Goal: Information Seeking & Learning: Learn about a topic

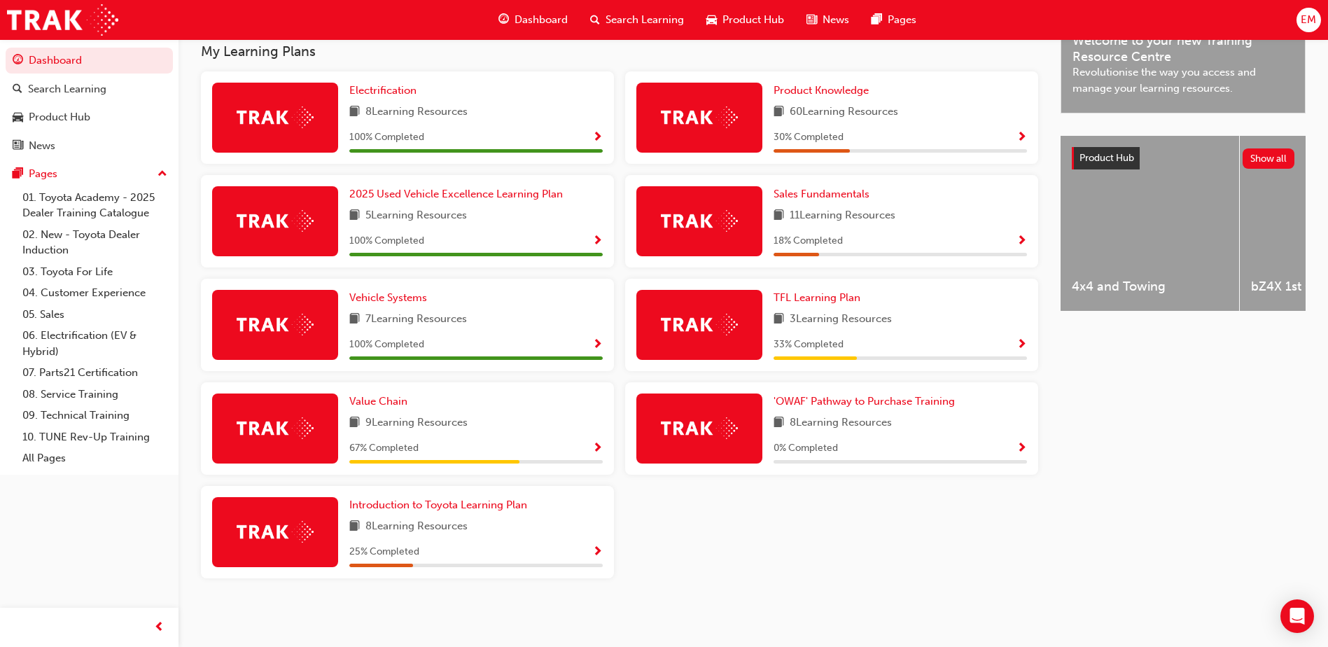
scroll to position [390, 0]
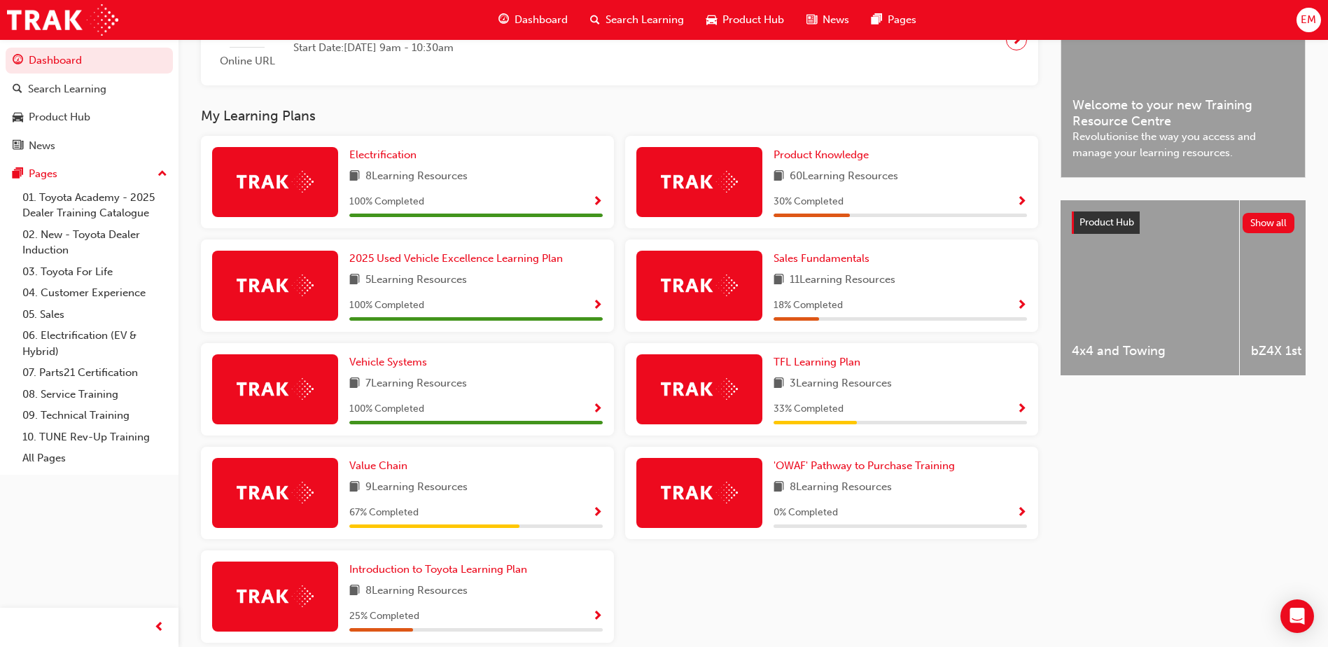
click at [593, 519] on span "Show Progress" at bounding box center [597, 513] width 11 height 13
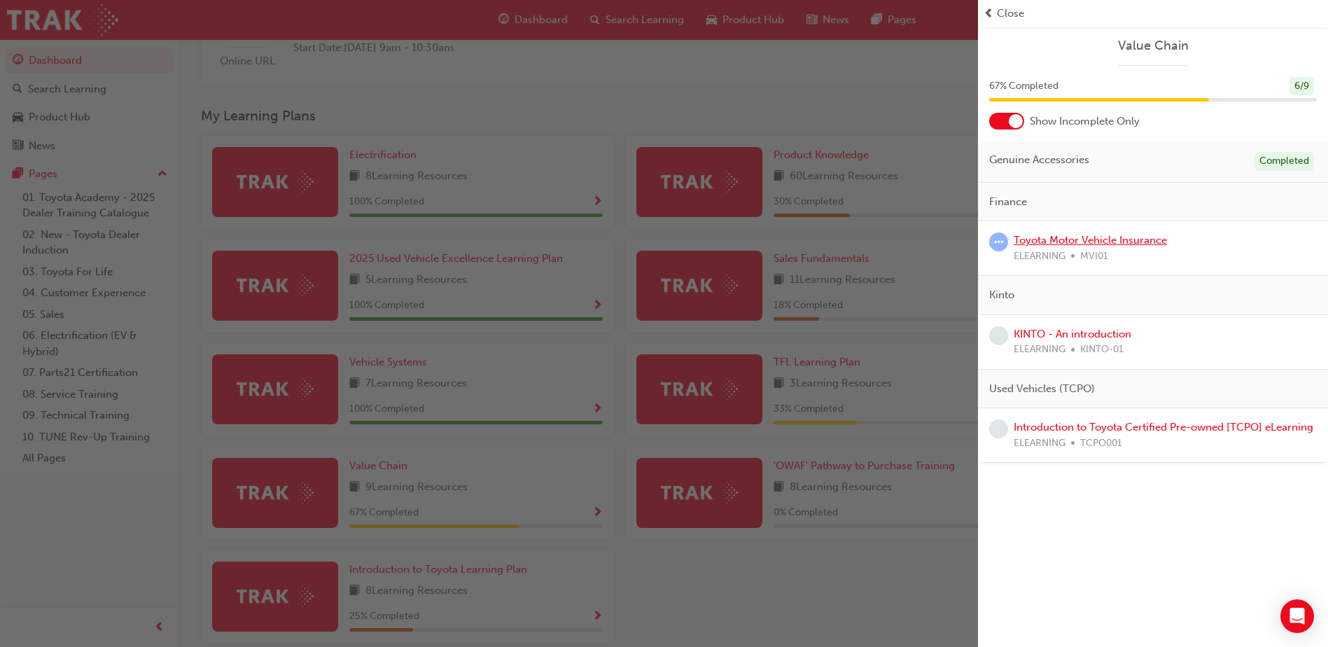
click at [1083, 241] on link "Toyota Motor Vehicle Insurance" at bounding box center [1090, 240] width 153 height 13
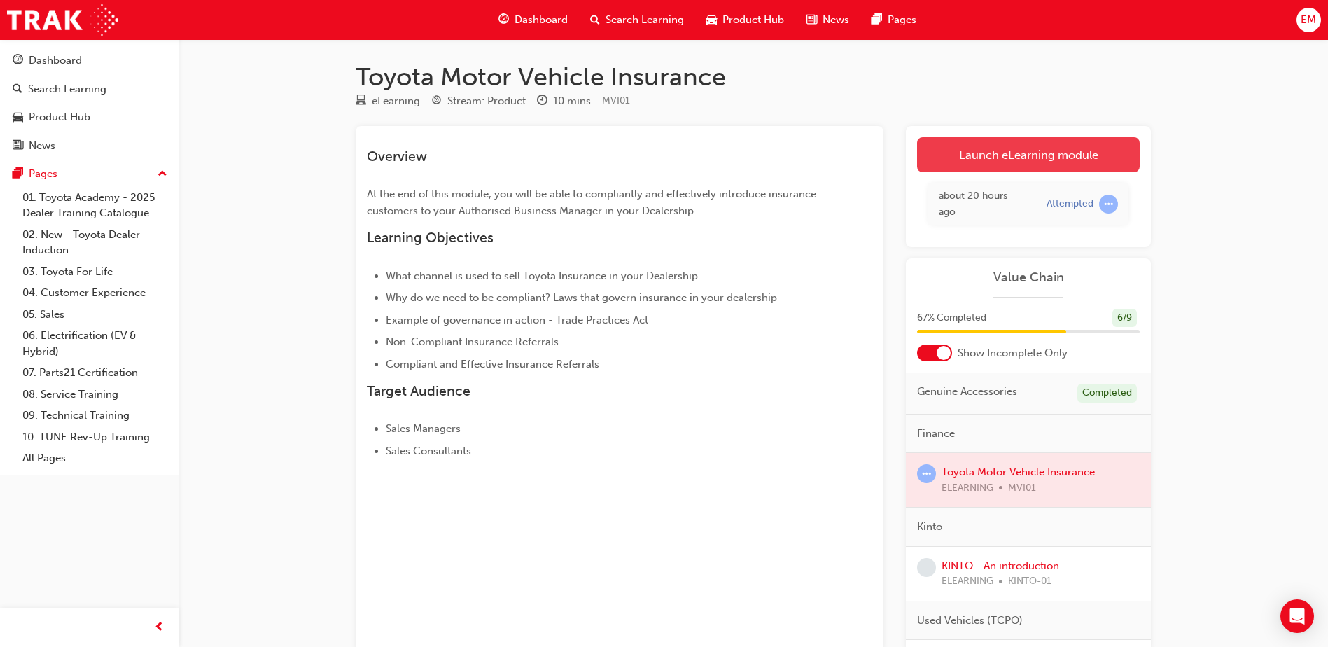
click at [1045, 159] on link "Launch eLearning module" at bounding box center [1028, 154] width 223 height 35
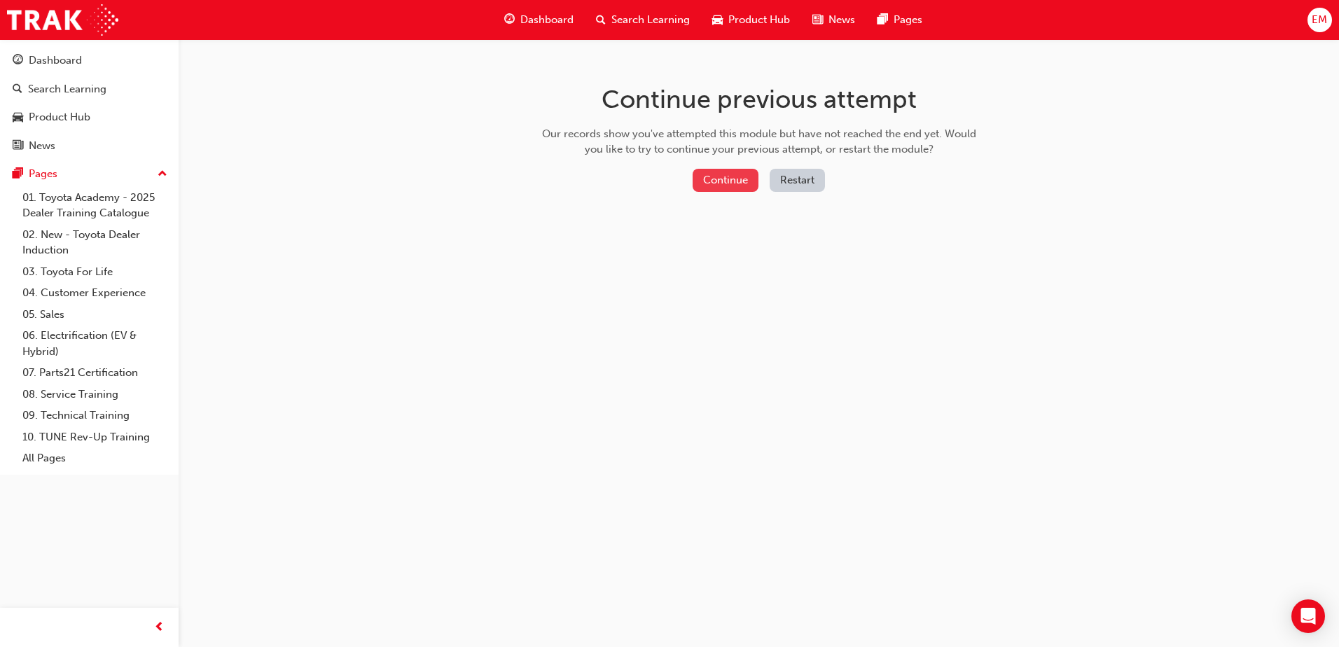
click at [745, 173] on button "Continue" at bounding box center [725, 180] width 66 height 23
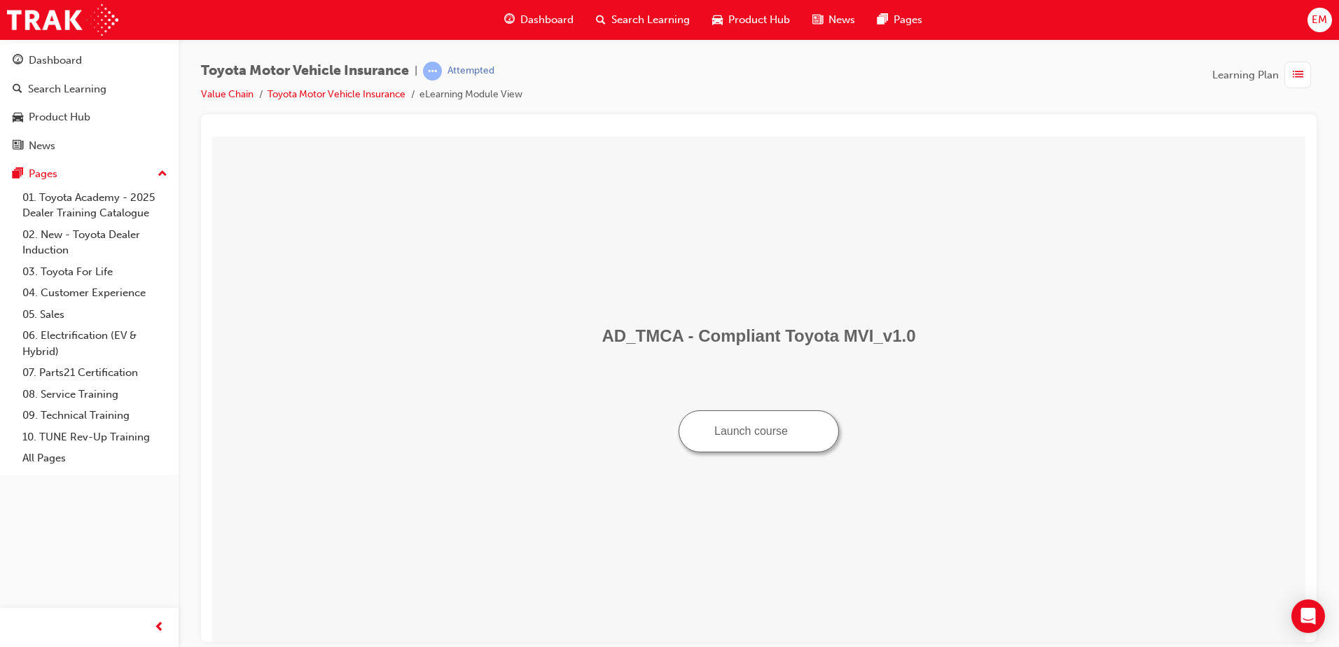
click at [557, 25] on span "Dashboard" at bounding box center [546, 20] width 53 height 16
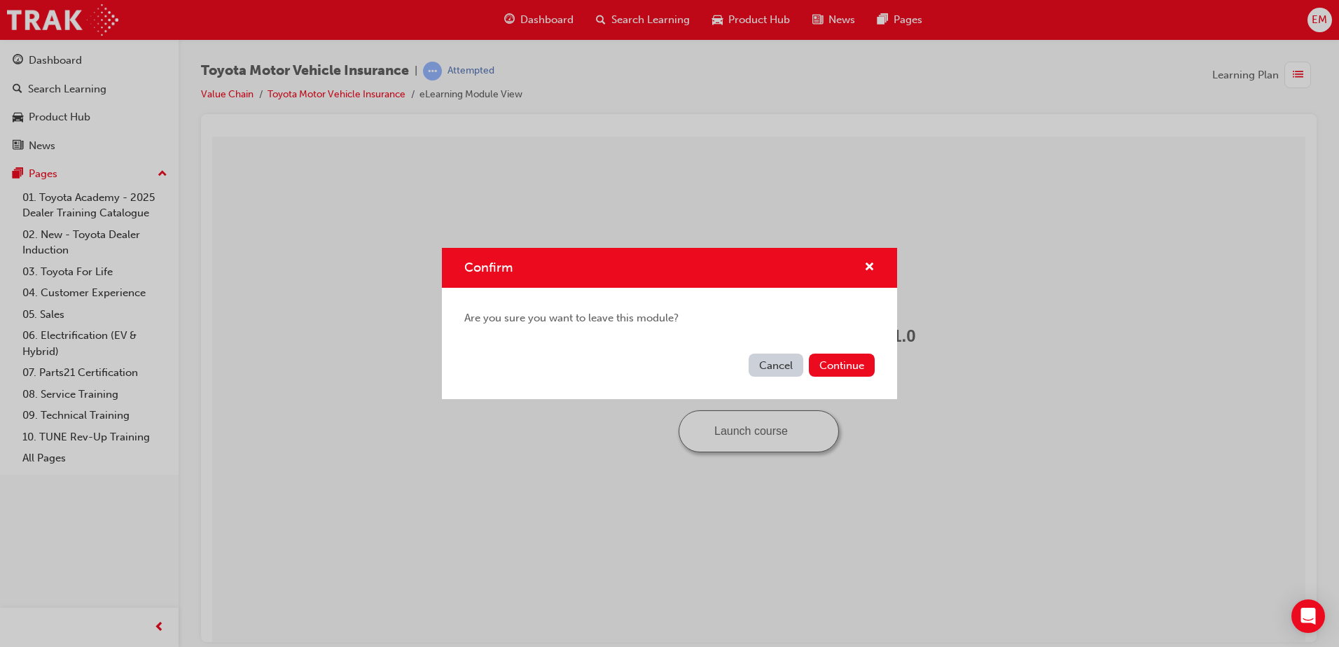
drag, startPoint x: 682, startPoint y: 219, endPoint x: 722, endPoint y: 240, distance: 45.1
click at [722, 240] on div "Confirm Are you sure you want to leave this module? Cancel Continue" at bounding box center [669, 323] width 1339 height 647
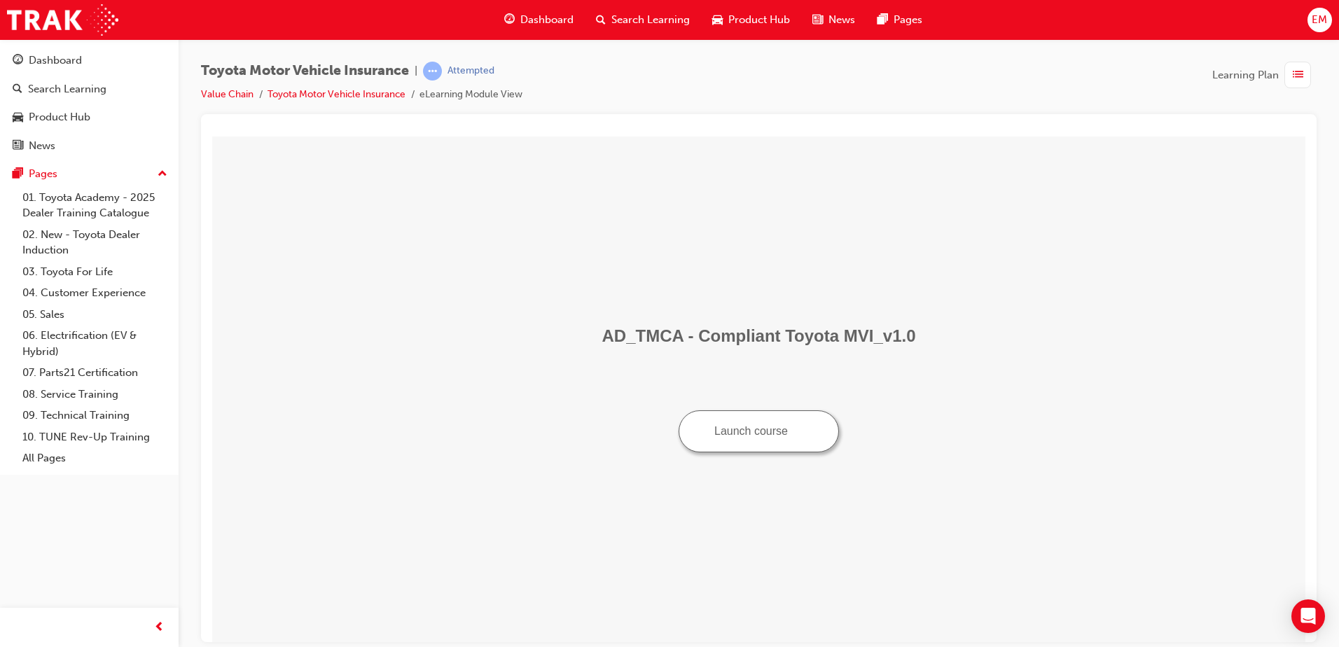
click at [511, 18] on span "guage-icon" at bounding box center [509, 20] width 11 height 18
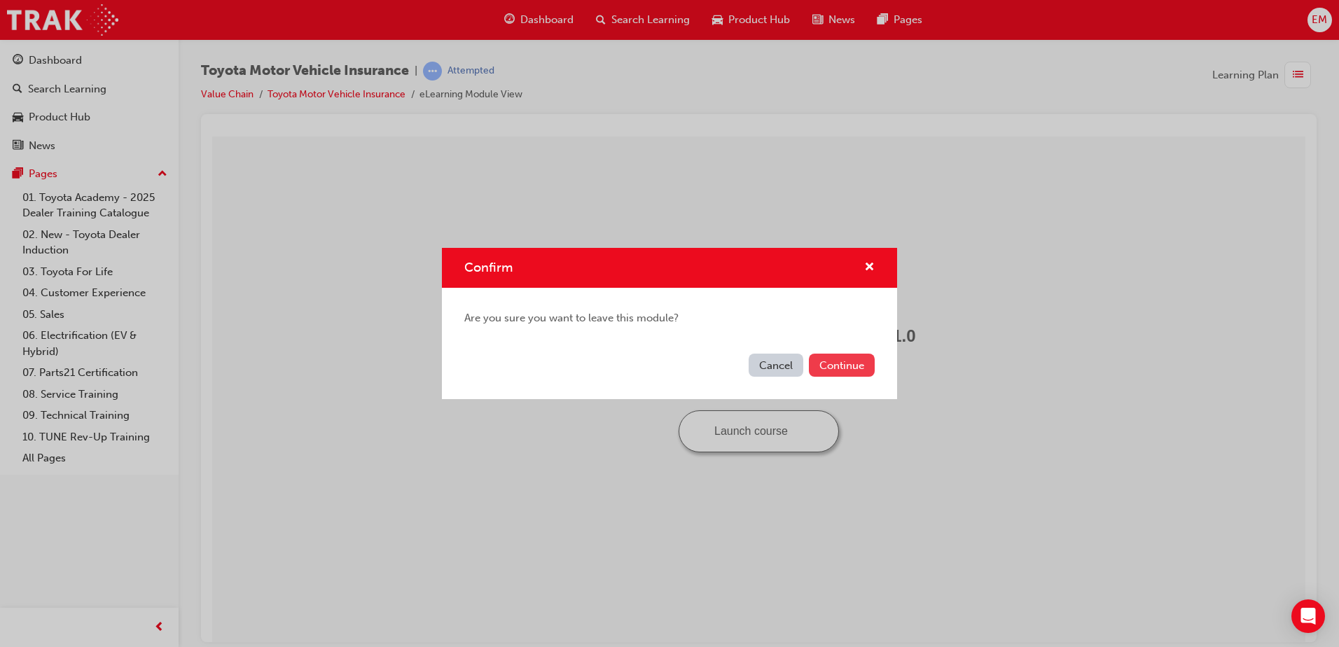
click at [842, 370] on button "Continue" at bounding box center [842, 365] width 66 height 23
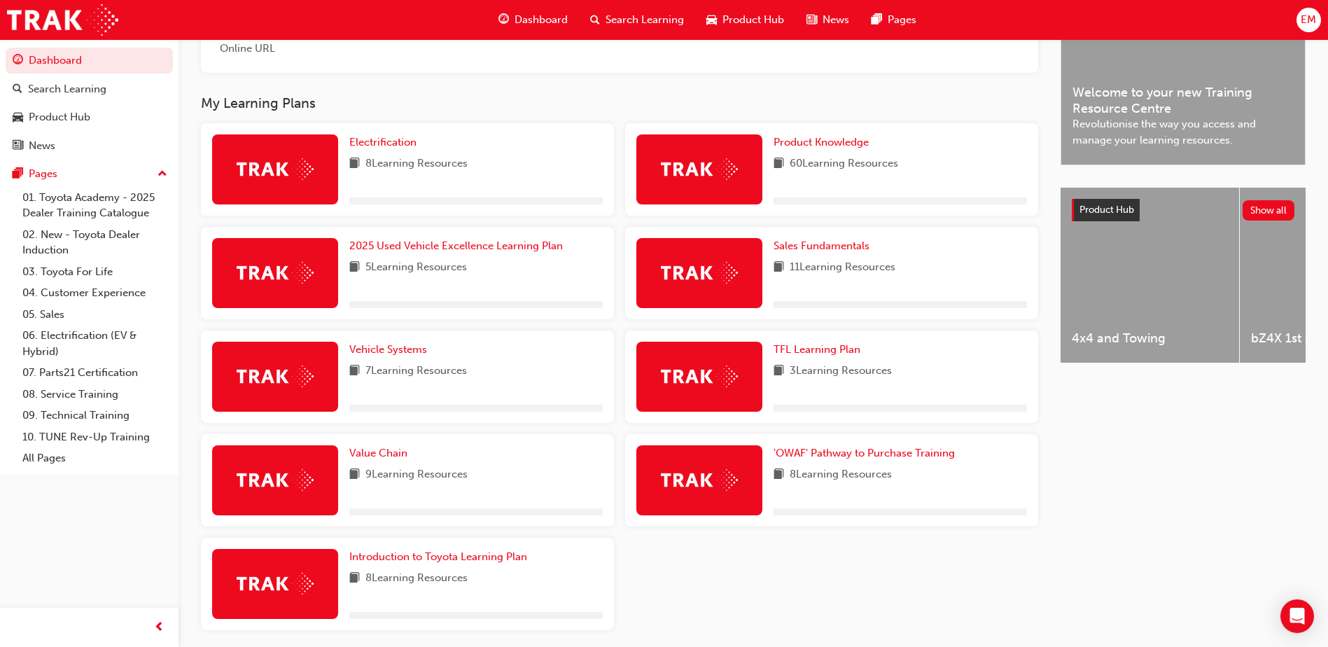
scroll to position [460, 0]
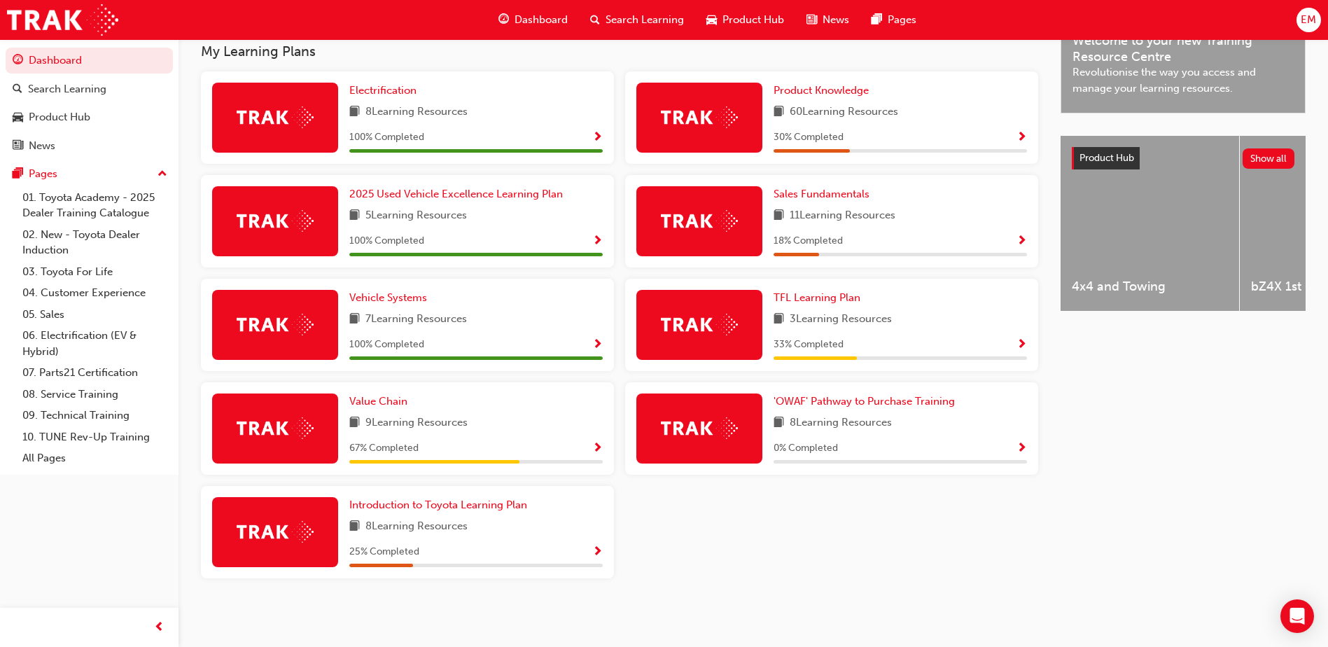
click at [596, 553] on span "Show Progress" at bounding box center [597, 552] width 11 height 13
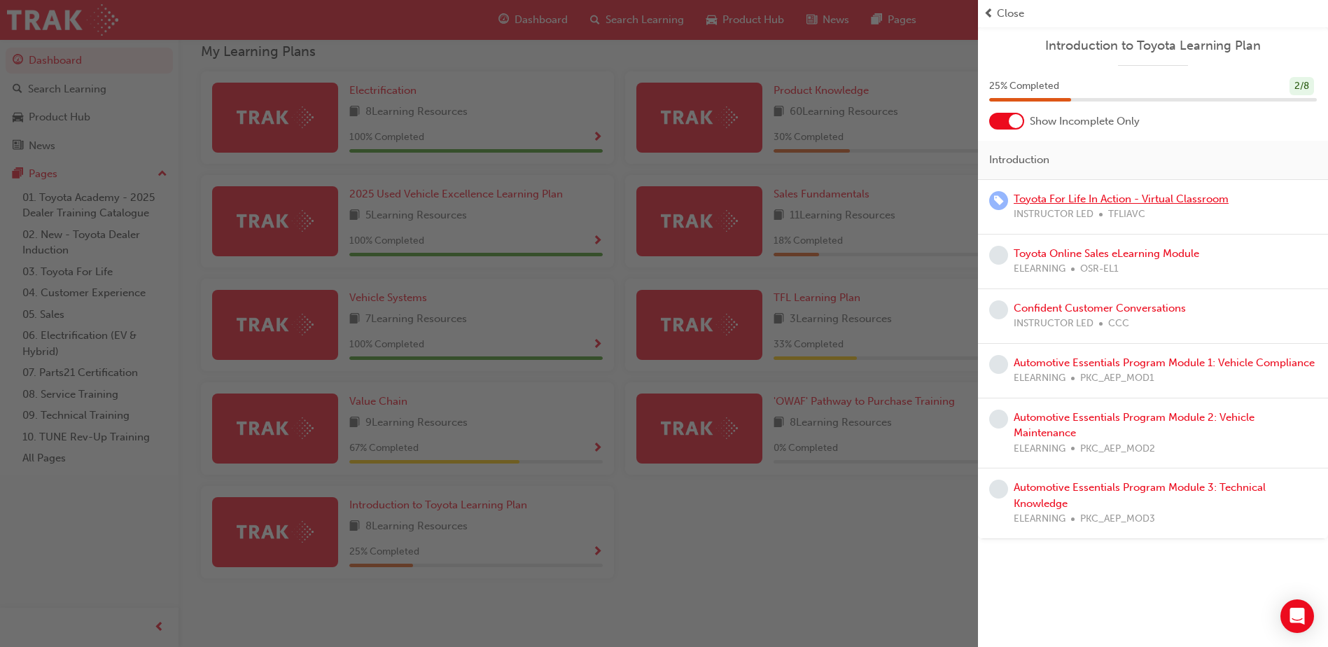
click at [1119, 201] on link "Toyota For Life In Action - Virtual Classroom" at bounding box center [1121, 199] width 215 height 13
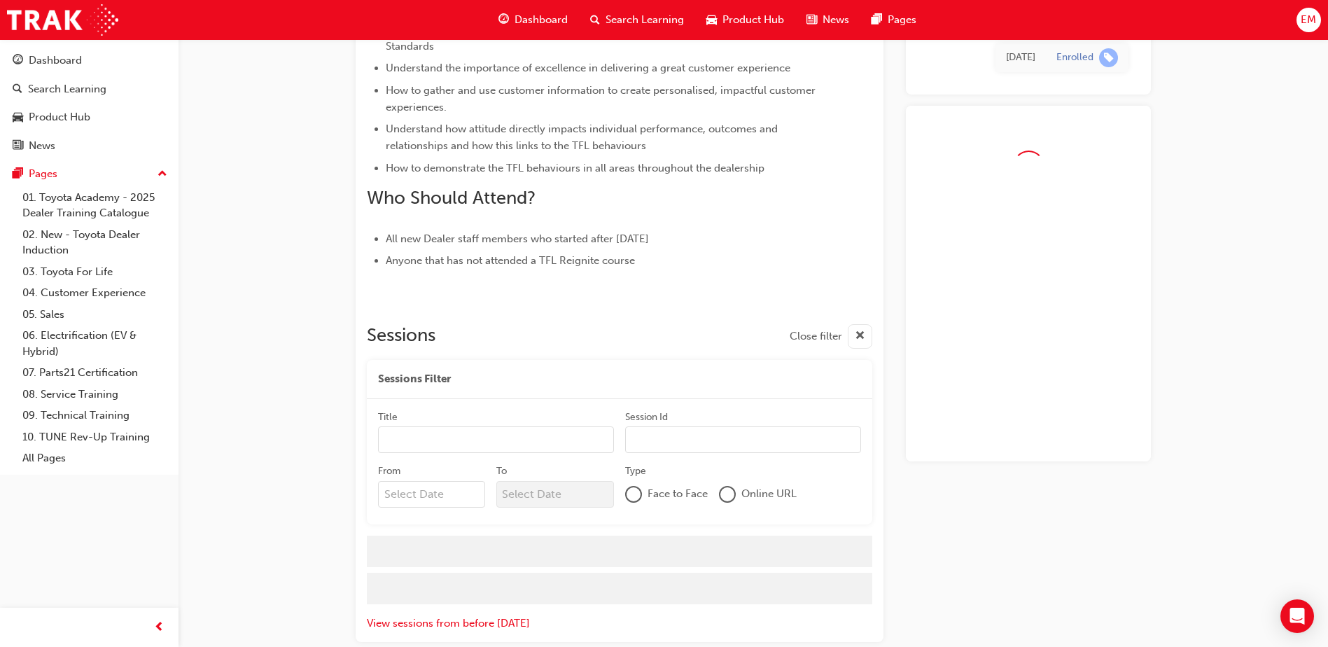
scroll to position [575, 0]
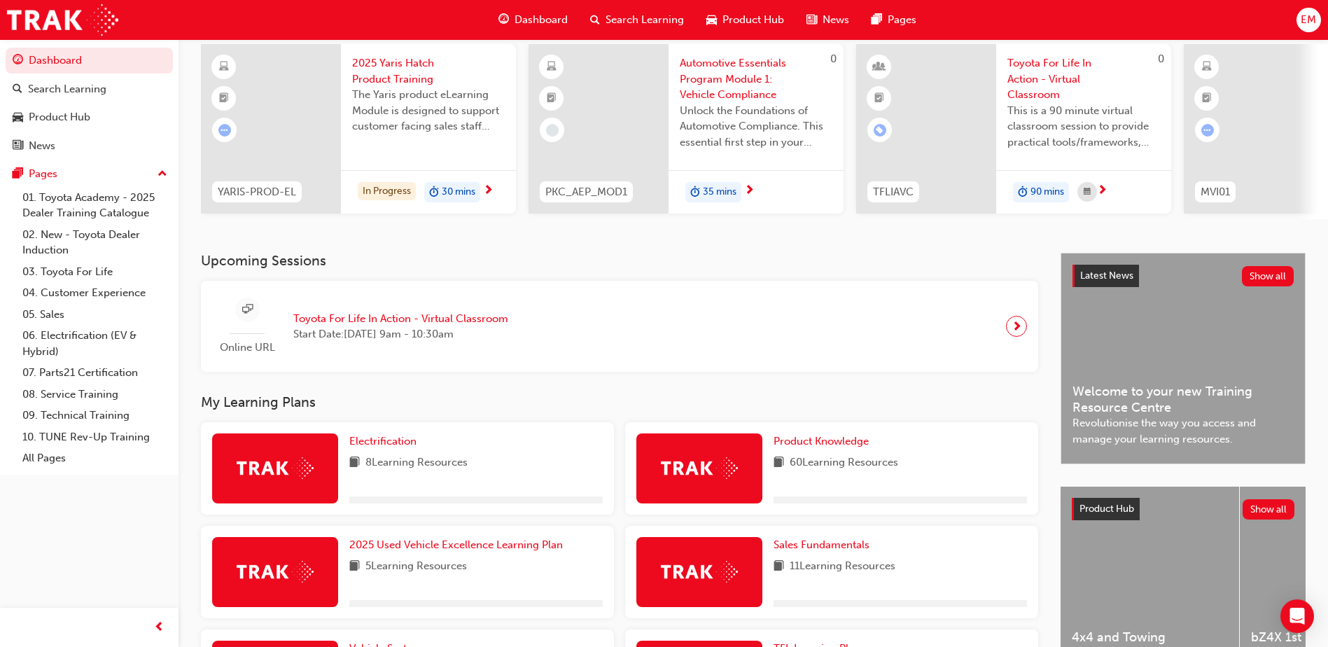
scroll to position [280, 0]
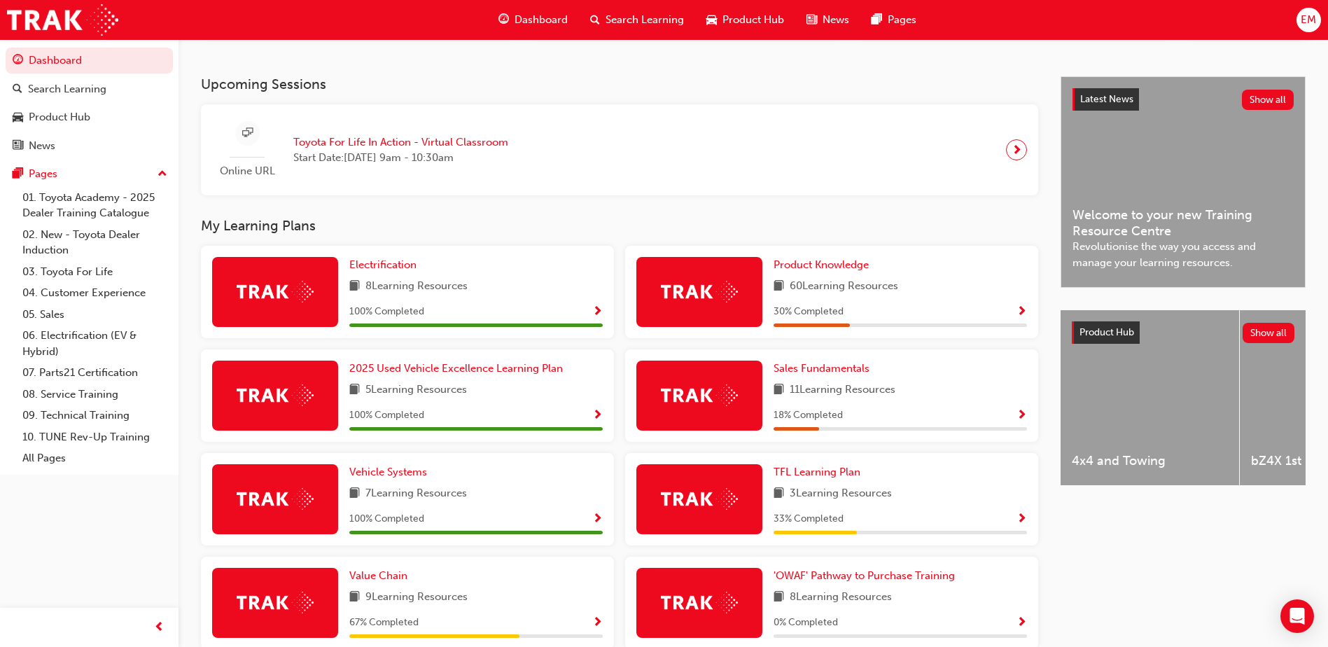
click at [1023, 311] on span "Show Progress" at bounding box center [1022, 312] width 11 height 13
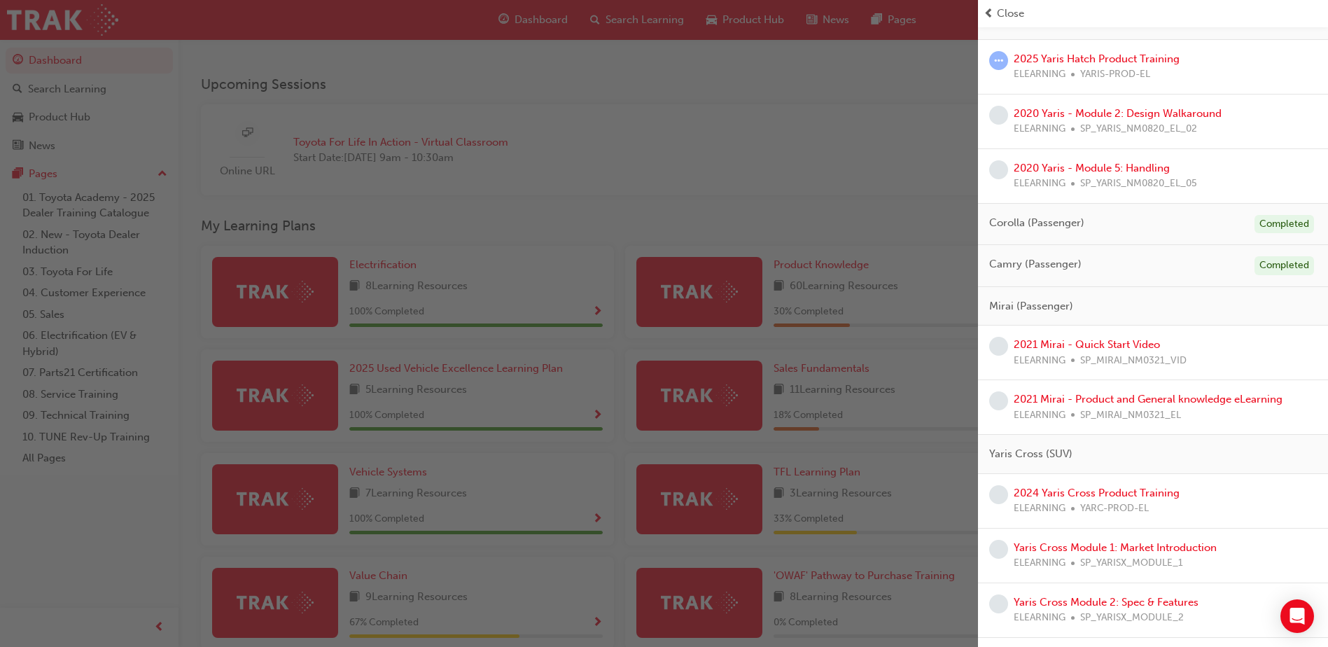
scroll to position [0, 0]
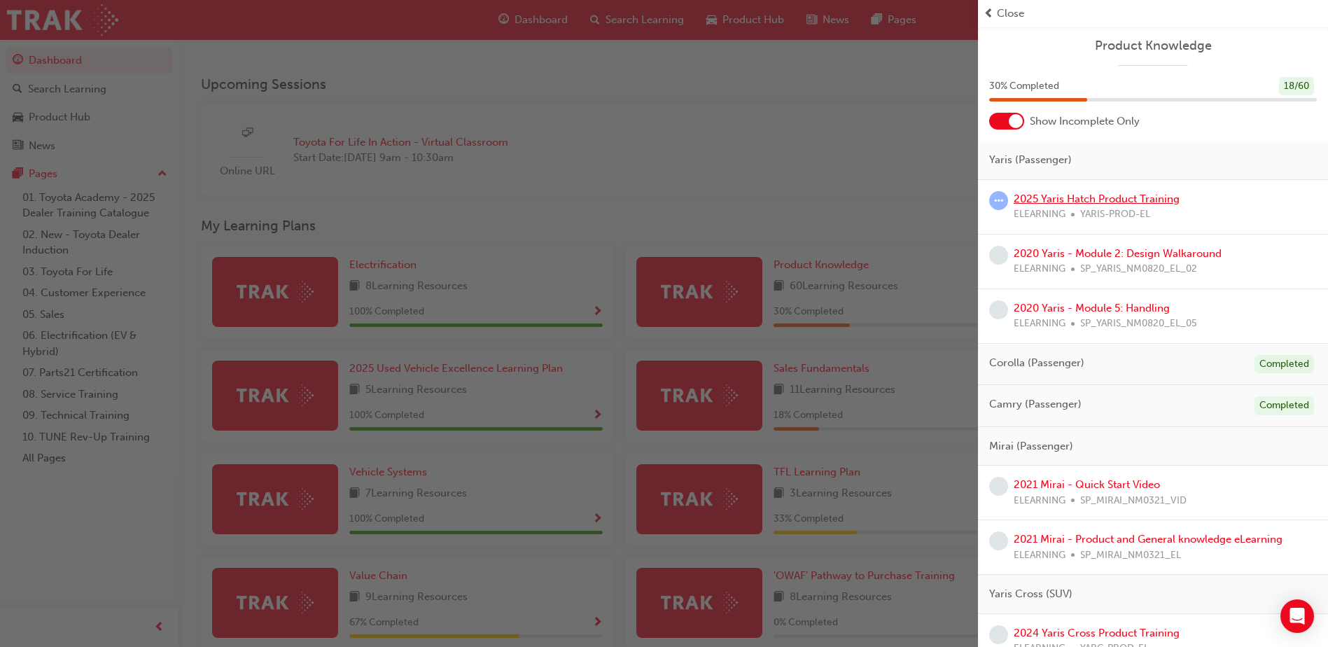
click at [1138, 197] on link "2025 Yaris Hatch Product Training" at bounding box center [1097, 199] width 166 height 13
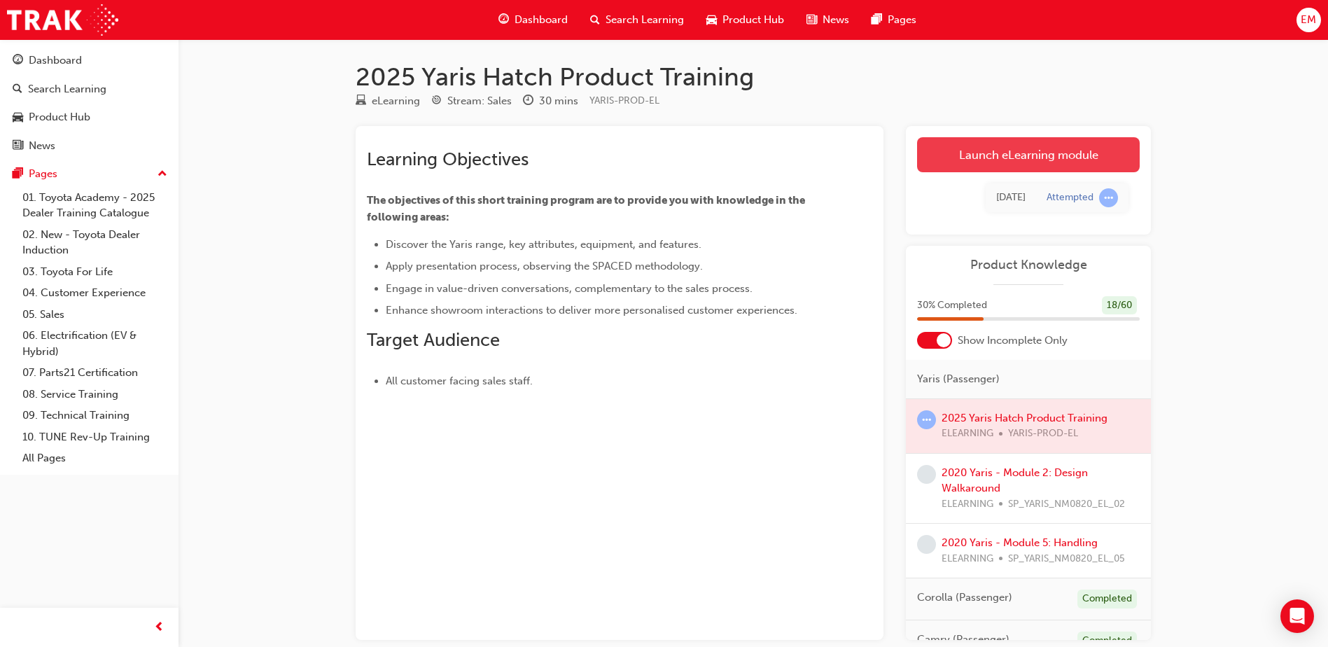
click at [1087, 164] on link "Launch eLearning module" at bounding box center [1028, 154] width 223 height 35
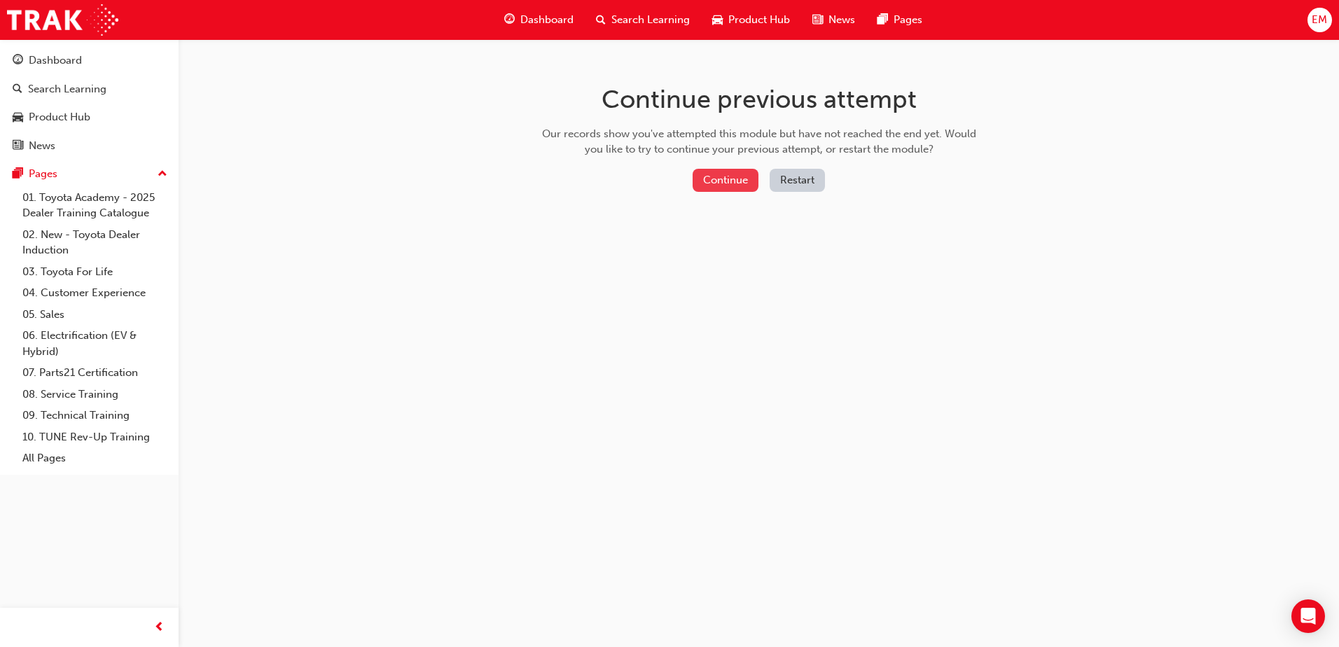
click at [697, 169] on button "Continue" at bounding box center [725, 180] width 66 height 23
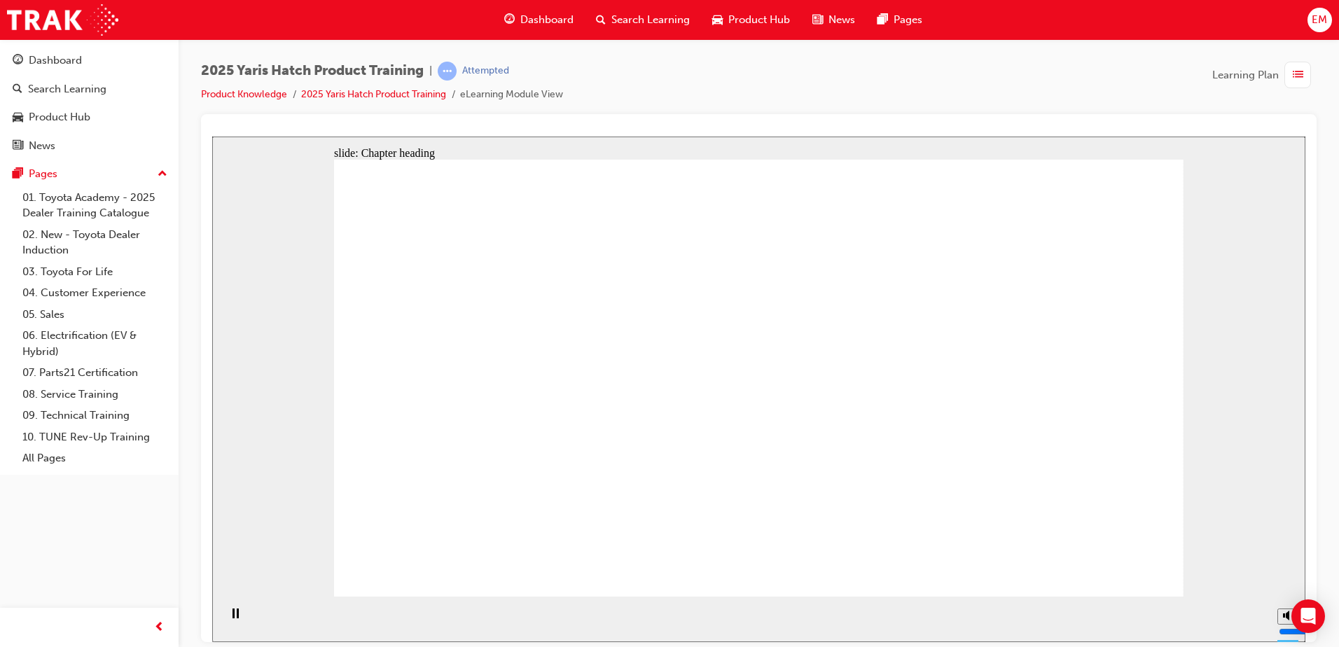
click at [225, 617] on div "Close navigation" at bounding box center [220, 627] width 77 height 24
click at [235, 619] on icon "Play (Ctrl+Alt+P)" at bounding box center [235, 613] width 10 height 11
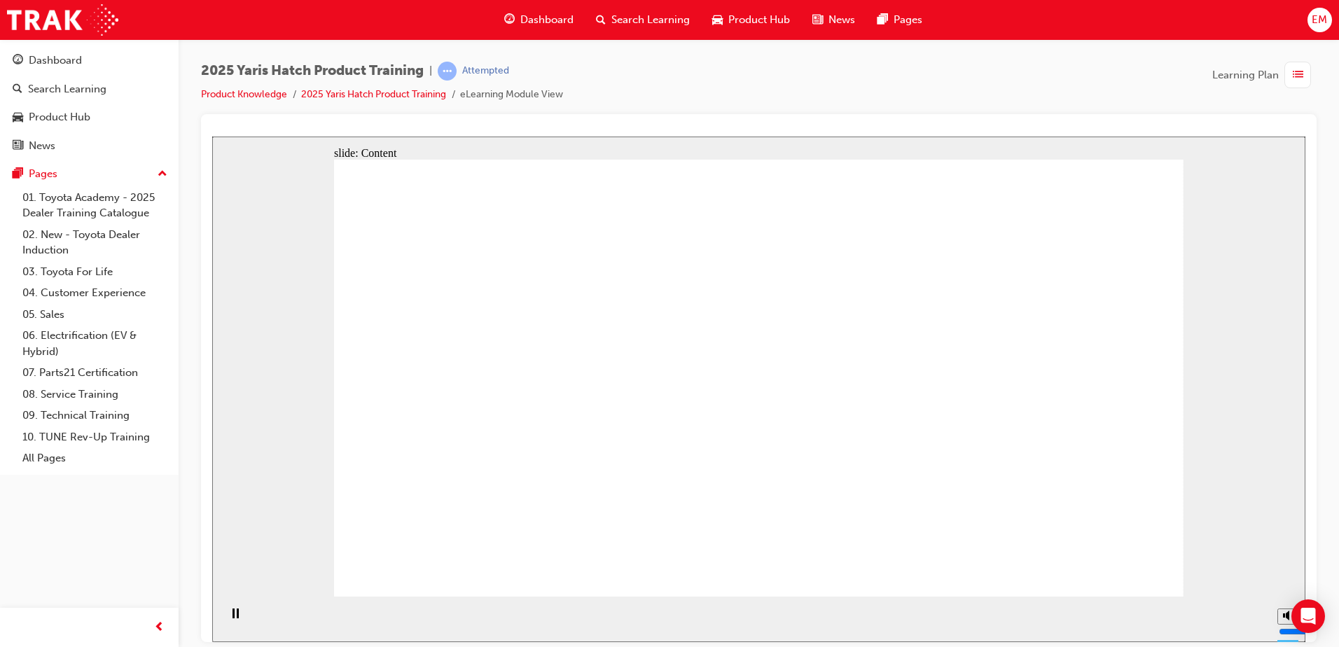
drag, startPoint x: 468, startPoint y: 401, endPoint x: 505, endPoint y: 403, distance: 36.5
drag, startPoint x: 548, startPoint y: 424, endPoint x: 487, endPoint y: 414, distance: 62.4
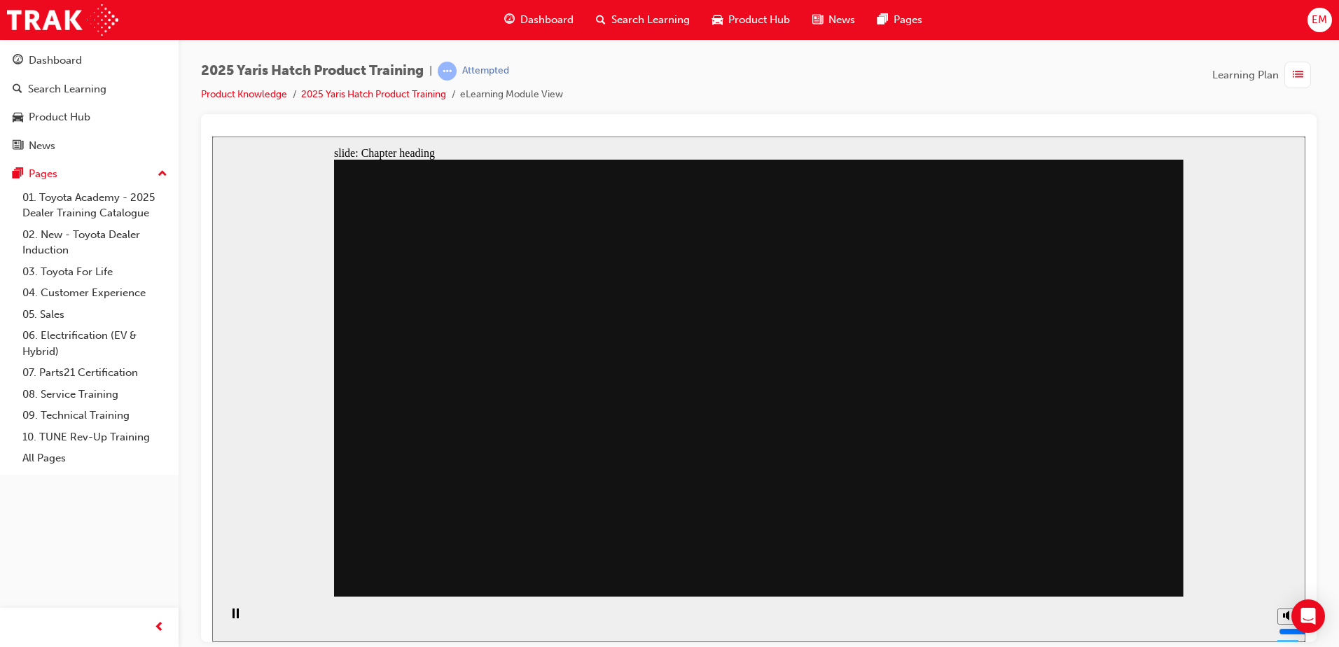
drag, startPoint x: 732, startPoint y: 414, endPoint x: 753, endPoint y: 368, distance: 50.5
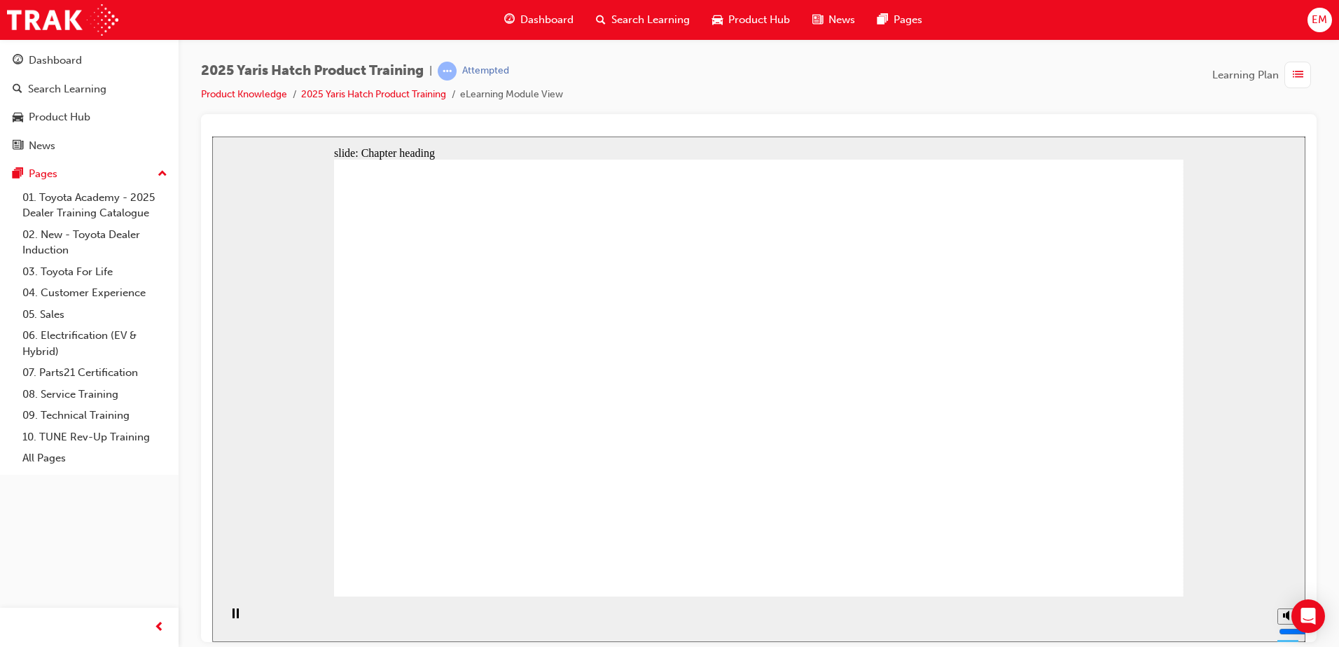
drag, startPoint x: 545, startPoint y: 429, endPoint x: 568, endPoint y: 365, distance: 68.0
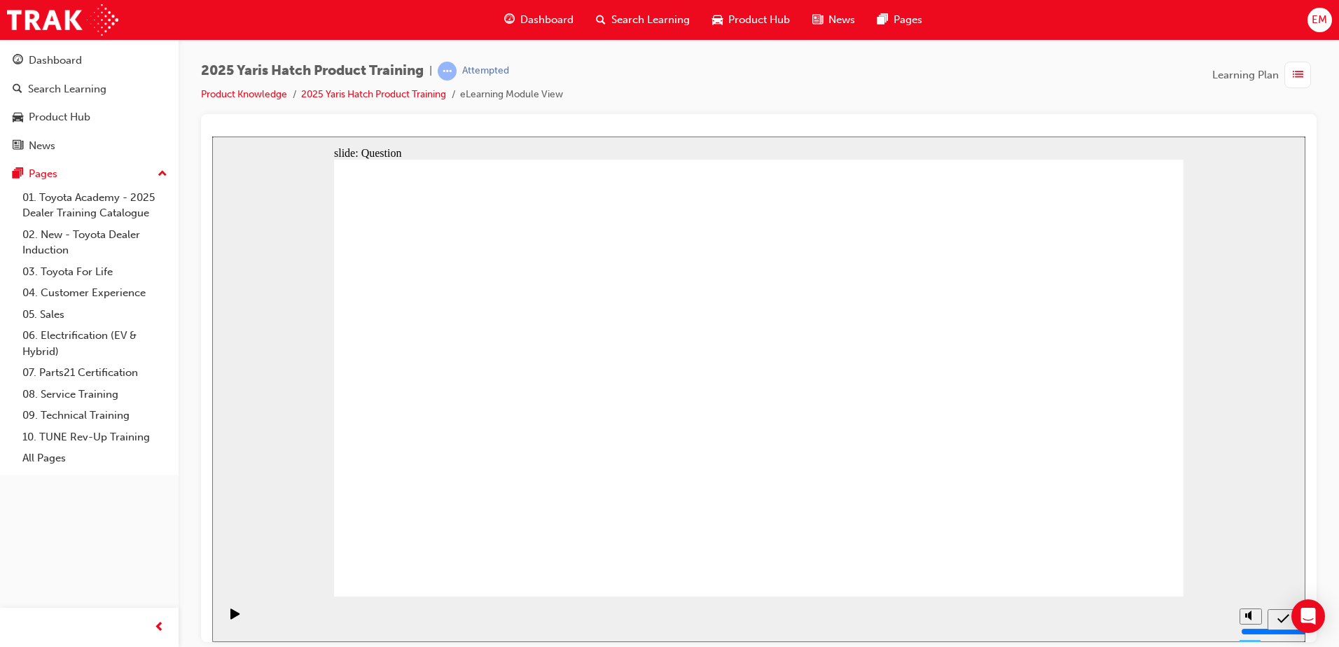
radio input "true"
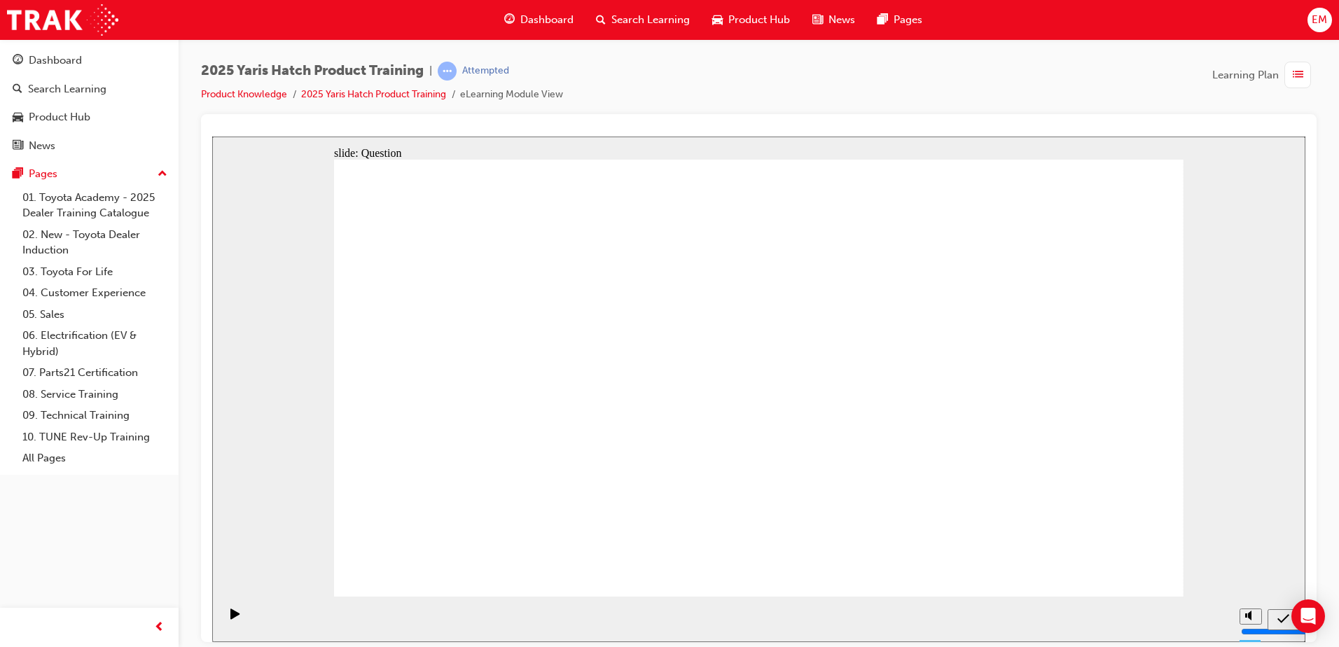
radio input "true"
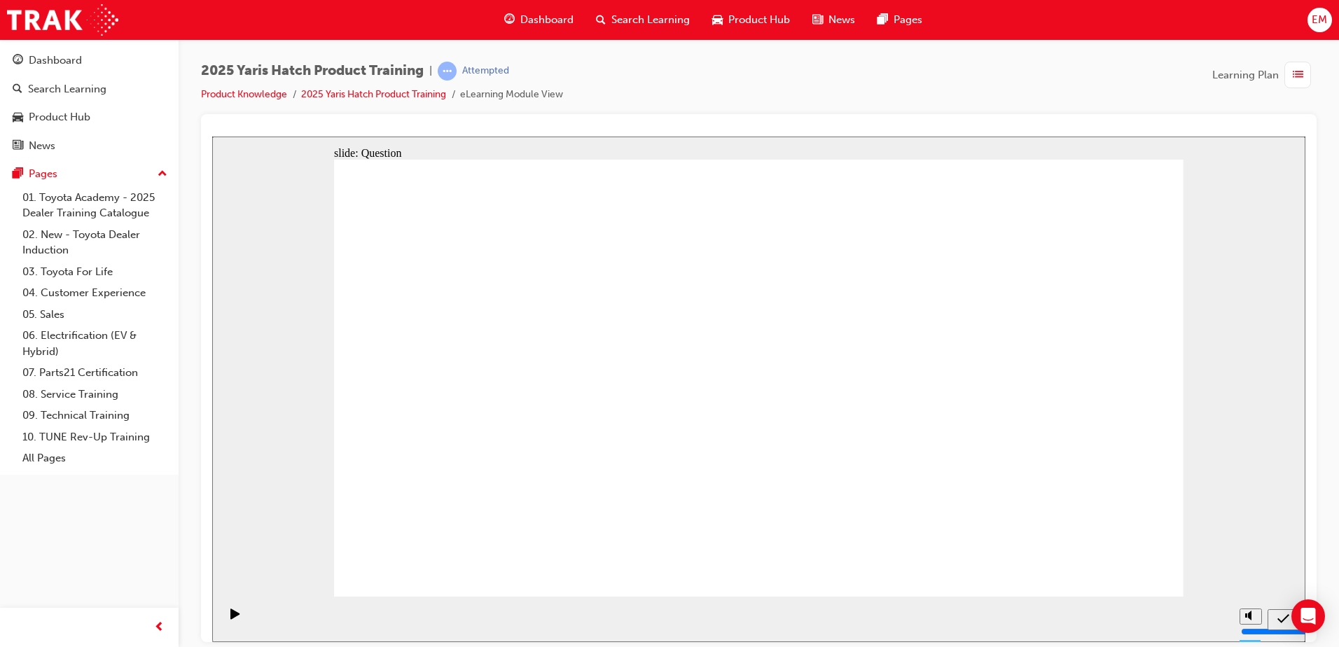
radio input "false"
radio input "true"
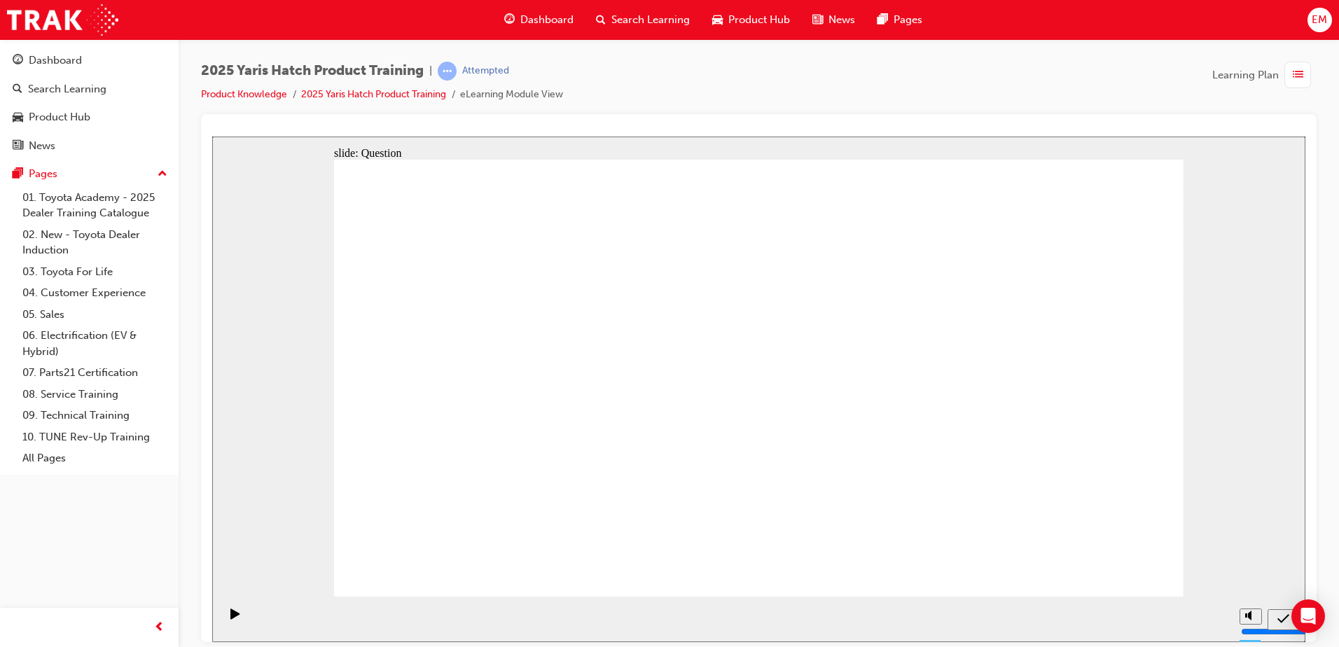
drag, startPoint x: 871, startPoint y: 442, endPoint x: 893, endPoint y: 500, distance: 62.3
drag, startPoint x: 477, startPoint y: 359, endPoint x: 785, endPoint y: 484, distance: 332.3
drag, startPoint x: 755, startPoint y: 477, endPoint x: 1056, endPoint y: 465, distance: 300.6
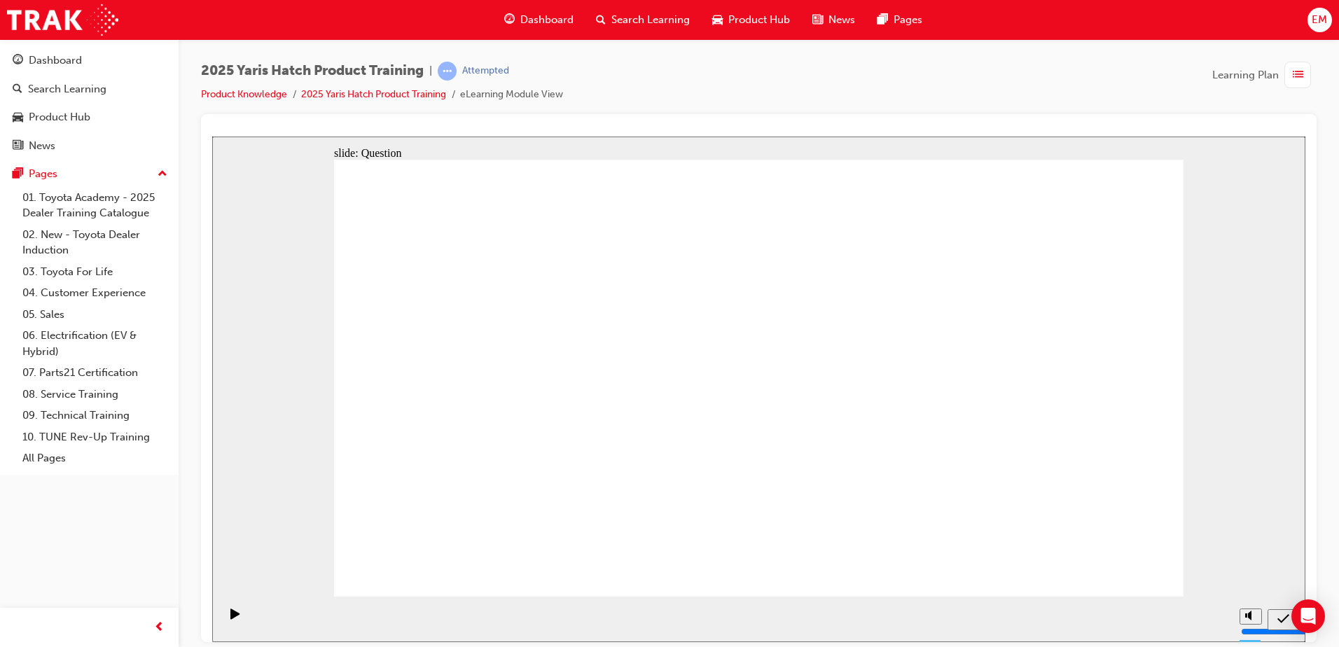
drag, startPoint x: 926, startPoint y: 358, endPoint x: 615, endPoint y: 478, distance: 333.1
drag, startPoint x: 622, startPoint y: 397, endPoint x: 473, endPoint y: 514, distance: 188.9
drag, startPoint x: 1054, startPoint y: 368, endPoint x: 736, endPoint y: 494, distance: 341.9
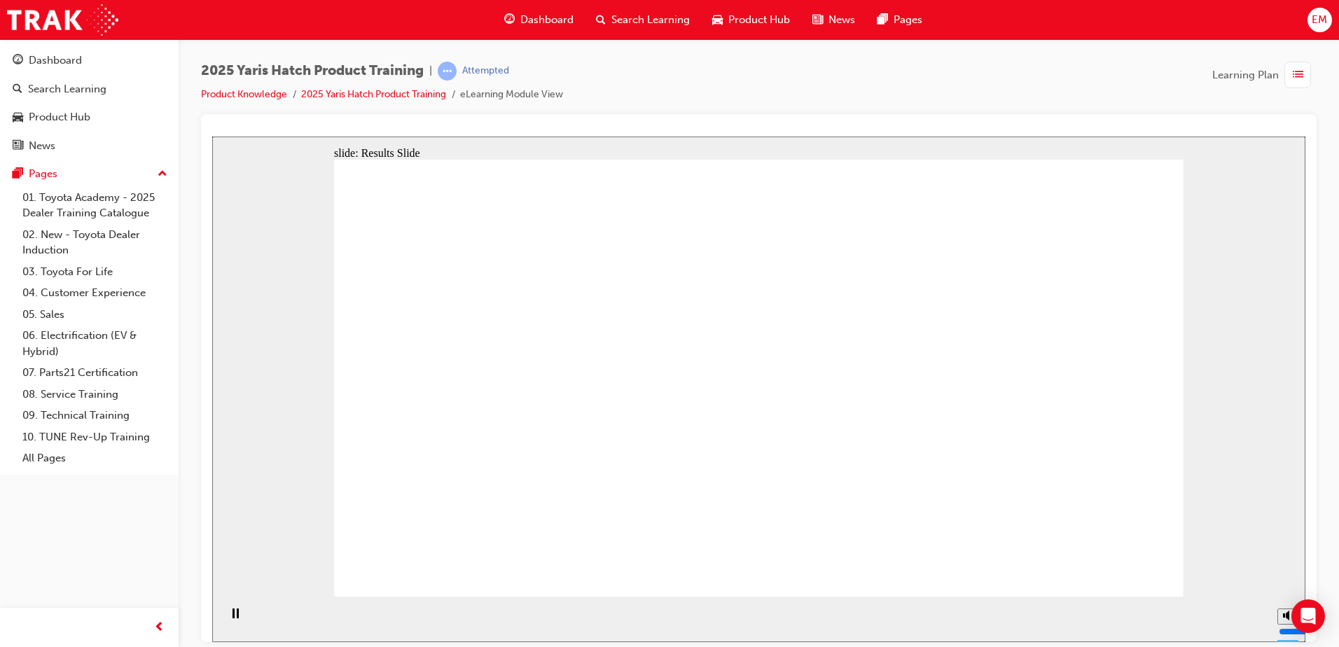
radio input "false"
radio input "true"
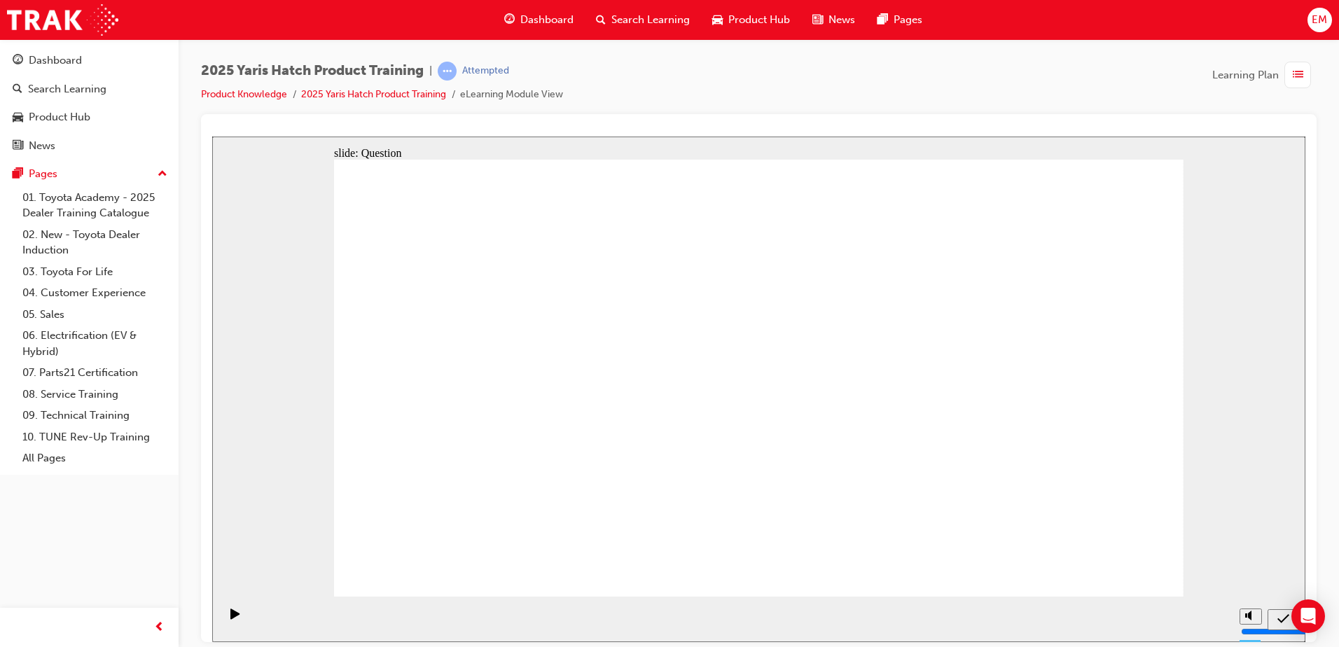
radio input "true"
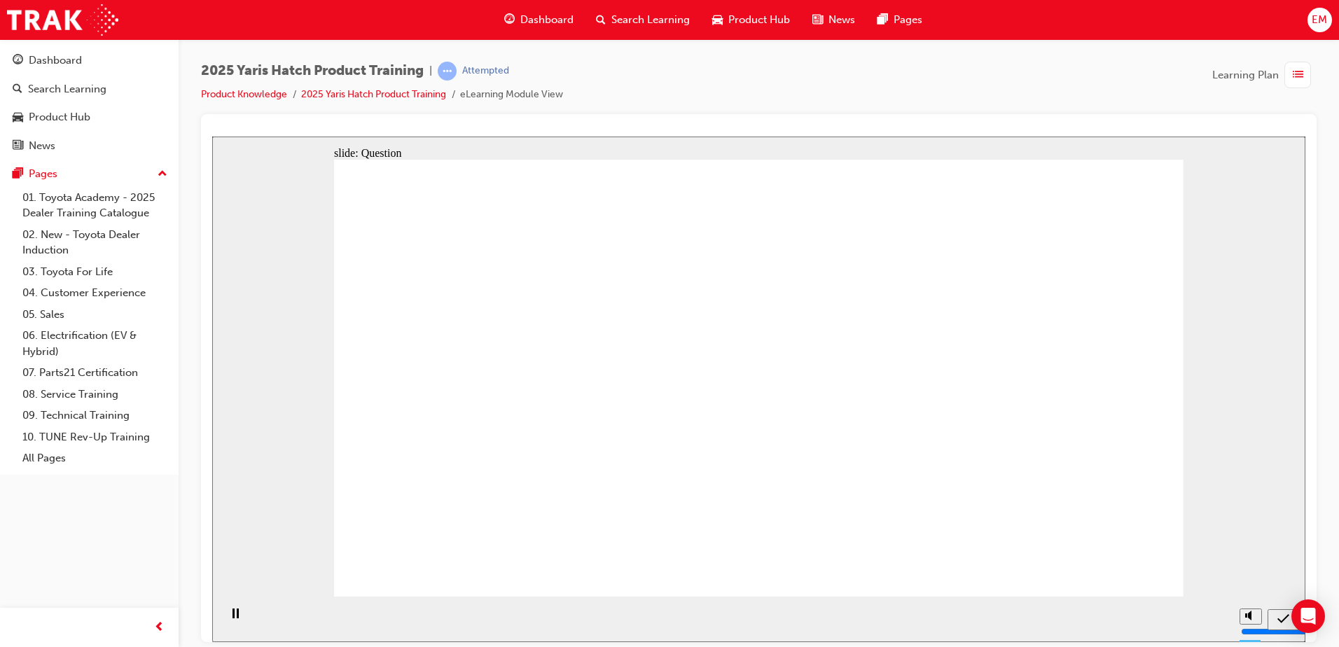
radio input "true"
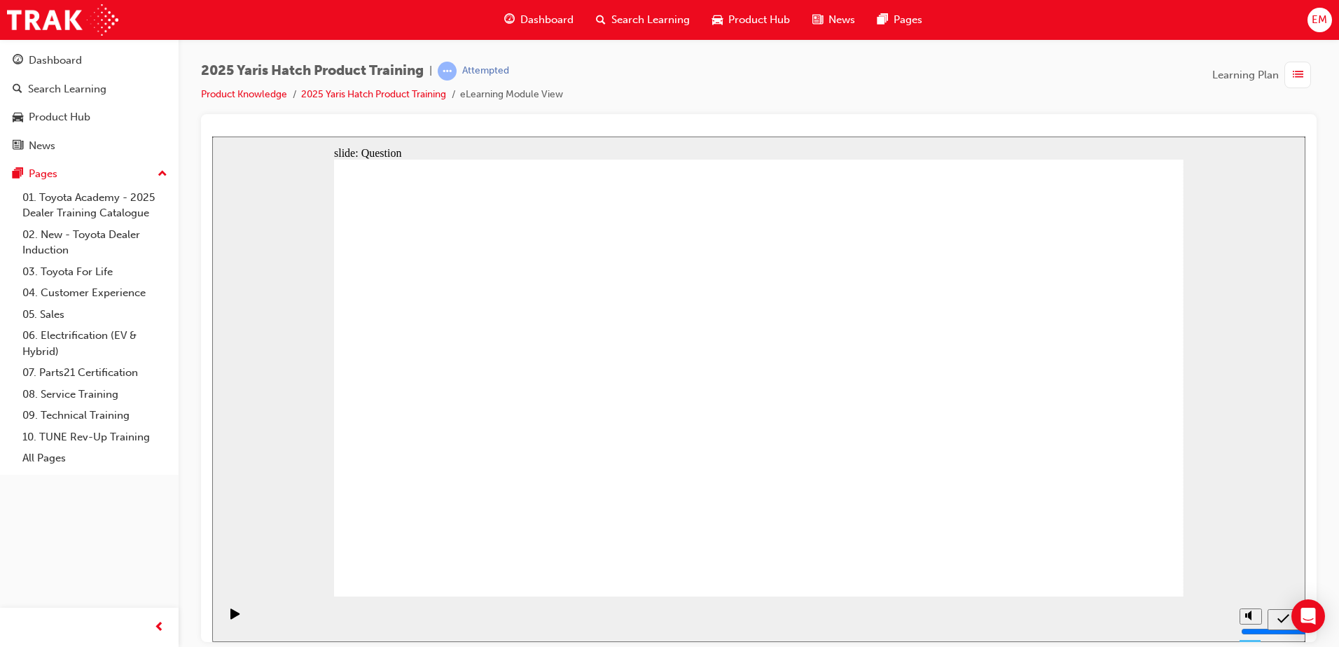
radio input "true"
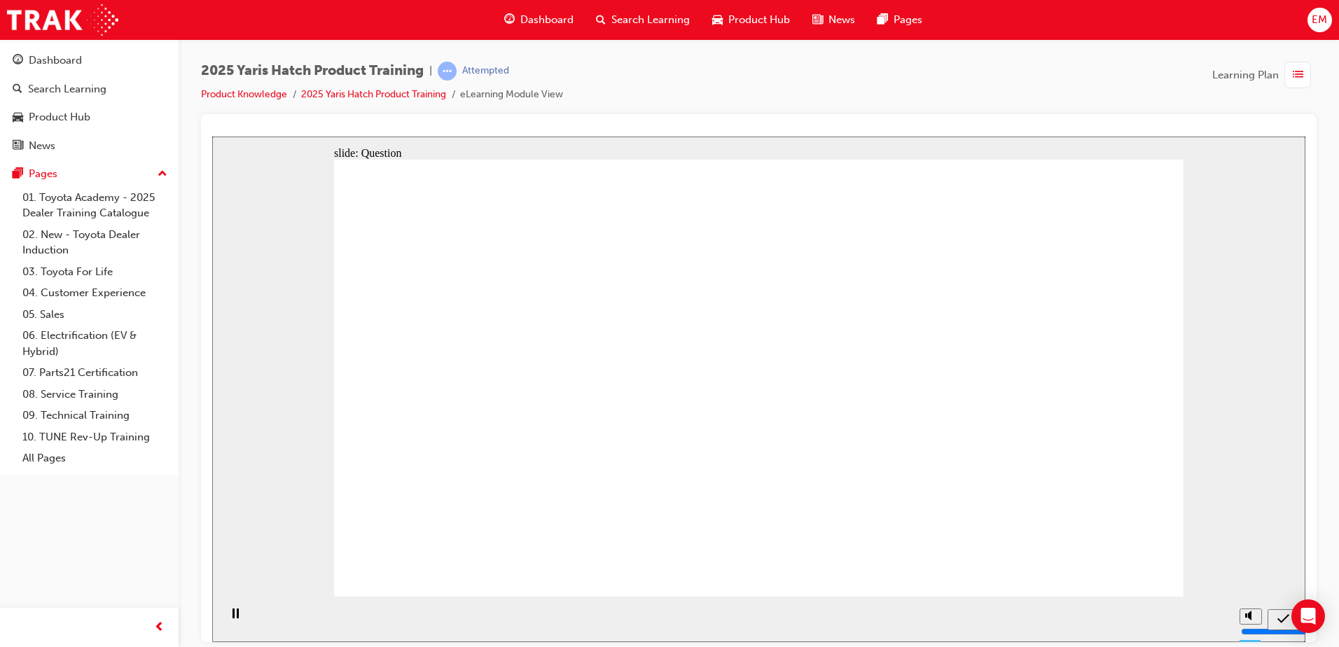
drag, startPoint x: 1055, startPoint y: 393, endPoint x: 912, endPoint y: 538, distance: 203.5
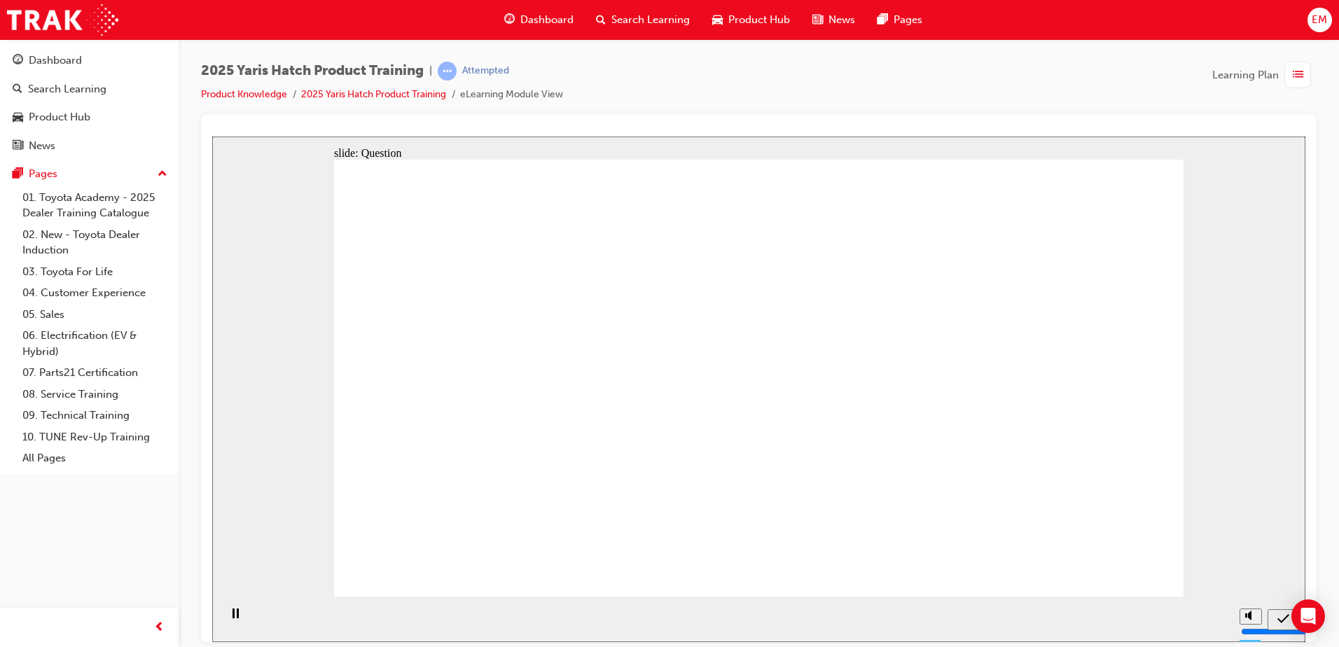
radio input "false"
radio input "true"
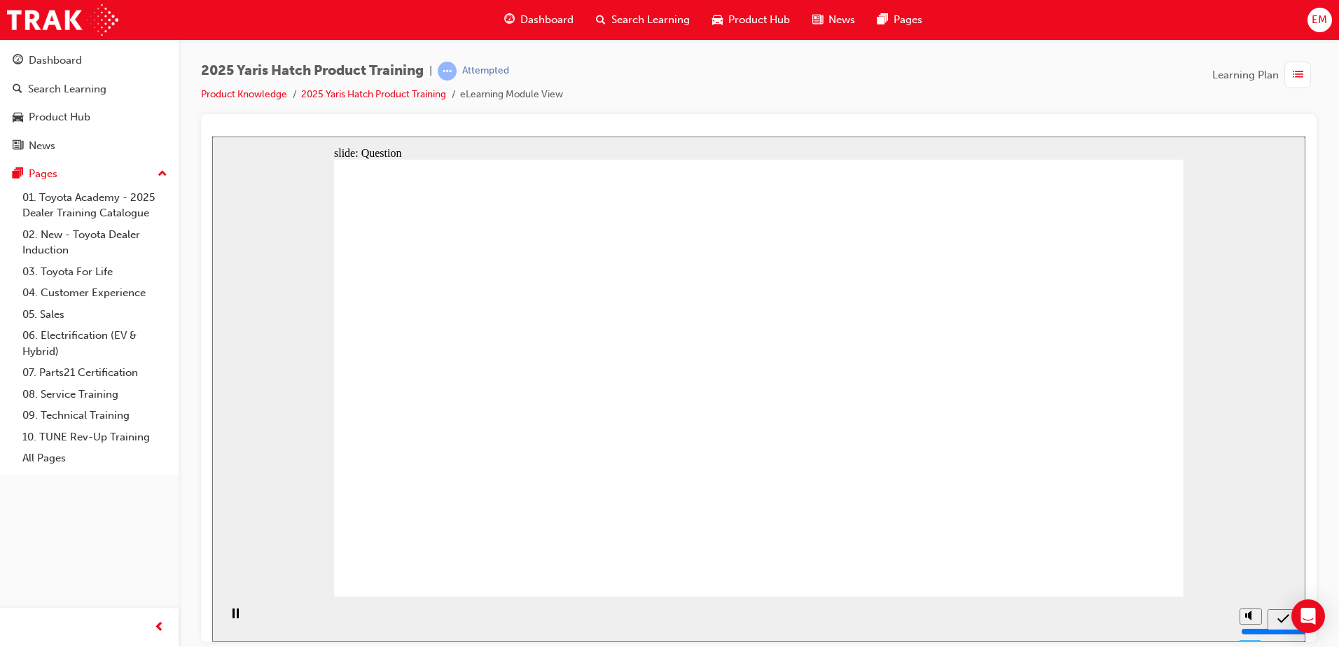
radio input "true"
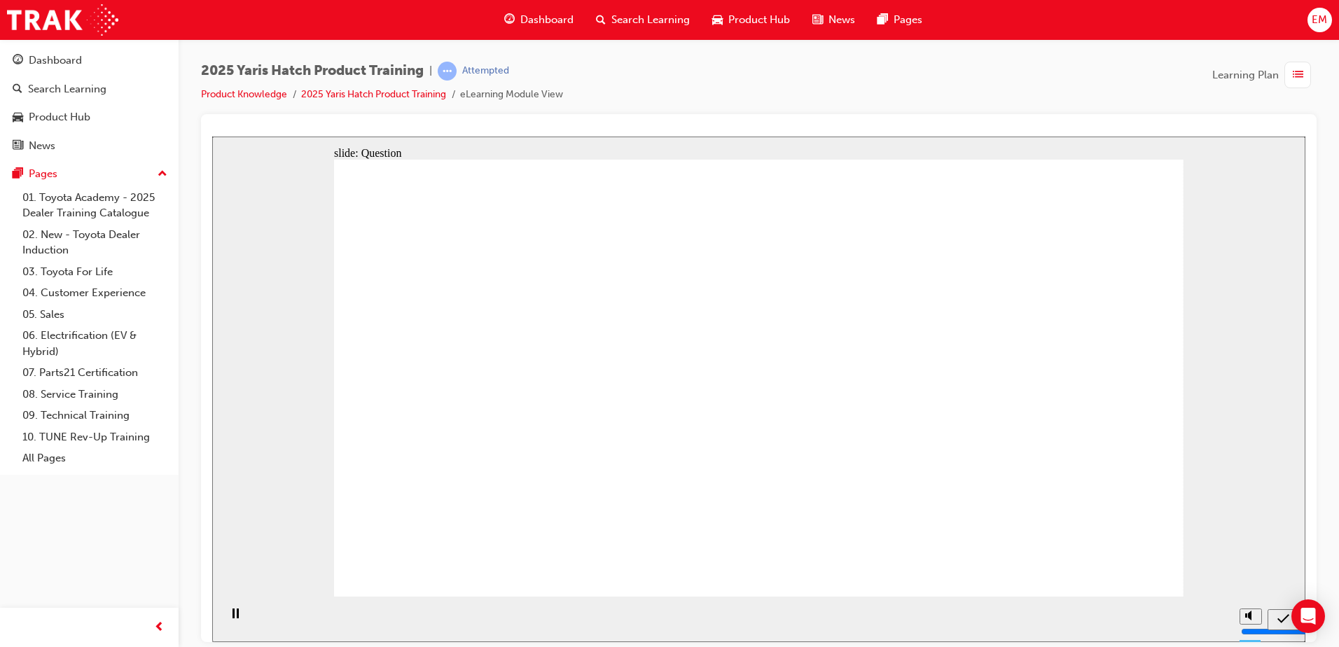
radio input "true"
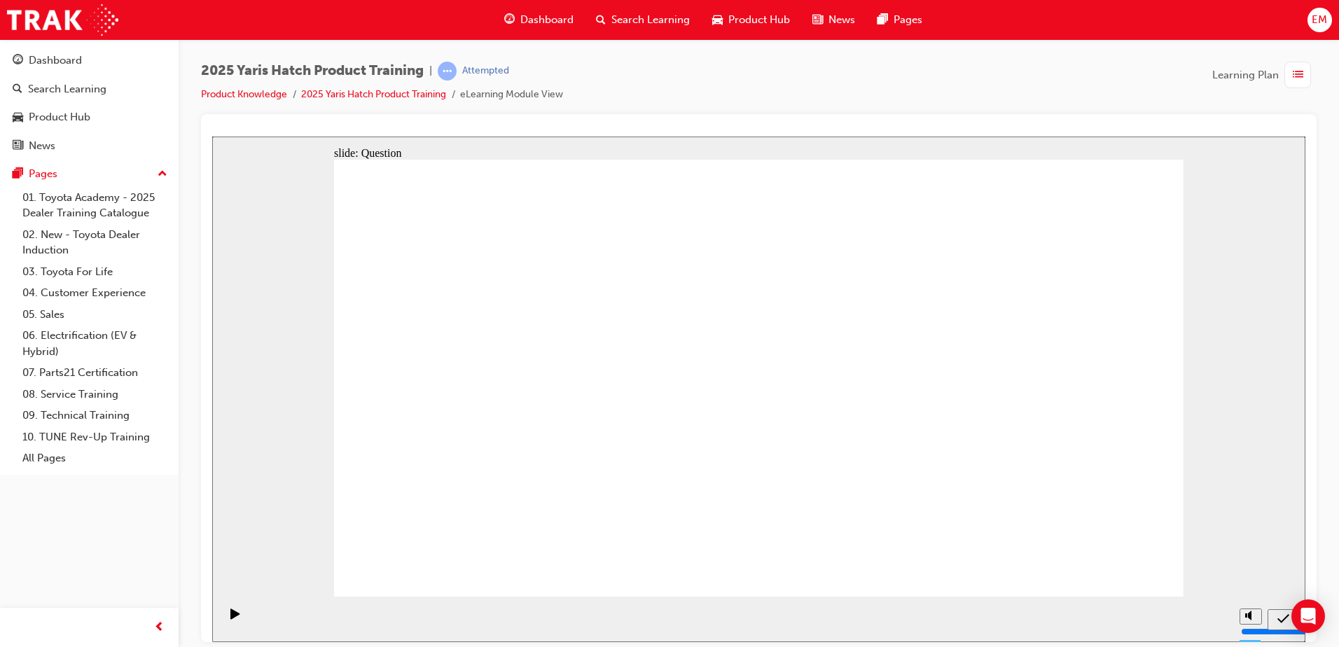
radio input "false"
radio input "true"
drag, startPoint x: 893, startPoint y: 346, endPoint x: 587, endPoint y: 463, distance: 327.5
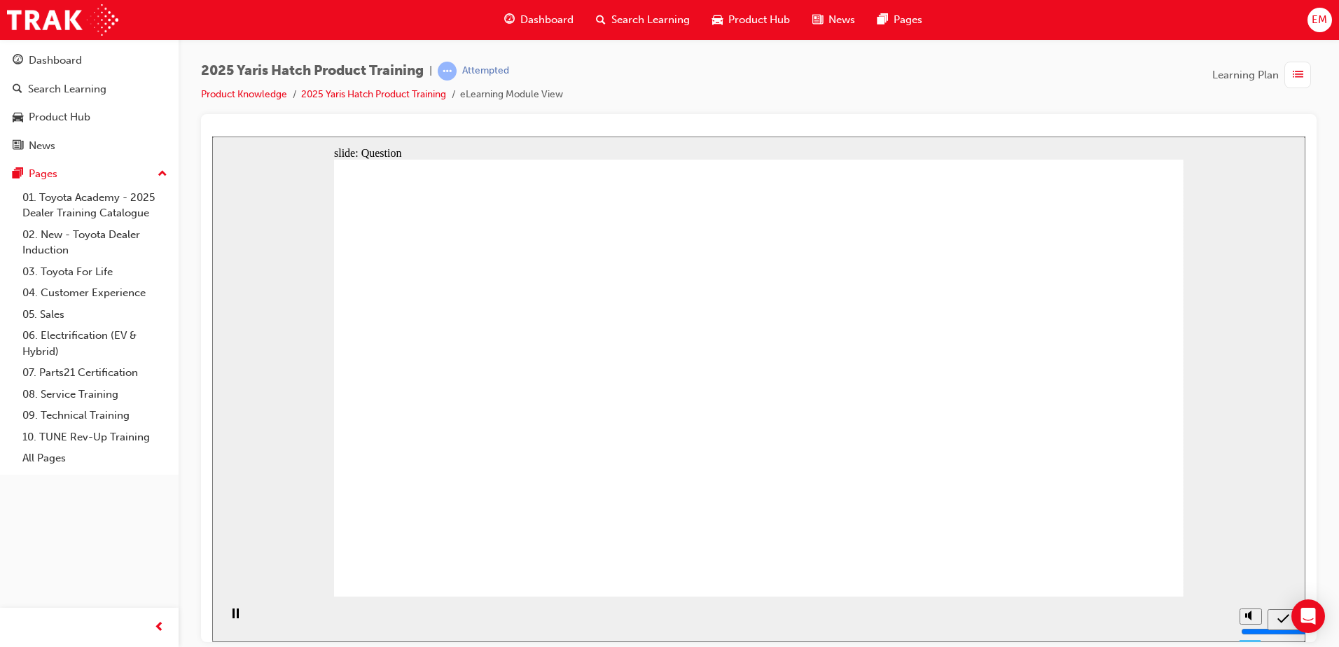
drag, startPoint x: 750, startPoint y: 366, endPoint x: 896, endPoint y: 496, distance: 195.4
drag, startPoint x: 1062, startPoint y: 354, endPoint x: 811, endPoint y: 348, distance: 250.7
drag, startPoint x: 596, startPoint y: 329, endPoint x: 626, endPoint y: 330, distance: 30.1
drag, startPoint x: 452, startPoint y: 335, endPoint x: 1064, endPoint y: 452, distance: 623.1
drag, startPoint x: 673, startPoint y: 353, endPoint x: 450, endPoint y: 480, distance: 256.5
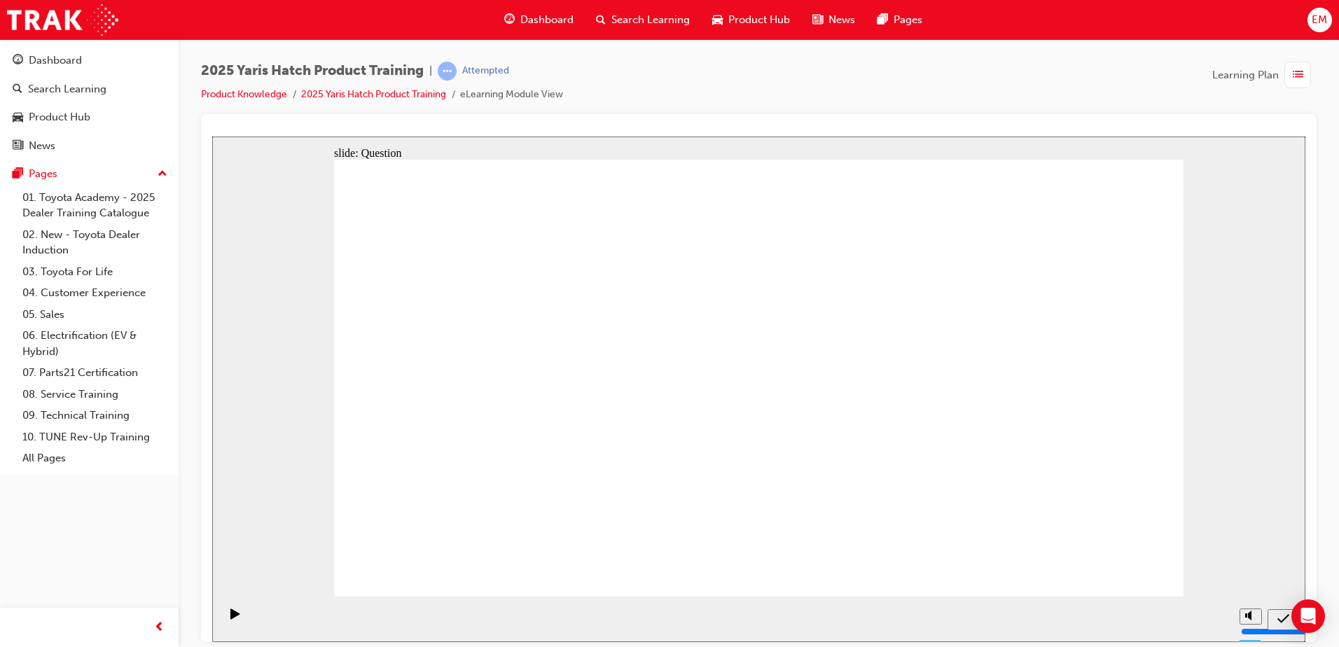
drag, startPoint x: 830, startPoint y: 372, endPoint x: 776, endPoint y: 498, distance: 137.7
drag, startPoint x: 1119, startPoint y: 576, endPoint x: 1118, endPoint y: 569, distance: 7.1
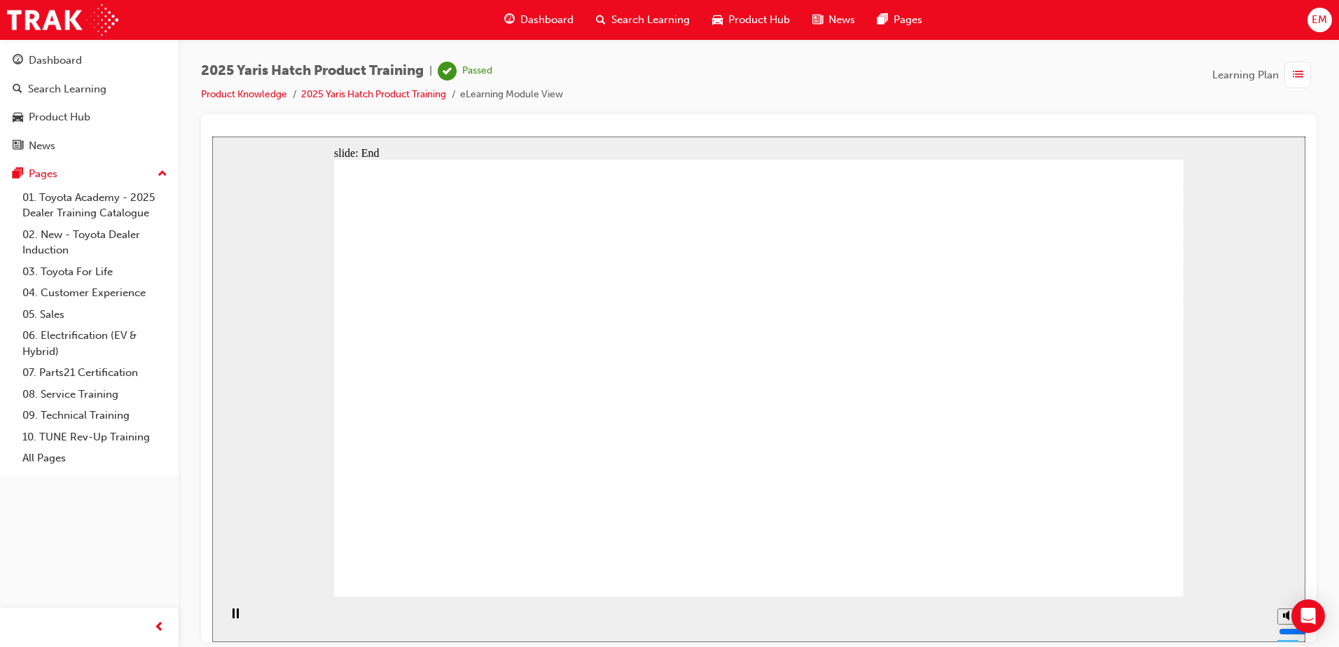
click at [552, 13] on span "Dashboard" at bounding box center [546, 20] width 53 height 16
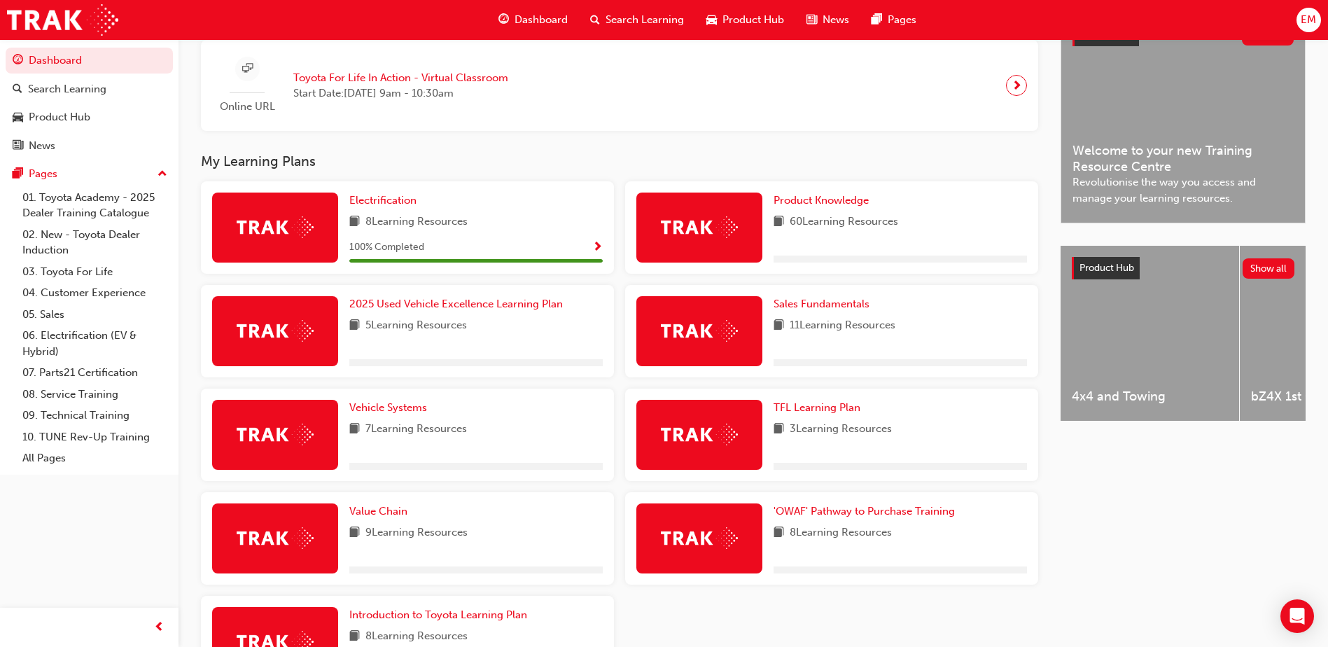
scroll to position [320, 0]
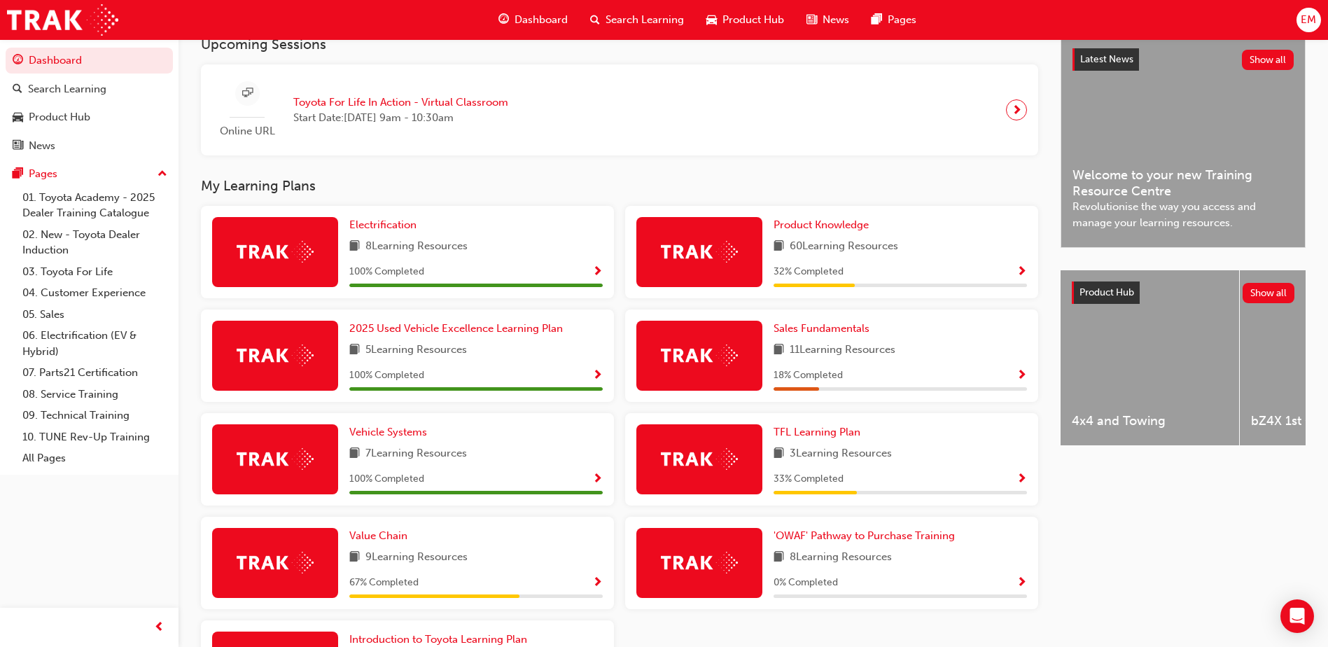
click at [1018, 279] on span "Show Progress" at bounding box center [1022, 272] width 11 height 13
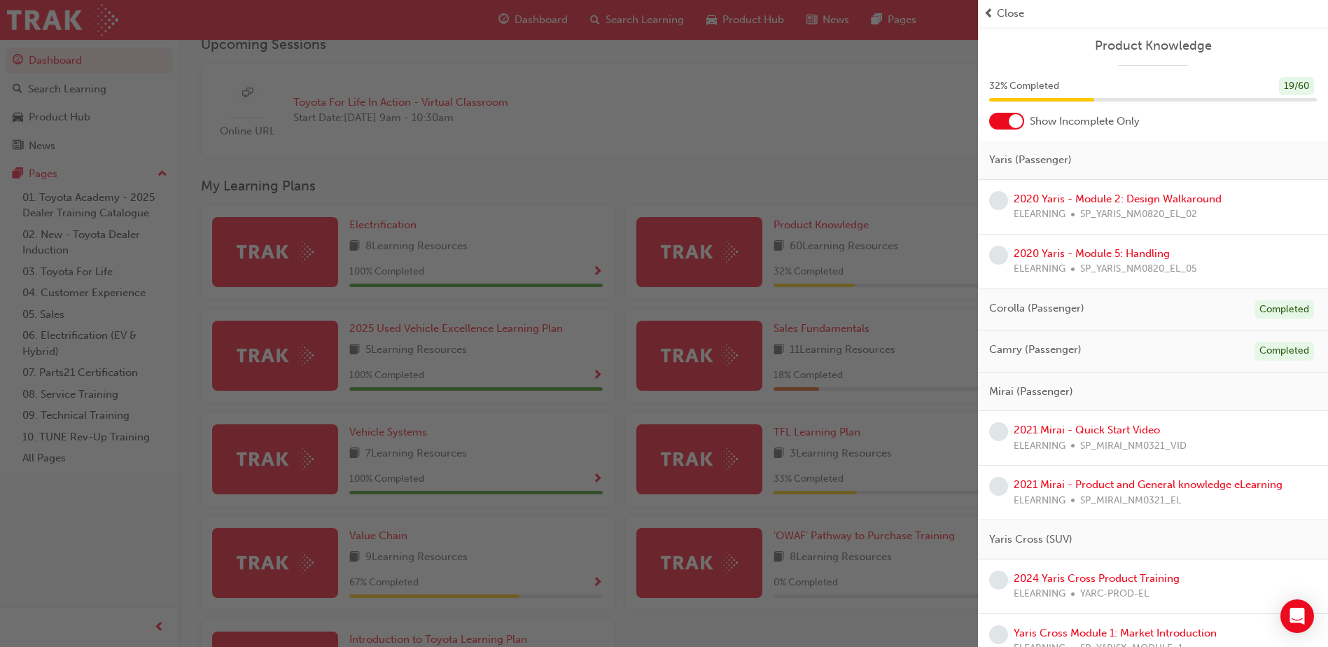
click at [1073, 209] on div "ELEARNING SP_YARIS_NM0820_EL_02" at bounding box center [1118, 215] width 208 height 16
click at [1073, 204] on link "2020 Yaris - Module 2: Design Walkaround" at bounding box center [1118, 199] width 208 height 13
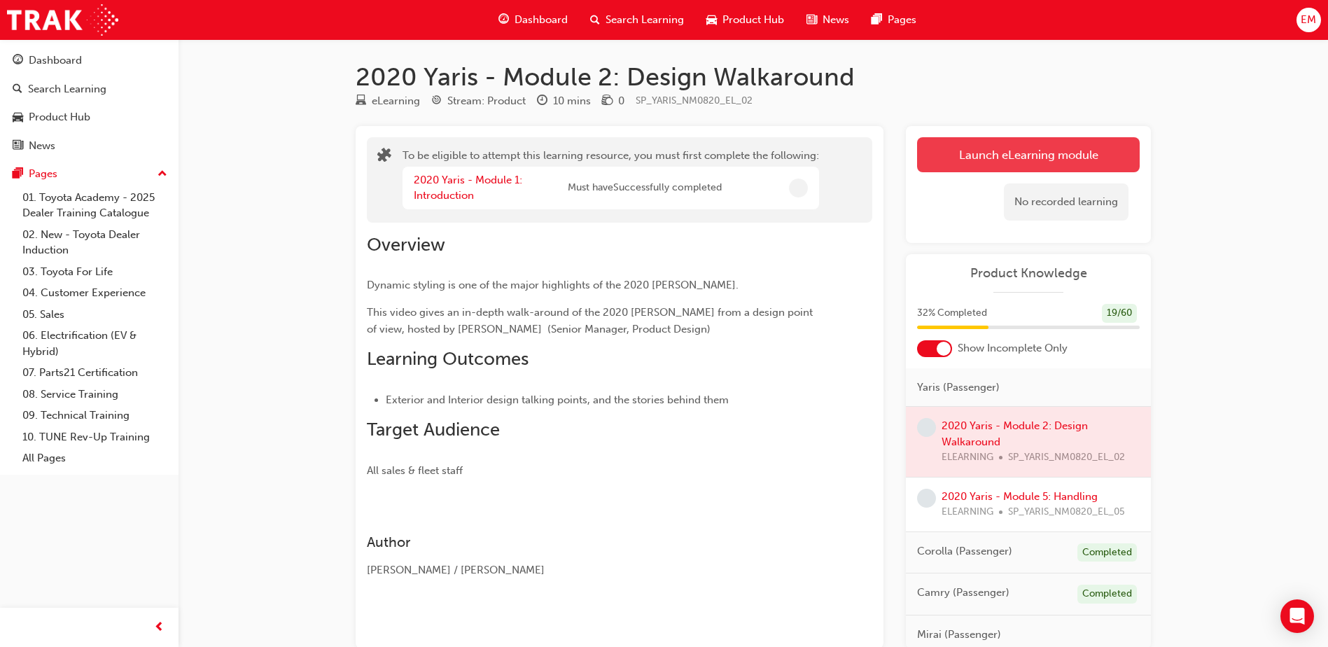
click at [1075, 159] on button "Launch eLearning module" at bounding box center [1028, 154] width 223 height 35
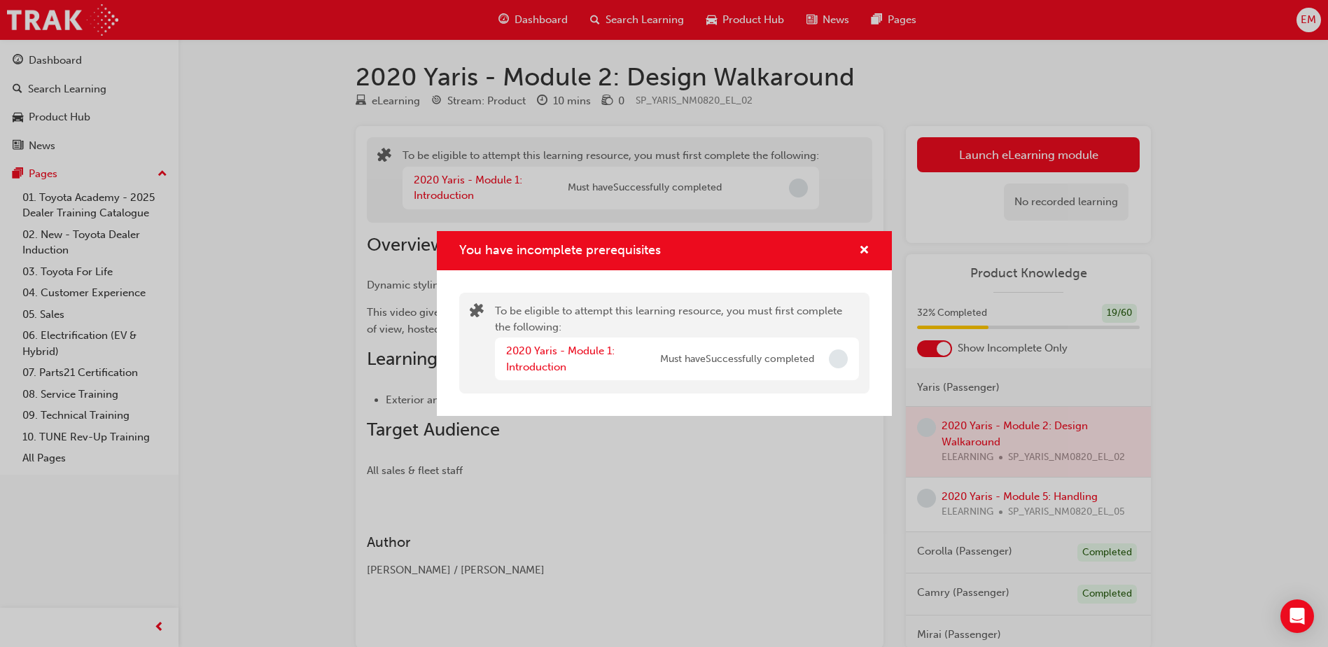
drag, startPoint x: 835, startPoint y: 365, endPoint x: 842, endPoint y: 360, distance: 8.5
click at [836, 364] on span "Incomplete" at bounding box center [838, 358] width 19 height 19
click at [872, 249] on div "You have incomplete prerequisites" at bounding box center [664, 251] width 455 height 40
click at [842, 237] on div "You have incomplete prerequisites" at bounding box center [664, 251] width 455 height 40
click at [863, 251] on span "cross-icon" at bounding box center [864, 251] width 11 height 13
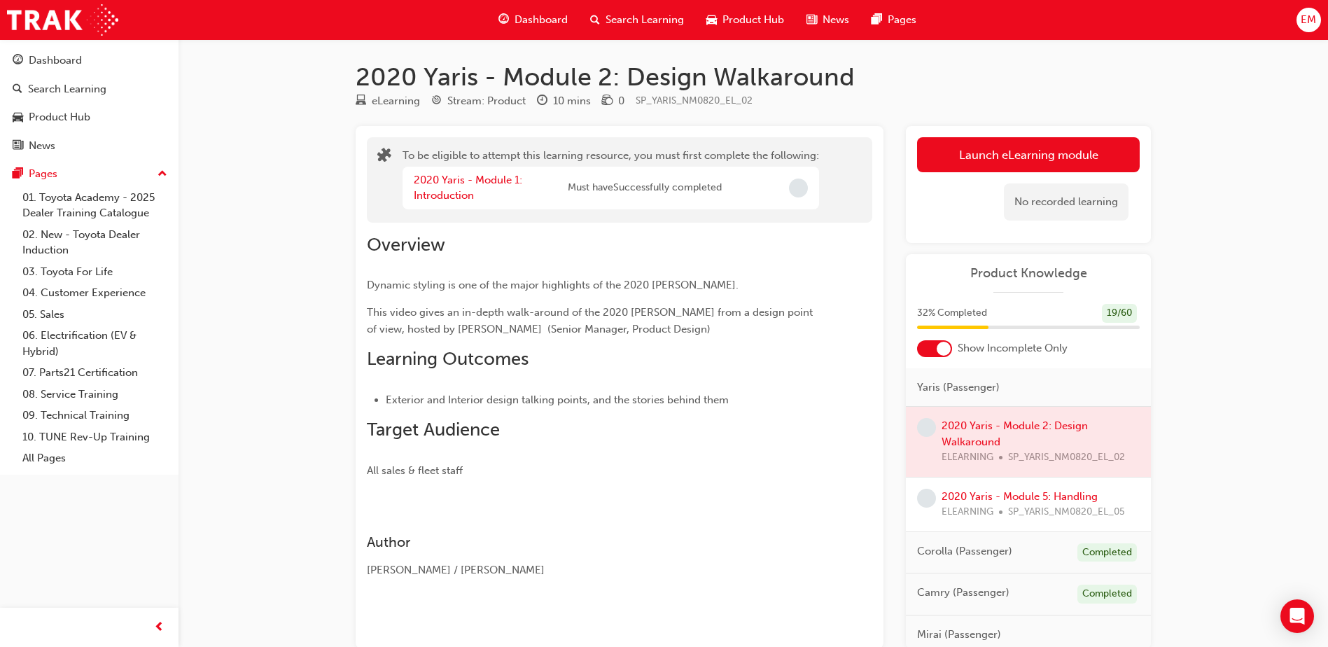
click at [980, 172] on div "No recorded learning" at bounding box center [1028, 202] width 223 height 60
click at [984, 160] on button "Launch eLearning module" at bounding box center [1028, 154] width 223 height 35
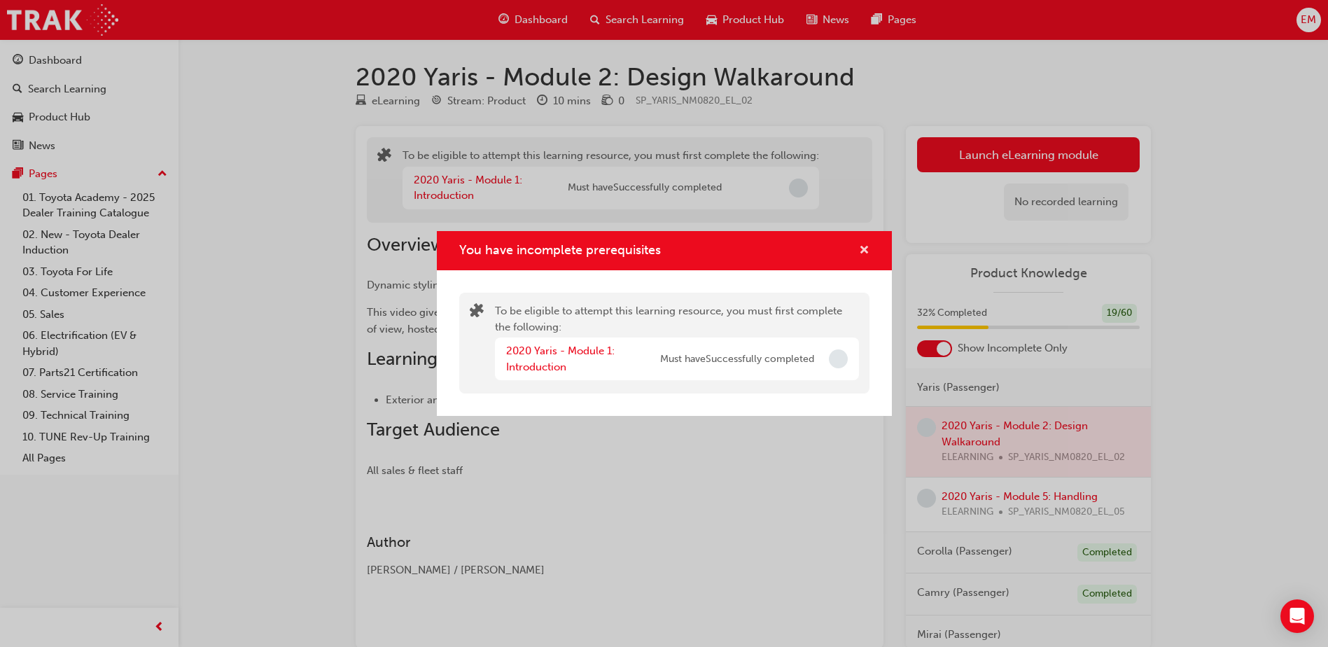
click at [860, 249] on span "cross-icon" at bounding box center [864, 251] width 11 height 13
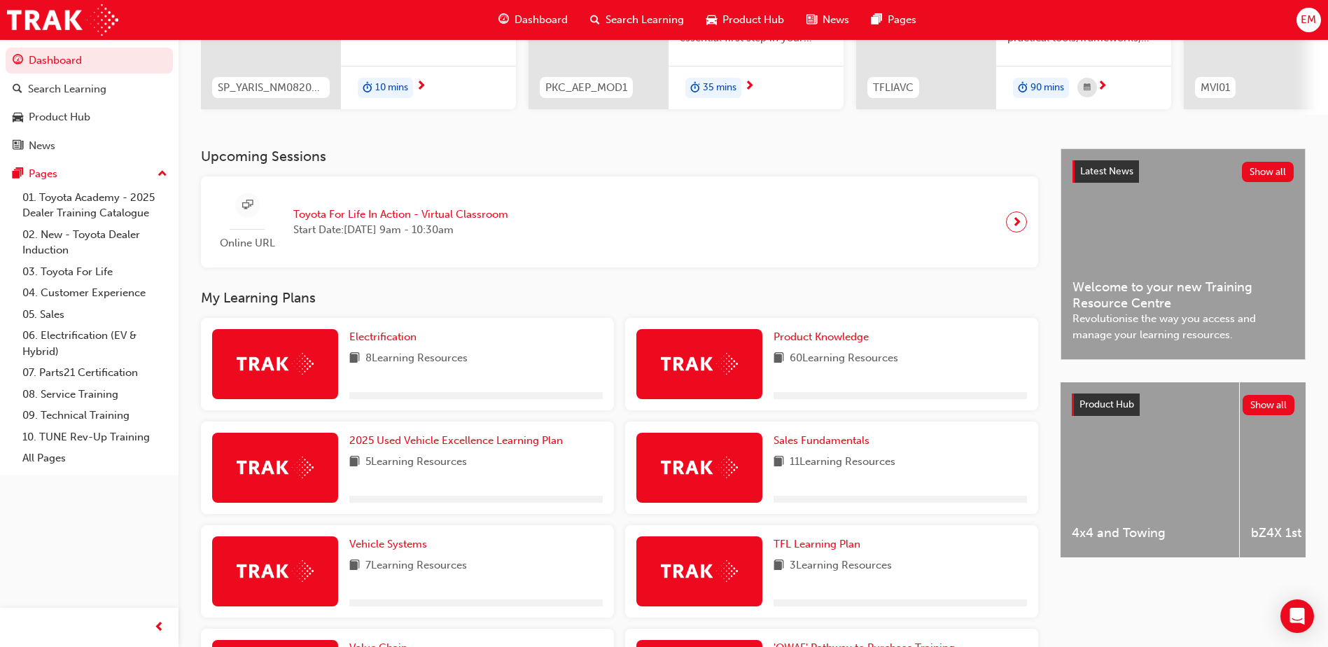
scroll to position [210, 0]
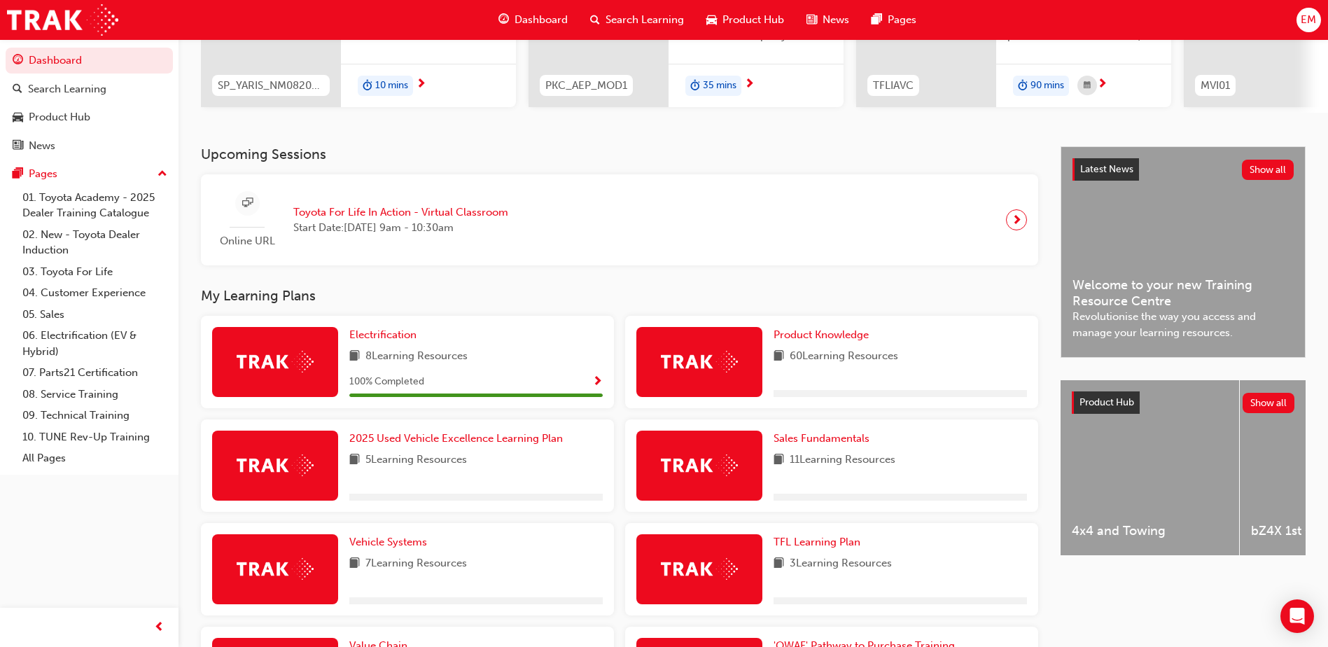
click at [1004, 376] on div "Product Knowledge 60 Learning Resources" at bounding box center [900, 362] width 253 height 70
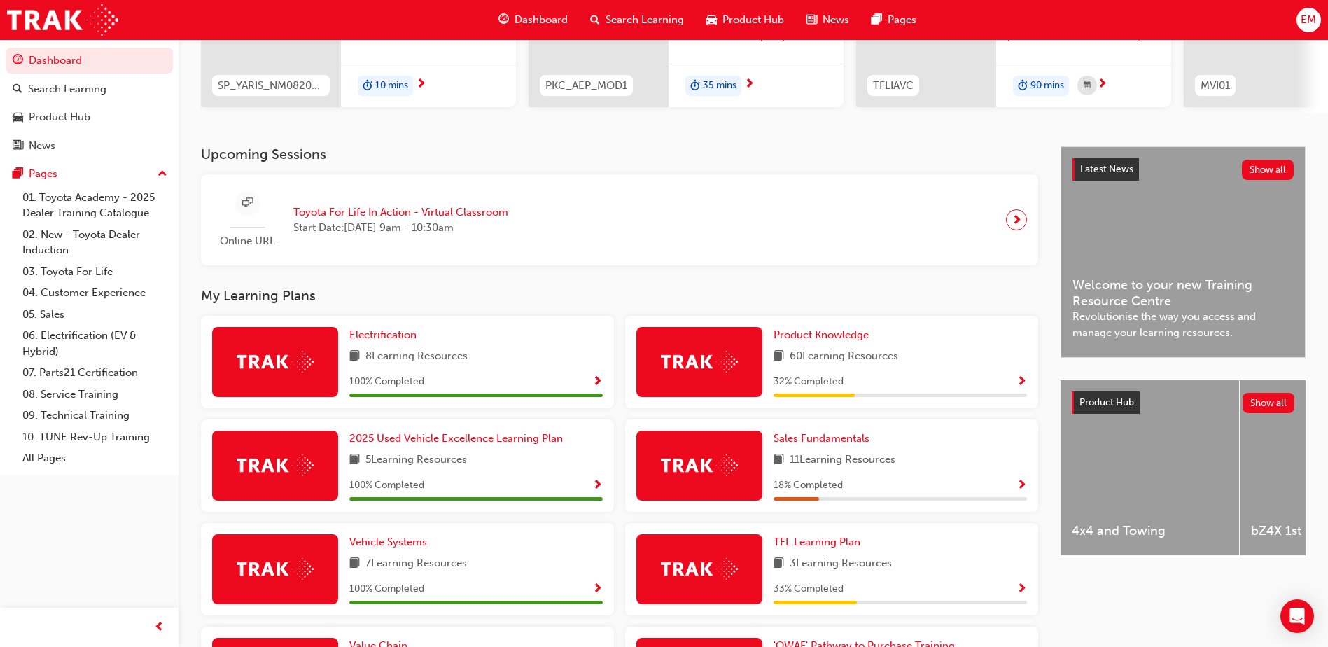
click at [1017, 386] on span "Show Progress" at bounding box center [1022, 382] width 11 height 13
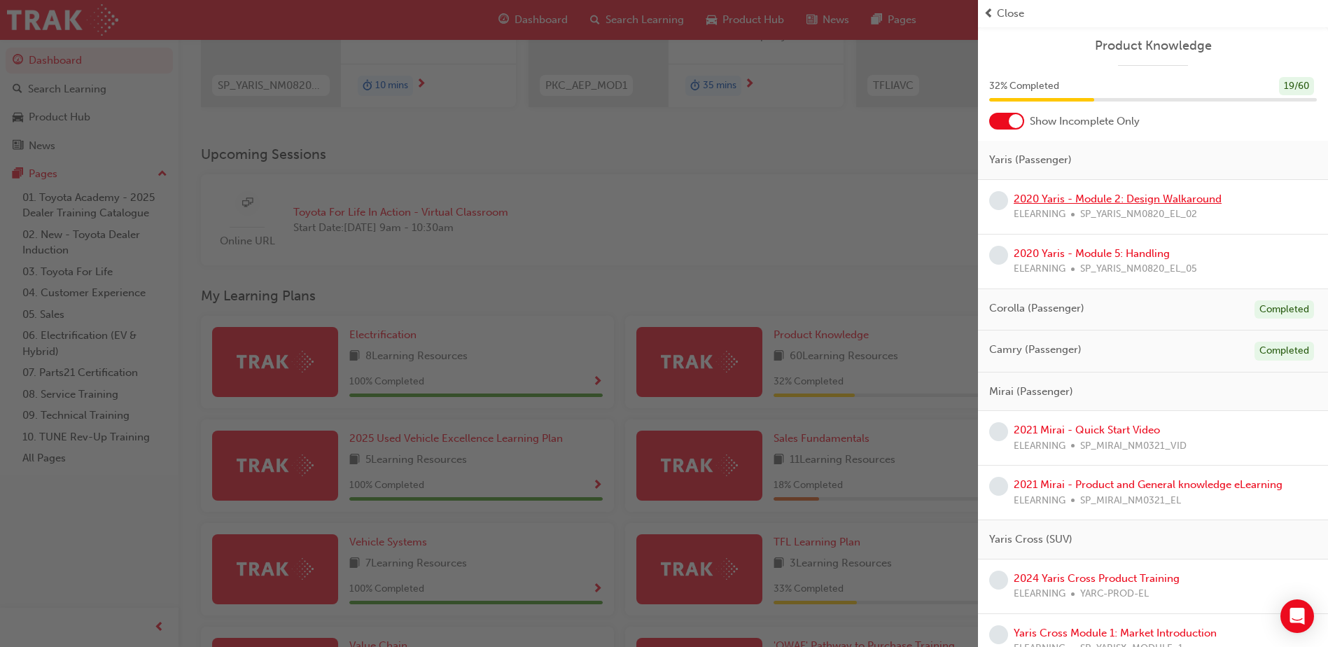
click at [1096, 200] on link "2020 Yaris - Module 2: Design Walkaround" at bounding box center [1118, 199] width 208 height 13
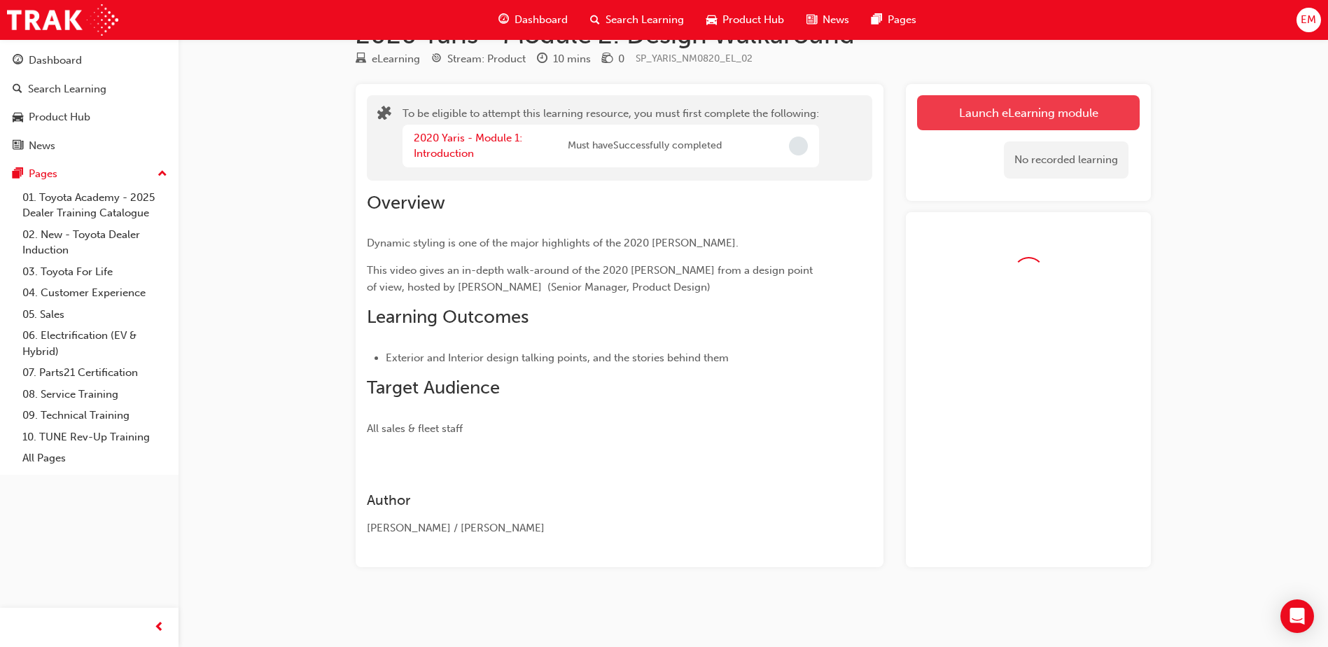
scroll to position [81, 0]
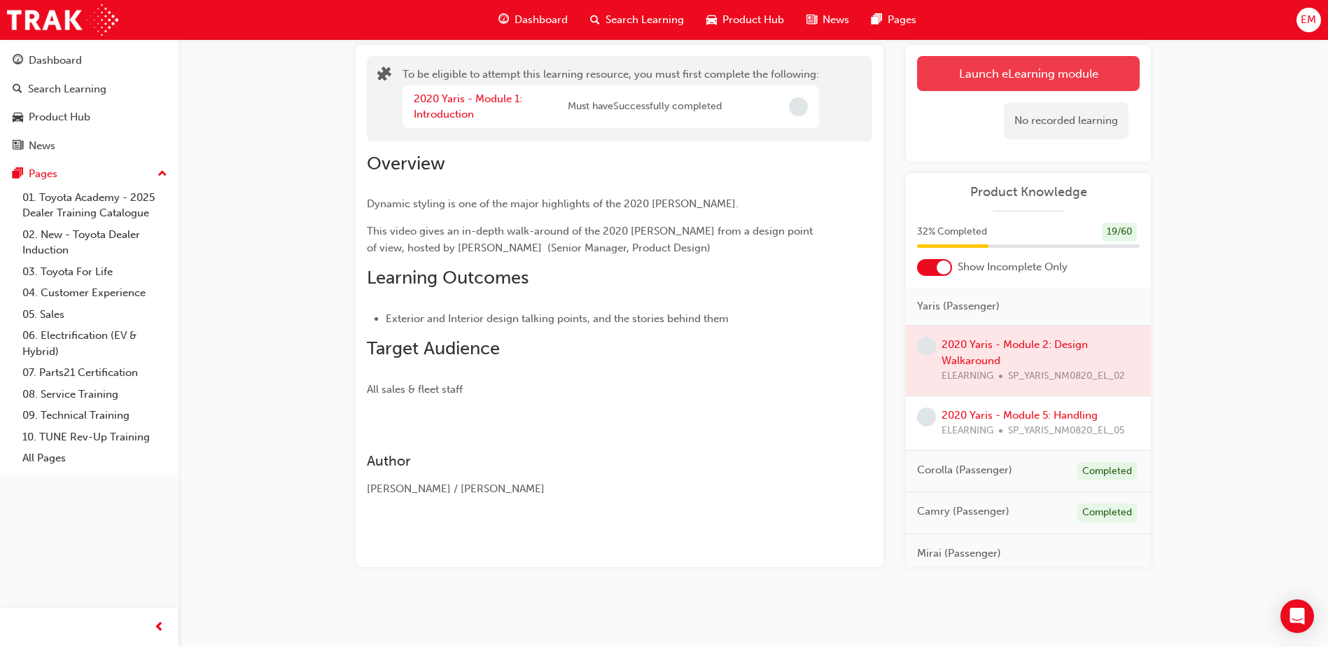
click at [1006, 83] on button "Launch eLearning module" at bounding box center [1028, 73] width 223 height 35
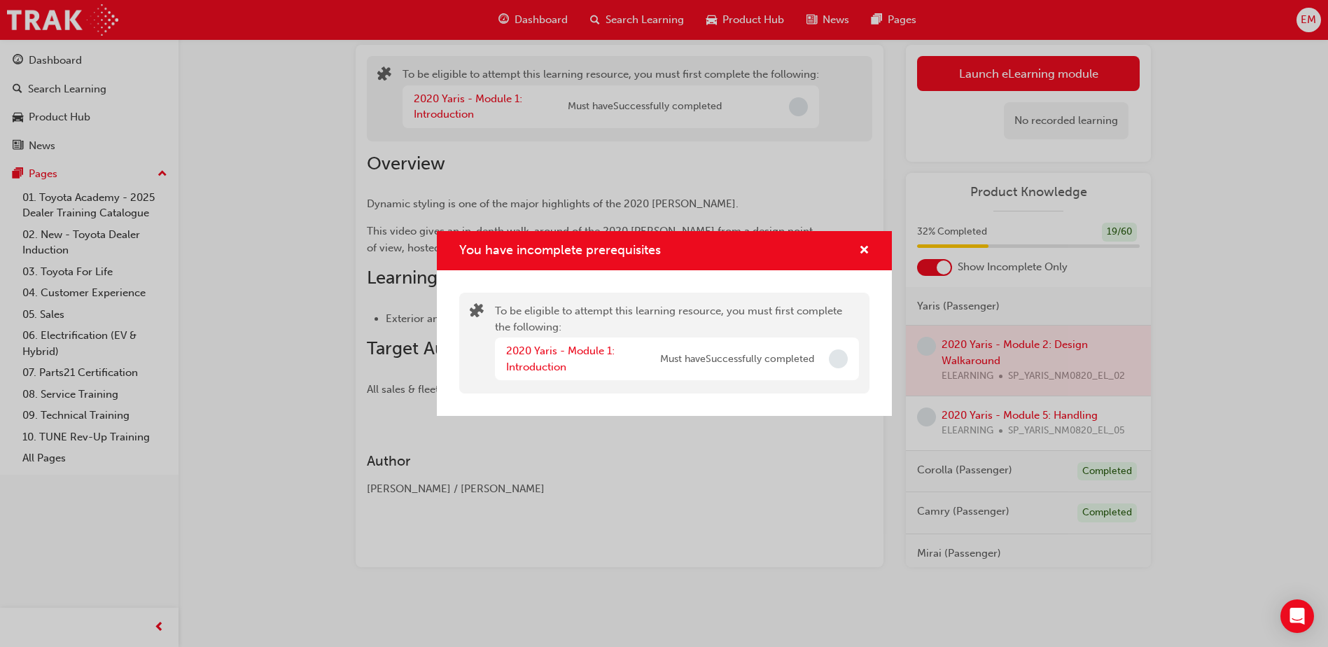
click at [587, 344] on div "2020 Yaris - Module 1: Introduction" at bounding box center [583, 359] width 154 height 32
click at [586, 348] on link "2020 Yaris - Module 1: Introduction" at bounding box center [560, 358] width 109 height 29
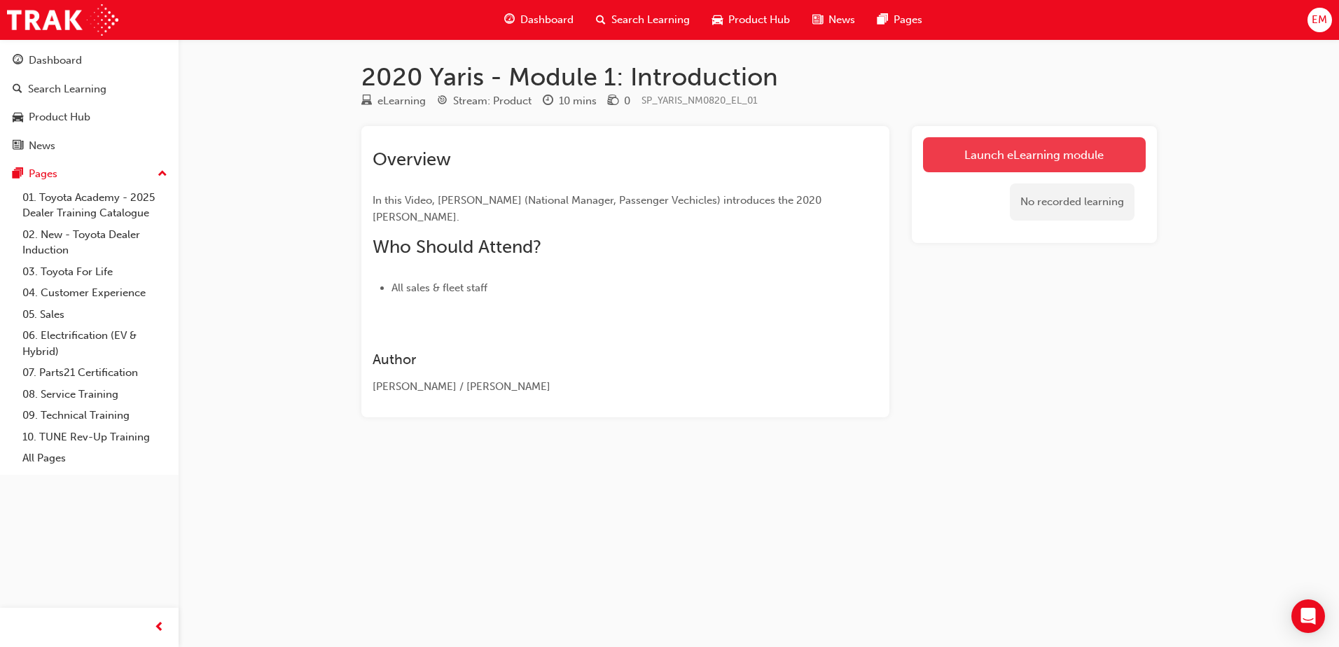
click at [1067, 153] on link "Launch eLearning module" at bounding box center [1034, 154] width 223 height 35
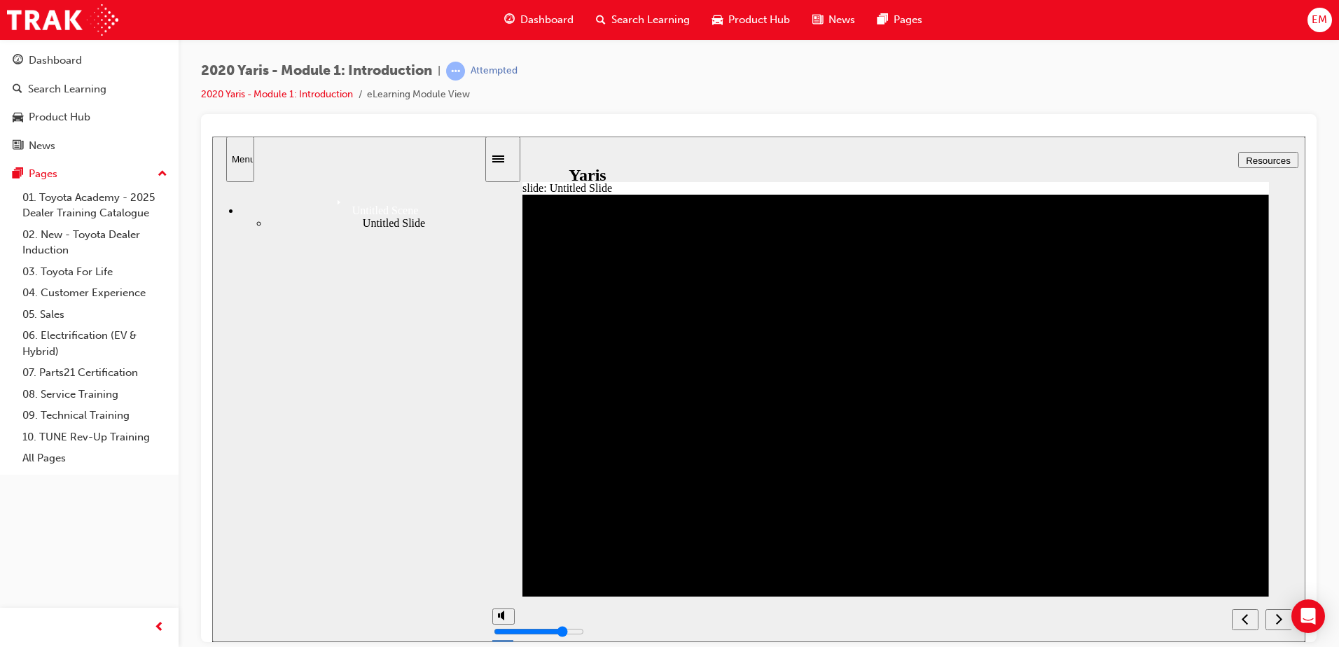
click at [1281, 617] on icon "next" at bounding box center [1278, 618] width 7 height 13
click at [1275, 618] on icon "next" at bounding box center [1278, 618] width 7 height 13
click at [537, 32] on div "Dashboard" at bounding box center [539, 20] width 92 height 29
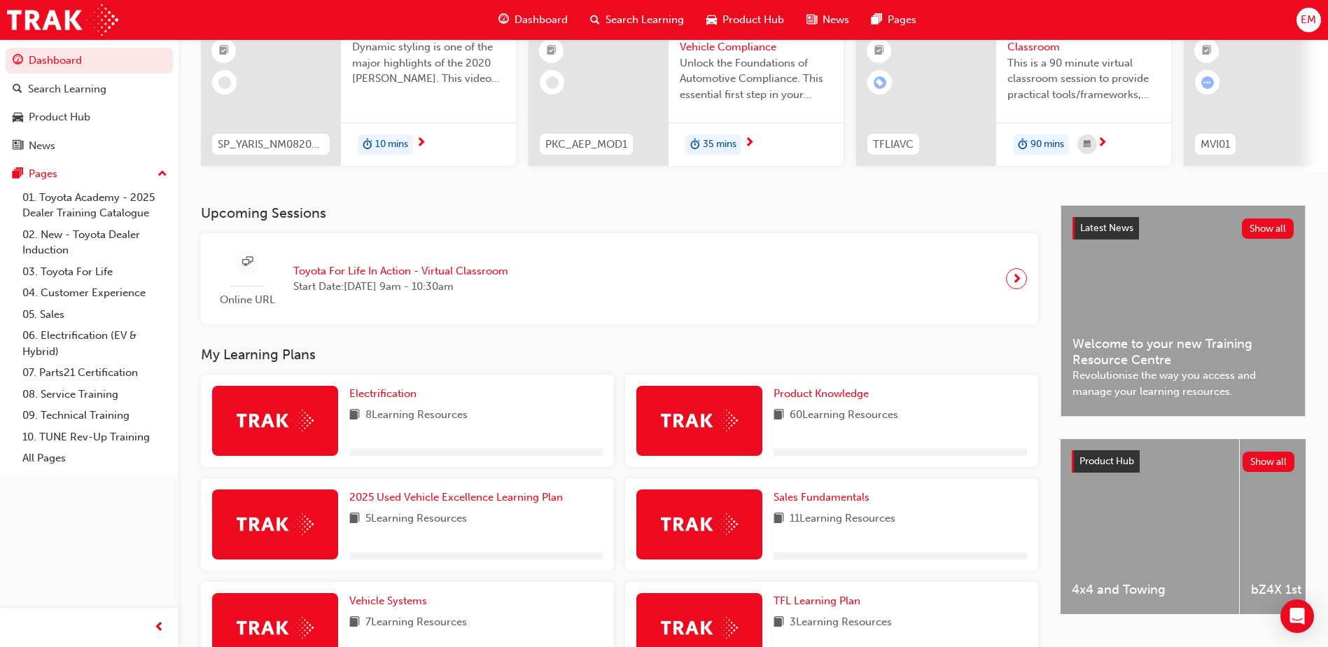
scroll to position [280, 0]
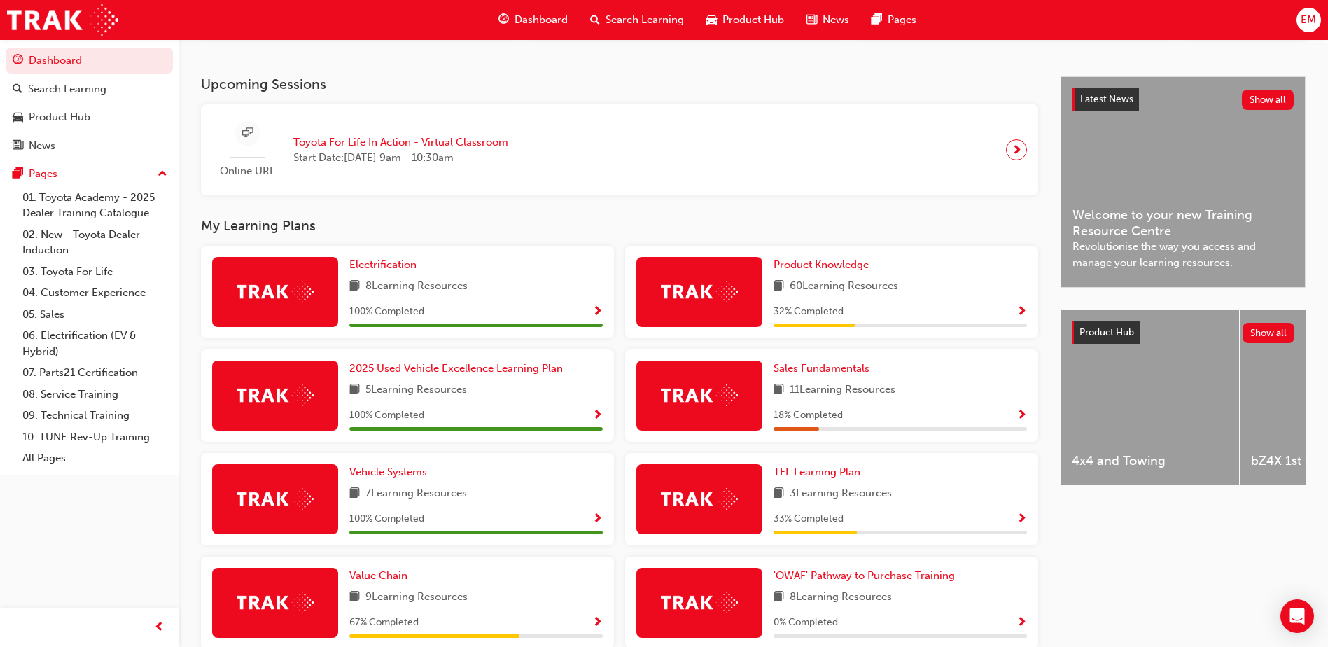
click at [1022, 319] on span "Show Progress" at bounding box center [1022, 312] width 11 height 13
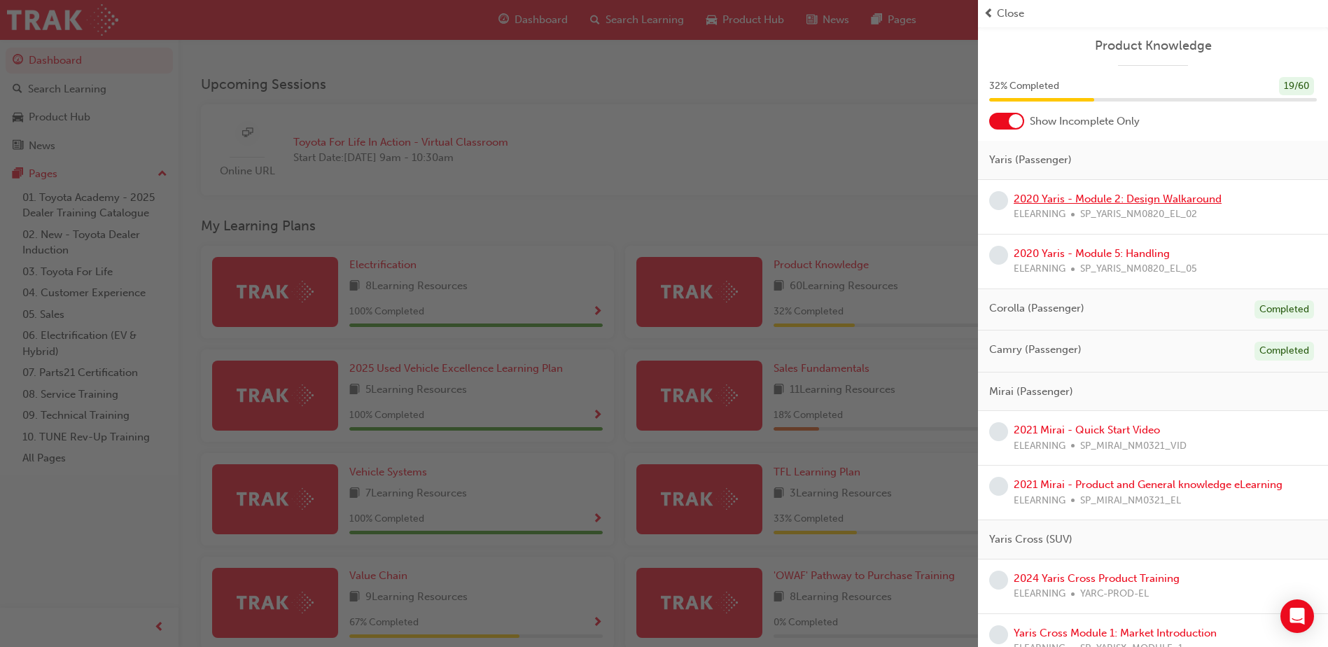
click at [1119, 200] on link "2020 Yaris - Module 2: Design Walkaround" at bounding box center [1118, 199] width 208 height 13
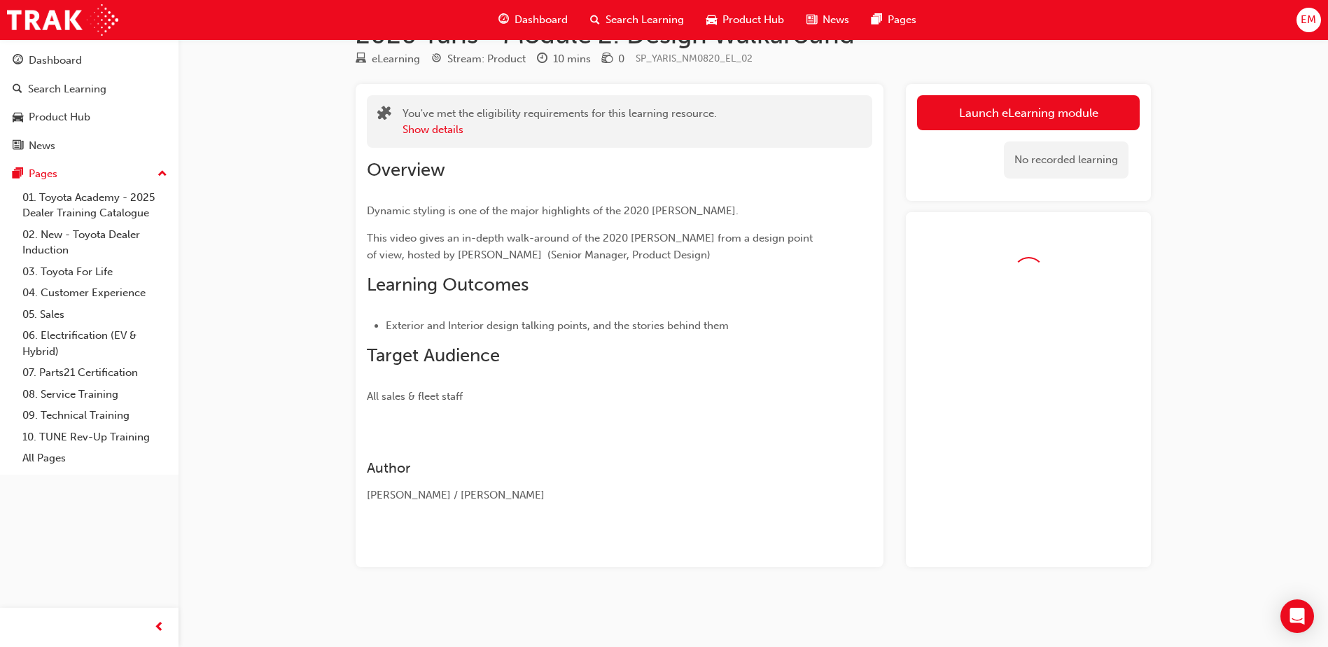
scroll to position [81, 0]
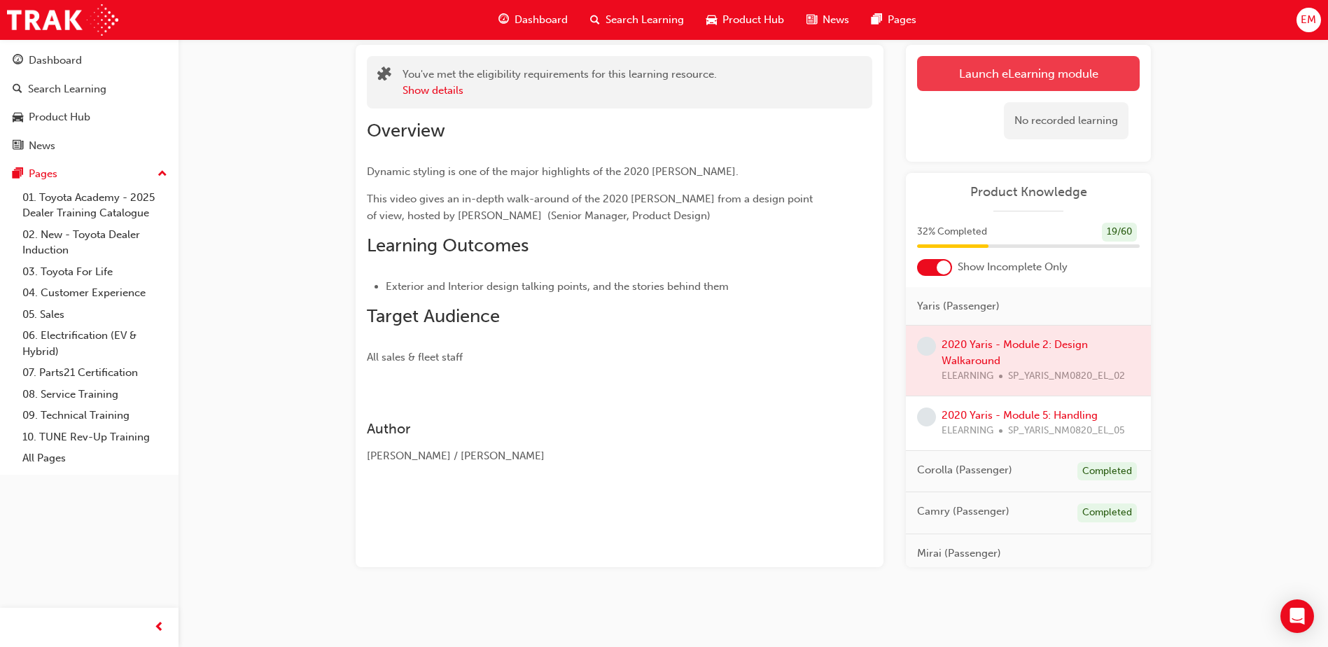
click at [1034, 64] on link "Launch eLearning module" at bounding box center [1028, 73] width 223 height 35
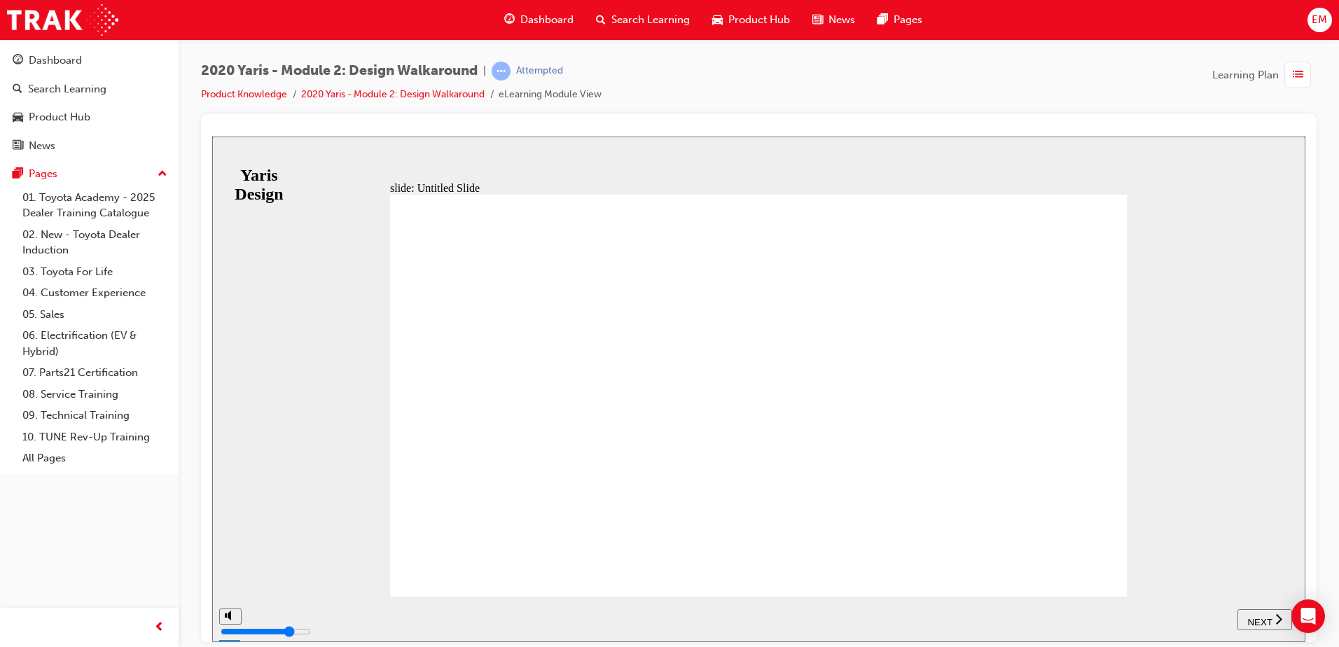
click at [1245, 605] on nav "SUBMIT NEXT PREV" at bounding box center [1264, 619] width 55 height 46
click at [1252, 622] on span "NEXT" at bounding box center [1259, 621] width 25 height 11
click at [841, 608] on div "playback controls" at bounding box center [774, 608] width 992 height 0
click at [1265, 608] on div "playback controls" at bounding box center [774, 608] width 992 height 0
click at [1265, 609] on button "NEXT" at bounding box center [1271, 618] width 55 height 21
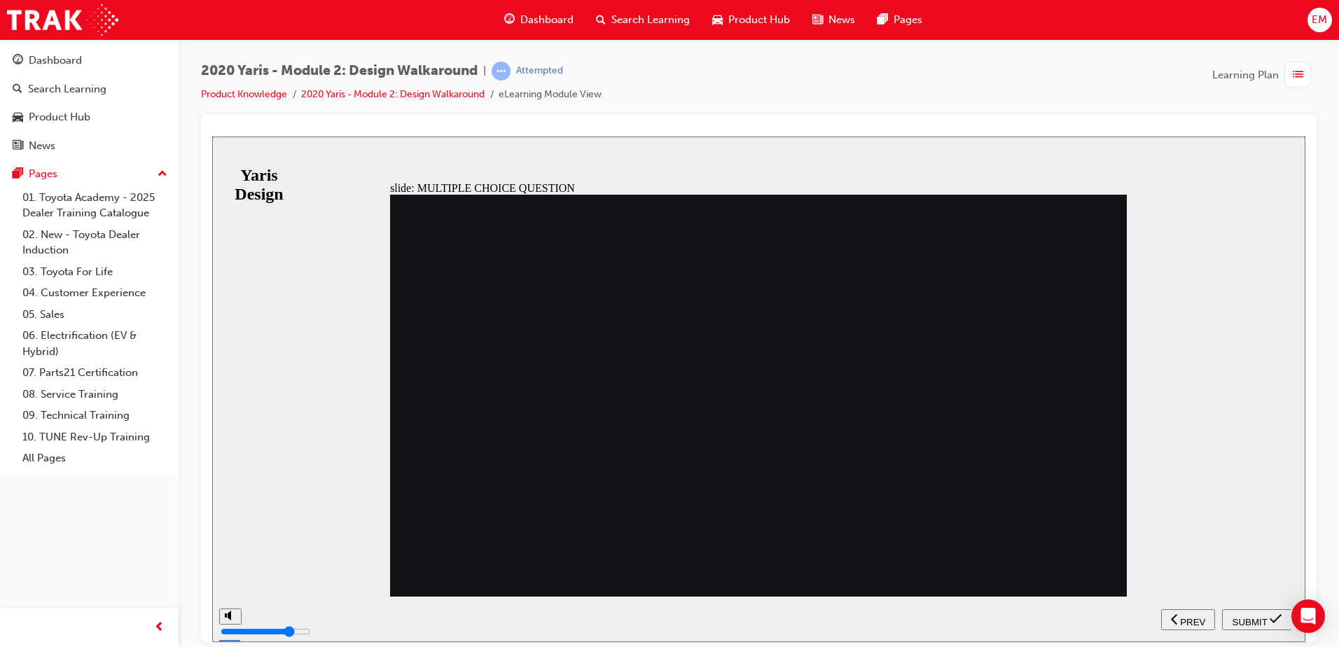
radio input "true"
click at [1259, 617] on span "SUBMIT" at bounding box center [1249, 621] width 35 height 11
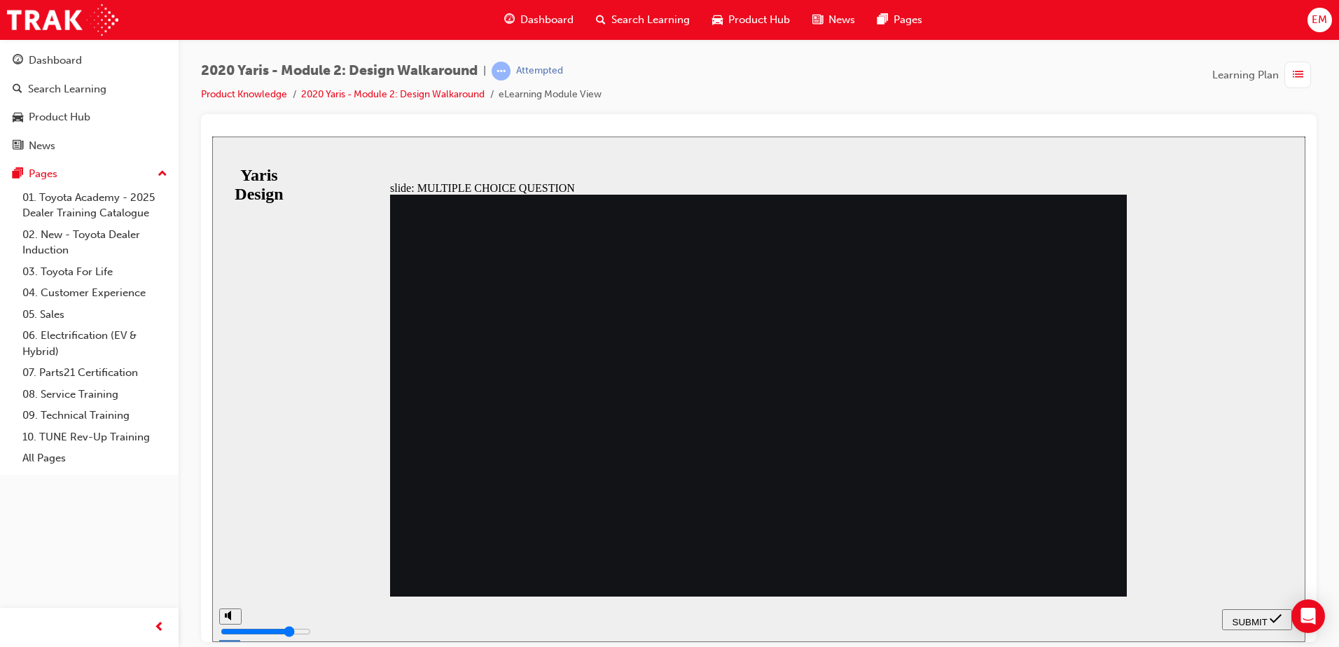
radio input "true"
click at [1254, 617] on span "SUBMIT" at bounding box center [1249, 621] width 35 height 11
radio input "true"
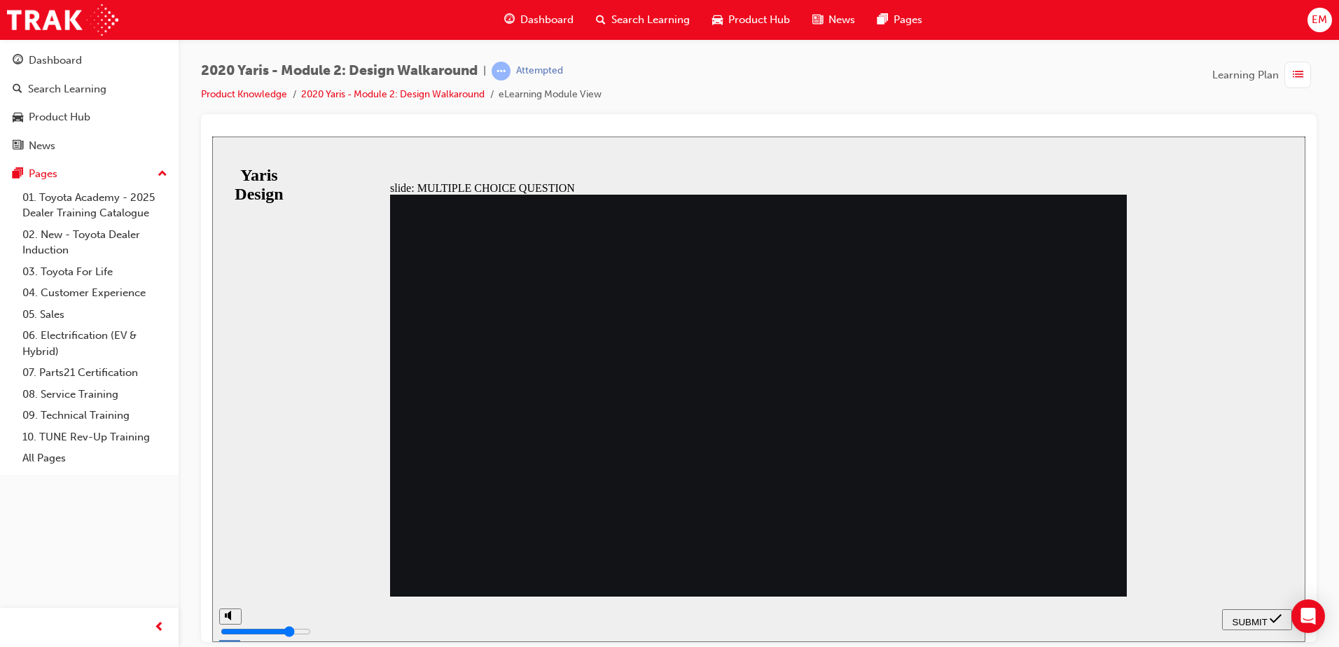
click at [1266, 617] on div "SUBMIT" at bounding box center [1256, 619] width 59 height 15
radio input "true"
click at [1259, 619] on span "SUBMIT" at bounding box center [1249, 621] width 35 height 11
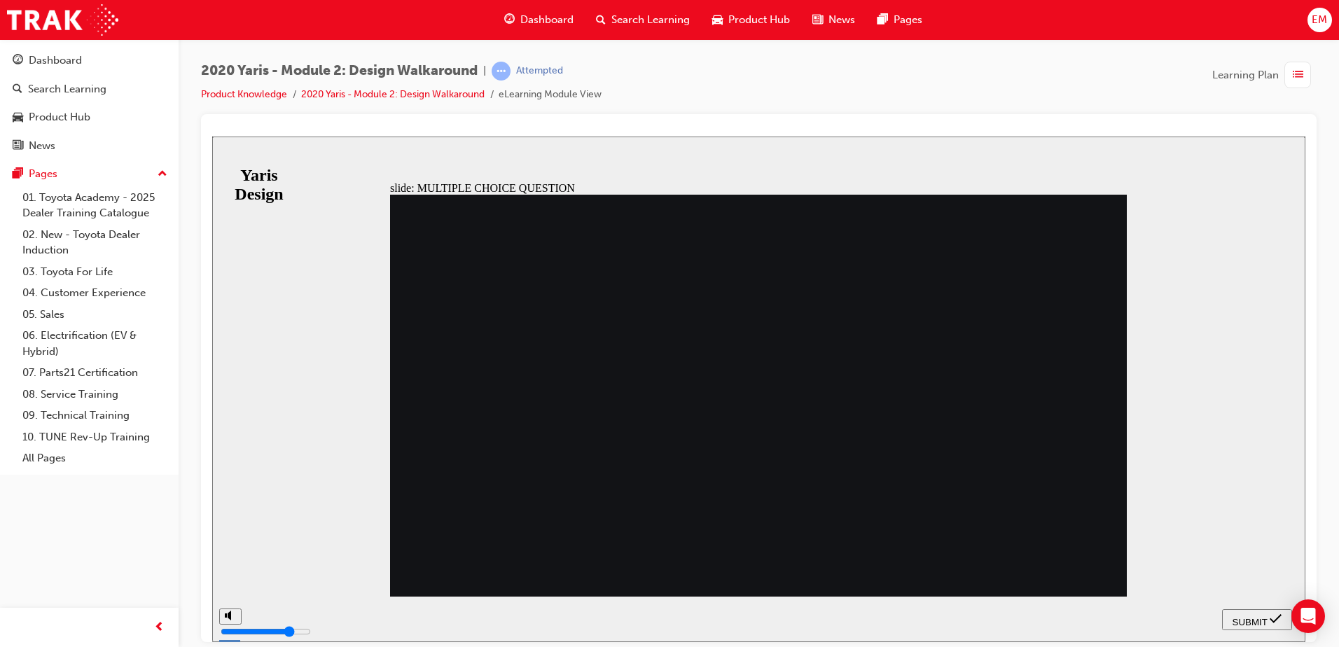
radio input "true"
click at [1250, 625] on button "SUBMIT" at bounding box center [1257, 618] width 70 height 21
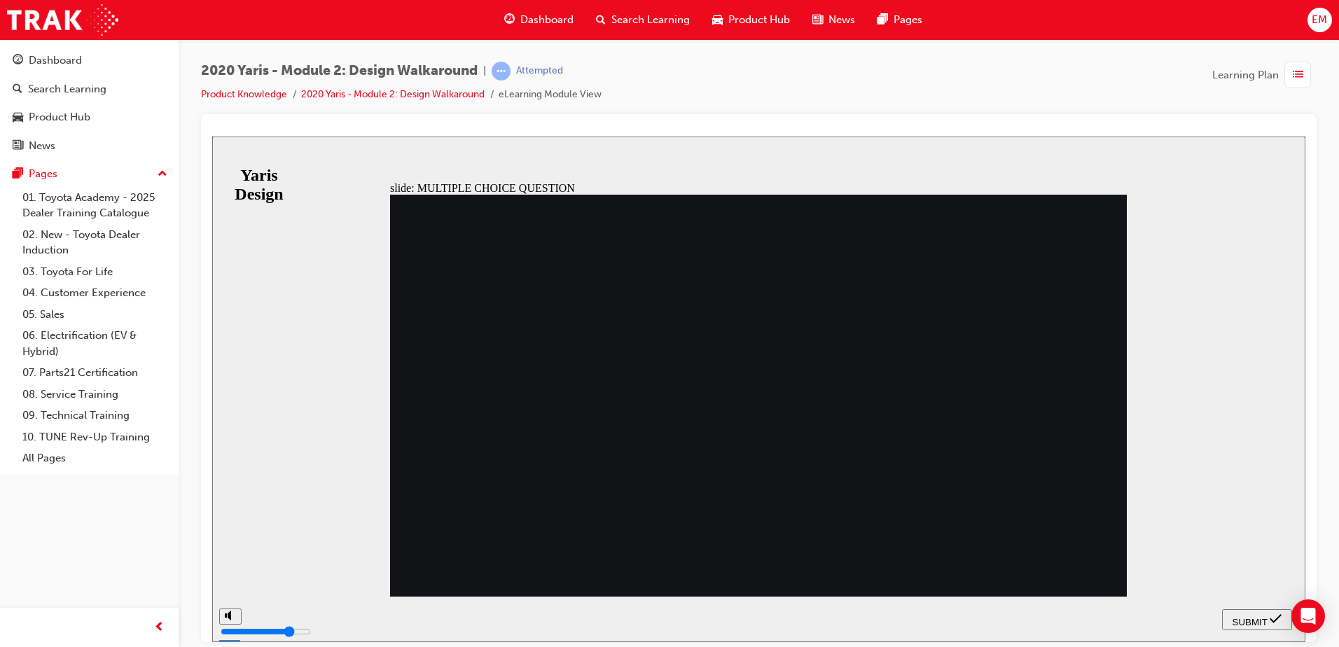
radio input "true"
click at [1248, 612] on div "SUBMIT" at bounding box center [1256, 619] width 59 height 15
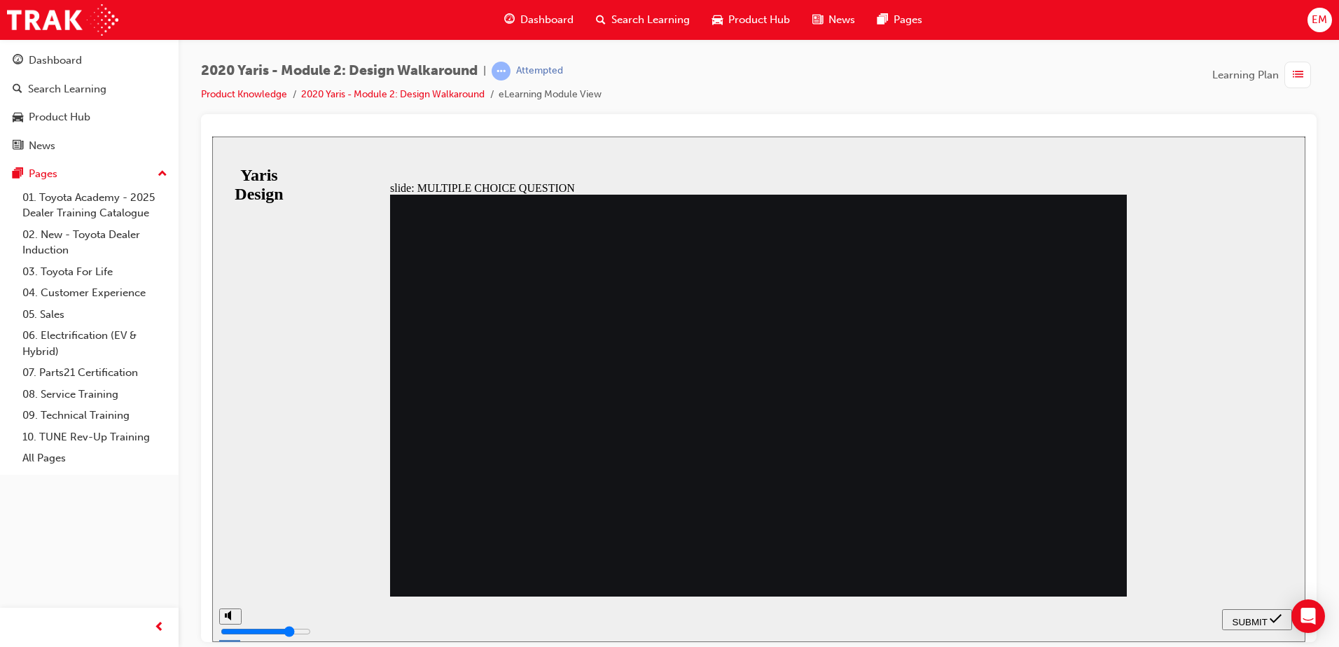
click at [1249, 618] on span "SUBMIT" at bounding box center [1249, 621] width 35 height 11
radio input "false"
radio input "true"
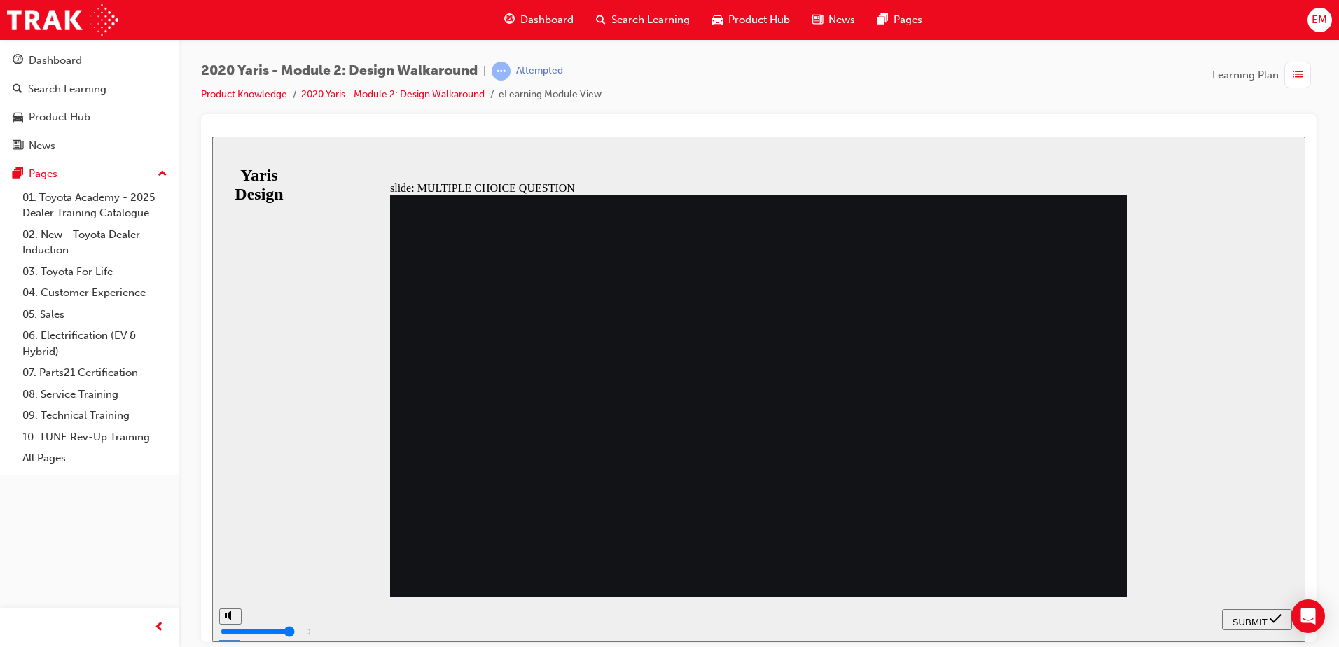
click at [1251, 622] on span "SUBMIT" at bounding box center [1249, 621] width 35 height 11
radio input "true"
click at [1253, 622] on span "SUBMIT" at bounding box center [1249, 621] width 35 height 11
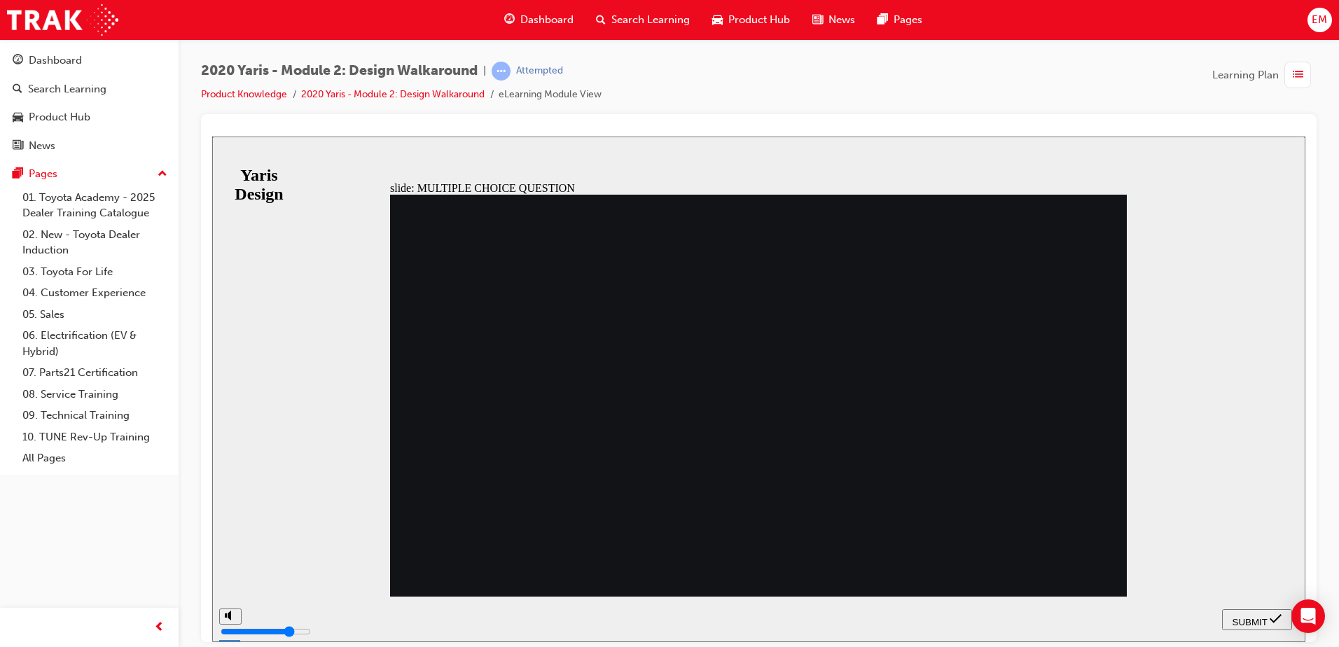
radio input "true"
click at [1257, 616] on span "SUBMIT" at bounding box center [1249, 621] width 35 height 11
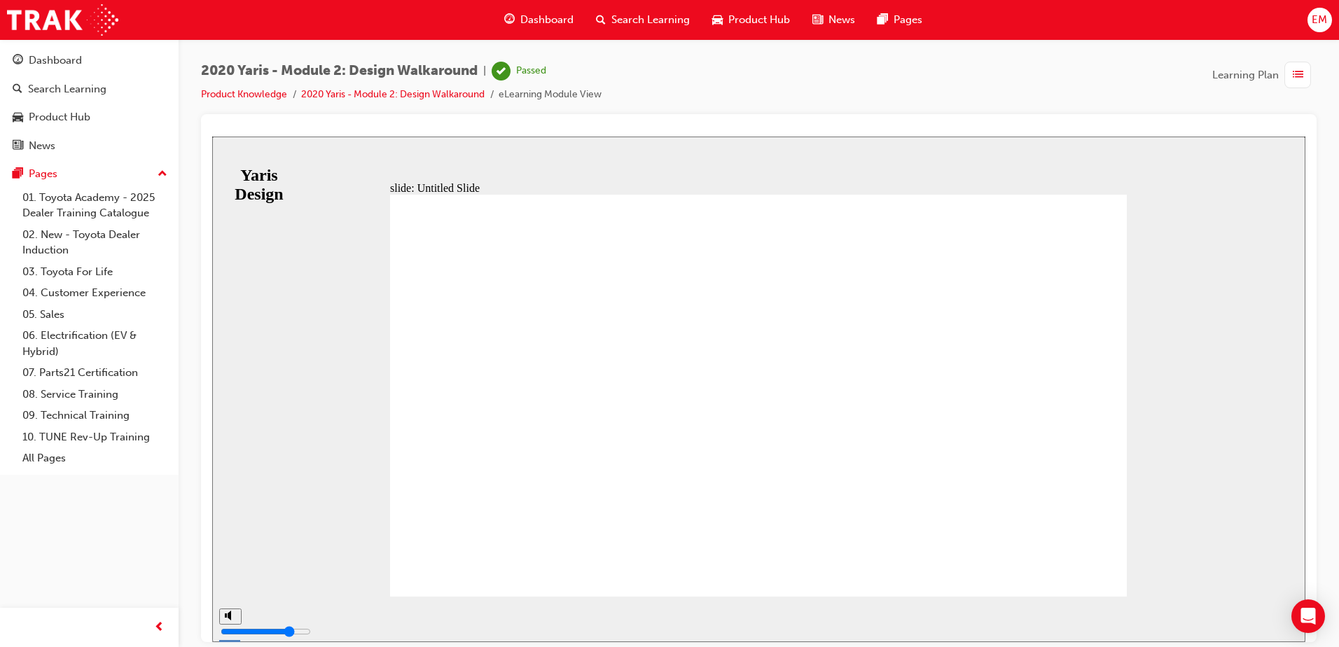
click at [522, 26] on span "Dashboard" at bounding box center [546, 20] width 53 height 16
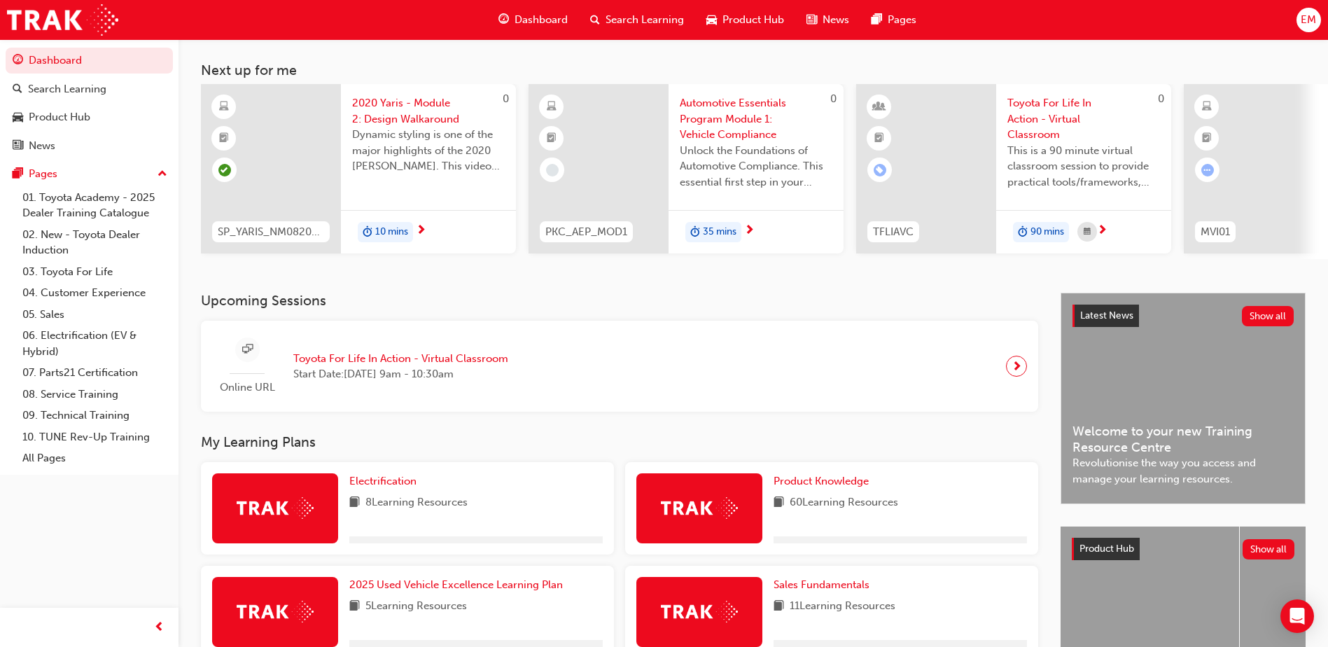
scroll to position [140, 0]
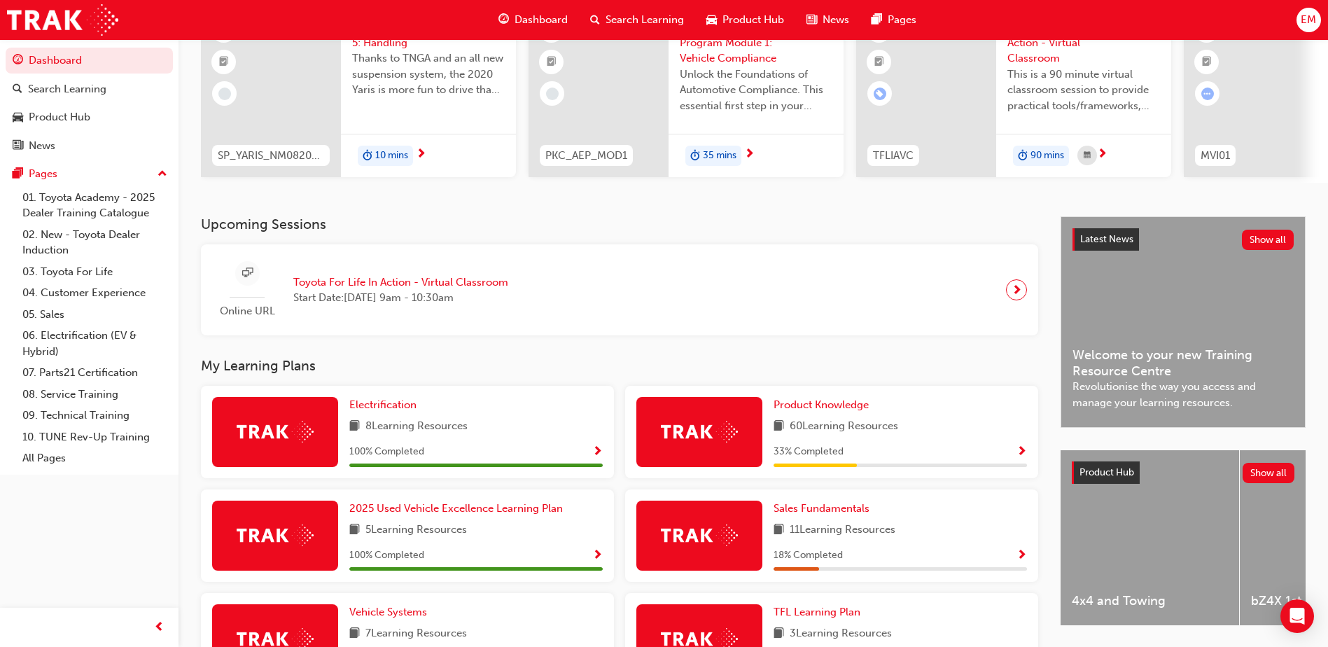
click at [1027, 458] on div "Product Knowledge 60 Learning Resources 33 % Completed" at bounding box center [831, 432] width 413 height 92
click at [1021, 459] on span "Show Progress" at bounding box center [1022, 452] width 11 height 13
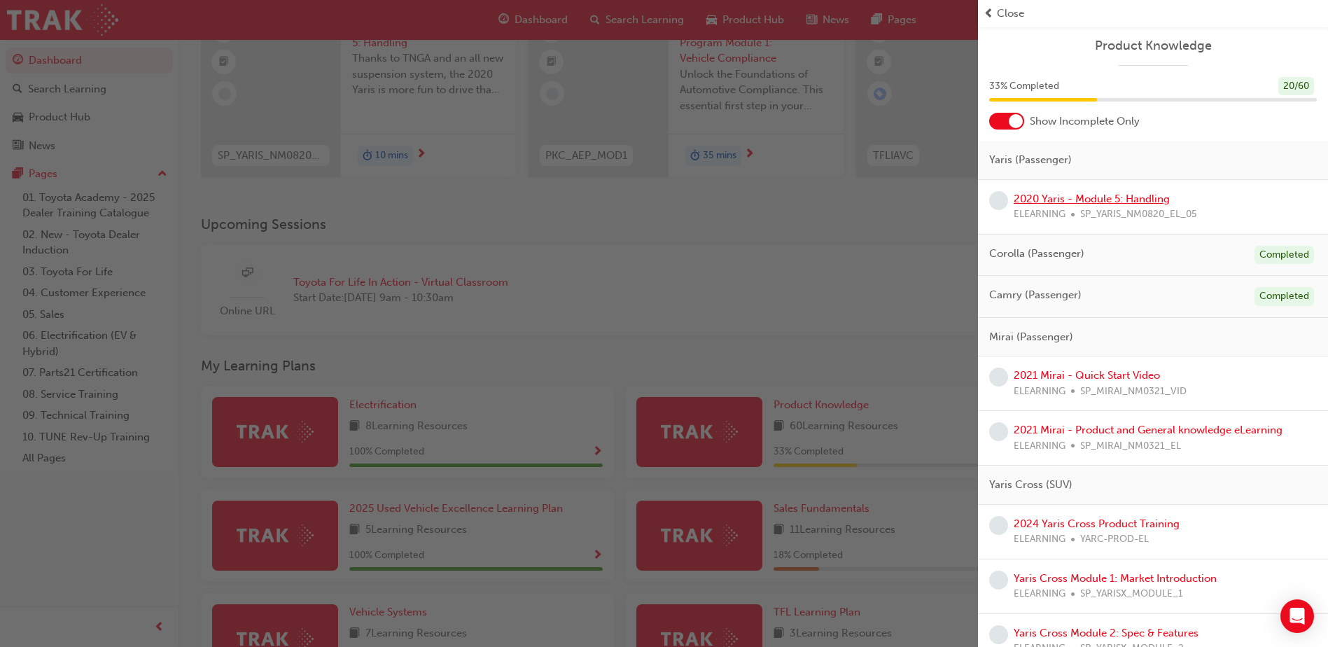
click at [1140, 201] on link "2020 Yaris - Module 5: Handling" at bounding box center [1092, 199] width 156 height 13
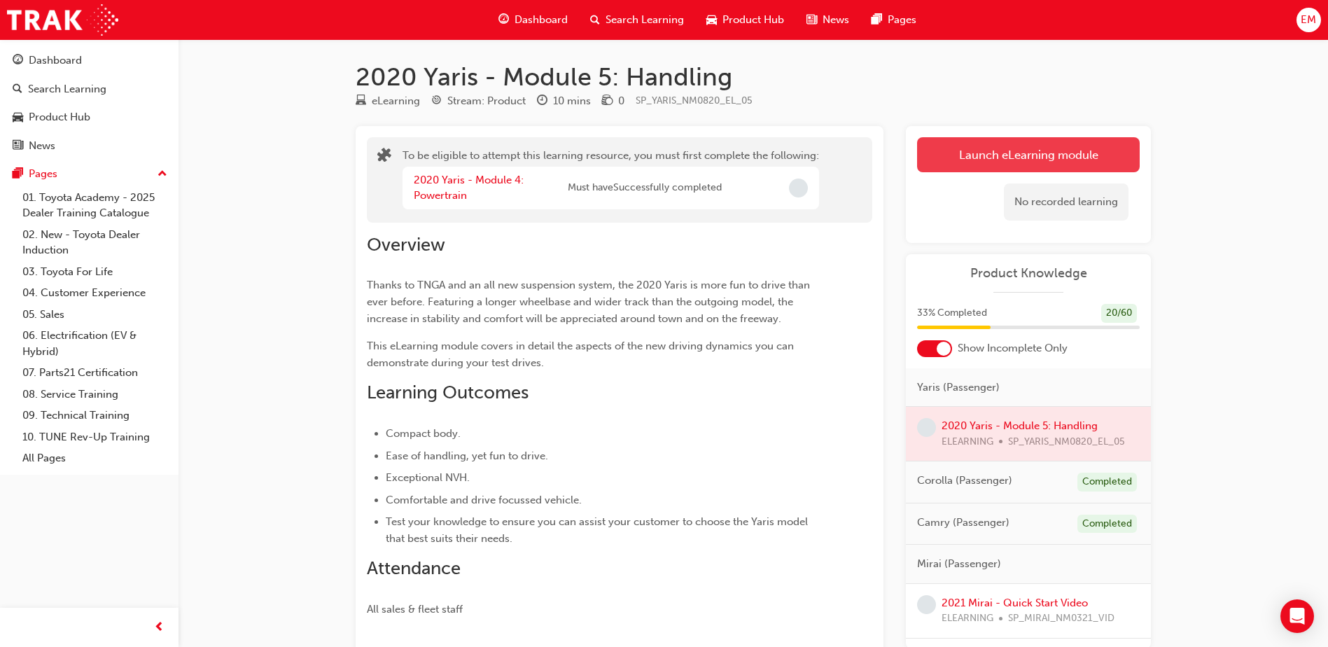
click at [1051, 153] on button "Launch eLearning module" at bounding box center [1028, 154] width 223 height 35
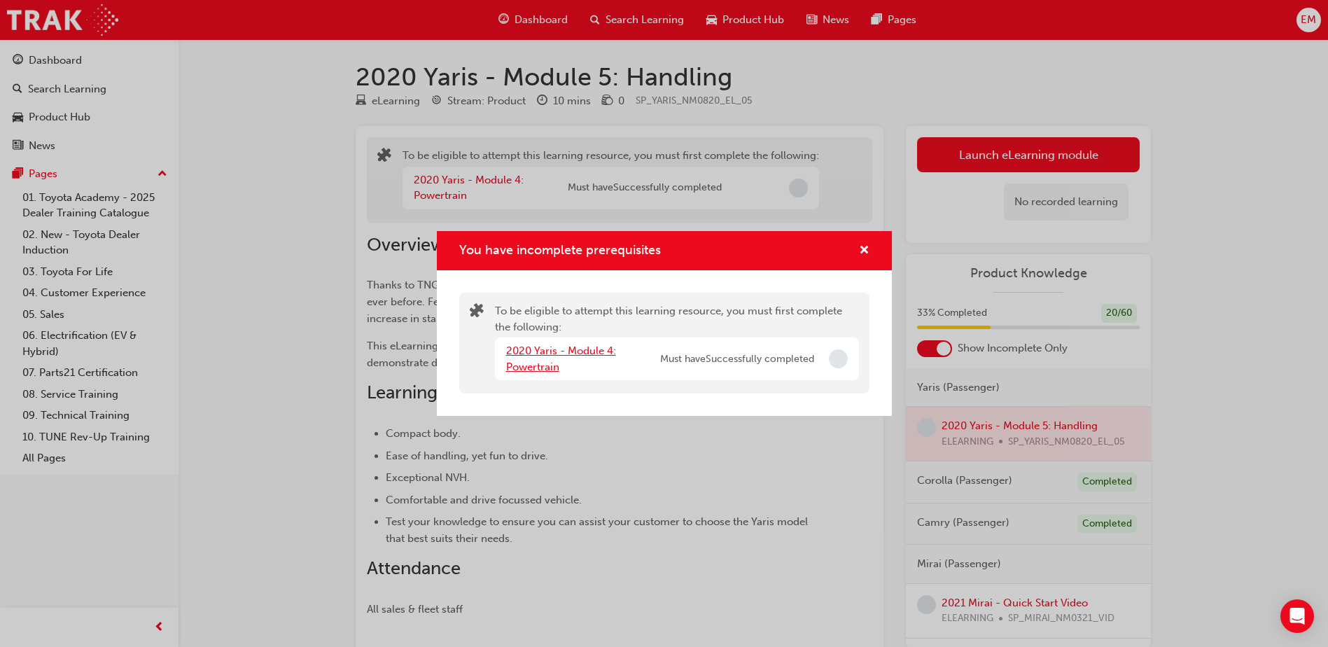
click at [561, 351] on link "2020 Yaris - Module 4: Powertrain" at bounding box center [561, 358] width 110 height 29
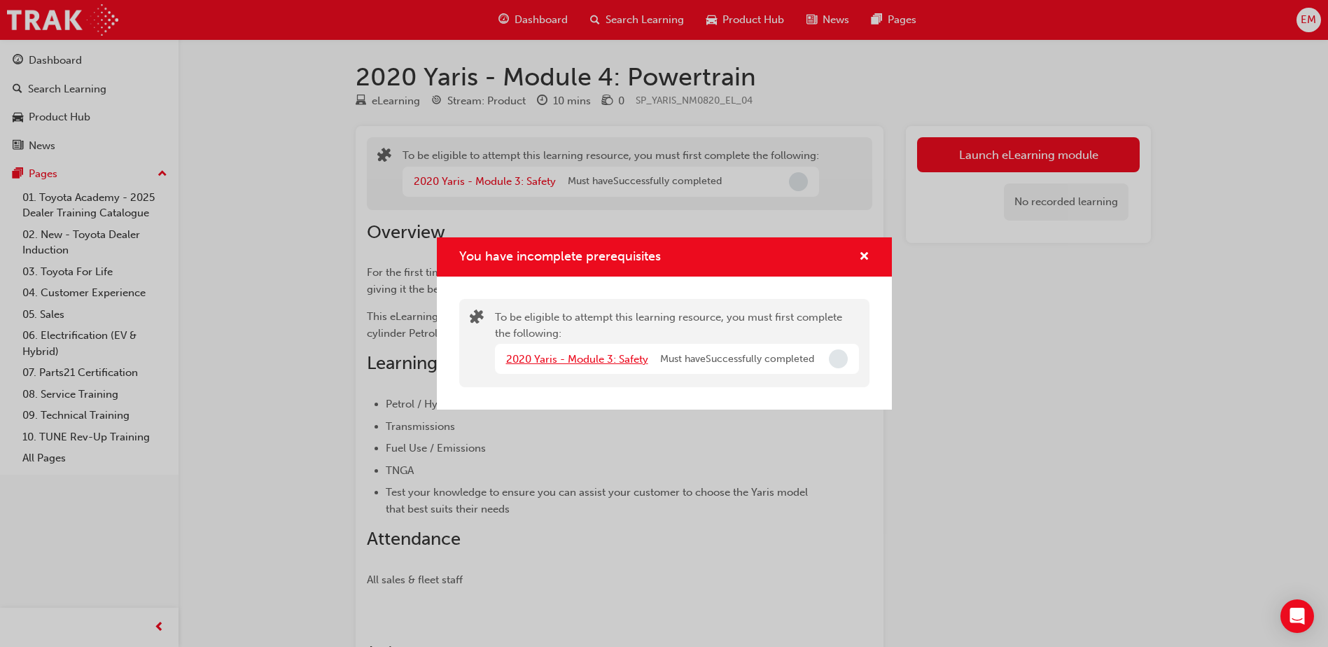
click at [603, 362] on link "2020 Yaris - Module 3: Safety" at bounding box center [577, 359] width 142 height 13
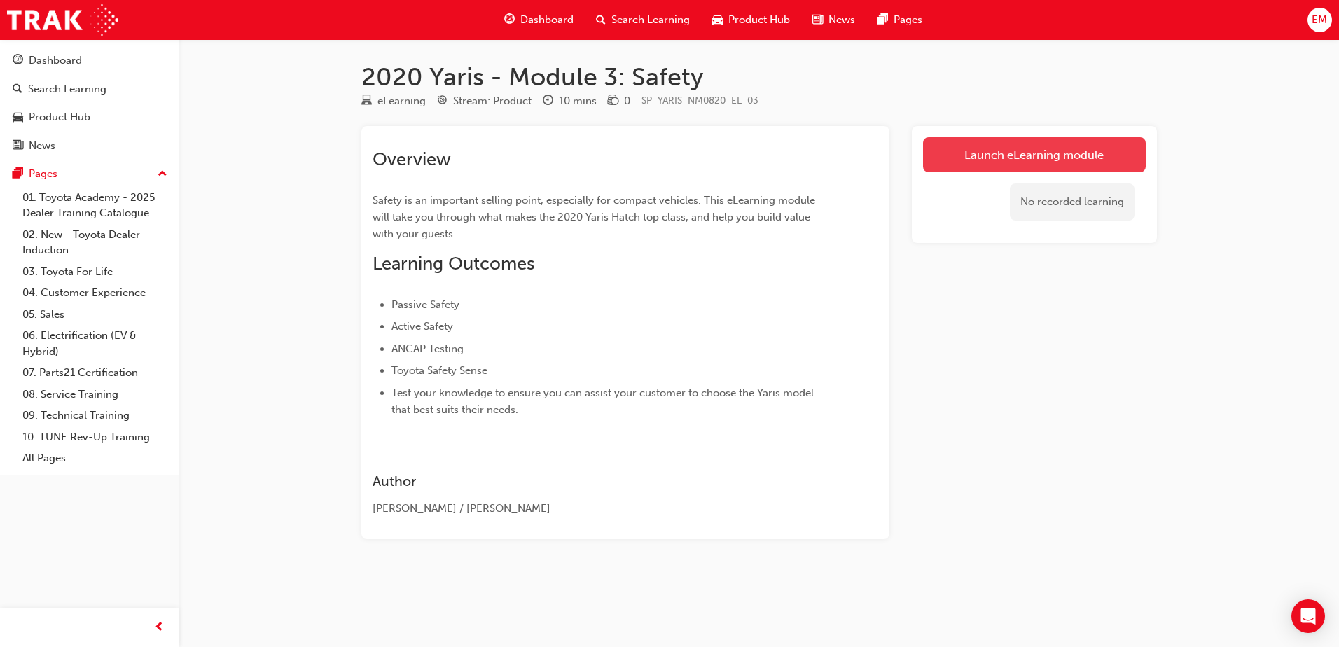
click at [1051, 169] on link "Launch eLearning module" at bounding box center [1034, 154] width 223 height 35
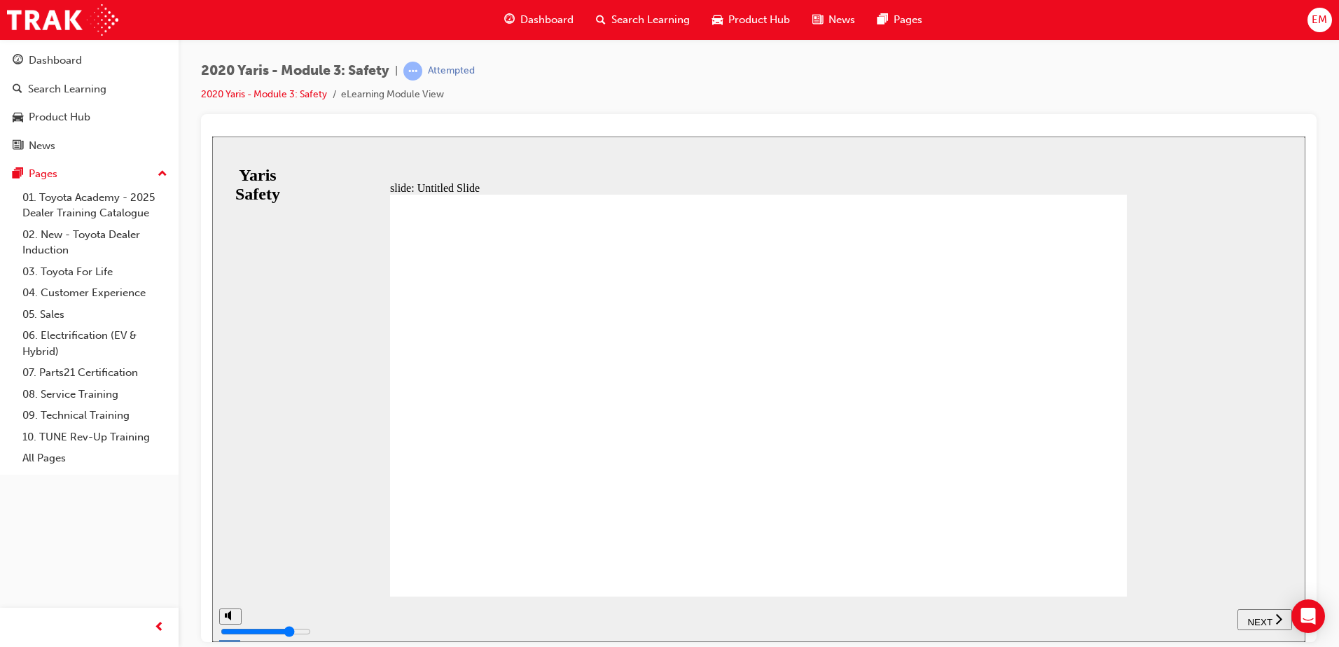
click at [1267, 624] on div "NEXT" at bounding box center [1264, 619] width 43 height 15
click at [1259, 622] on span "NEXT" at bounding box center [1259, 621] width 25 height 11
click at [1273, 623] on div "NEXT" at bounding box center [1264, 619] width 43 height 15
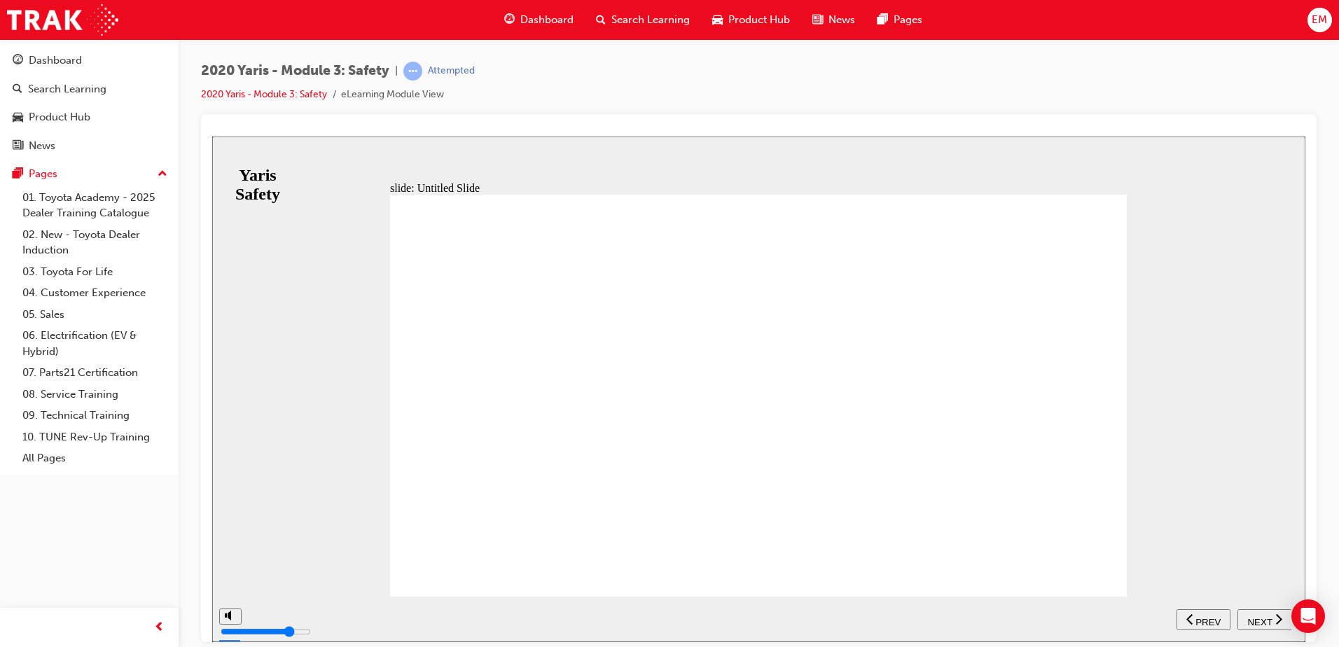
click at [1255, 616] on span "NEXT" at bounding box center [1259, 621] width 25 height 11
click at [1252, 616] on span "NEXT" at bounding box center [1259, 621] width 25 height 11
click at [1264, 621] on span "NEXT" at bounding box center [1259, 621] width 25 height 11
click at [1264, 621] on span "PREV" at bounding box center [1269, 621] width 25 height 11
click at [1264, 621] on span "NEXT" at bounding box center [1259, 621] width 25 height 11
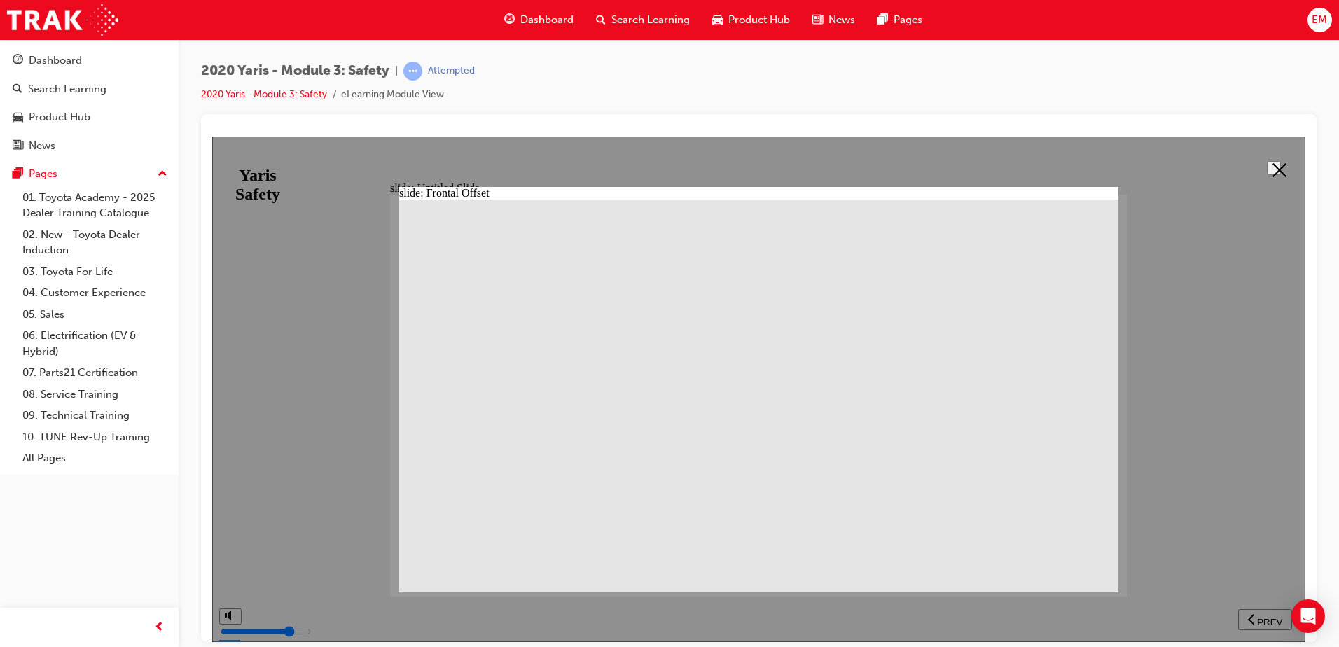
click at [1280, 167] on button at bounding box center [1273, 167] width 14 height 14
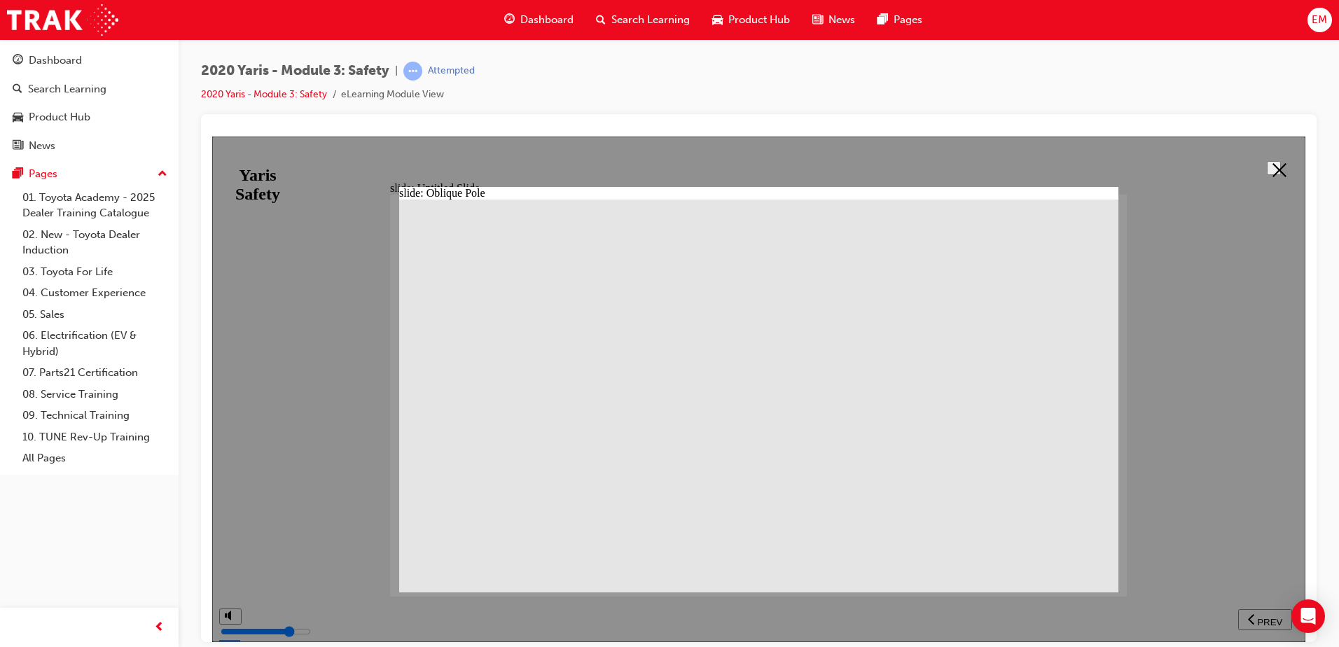
click at [1283, 148] on div at bounding box center [758, 388] width 1093 height 505
click at [1272, 165] on icon at bounding box center [1279, 169] width 14 height 14
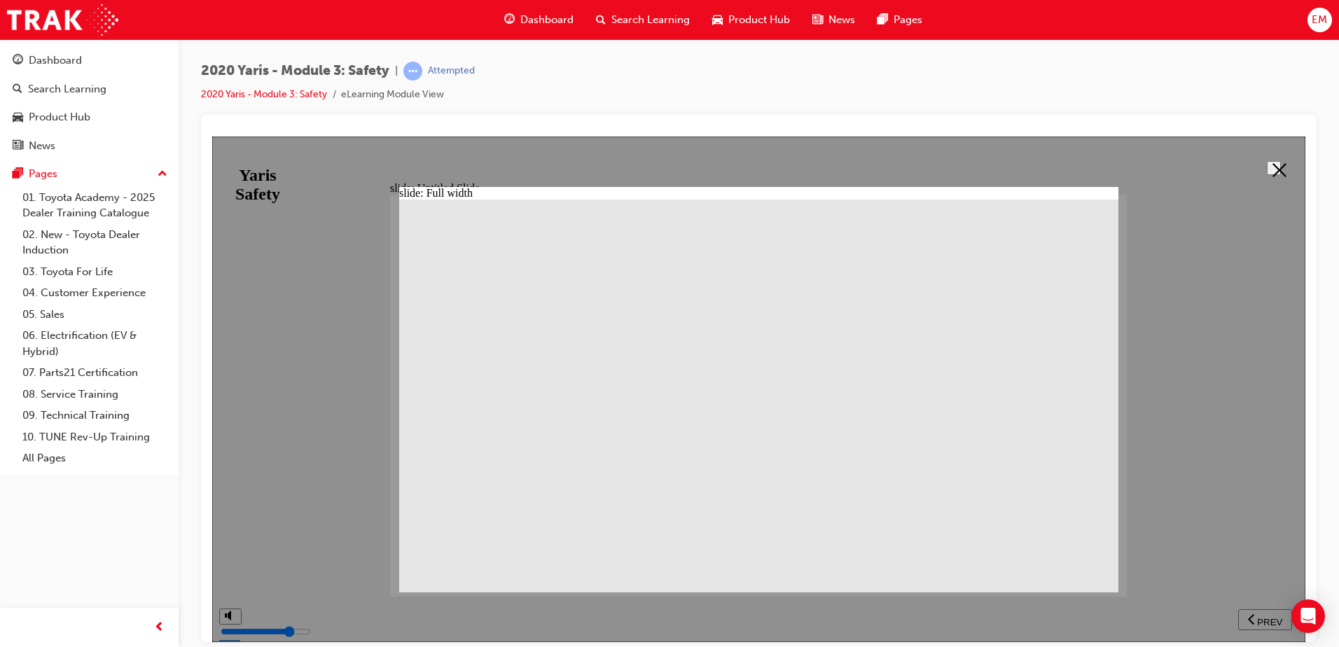
click at [1272, 163] on icon at bounding box center [1279, 169] width 14 height 14
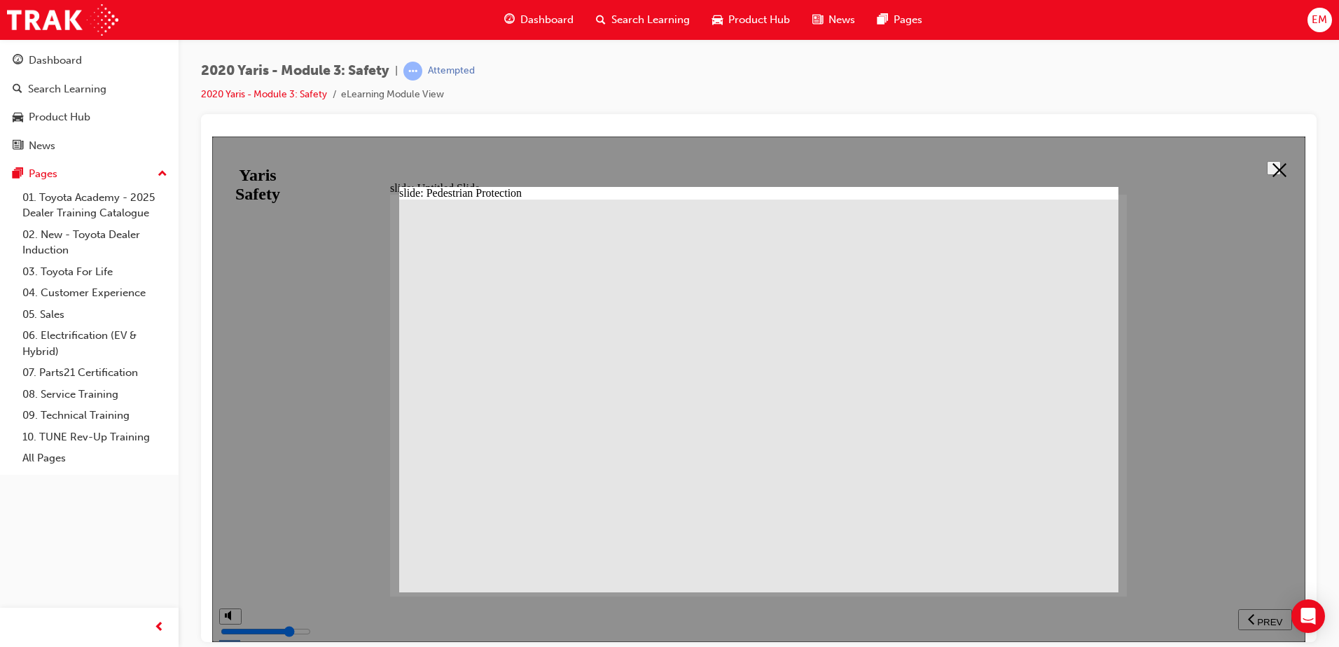
click at [1272, 164] on icon at bounding box center [1279, 169] width 14 height 14
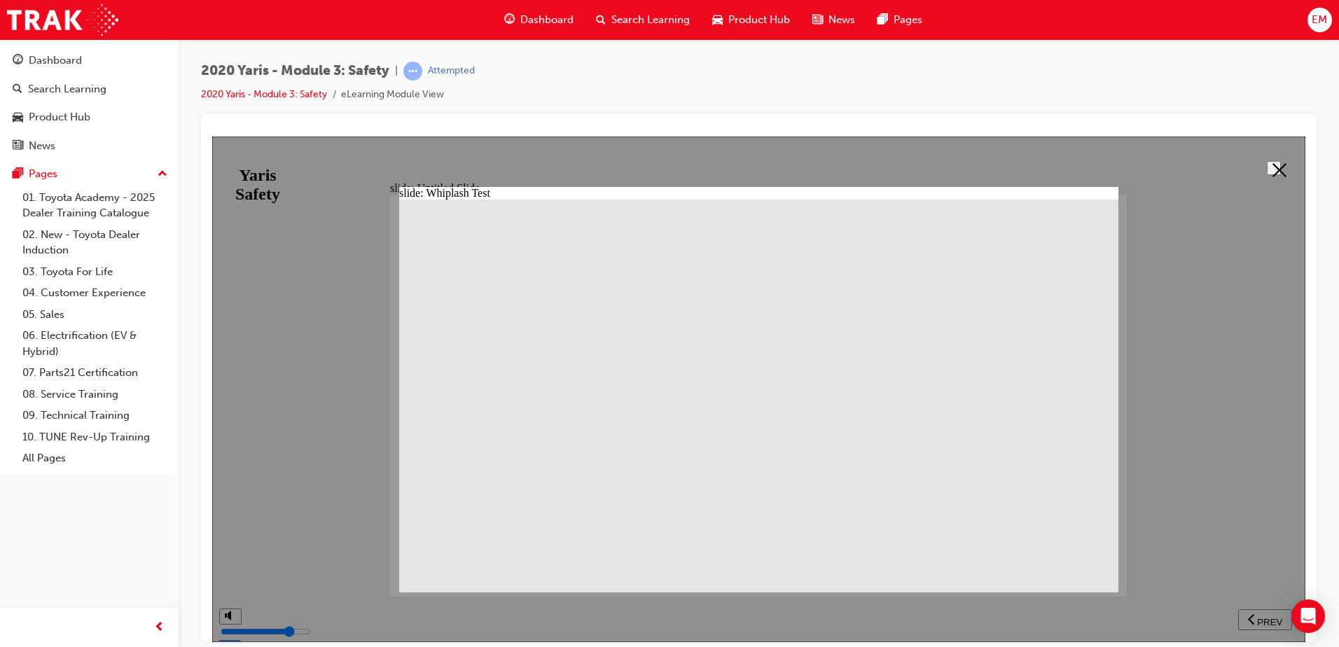
click at [1266, 172] on button at bounding box center [1273, 167] width 14 height 14
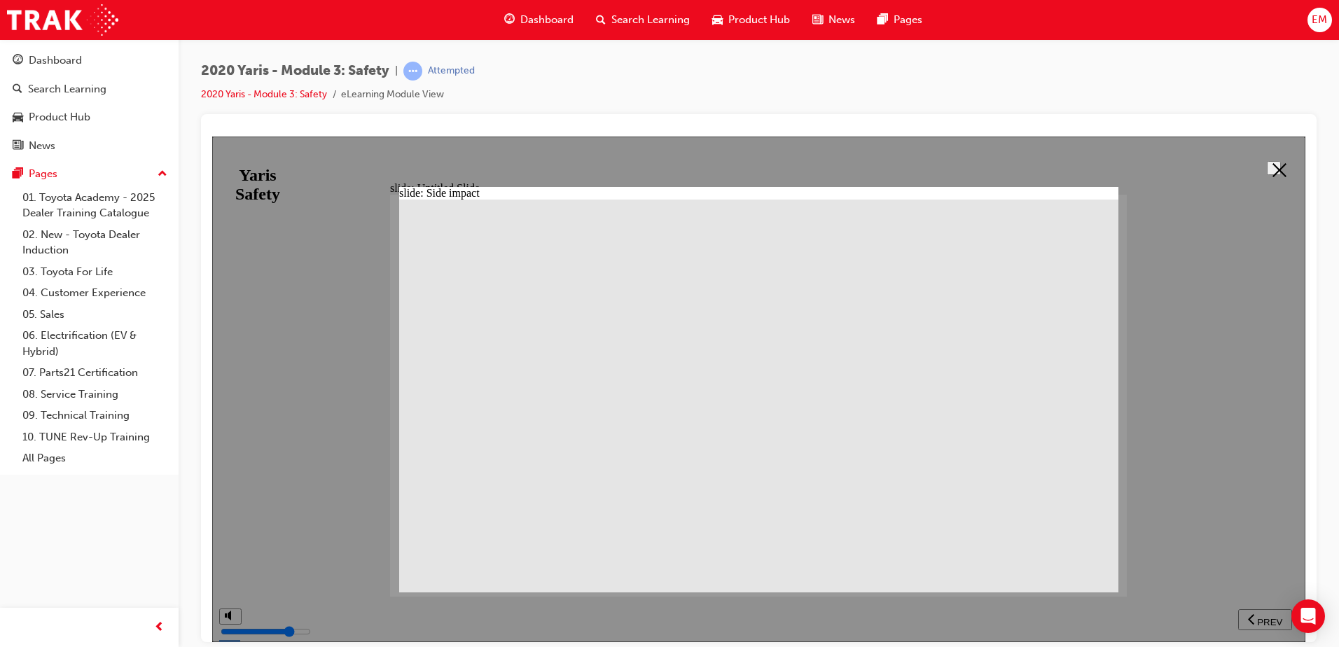
click at [1273, 173] on icon at bounding box center [1279, 169] width 14 height 14
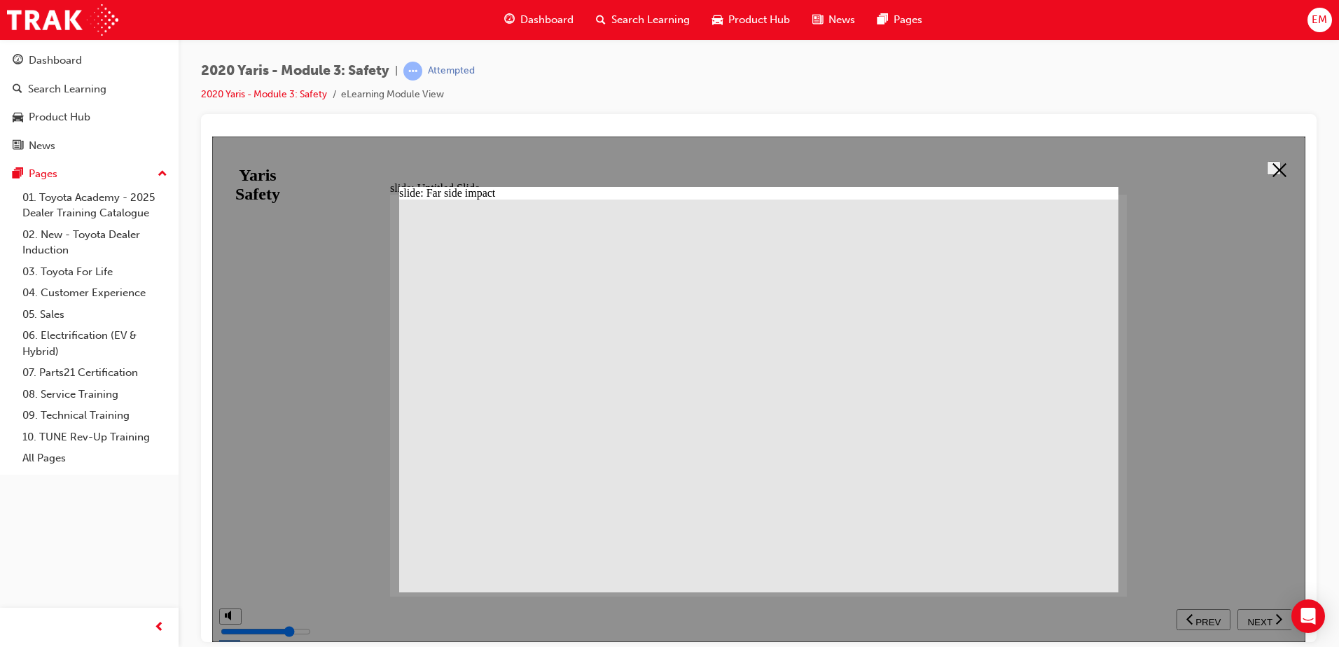
click at [1272, 171] on polygon at bounding box center [1279, 169] width 14 height 14
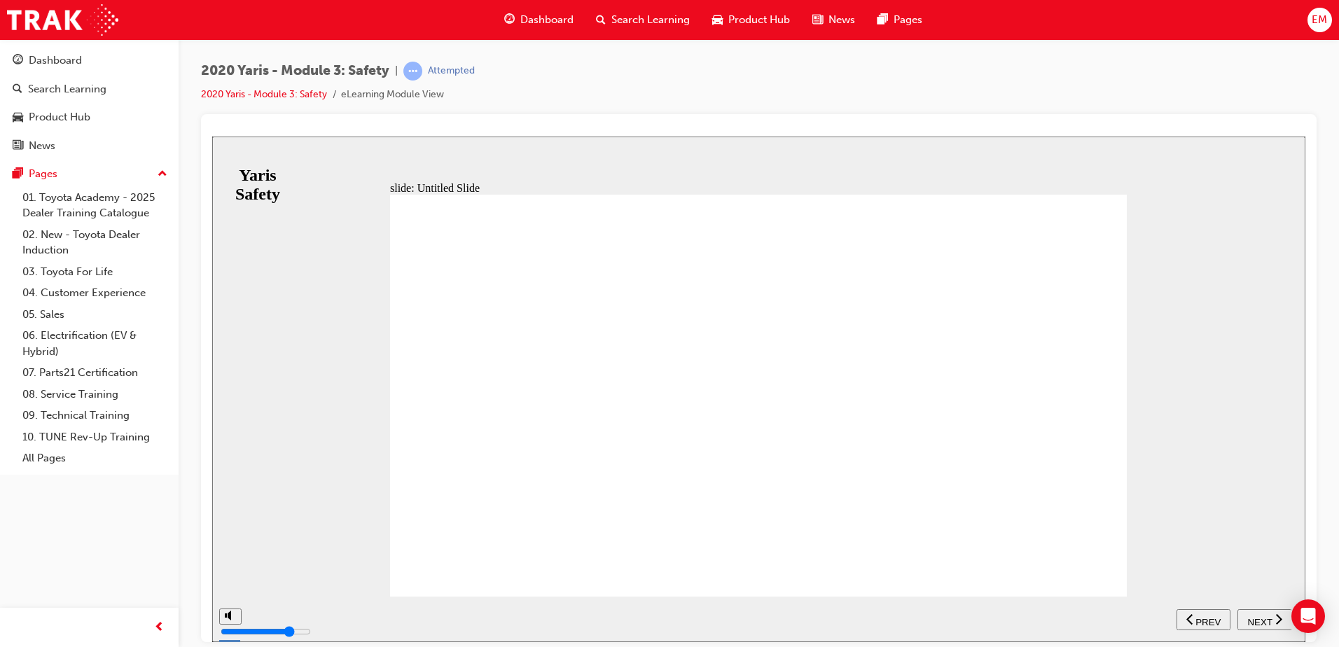
click at [1264, 620] on span "NEXT" at bounding box center [1259, 621] width 25 height 11
click at [1263, 620] on span "NEXT" at bounding box center [1259, 621] width 25 height 11
click at [1263, 616] on span "NEXT" at bounding box center [1259, 621] width 25 height 11
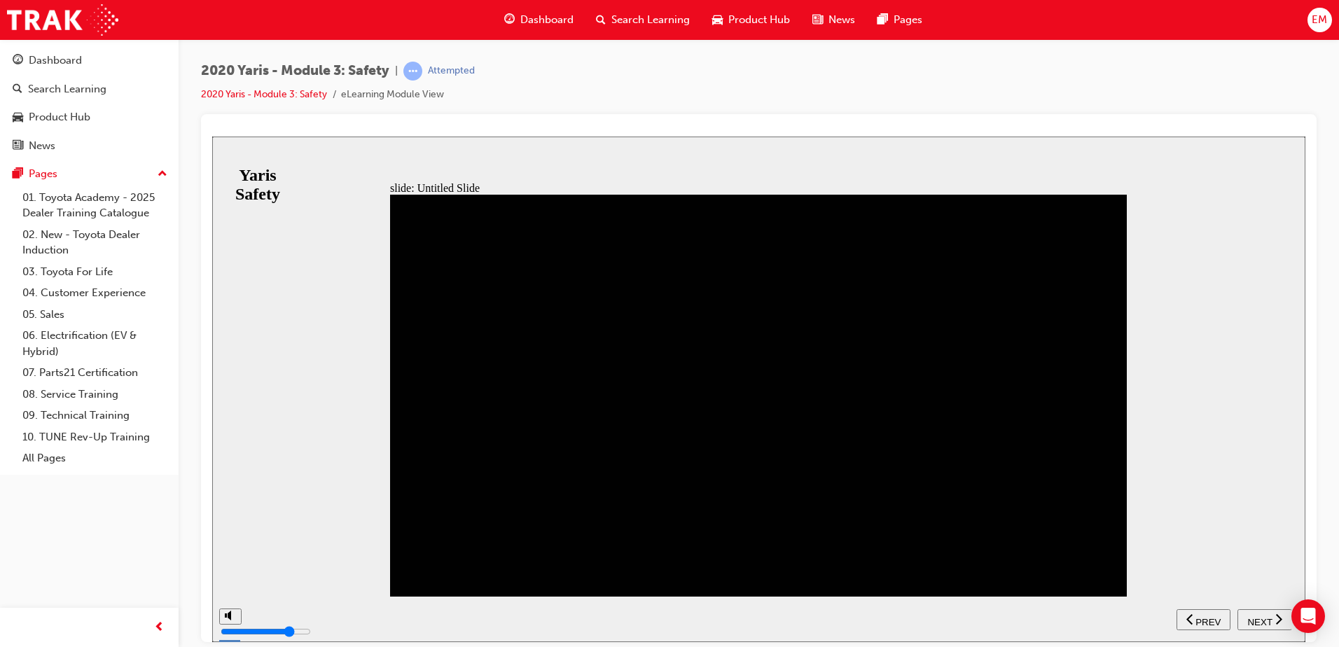
click at [1263, 609] on button "NEXT" at bounding box center [1264, 618] width 55 height 21
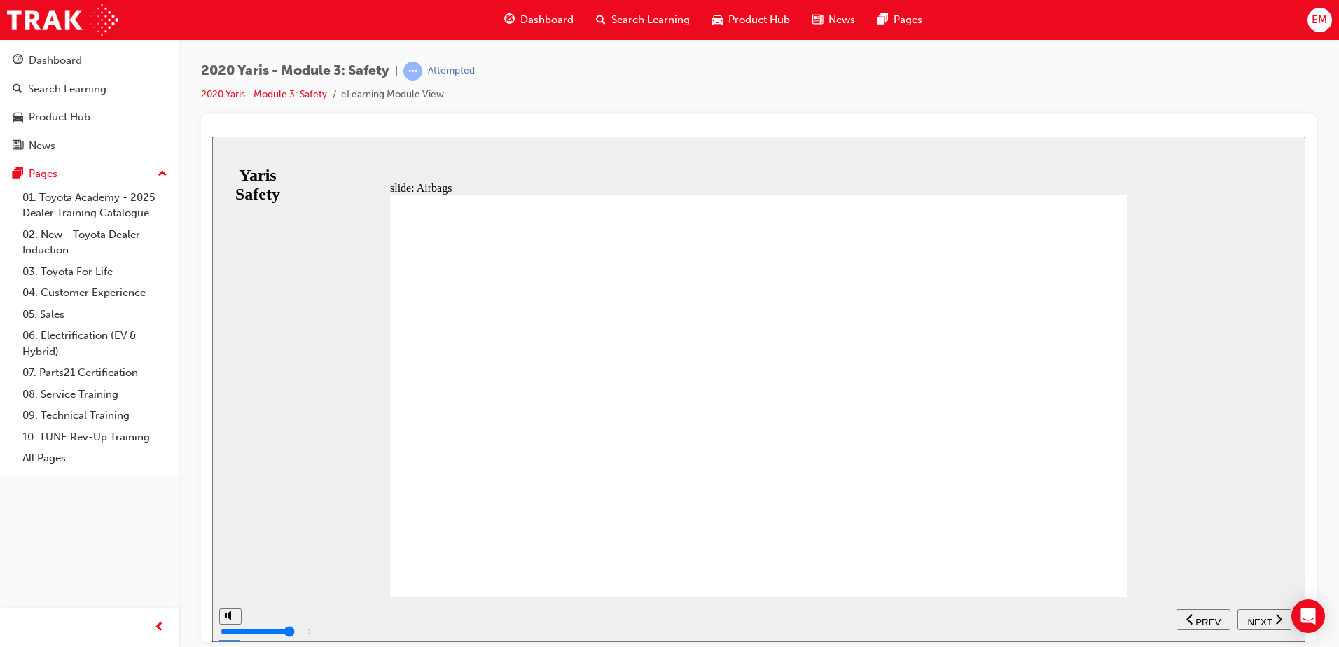
click at [1260, 618] on span "NEXT" at bounding box center [1259, 621] width 25 height 11
drag, startPoint x: 554, startPoint y: 251, endPoint x: 512, endPoint y: 246, distance: 43.0
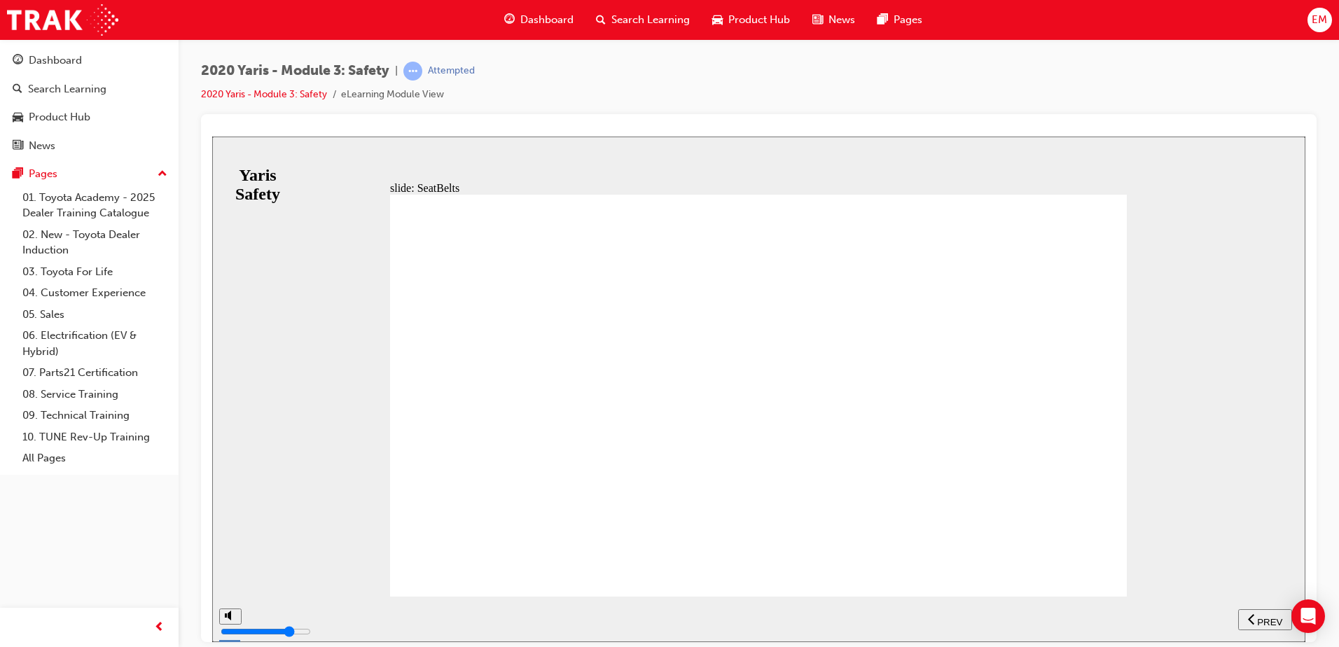
click at [1254, 616] on span "NEXT" at bounding box center [1259, 621] width 25 height 11
click at [1254, 617] on span "NEXT" at bounding box center [1259, 621] width 25 height 11
click at [1254, 616] on span "NEXT" at bounding box center [1259, 621] width 25 height 11
click at [1269, 617] on span "NEXT" at bounding box center [1259, 621] width 25 height 11
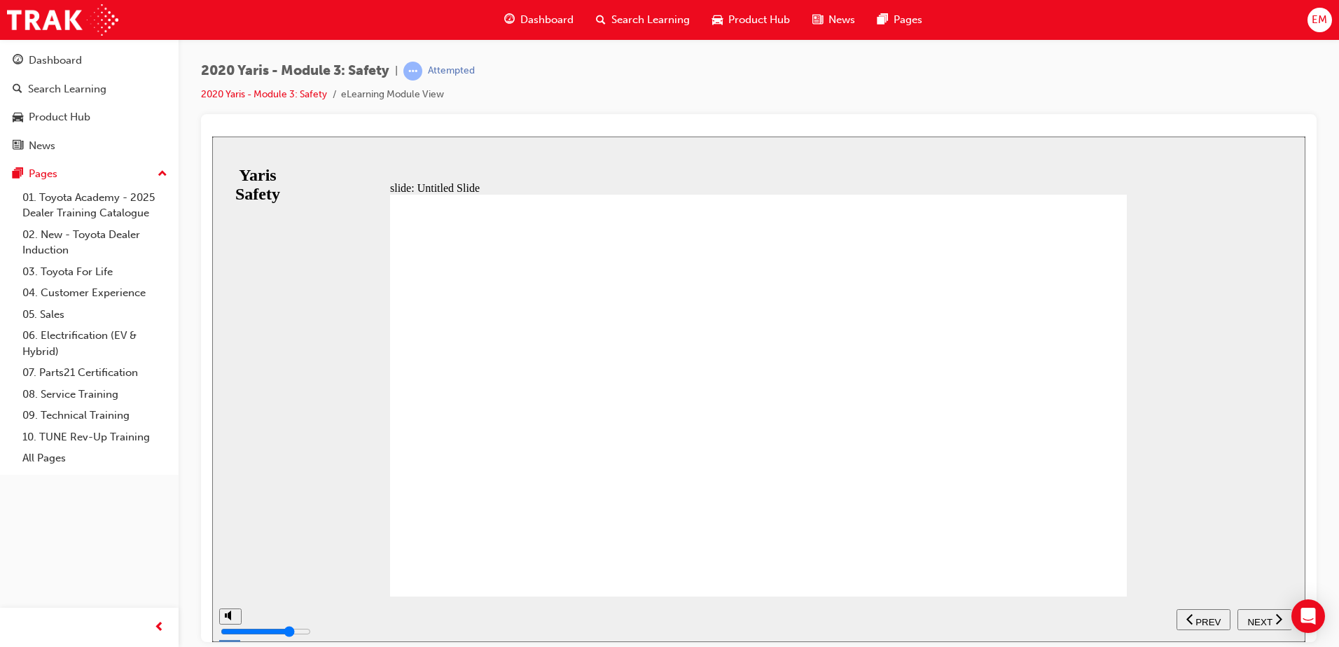
click at [1261, 616] on span "NEXT" at bounding box center [1259, 621] width 25 height 11
click at [1261, 616] on span "PREV" at bounding box center [1269, 621] width 25 height 11
click at [1261, 616] on span "NEXT" at bounding box center [1259, 621] width 25 height 11
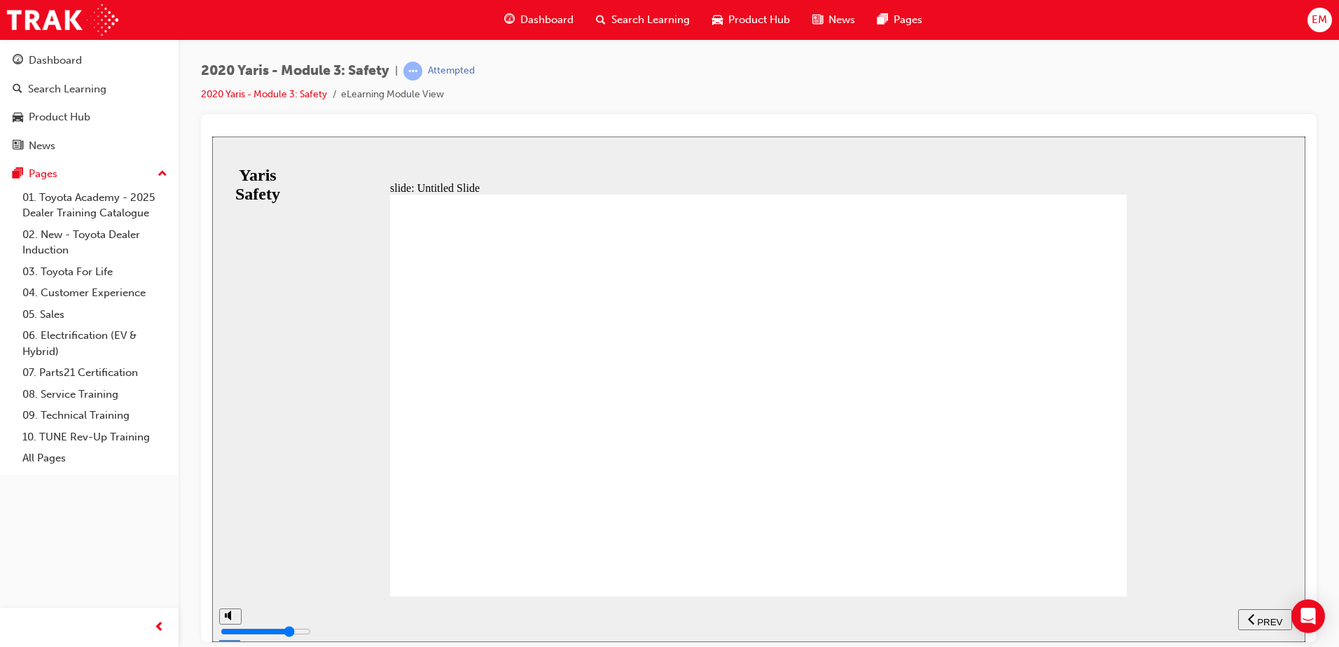
click at [1261, 616] on span "PREV" at bounding box center [1269, 621] width 25 height 11
click at [1261, 616] on span "NEXT" at bounding box center [1259, 621] width 25 height 11
click at [1261, 616] on span "PREV" at bounding box center [1269, 621] width 25 height 11
click at [1261, 616] on span "NEXT" at bounding box center [1259, 621] width 25 height 11
click at [1261, 616] on span "PREV" at bounding box center [1269, 621] width 25 height 11
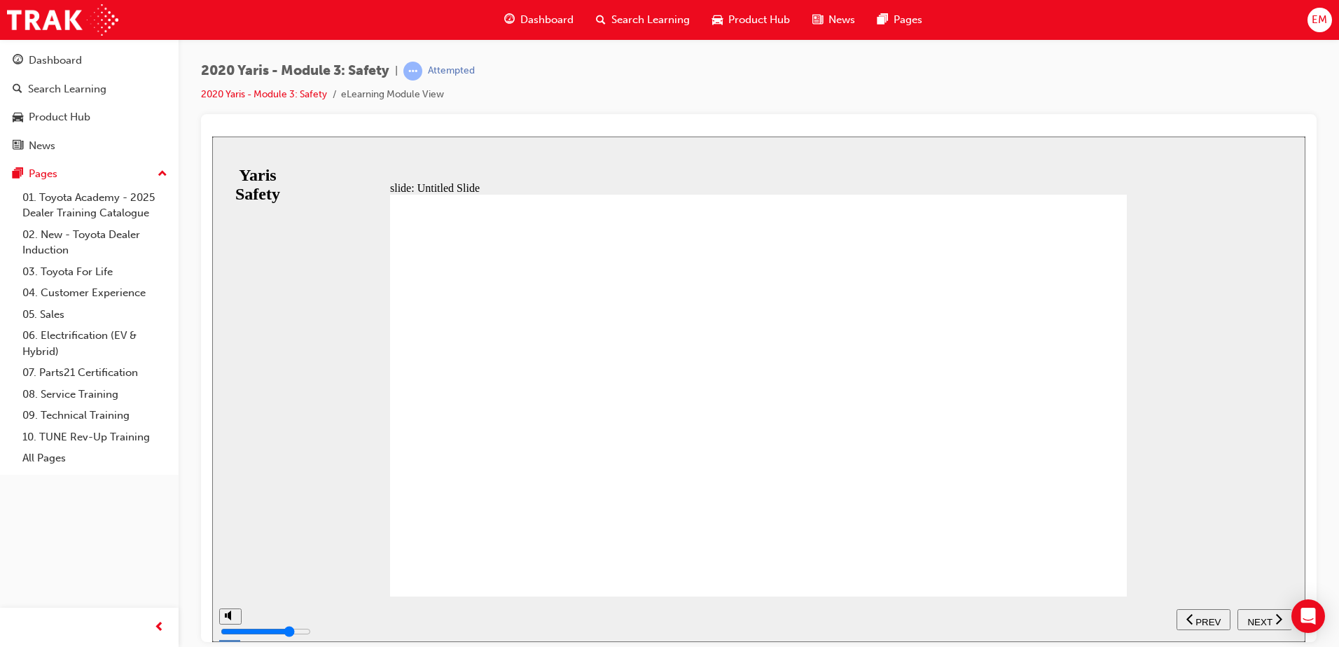
click at [1261, 616] on span "NEXT" at bounding box center [1259, 621] width 25 height 11
click at [1261, 616] on span "PREV" at bounding box center [1269, 621] width 25 height 11
click at [1261, 616] on span "NEXT" at bounding box center [1259, 621] width 25 height 11
click at [1261, 616] on span "PREV" at bounding box center [1269, 621] width 25 height 11
click at [1261, 616] on span "NEXT" at bounding box center [1259, 621] width 25 height 11
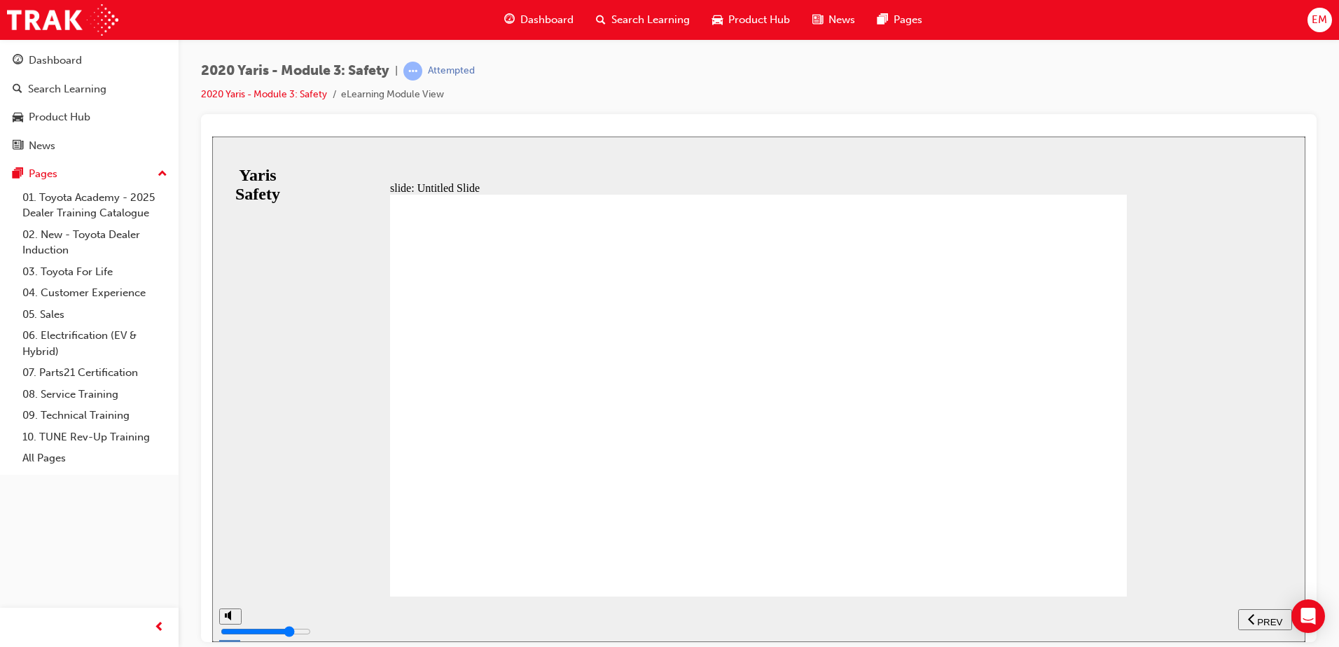
click at [1261, 616] on span "PREV" at bounding box center [1269, 621] width 25 height 11
click at [1260, 616] on span "NEXT" at bounding box center [1259, 621] width 25 height 11
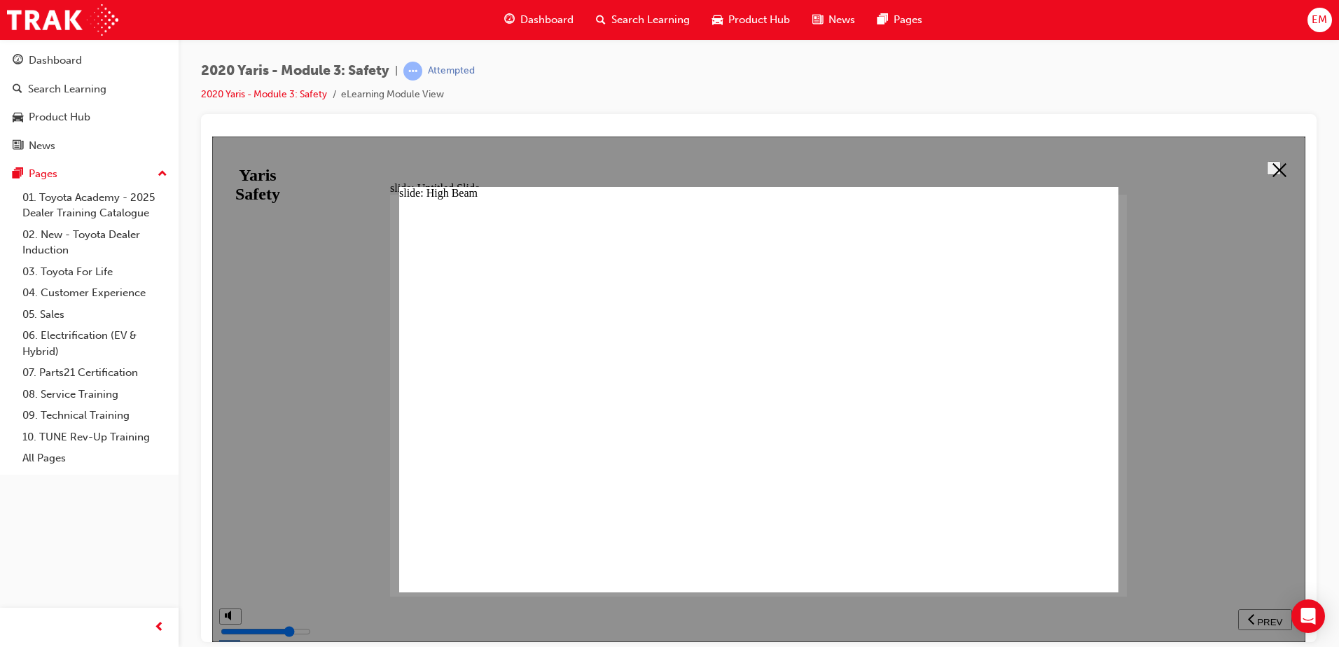
click at [1266, 169] on button at bounding box center [1273, 167] width 14 height 14
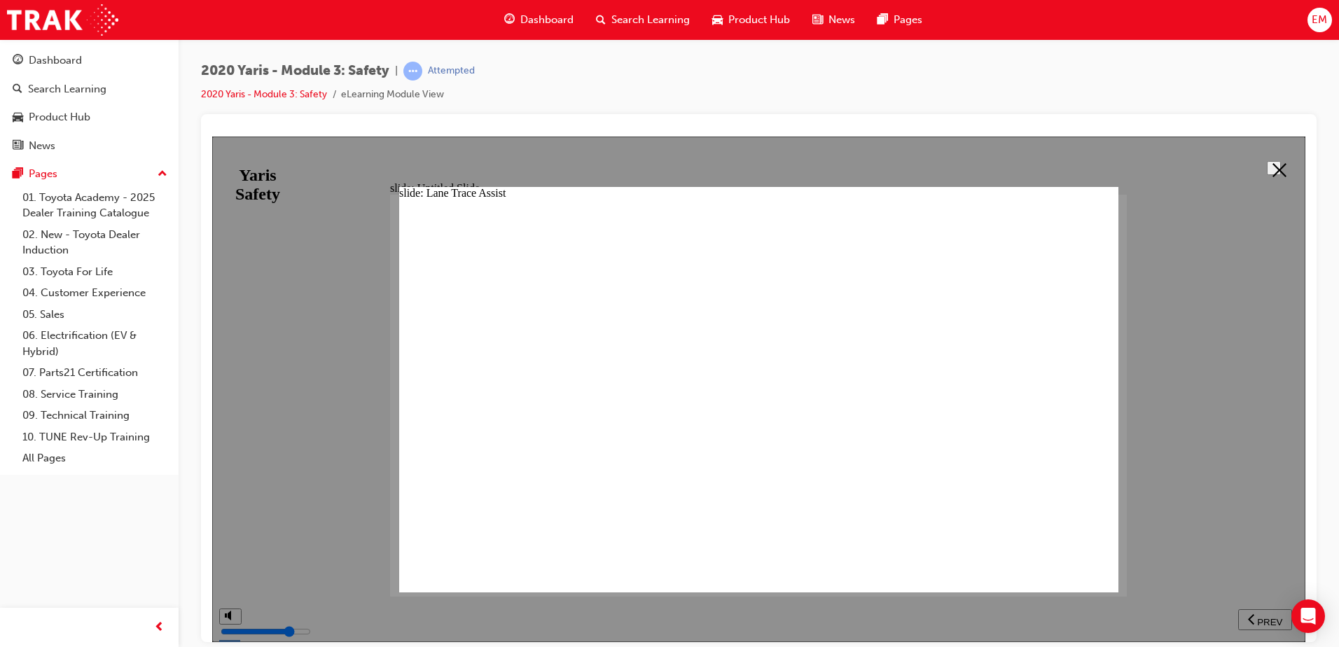
click at [1272, 164] on polygon at bounding box center [1279, 169] width 14 height 14
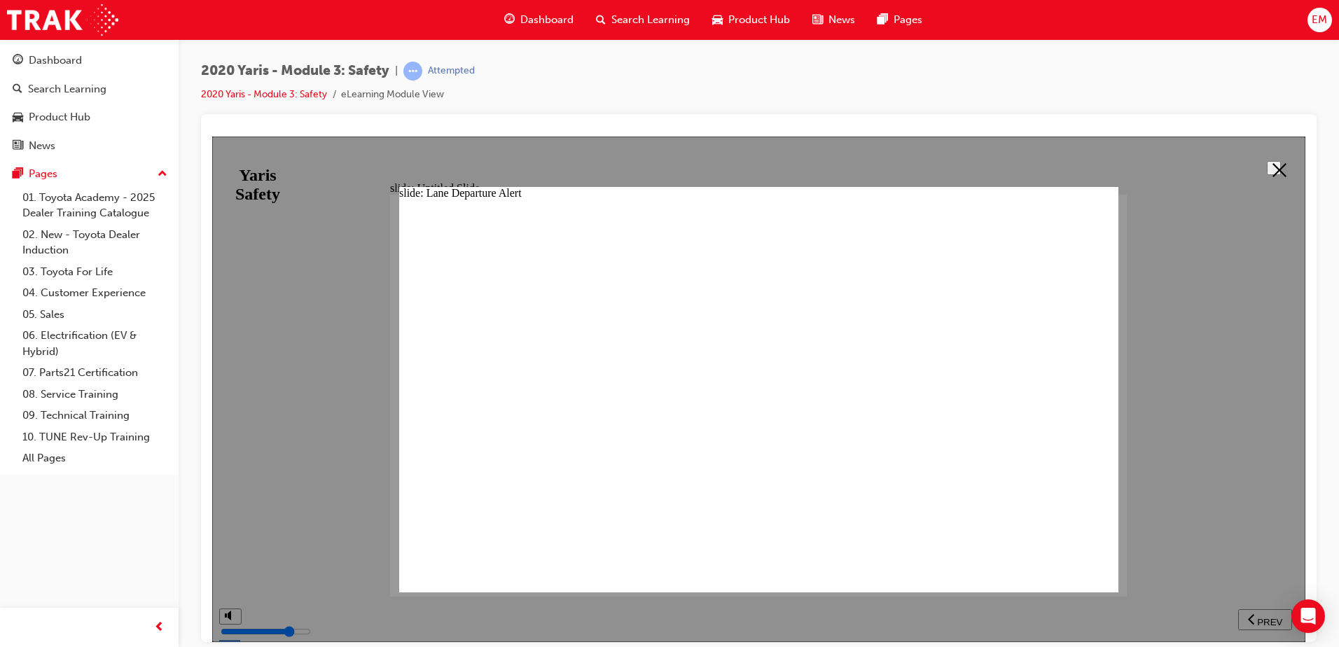
click at [1273, 162] on icon at bounding box center [1279, 169] width 14 height 14
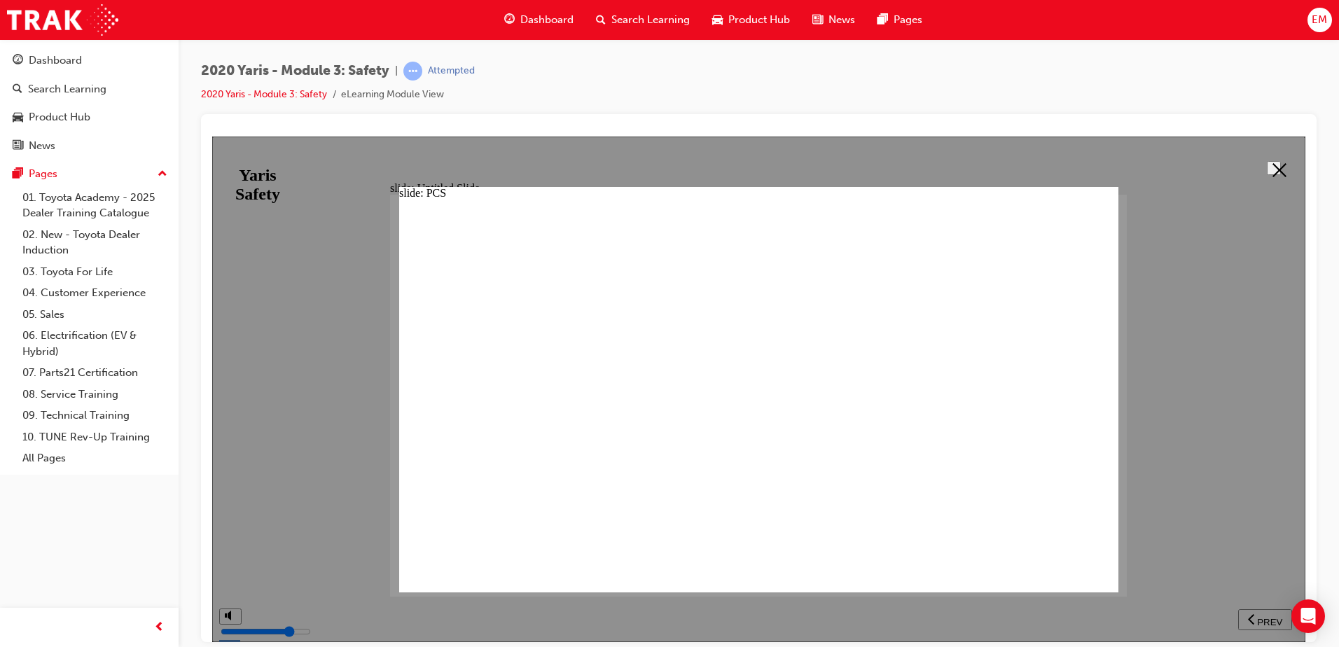
click at [1276, 160] on button at bounding box center [1273, 167] width 14 height 14
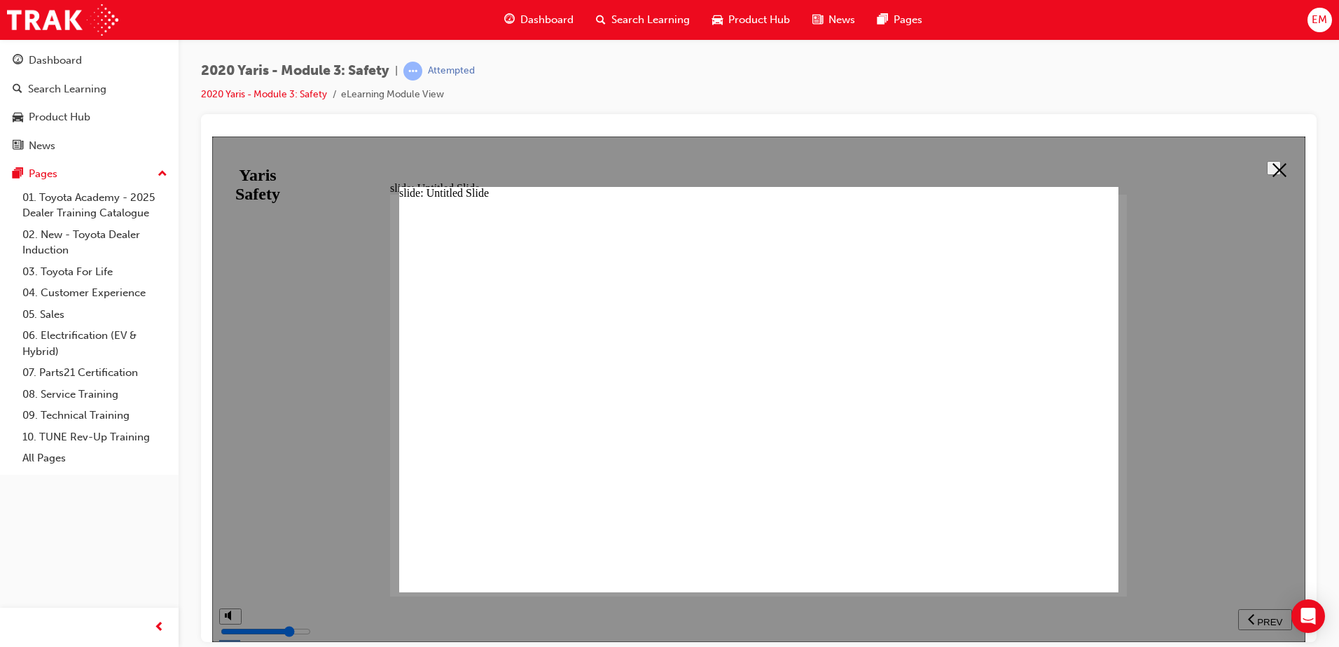
click at [1280, 174] on button at bounding box center [1273, 167] width 14 height 14
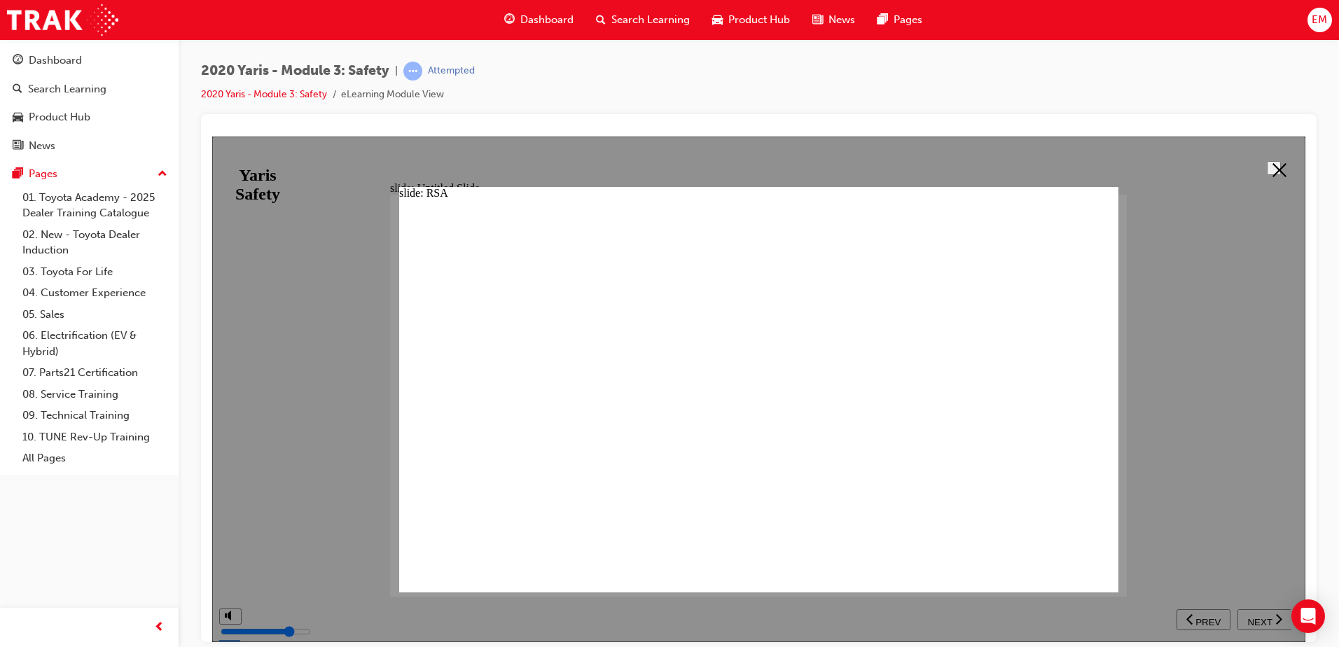
click at [1280, 172] on button at bounding box center [1273, 167] width 14 height 14
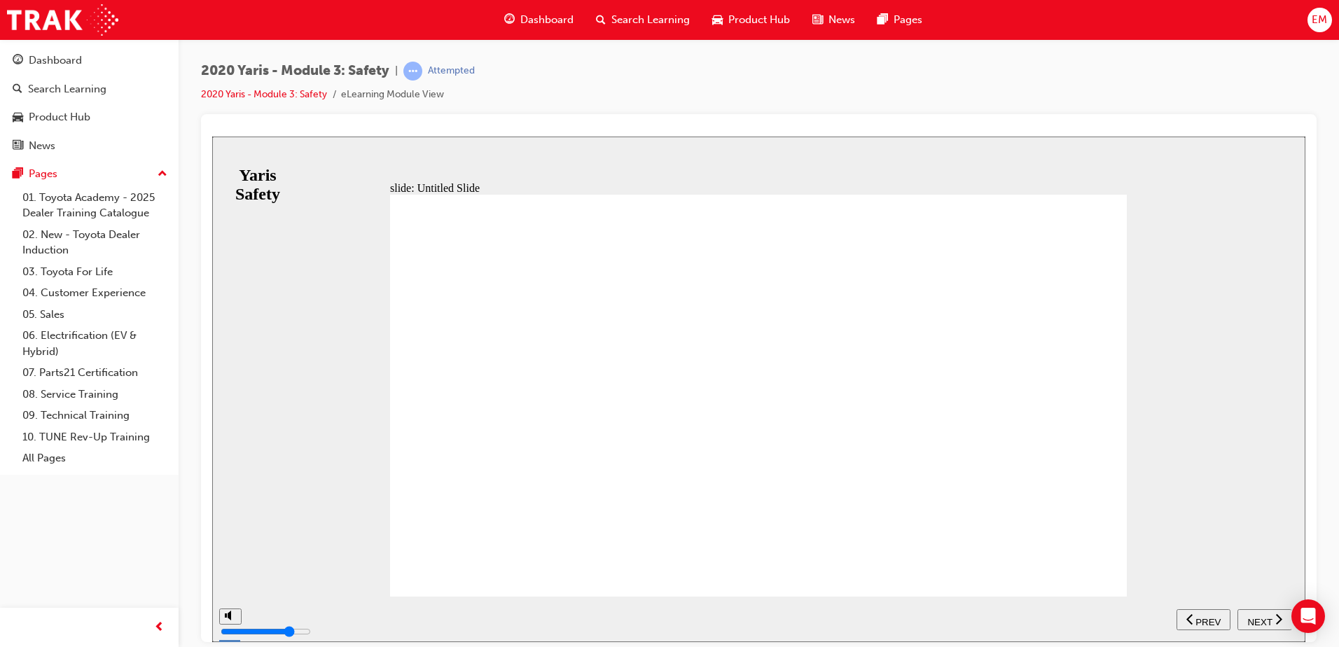
click at [1258, 610] on button "NEXT" at bounding box center [1264, 618] width 55 height 21
click at [1268, 617] on span "NEXT" at bounding box center [1259, 621] width 25 height 11
click at [1243, 618] on div "NEXT" at bounding box center [1264, 619] width 43 height 15
click at [1246, 618] on div "NEXT" at bounding box center [1264, 619] width 43 height 15
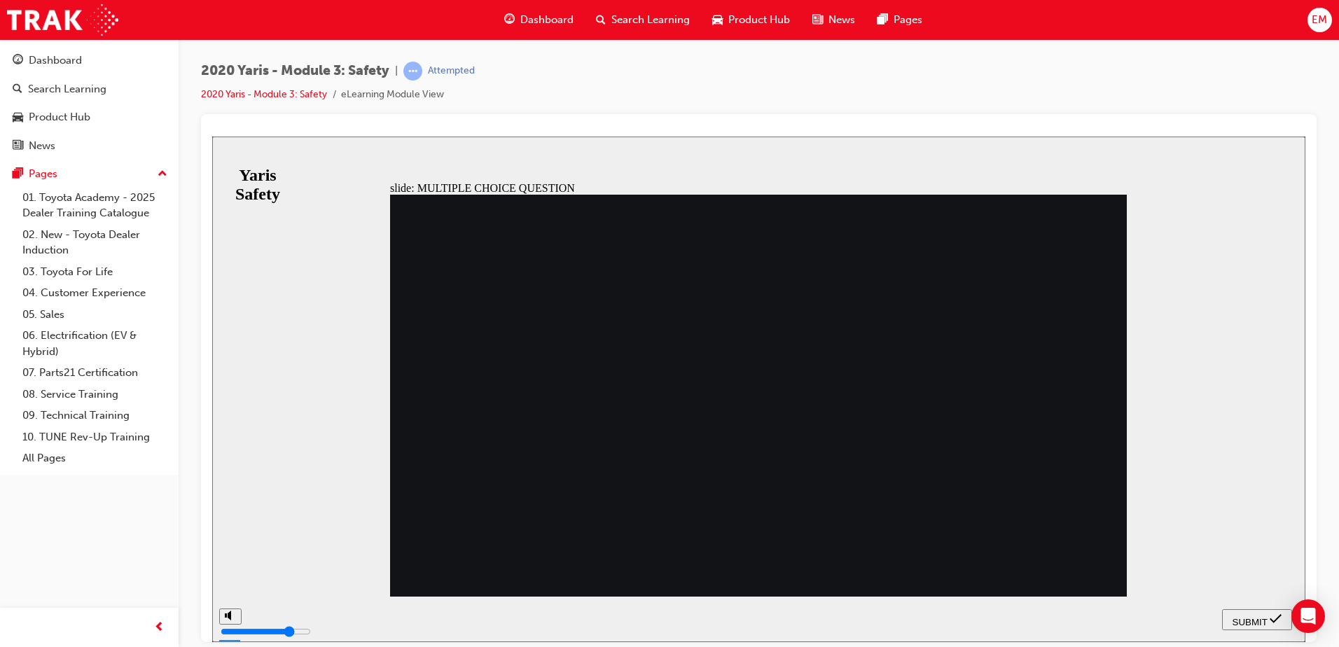
radio input "true"
click at [1256, 616] on span "SUBMIT" at bounding box center [1249, 621] width 35 height 11
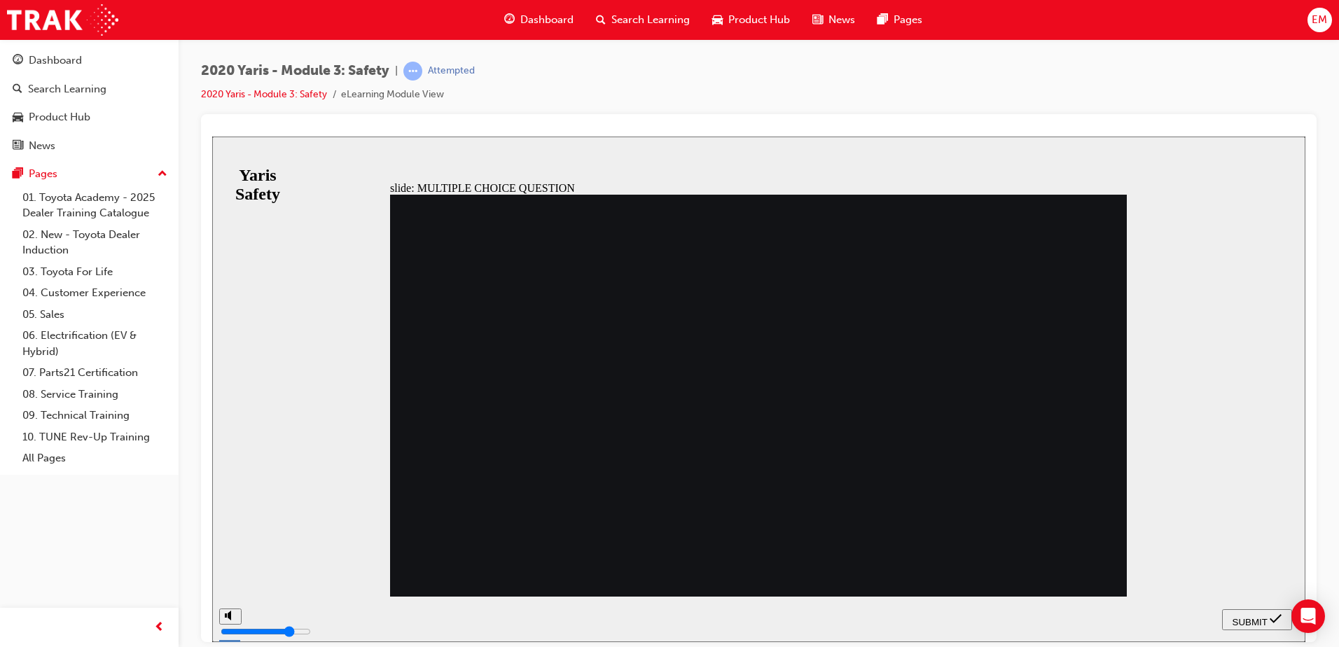
radio input "true"
click at [1250, 611] on button "SUBMIT" at bounding box center [1257, 618] width 70 height 21
radio input "true"
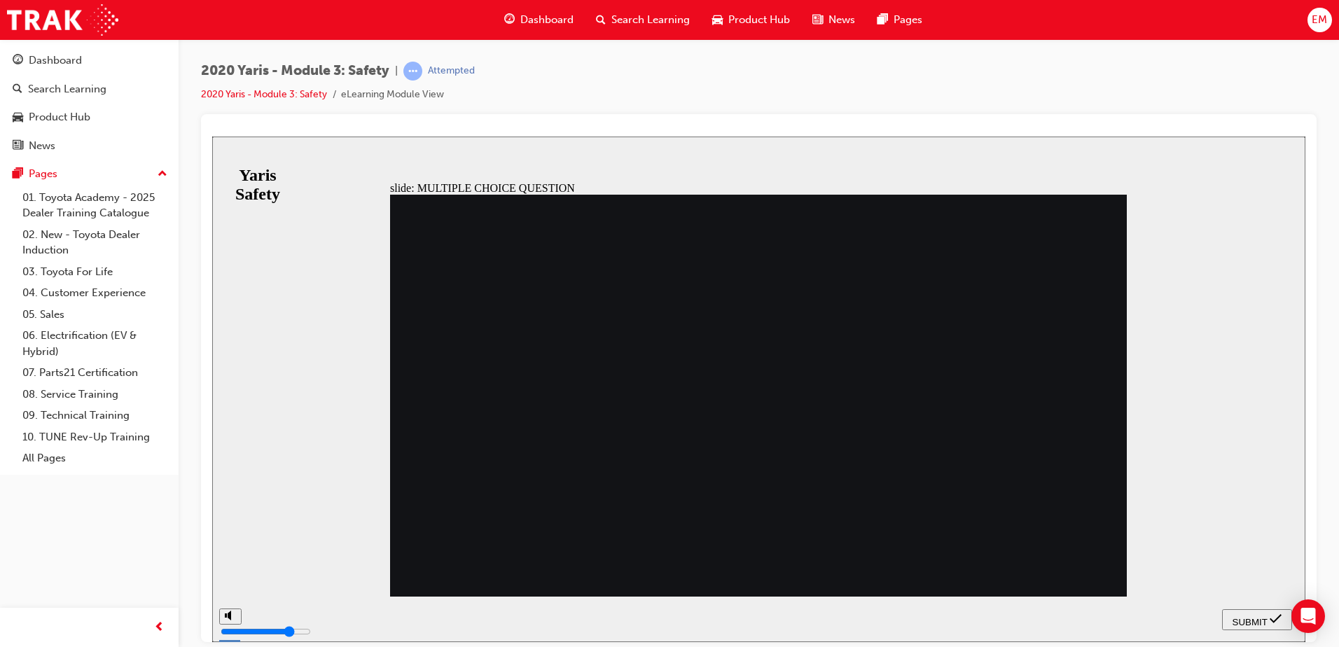
click at [1244, 618] on span "SUBMIT" at bounding box center [1249, 621] width 35 height 11
drag, startPoint x: 786, startPoint y: 526, endPoint x: 744, endPoint y: 470, distance: 69.0
radio input "true"
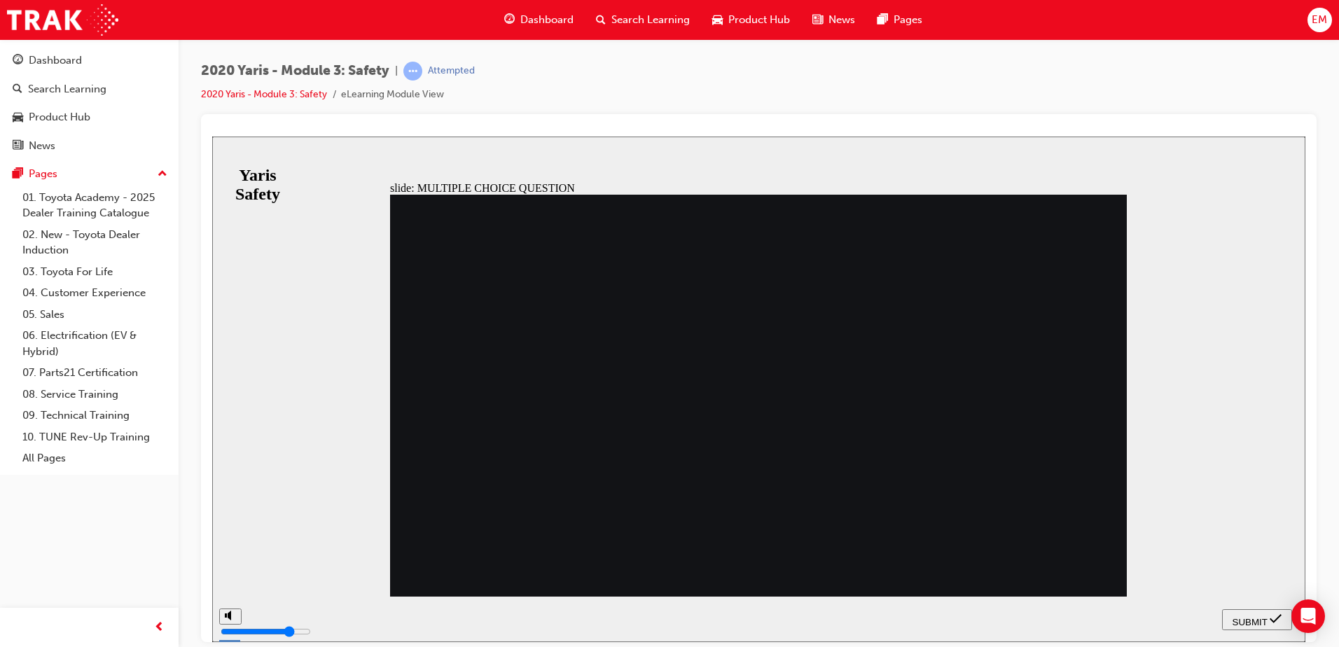
click at [1238, 620] on span "SUBMIT" at bounding box center [1249, 621] width 35 height 11
radio input "true"
click at [1235, 622] on span "SUBMIT" at bounding box center [1249, 621] width 35 height 11
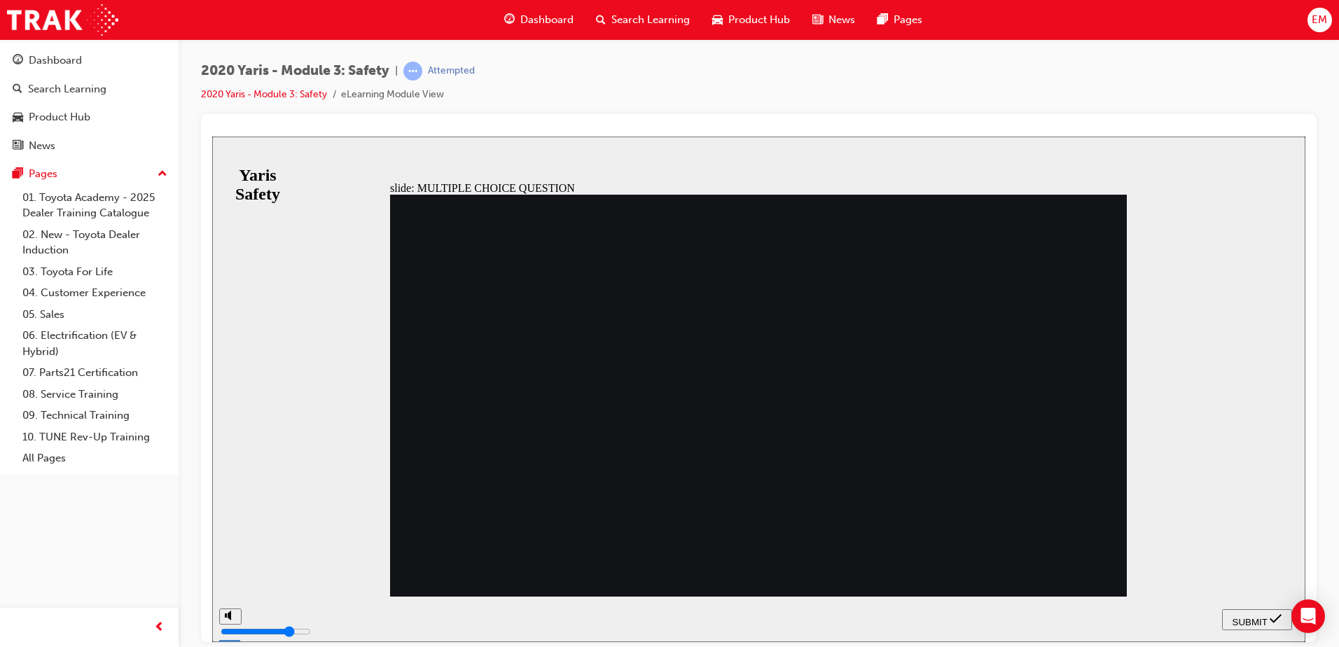
checkbox input "true"
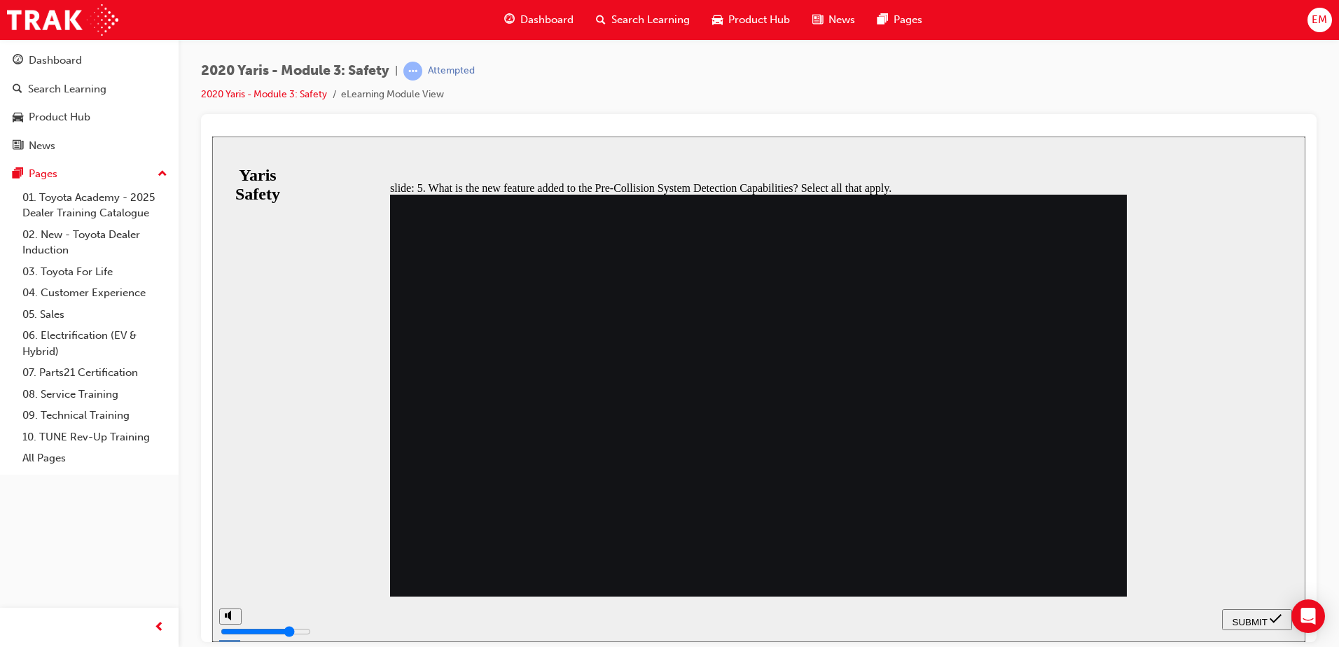
checkbox input "false"
checkbox input "true"
click at [1254, 616] on span "SUBMIT" at bounding box center [1249, 621] width 35 height 11
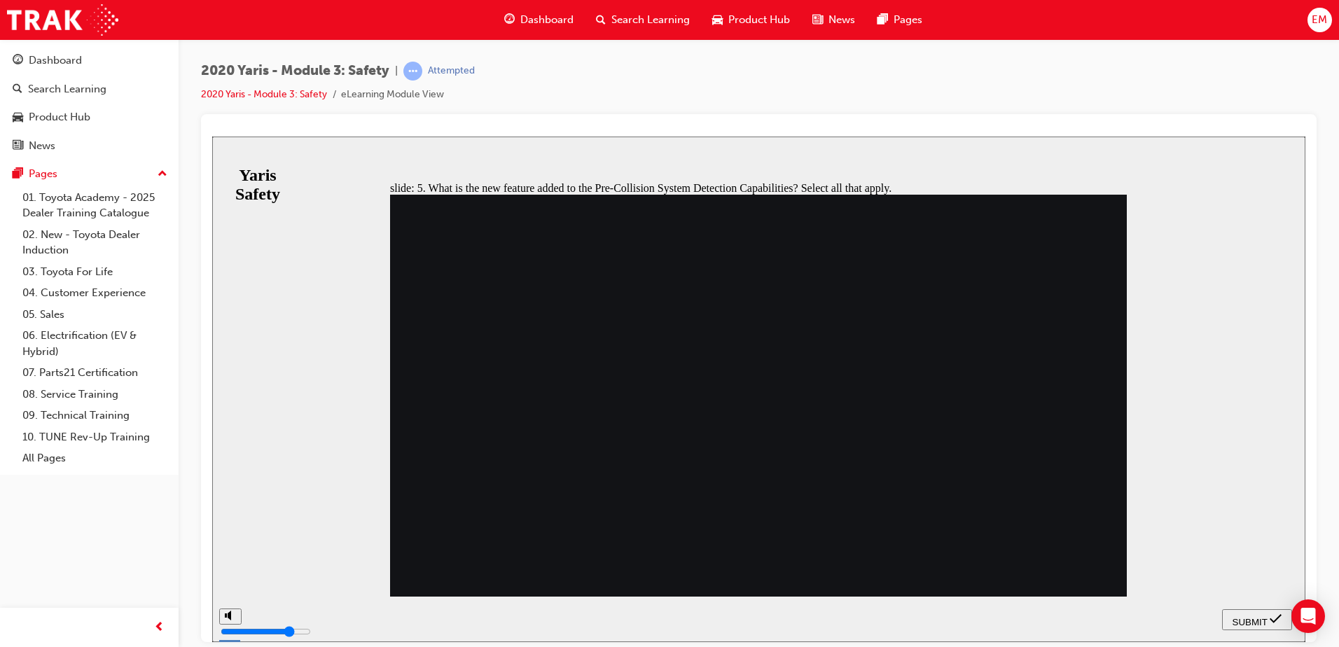
checkbox input "false"
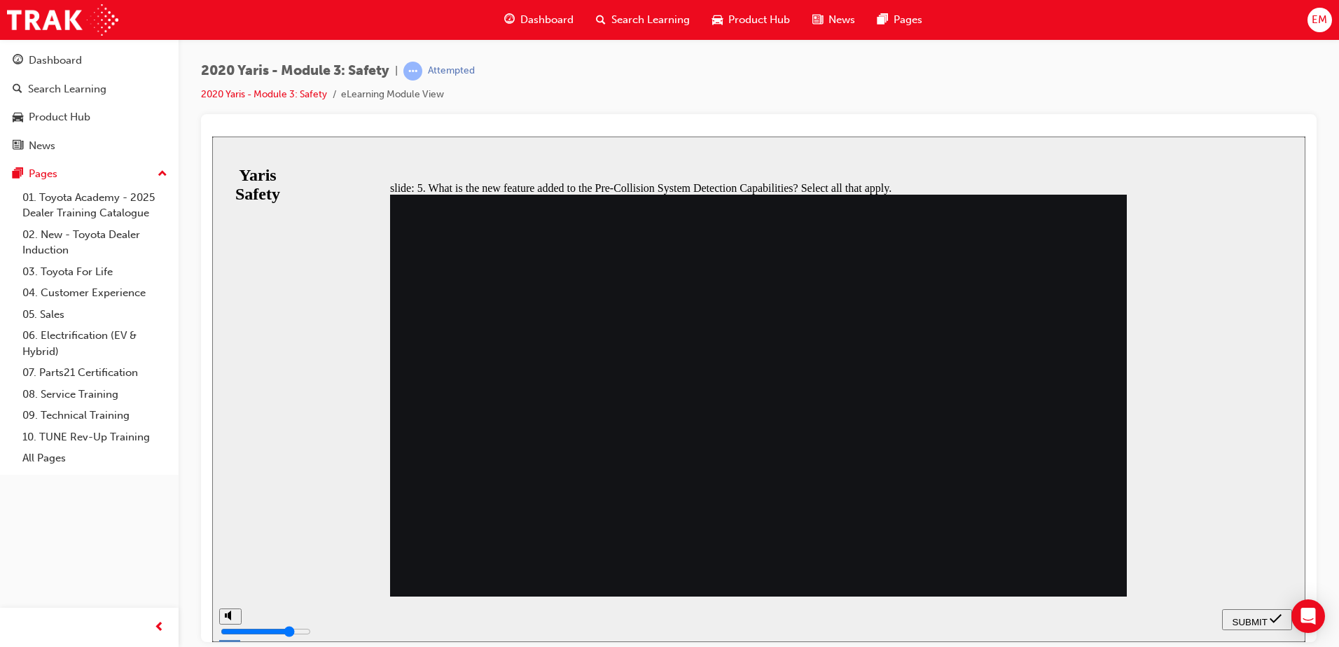
checkbox input "false"
checkbox input "true"
click at [1249, 616] on span "SUBMIT" at bounding box center [1249, 621] width 35 height 11
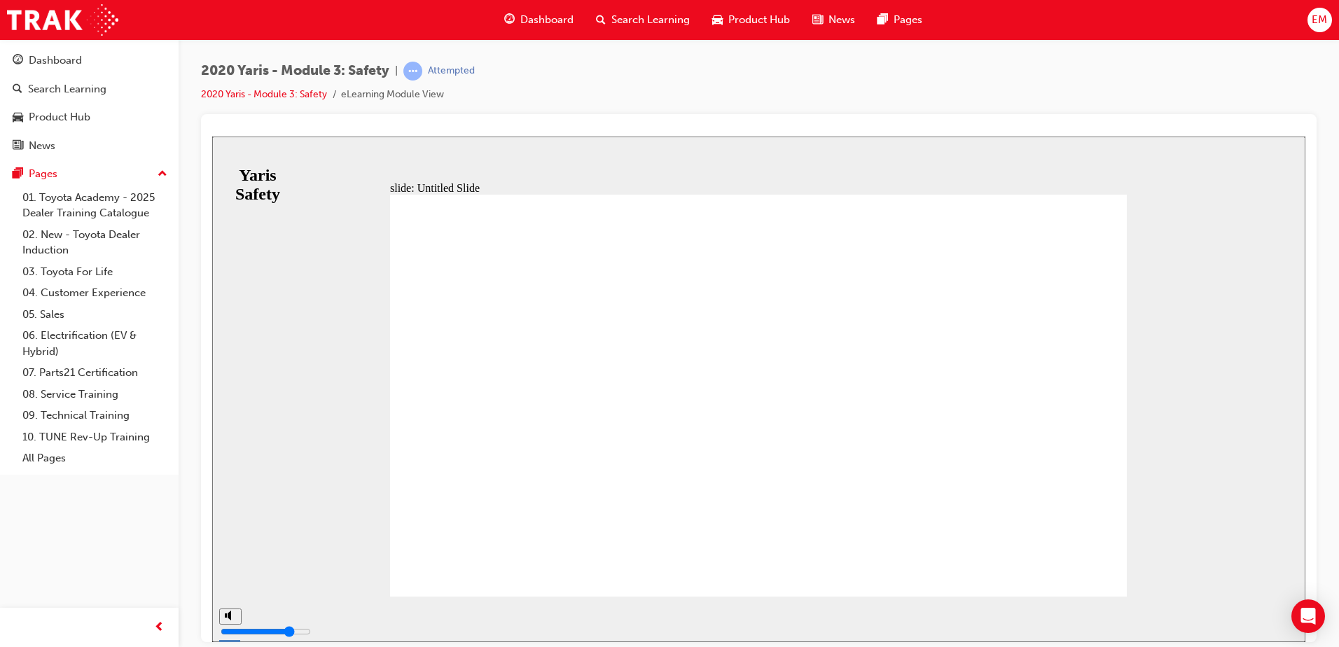
click at [547, 15] on span "Dashboard" at bounding box center [546, 20] width 53 height 16
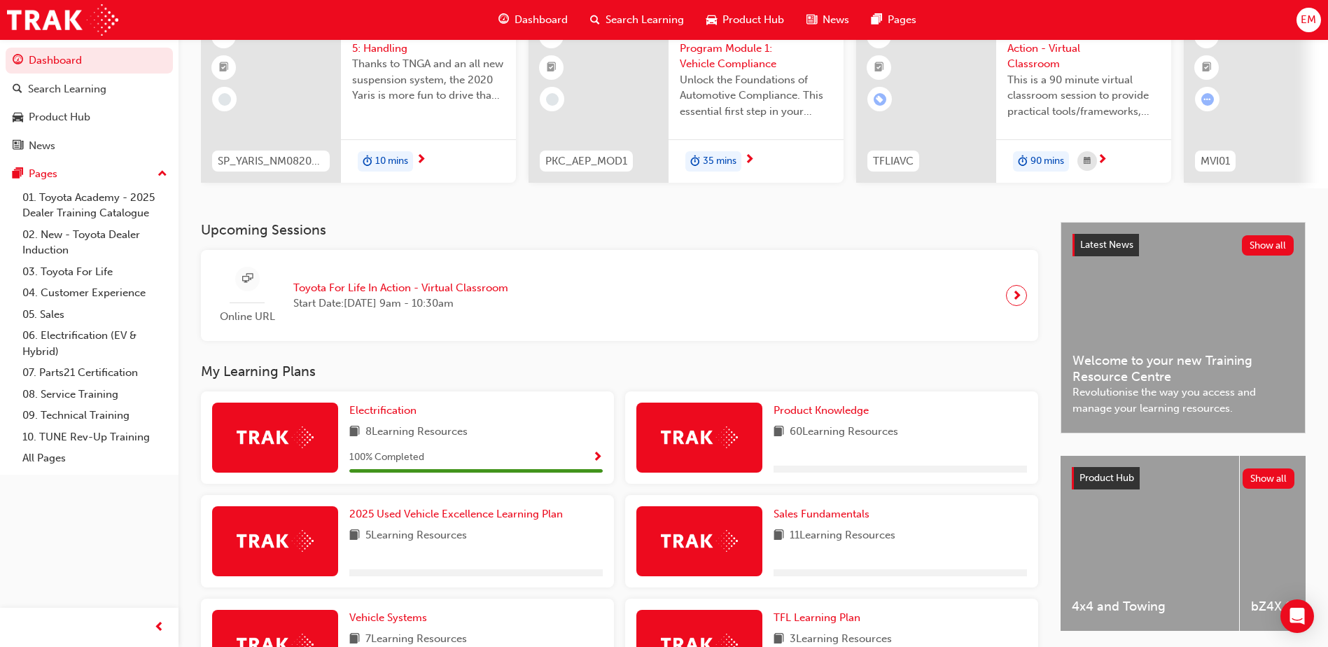
scroll to position [140, 0]
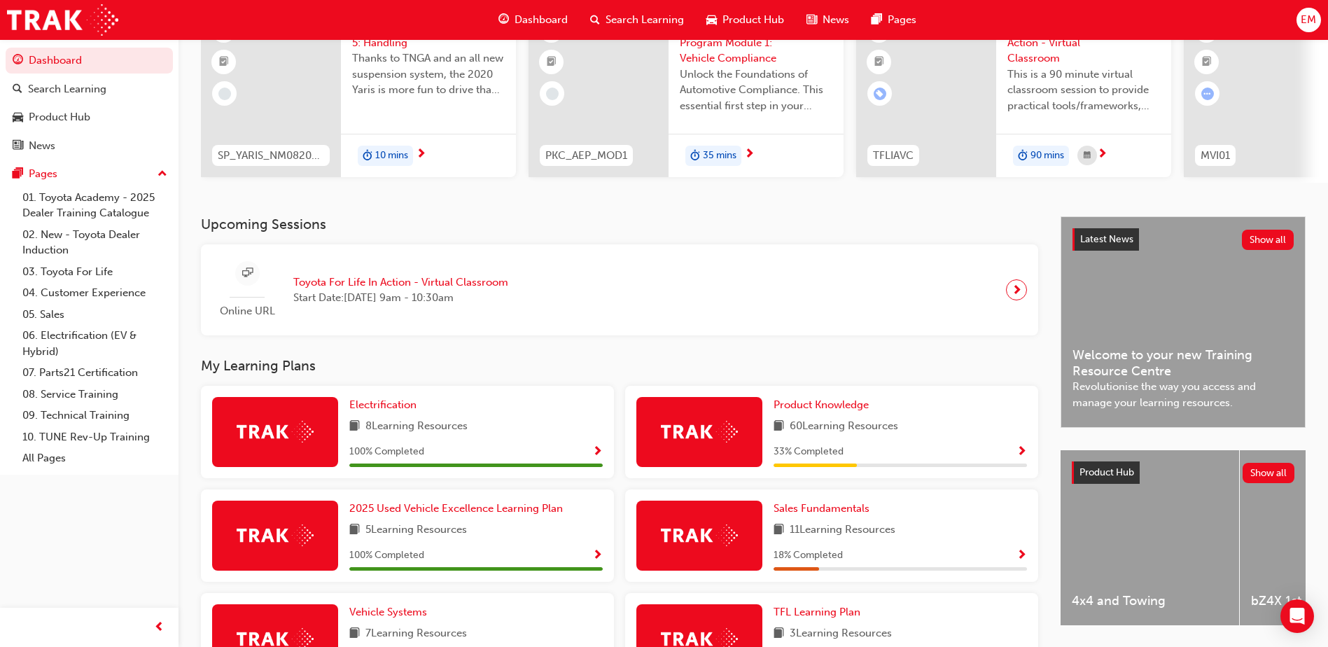
click at [1017, 456] on span "Show Progress" at bounding box center [1022, 452] width 11 height 13
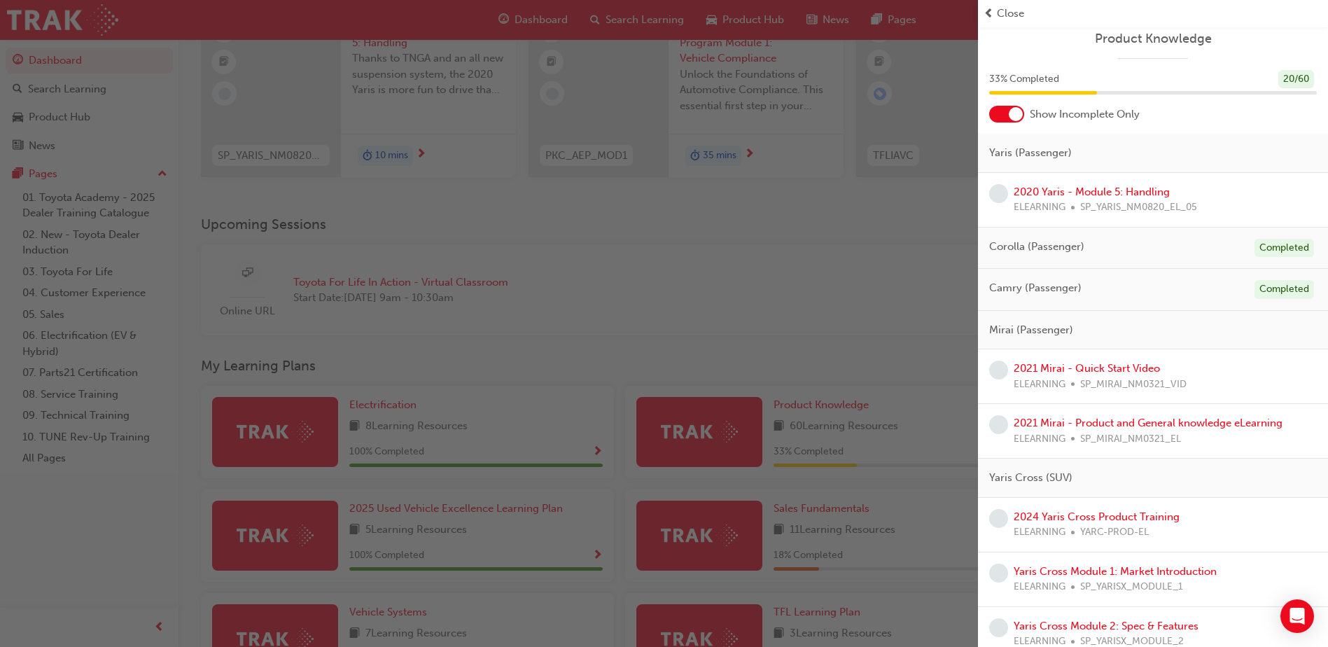
scroll to position [0, 0]
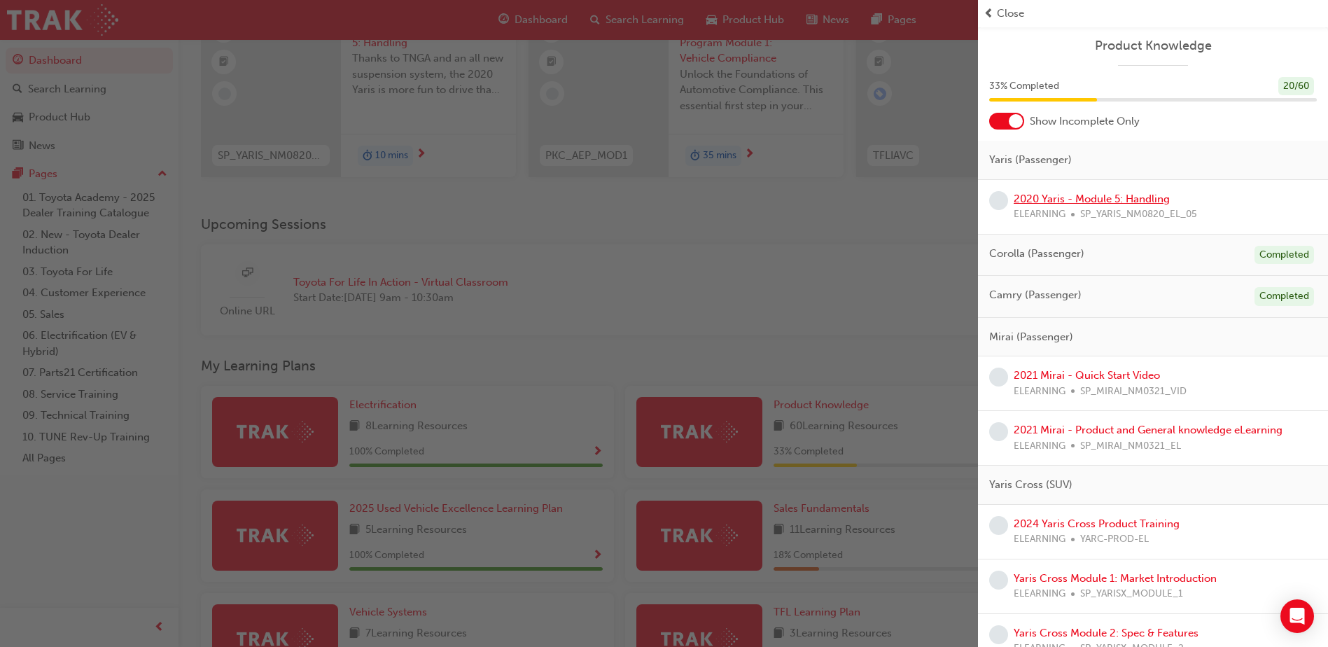
click at [1124, 197] on link "2020 Yaris - Module 5: Handling" at bounding box center [1092, 199] width 156 height 13
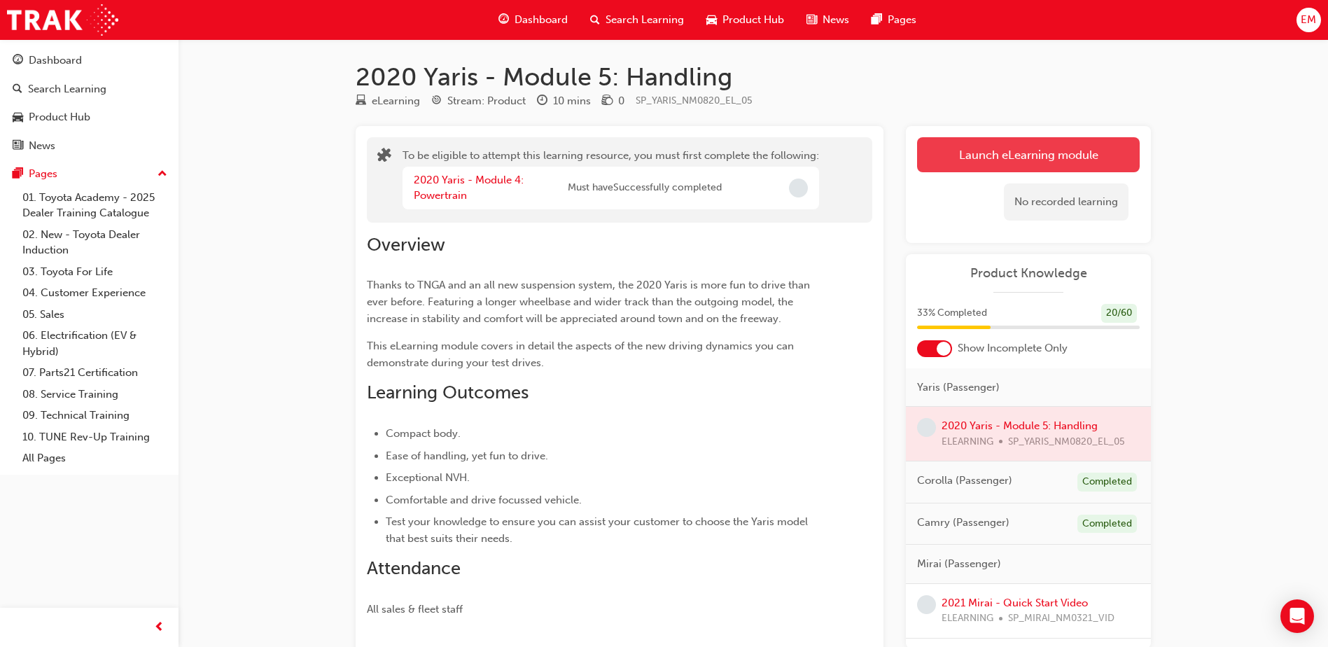
click at [1046, 165] on button "Launch eLearning module" at bounding box center [1028, 154] width 223 height 35
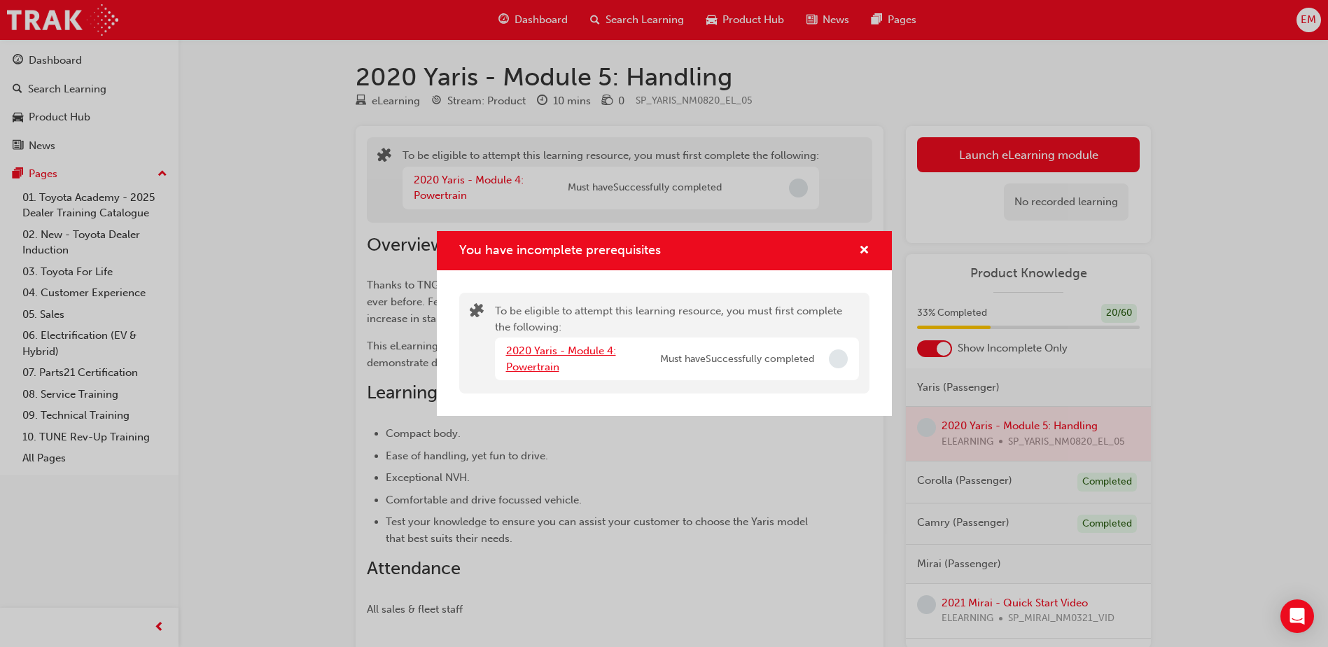
click at [576, 349] on link "2020 Yaris - Module 4: Powertrain" at bounding box center [561, 358] width 110 height 29
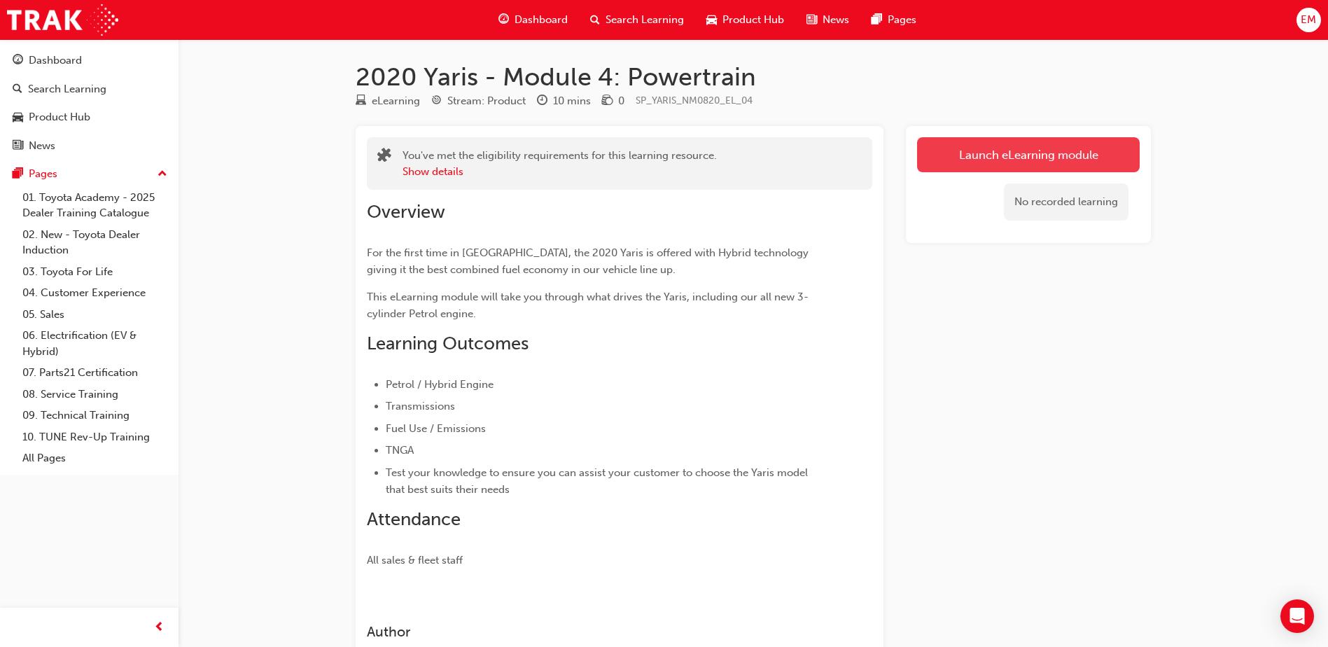
click at [1042, 158] on link "Launch eLearning module" at bounding box center [1028, 154] width 223 height 35
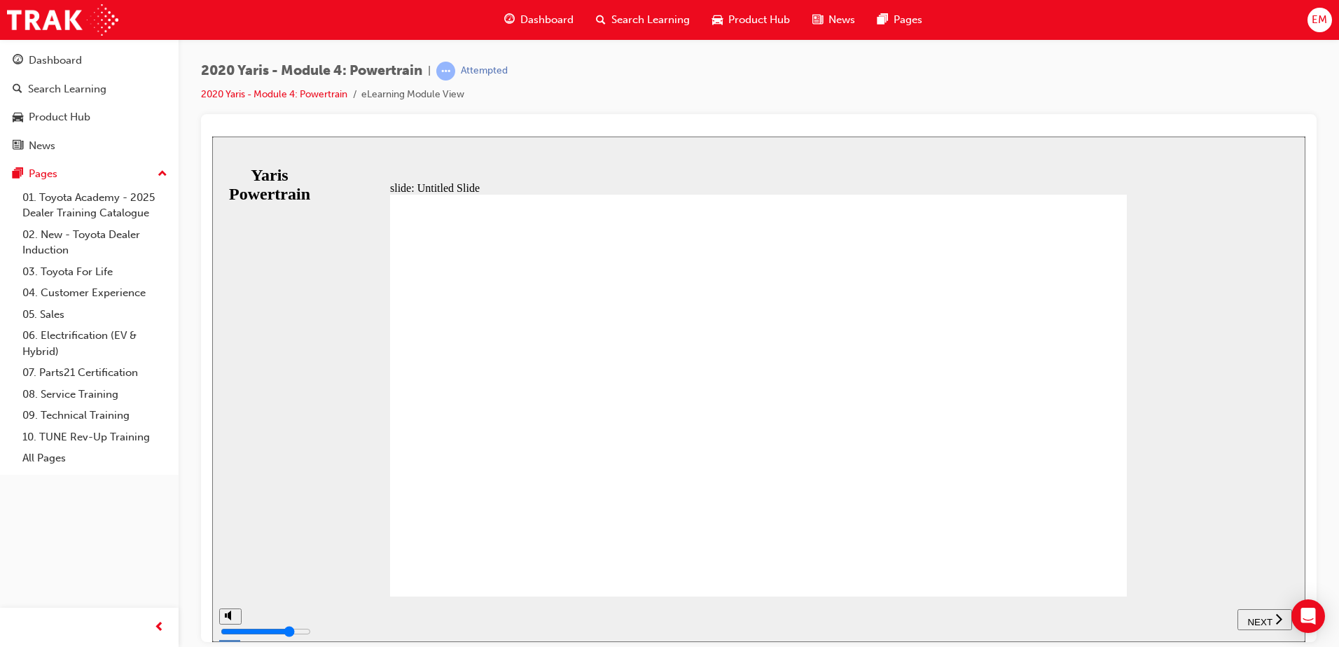
click at [1259, 611] on button "NEXT" at bounding box center [1264, 618] width 55 height 21
click at [1256, 616] on span "NEXT" at bounding box center [1259, 621] width 25 height 11
click at [1256, 616] on span "NEXT" at bounding box center [1266, 621] width 25 height 11
click at [1256, 616] on span "NEXT" at bounding box center [1259, 621] width 25 height 11
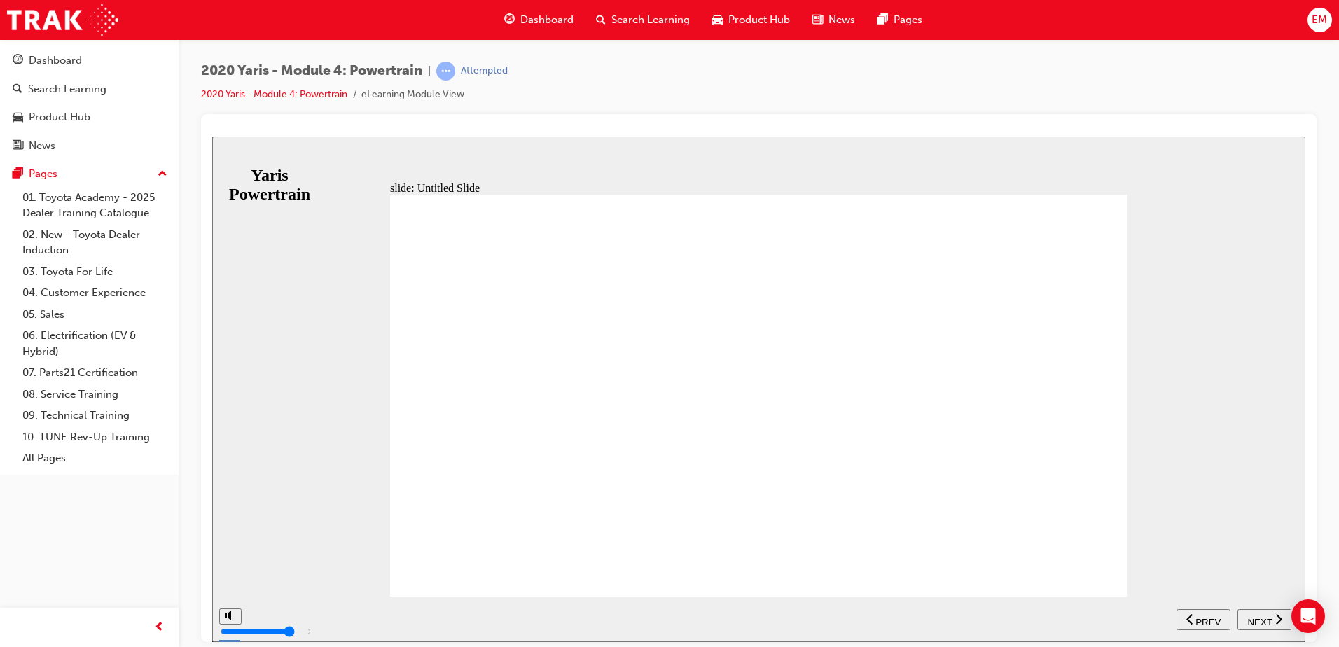
click at [1256, 616] on span "NEXT" at bounding box center [1259, 621] width 25 height 11
click at [1255, 616] on span "NEXT" at bounding box center [1266, 621] width 25 height 11
click at [1270, 612] on div "NEXT" at bounding box center [1264, 619] width 43 height 15
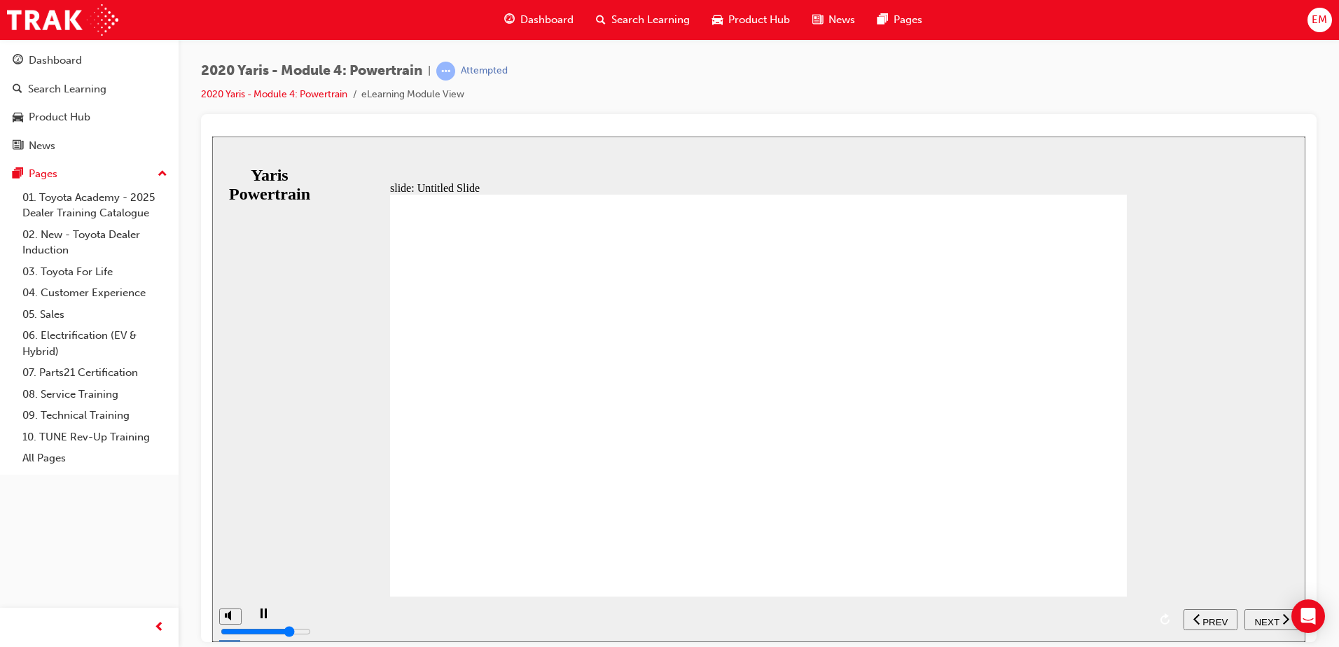
click at [1269, 612] on div "NEXT" at bounding box center [1271, 619] width 43 height 15
click at [1269, 612] on div "NEXT" at bounding box center [1264, 619] width 43 height 15
click at [1269, 612] on icon "submit" at bounding box center [1275, 618] width 12 height 13
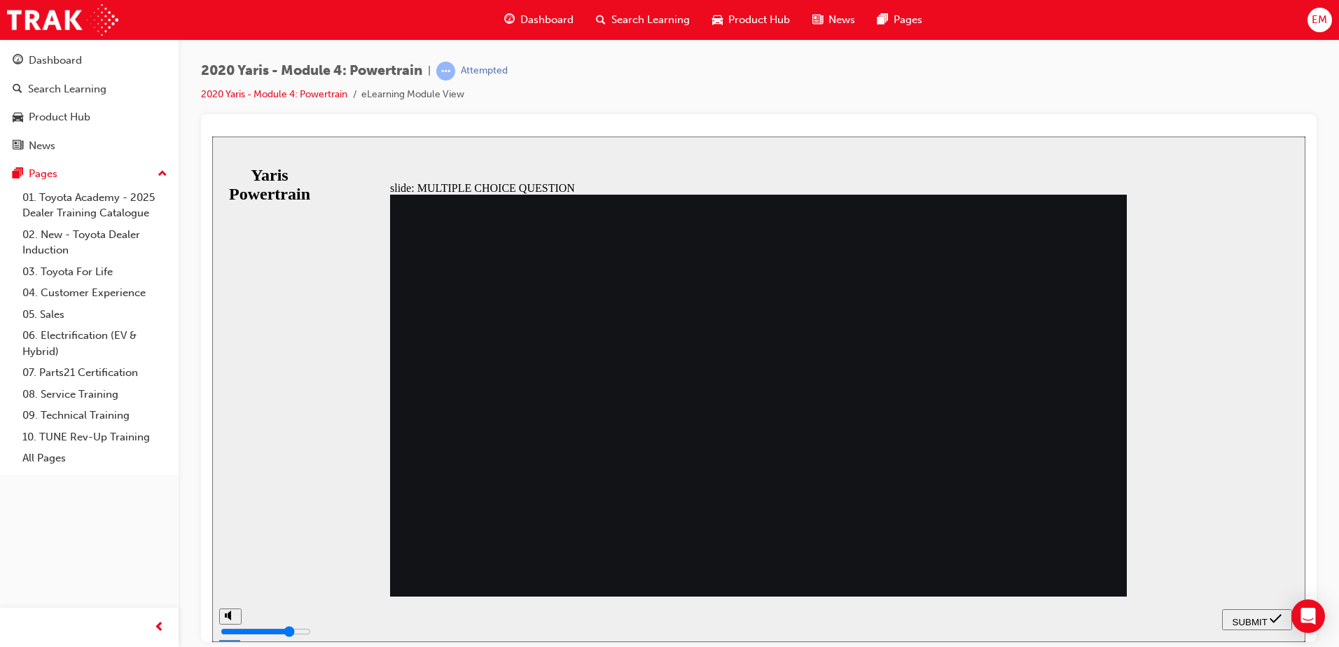
radio input "true"
click at [1245, 618] on span "SUBMIT" at bounding box center [1249, 621] width 35 height 11
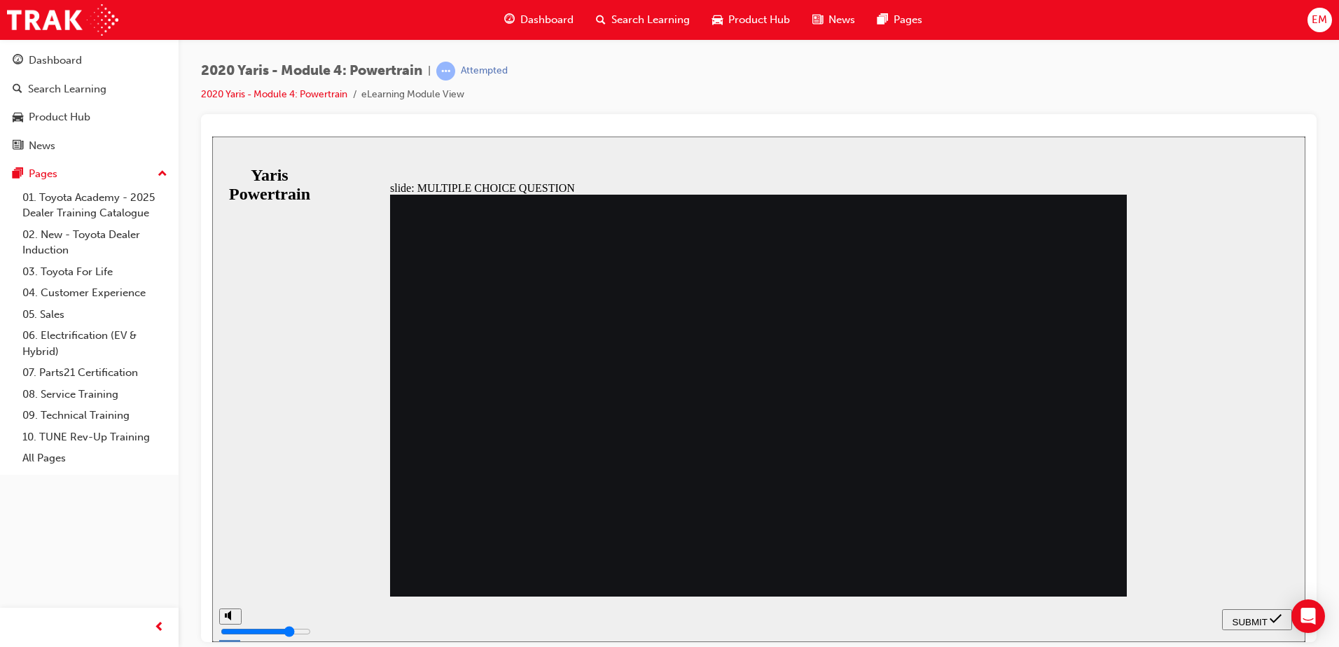
radio input "true"
click at [1251, 622] on span "SUBMIT" at bounding box center [1249, 621] width 35 height 11
radio input "true"
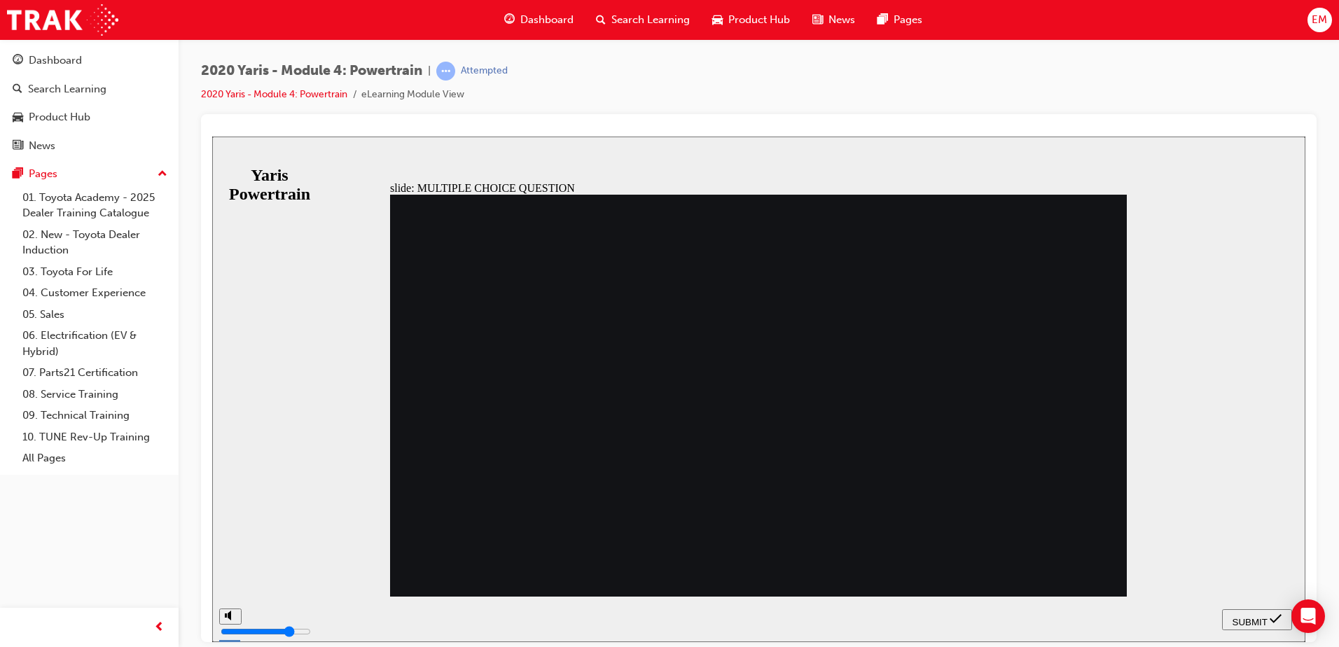
click at [1245, 616] on span "SUBMIT" at bounding box center [1249, 621] width 35 height 11
radio input "true"
click at [1245, 616] on span "SUBMIT" at bounding box center [1249, 621] width 35 height 11
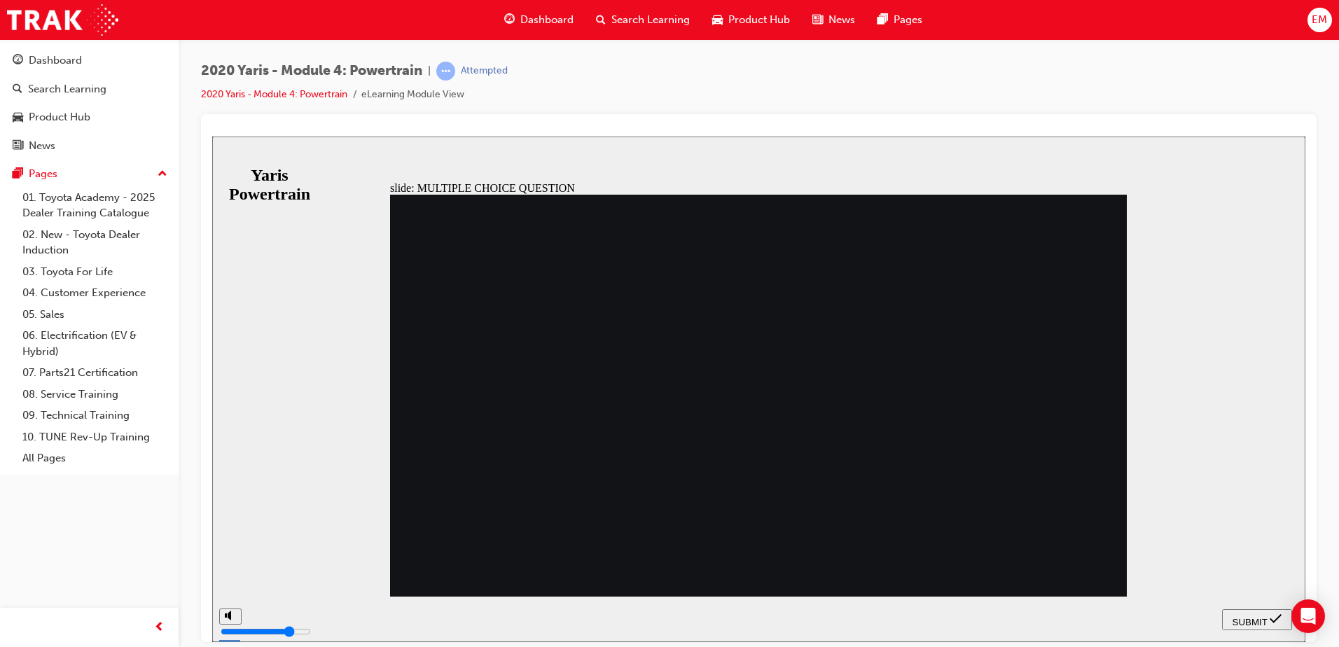
radio input "true"
click at [1235, 623] on span "SUBMIT" at bounding box center [1249, 621] width 35 height 11
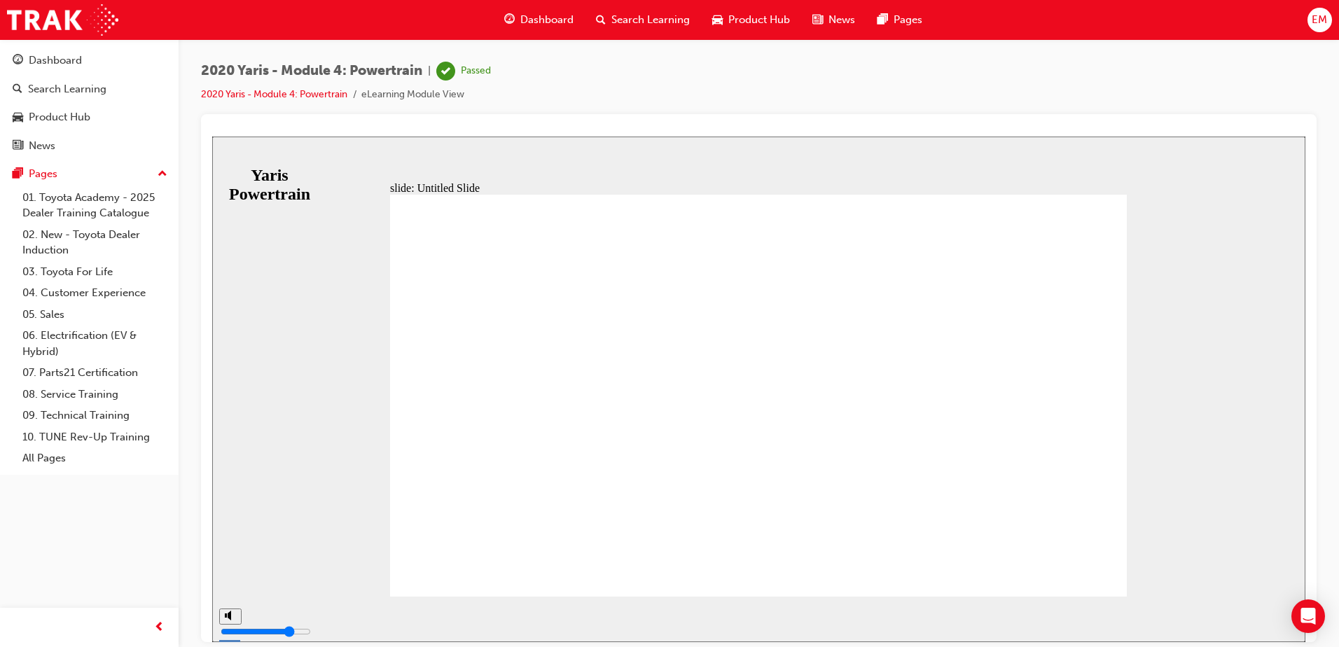
click at [551, 17] on span "Dashboard" at bounding box center [546, 20] width 53 height 16
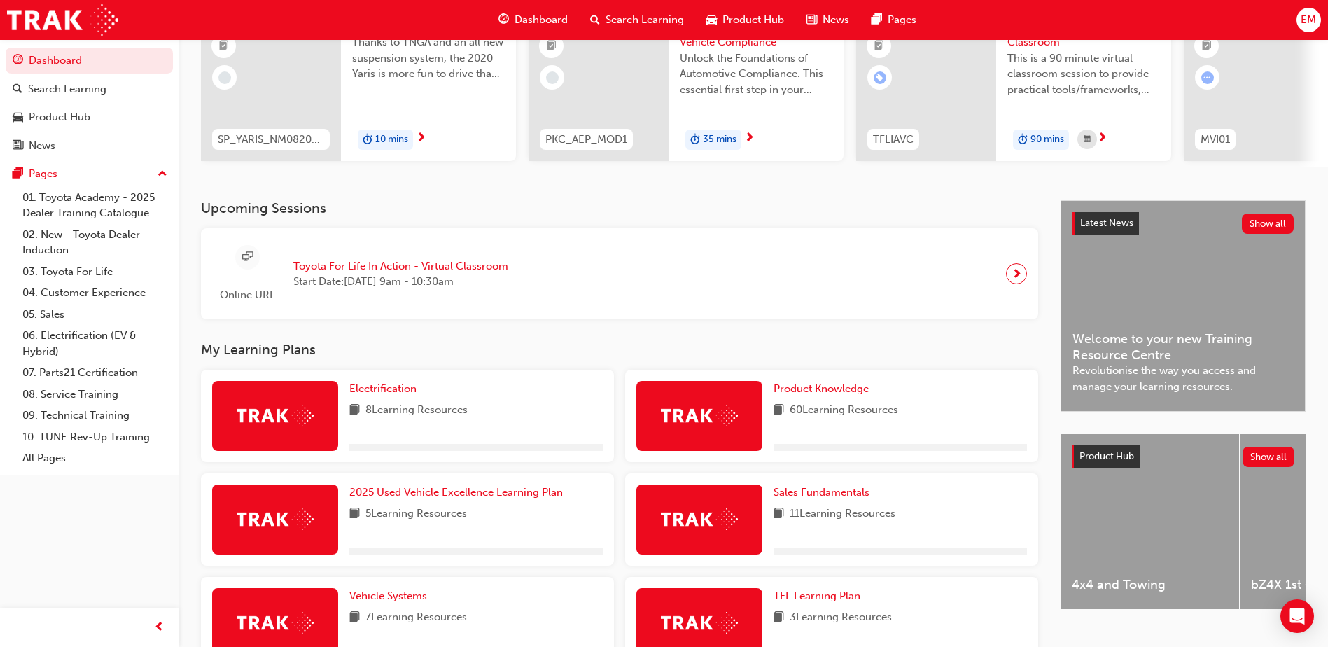
scroll to position [210, 0]
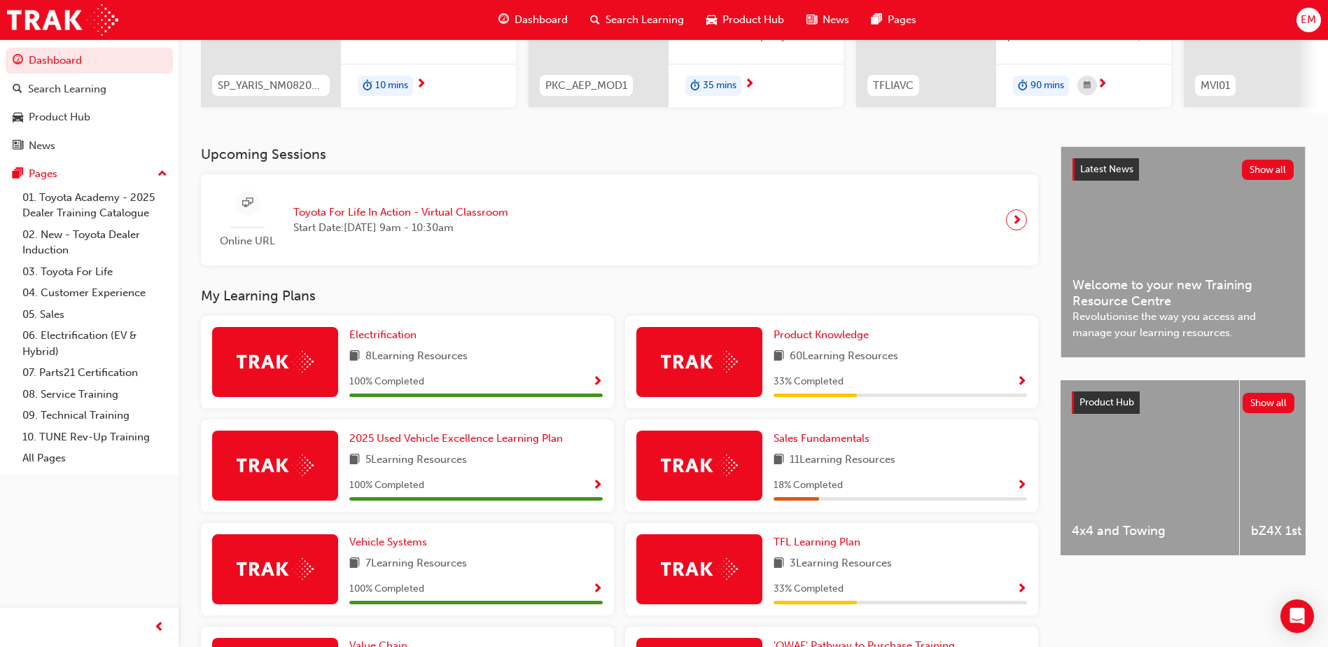
click at [1021, 389] on span "Show Progress" at bounding box center [1022, 382] width 11 height 13
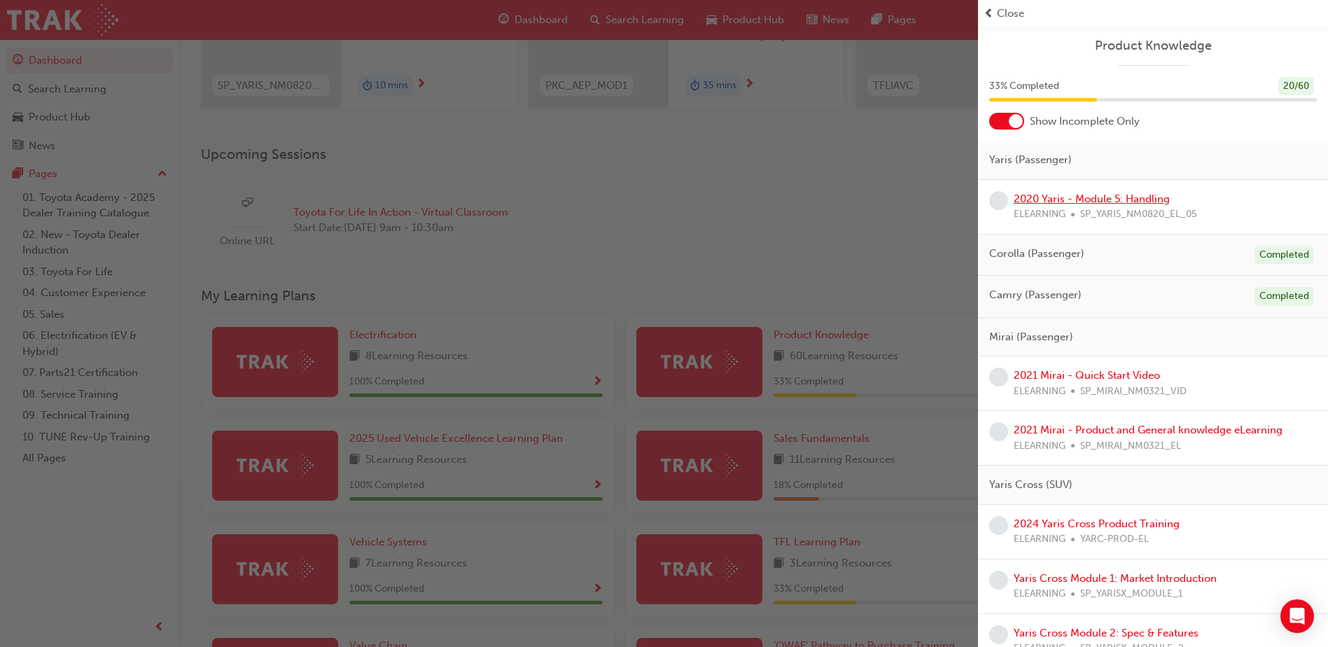
click at [1144, 195] on link "2020 Yaris - Module 5: Handling" at bounding box center [1092, 199] width 156 height 13
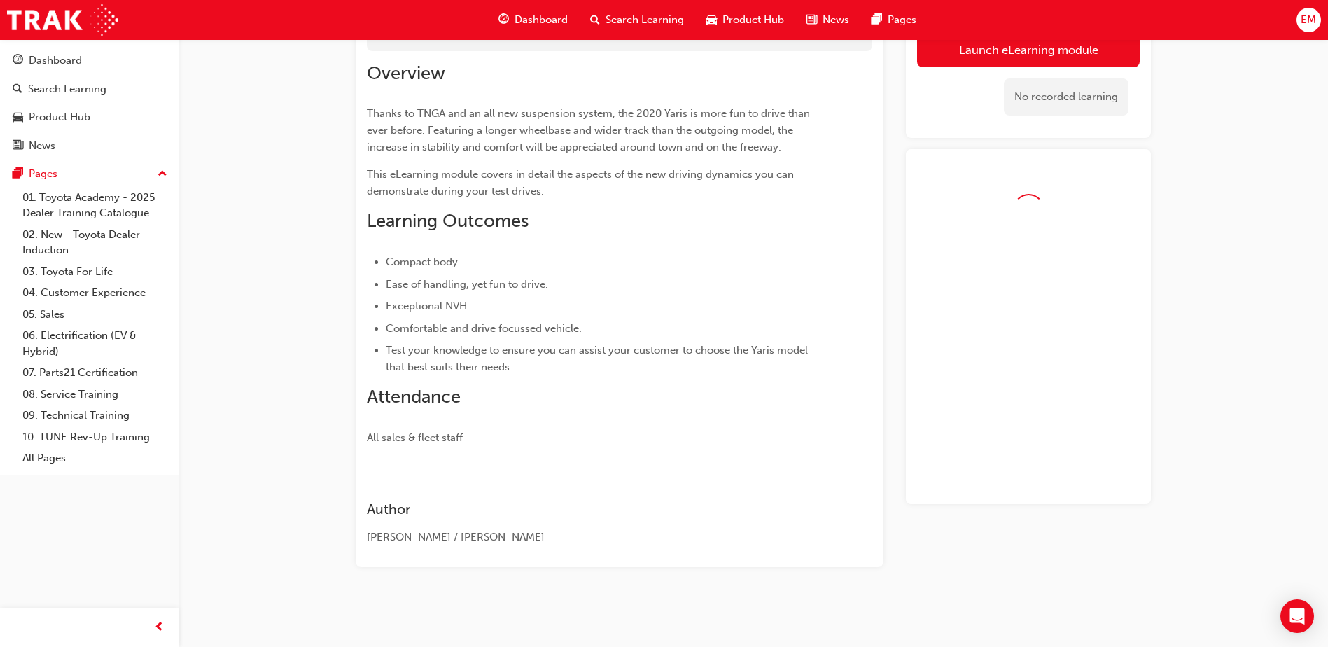
scroll to position [172, 0]
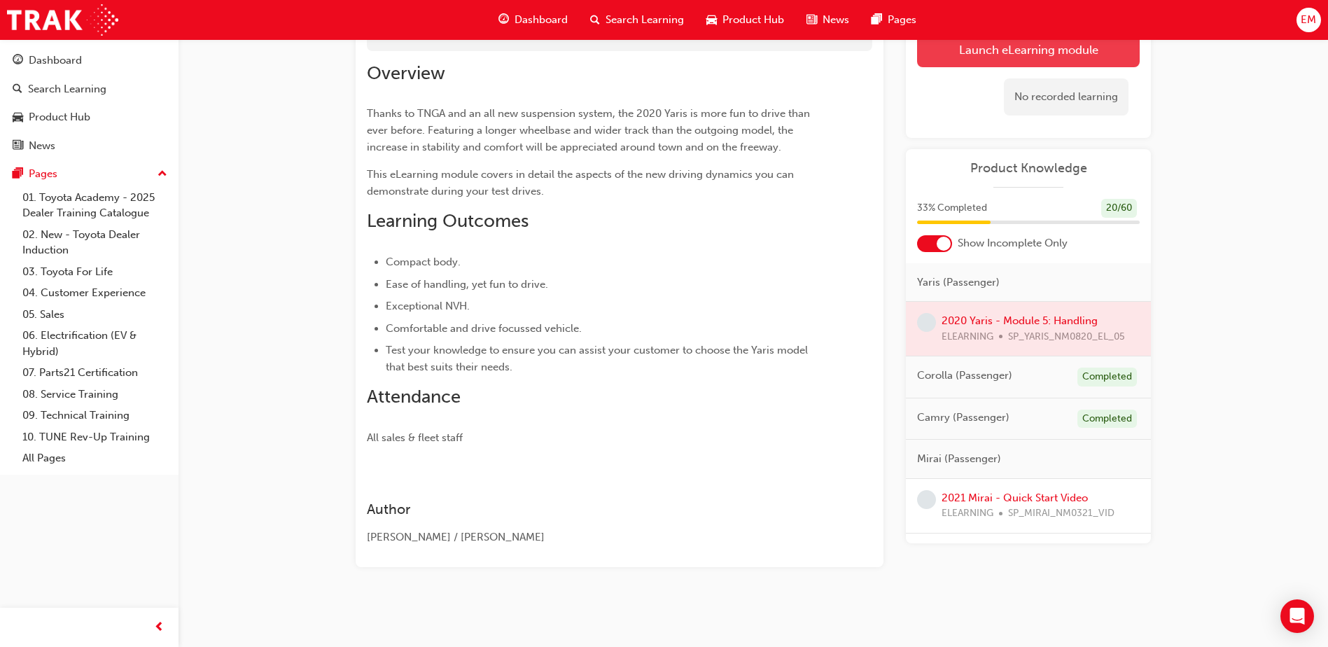
click at [1001, 50] on button "Launch eLearning module" at bounding box center [1028, 49] width 223 height 35
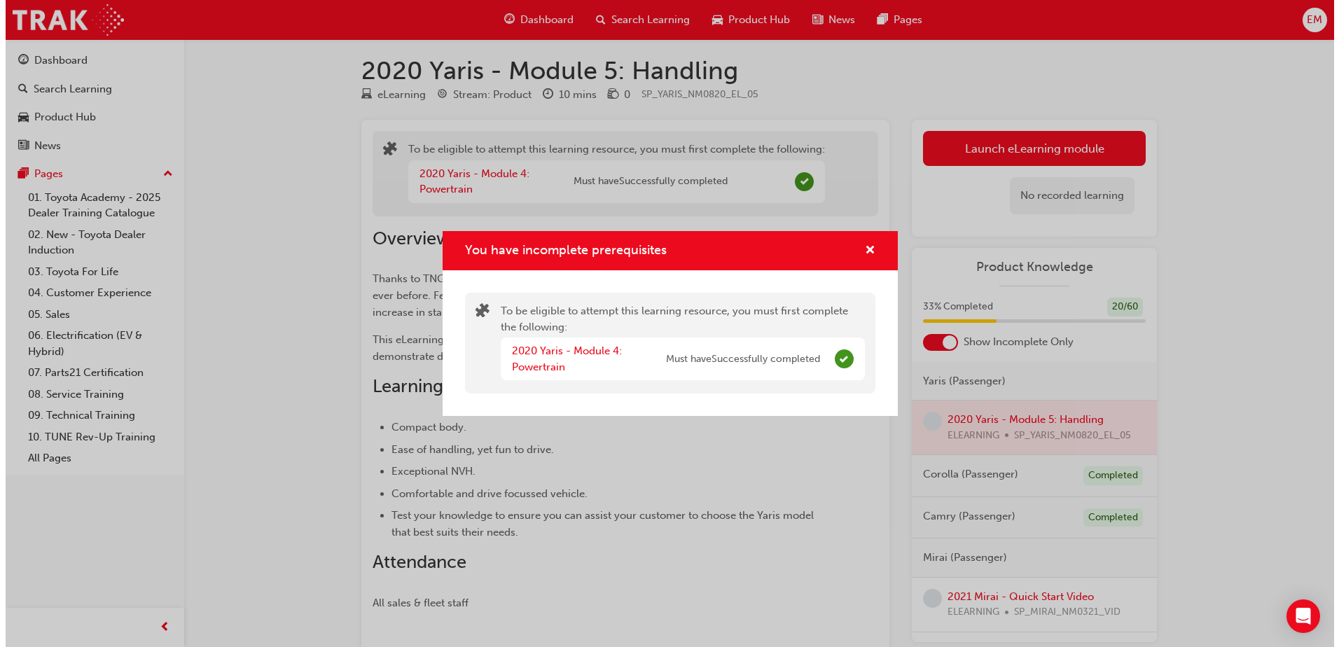
scroll to position [0, 0]
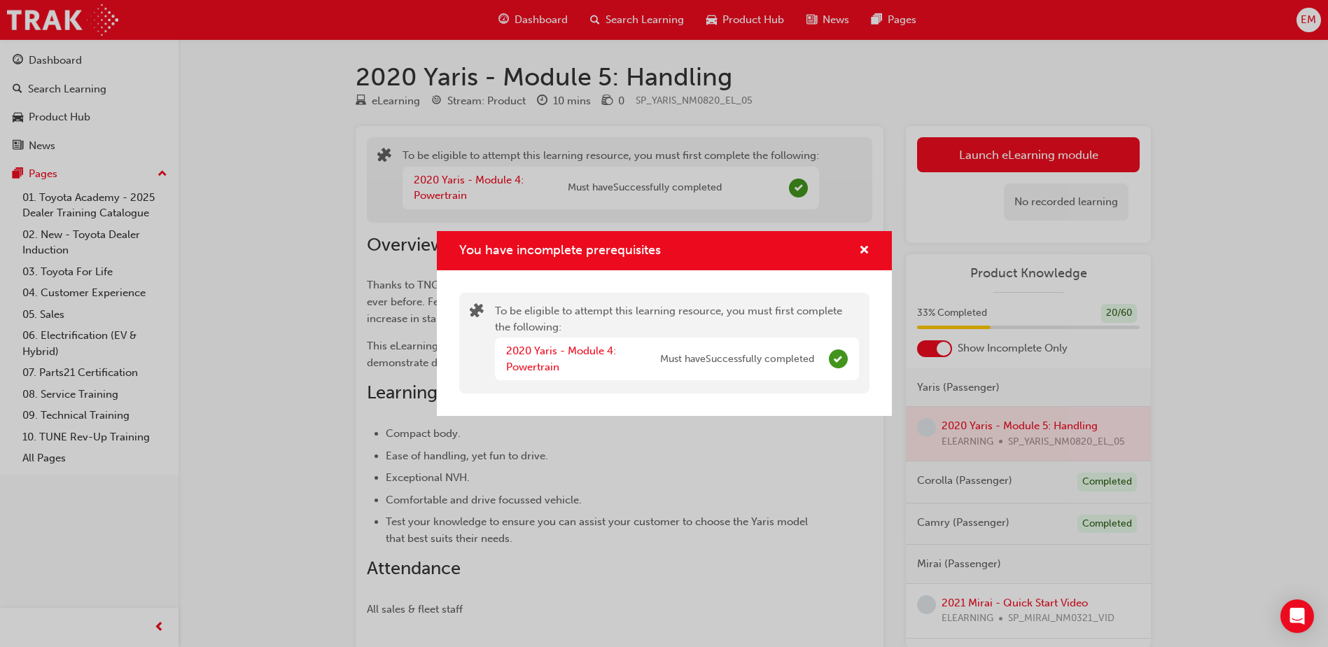
click at [867, 239] on div "You have incomplete prerequisites" at bounding box center [664, 251] width 455 height 40
click at [863, 248] on span "cross-icon" at bounding box center [864, 251] width 11 height 13
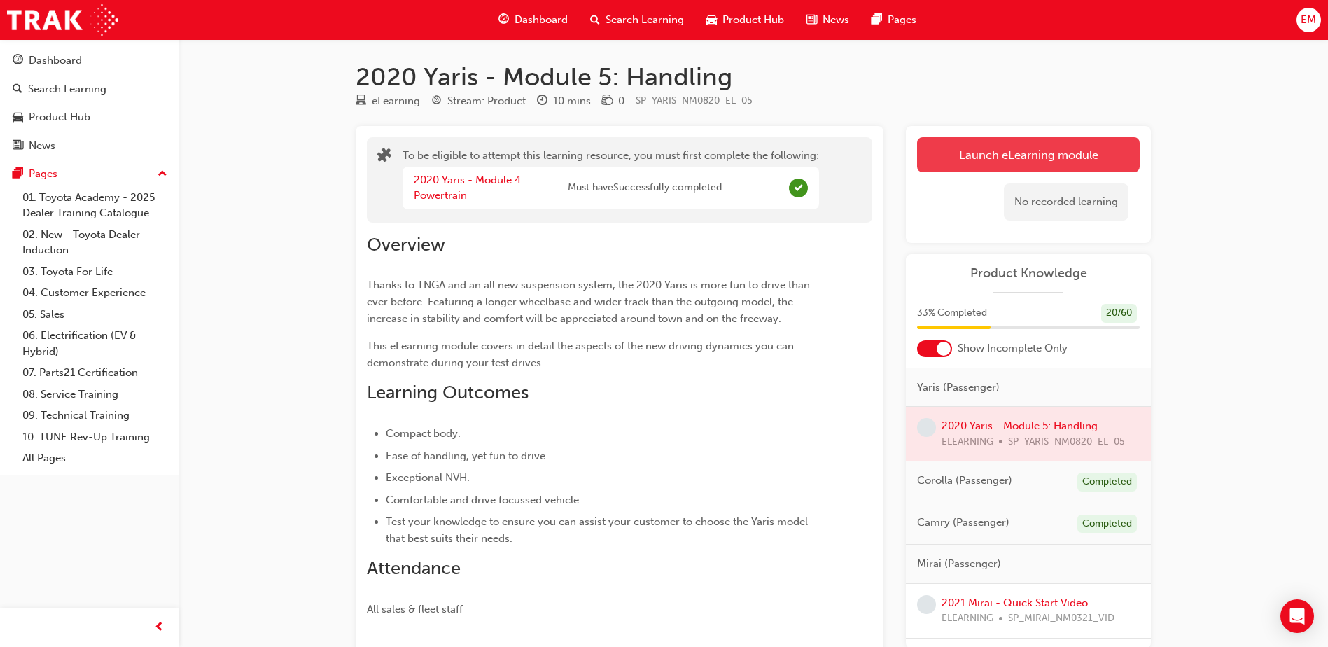
click at [961, 151] on button "Launch eLearning module" at bounding box center [1028, 154] width 223 height 35
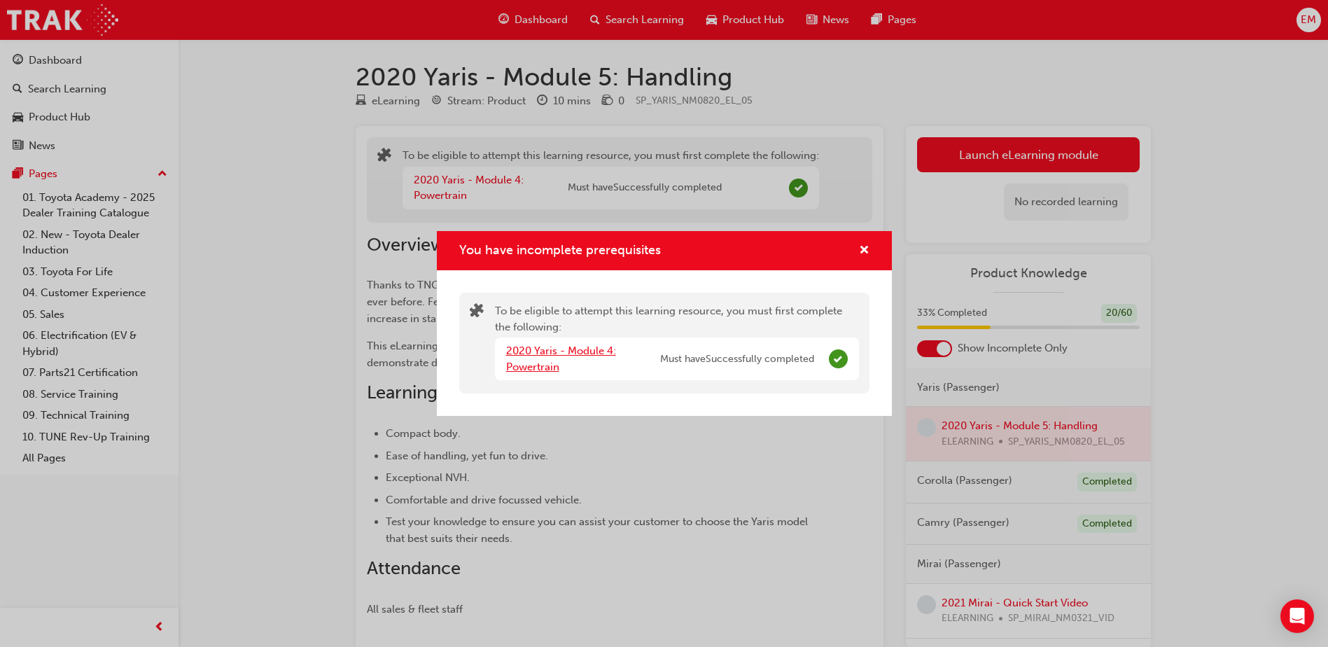
click at [596, 351] on link "2020 Yaris - Module 4: Powertrain" at bounding box center [561, 358] width 110 height 29
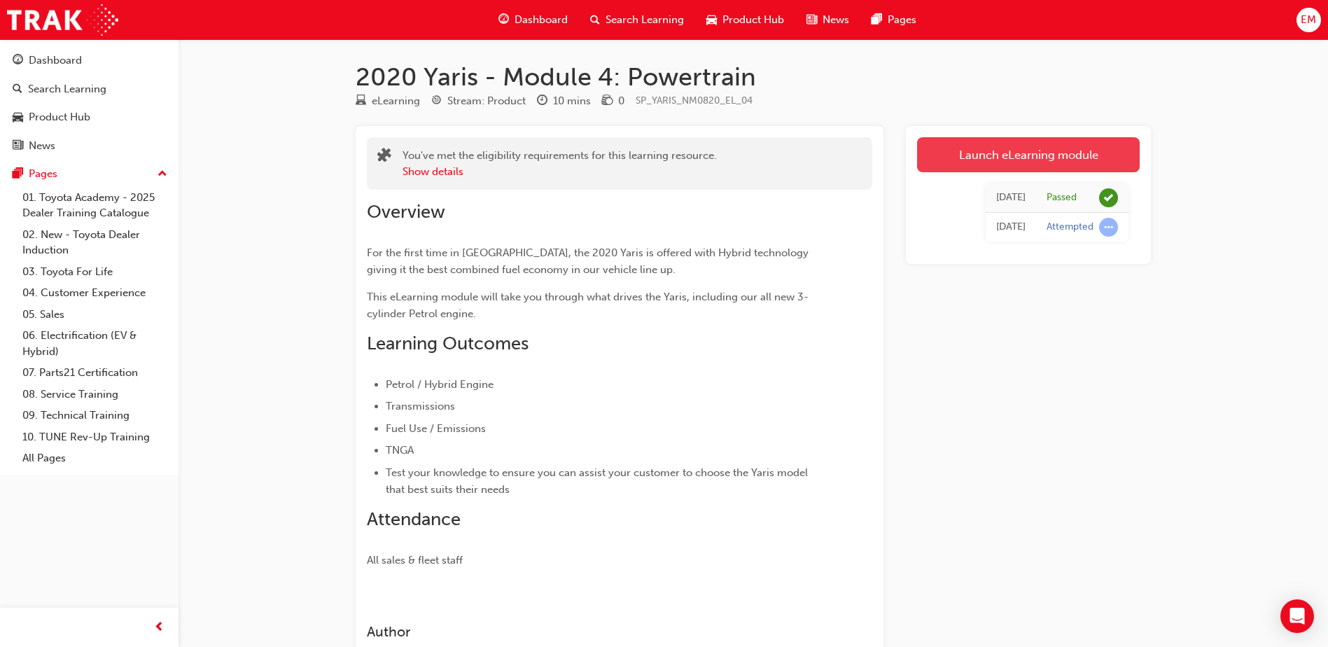
click at [952, 157] on link "Launch eLearning module" at bounding box center [1028, 154] width 223 height 35
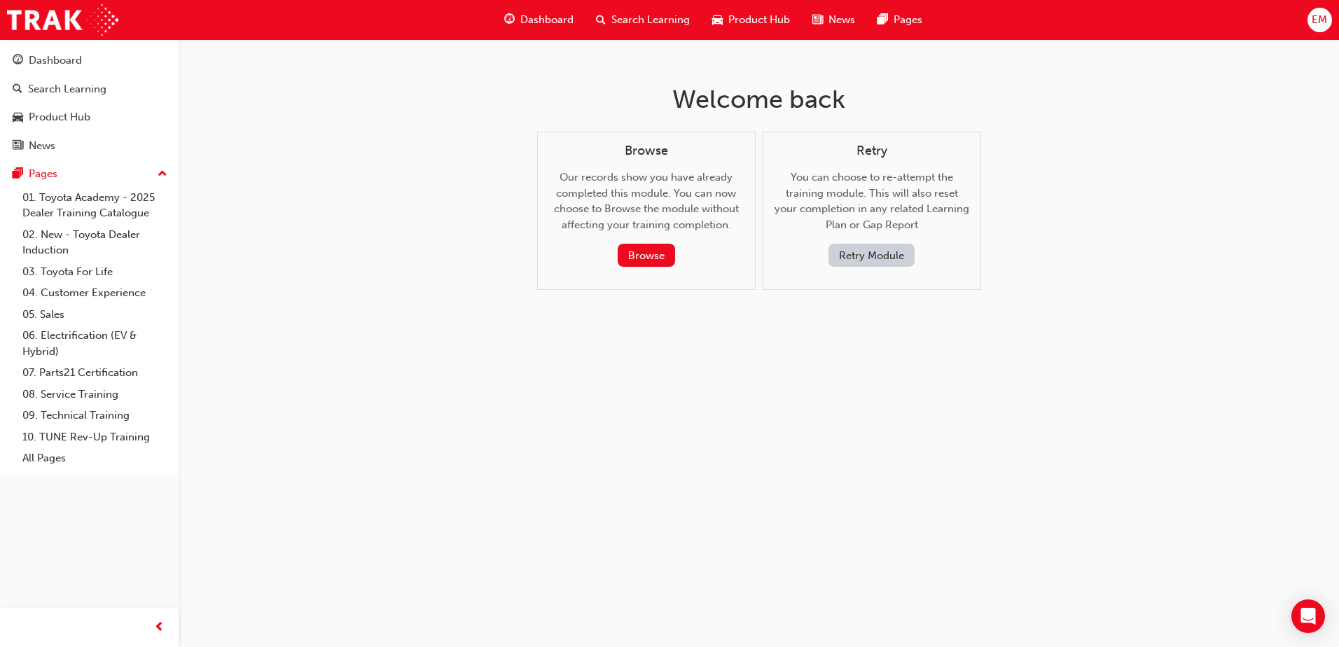
click at [536, 25] on span "Dashboard" at bounding box center [546, 20] width 53 height 16
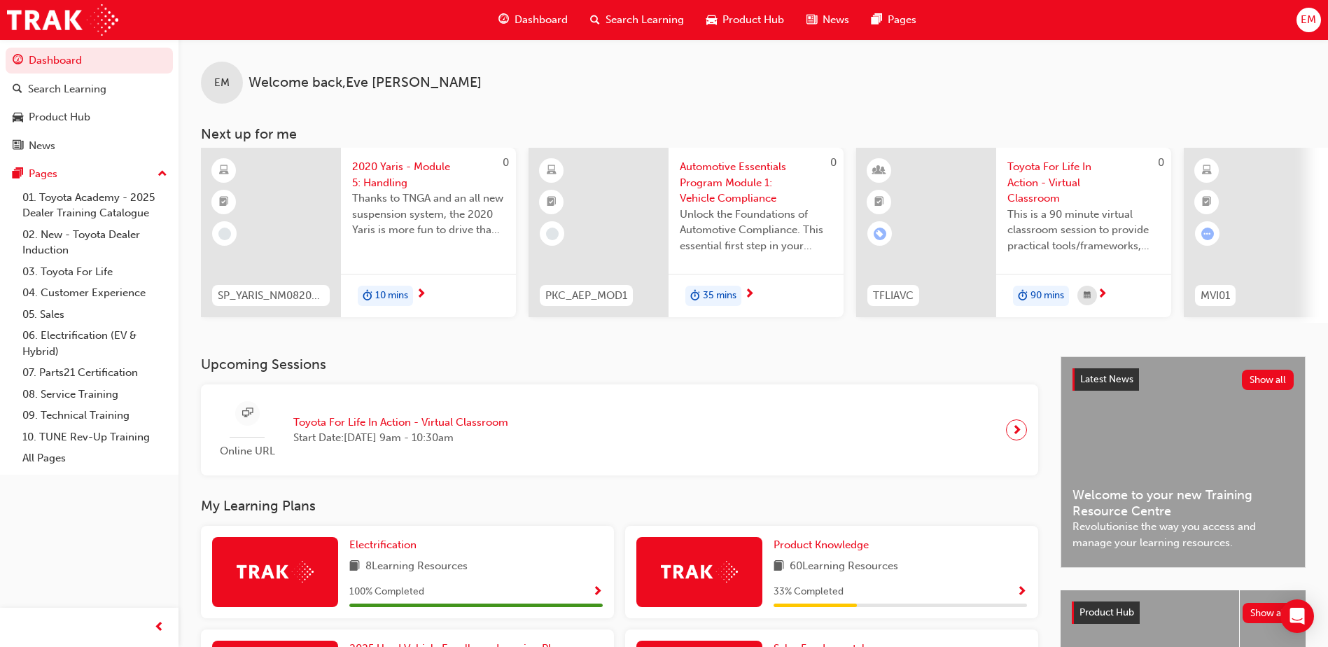
click at [1021, 596] on span "Show Progress" at bounding box center [1022, 592] width 11 height 13
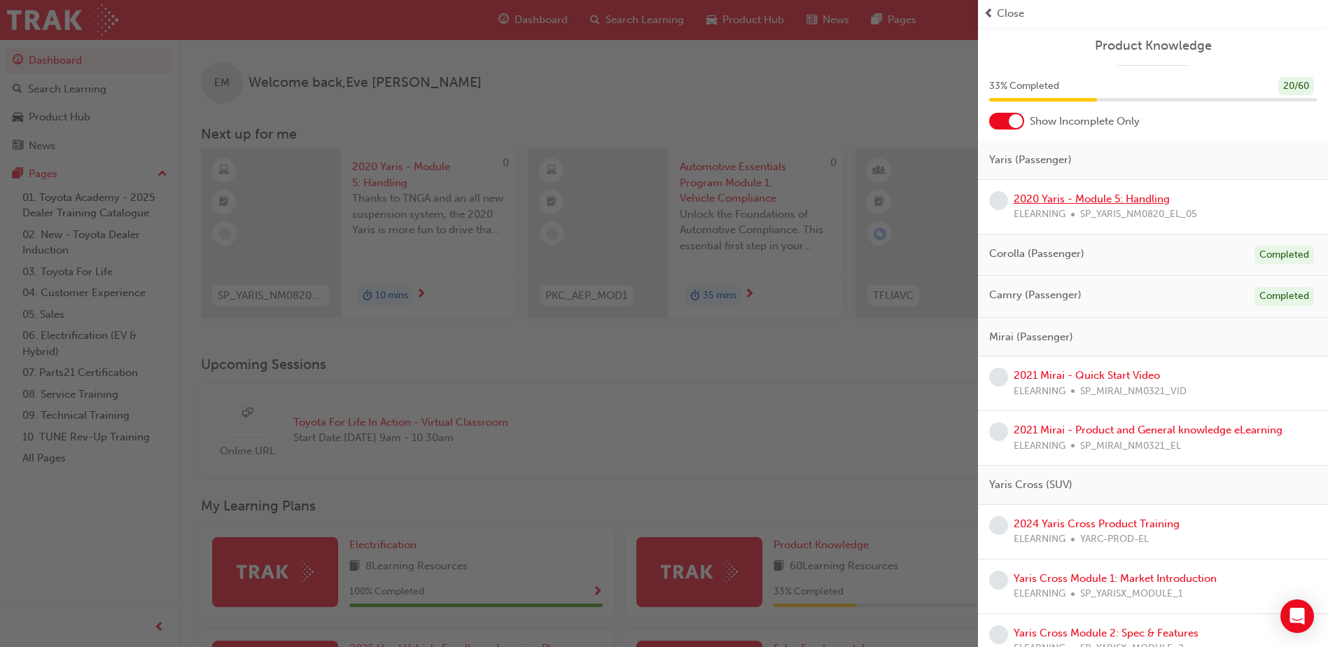
click at [1100, 195] on link "2020 Yaris - Module 5: Handling" at bounding box center [1092, 199] width 156 height 13
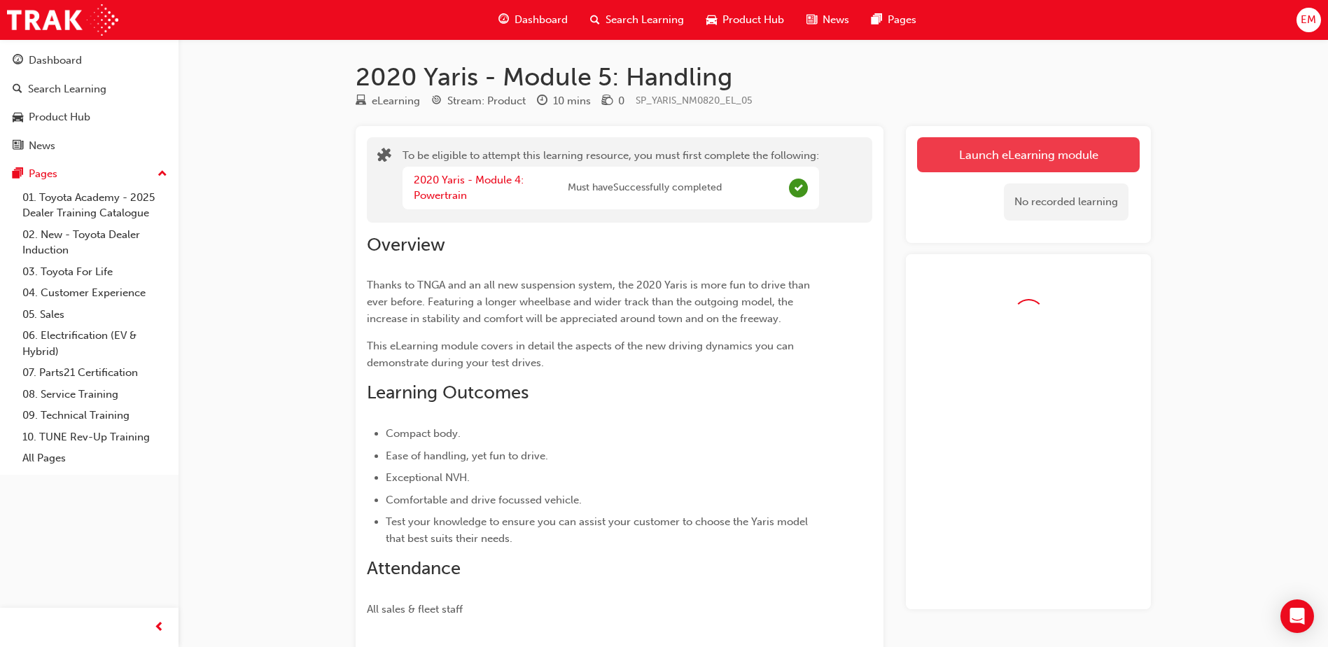
click at [1083, 160] on link "Launch eLearning module" at bounding box center [1028, 154] width 223 height 35
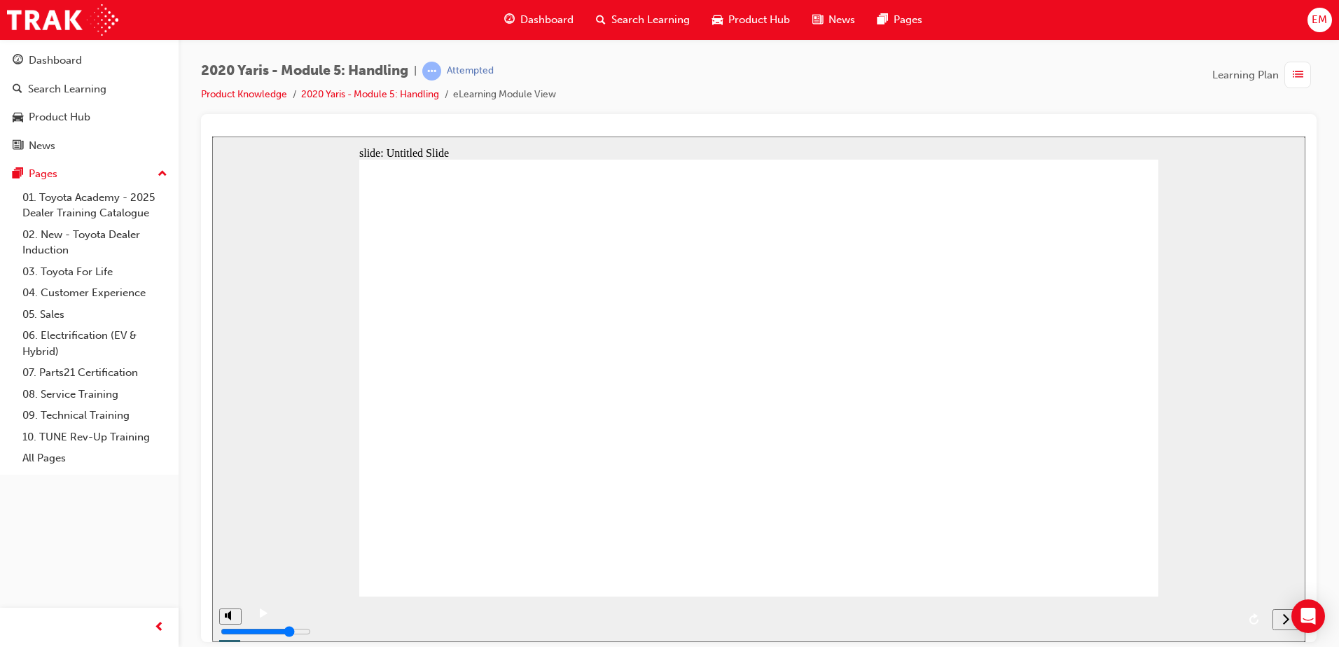
click at [1283, 615] on icon "next" at bounding box center [1285, 618] width 7 height 13
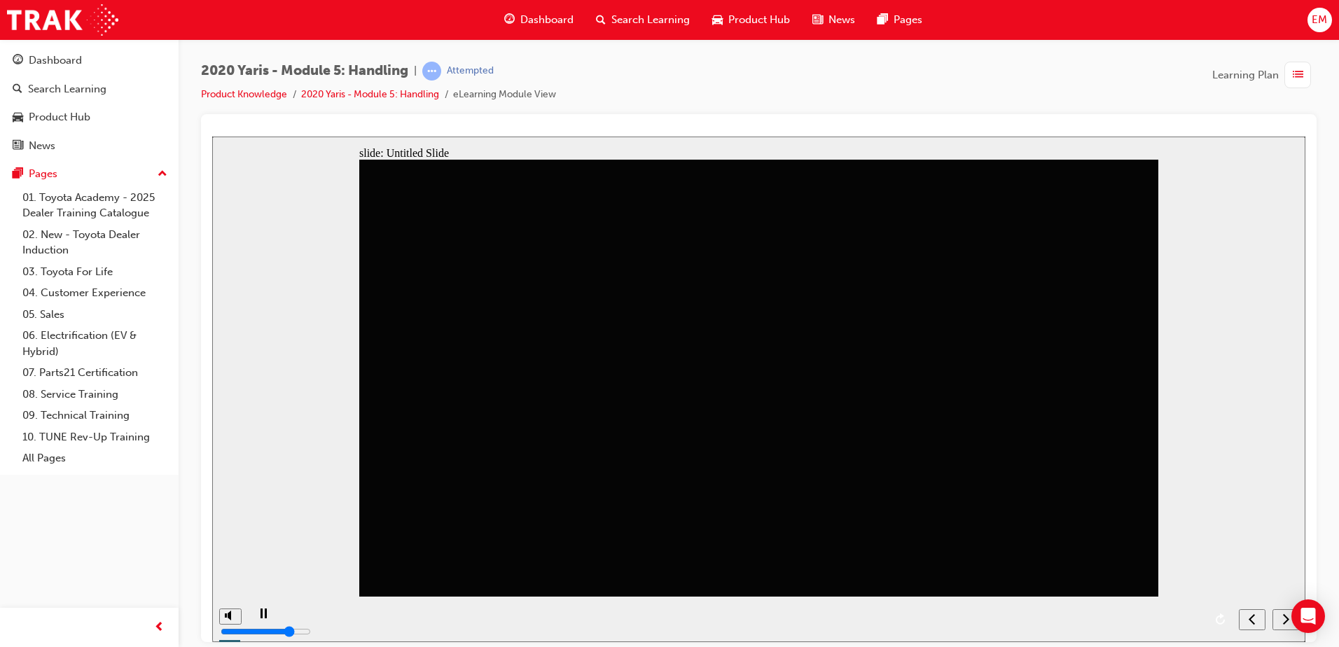
click at [1283, 621] on icon "next" at bounding box center [1285, 618] width 7 height 13
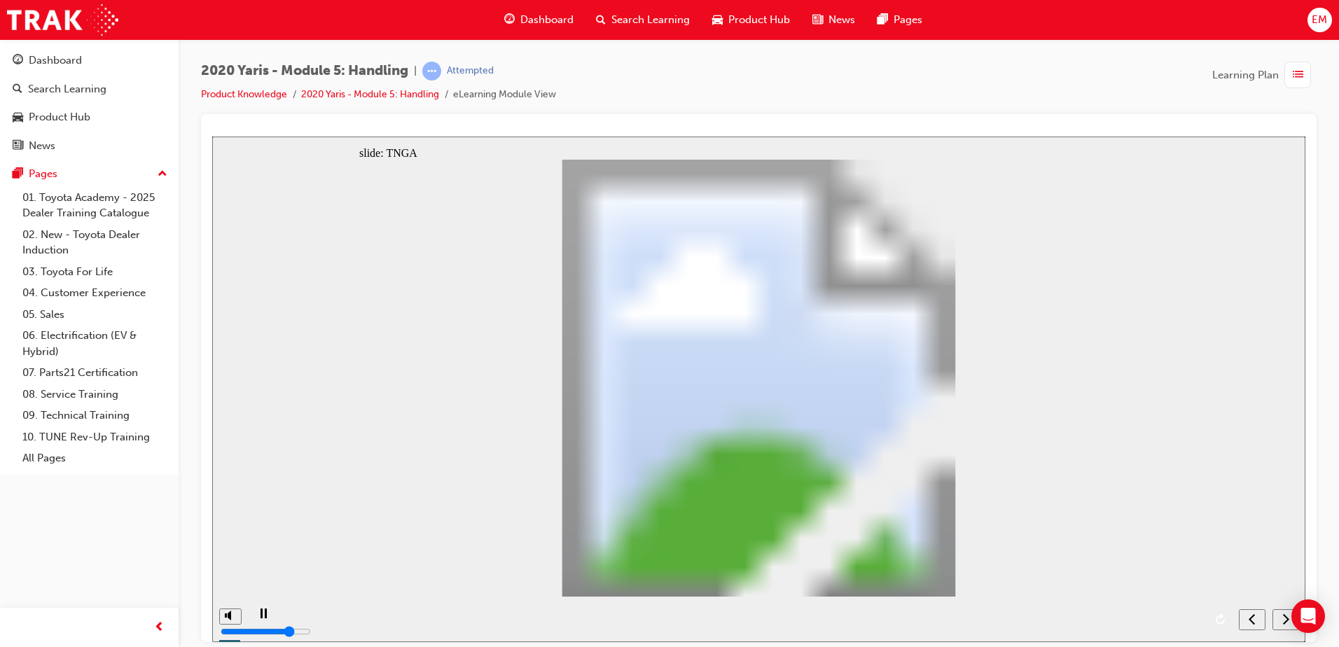
click at [1283, 621] on icon "next" at bounding box center [1285, 618] width 7 height 13
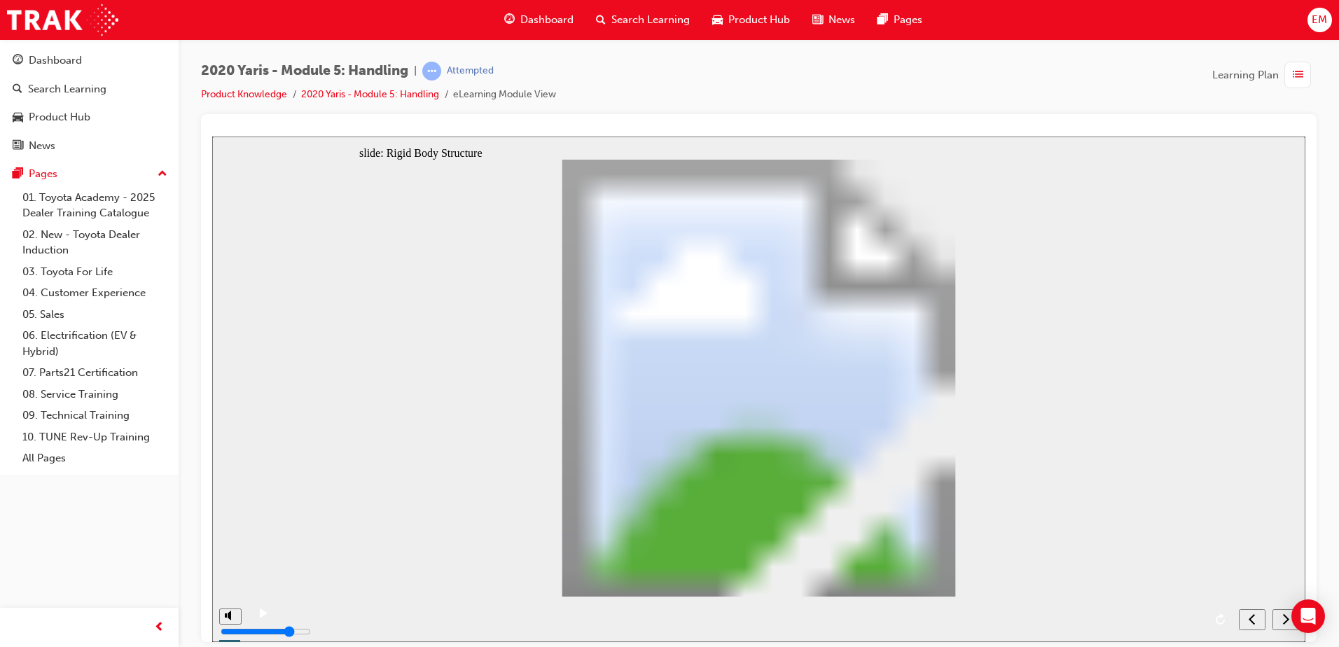
click at [1283, 621] on icon "next" at bounding box center [1285, 618] width 7 height 13
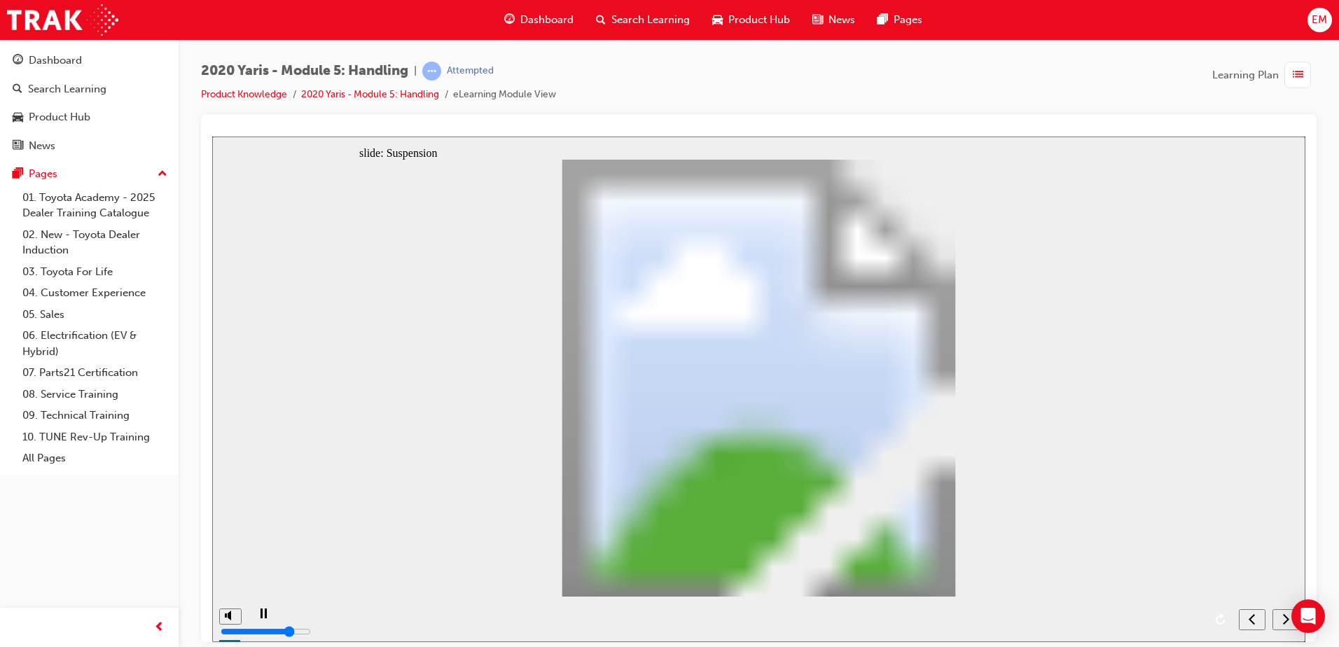
click at [1284, 621] on icon "next" at bounding box center [1285, 618] width 7 height 13
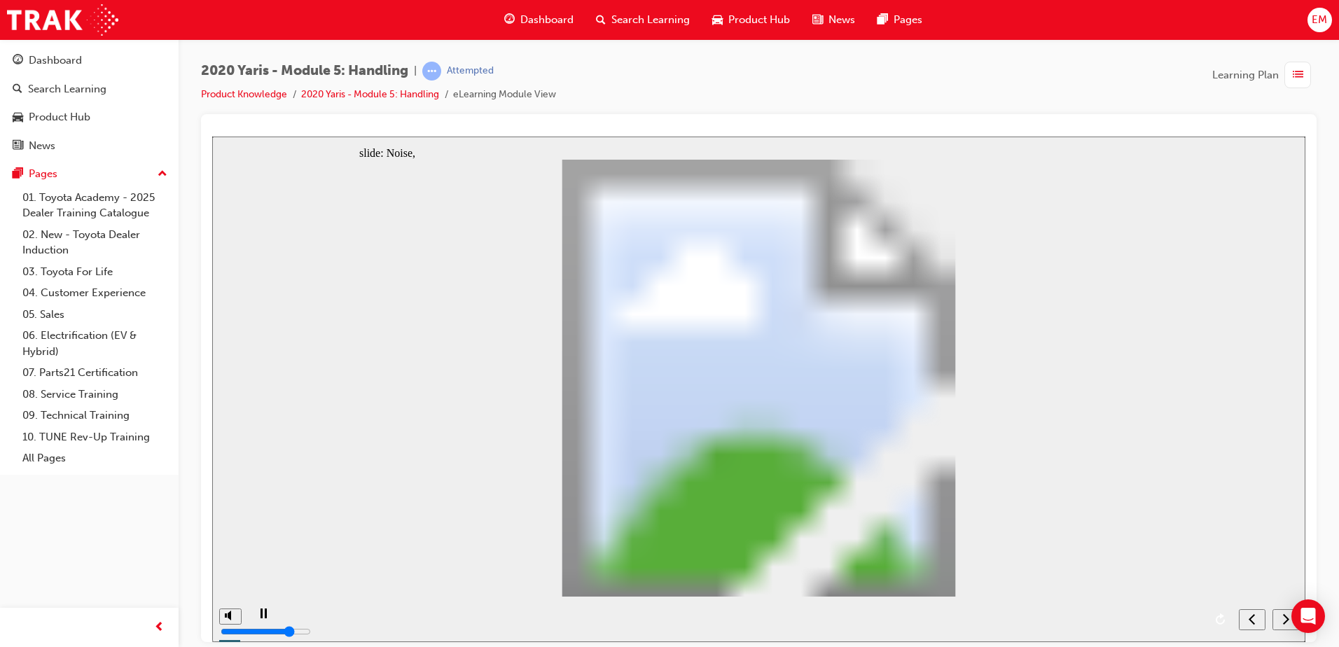
click at [1284, 621] on icon "next" at bounding box center [1285, 618] width 7 height 13
click at [1284, 621] on nav "slide navigation" at bounding box center [1268, 619] width 60 height 46
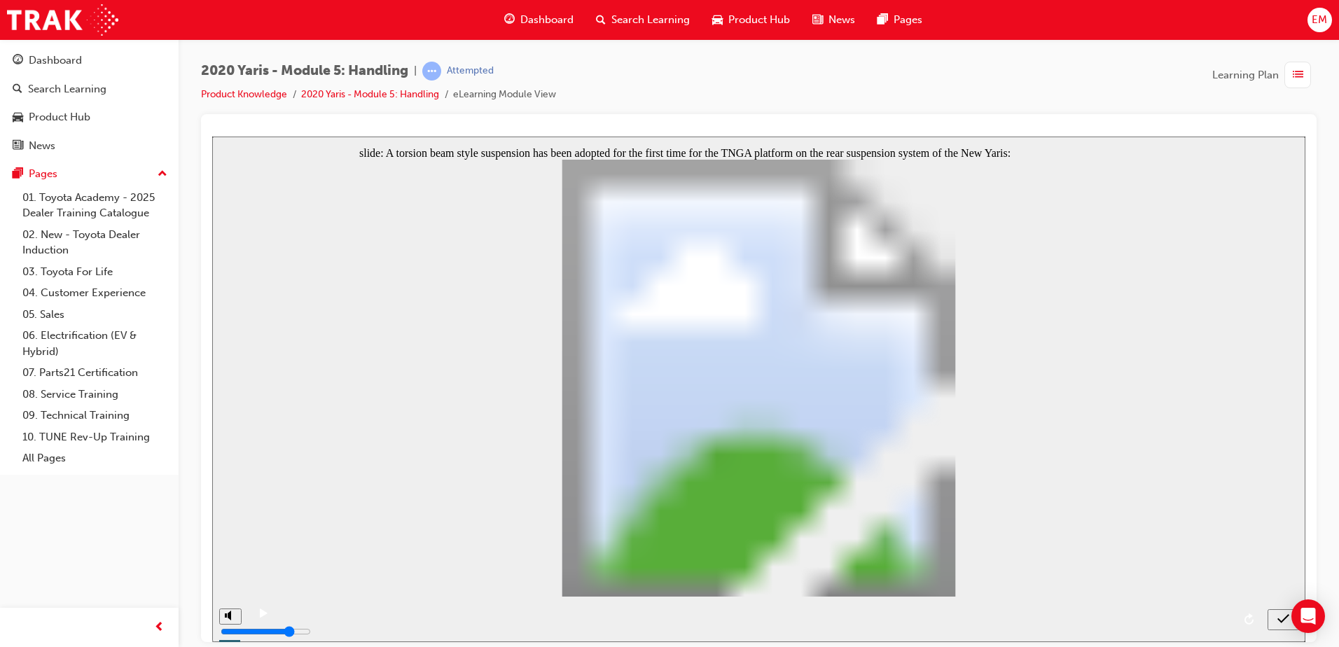
radio input "true"
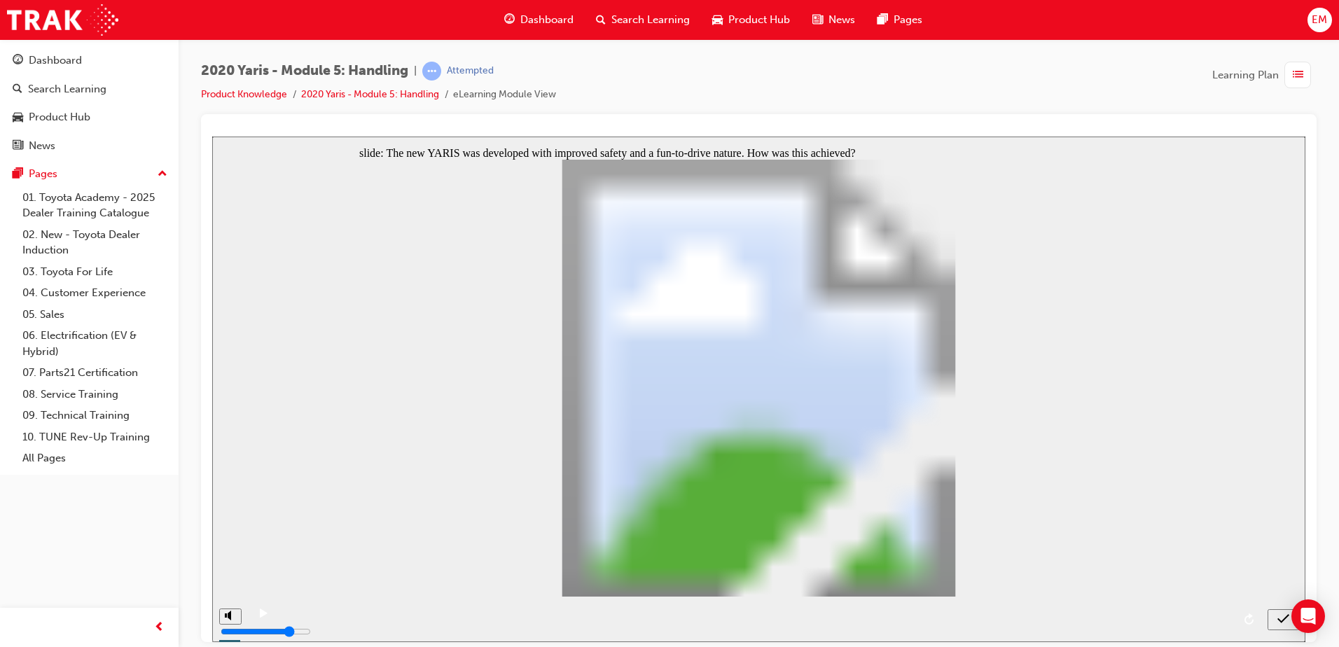
radio input "false"
radio input "true"
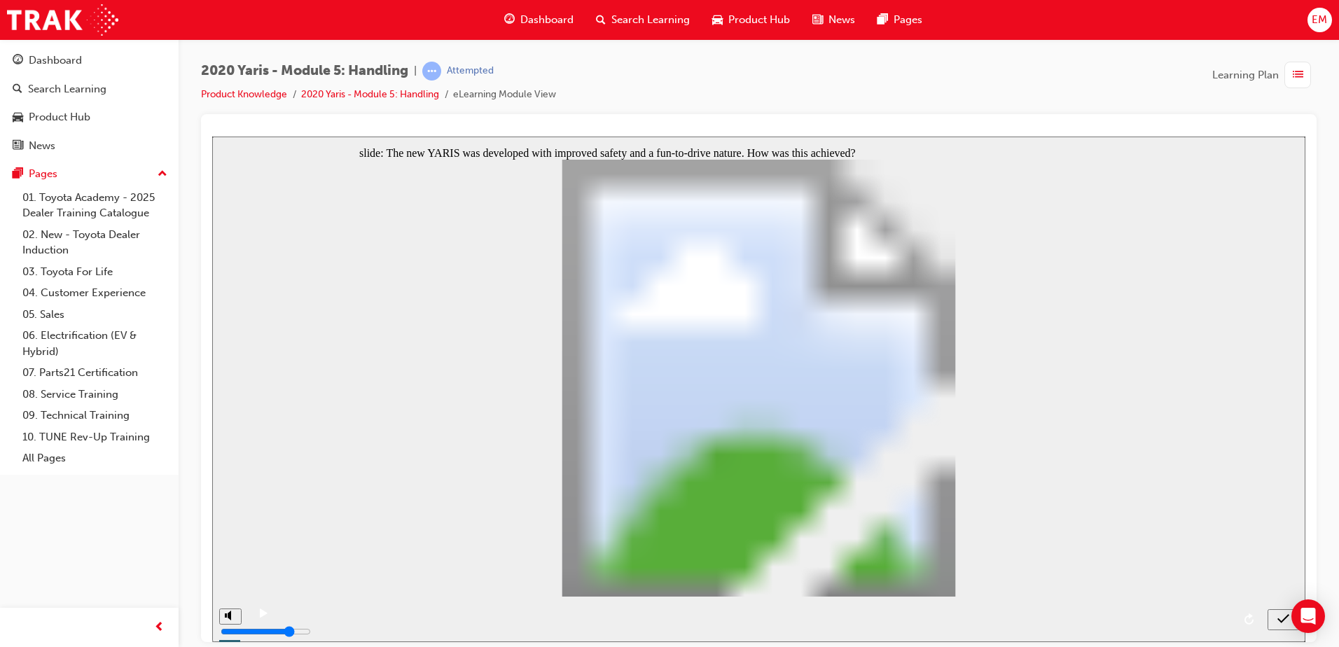
drag, startPoint x: 739, startPoint y: 469, endPoint x: 592, endPoint y: 534, distance: 160.2
radio input "true"
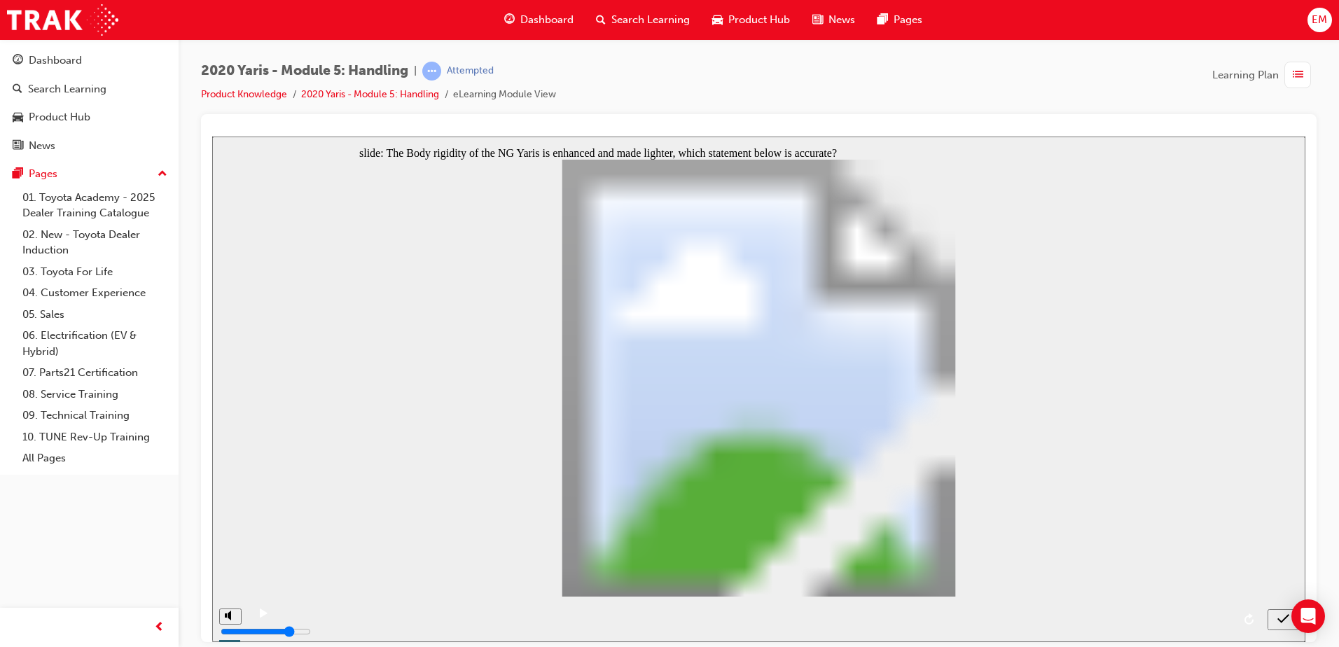
radio input "true"
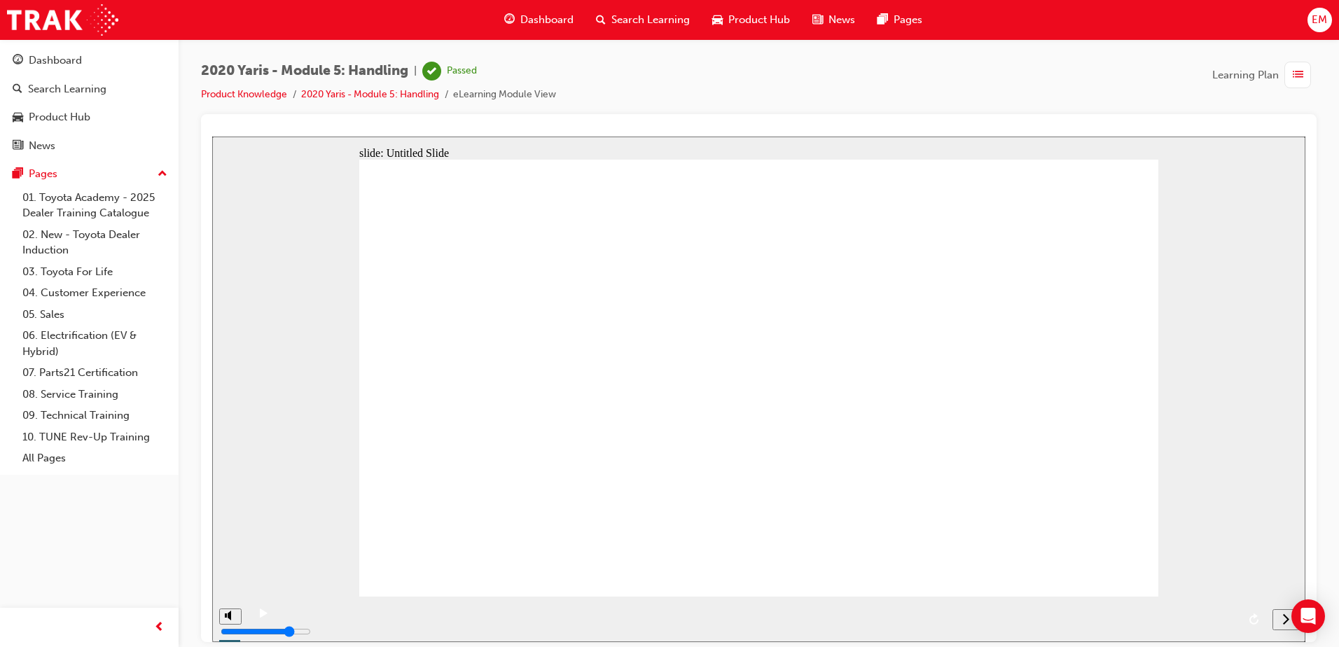
click at [531, 27] on span "Dashboard" at bounding box center [546, 20] width 53 height 16
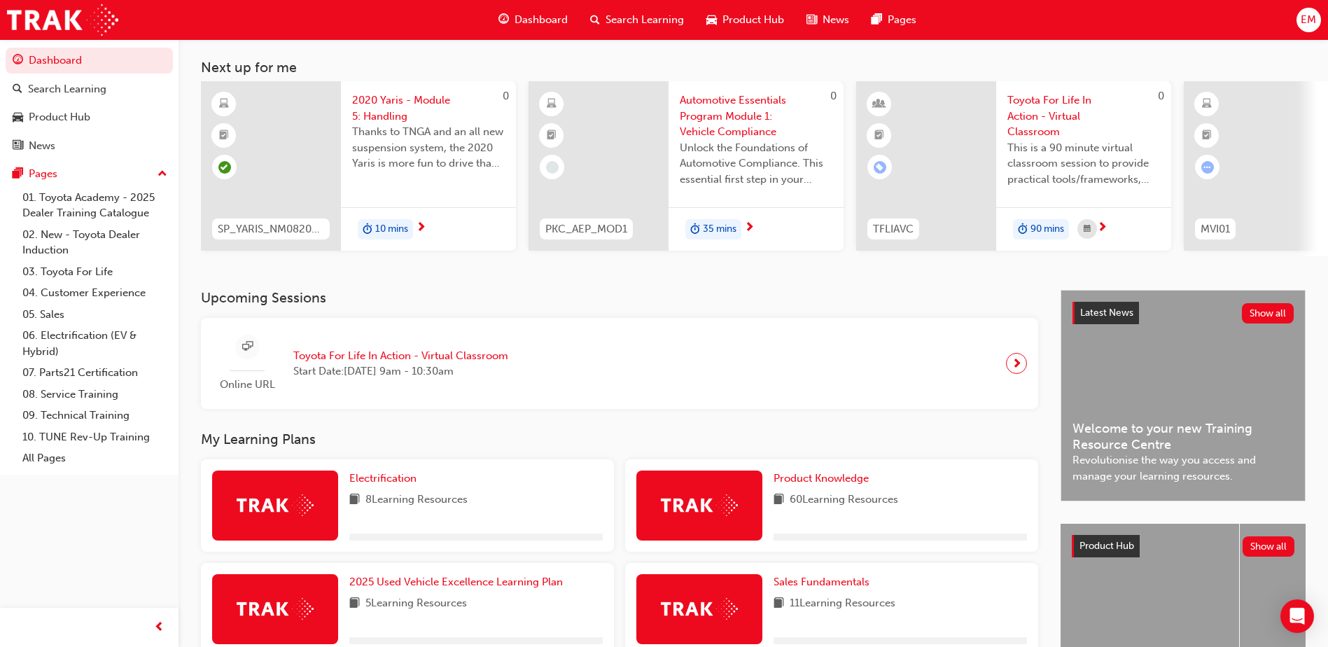
scroll to position [70, 0]
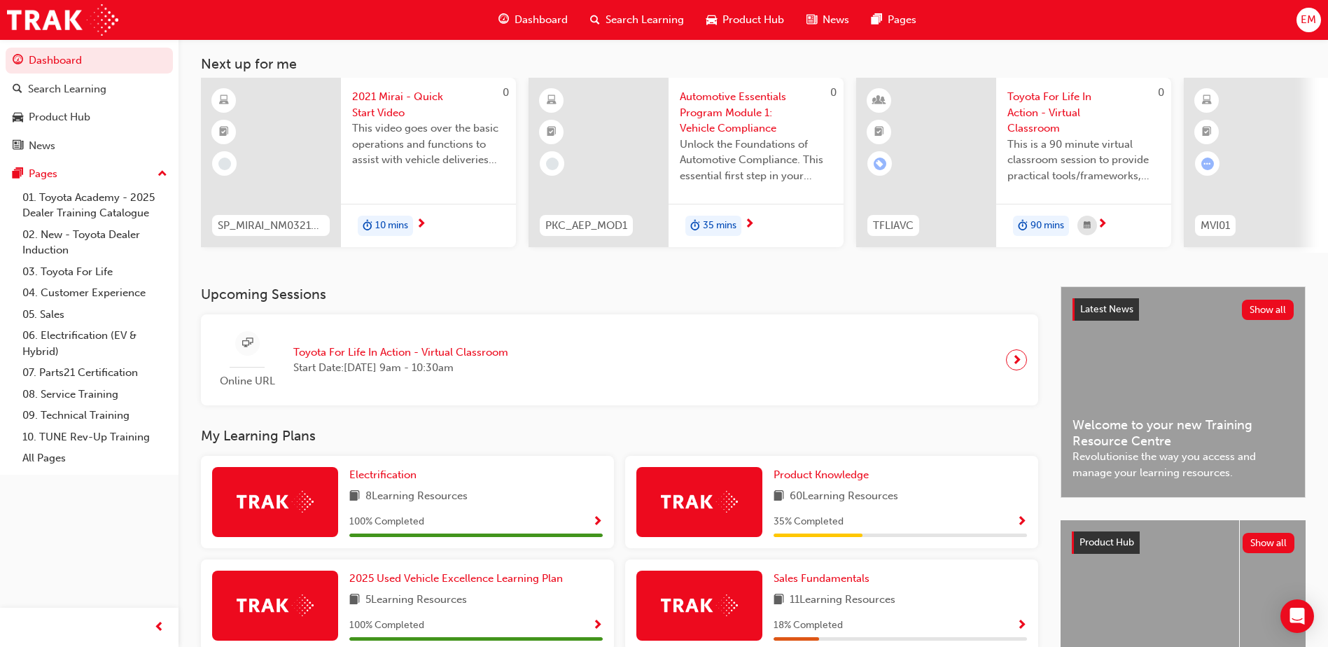
click at [1022, 522] on span "Show Progress" at bounding box center [1022, 522] width 11 height 13
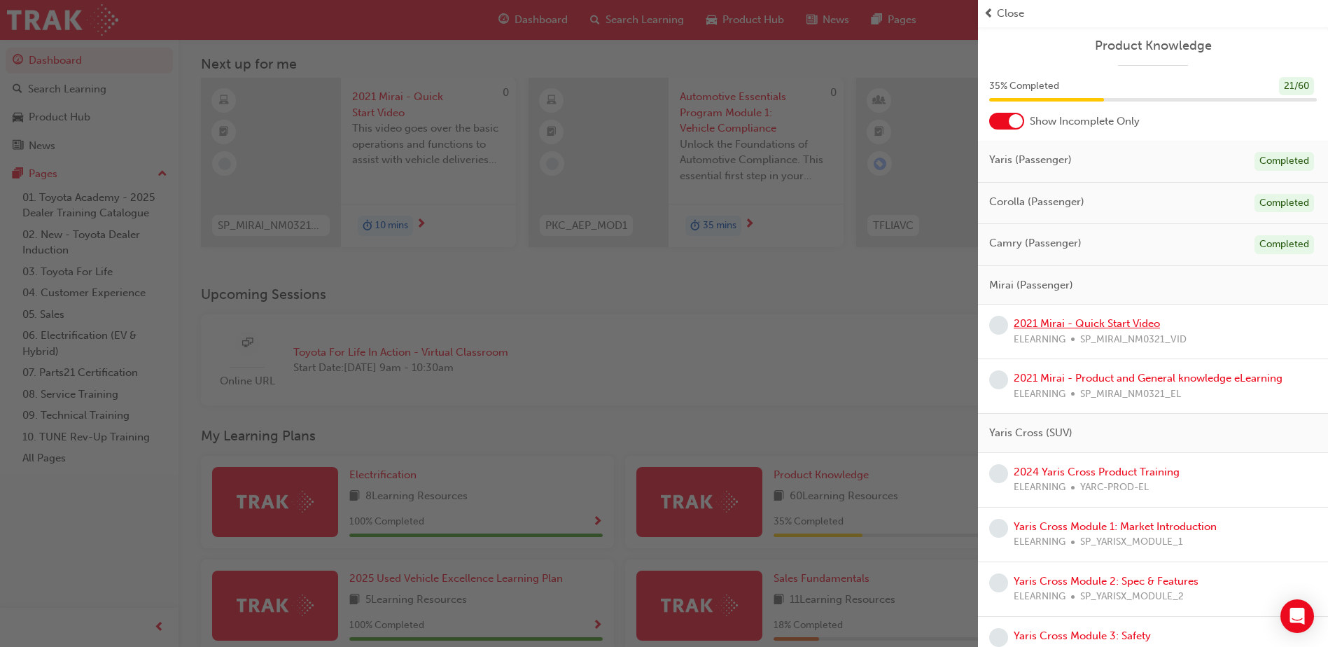
click at [1097, 321] on link "2021 Mirai - Quick Start Video" at bounding box center [1087, 323] width 146 height 13
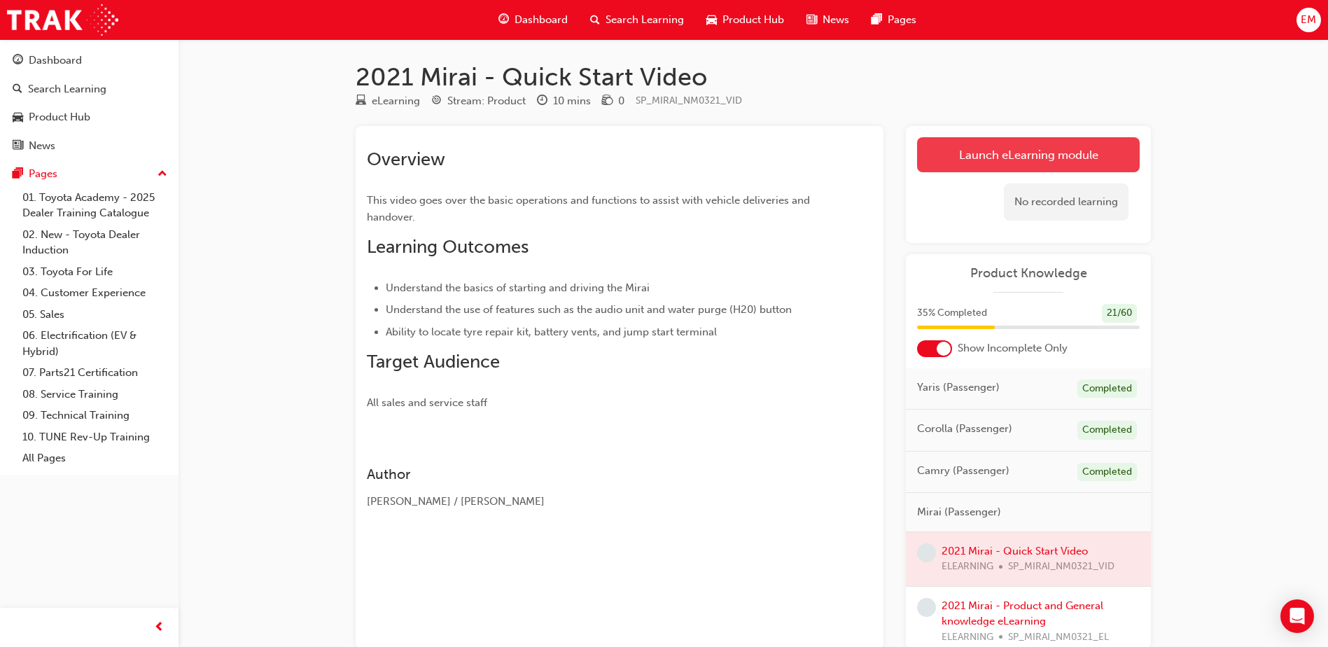
click at [1033, 149] on link "Launch eLearning module" at bounding box center [1028, 154] width 223 height 35
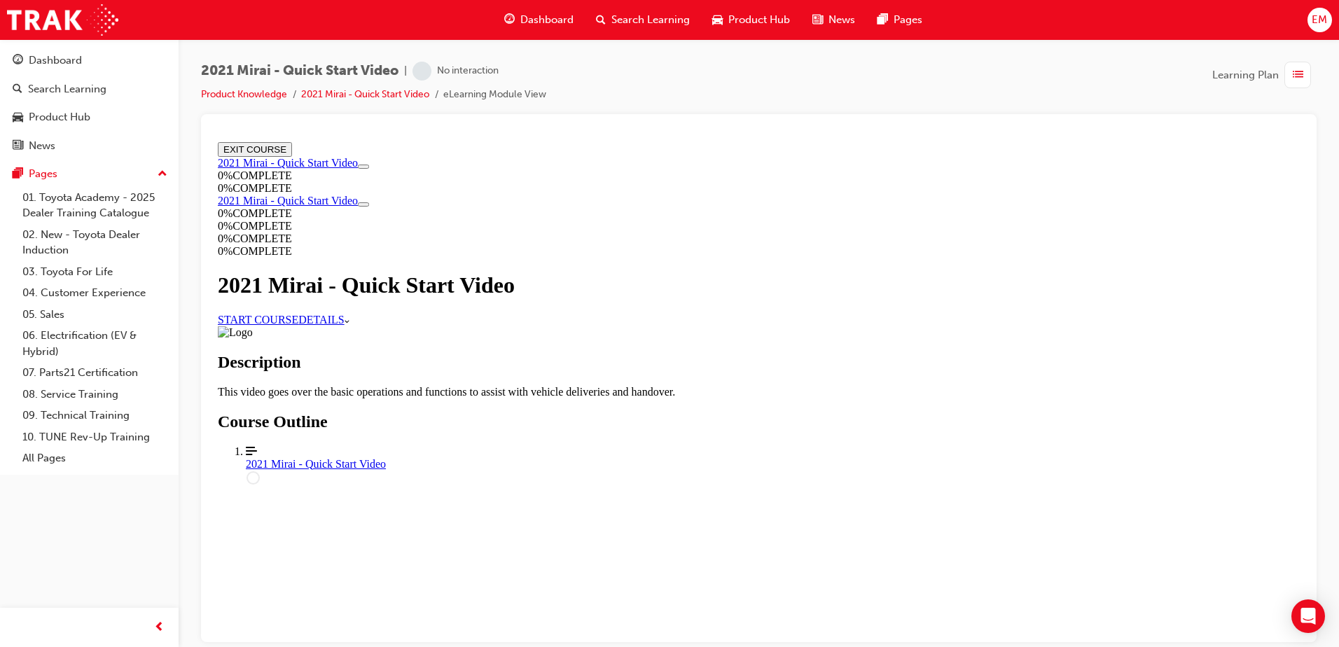
click at [298, 325] on link "START COURSE" at bounding box center [258, 319] width 81 height 12
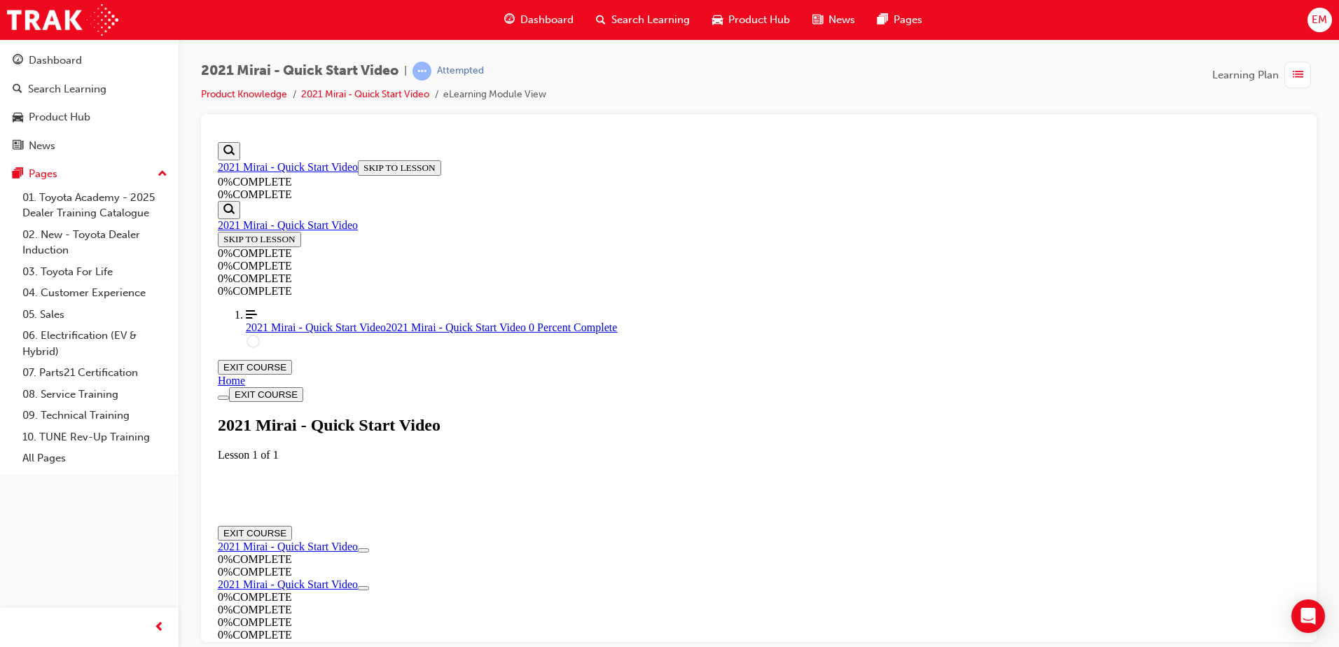
scroll to position [48, 0]
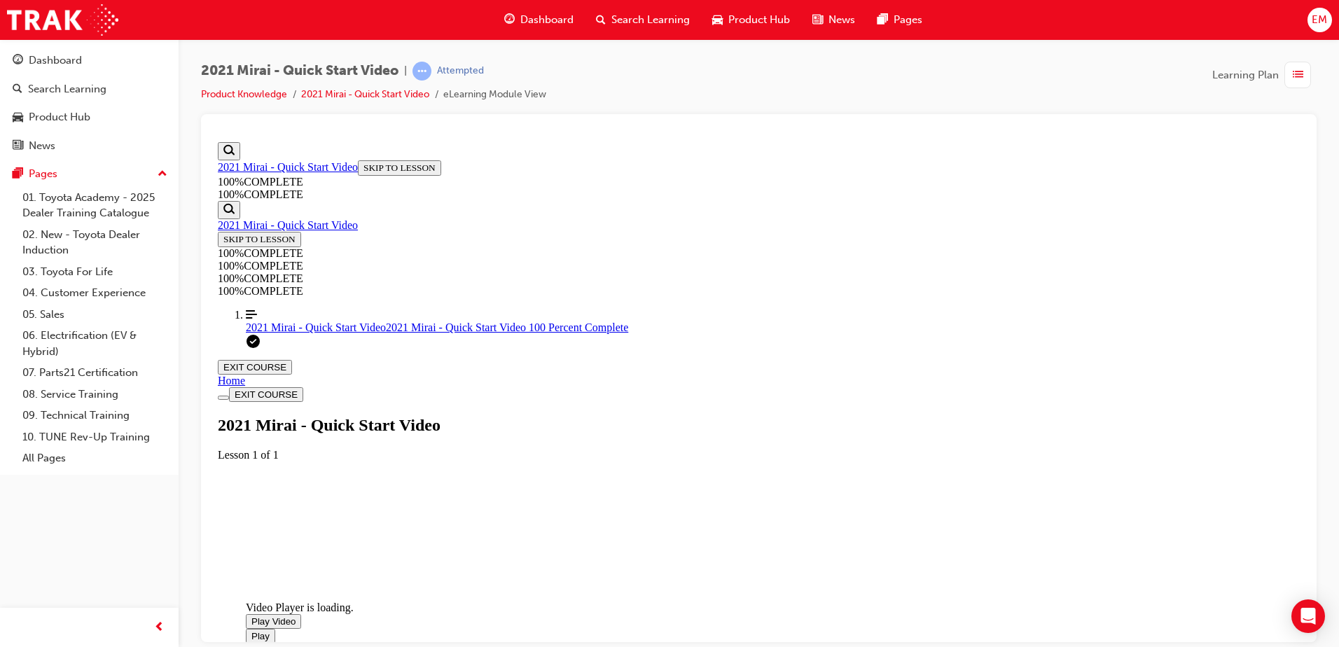
click at [251, 615] on span "Video player. You can use the space bar to toggle playback and arrow keys to sc…" at bounding box center [251, 620] width 0 height 11
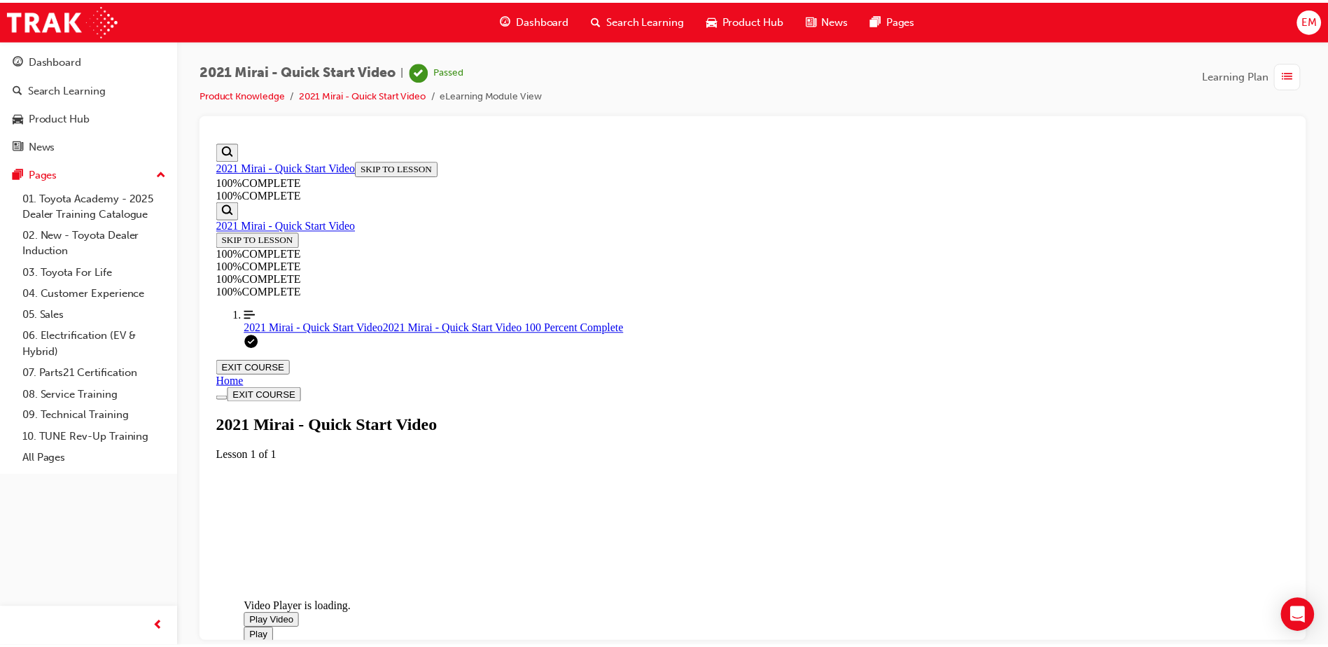
scroll to position [4, 0]
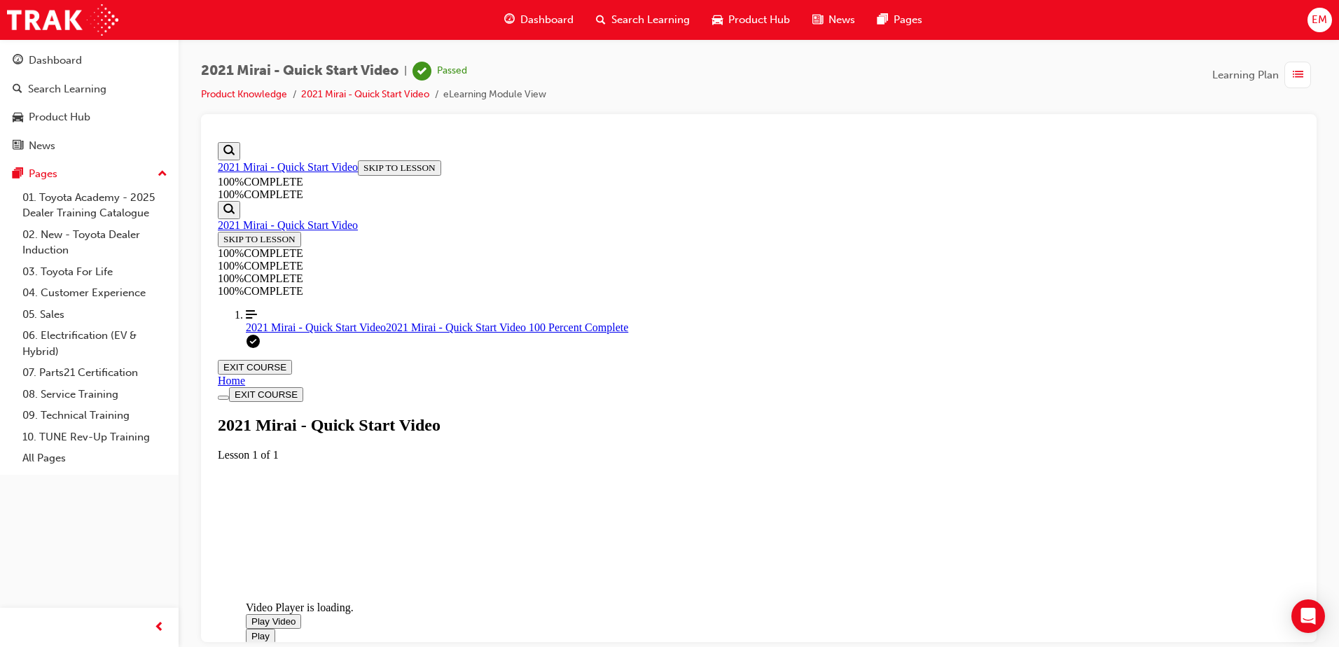
click at [566, 20] on span "Dashboard" at bounding box center [546, 20] width 53 height 16
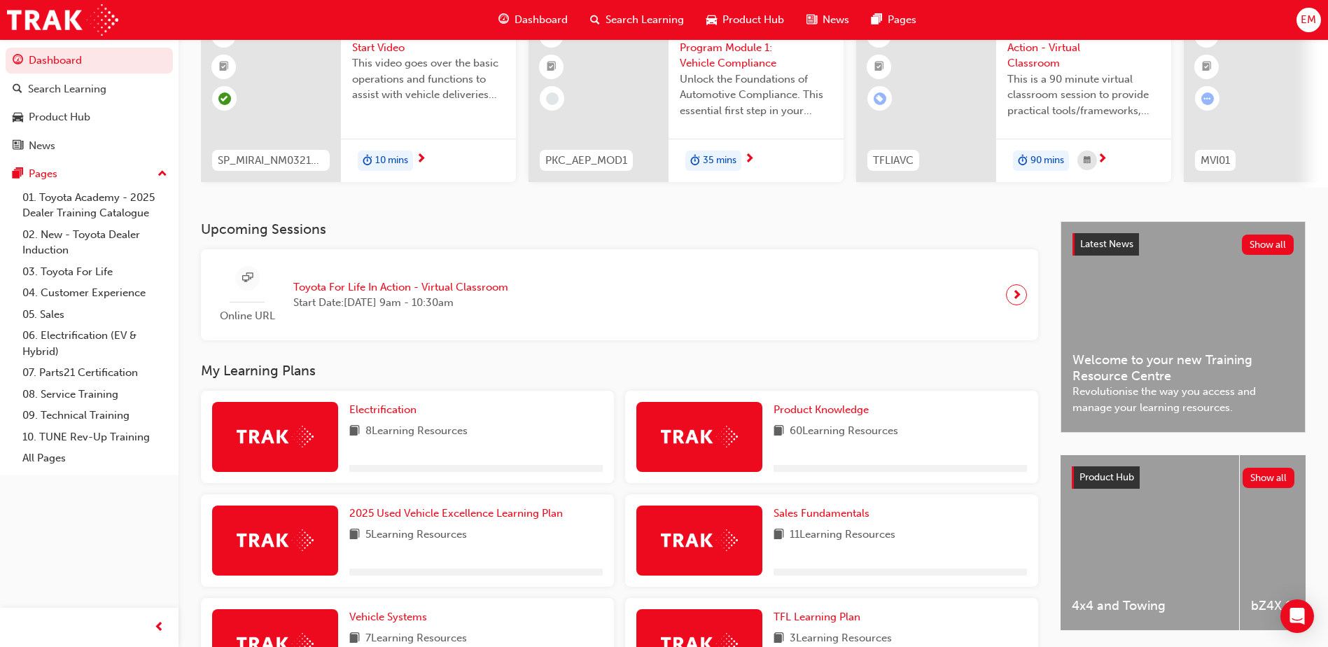
scroll to position [140, 0]
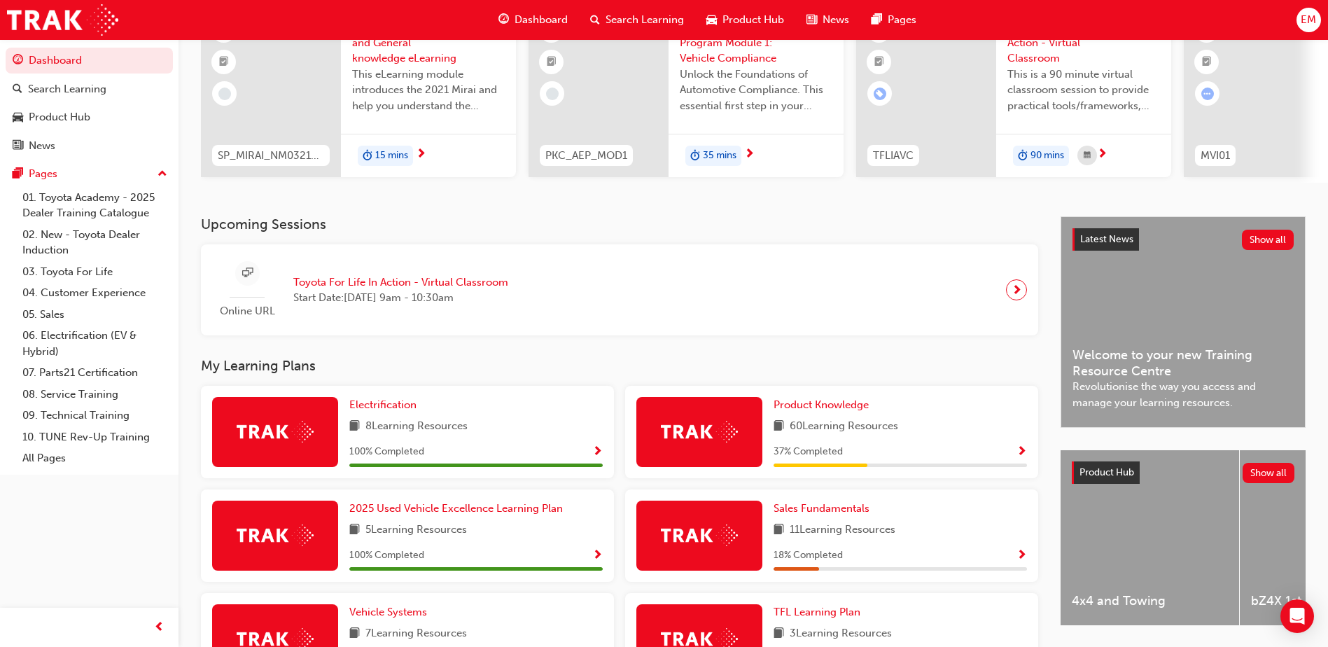
click at [1021, 459] on span "Show Progress" at bounding box center [1022, 452] width 11 height 13
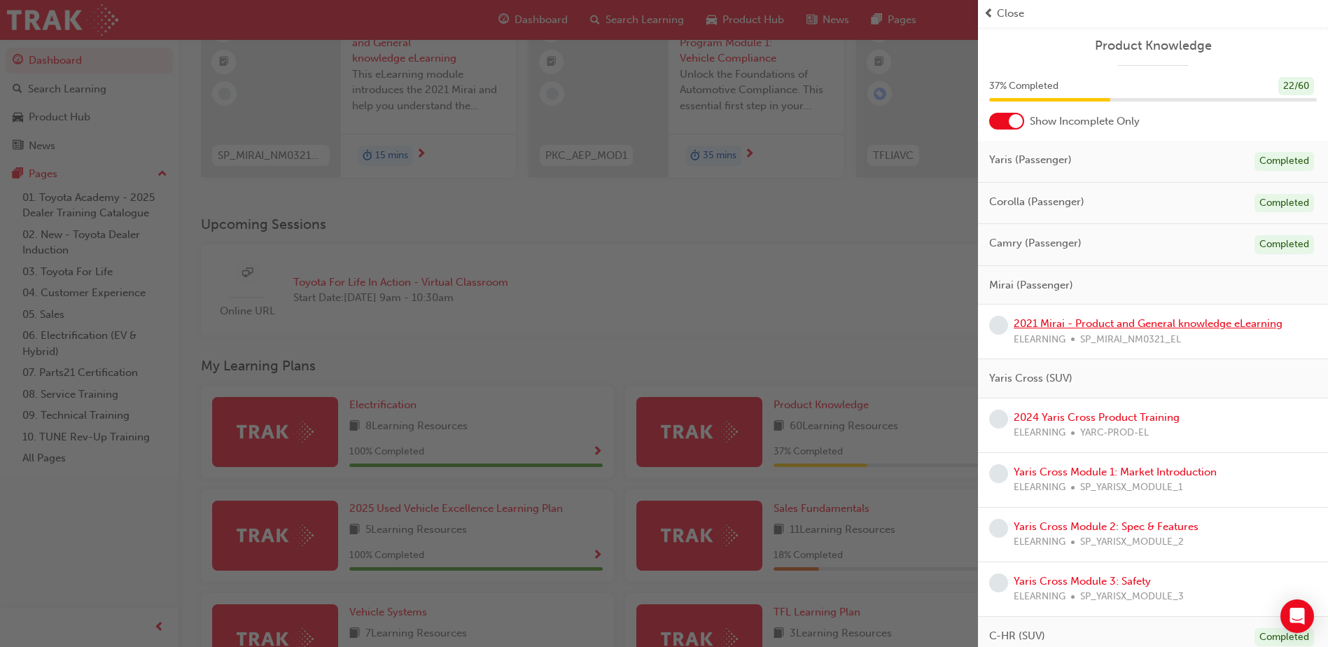
click at [1094, 326] on link "2021 Mirai - Product and General knowledge eLearning" at bounding box center [1148, 323] width 269 height 13
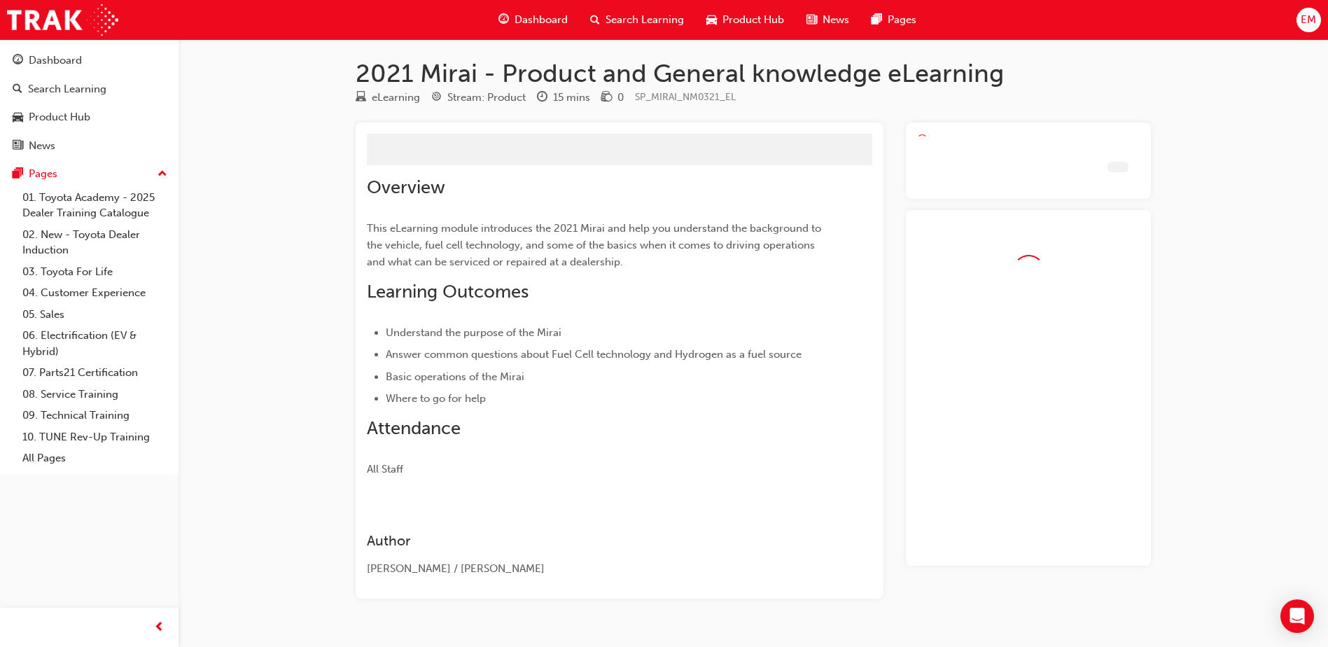
scroll to position [42, 0]
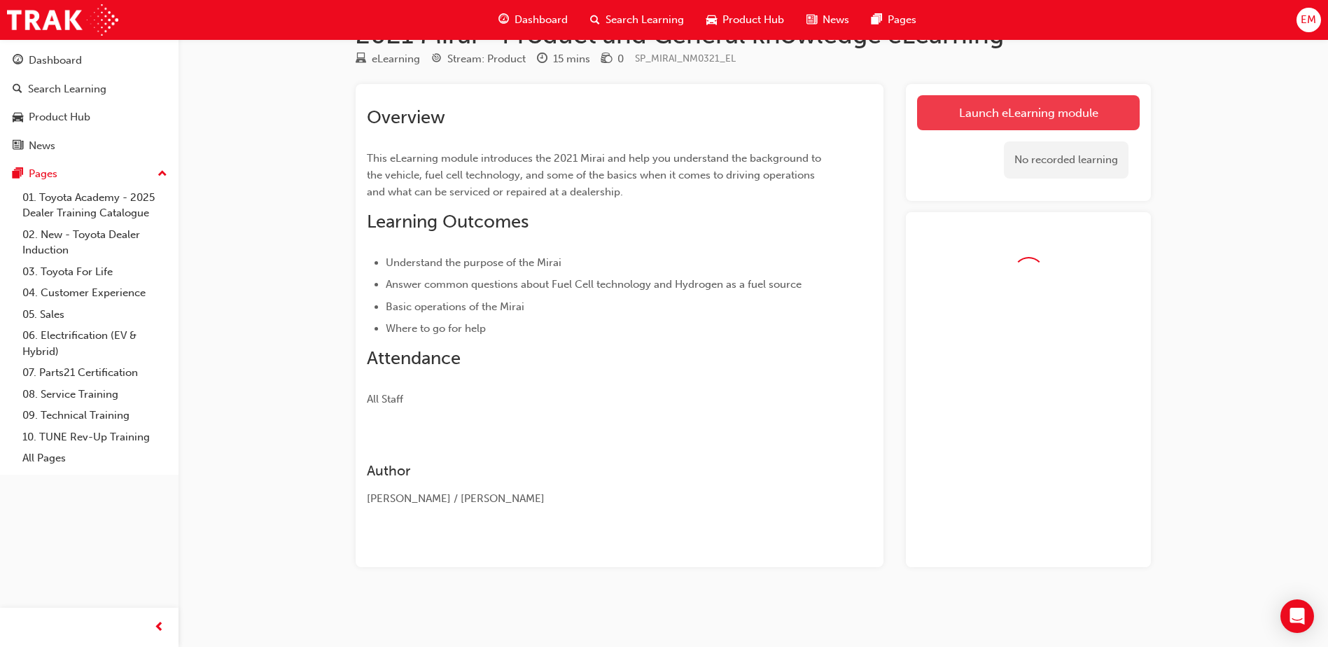
click at [965, 129] on link "Launch eLearning module" at bounding box center [1028, 112] width 223 height 35
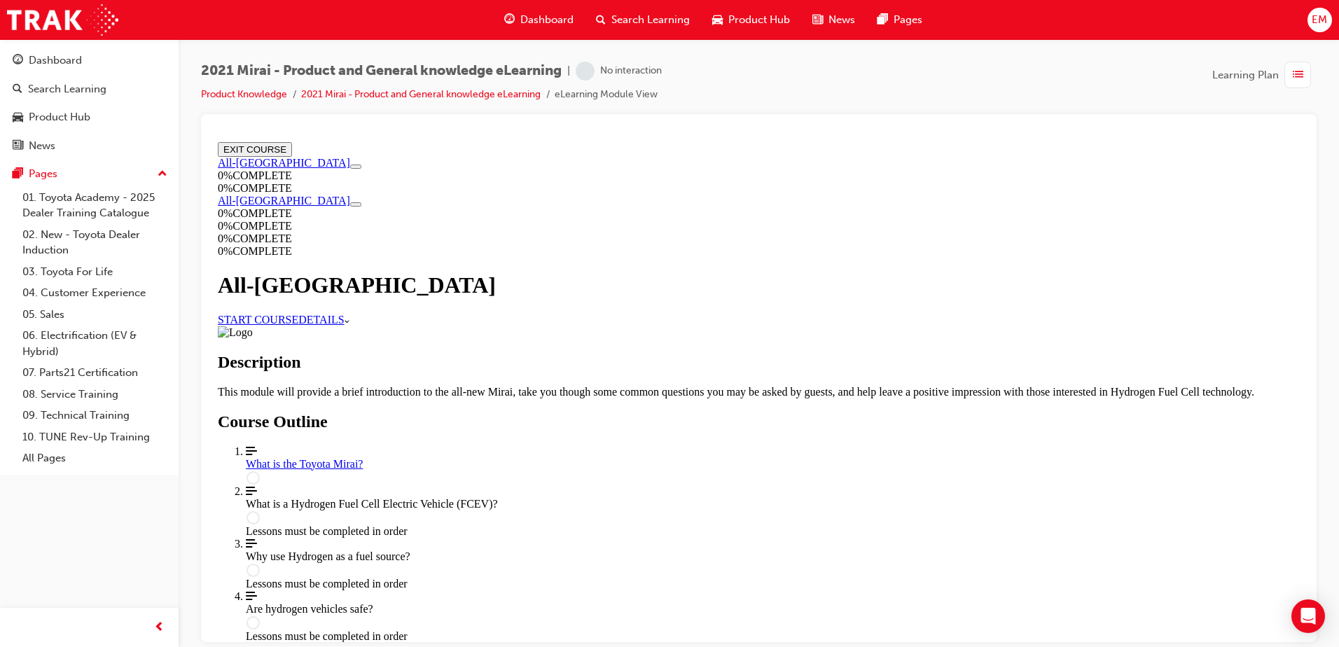
click at [298, 313] on link "START COURSE" at bounding box center [258, 319] width 81 height 12
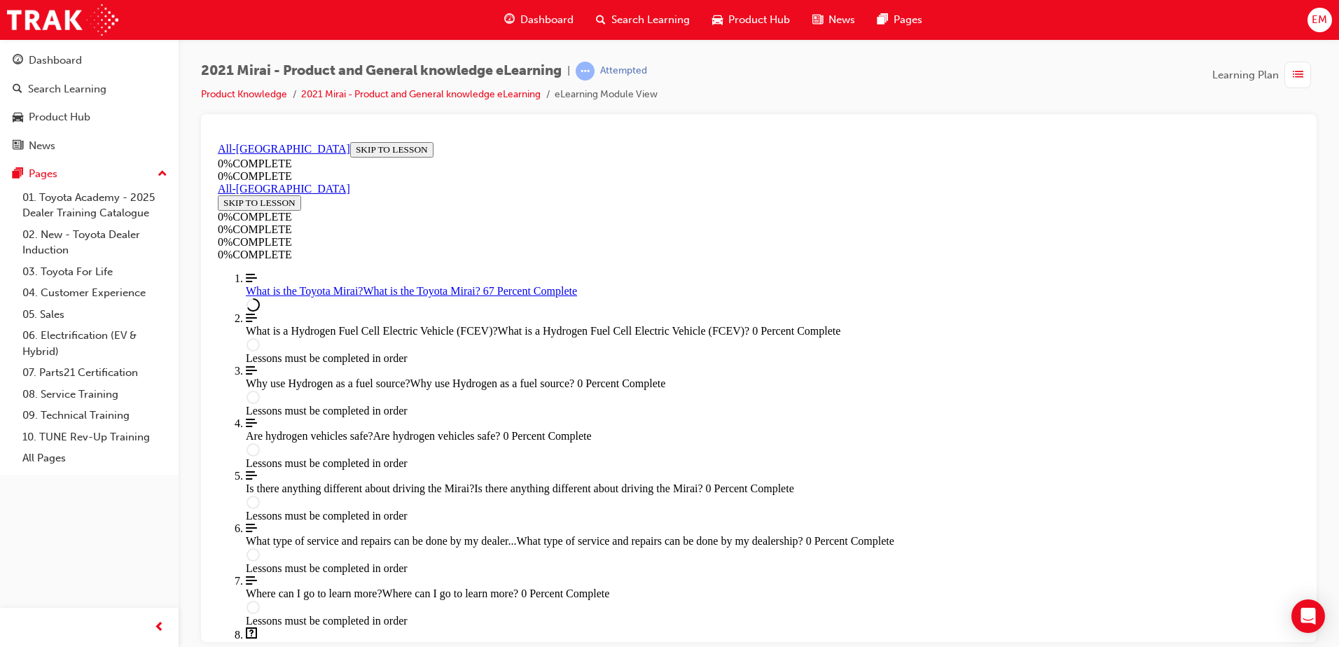
scroll to position [1851, 0]
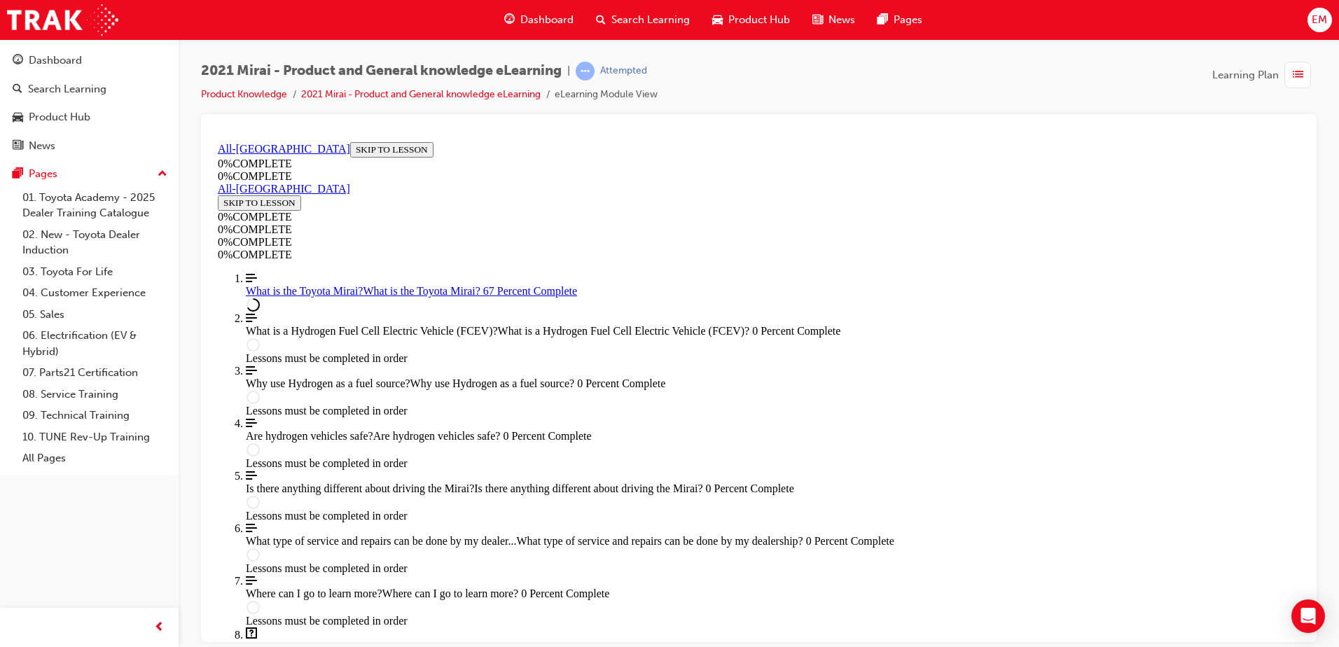
drag, startPoint x: 734, startPoint y: 480, endPoint x: 743, endPoint y: 370, distance: 110.3
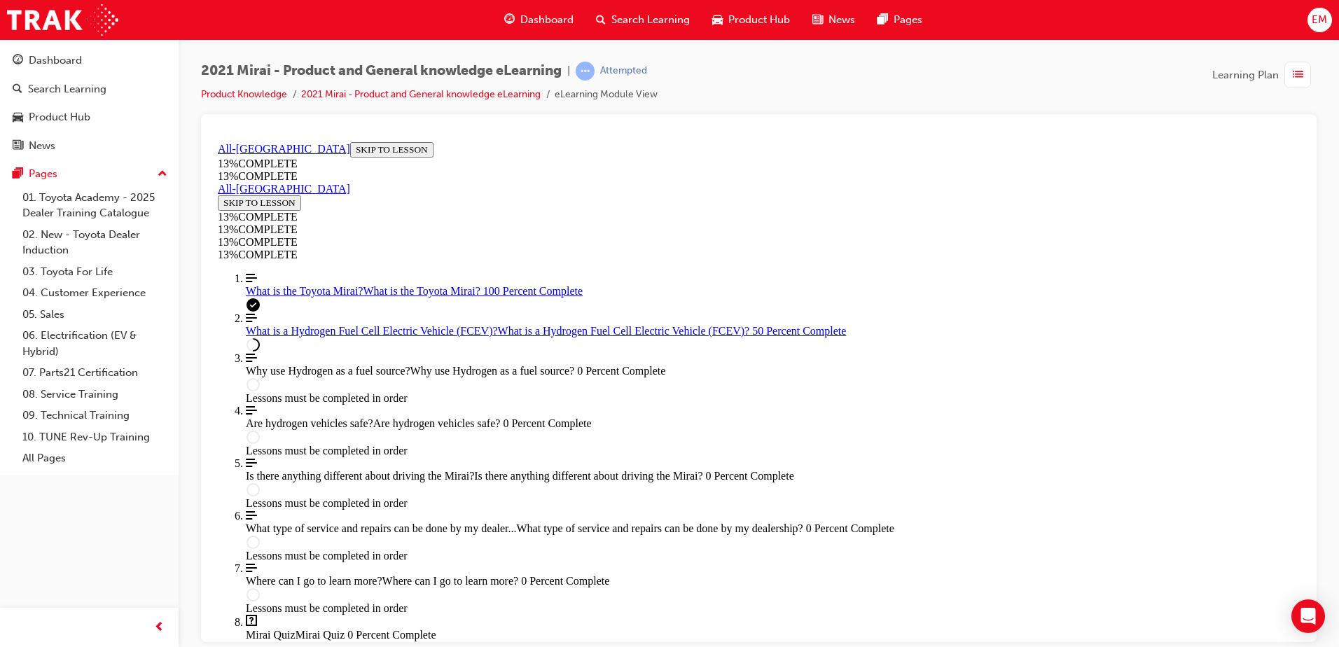
scroll to position [1238, 0]
drag, startPoint x: 865, startPoint y: 405, endPoint x: 854, endPoint y: 394, distance: 15.4
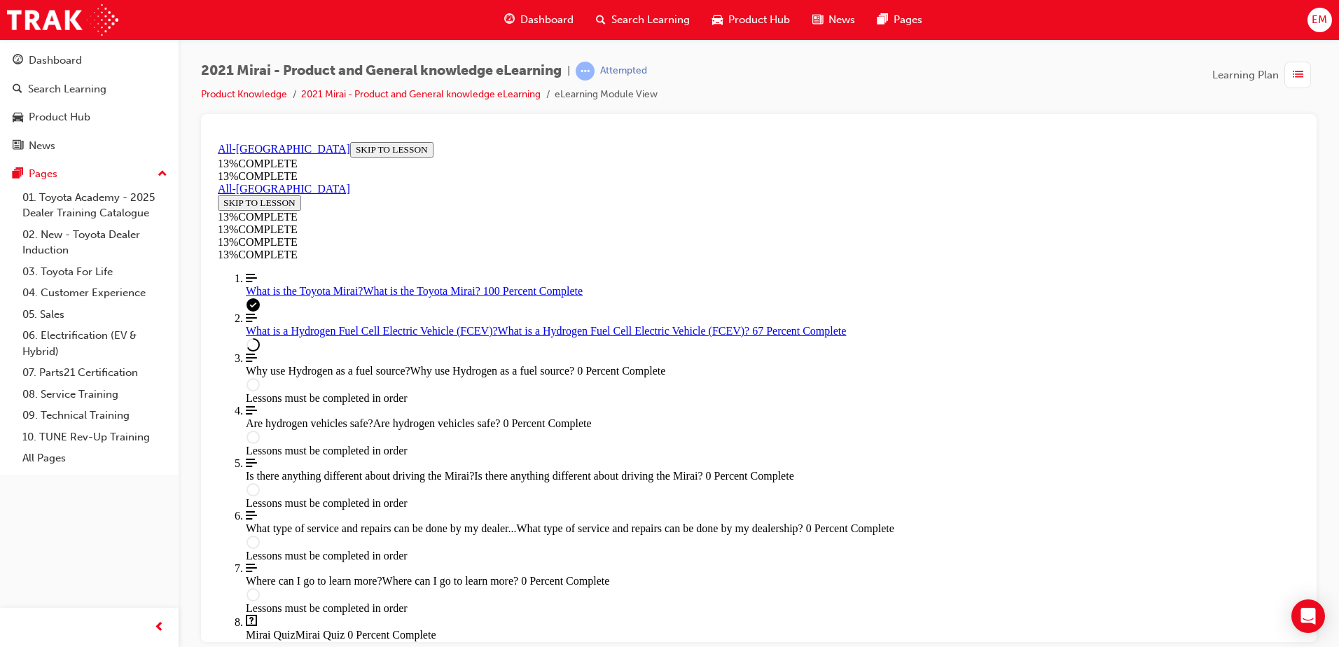
drag, startPoint x: 966, startPoint y: 462, endPoint x: 954, endPoint y: 422, distance: 41.6
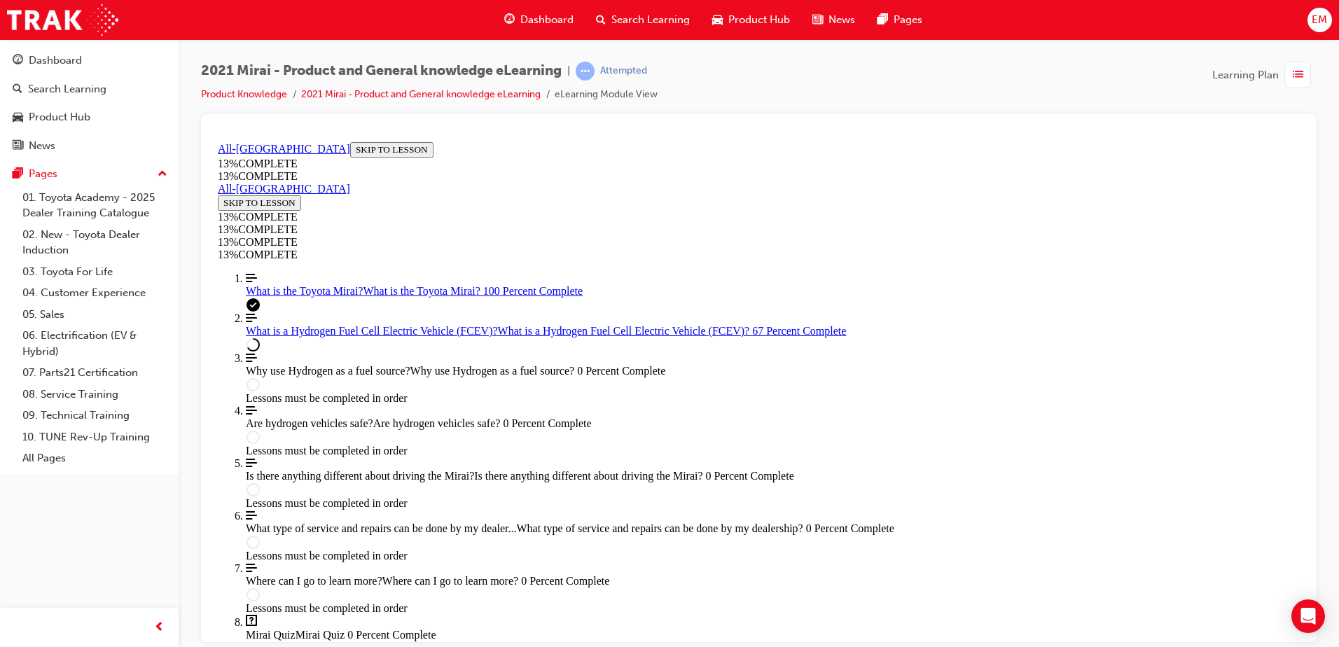
drag, startPoint x: 966, startPoint y: 465, endPoint x: 893, endPoint y: 278, distance: 200.9
drag, startPoint x: 989, startPoint y: 412, endPoint x: 968, endPoint y: 412, distance: 21.0
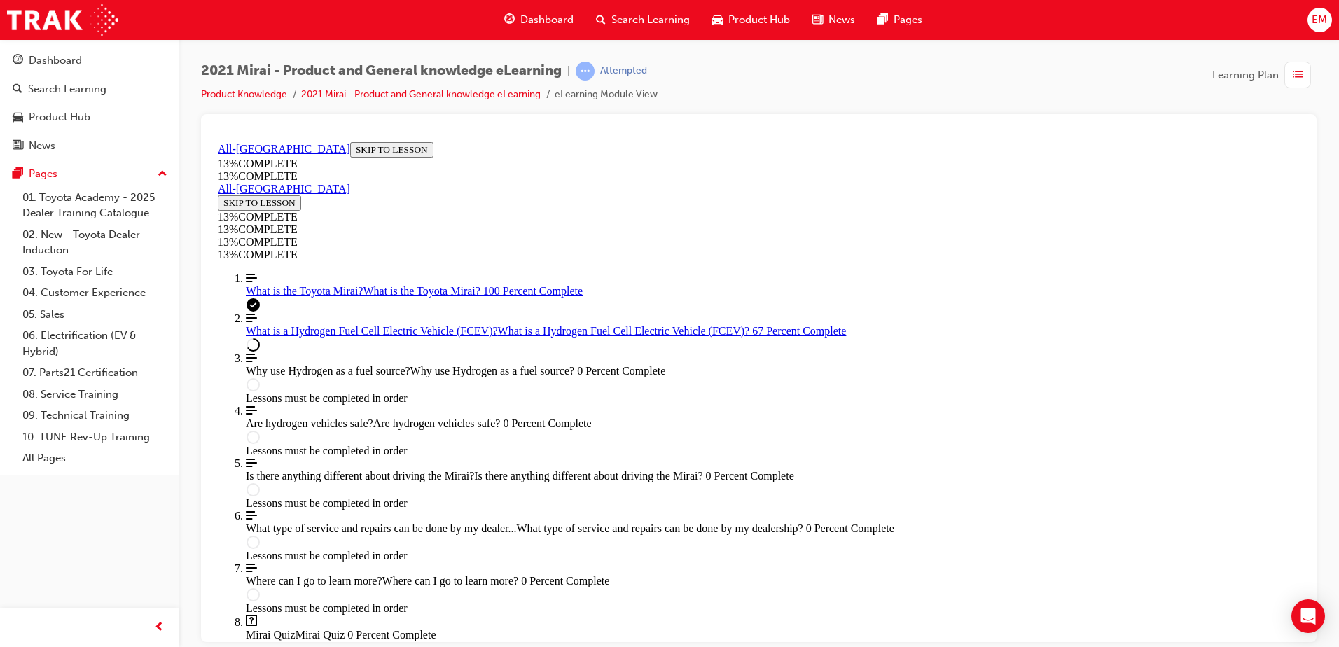
drag, startPoint x: 769, startPoint y: 534, endPoint x: 758, endPoint y: 527, distance: 12.6
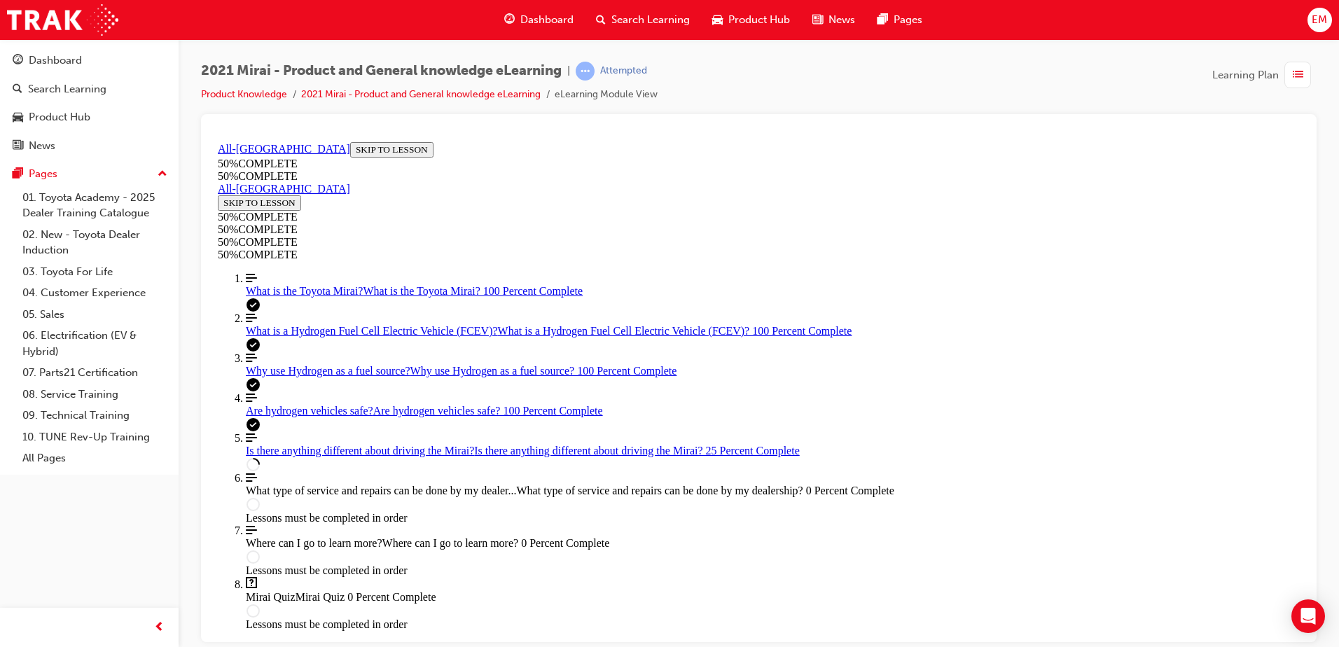
scroll to position [468, 0]
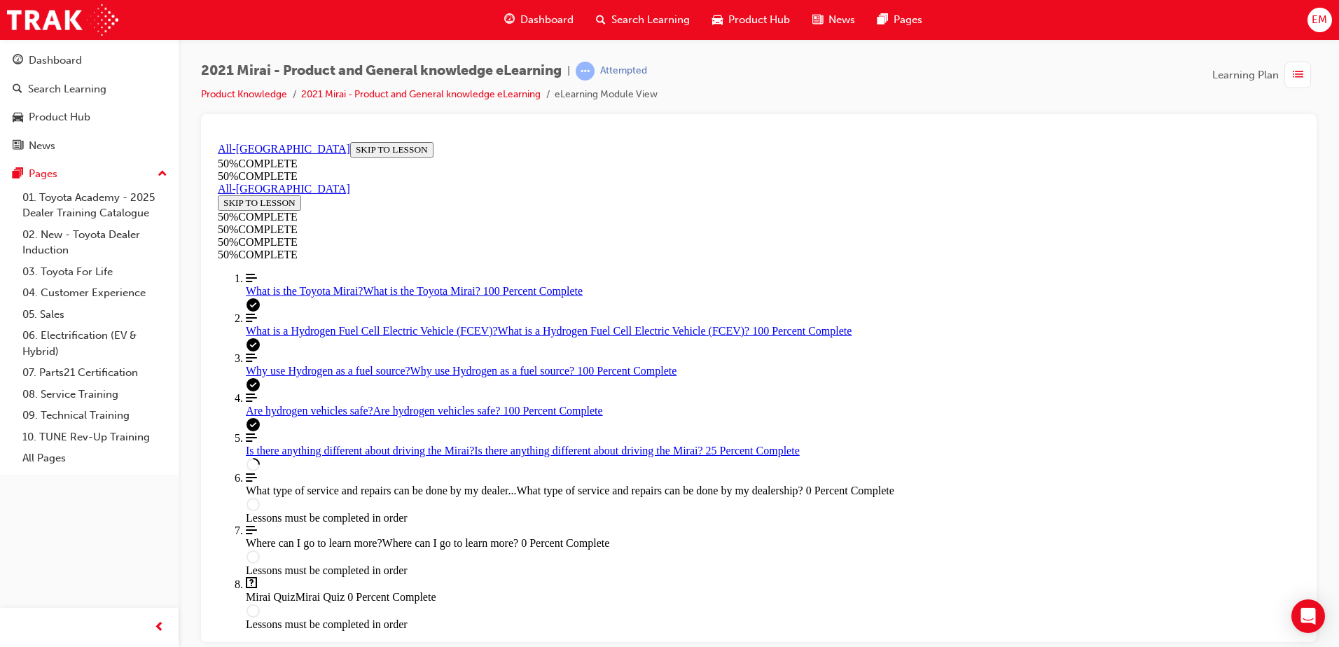
drag, startPoint x: 842, startPoint y: 259, endPoint x: 852, endPoint y: 259, distance: 9.8
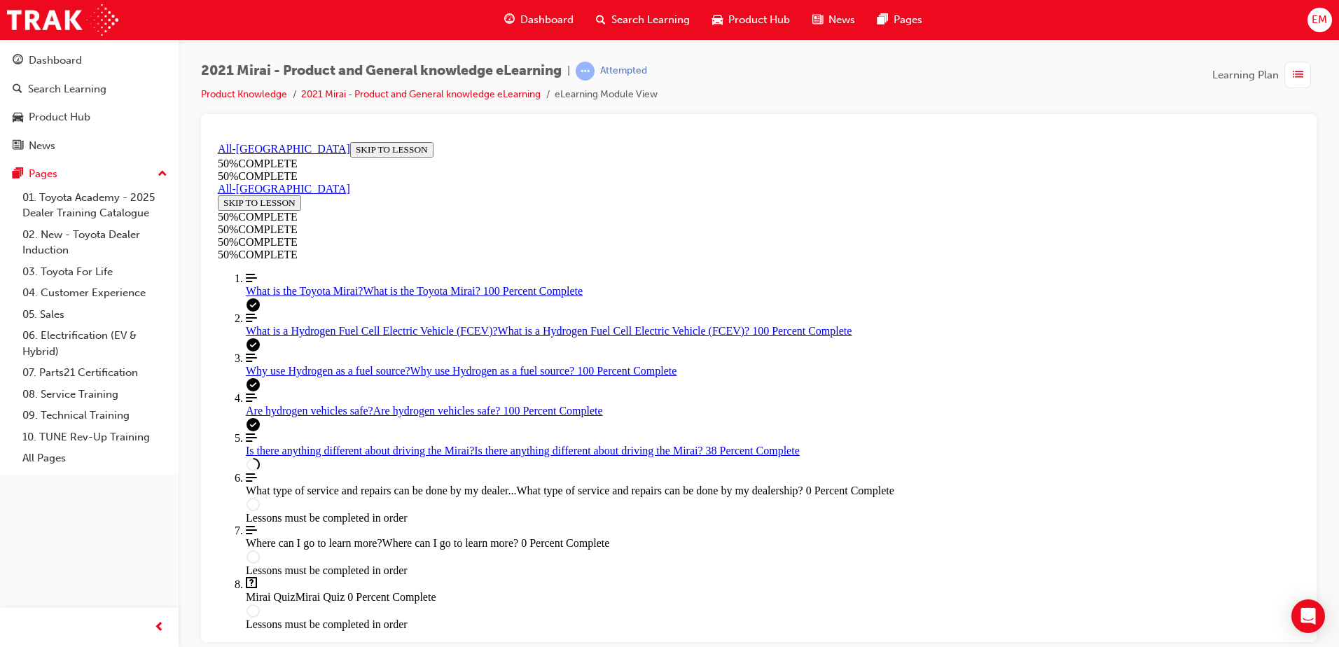
scroll to position [1168, 0]
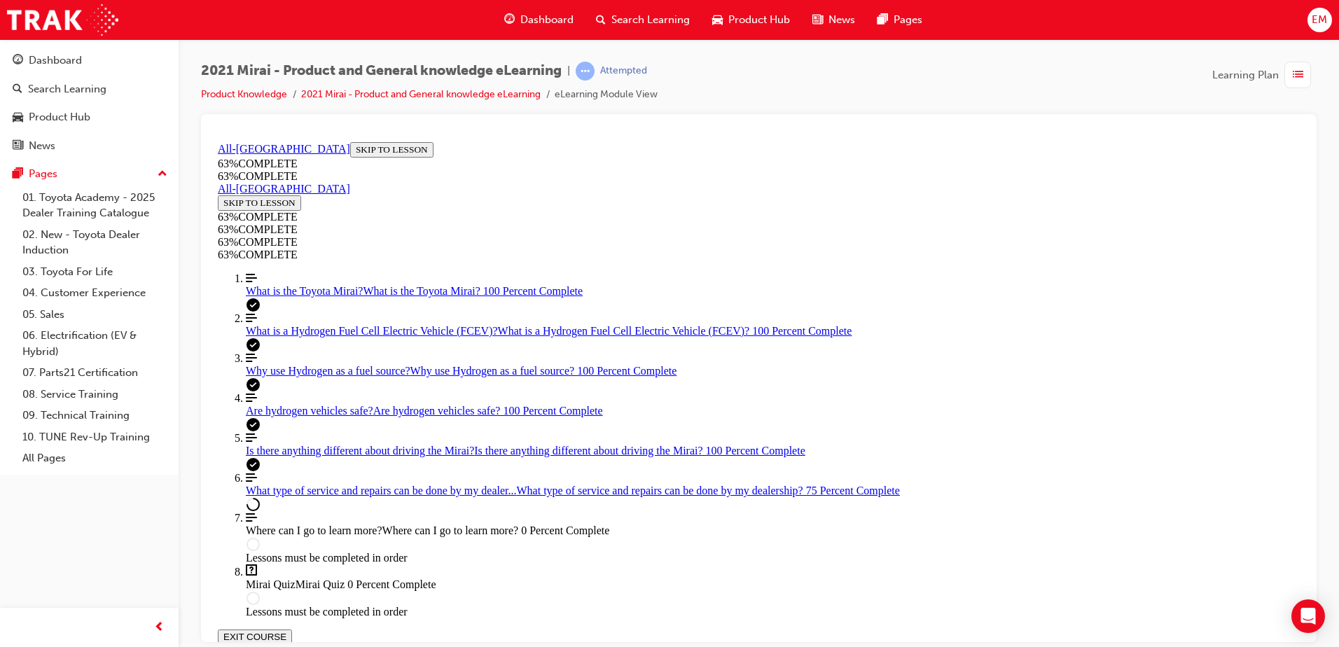
scroll to position [839, 0]
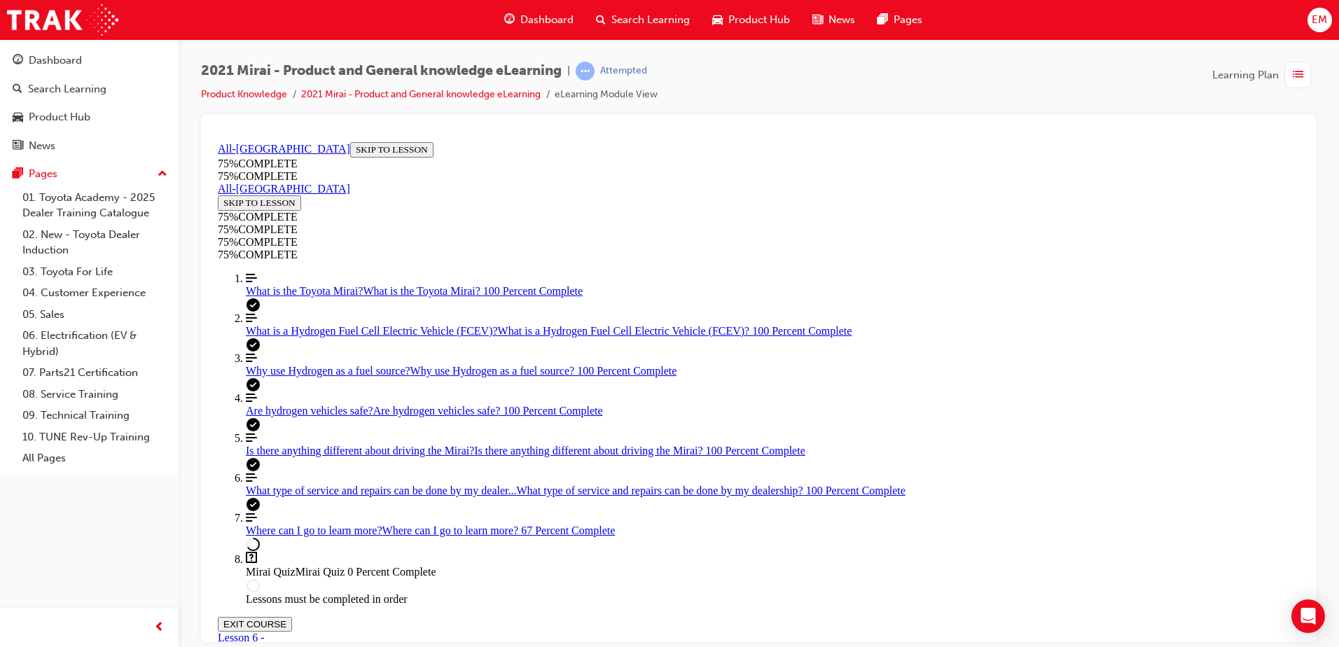
scroll to position [81, 0]
drag, startPoint x: 681, startPoint y: 489, endPoint x: 968, endPoint y: 448, distance: 289.9
drag, startPoint x: 926, startPoint y: 448, endPoint x: 940, endPoint y: 448, distance: 13.3
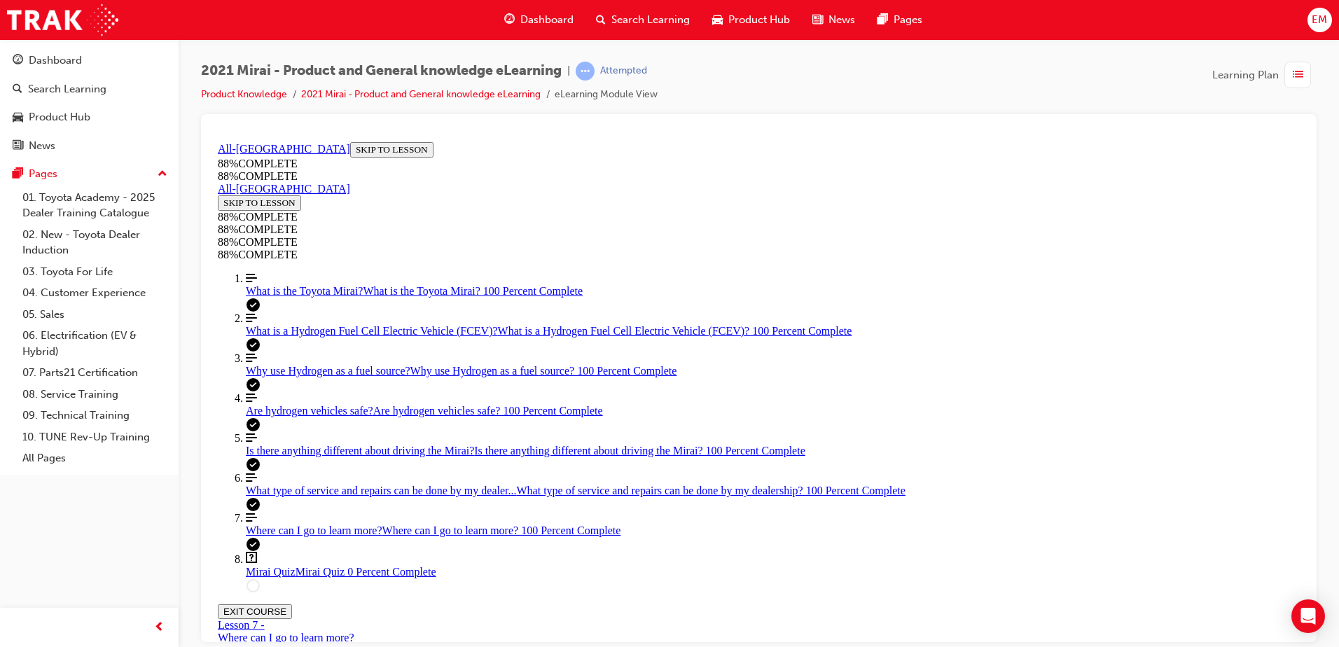
scroll to position [261, 0]
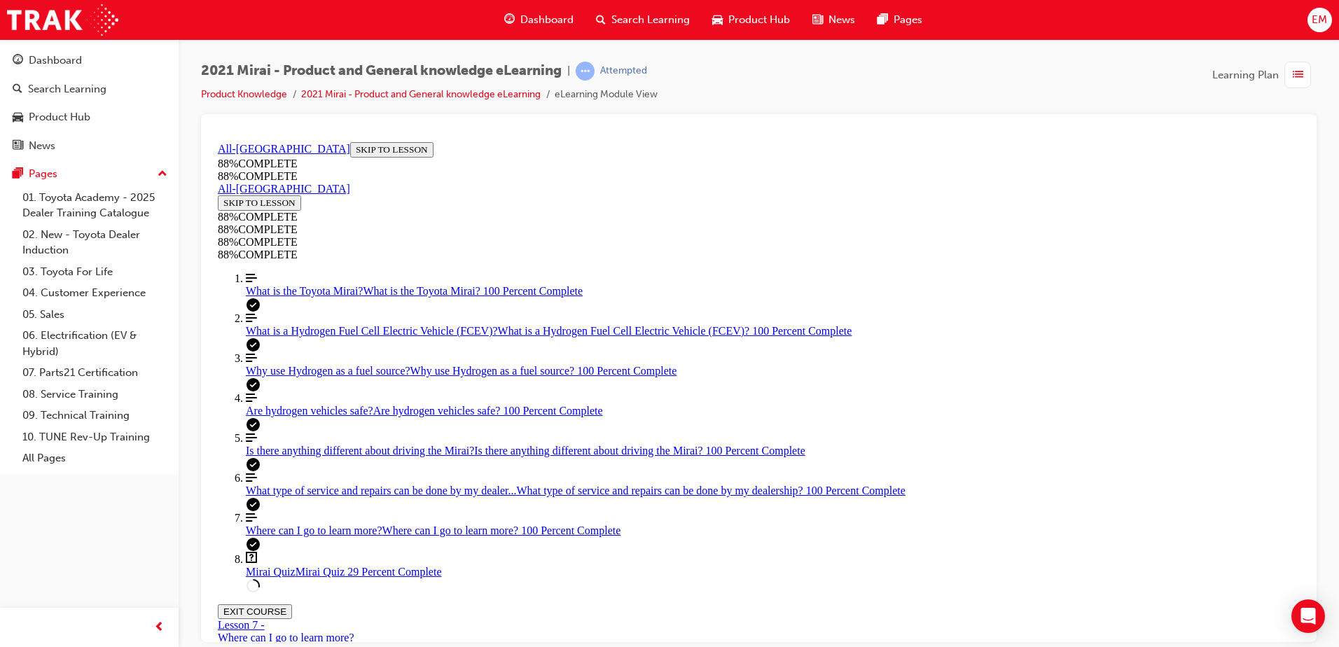
scroll to position [278, 0]
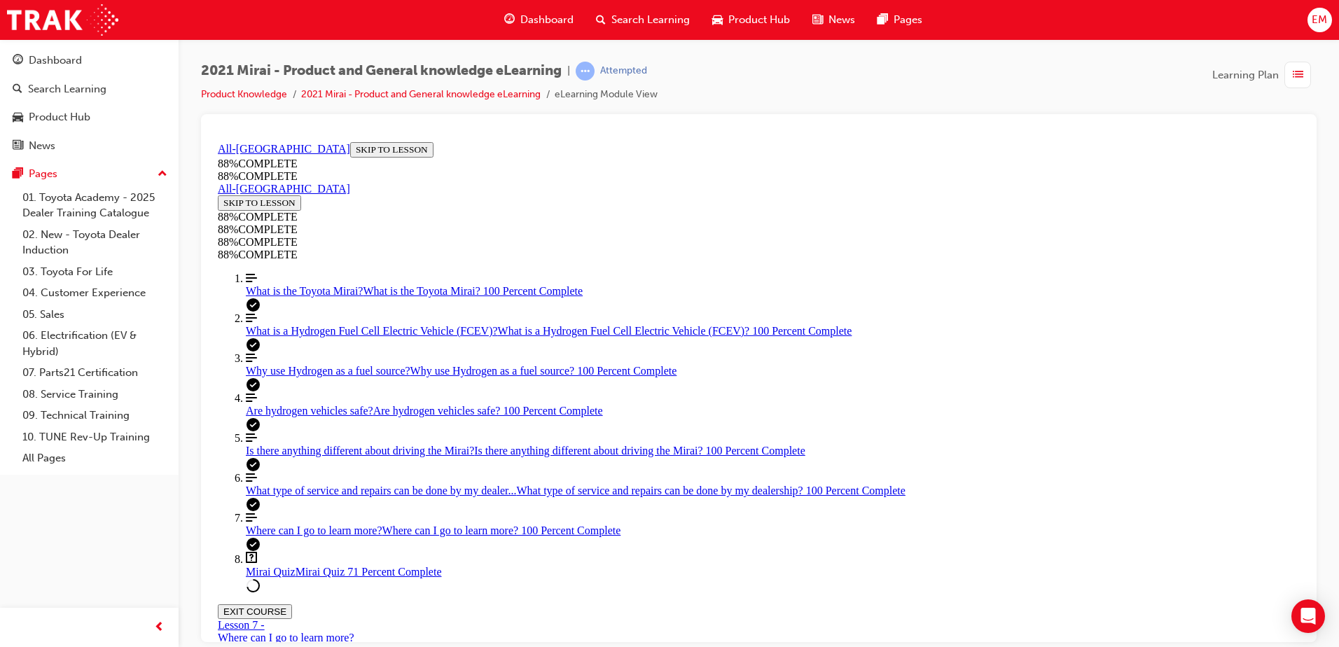
scroll to position [522, 0]
drag, startPoint x: 804, startPoint y: 548, endPoint x: 849, endPoint y: 481, distance: 80.8
drag, startPoint x: 786, startPoint y: 426, endPoint x: 905, endPoint y: 444, distance: 120.4
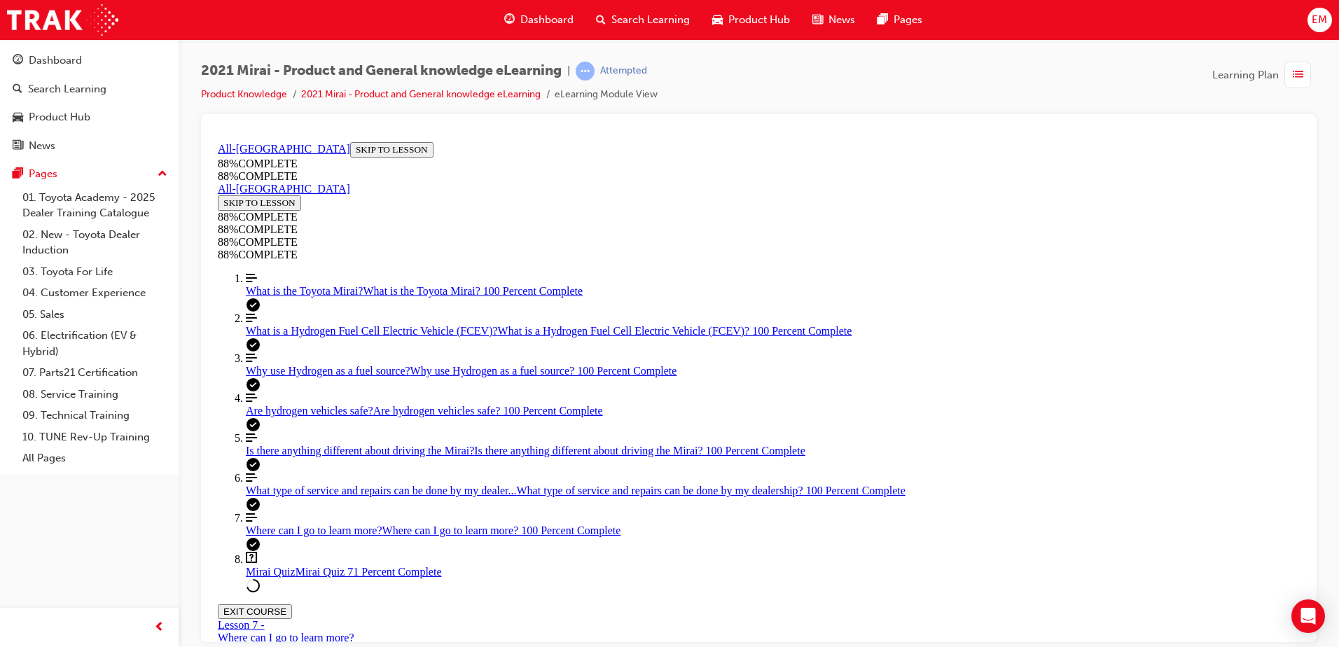
drag, startPoint x: 794, startPoint y: 541, endPoint x: 846, endPoint y: 541, distance: 52.5
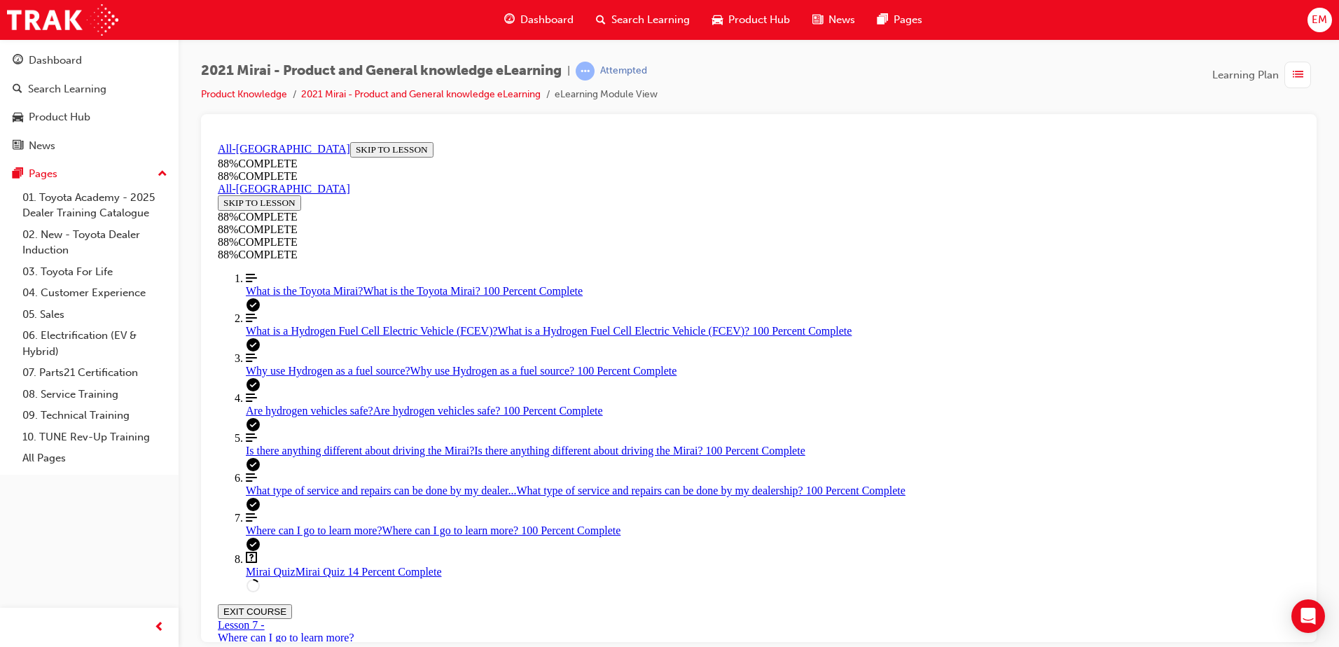
scroll to position [51, 0]
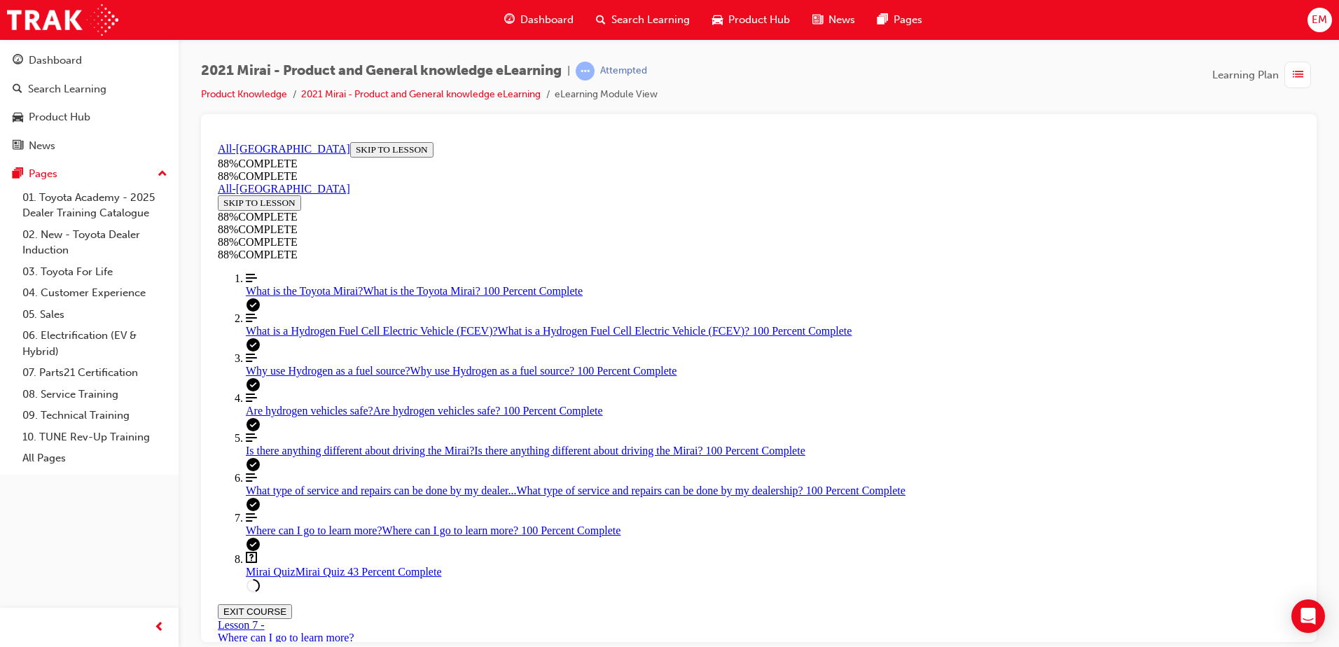
scroll to position [51, 0]
drag, startPoint x: 816, startPoint y: 431, endPoint x: 874, endPoint y: 428, distance: 58.9
drag, startPoint x: 792, startPoint y: 496, endPoint x: 841, endPoint y: 566, distance: 85.5
drag, startPoint x: 785, startPoint y: 498, endPoint x: 827, endPoint y: 501, distance: 42.2
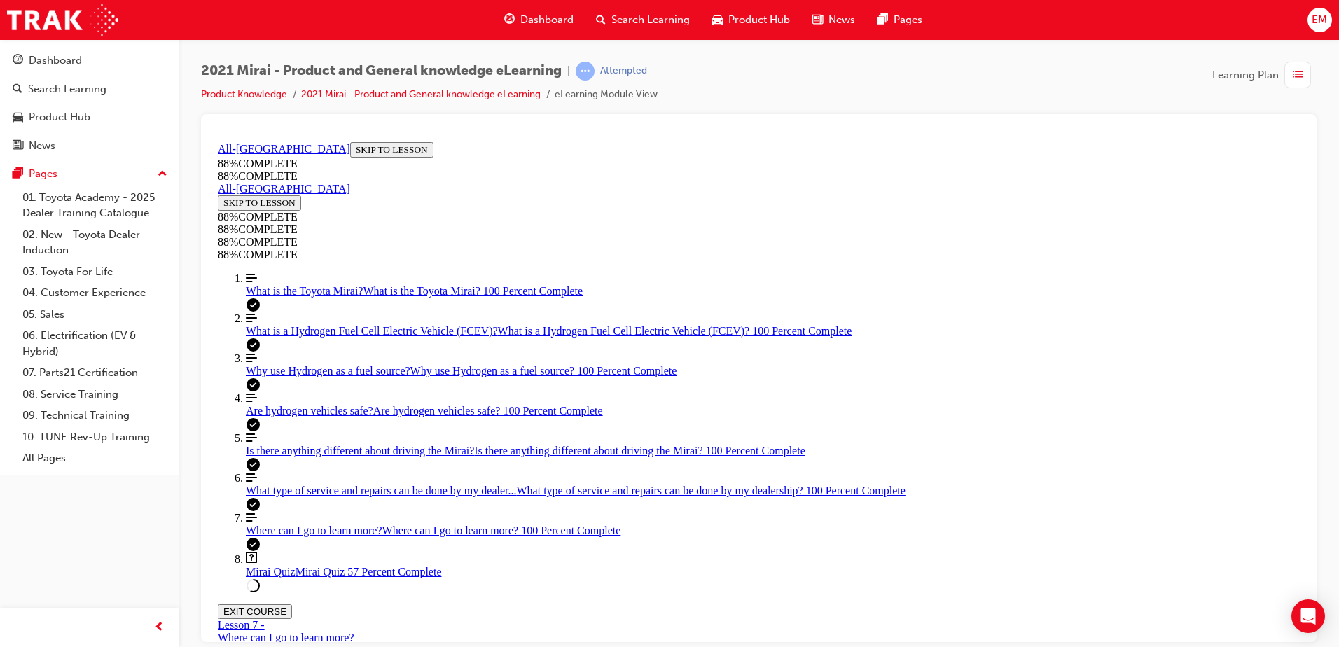
drag, startPoint x: 946, startPoint y: 460, endPoint x: 947, endPoint y: 447, distance: 13.4
drag, startPoint x: 947, startPoint y: 401, endPoint x: 946, endPoint y: 354, distance: 47.6
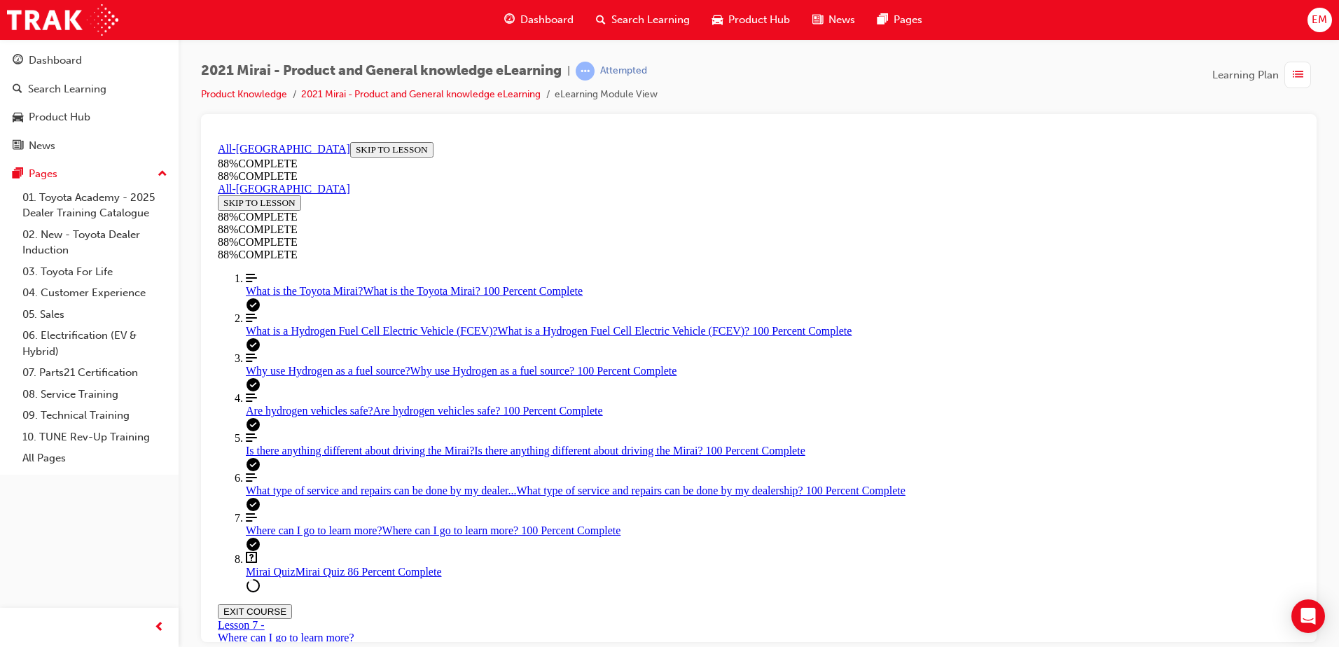
drag, startPoint x: 834, startPoint y: 603, endPoint x: 832, endPoint y: 587, distance: 16.9
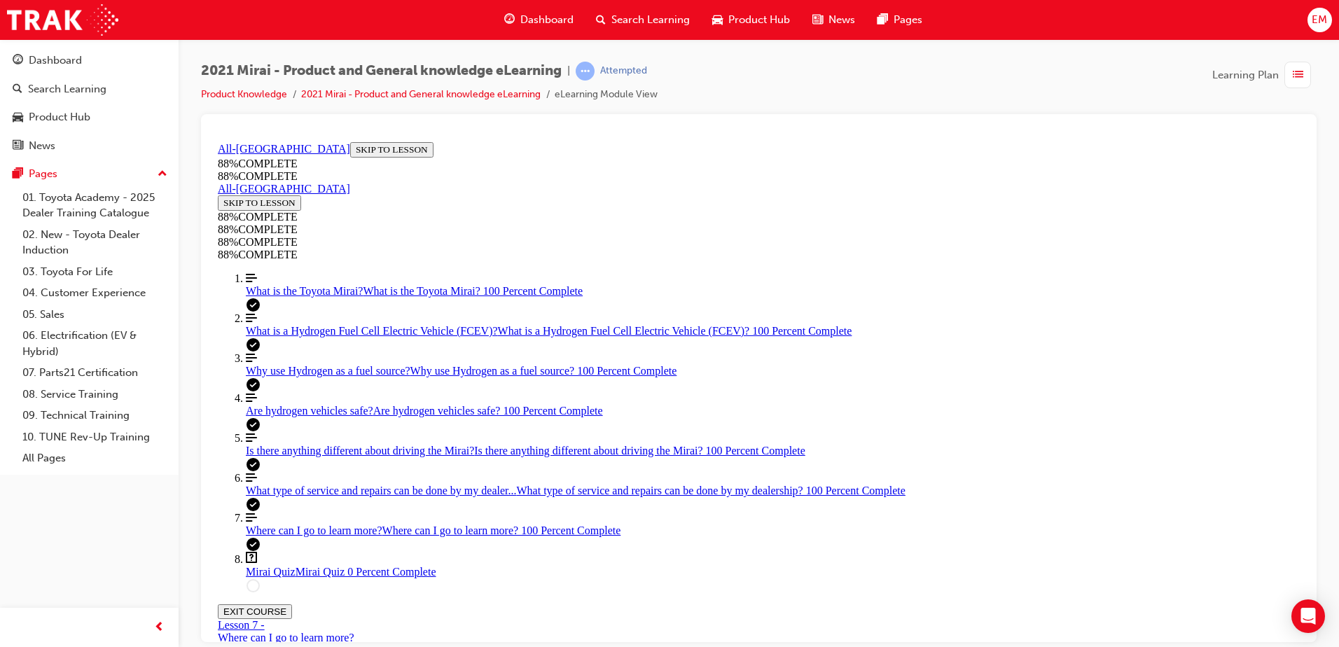
scroll to position [51, 0]
drag, startPoint x: 764, startPoint y: 435, endPoint x: 824, endPoint y: 419, distance: 62.1
drag, startPoint x: 744, startPoint y: 477, endPoint x: 837, endPoint y: 548, distance: 117.3
drag, startPoint x: 688, startPoint y: 489, endPoint x: 755, endPoint y: 491, distance: 67.2
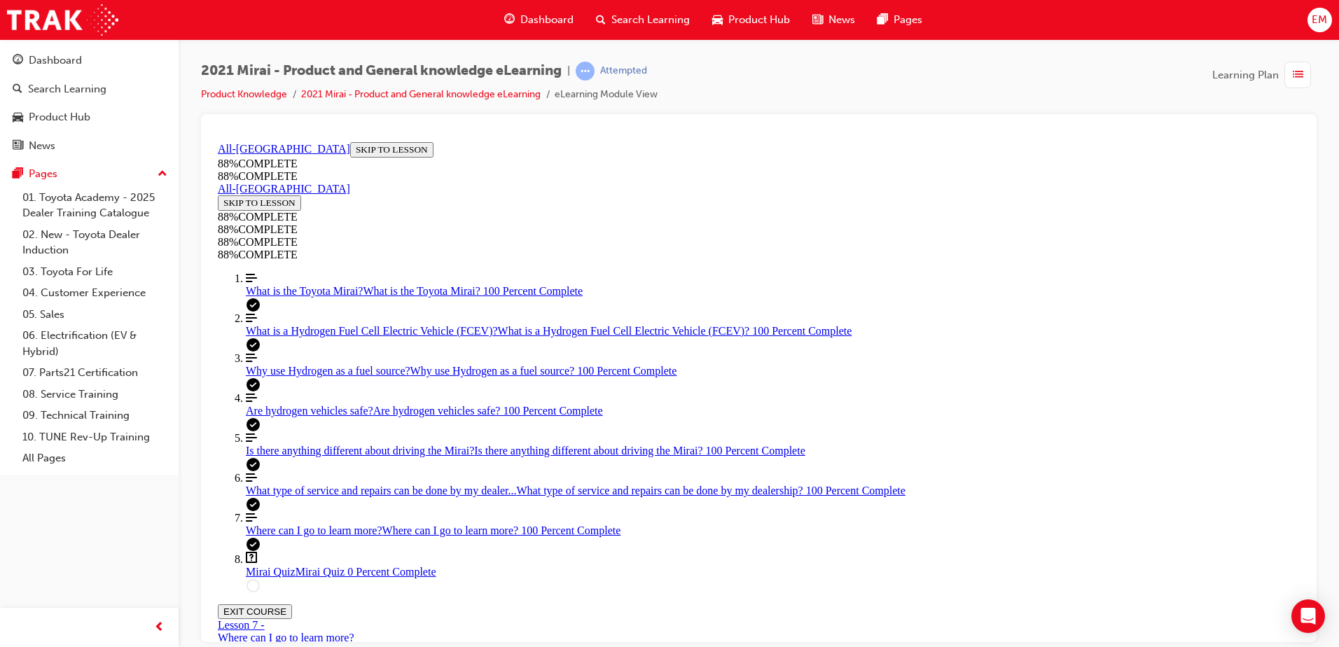
drag, startPoint x: 824, startPoint y: 635, endPoint x: 838, endPoint y: 641, distance: 15.1
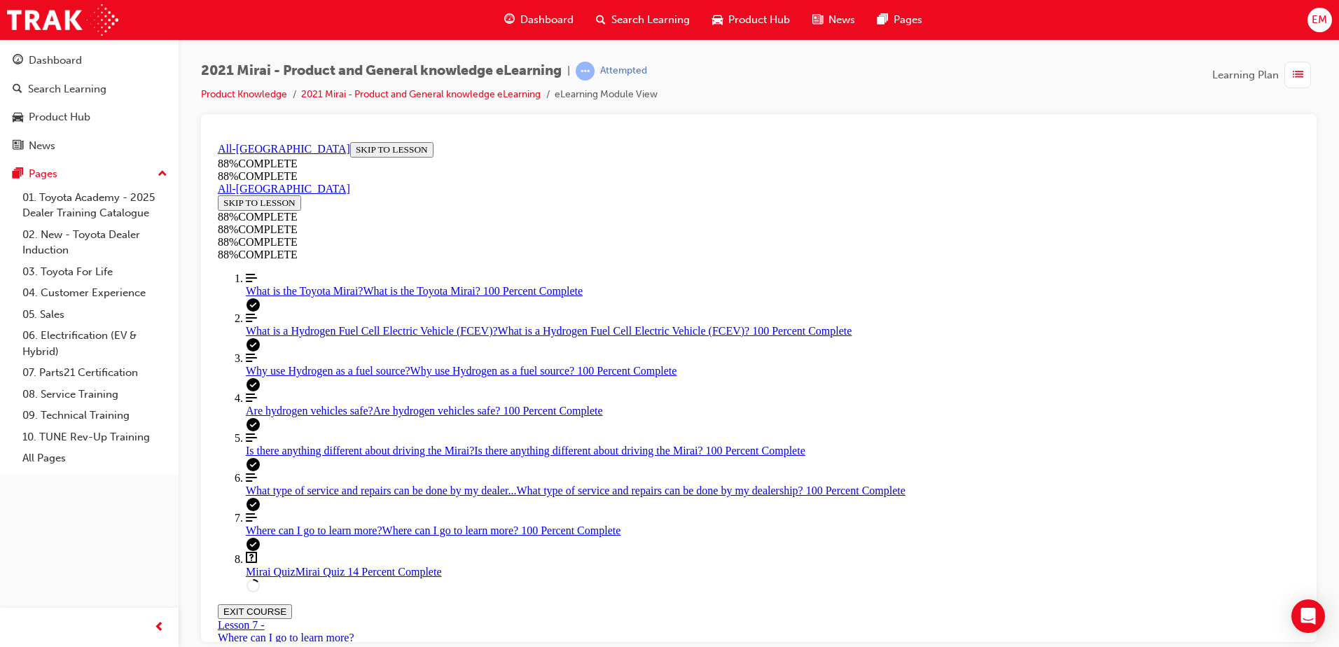
scroll to position [261, 0]
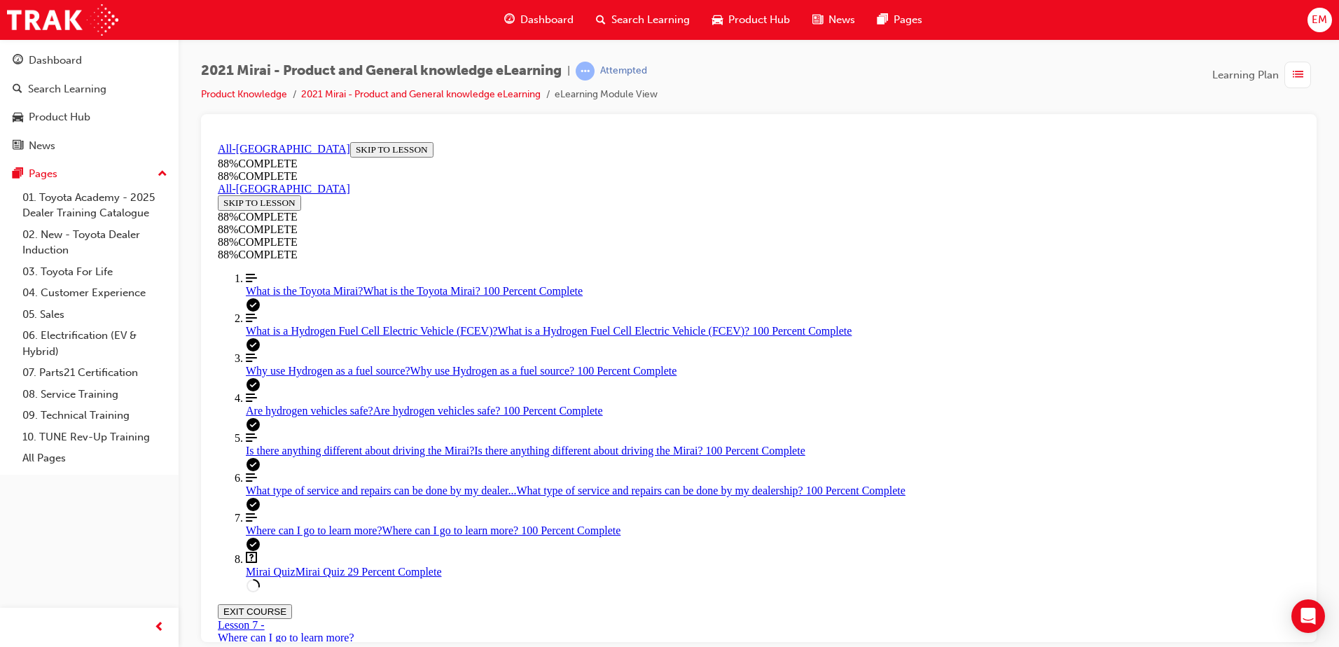
drag, startPoint x: 902, startPoint y: 580, endPoint x: 889, endPoint y: 581, distance: 13.3
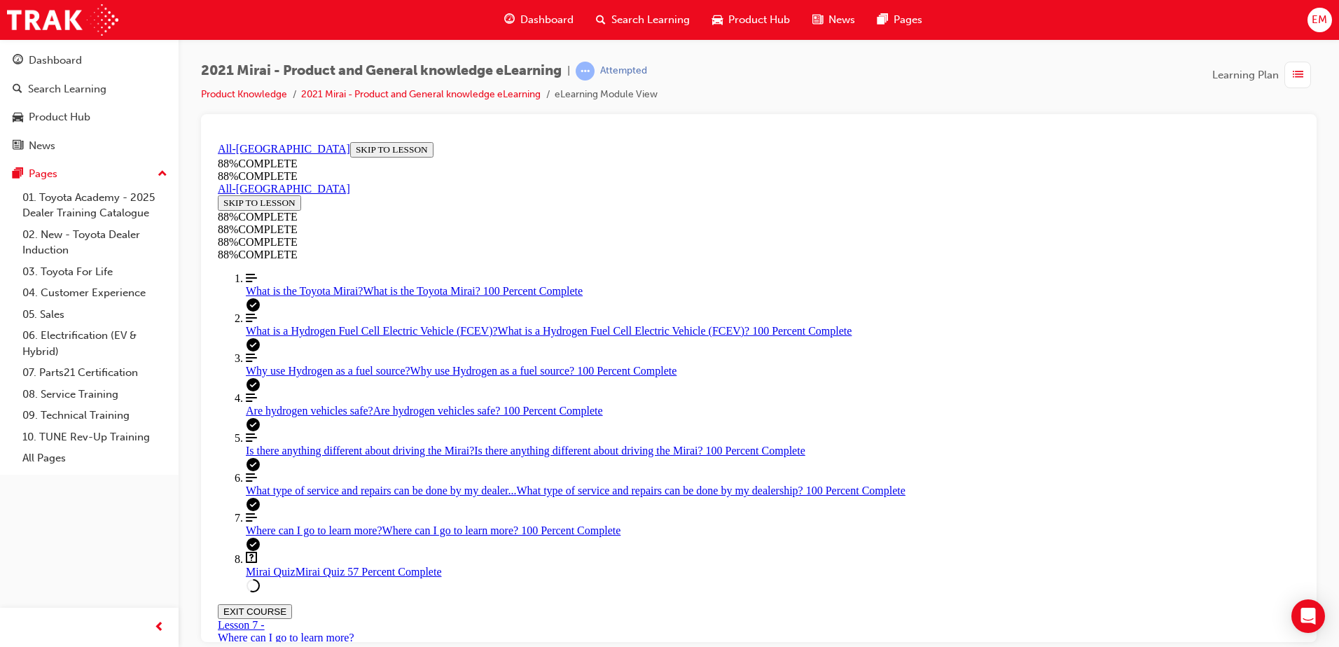
scroll to position [331, 0]
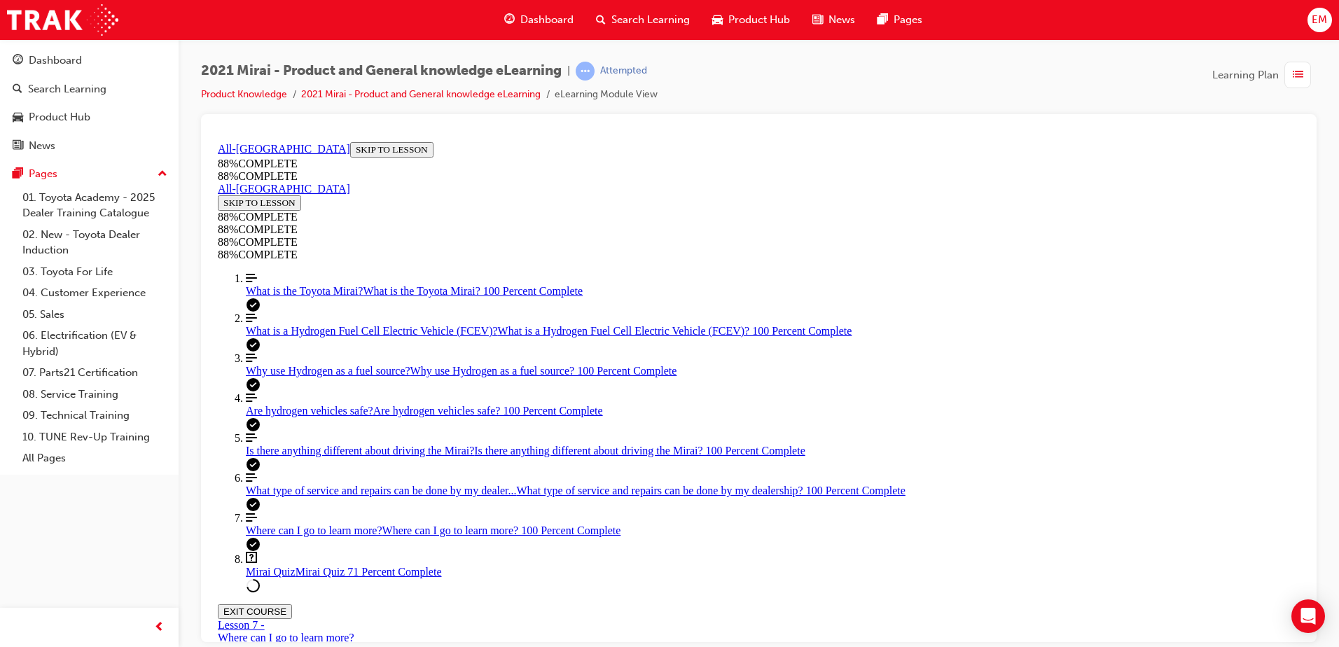
scroll to position [51, 0]
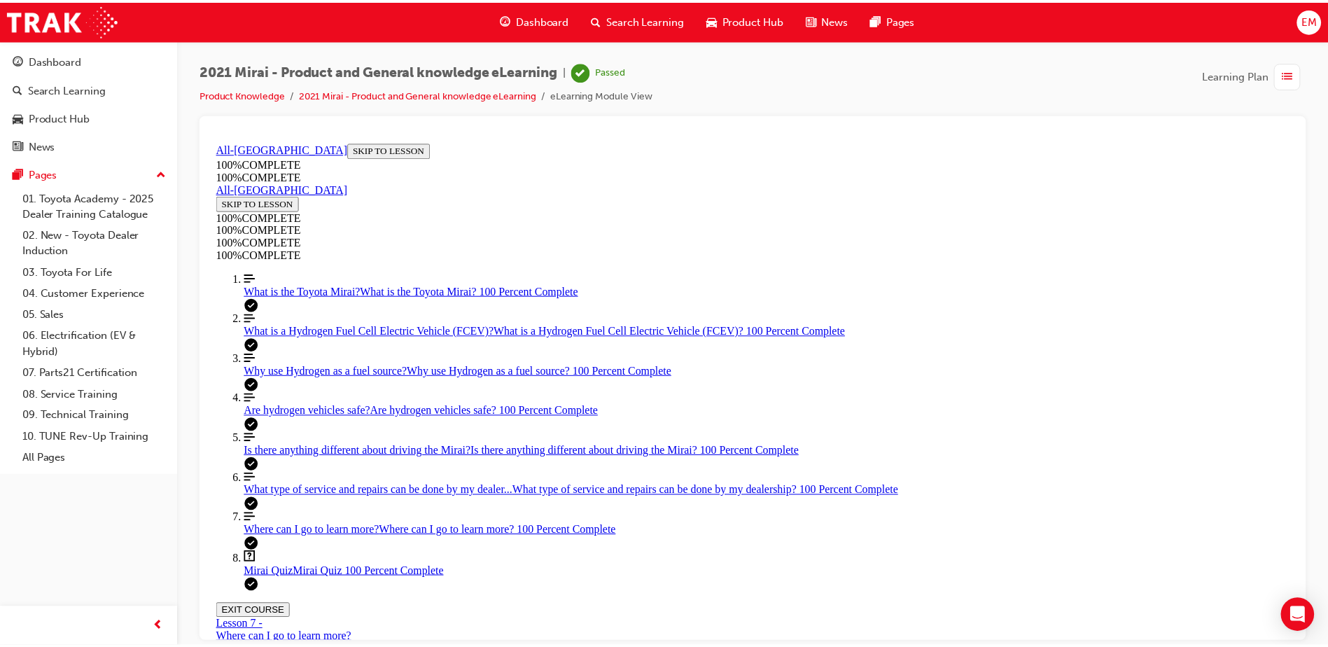
scroll to position [218, 0]
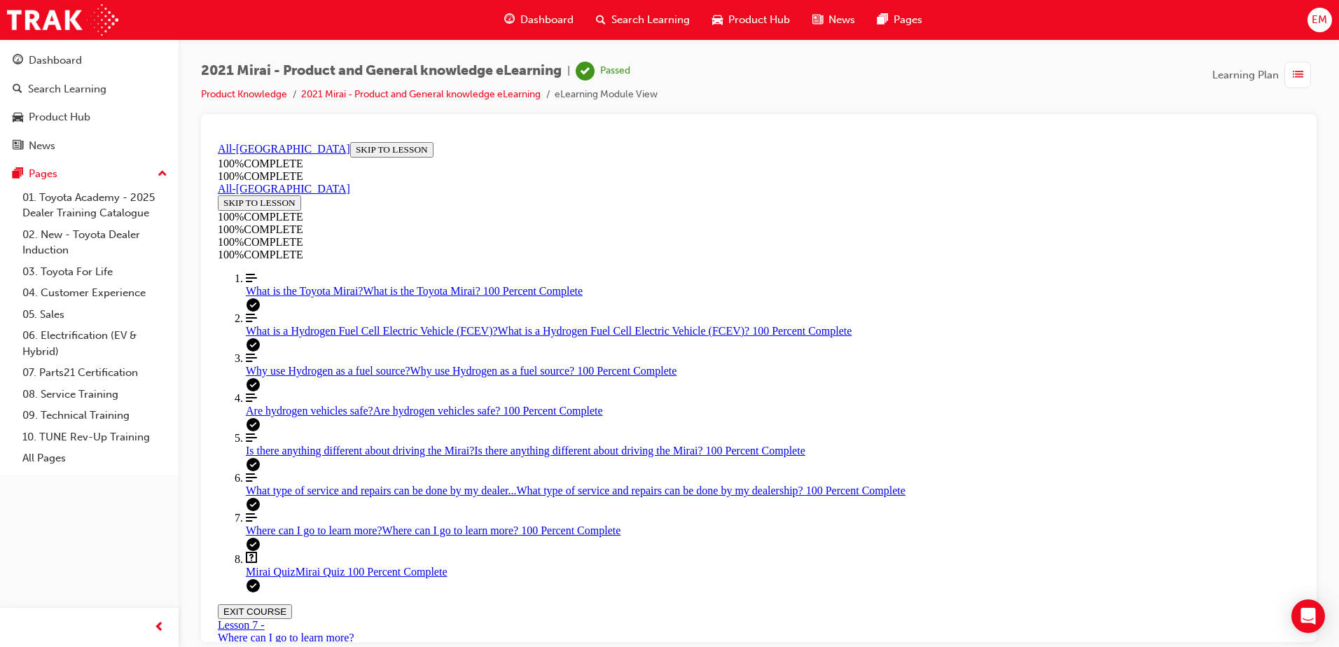
click at [533, 18] on span "Dashboard" at bounding box center [546, 20] width 53 height 16
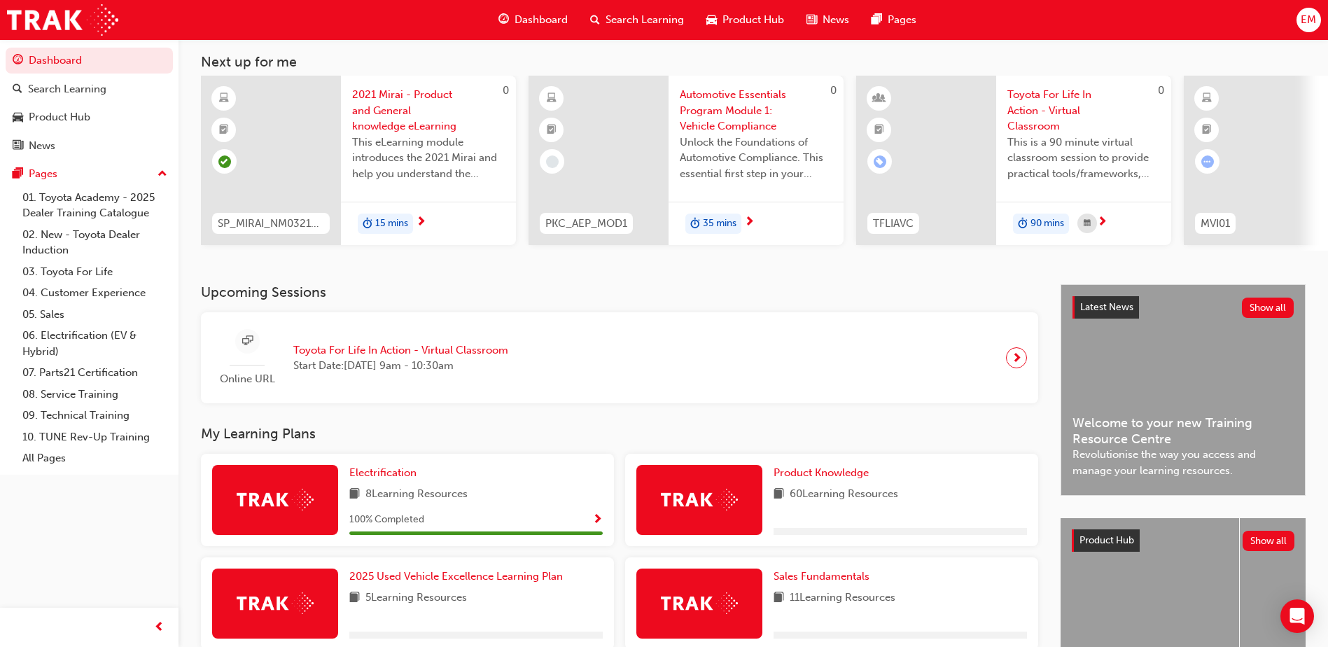
scroll to position [210, 0]
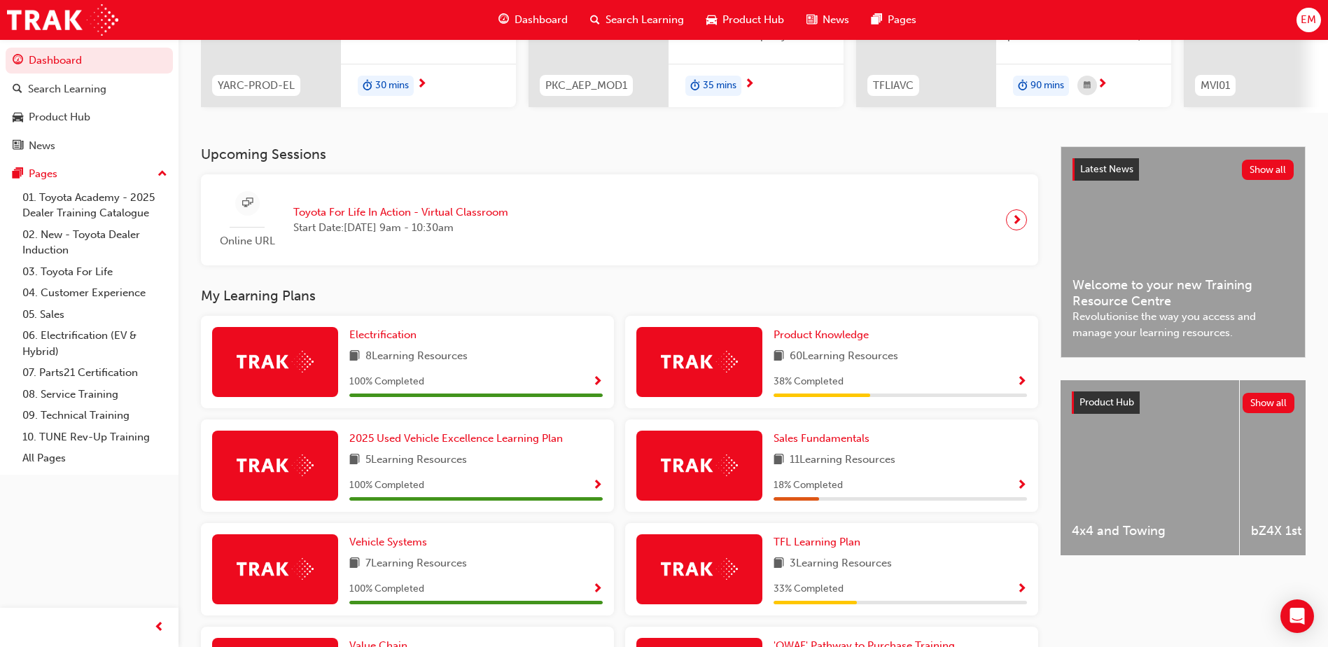
click at [1023, 381] on span "Show Progress" at bounding box center [1022, 382] width 11 height 13
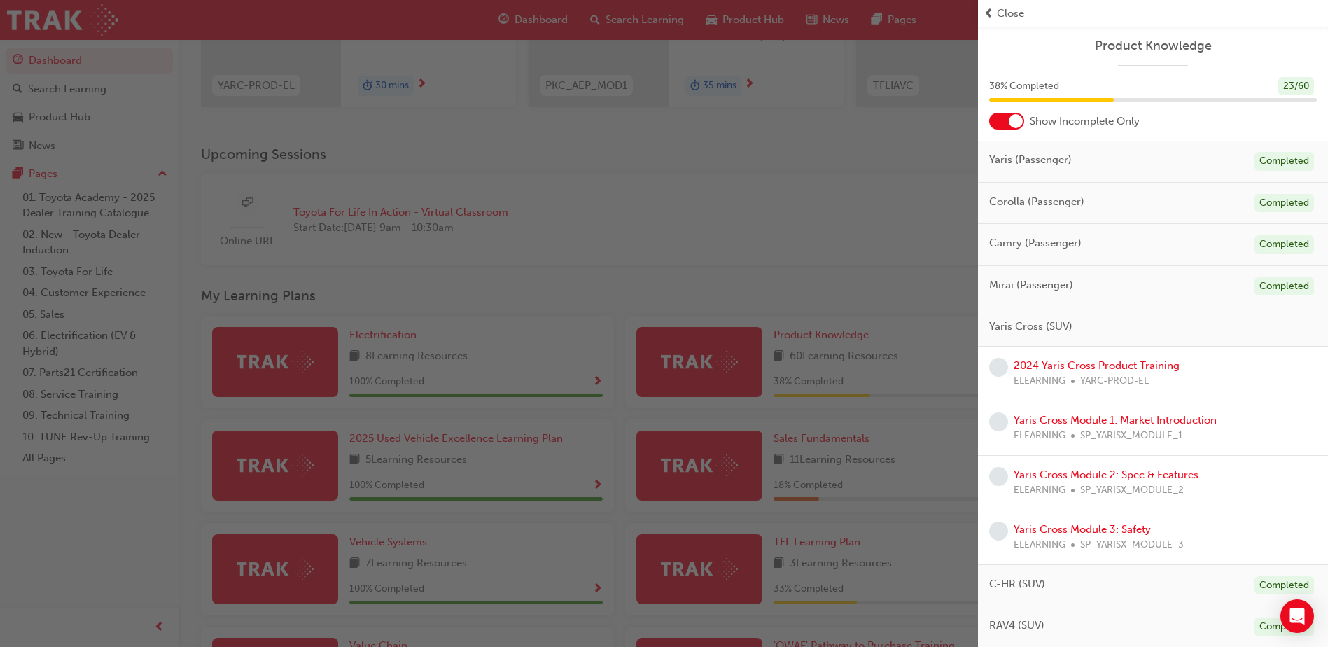
click at [1075, 363] on link "2024 Yaris Cross Product Training" at bounding box center [1097, 365] width 166 height 13
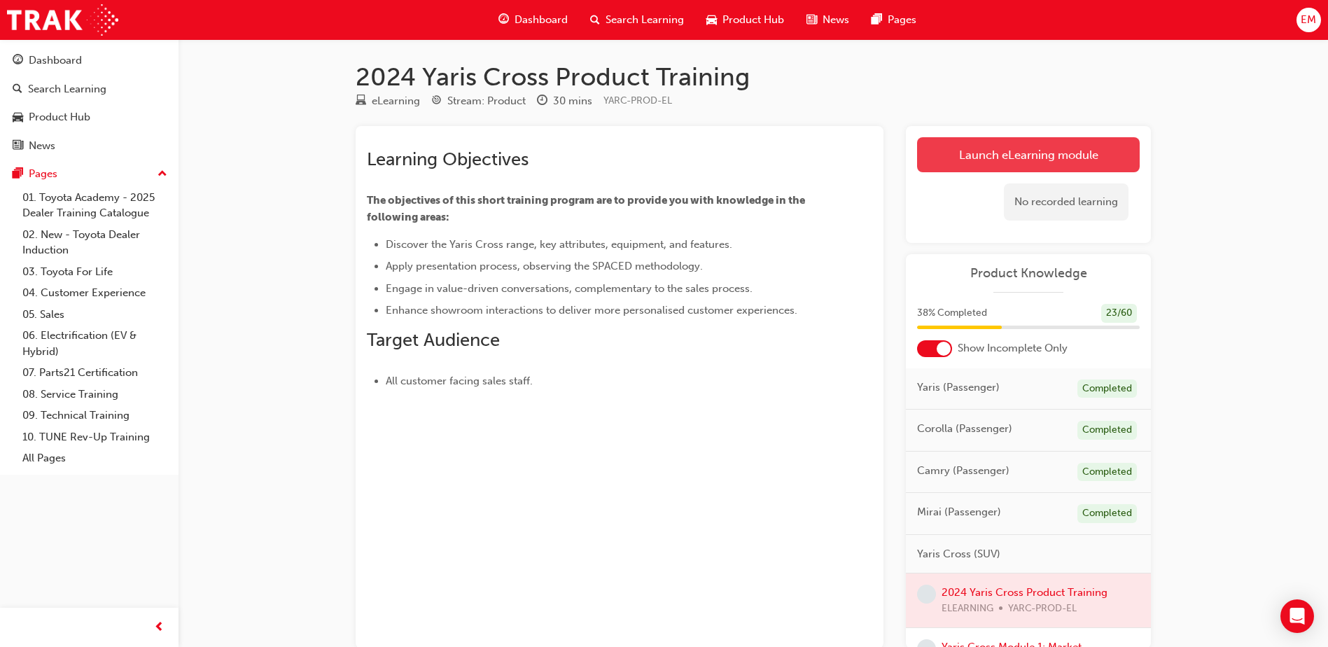
click at [933, 147] on link "Launch eLearning module" at bounding box center [1028, 154] width 223 height 35
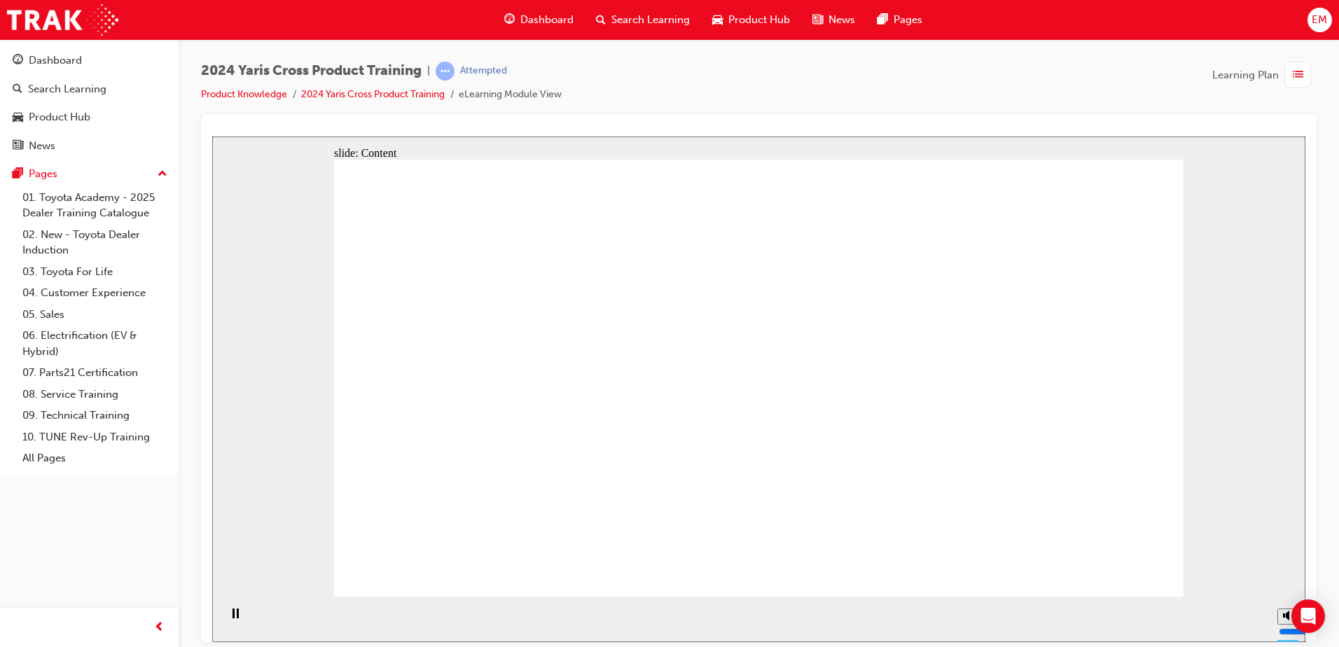
drag, startPoint x: 480, startPoint y: 354, endPoint x: 466, endPoint y: 370, distance: 21.8
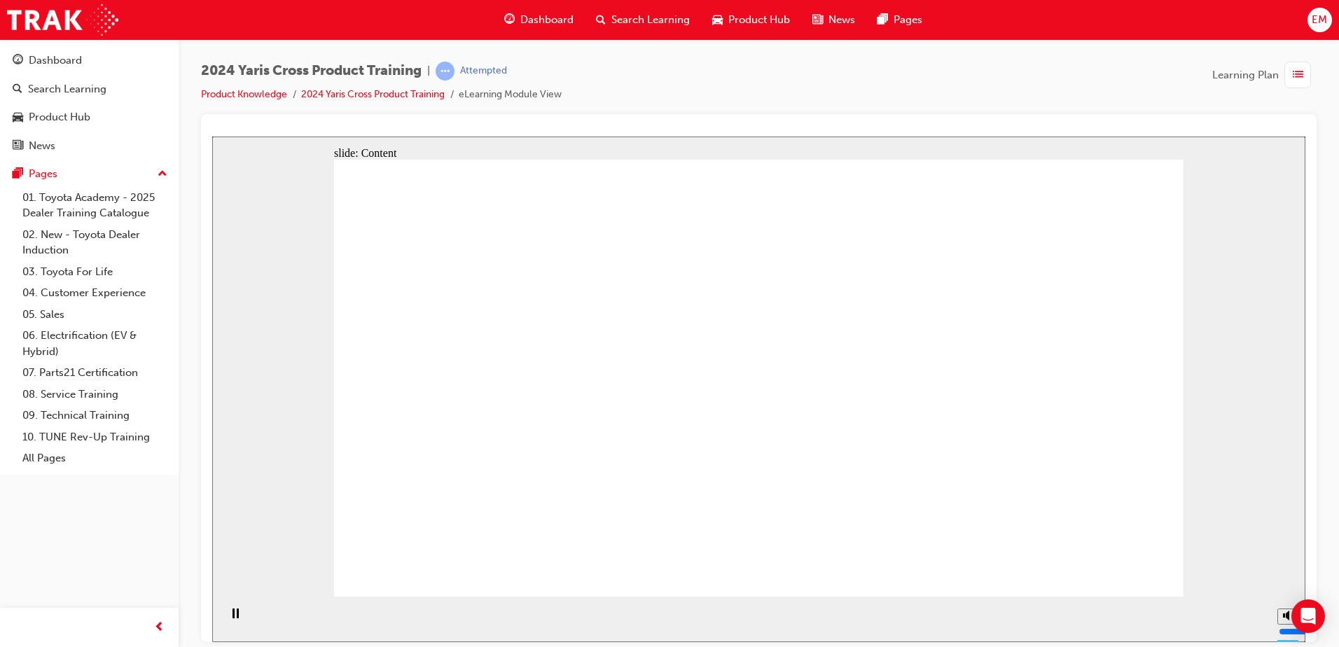
drag, startPoint x: 463, startPoint y: 415, endPoint x: 474, endPoint y: 415, distance: 11.2
drag, startPoint x: 550, startPoint y: 472, endPoint x: 534, endPoint y: 421, distance: 53.4
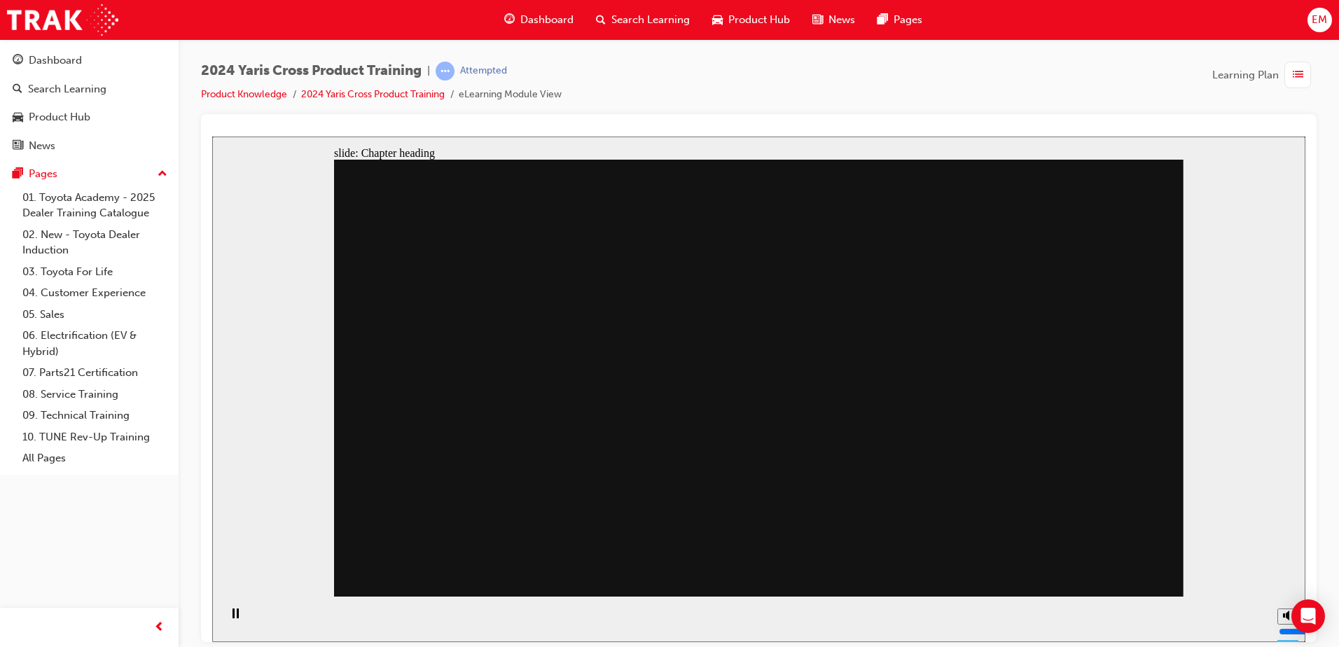
drag, startPoint x: 729, startPoint y: 307, endPoint x: 731, endPoint y: 320, distance: 12.8
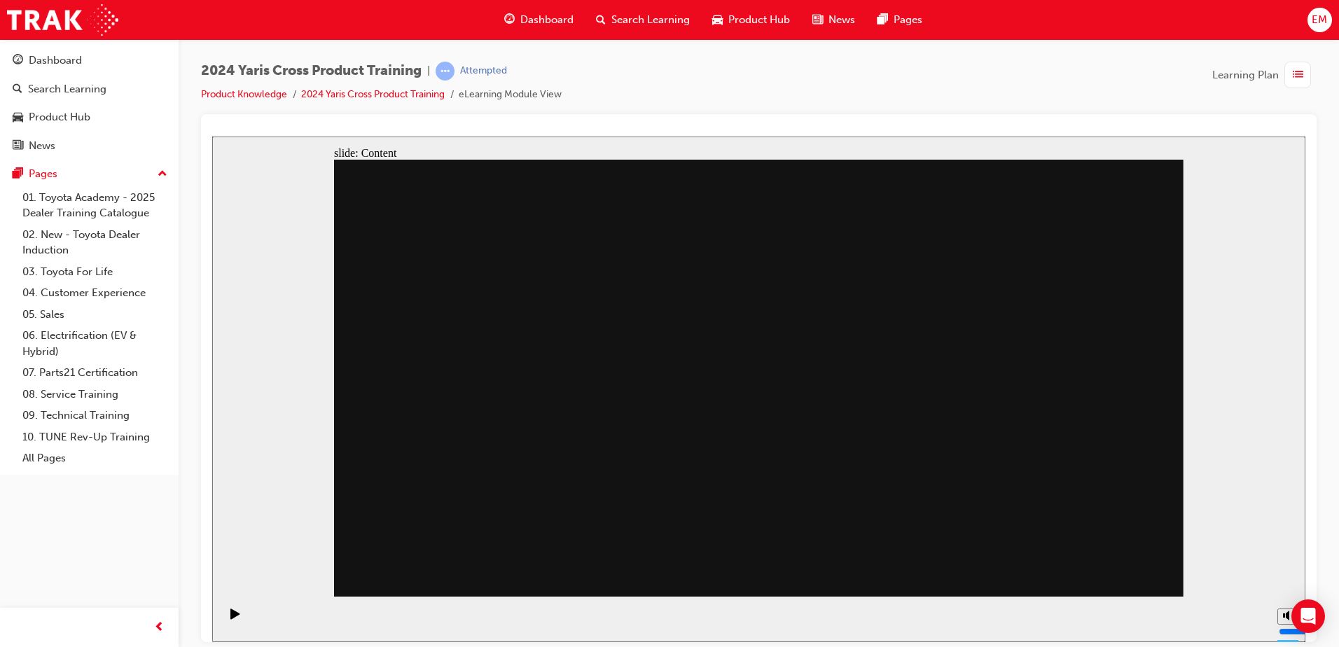
drag, startPoint x: 561, startPoint y: 491, endPoint x: 638, endPoint y: 506, distance: 77.7
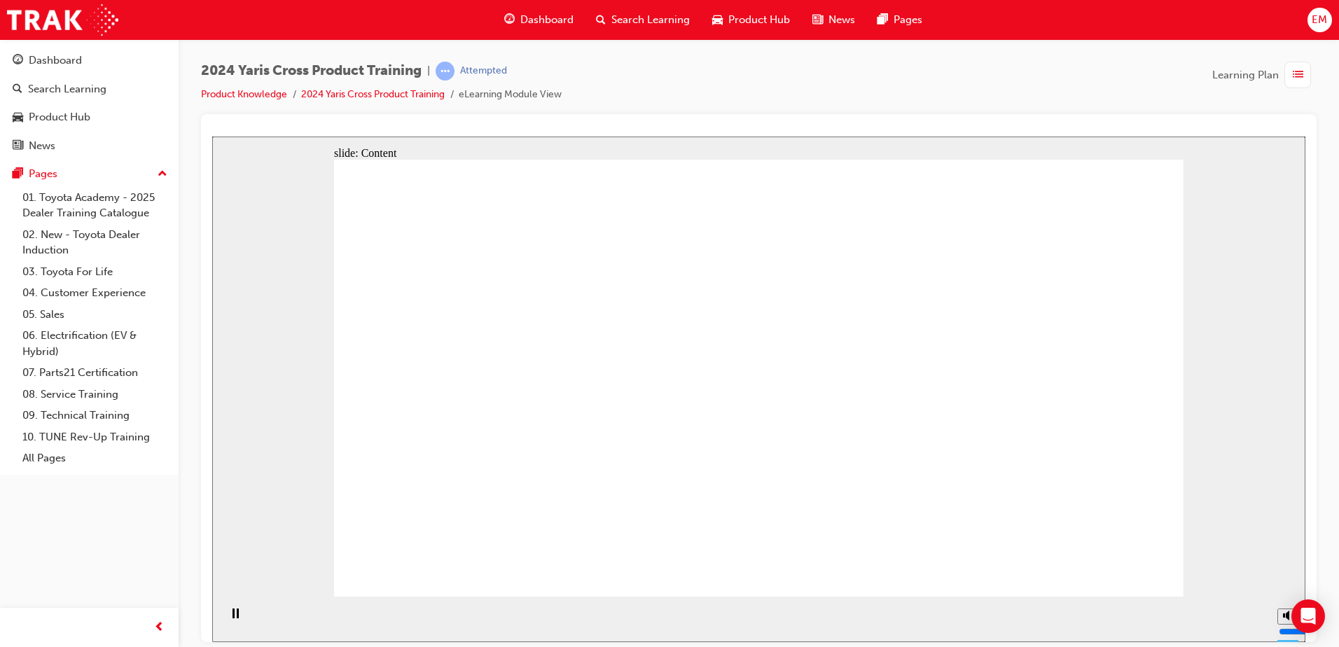
drag, startPoint x: 1089, startPoint y: 557, endPoint x: 1093, endPoint y: 573, distance: 16.0
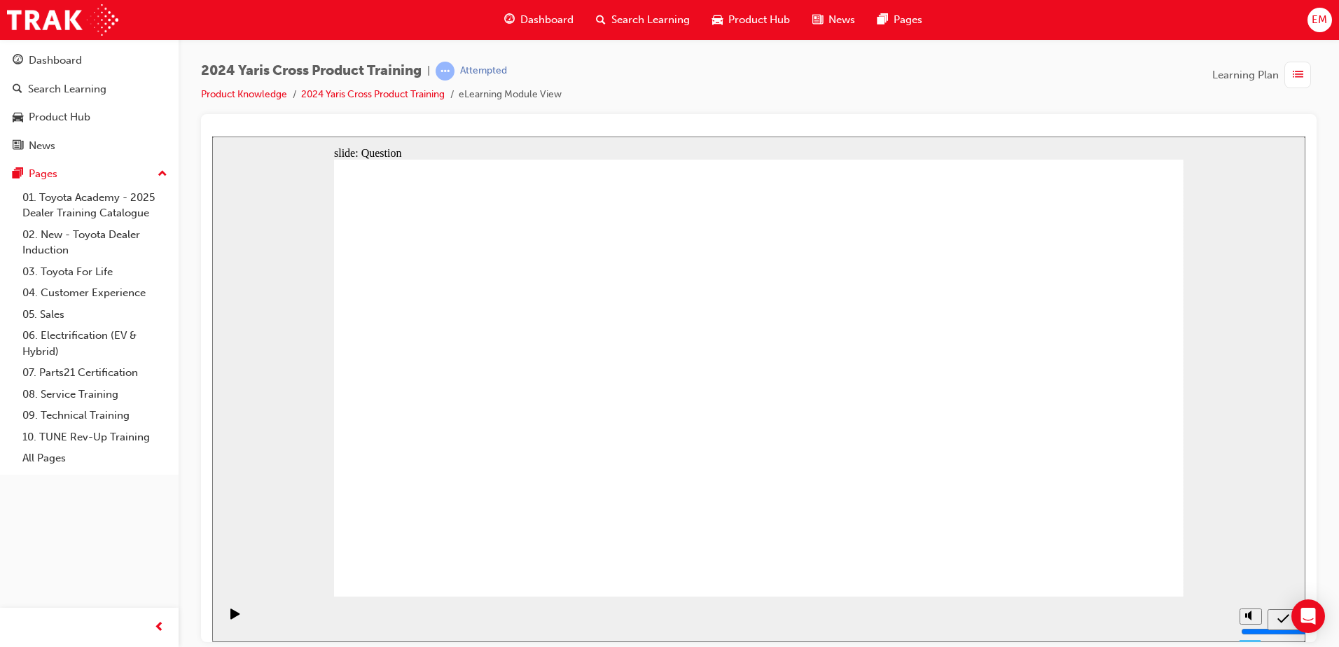
radio input "true"
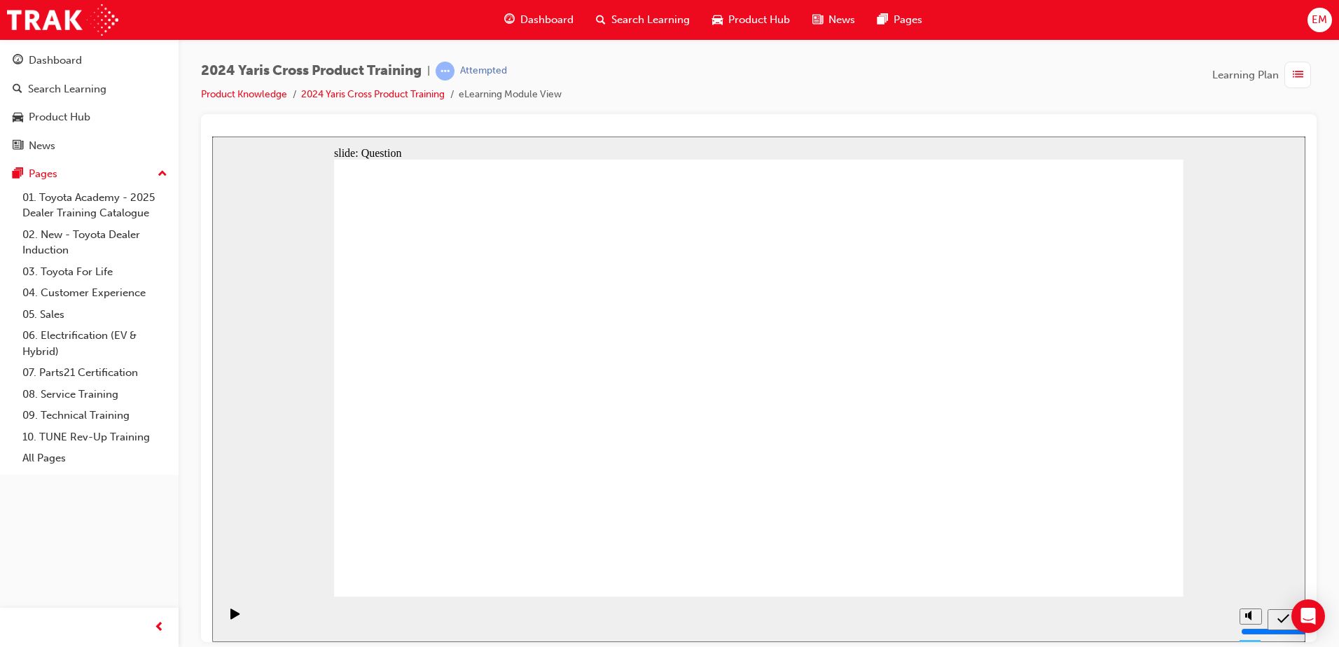
radio input "true"
checkbox input "true"
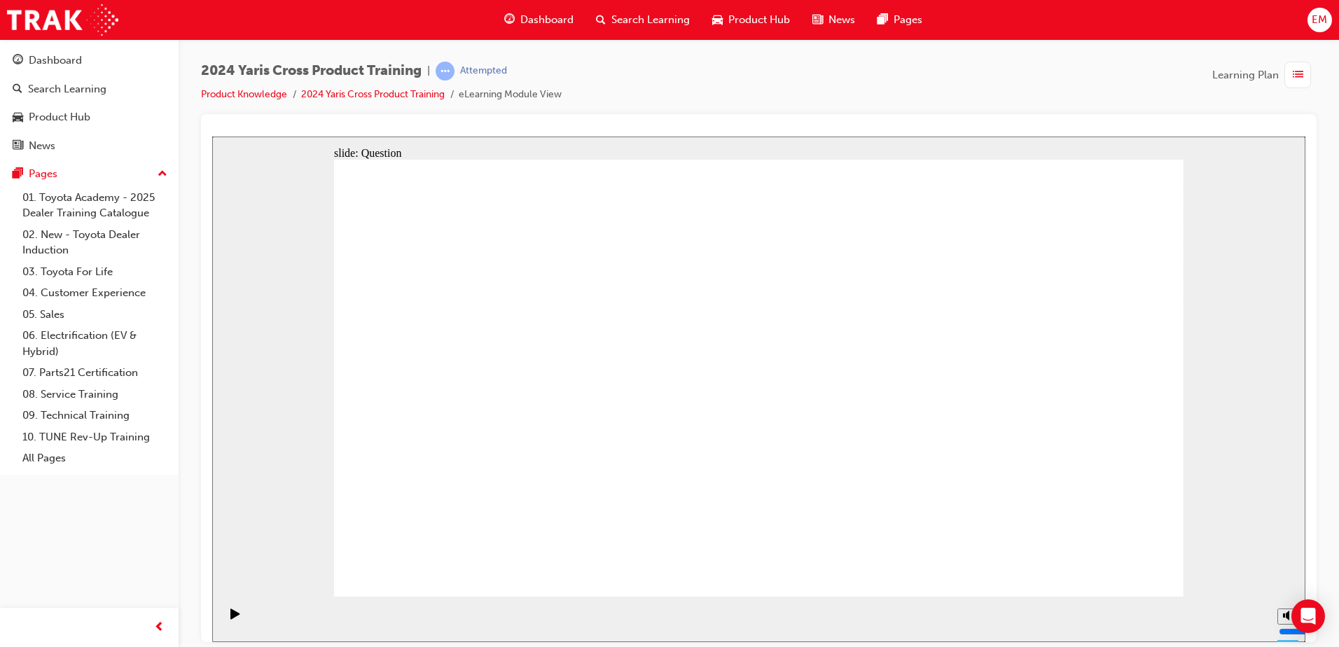
radio input "true"
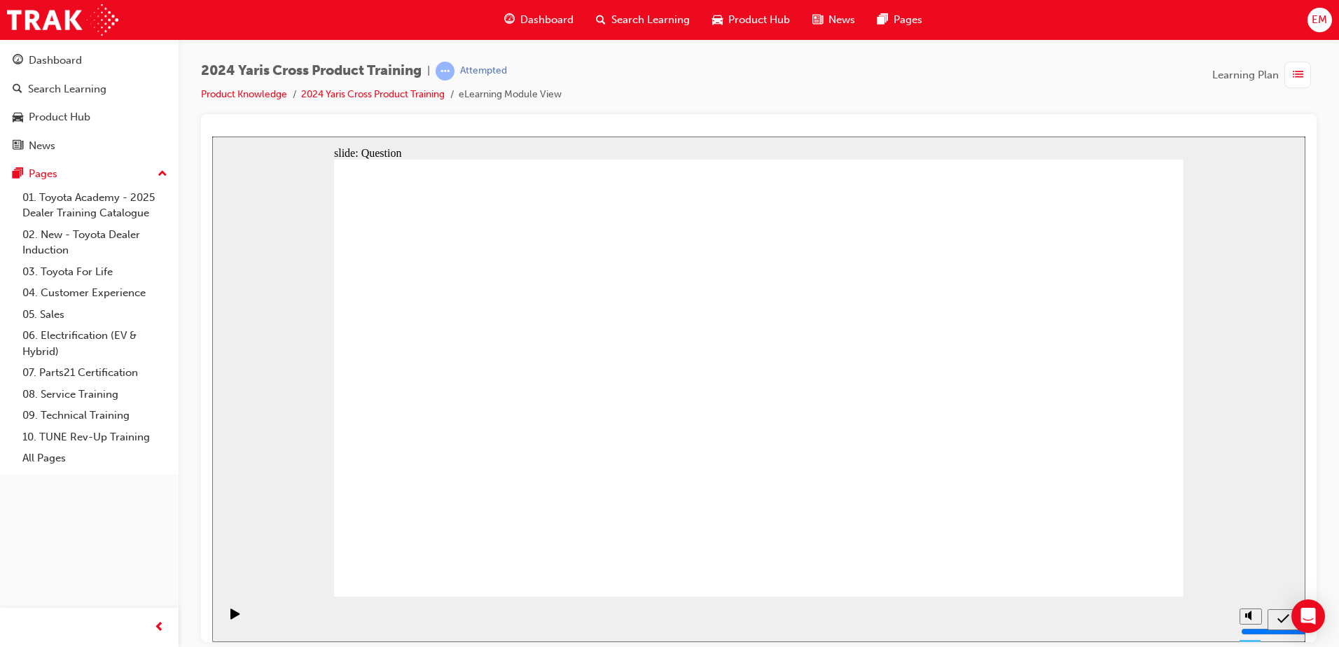
drag, startPoint x: 646, startPoint y: 505, endPoint x: 1065, endPoint y: 355, distance: 444.9
drag, startPoint x: 1059, startPoint y: 353, endPoint x: 699, endPoint y: 494, distance: 385.7
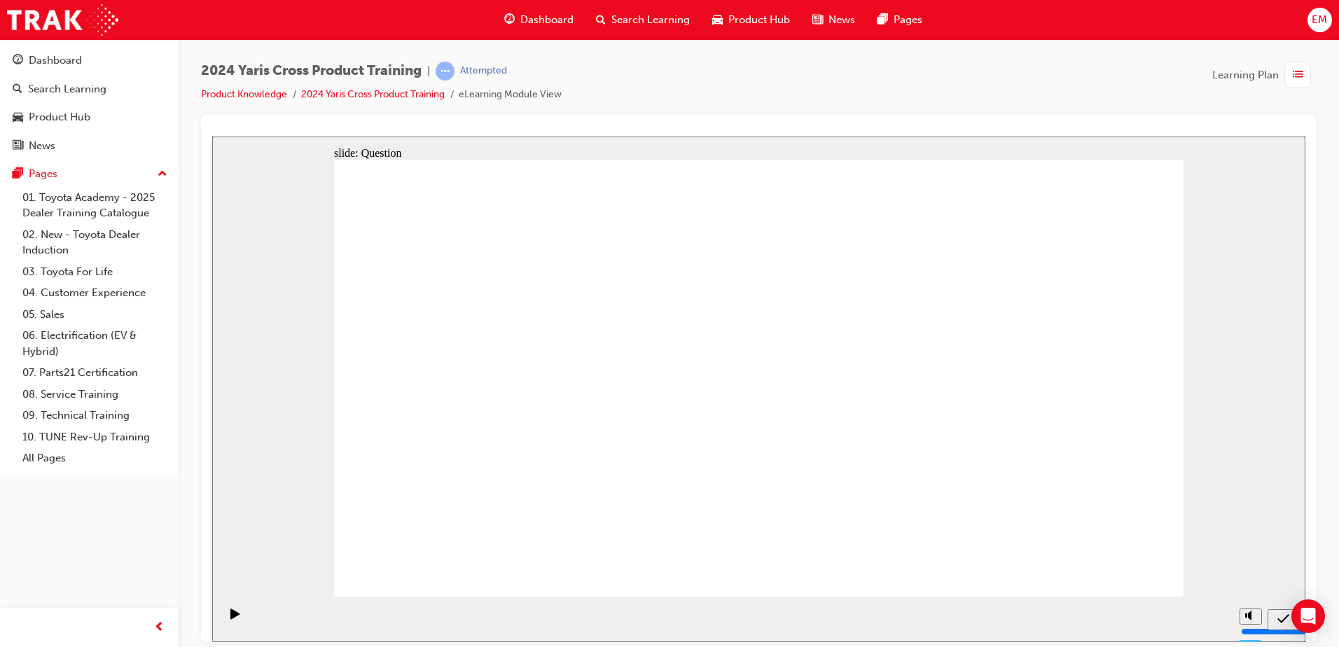
drag, startPoint x: 524, startPoint y: 359, endPoint x: 847, endPoint y: 505, distance: 354.7
drag, startPoint x: 680, startPoint y: 350, endPoint x: 986, endPoint y: 481, distance: 332.8
drag, startPoint x: 676, startPoint y: 329, endPoint x: 539, endPoint y: 491, distance: 212.1
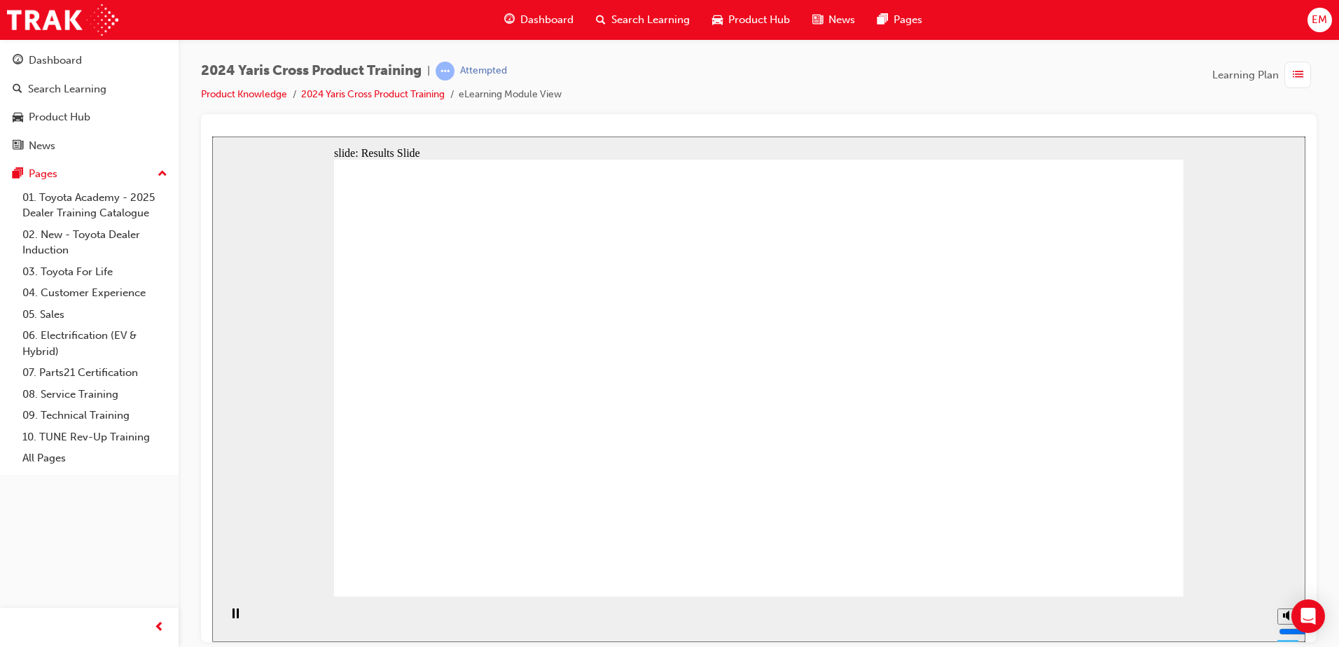
radio input "true"
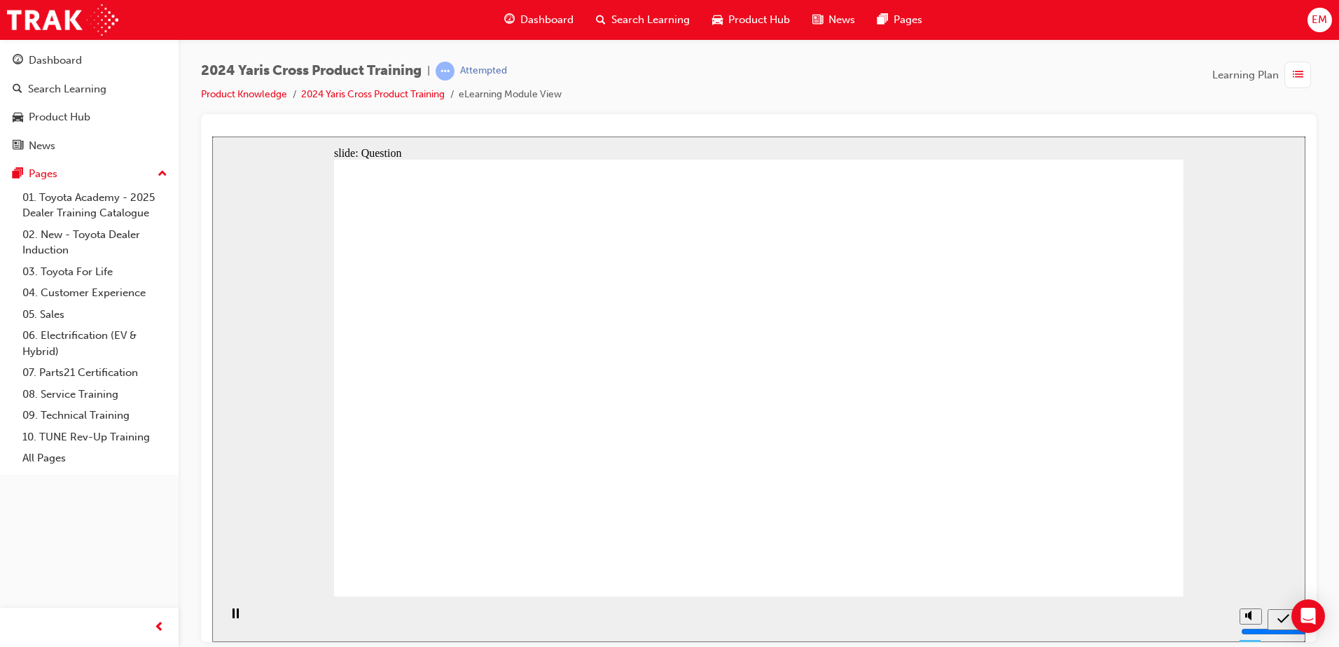
radio input "true"
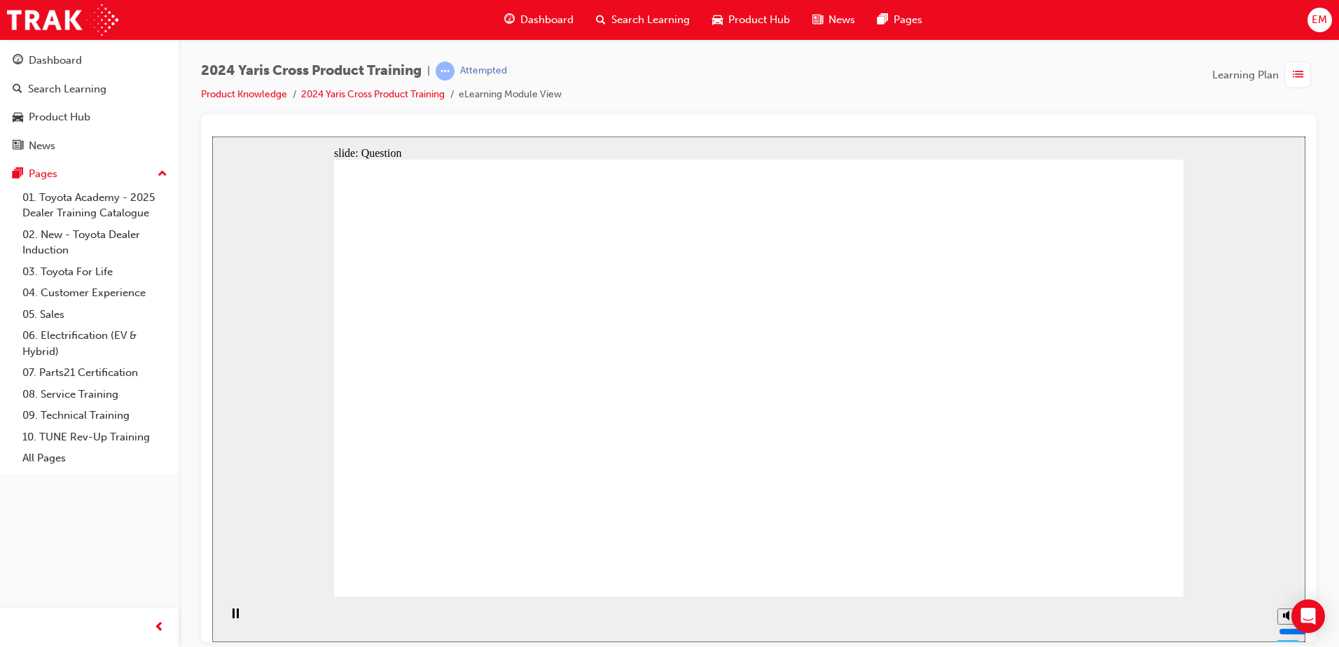
checkbox input "true"
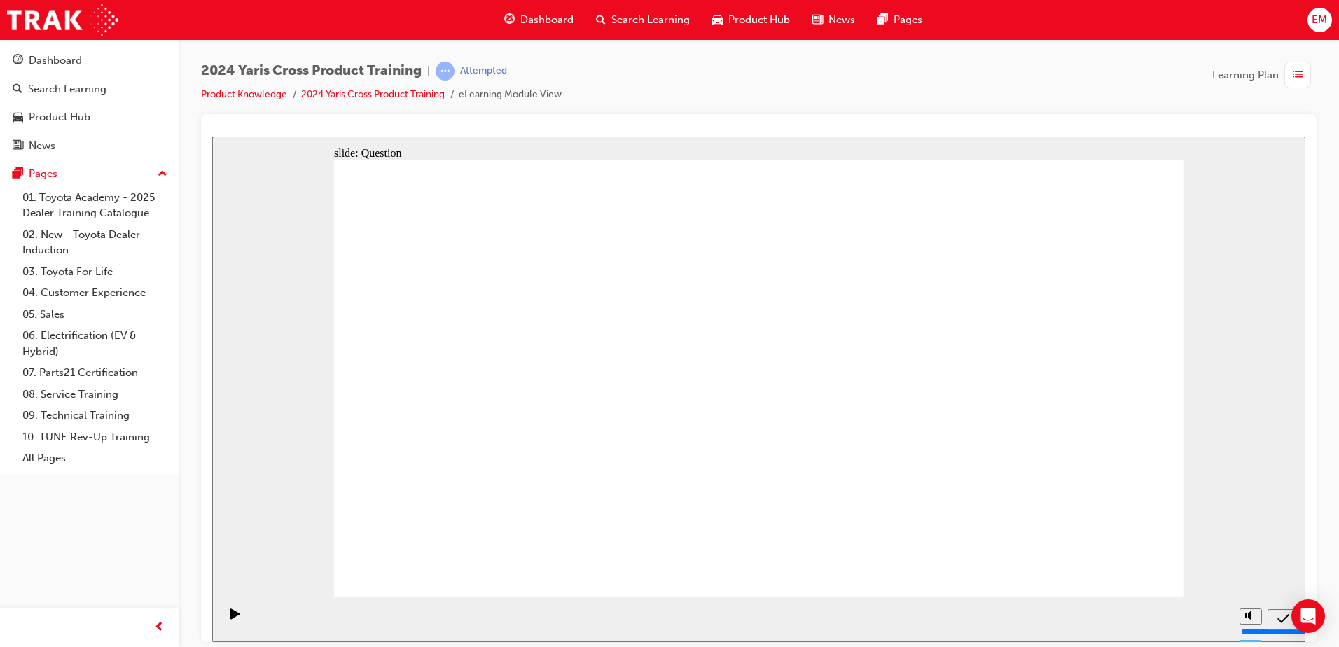
radio input "false"
radio input "true"
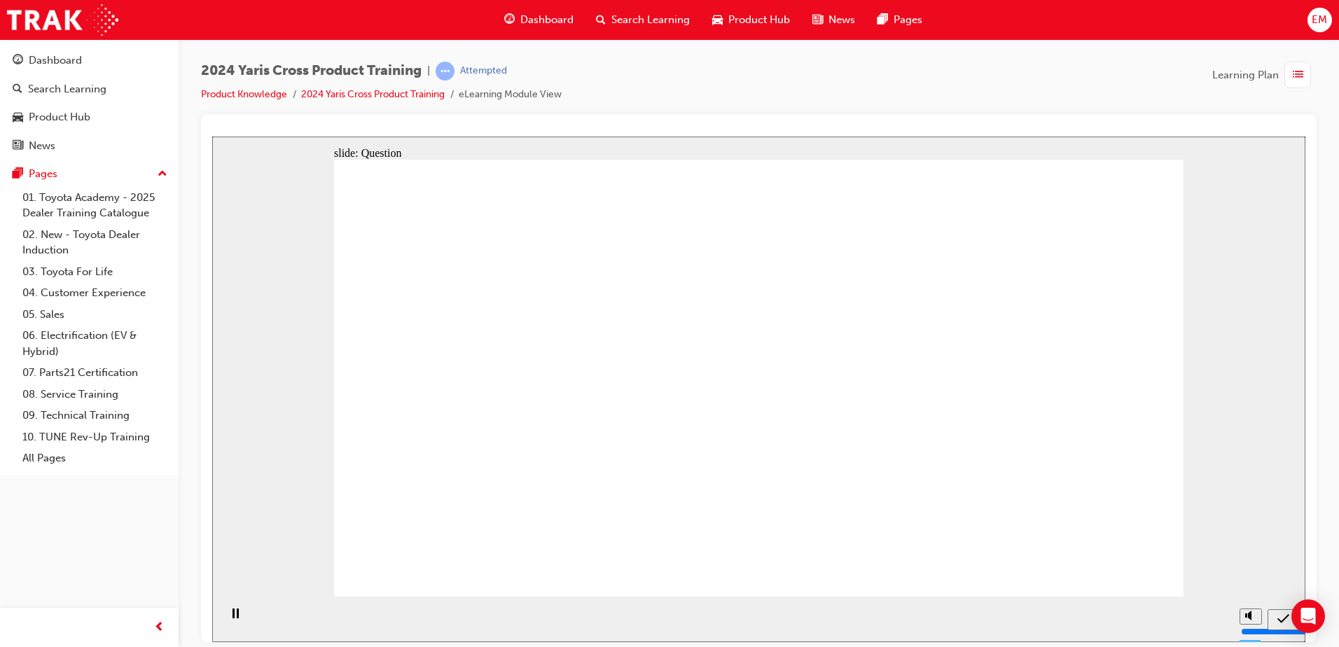
drag, startPoint x: 797, startPoint y: 383, endPoint x: 783, endPoint y: 481, distance: 99.0
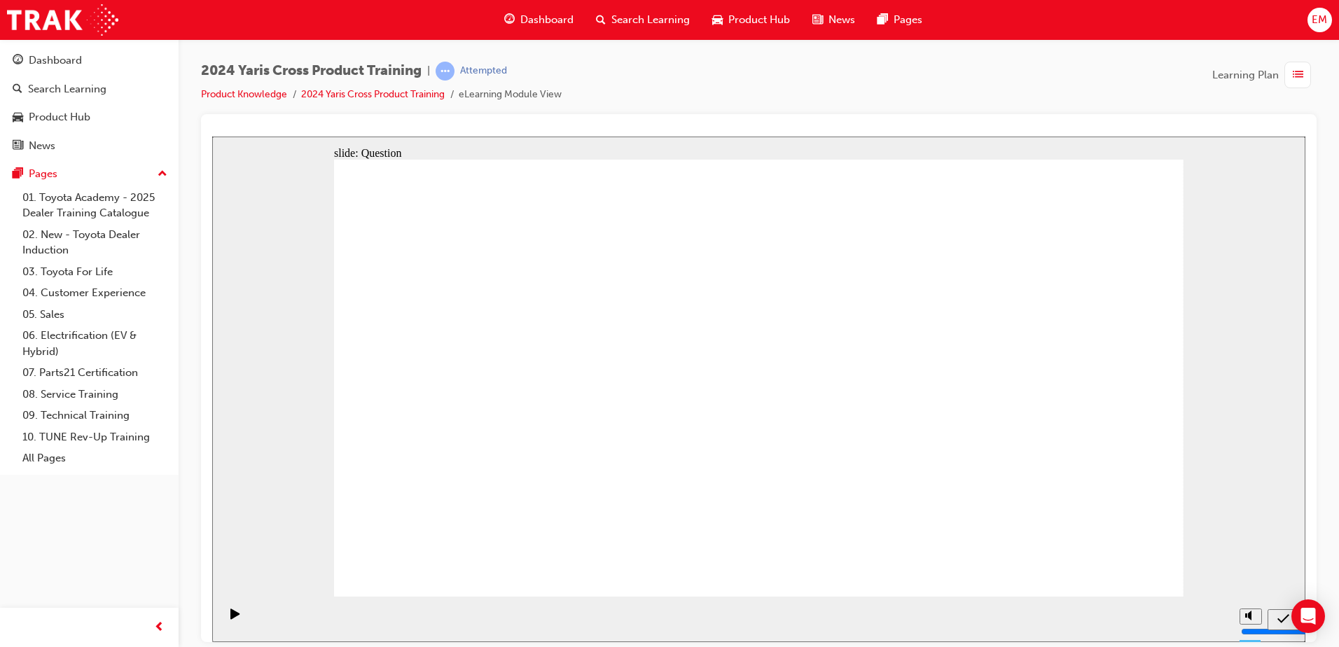
radio input "true"
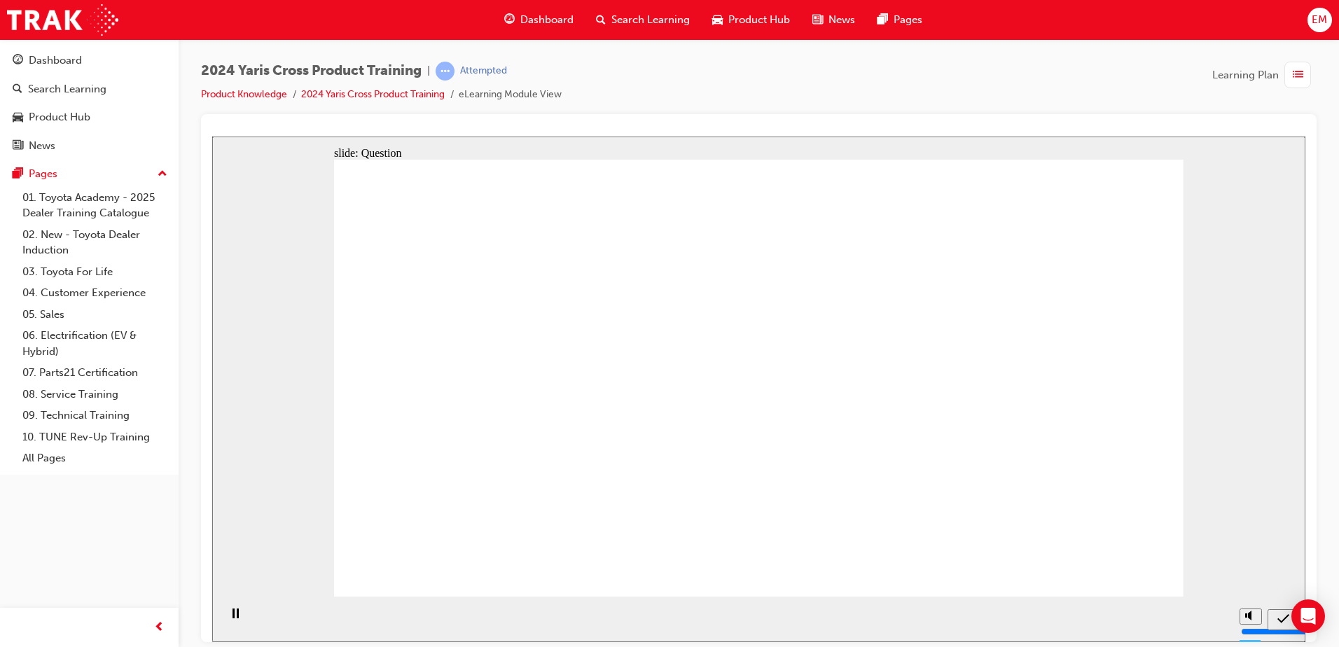
radio input "true"
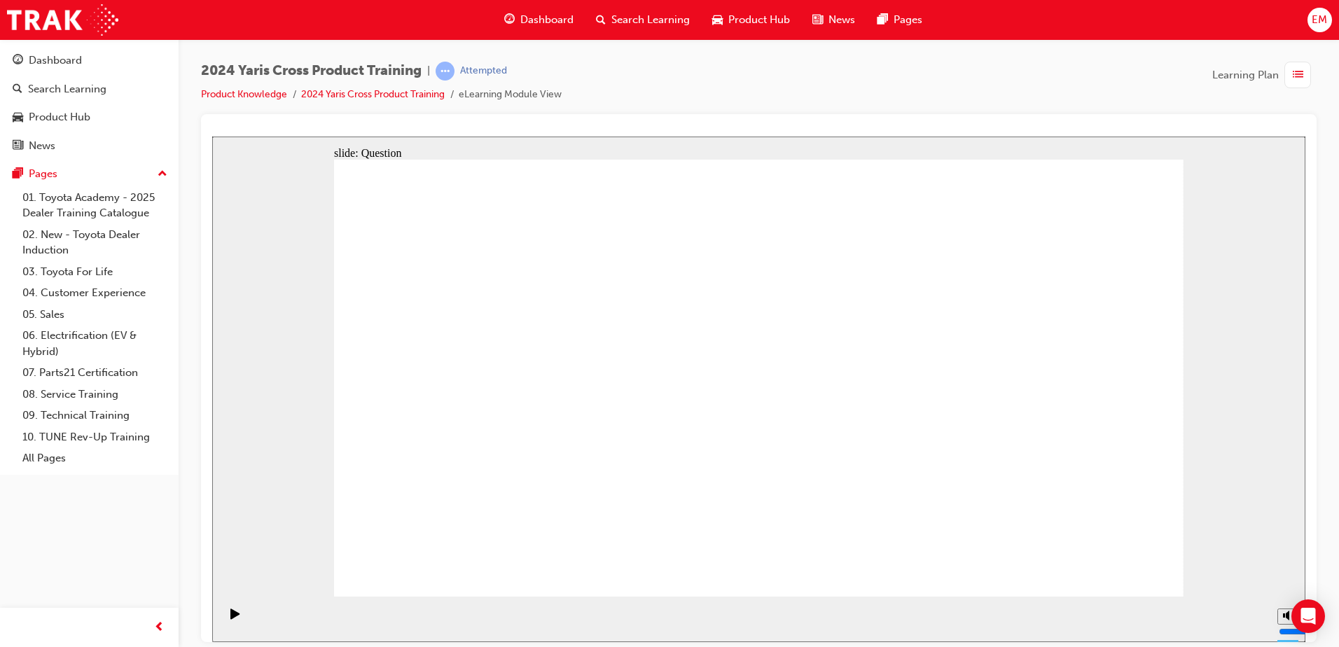
checkbox input "true"
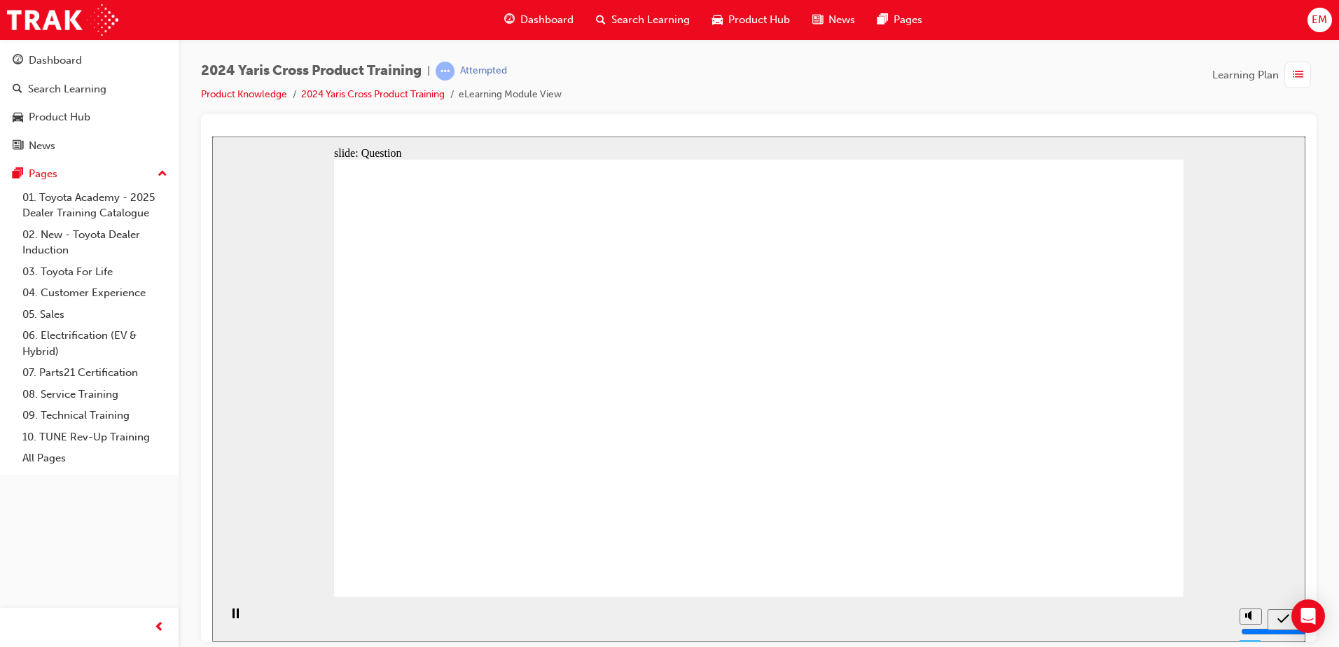
radio input "true"
drag, startPoint x: 838, startPoint y: 377, endPoint x: 816, endPoint y: 506, distance: 130.6
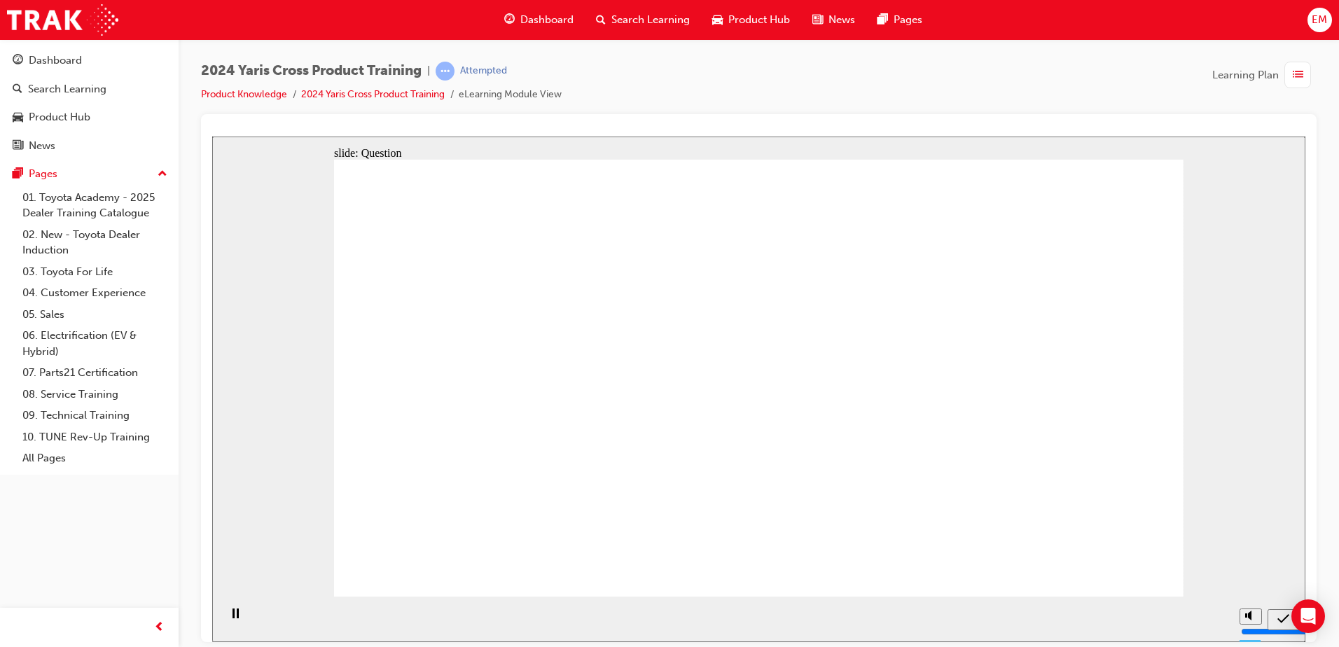
radio input "true"
drag, startPoint x: 739, startPoint y: 456, endPoint x: 753, endPoint y: 463, distance: 15.0
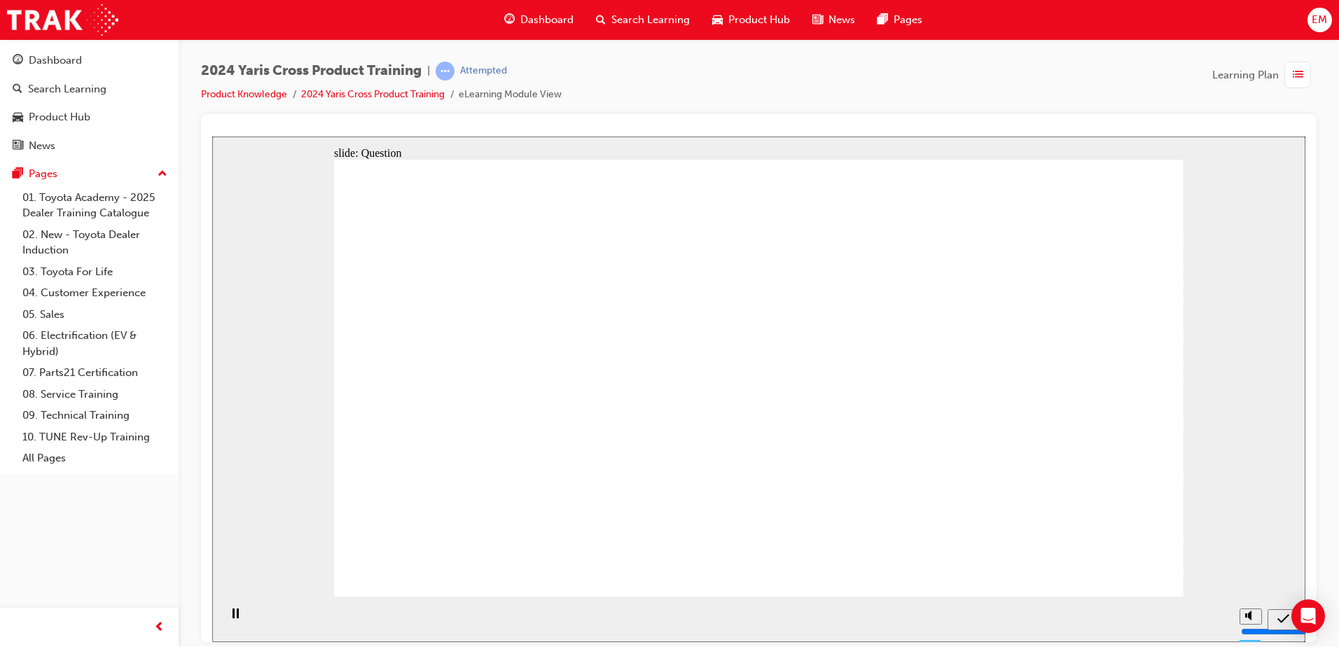
radio input "true"
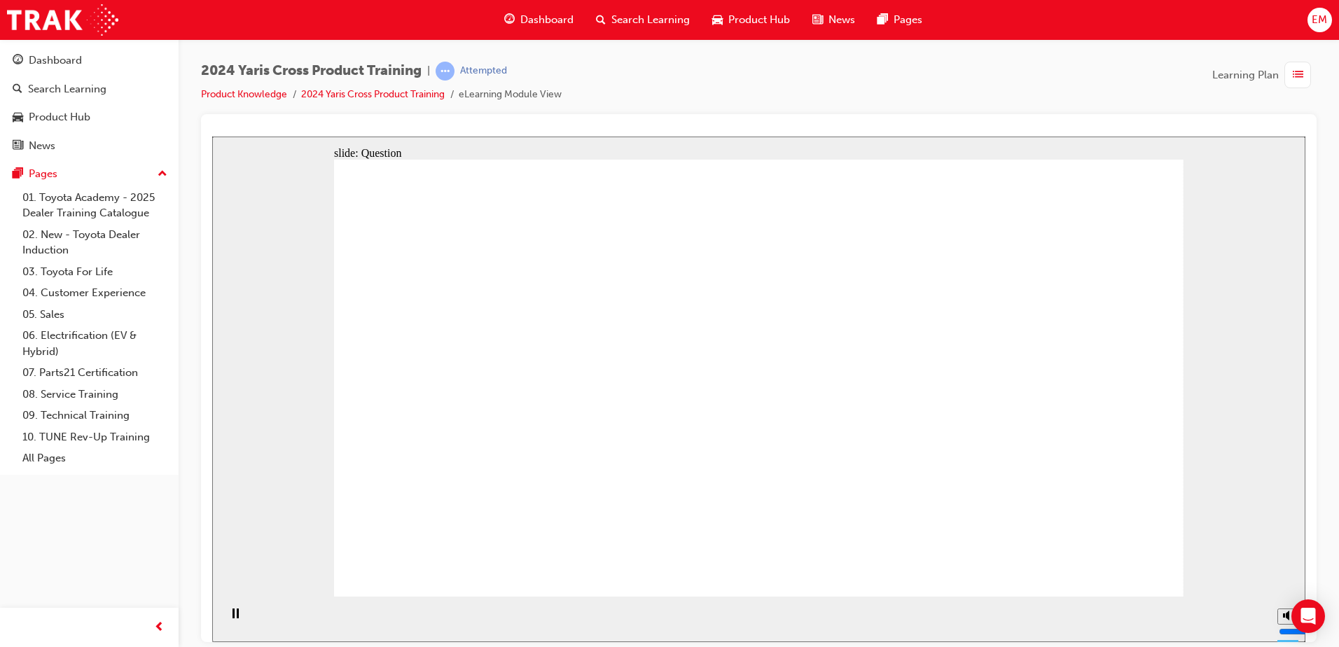
checkbox input "true"
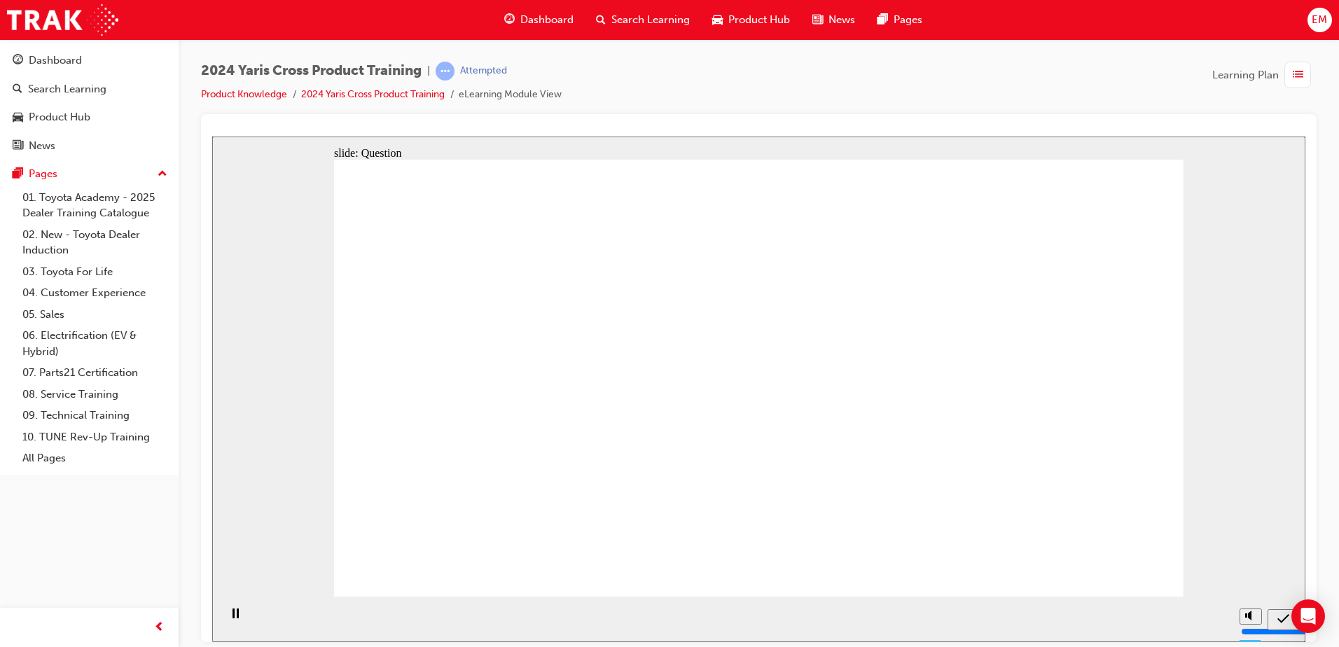
radio input "true"
drag, startPoint x: 871, startPoint y: 344, endPoint x: 798, endPoint y: 470, distance: 145.5
drag, startPoint x: 839, startPoint y: 356, endPoint x: 840, endPoint y: 459, distance: 102.2
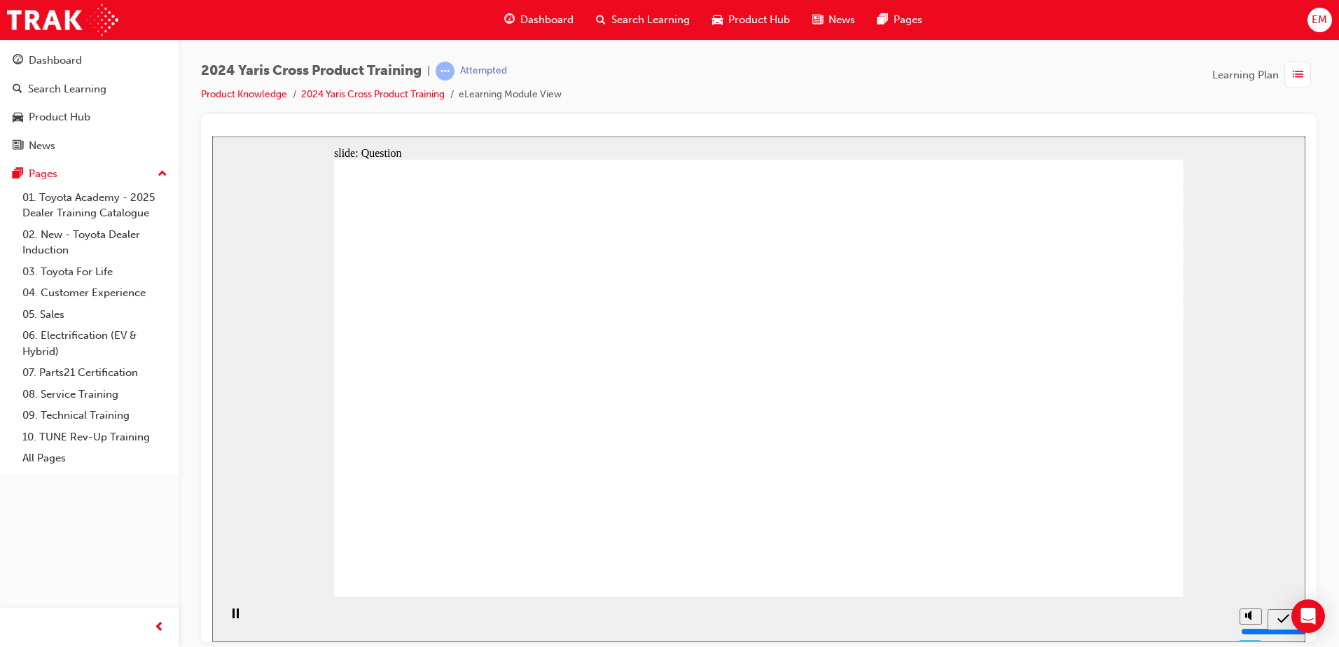
radio input "true"
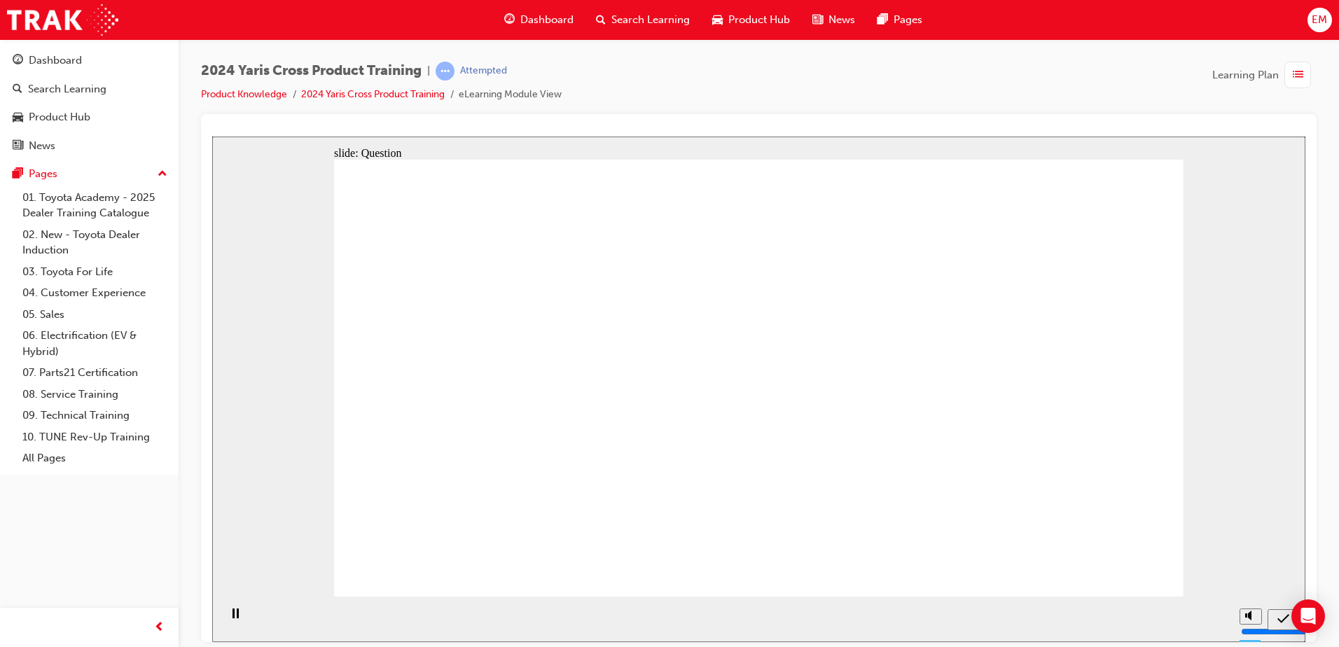
radio input "true"
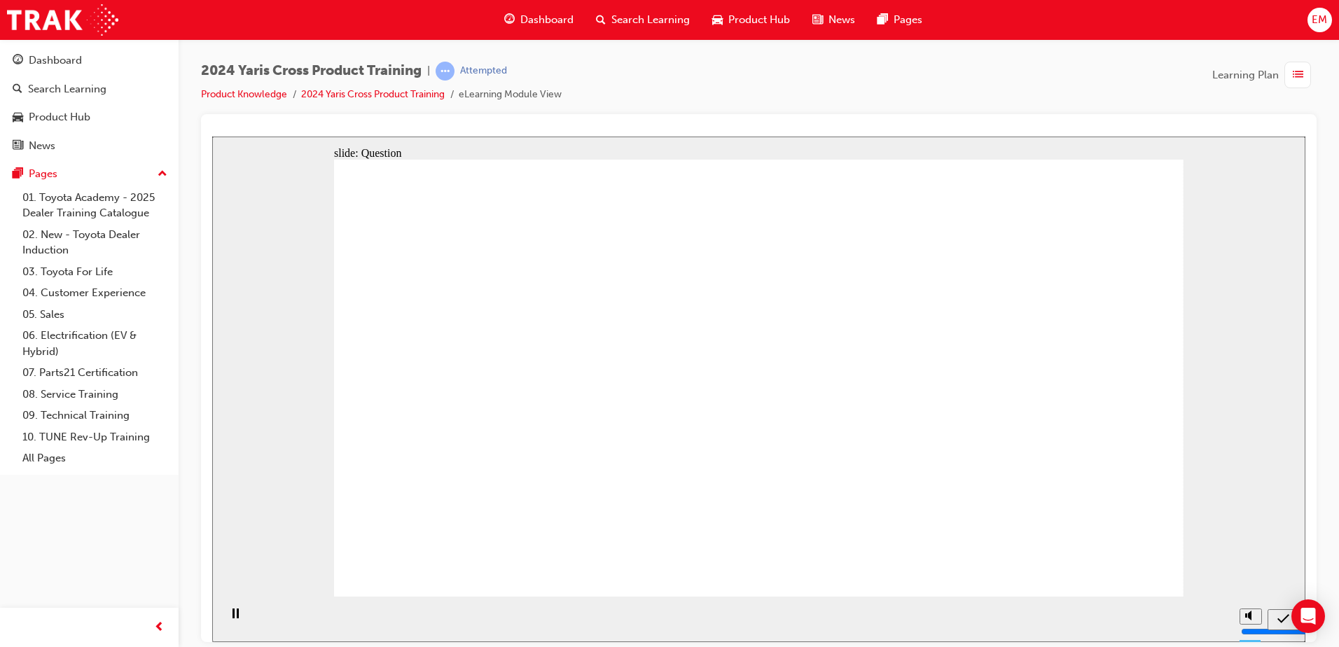
drag, startPoint x: 776, startPoint y: 500, endPoint x: 779, endPoint y: 487, distance: 13.6
checkbox input "true"
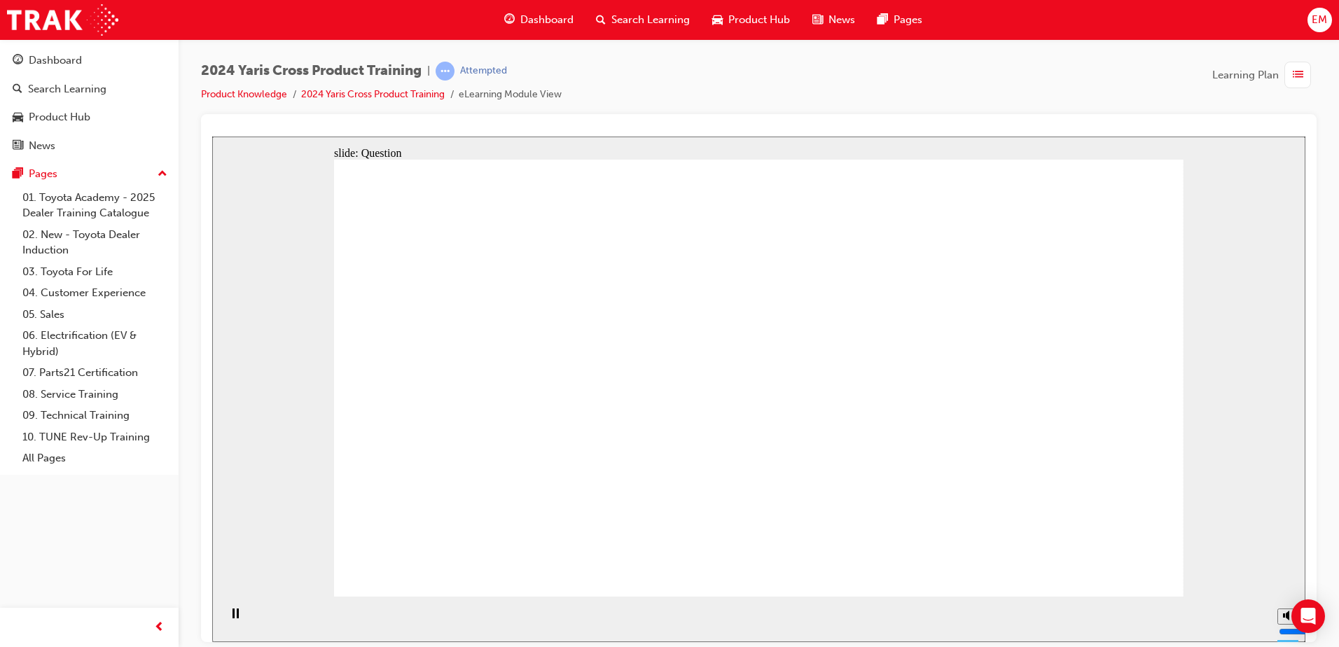
checkbox input "true"
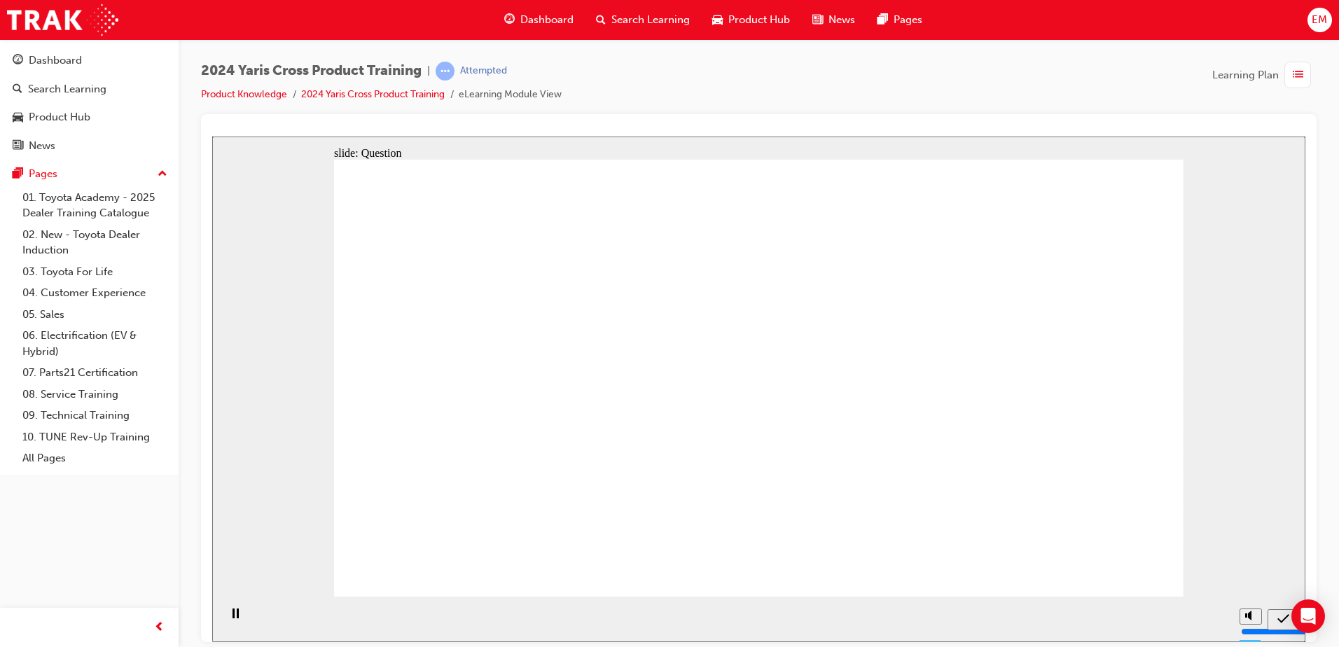
radio input "true"
drag, startPoint x: 900, startPoint y: 340, endPoint x: 854, endPoint y: 554, distance: 219.7
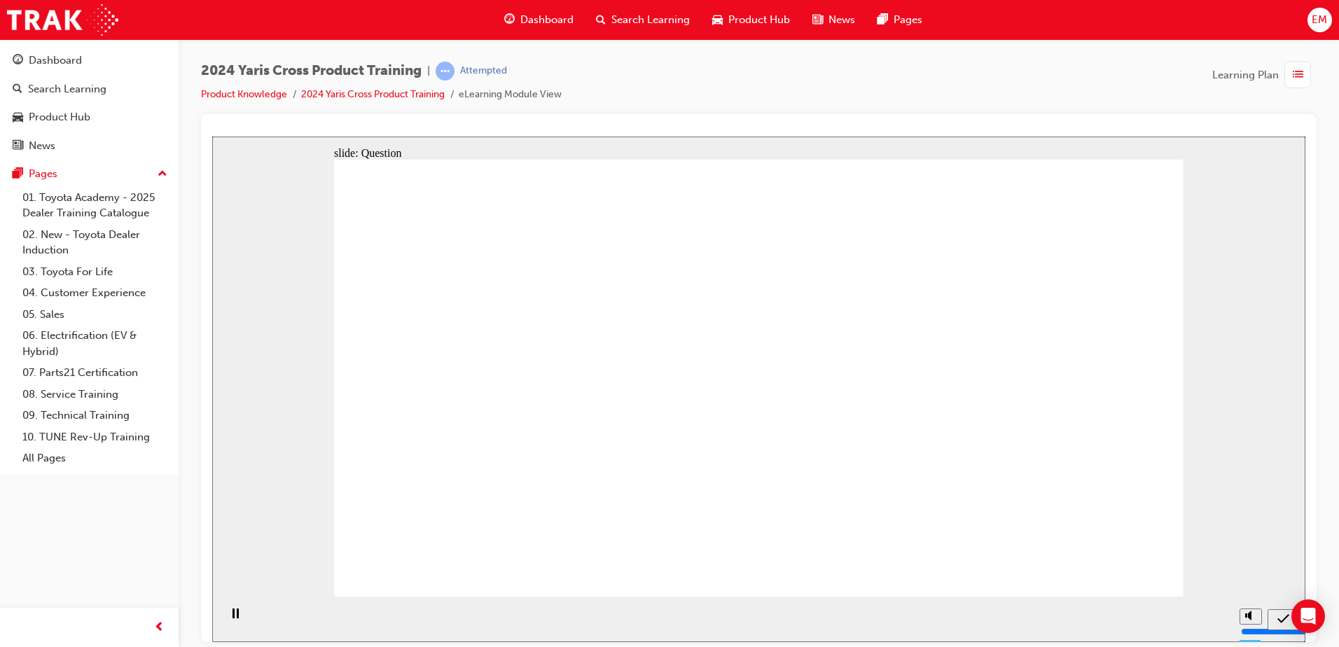
drag, startPoint x: 848, startPoint y: 386, endPoint x: 832, endPoint y: 489, distance: 104.2
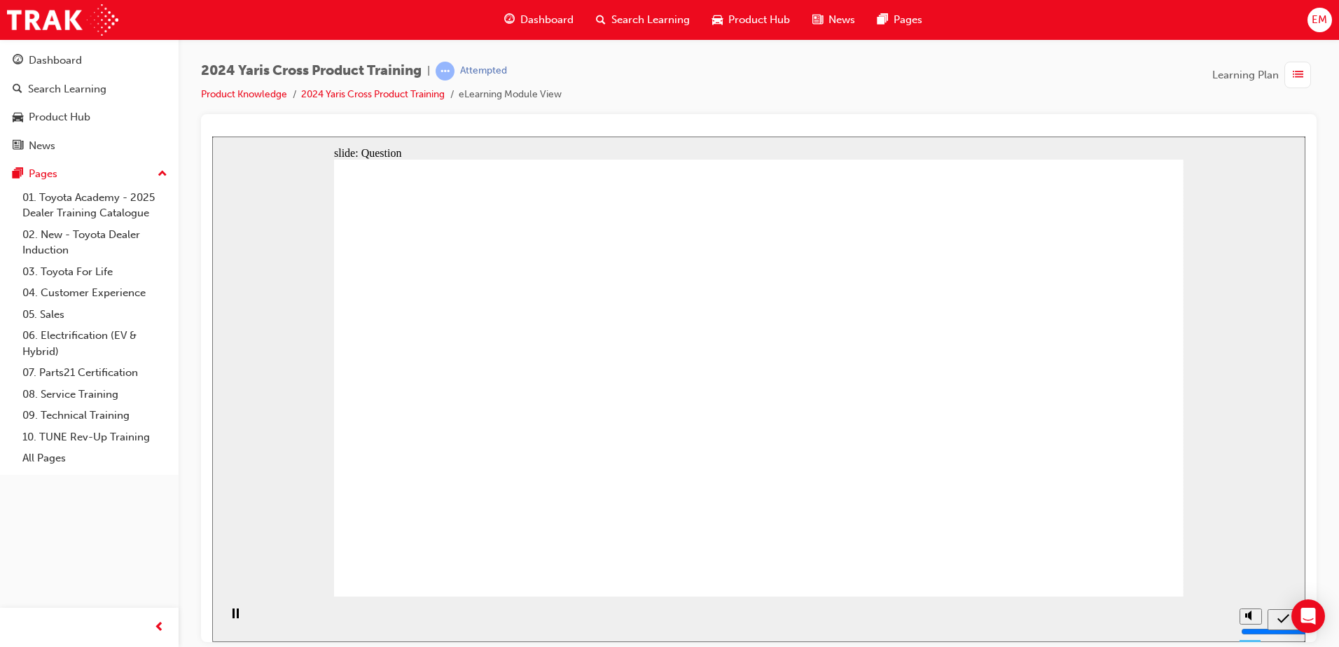
radio input "true"
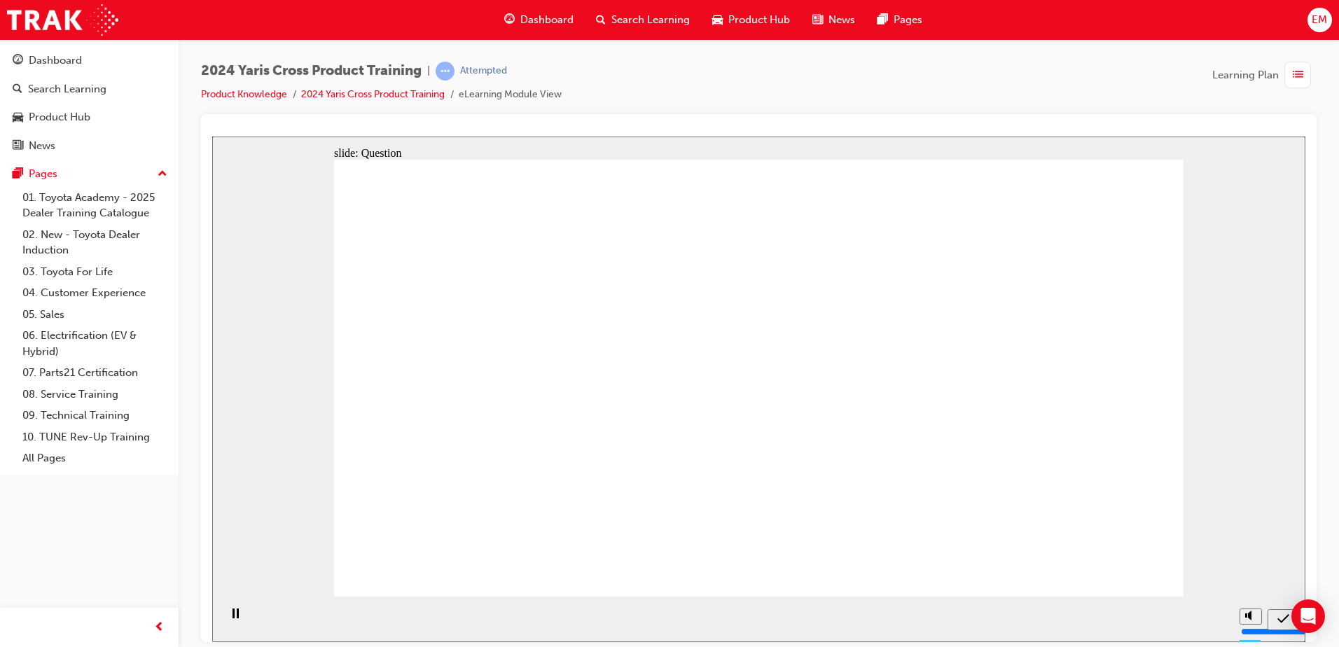
checkbox input "true"
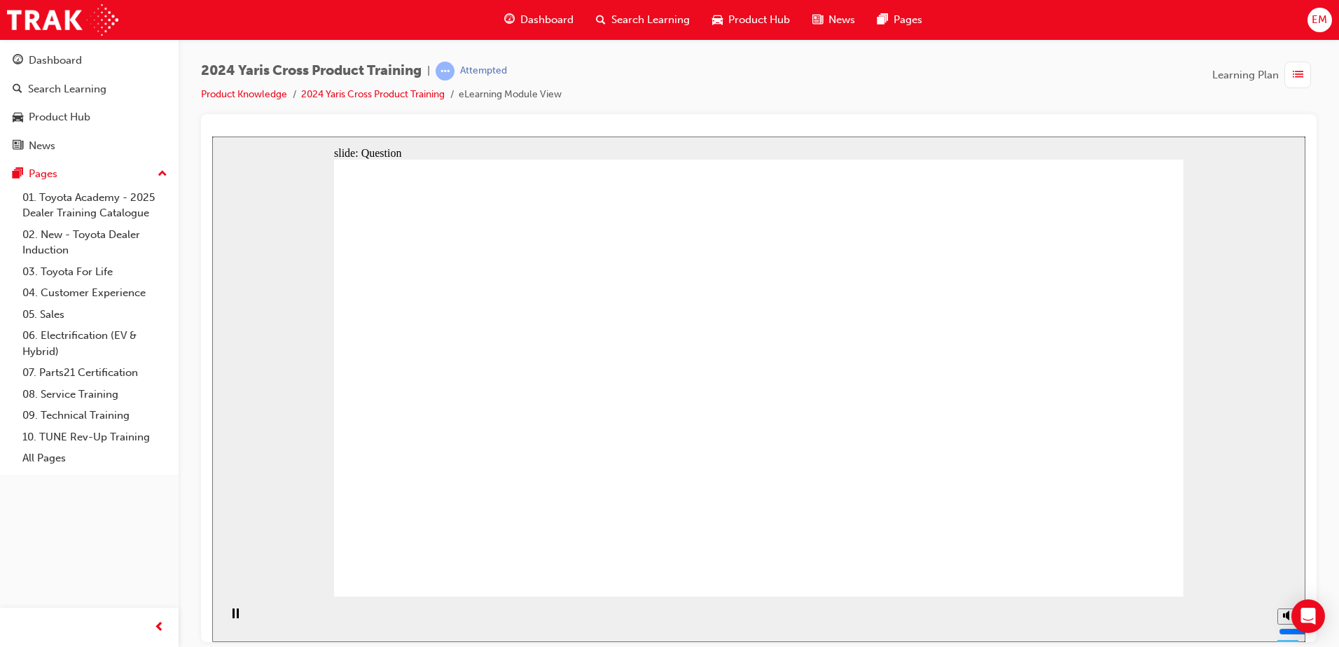
checkbox input "true"
checkbox input "false"
checkbox input "true"
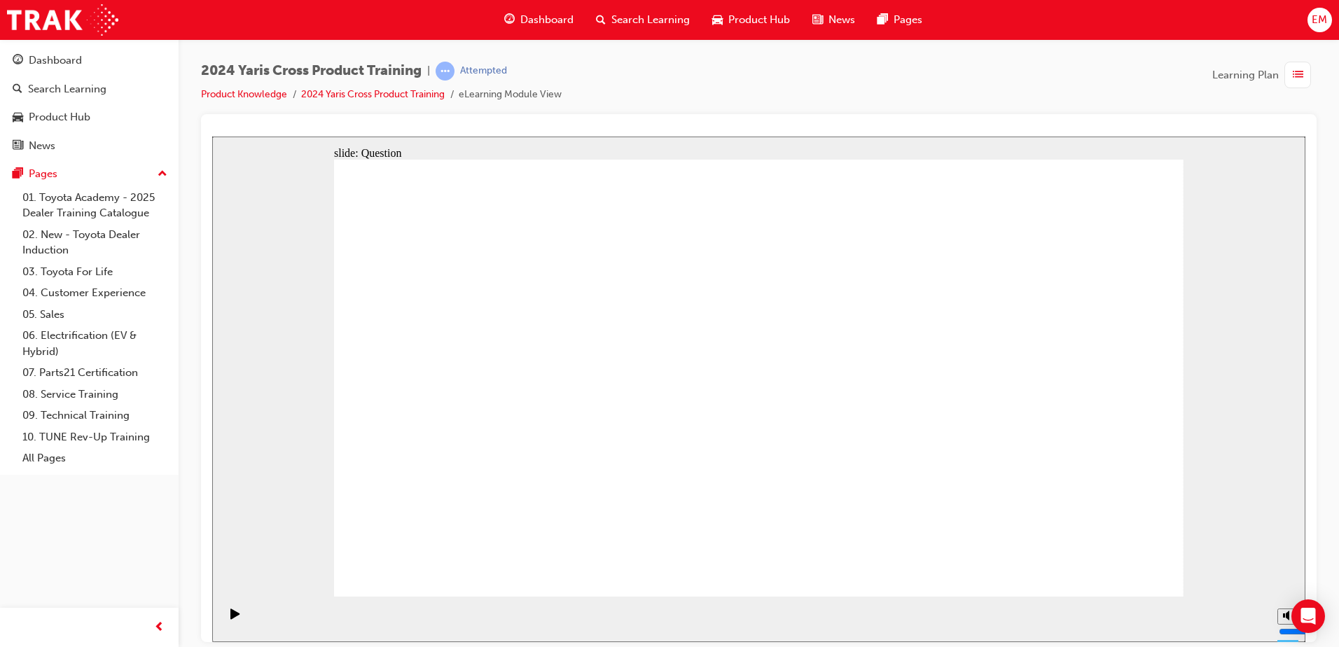
radio input "true"
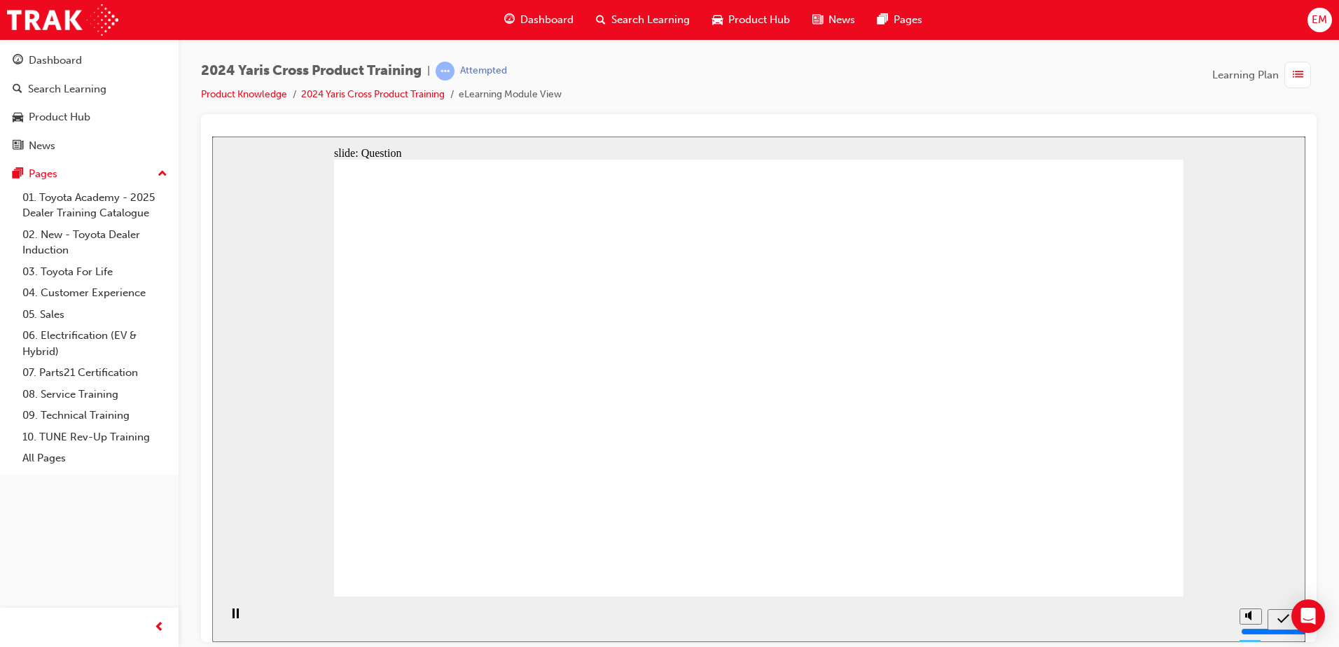
drag, startPoint x: 1003, startPoint y: 318, endPoint x: 1001, endPoint y: 370, distance: 52.5
drag, startPoint x: 1006, startPoint y: 363, endPoint x: 1009, endPoint y: 504, distance: 140.7
drag, startPoint x: 1173, startPoint y: 580, endPoint x: 1167, endPoint y: 575, distance: 7.4
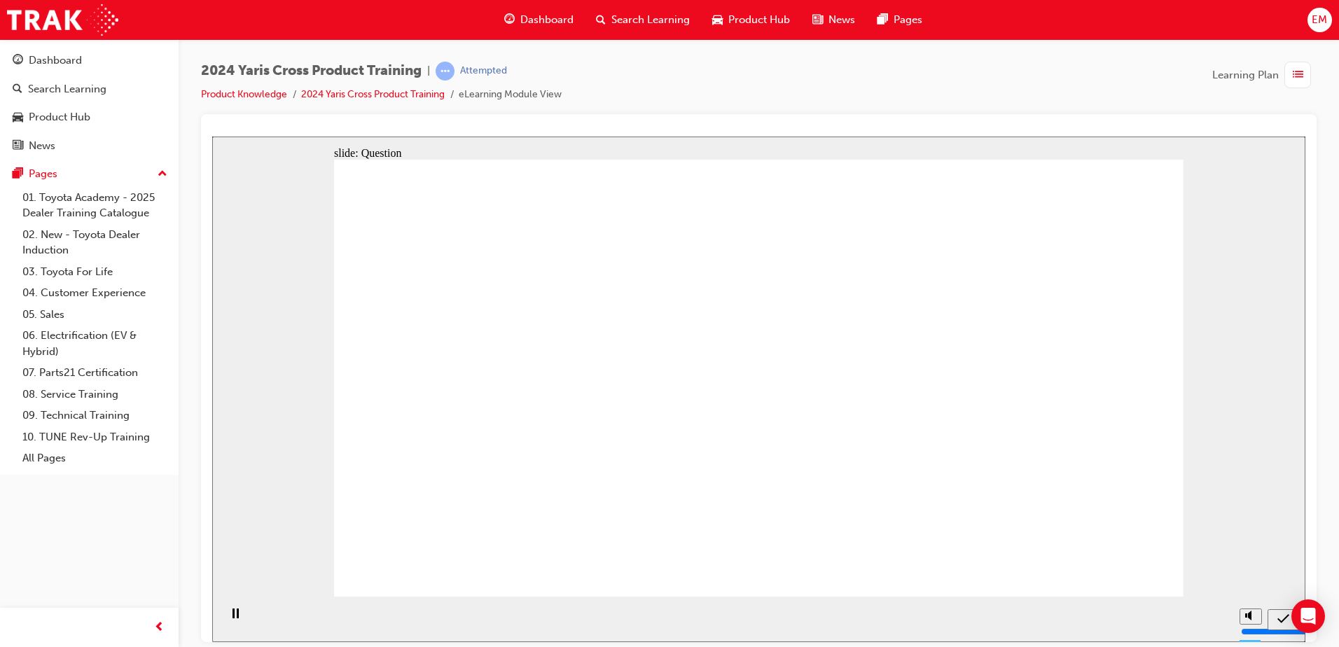
radio input "true"
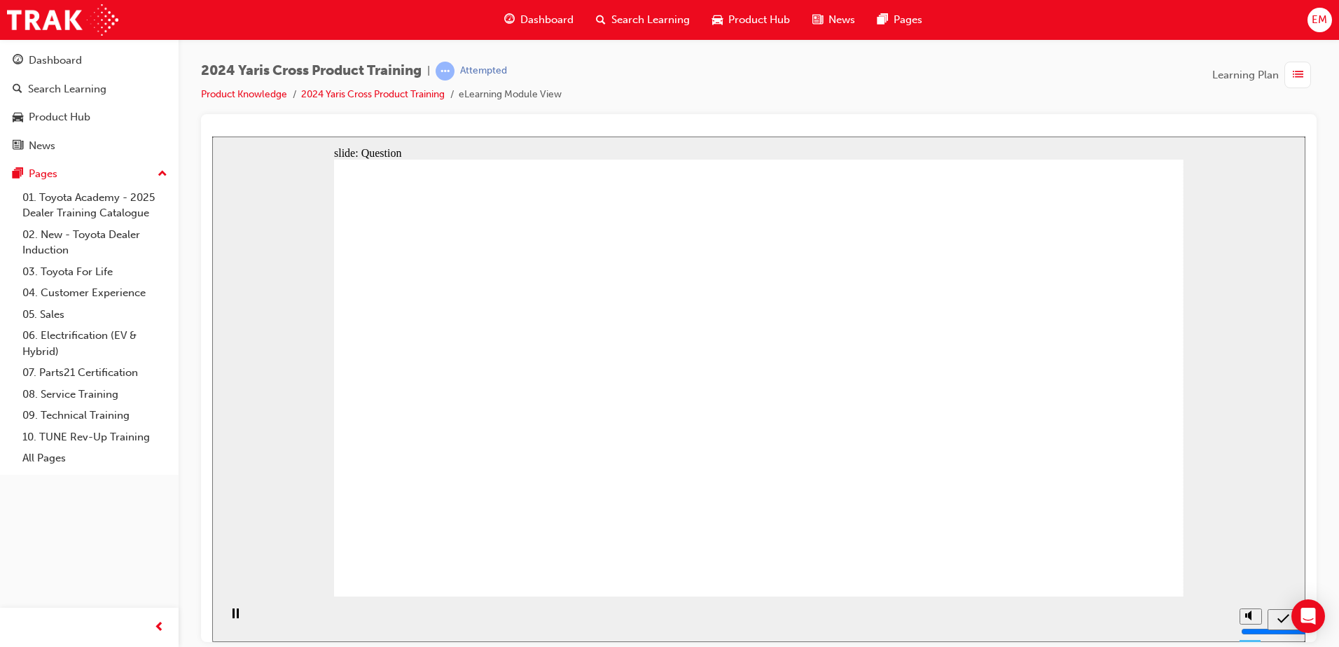
radio input "true"
drag, startPoint x: 744, startPoint y: 454, endPoint x: 755, endPoint y: 462, distance: 13.0
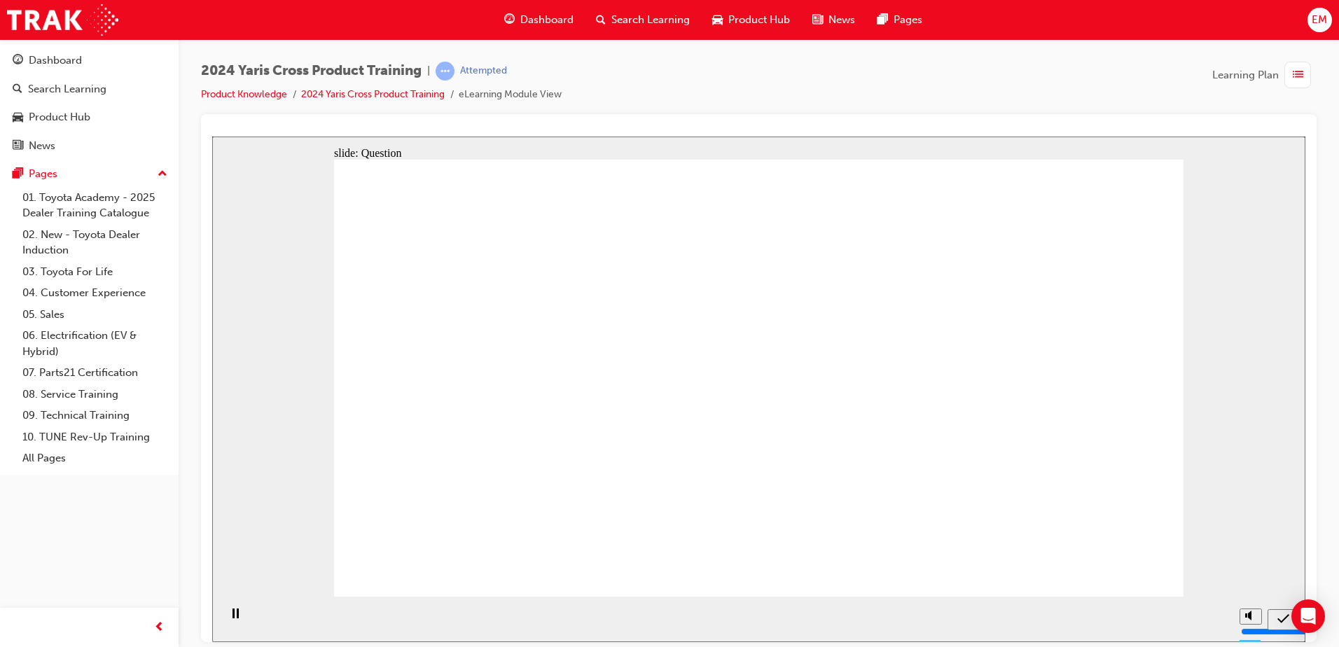
checkbox input "true"
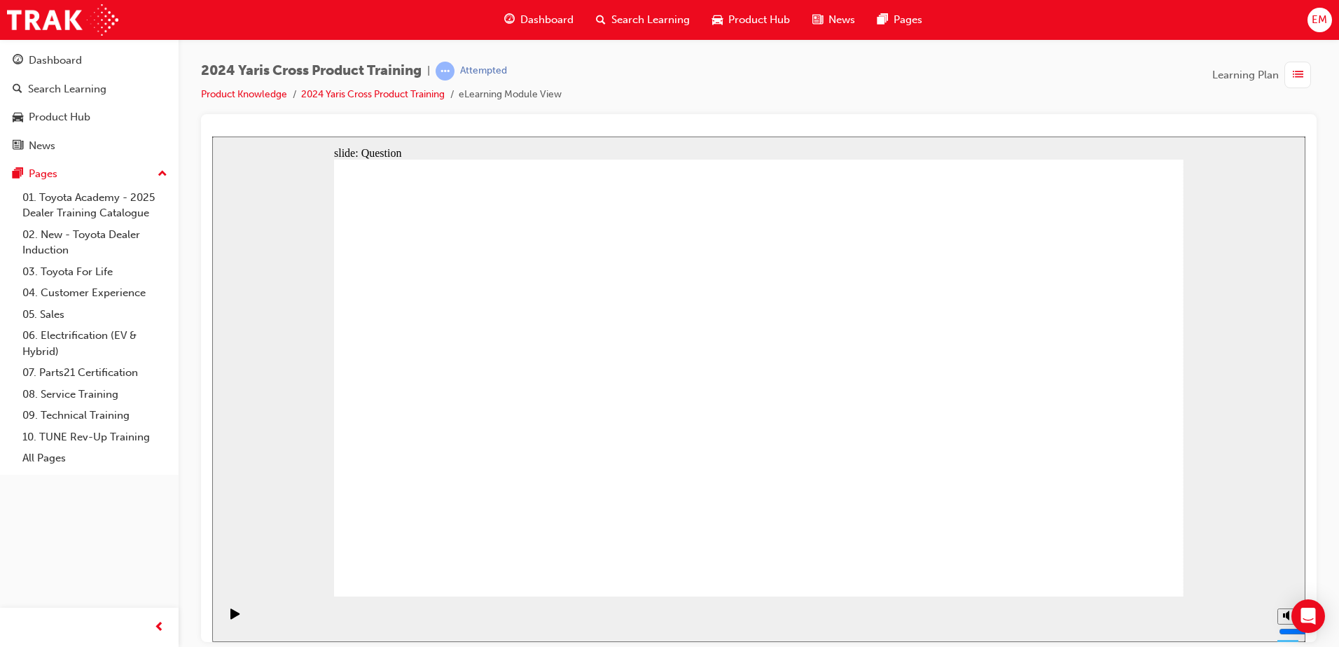
checkbox input "true"
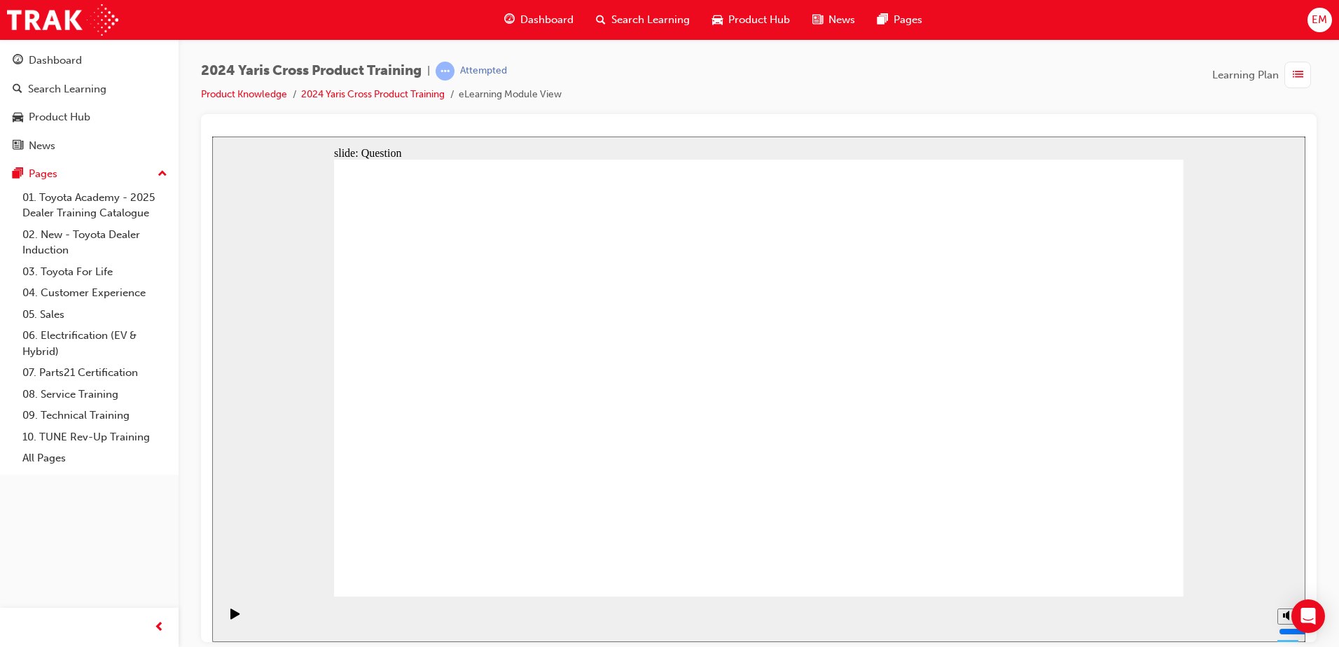
checkbox input "false"
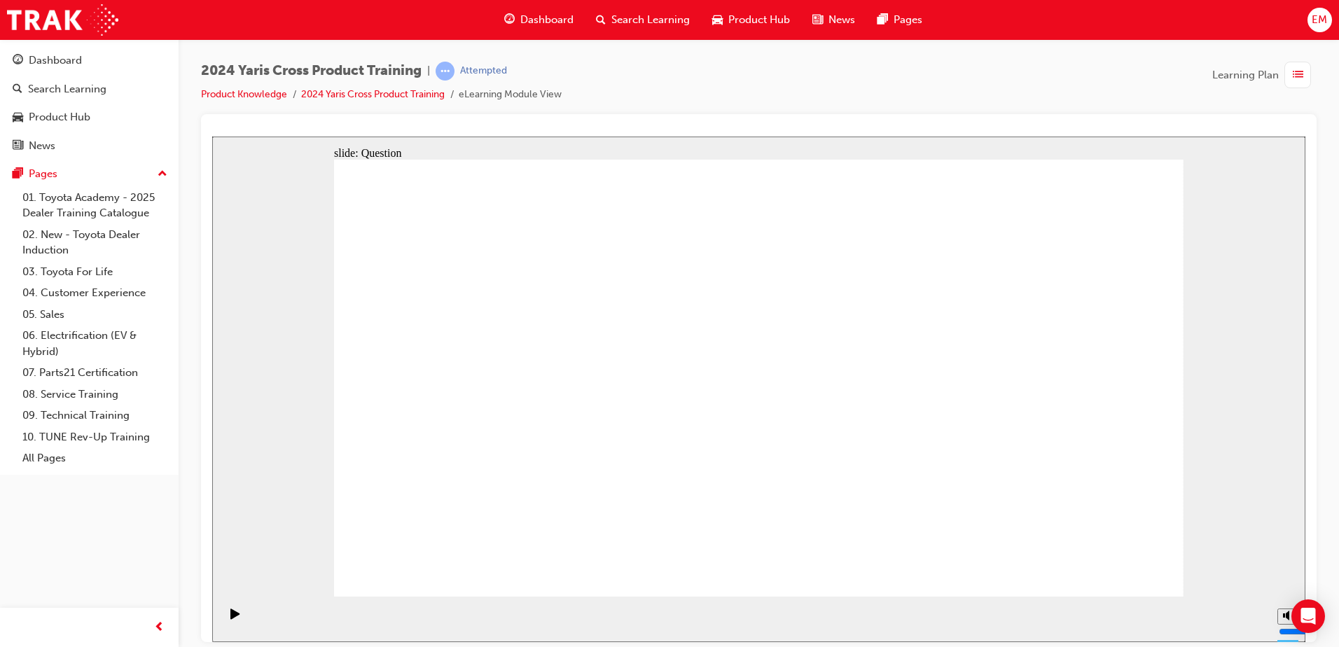
radio input "true"
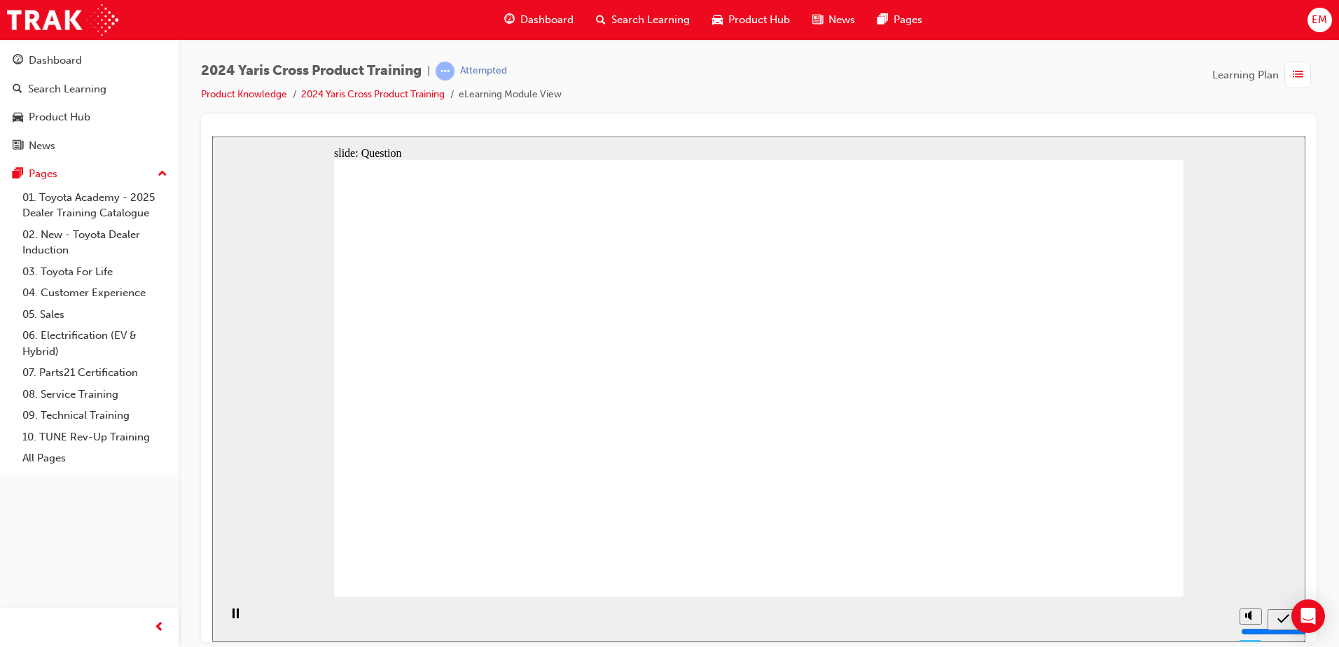
drag, startPoint x: 982, startPoint y: 349, endPoint x: 867, endPoint y: 450, distance: 153.3
drag, startPoint x: 956, startPoint y: 371, endPoint x: 907, endPoint y: 517, distance: 153.9
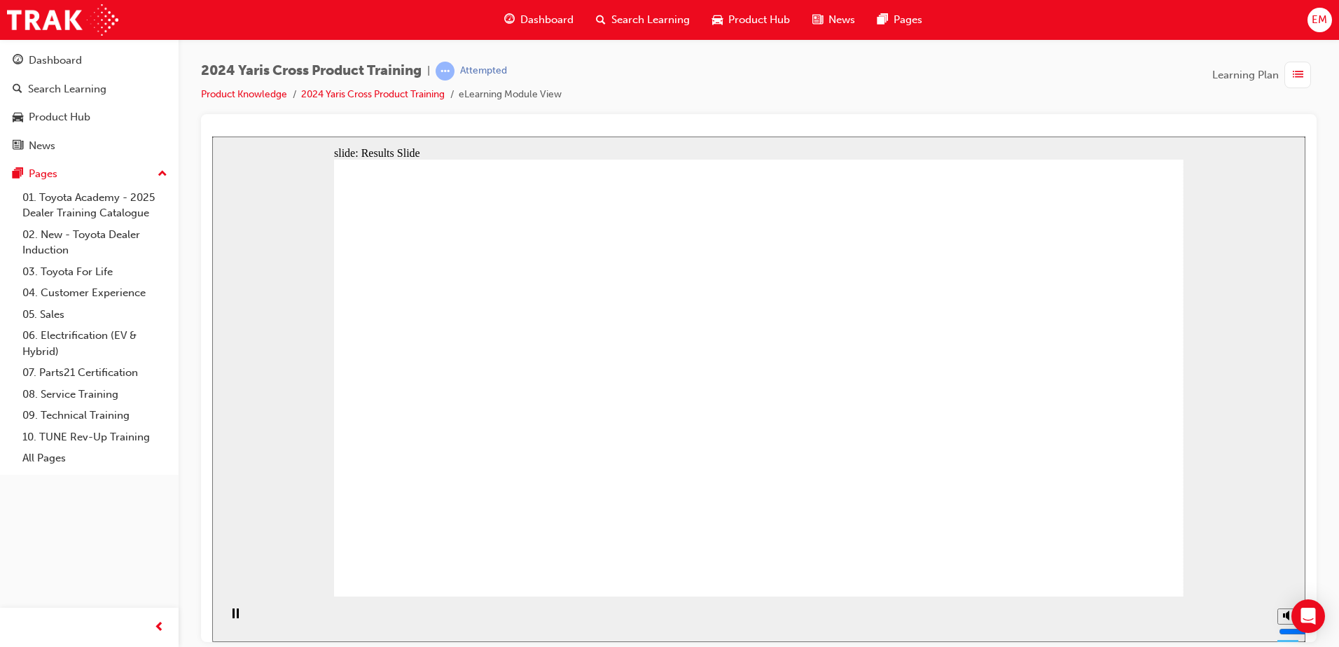
radio input "true"
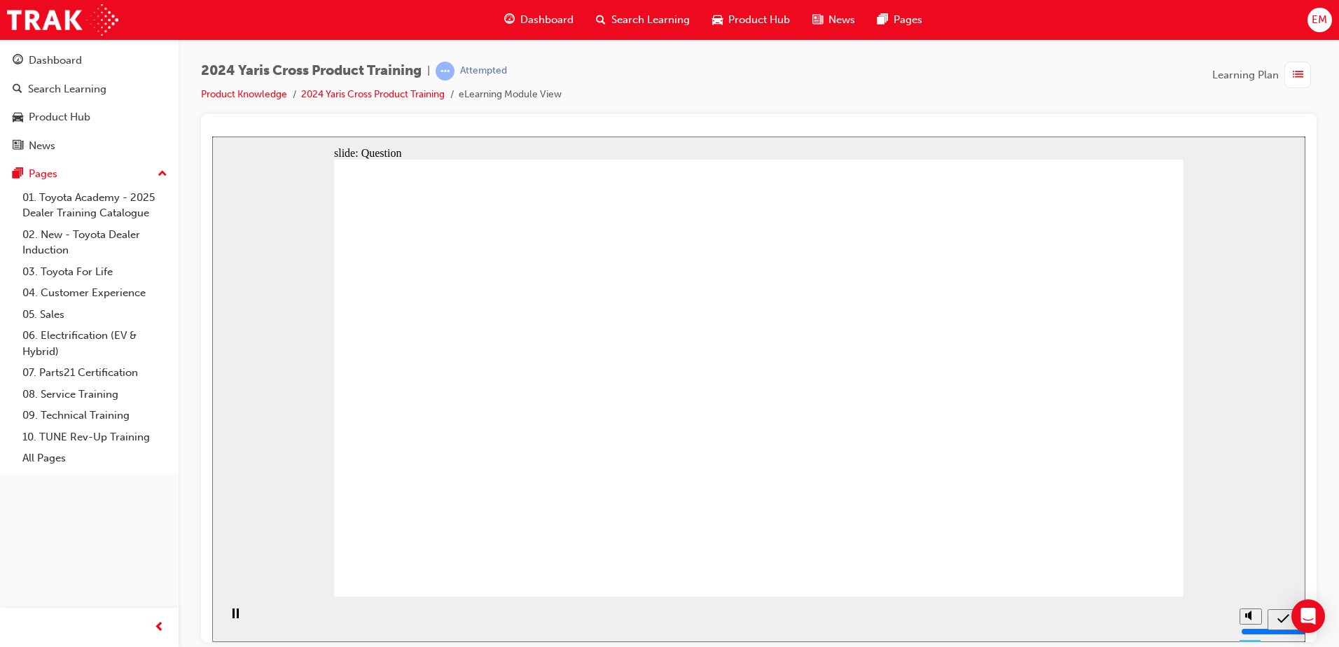
radio input "true"
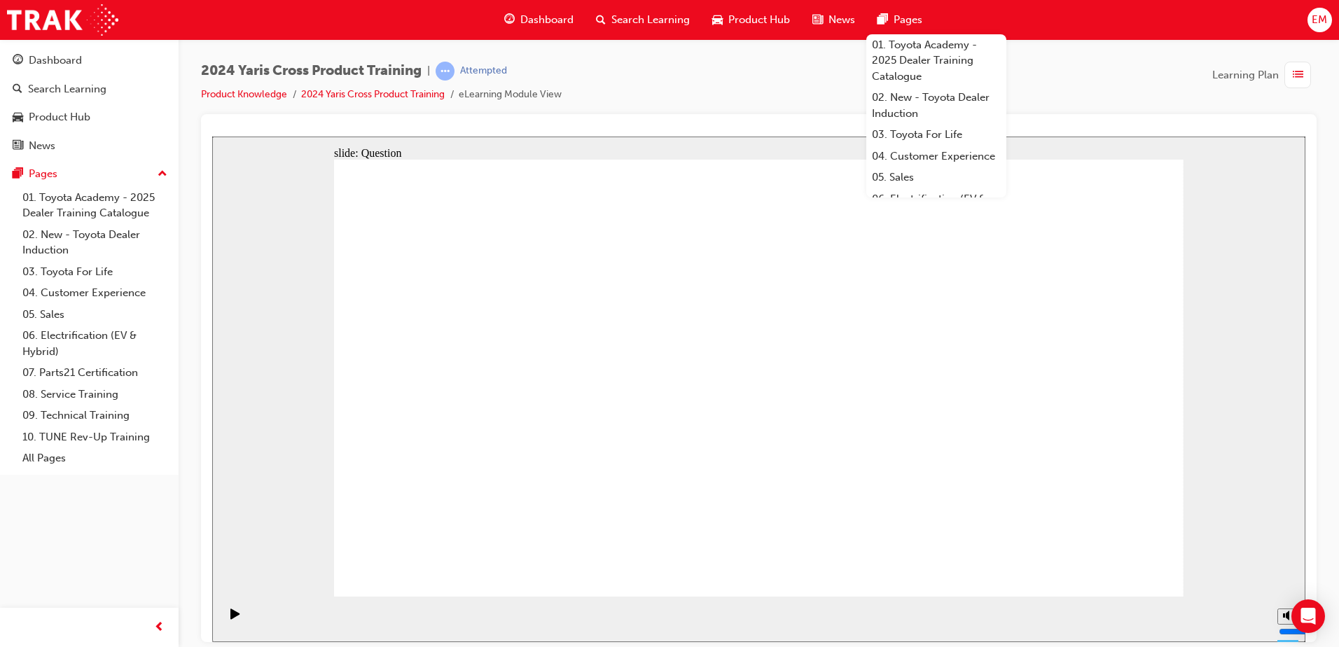
checkbox input "true"
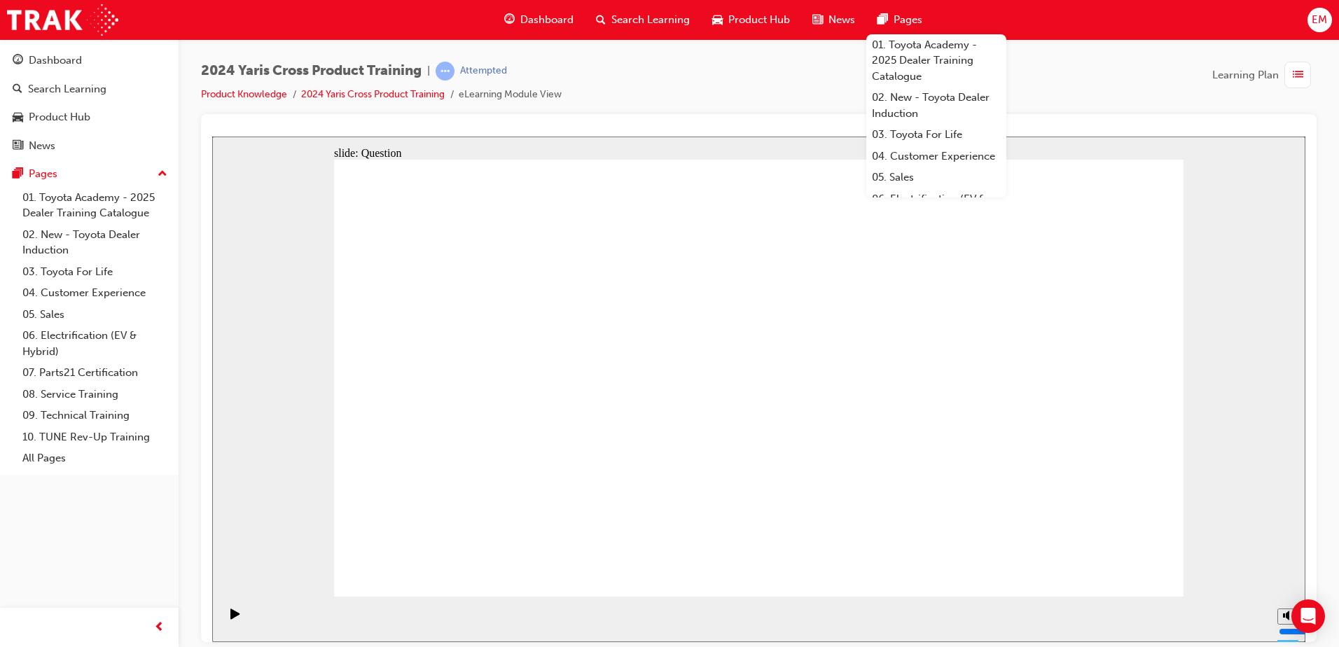
checkbox input "false"
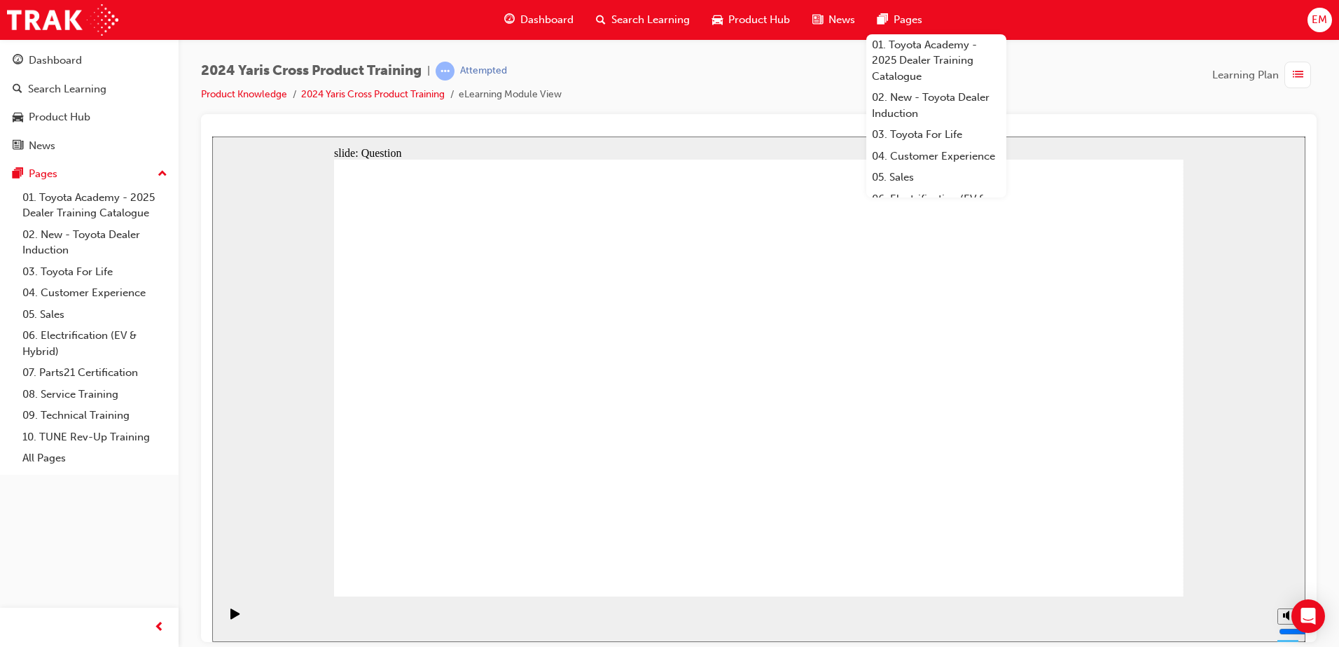
checkbox input "true"
drag, startPoint x: 839, startPoint y: 379, endPoint x: 955, endPoint y: 359, distance: 117.9
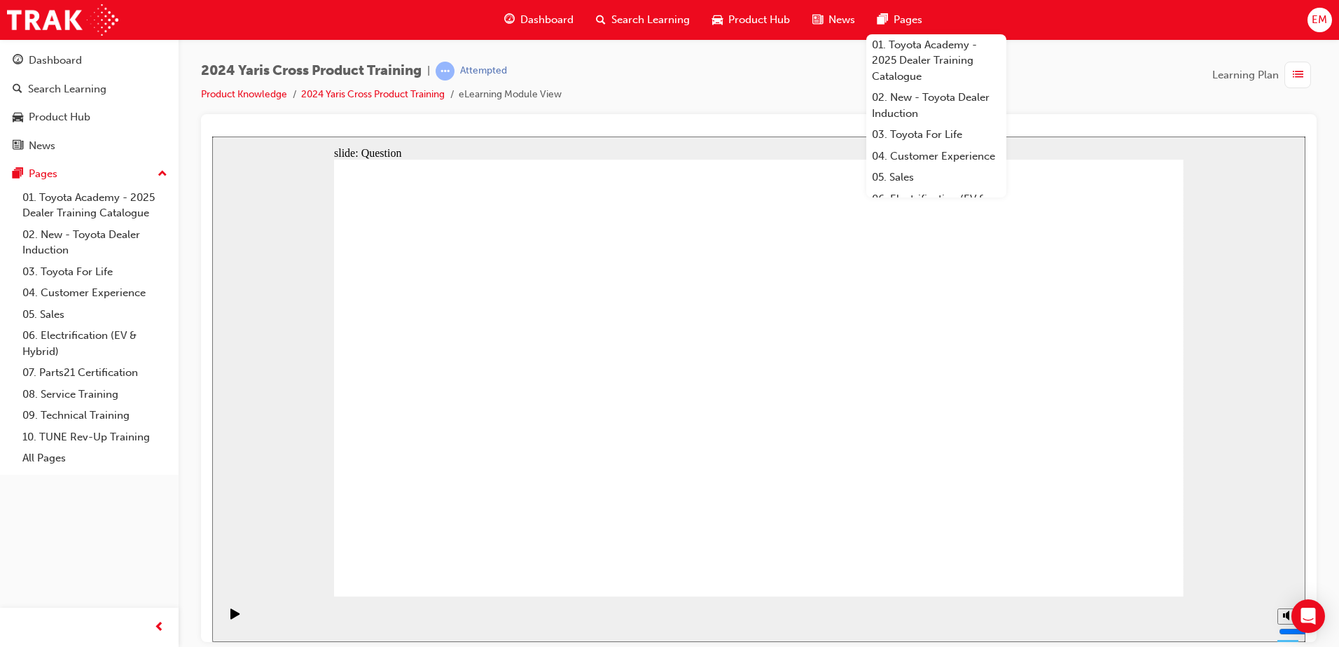
checkbox input "false"
checkbox input "true"
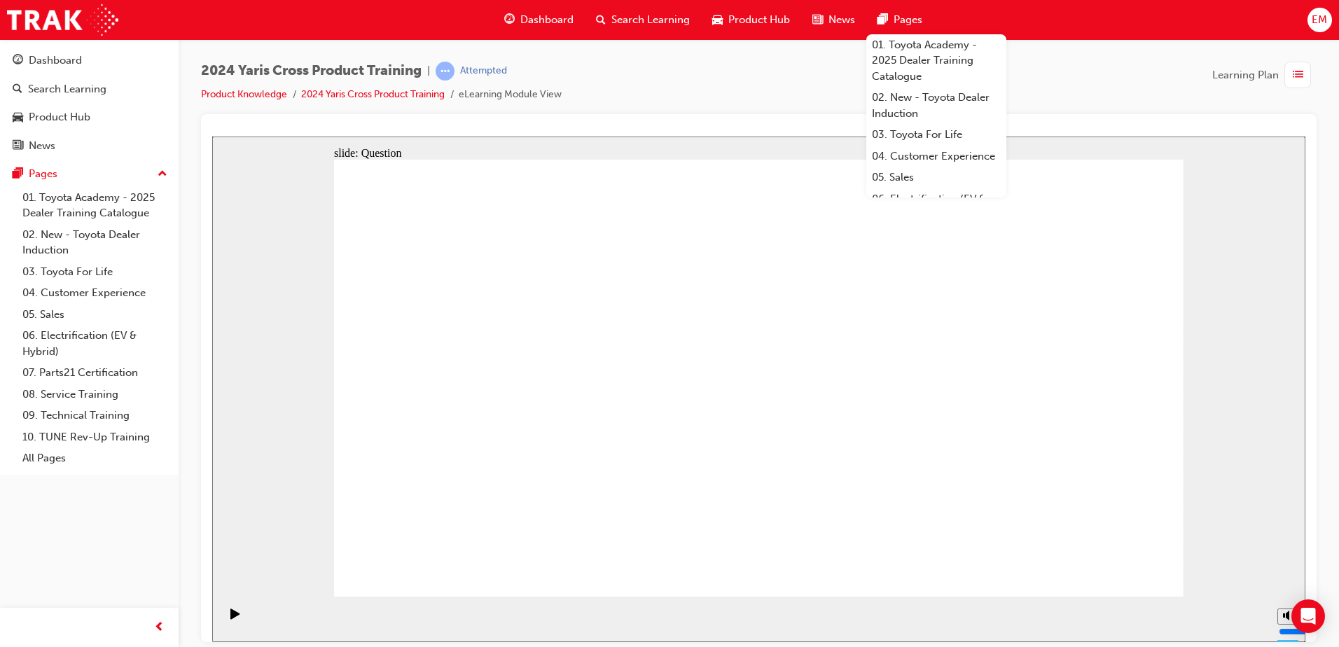
checkbox input "true"
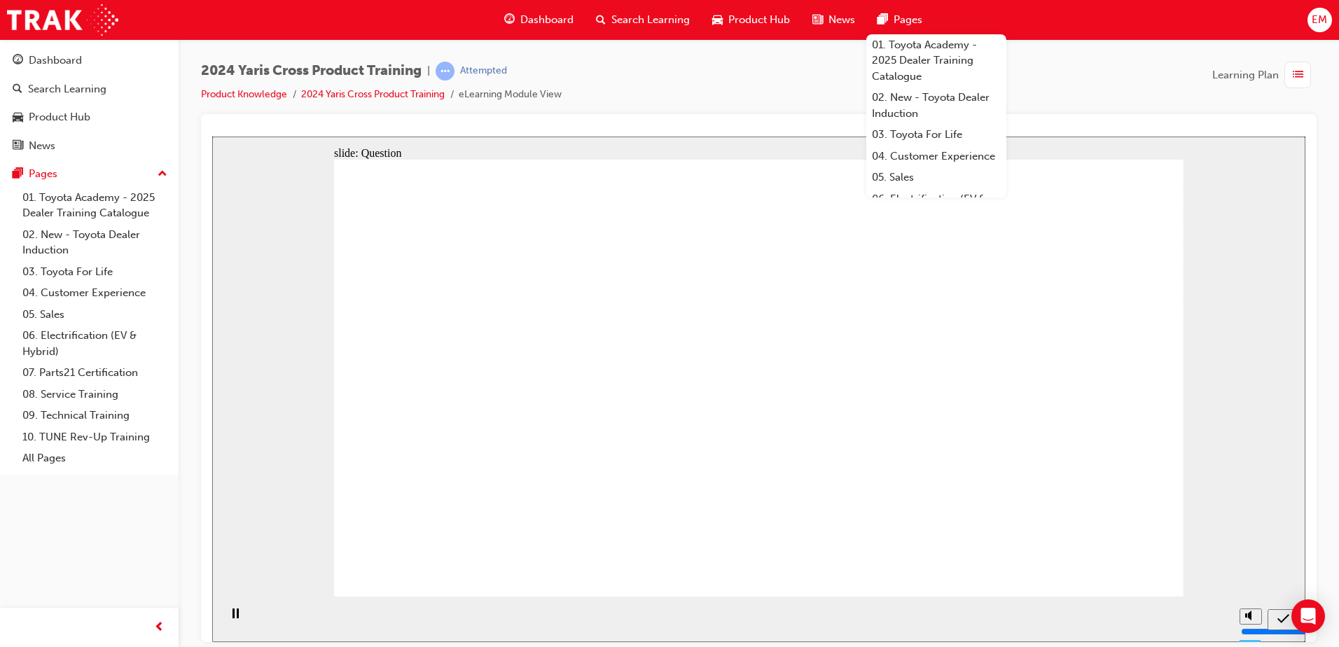
radio input "true"
drag, startPoint x: 685, startPoint y: 351, endPoint x: 993, endPoint y: 505, distance: 344.4
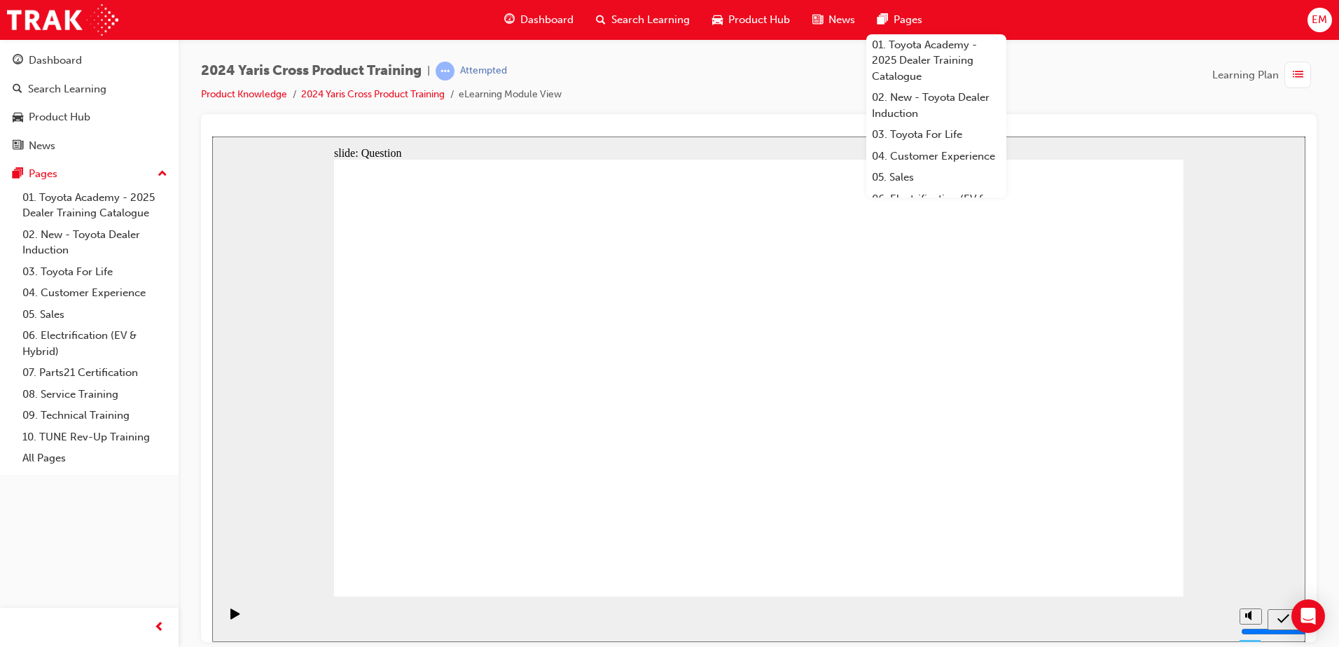
drag, startPoint x: 1042, startPoint y: 363, endPoint x: 700, endPoint y: 513, distance: 373.7
drag, startPoint x: 527, startPoint y: 363, endPoint x: 847, endPoint y: 473, distance: 338.1
drag, startPoint x: 824, startPoint y: 369, endPoint x: 503, endPoint y: 516, distance: 352.7
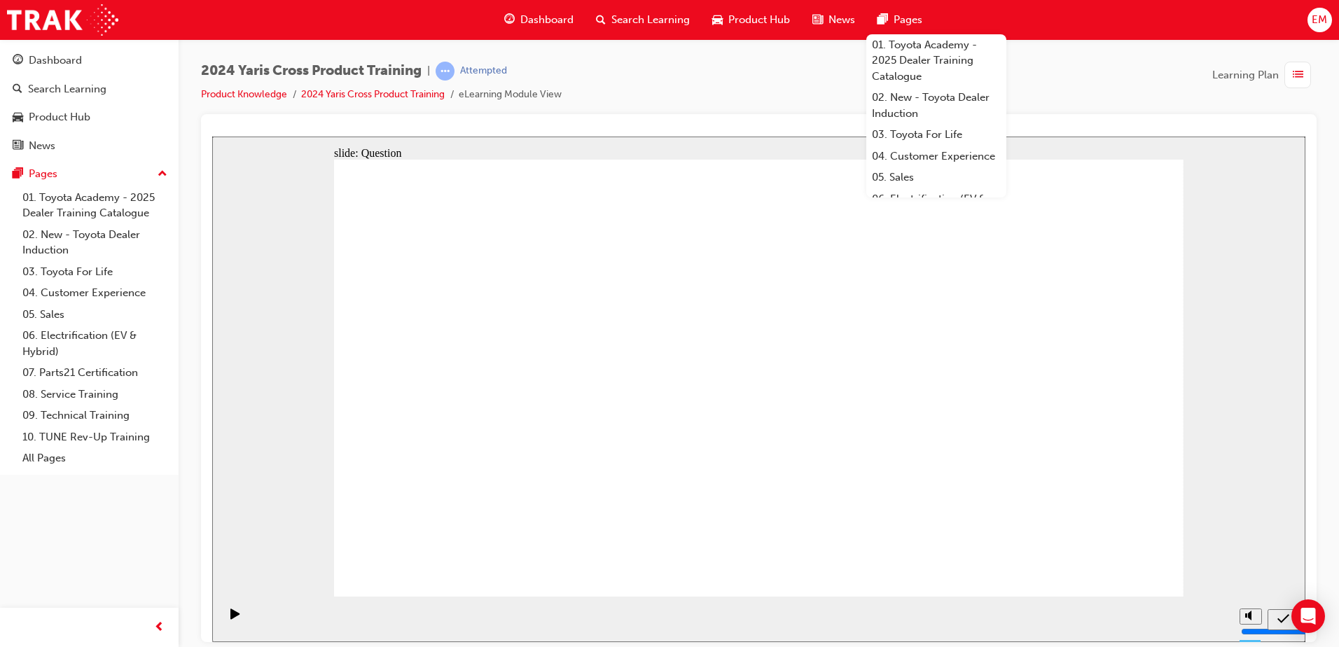
click at [515, 15] on div "Dashboard" at bounding box center [539, 20] width 92 height 29
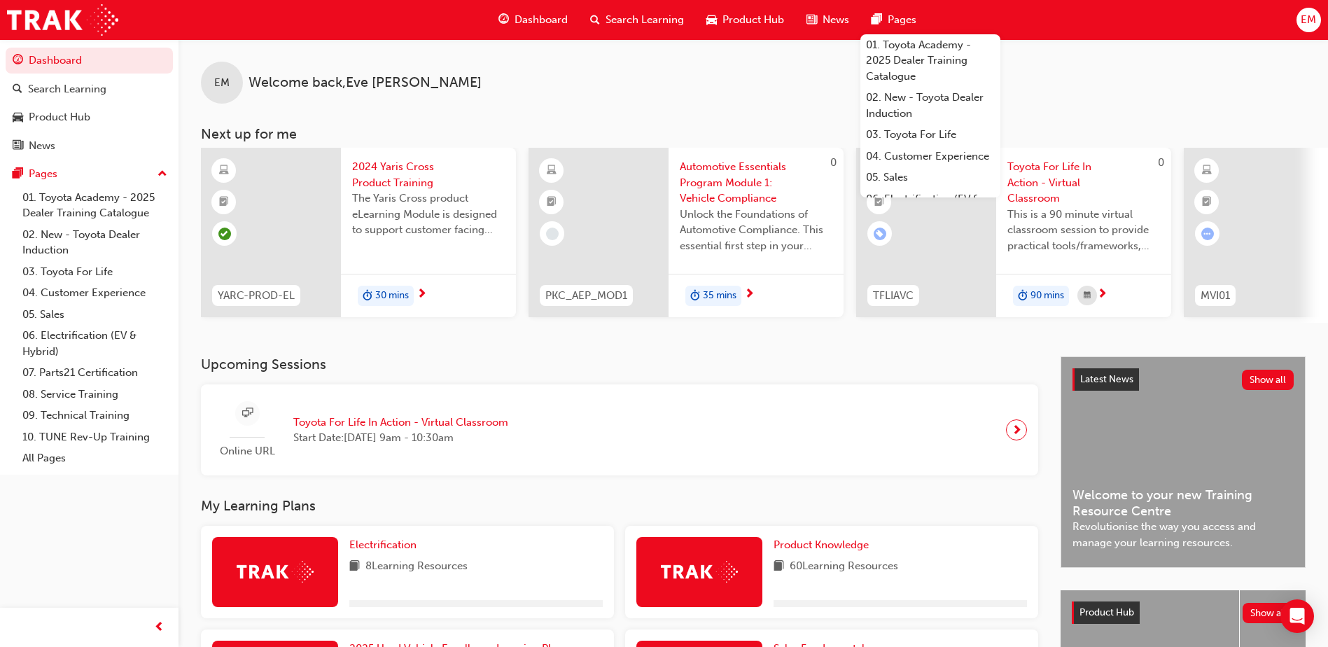
scroll to position [210, 0]
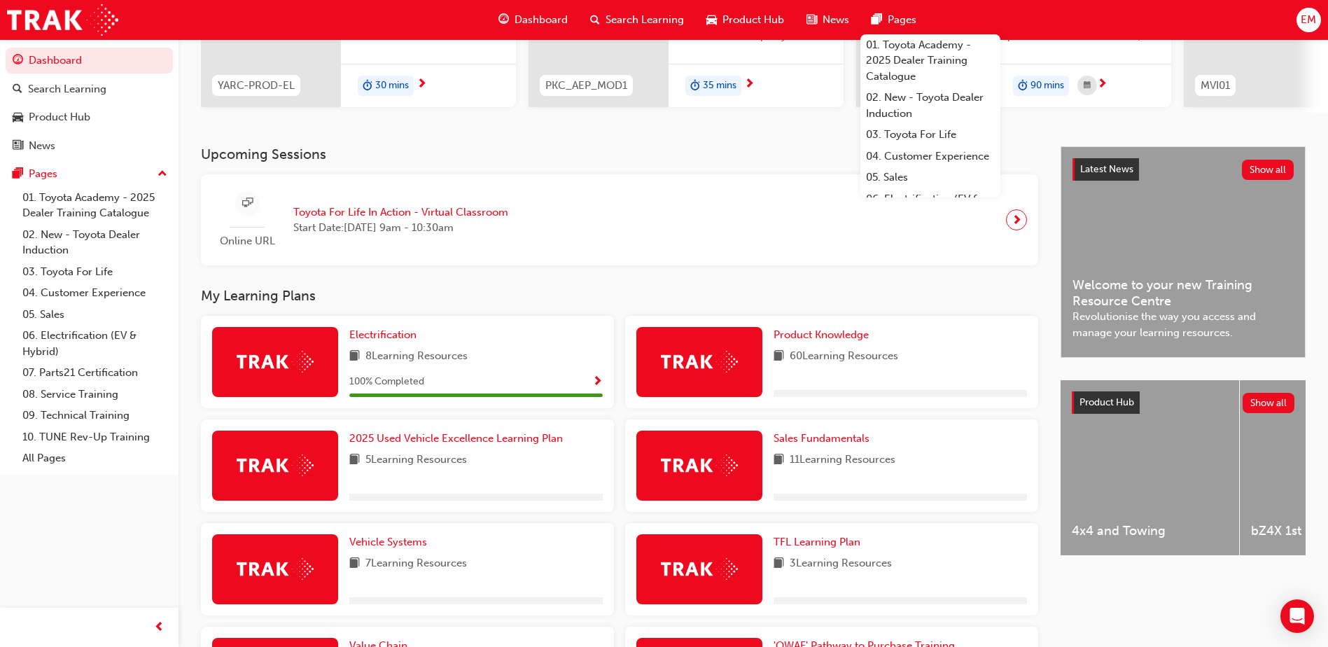
click at [799, 244] on div "Online URL Toyota For Life In Action - Virtual Classroom Start Date: Mon 29 Sep…" at bounding box center [619, 220] width 815 height 69
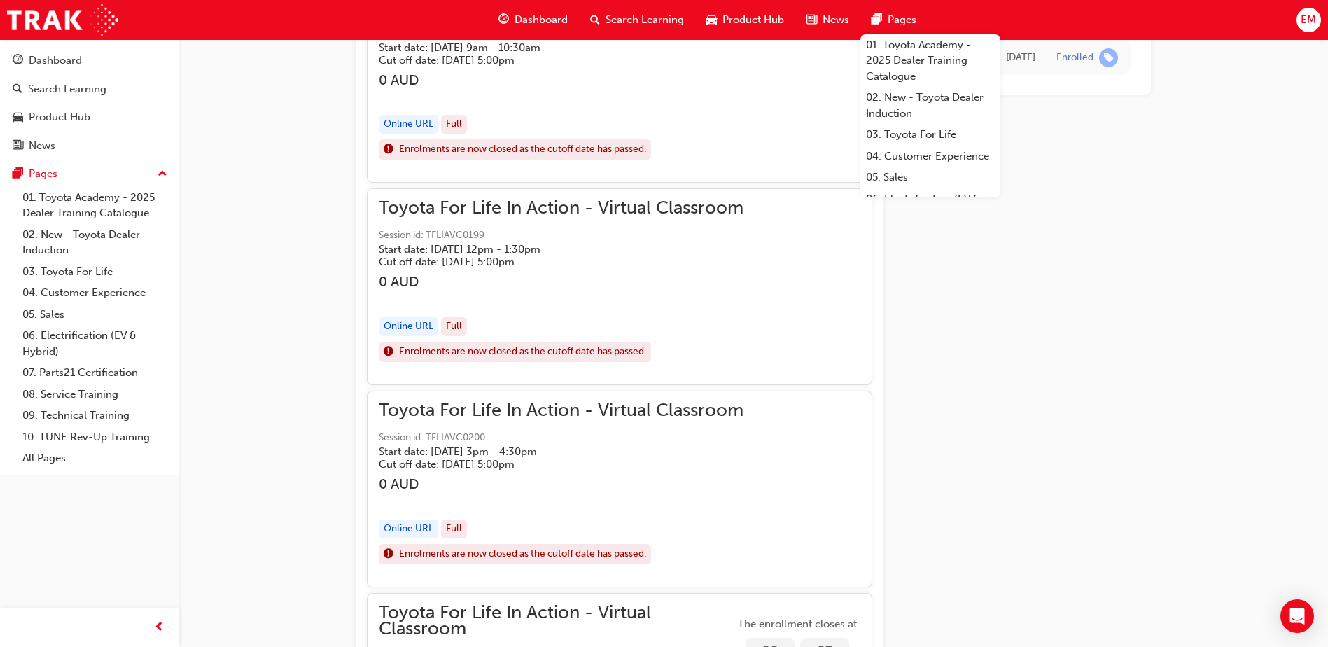
scroll to position [1110, 0]
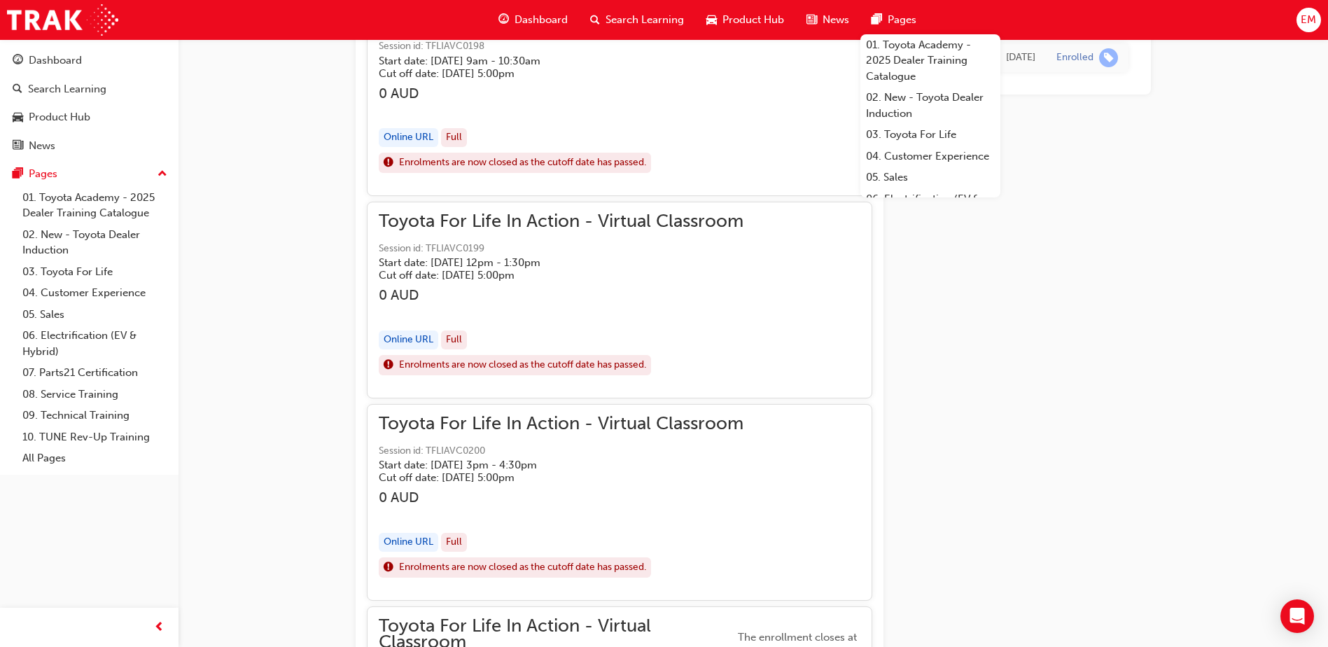
click at [923, 22] on div "Pages" at bounding box center [893, 20] width 67 height 29
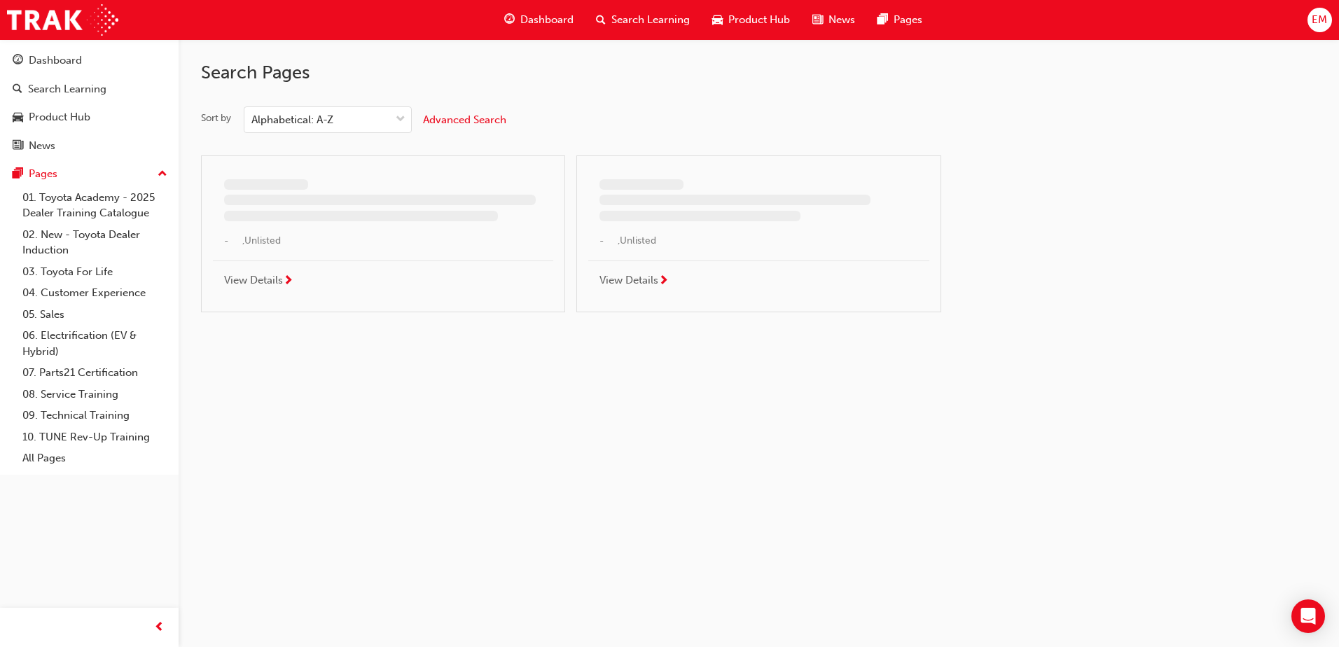
click at [538, 13] on span "Dashboard" at bounding box center [546, 20] width 53 height 16
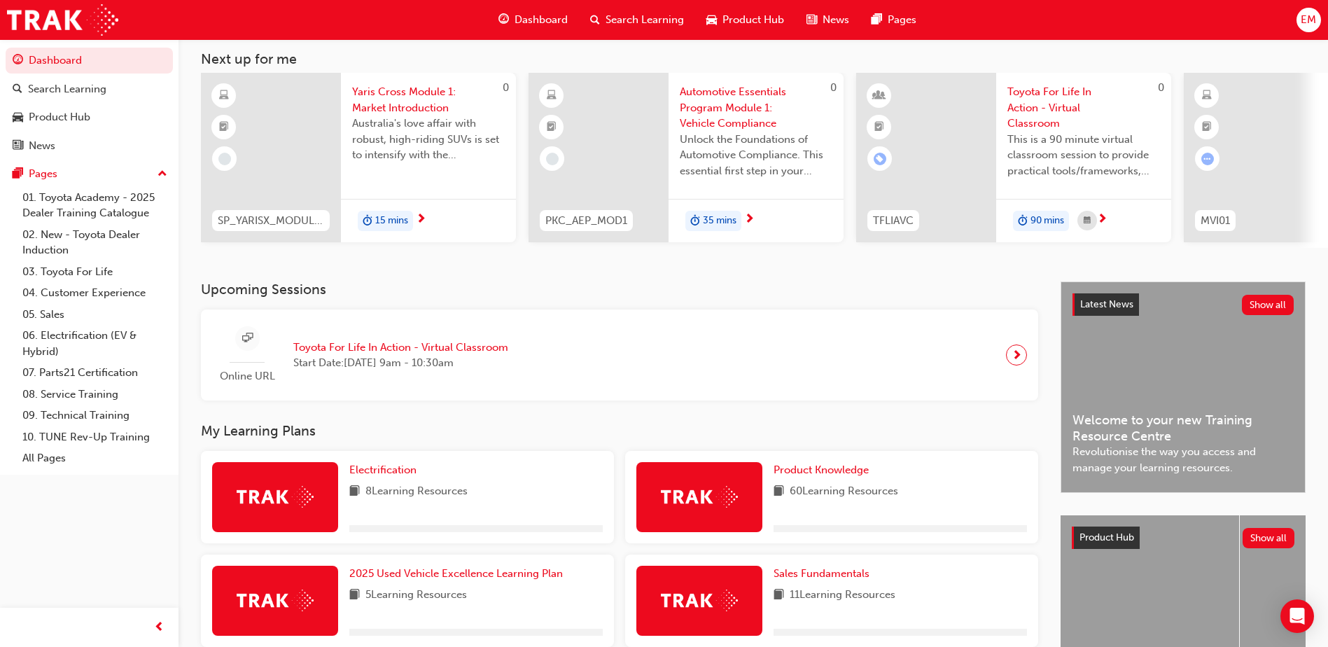
scroll to position [280, 0]
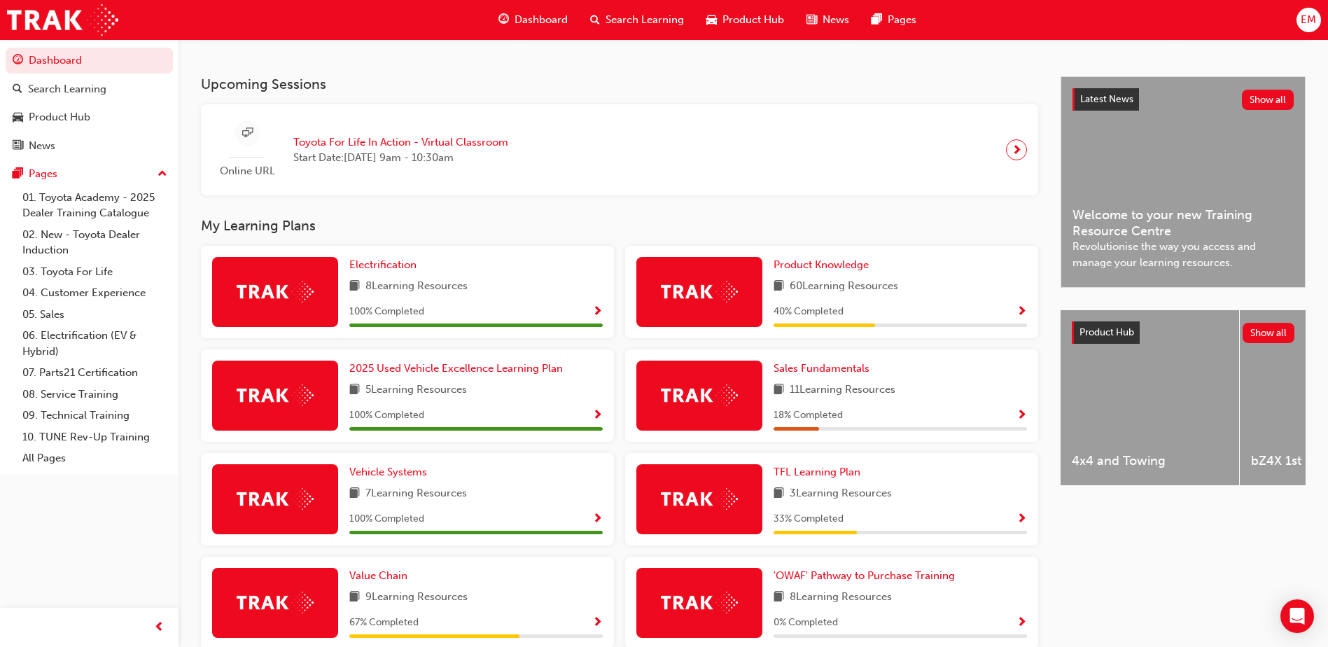
click at [1019, 319] on span "Show Progress" at bounding box center [1022, 312] width 11 height 13
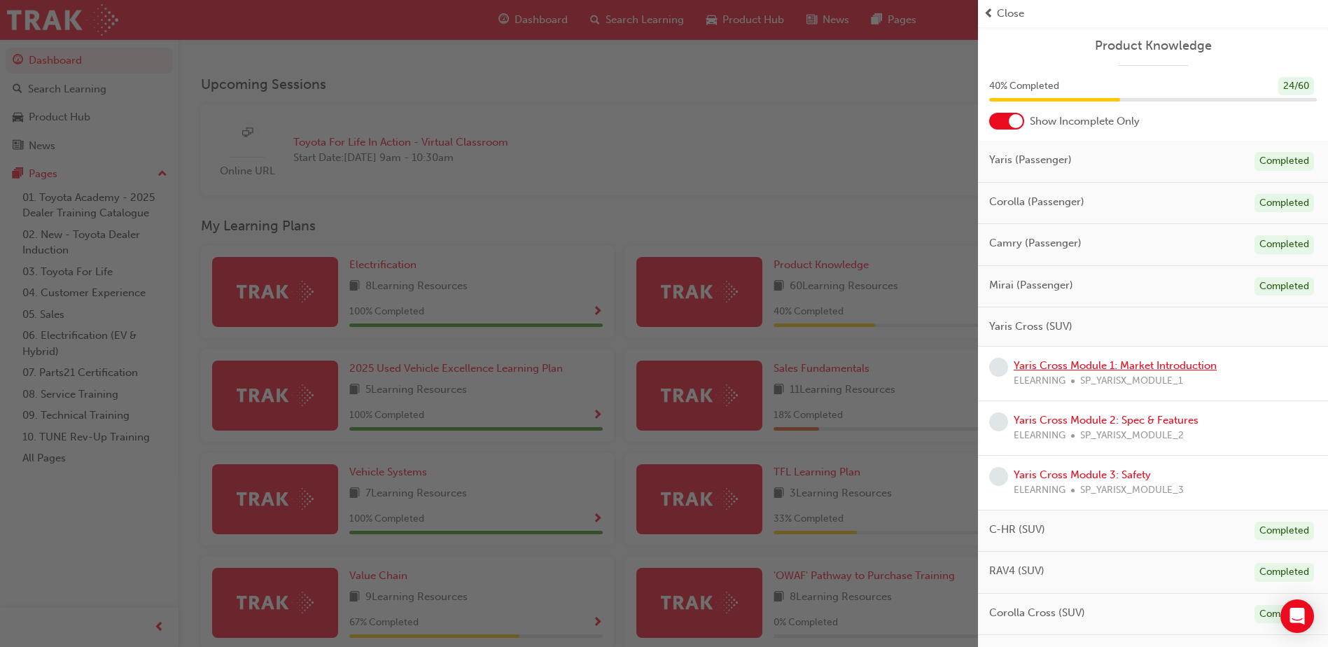
click at [1068, 365] on link "Yaris Cross Module 1: Market Introduction" at bounding box center [1115, 365] width 203 height 13
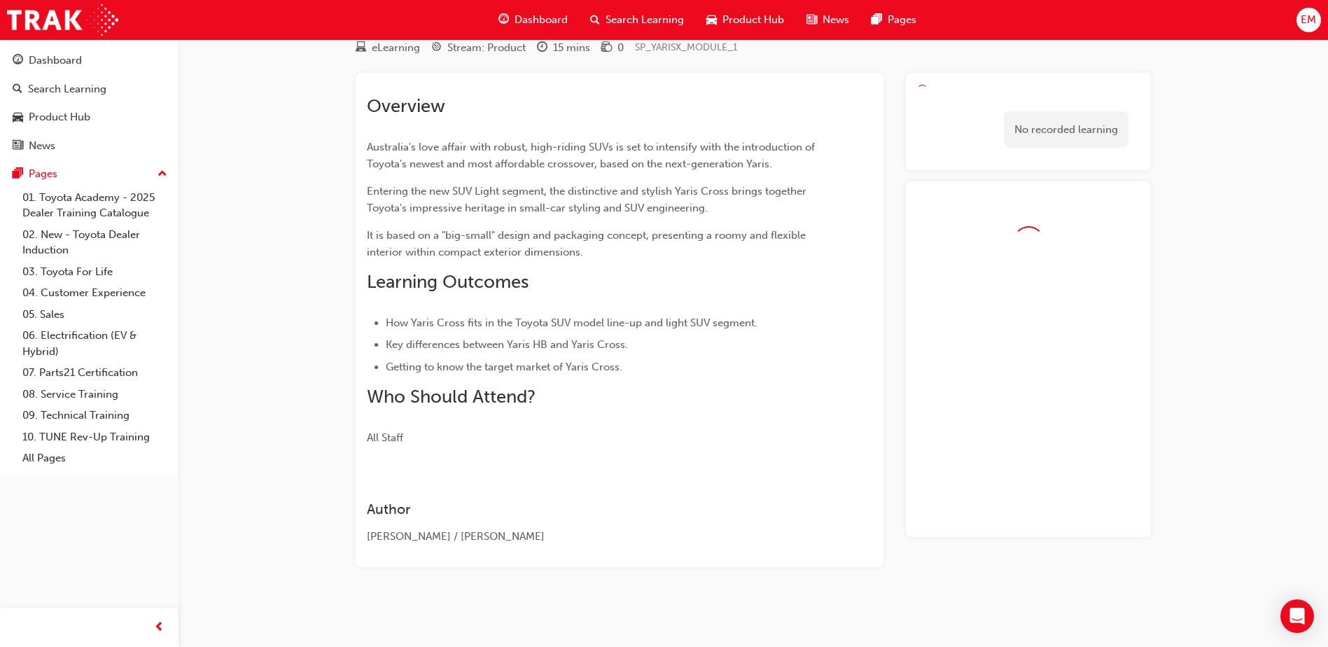
scroll to position [53, 0]
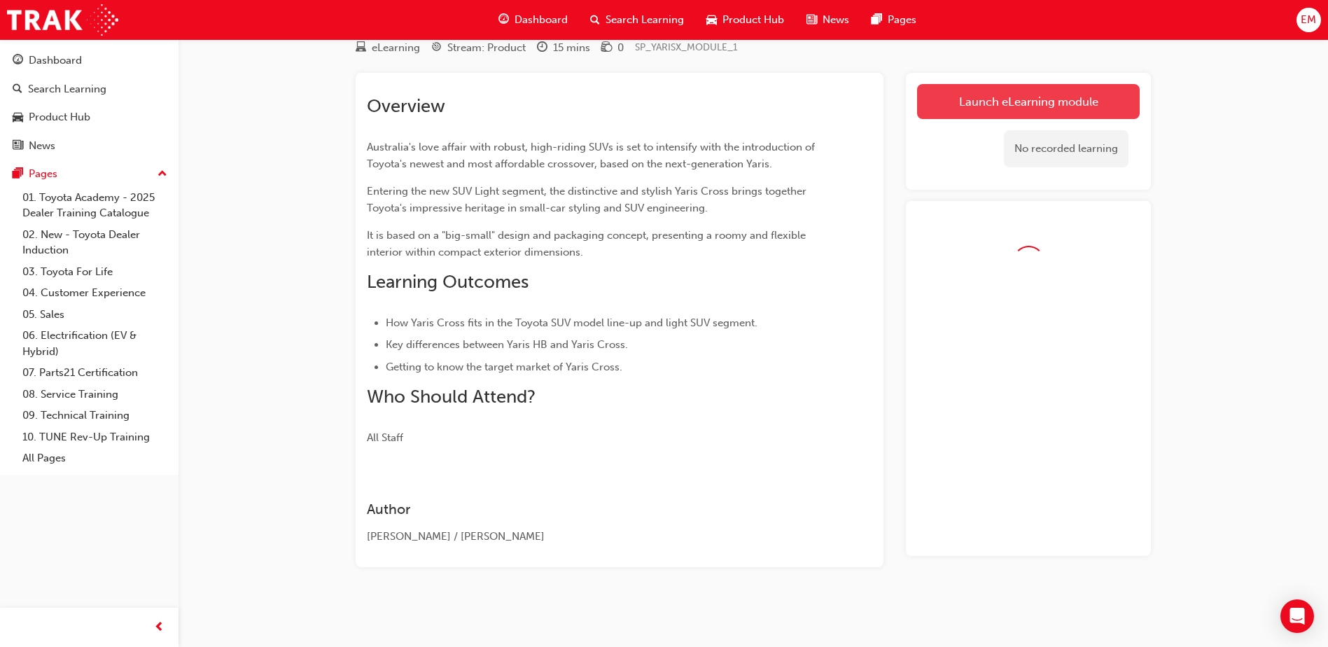
click at [956, 106] on link "Launch eLearning module" at bounding box center [1028, 101] width 223 height 35
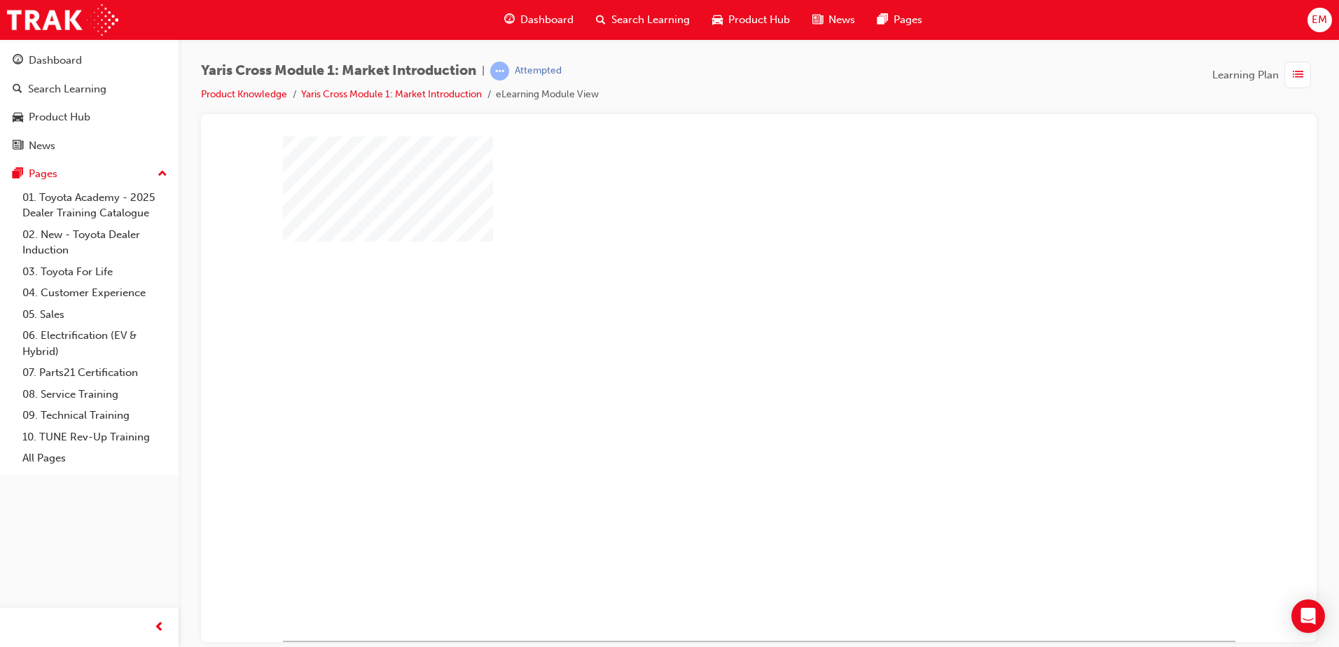
click at [718, 347] on div "play" at bounding box center [718, 347] width 0 height 0
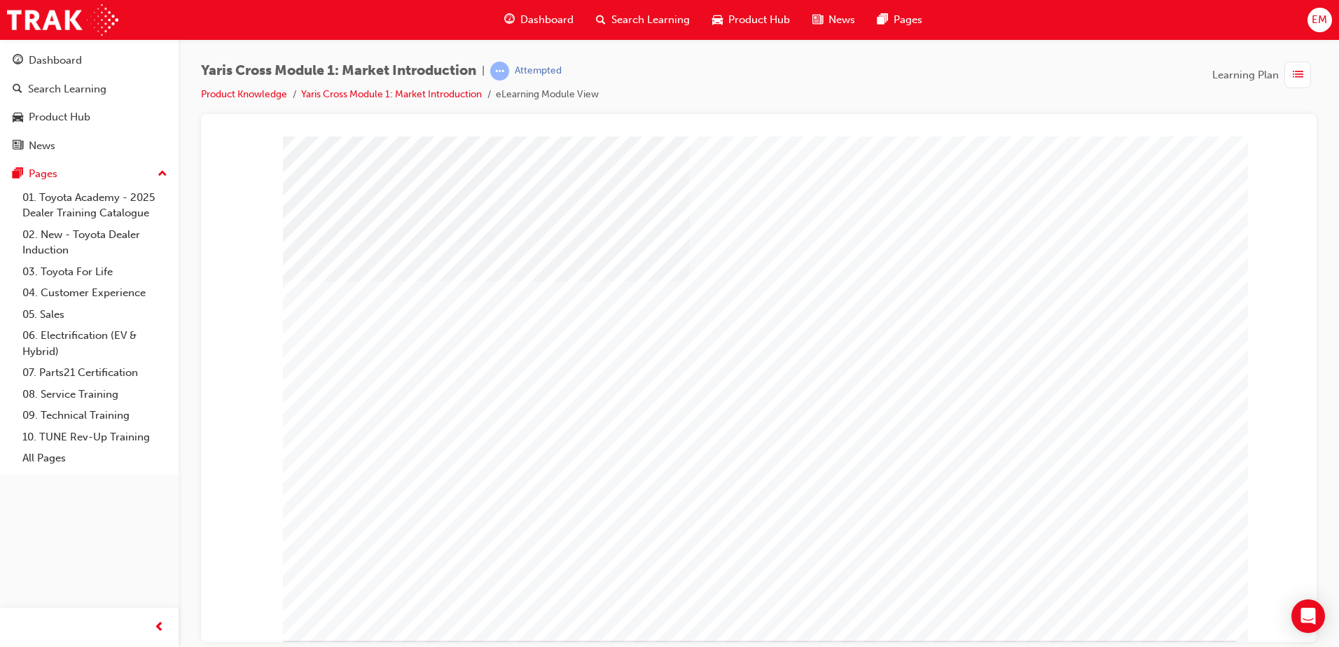
click at [542, 23] on span "Dashboard" at bounding box center [546, 20] width 53 height 16
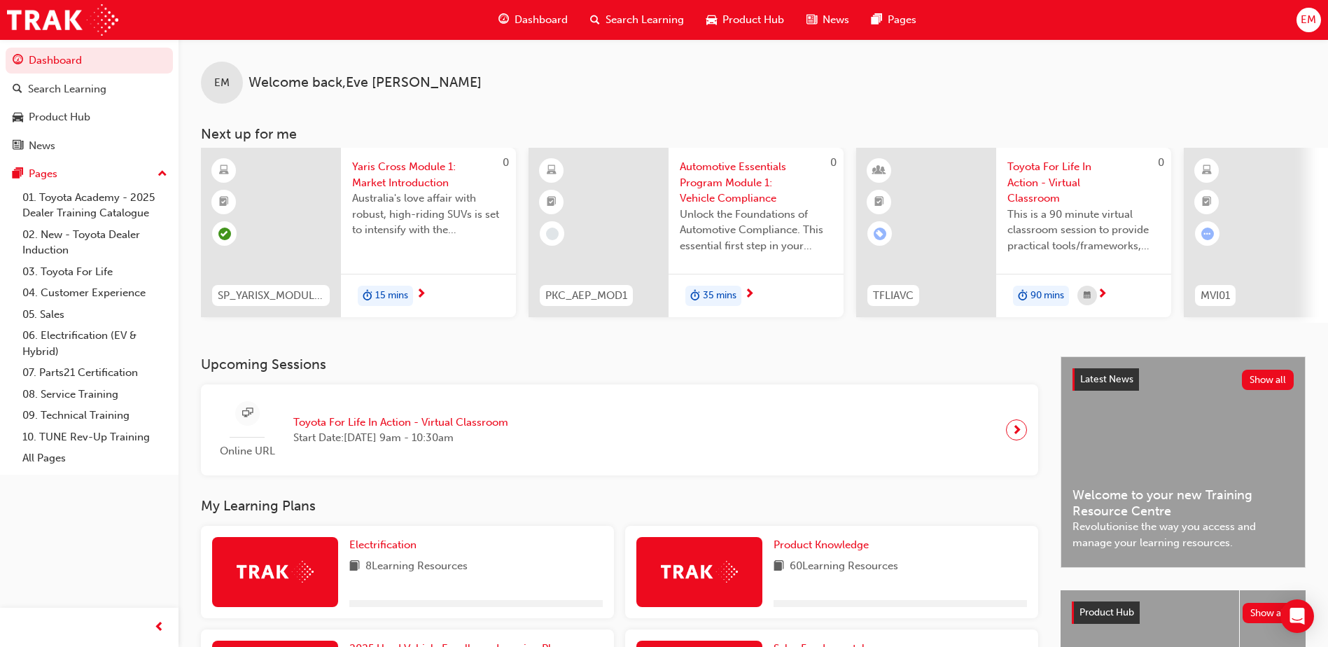
scroll to position [280, 0]
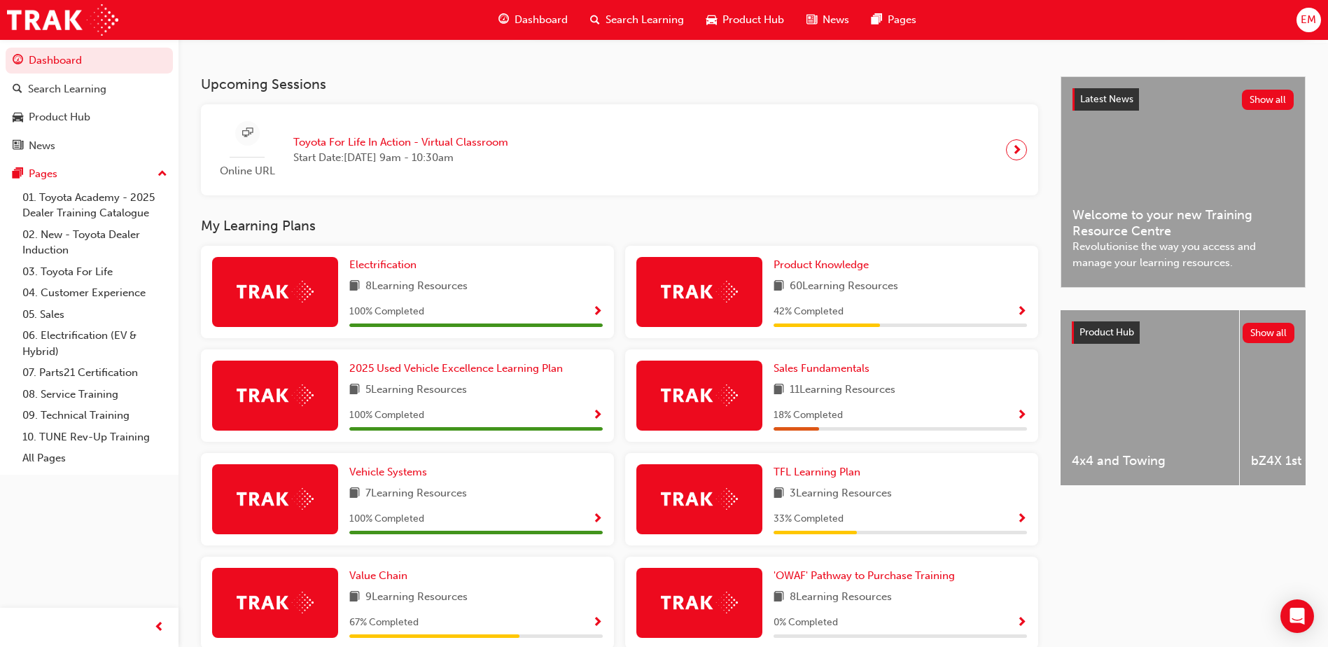
click at [1022, 314] on span "Show Progress" at bounding box center [1022, 312] width 11 height 13
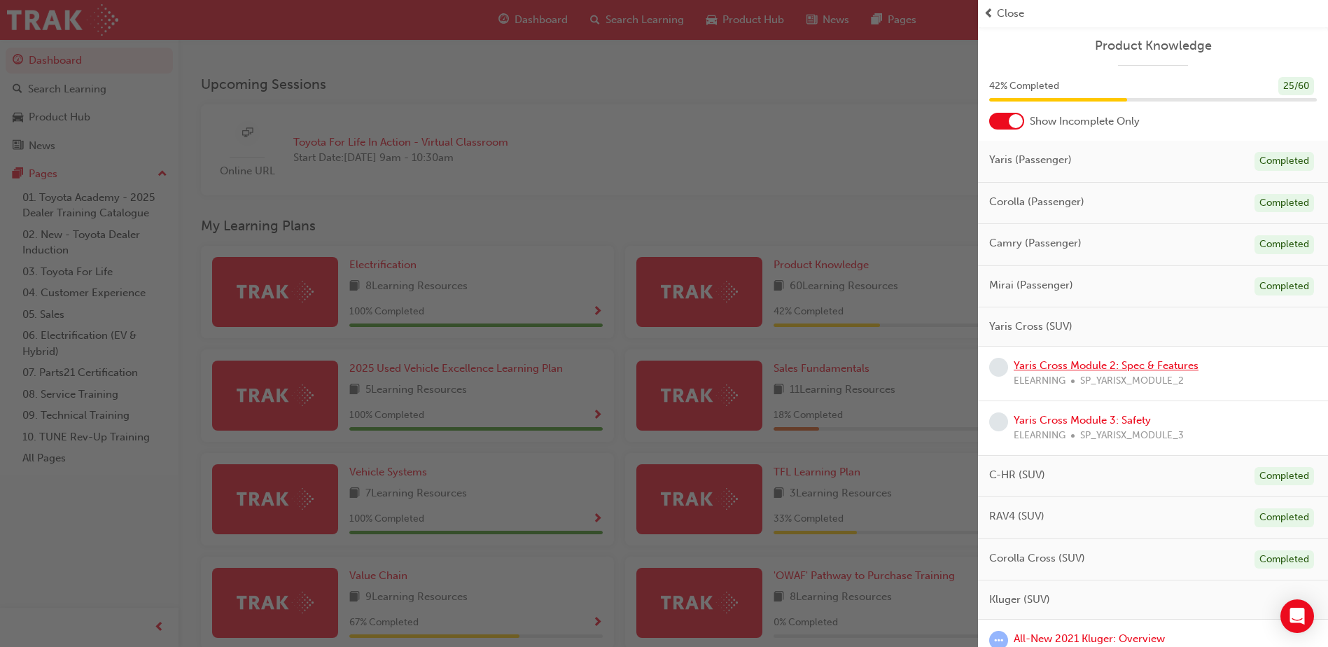
click at [1061, 368] on link "Yaris Cross Module 2: Spec & Features" at bounding box center [1106, 365] width 185 height 13
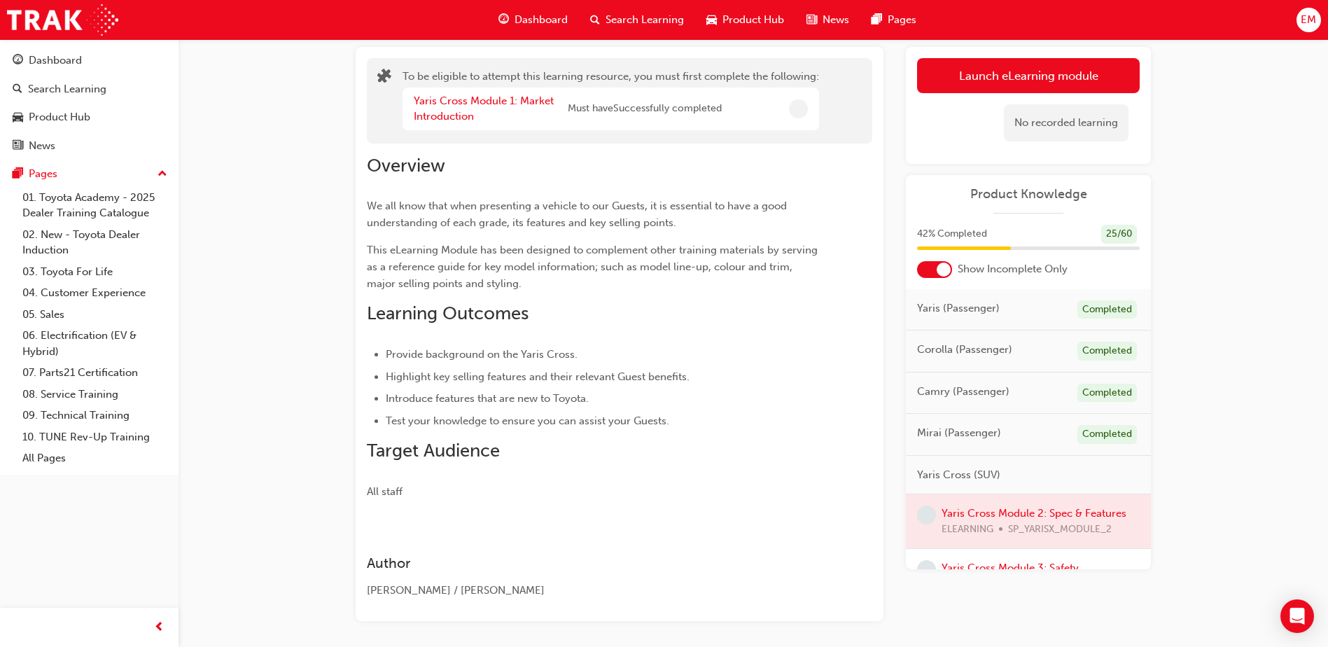
scroll to position [133, 0]
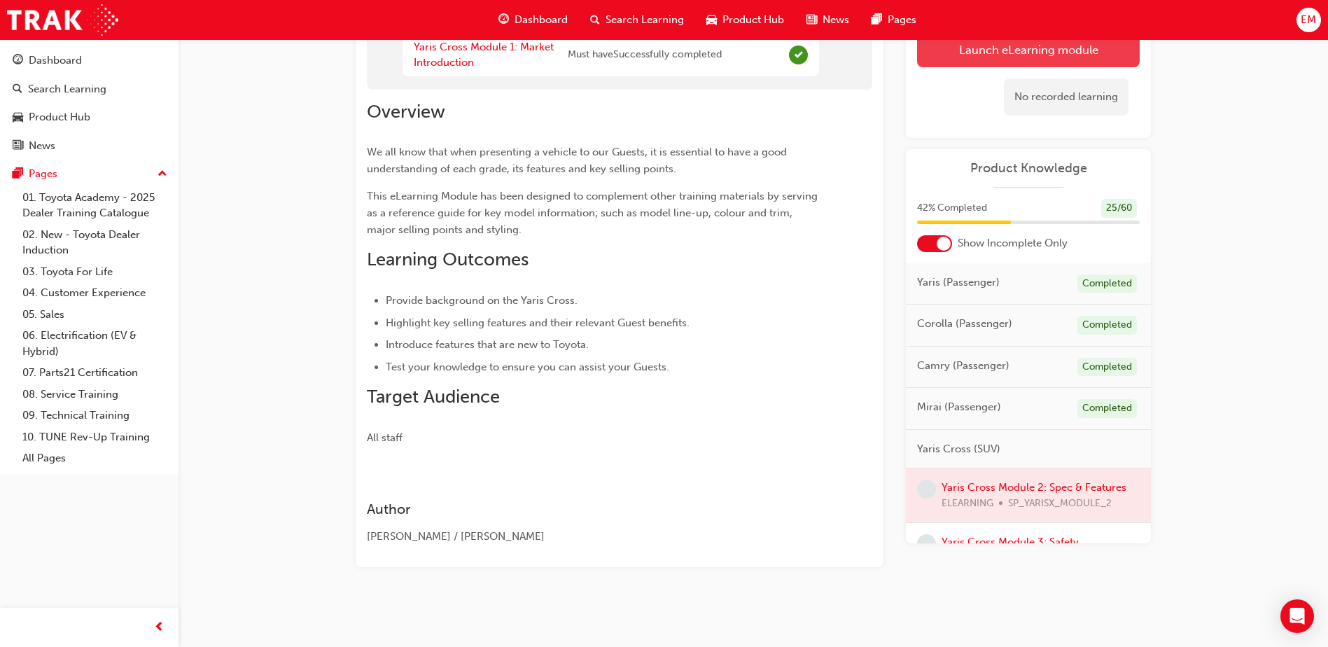
click at [955, 55] on button "Launch eLearning module" at bounding box center [1028, 49] width 223 height 35
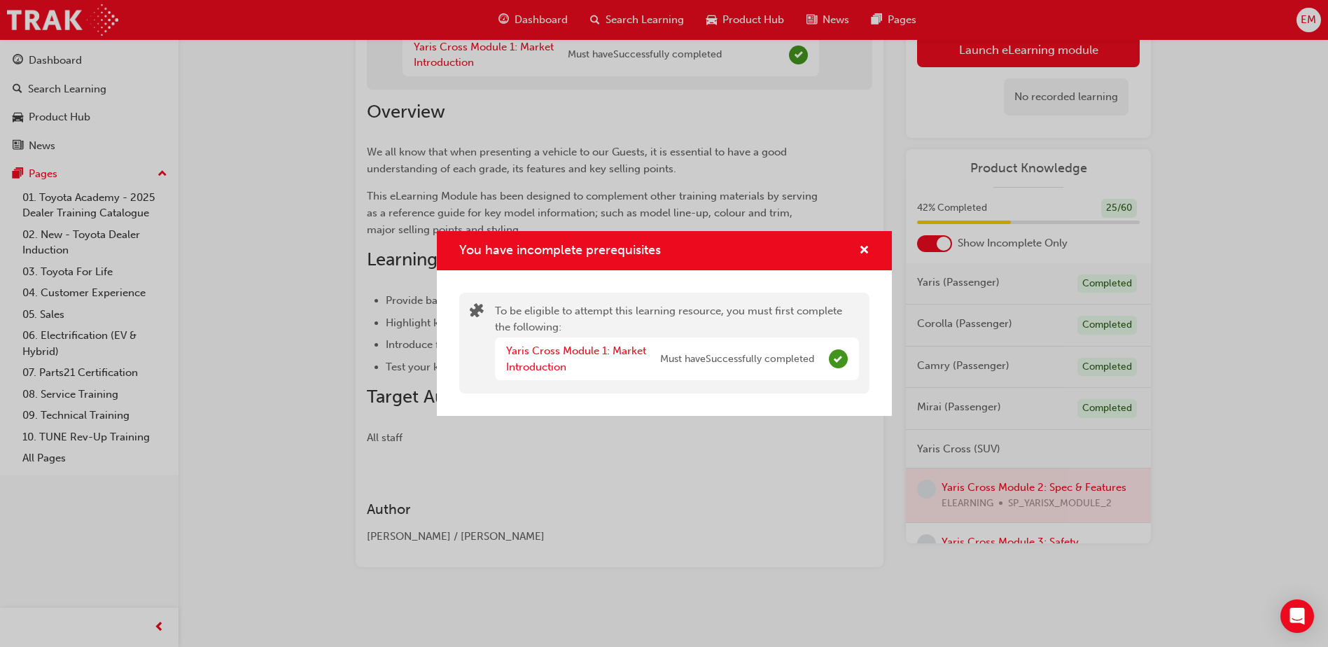
click at [856, 239] on div "You have incomplete prerequisites" at bounding box center [664, 251] width 455 height 40
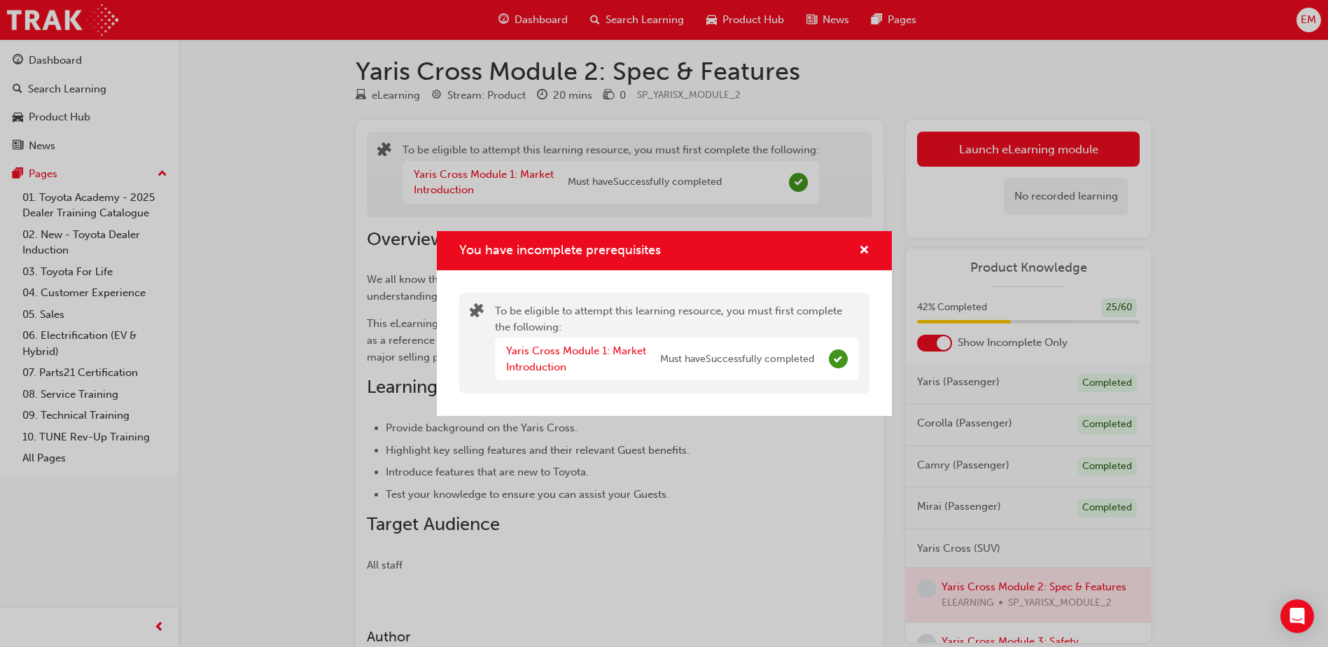
scroll to position [0, 0]
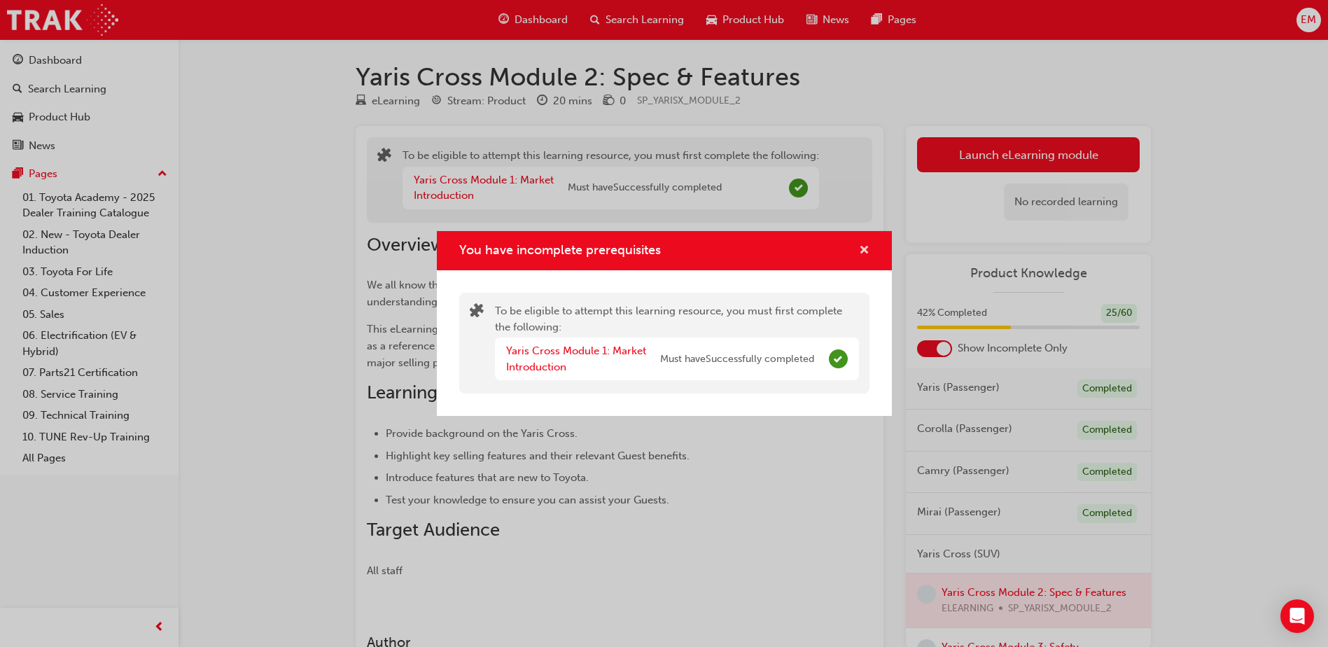
click at [864, 253] on span "cross-icon" at bounding box center [864, 251] width 11 height 13
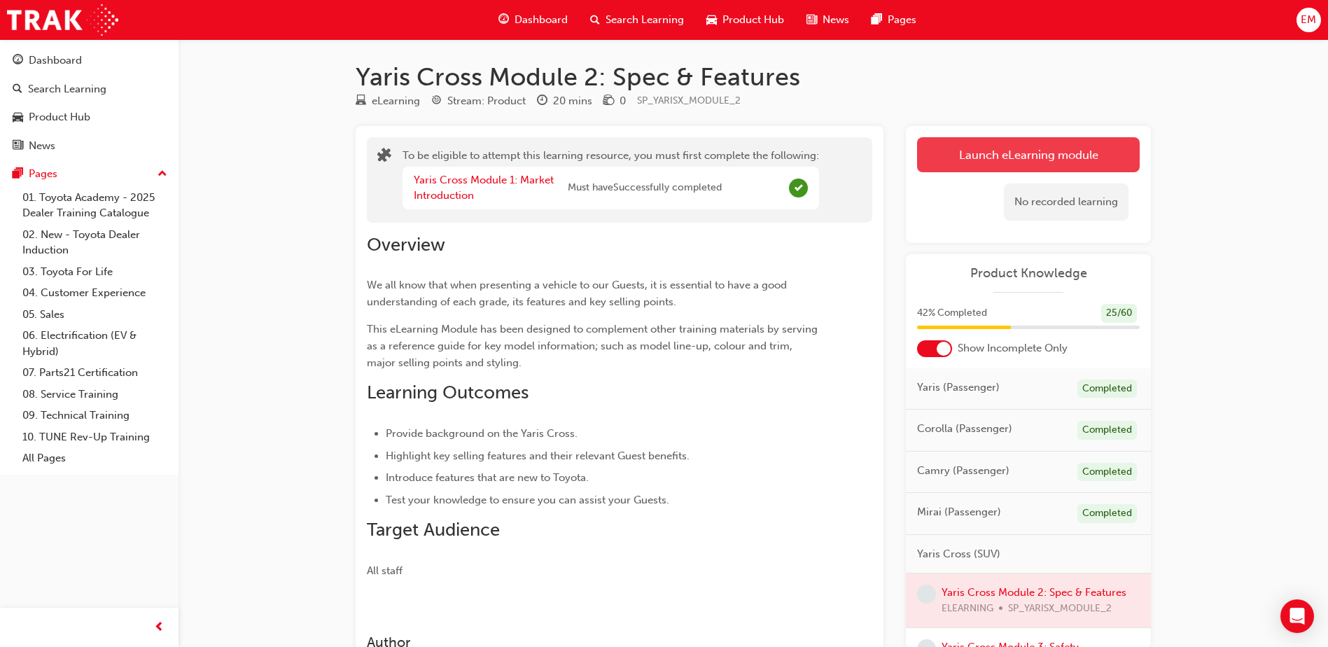
click at [956, 168] on button "Launch eLearning module" at bounding box center [1028, 154] width 223 height 35
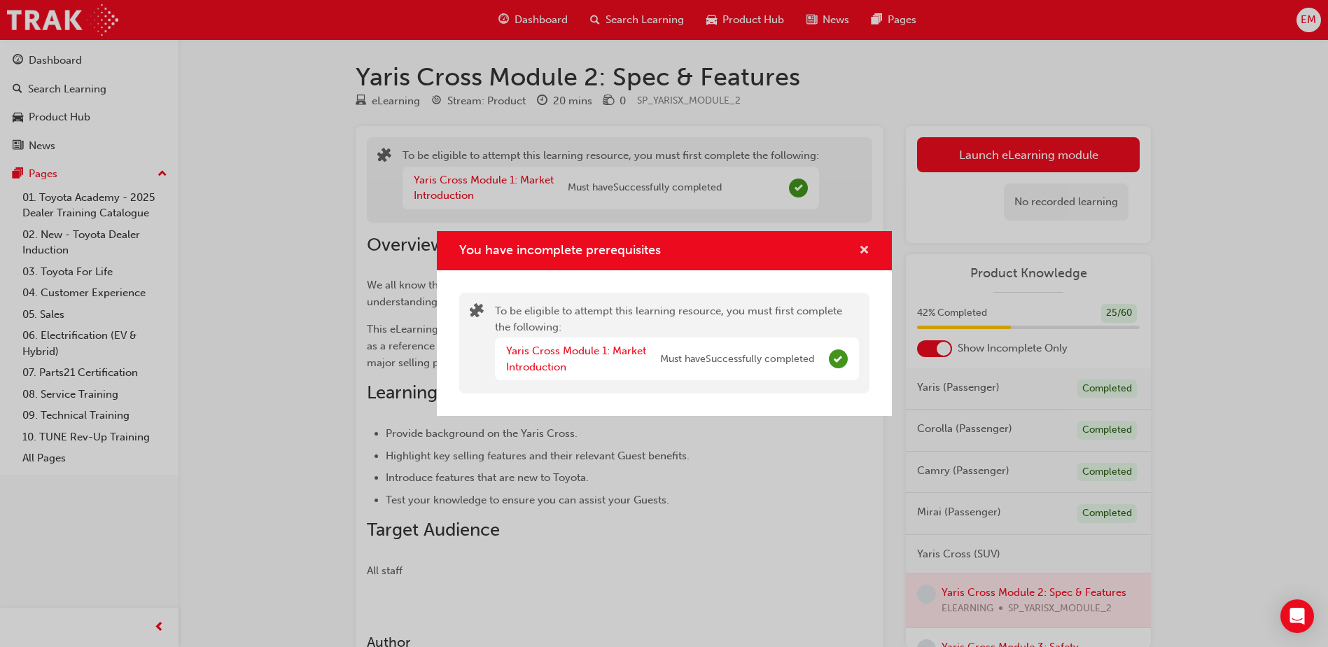
drag, startPoint x: 860, startPoint y: 257, endPoint x: 809, endPoint y: 223, distance: 60.6
click at [859, 256] on span "cross-icon" at bounding box center [864, 251] width 11 height 13
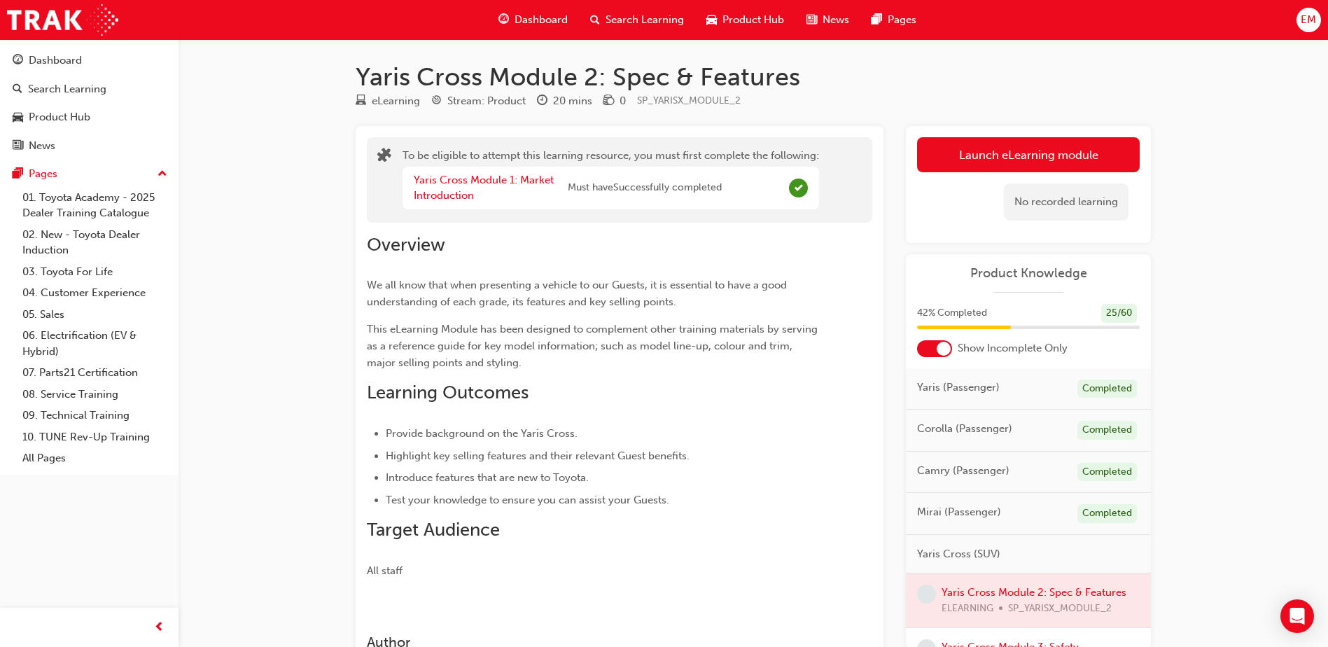
click at [495, 20] on div "Dashboard" at bounding box center [533, 20] width 92 height 29
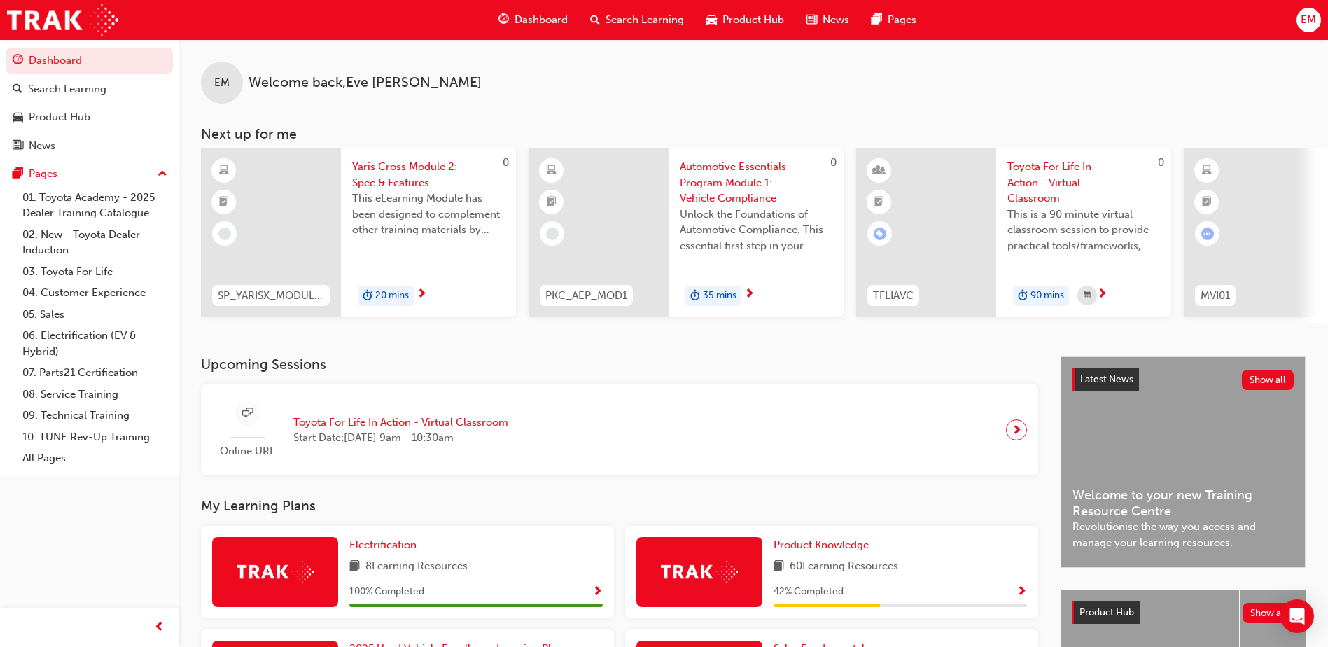
click at [1018, 599] on span "Show Progress" at bounding box center [1022, 592] width 11 height 13
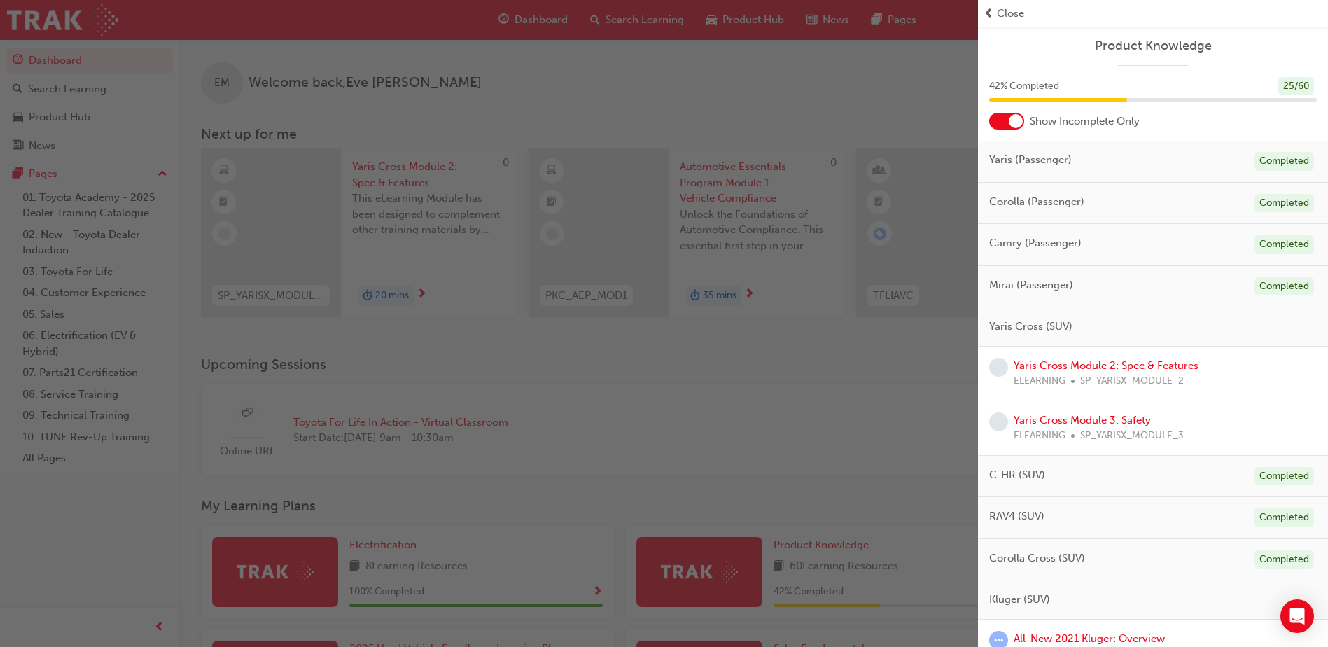
click at [1105, 365] on link "Yaris Cross Module 2: Spec & Features" at bounding box center [1106, 365] width 185 height 13
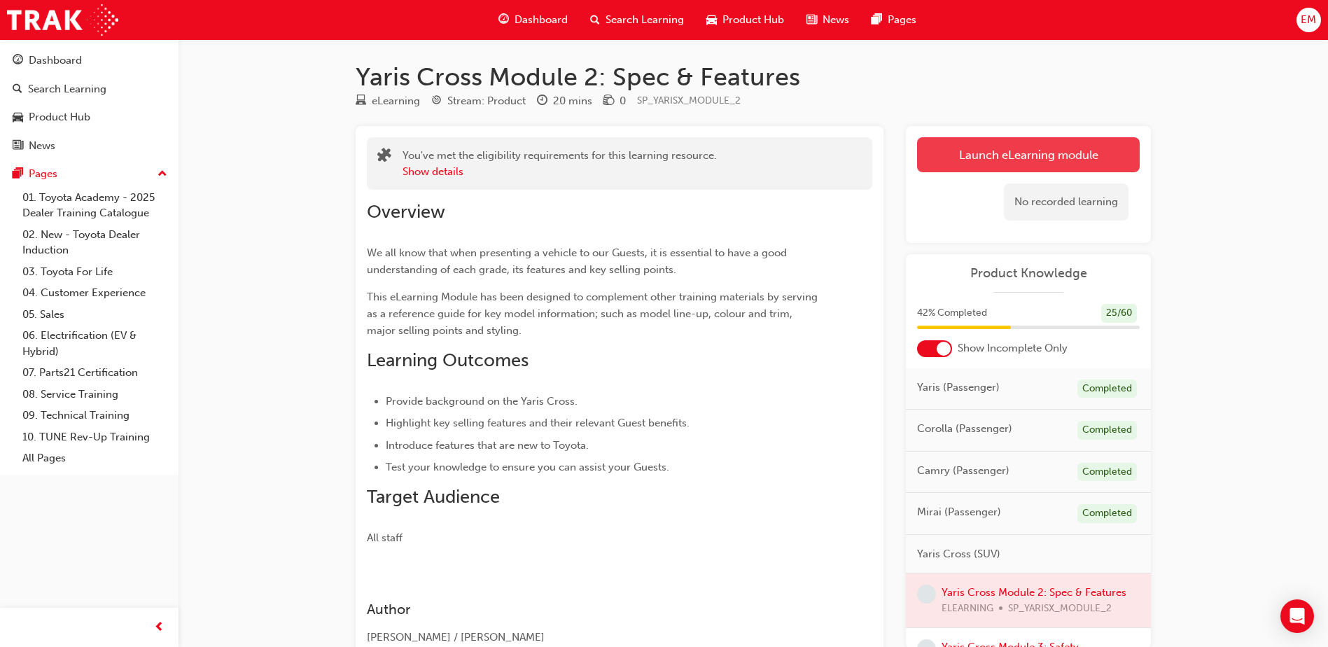
click at [1015, 158] on button "Launch eLearning module" at bounding box center [1028, 154] width 223 height 35
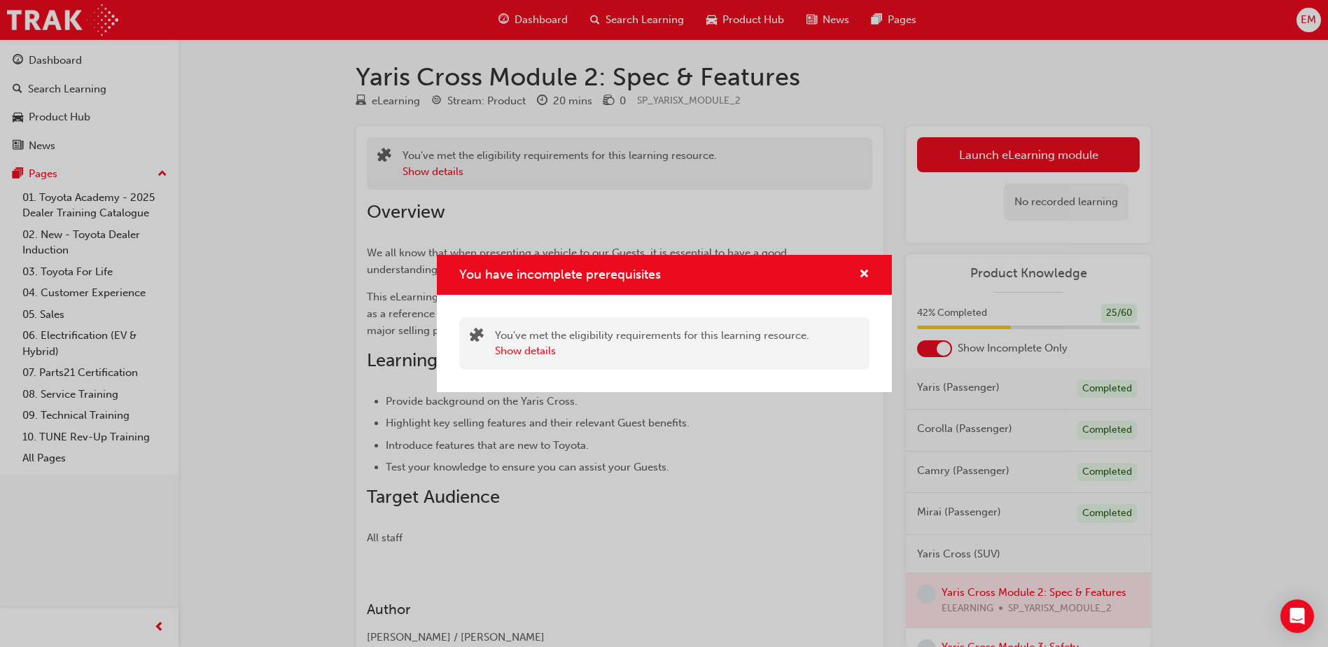
click at [870, 268] on div "You have incomplete prerequisites" at bounding box center [664, 275] width 455 height 40
click at [867, 269] on span "cross-icon" at bounding box center [864, 275] width 11 height 13
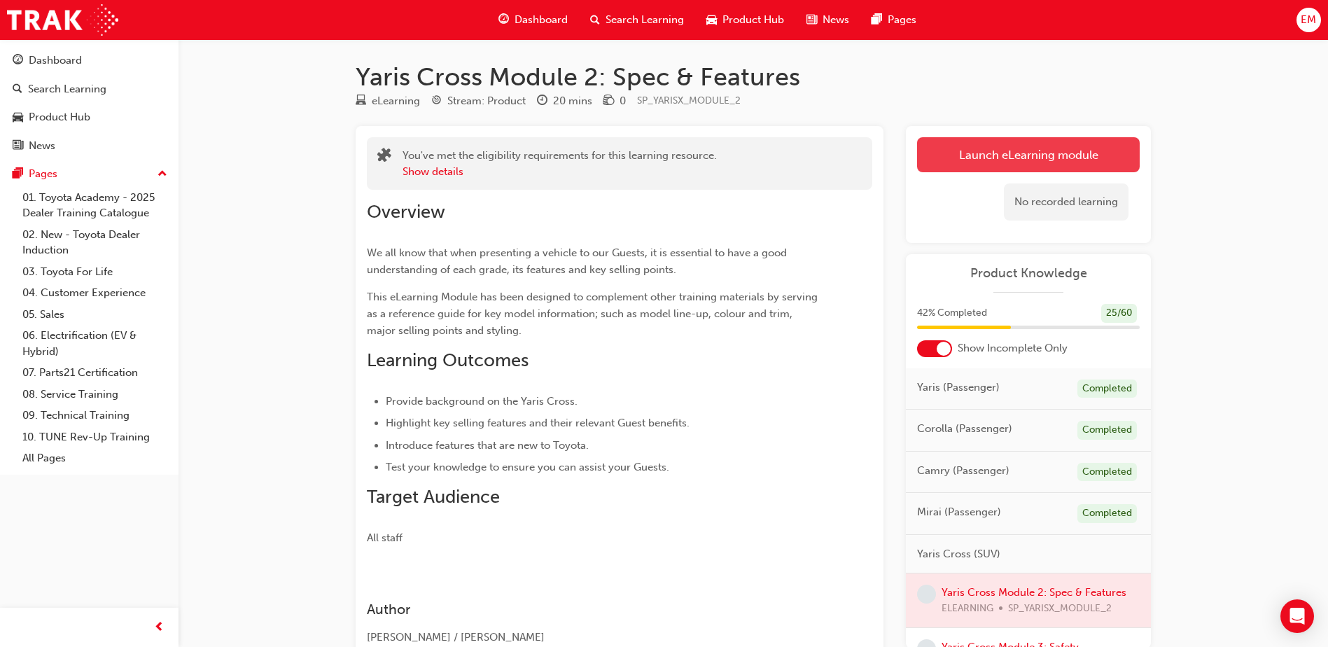
click at [980, 158] on button "Launch eLearning module" at bounding box center [1028, 154] width 223 height 35
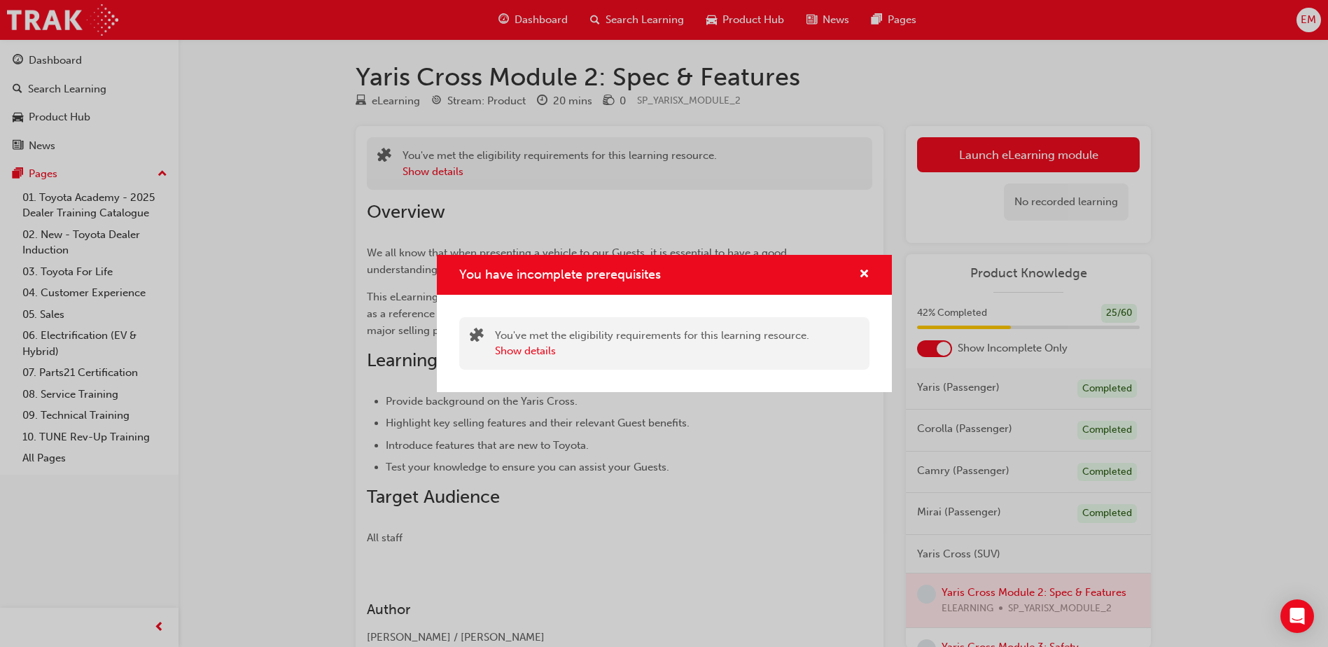
click at [858, 274] on div "You have incomplete prerequisites" at bounding box center [859, 275] width 22 height 18
click at [862, 274] on span "cross-icon" at bounding box center [864, 275] width 11 height 13
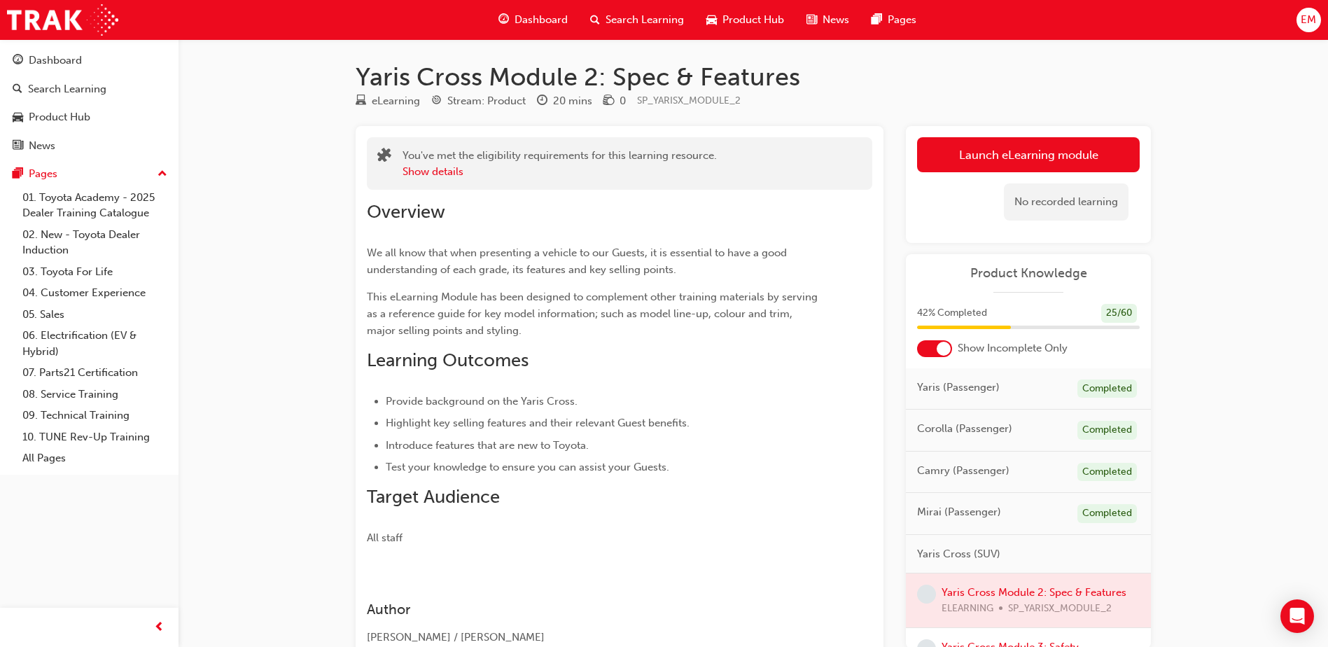
click at [543, 24] on span "Dashboard" at bounding box center [541, 20] width 53 height 16
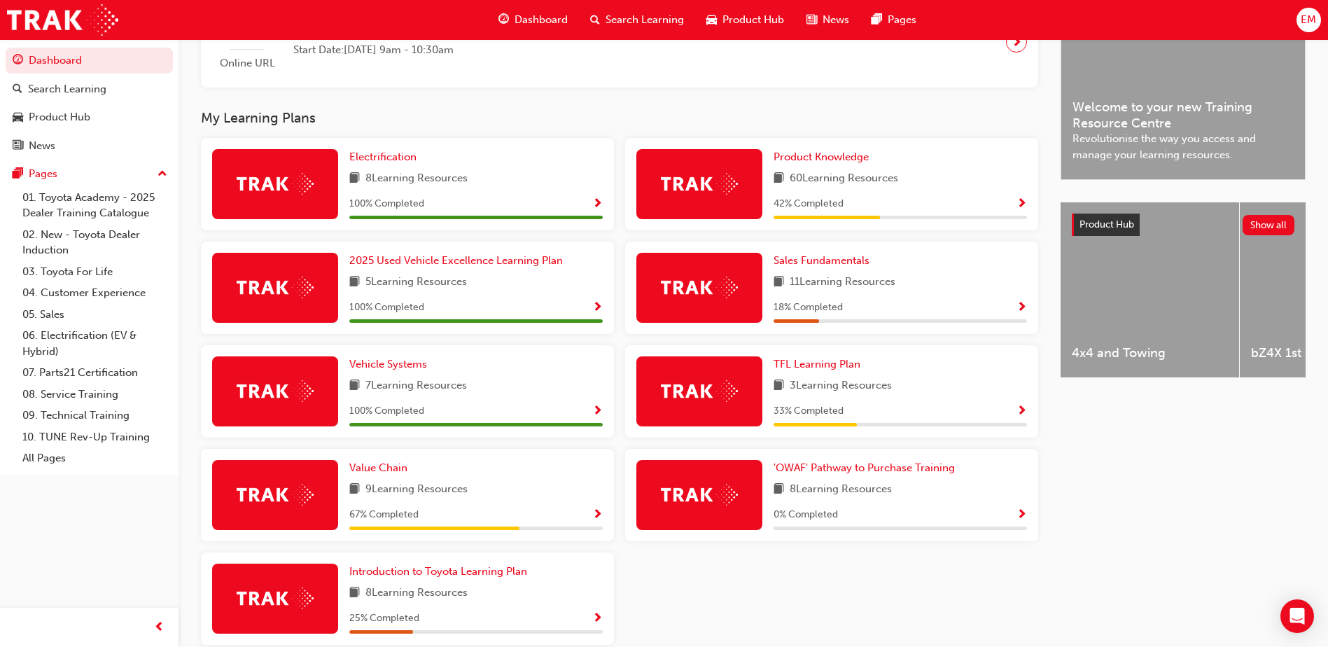
scroll to position [420, 0]
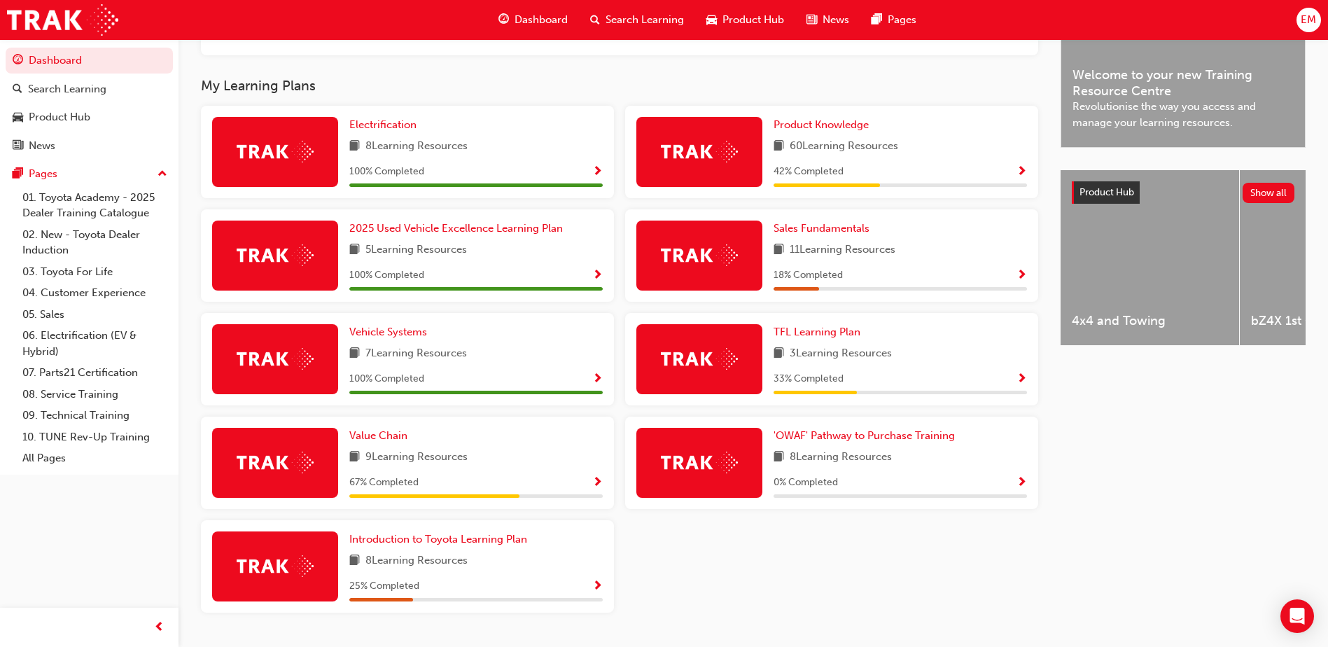
click at [592, 488] on span "Show Progress" at bounding box center [597, 483] width 11 height 13
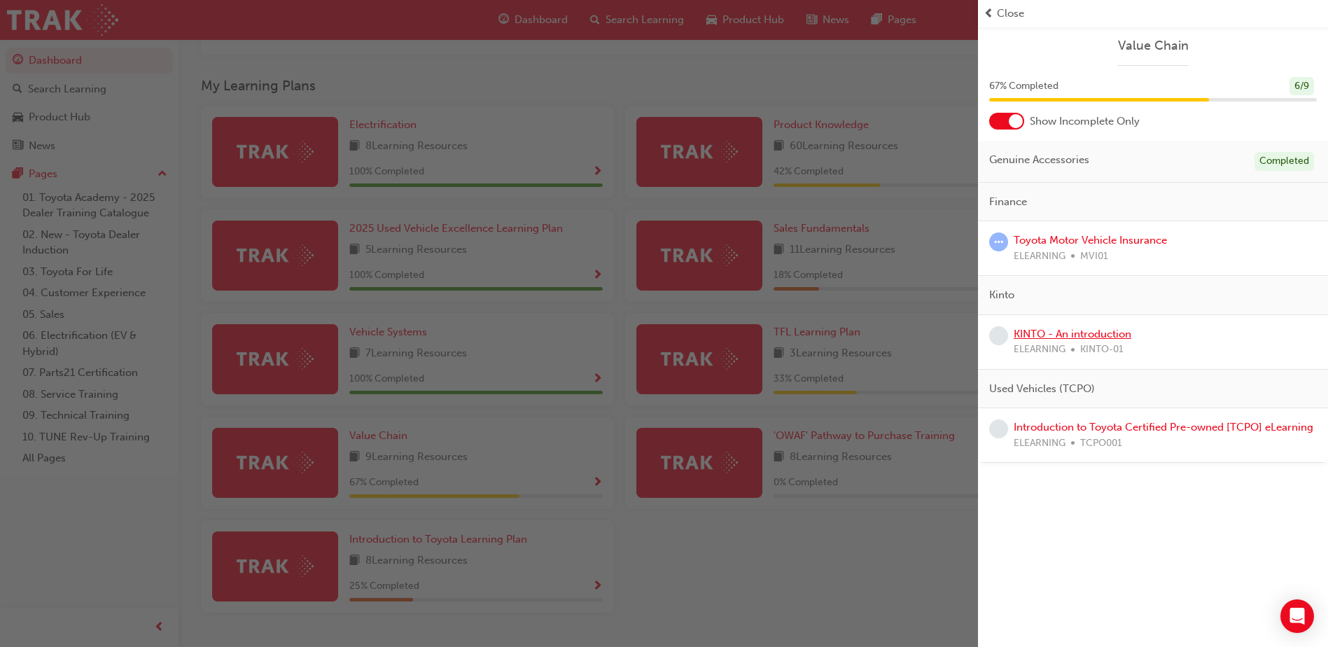
click at [1084, 333] on link "KINTO - An introduction" at bounding box center [1073, 334] width 118 height 13
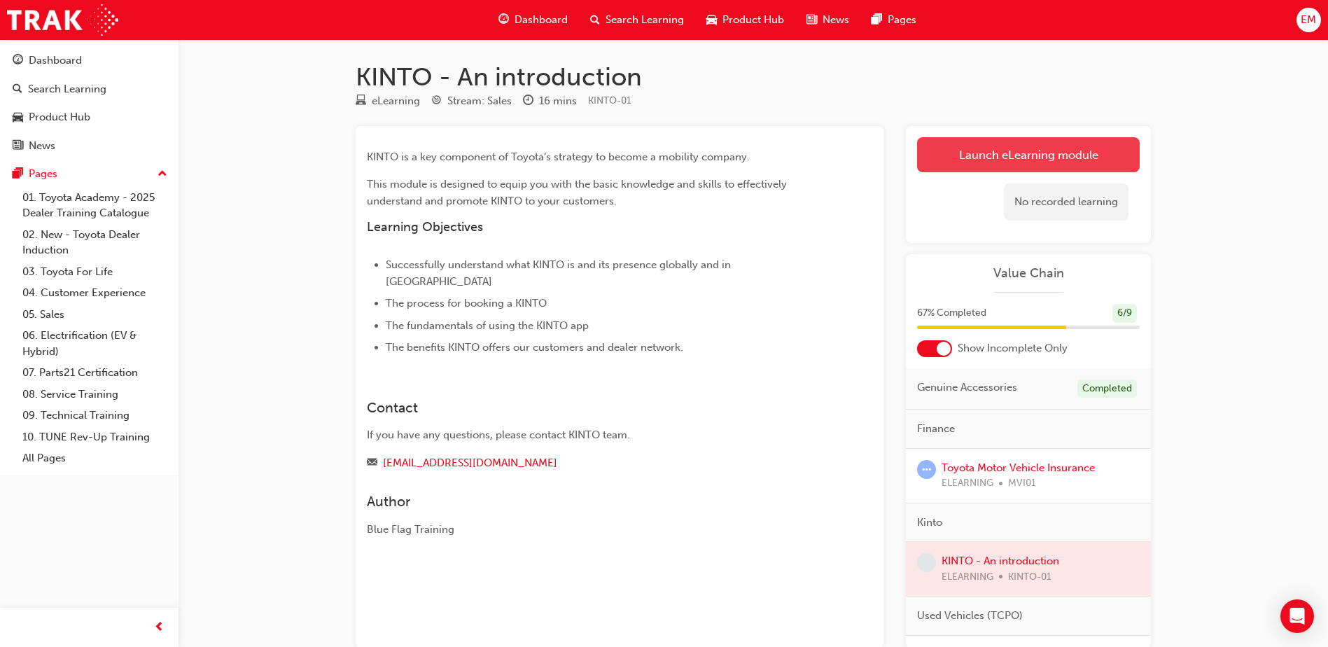
click at [1088, 153] on link "Launch eLearning module" at bounding box center [1028, 154] width 223 height 35
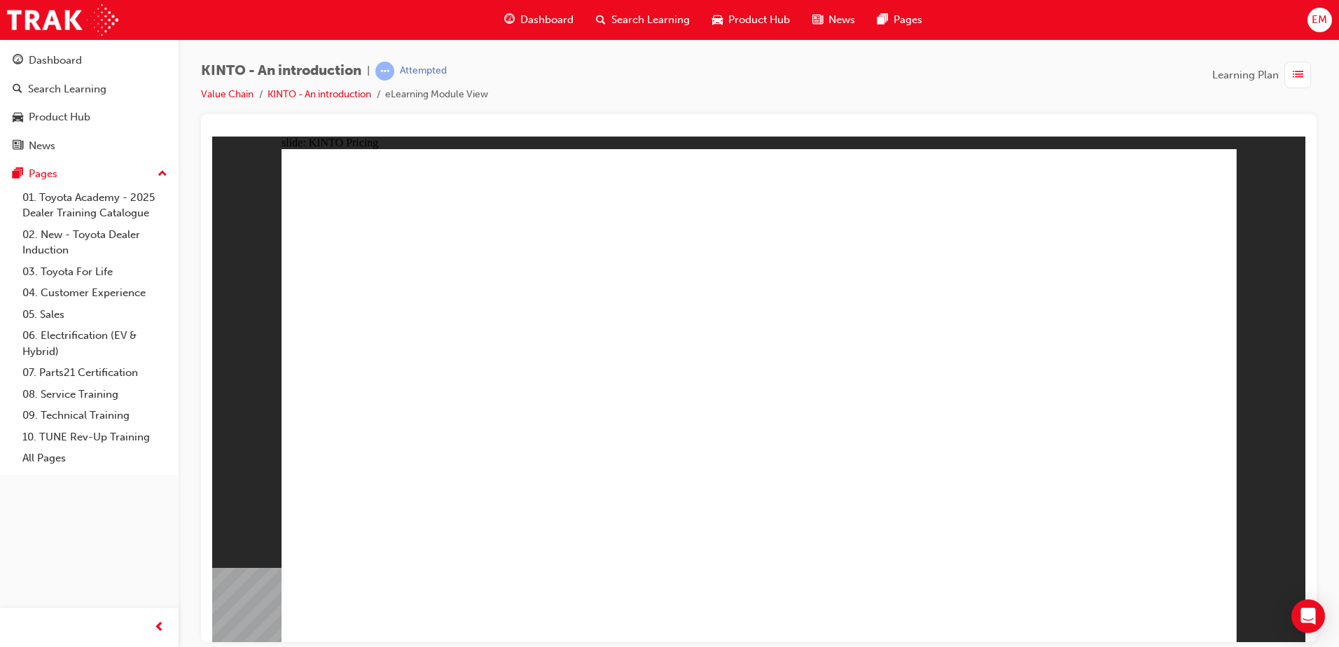
drag, startPoint x: 917, startPoint y: 349, endPoint x: 924, endPoint y: 351, distance: 7.1
drag, startPoint x: 958, startPoint y: 364, endPoint x: 837, endPoint y: 368, distance: 121.2
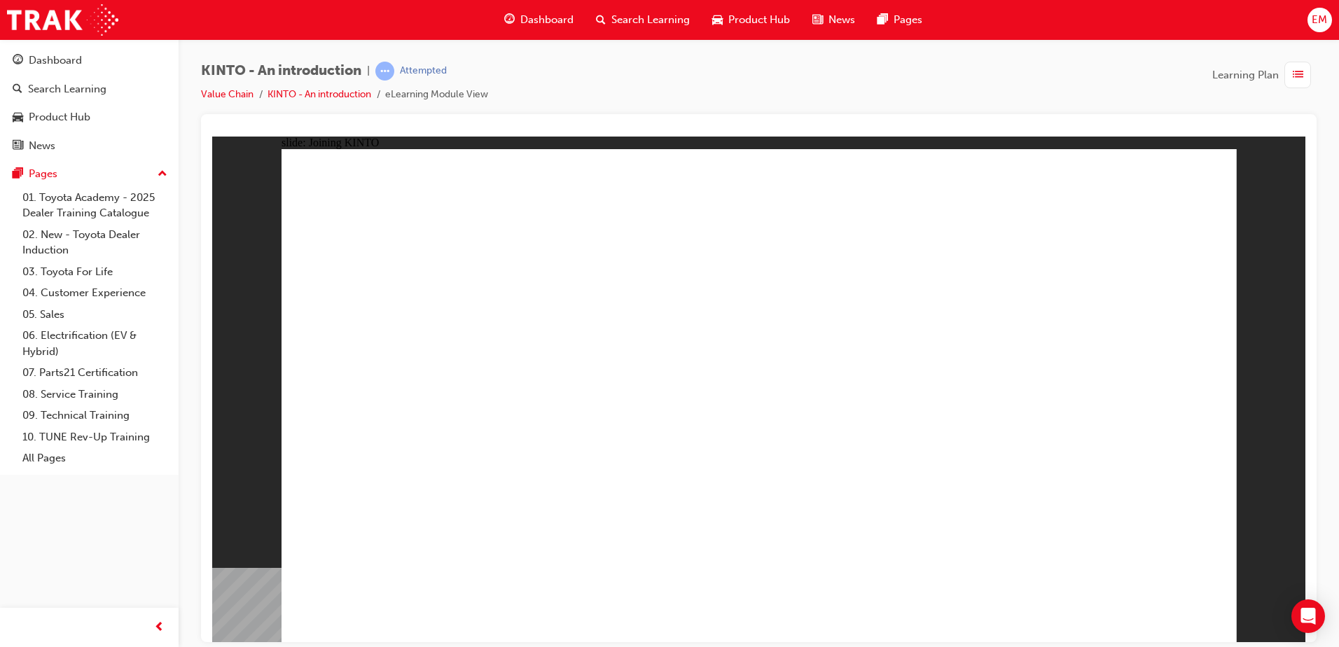
drag, startPoint x: 1031, startPoint y: 592, endPoint x: 1060, endPoint y: 599, distance: 29.5
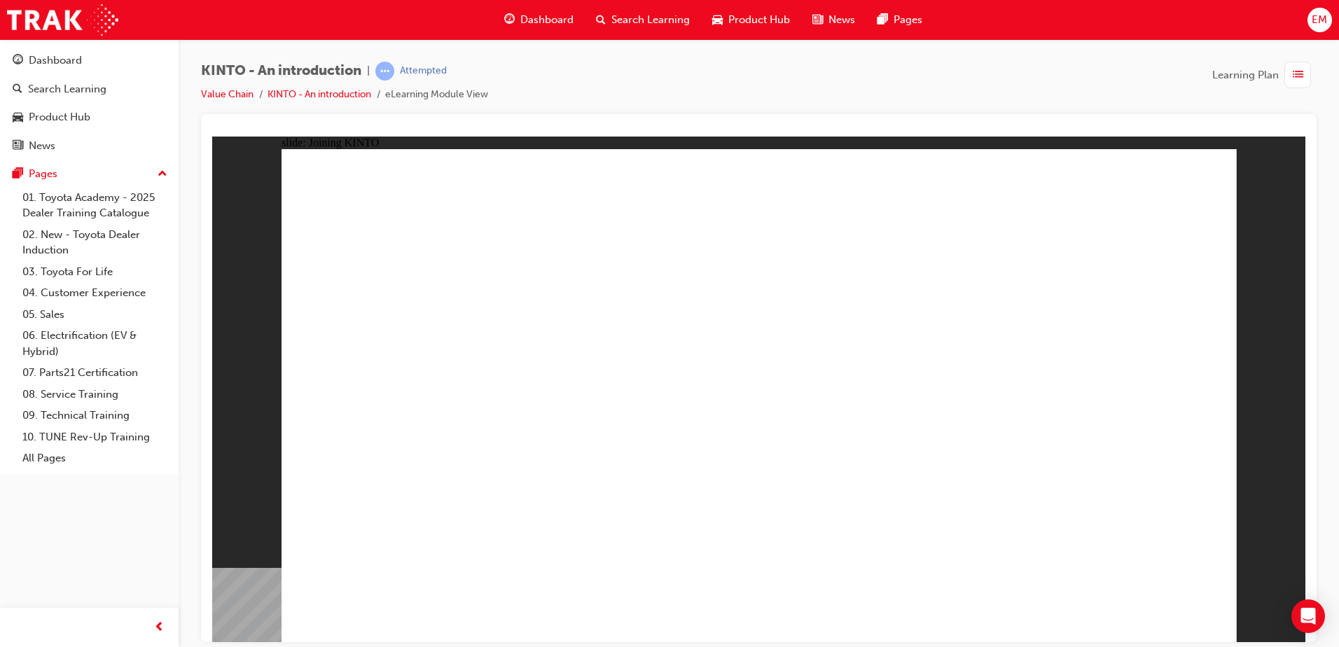
drag, startPoint x: 539, startPoint y: 293, endPoint x: 526, endPoint y: 289, distance: 13.9
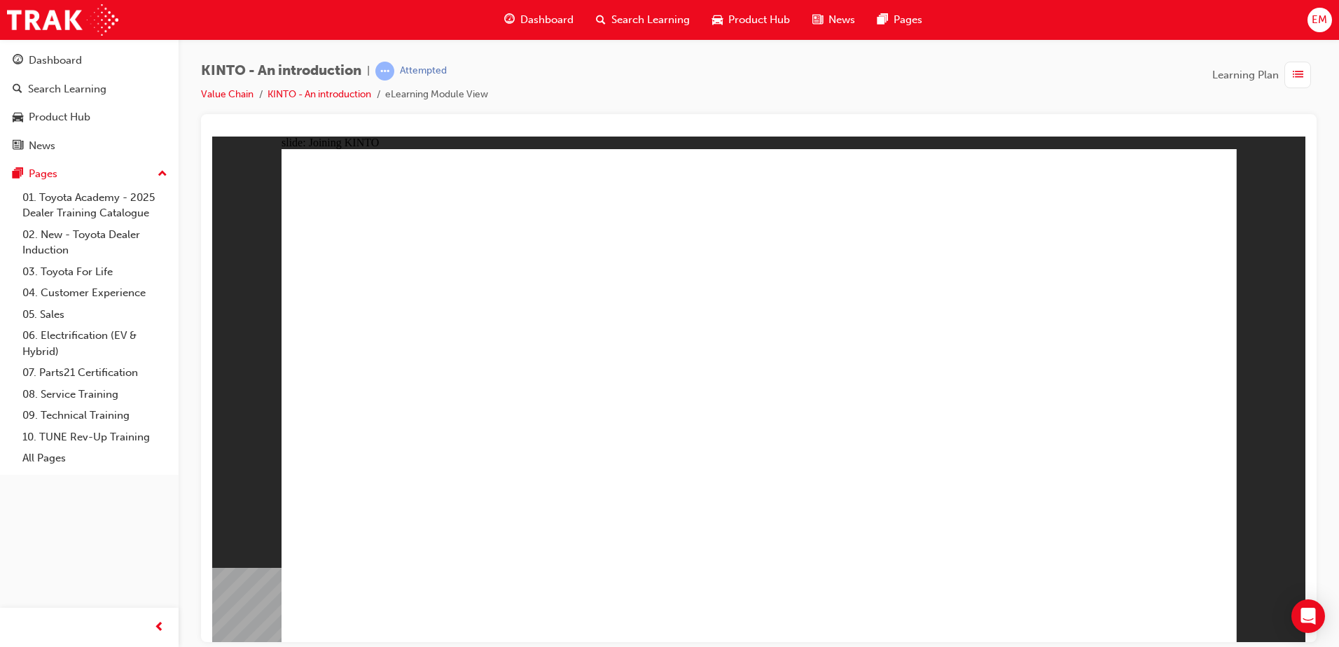
drag, startPoint x: 1062, startPoint y: 622, endPoint x: 1049, endPoint y: 620, distance: 13.6
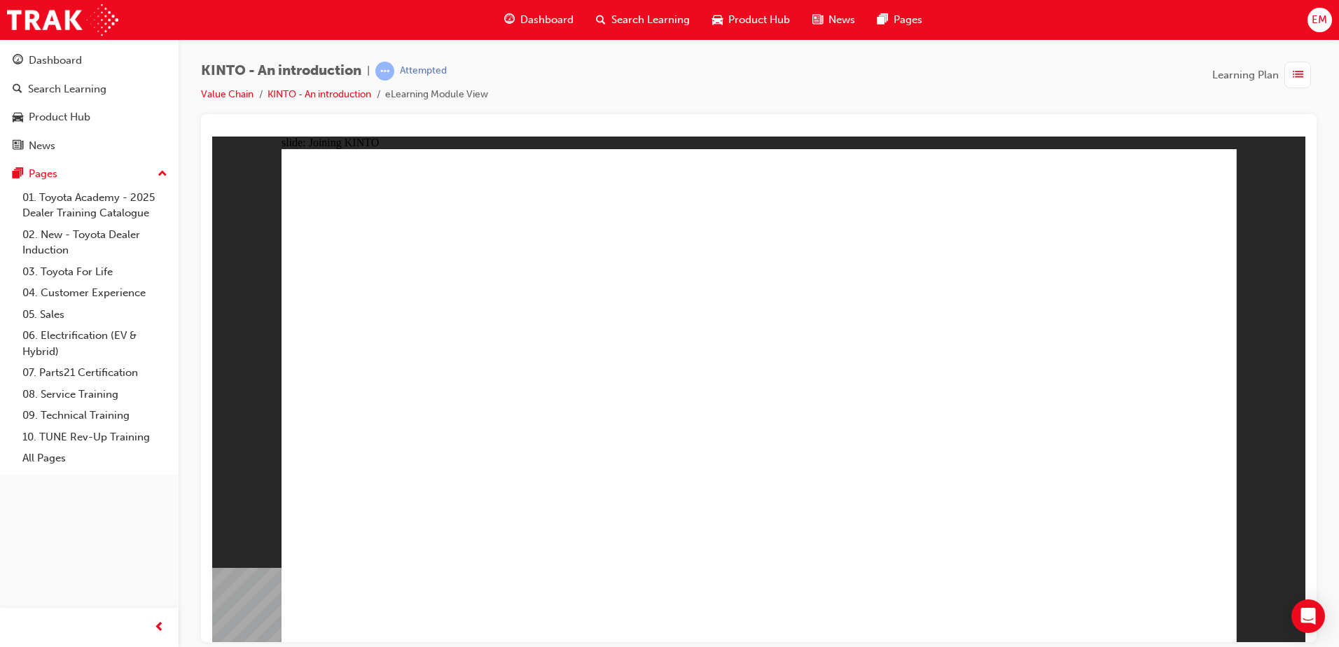
drag, startPoint x: 545, startPoint y: 468, endPoint x: 526, endPoint y: 435, distance: 38.6
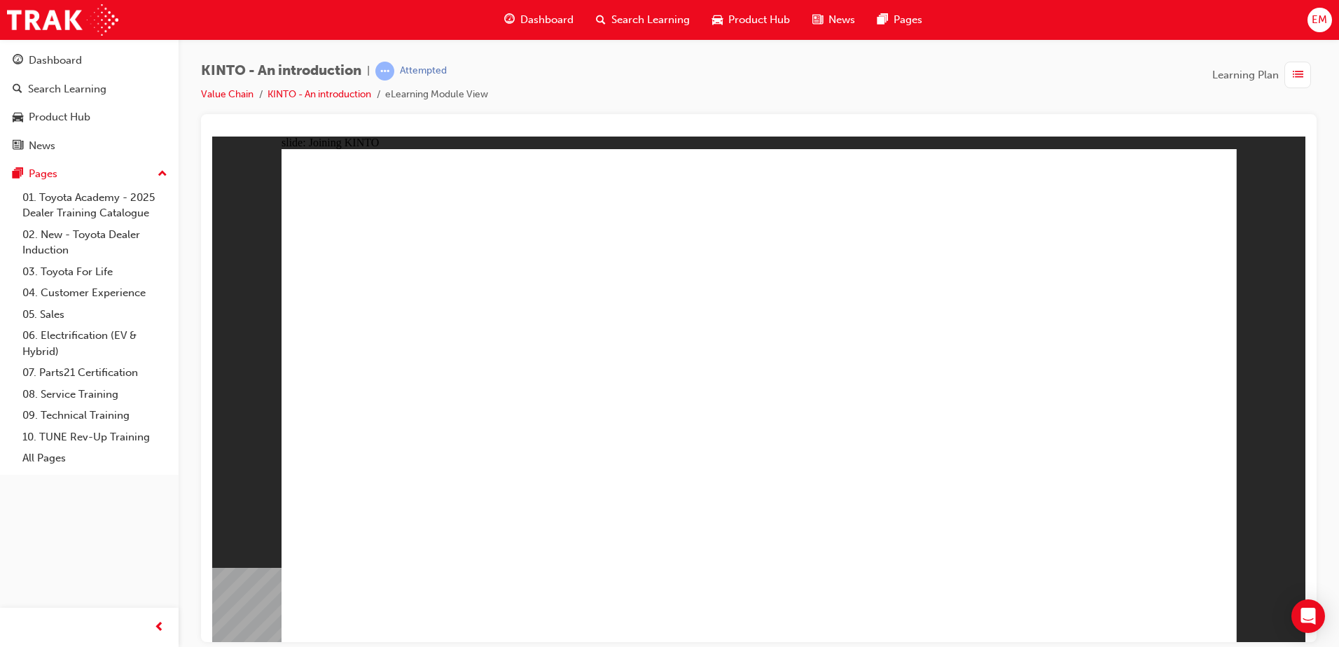
drag, startPoint x: 1056, startPoint y: 468, endPoint x: 1066, endPoint y: 487, distance: 21.3
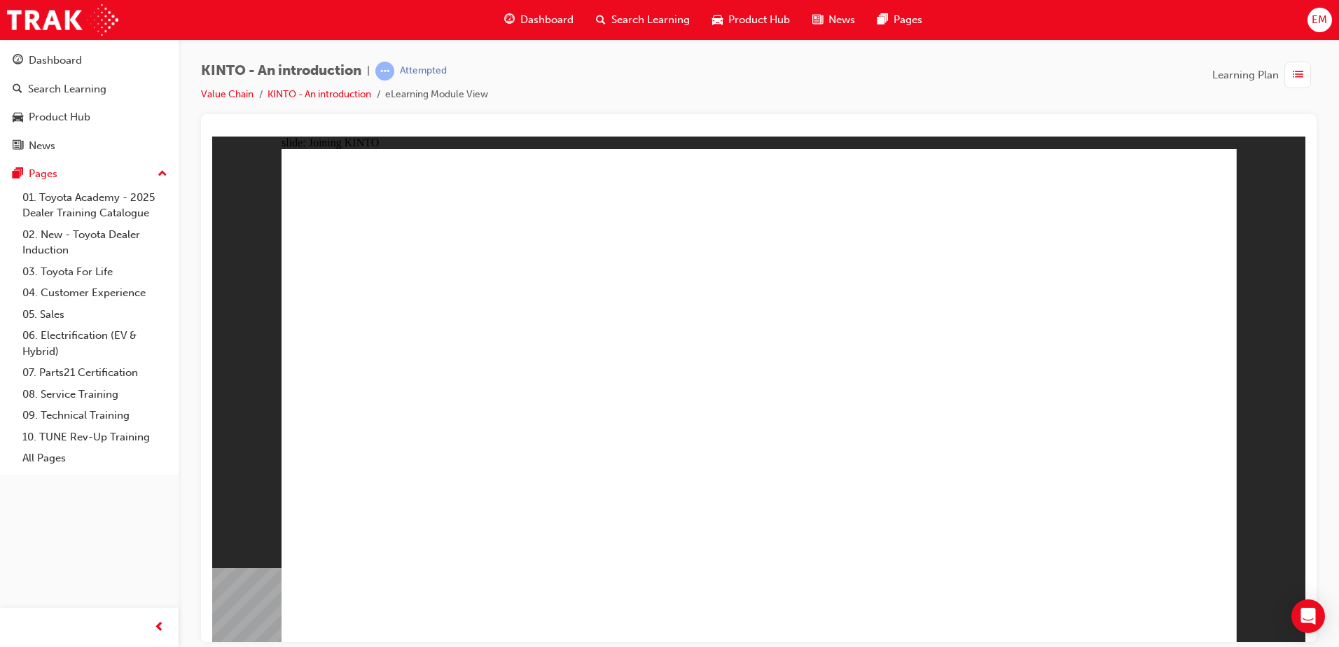
drag, startPoint x: 659, startPoint y: 561, endPoint x: 550, endPoint y: 578, distance: 110.4
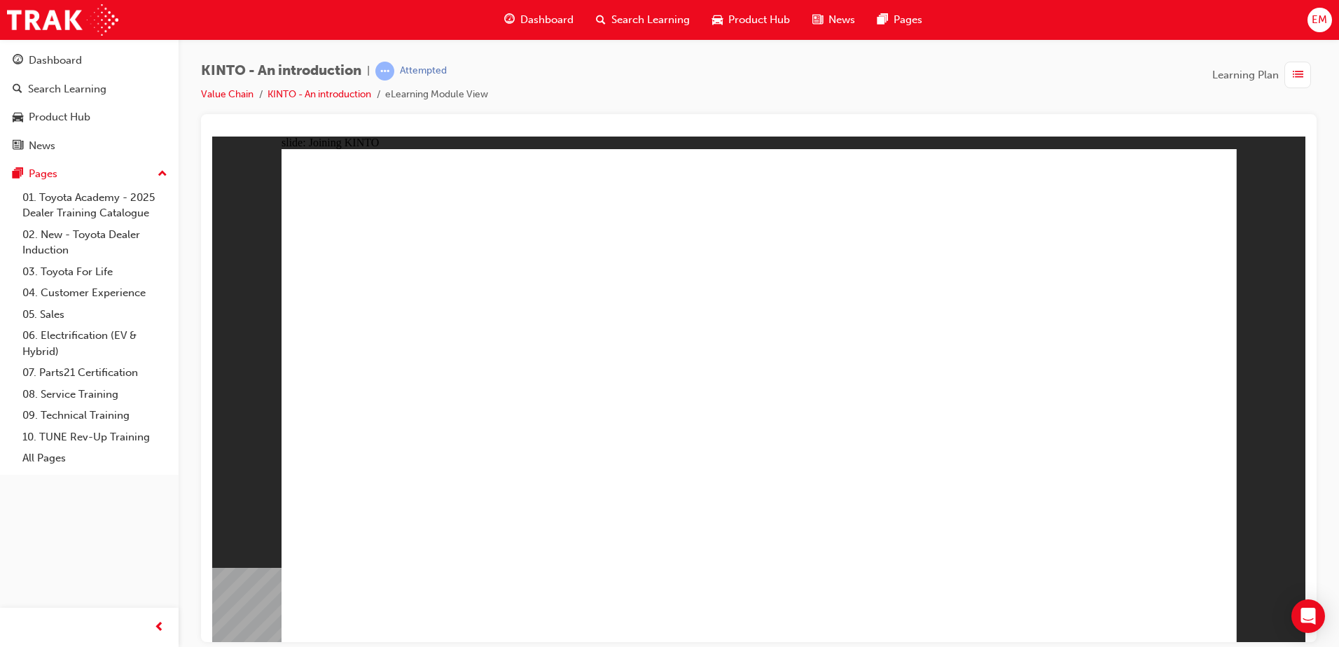
drag, startPoint x: 692, startPoint y: 324, endPoint x: 697, endPoint y: 384, distance: 59.7
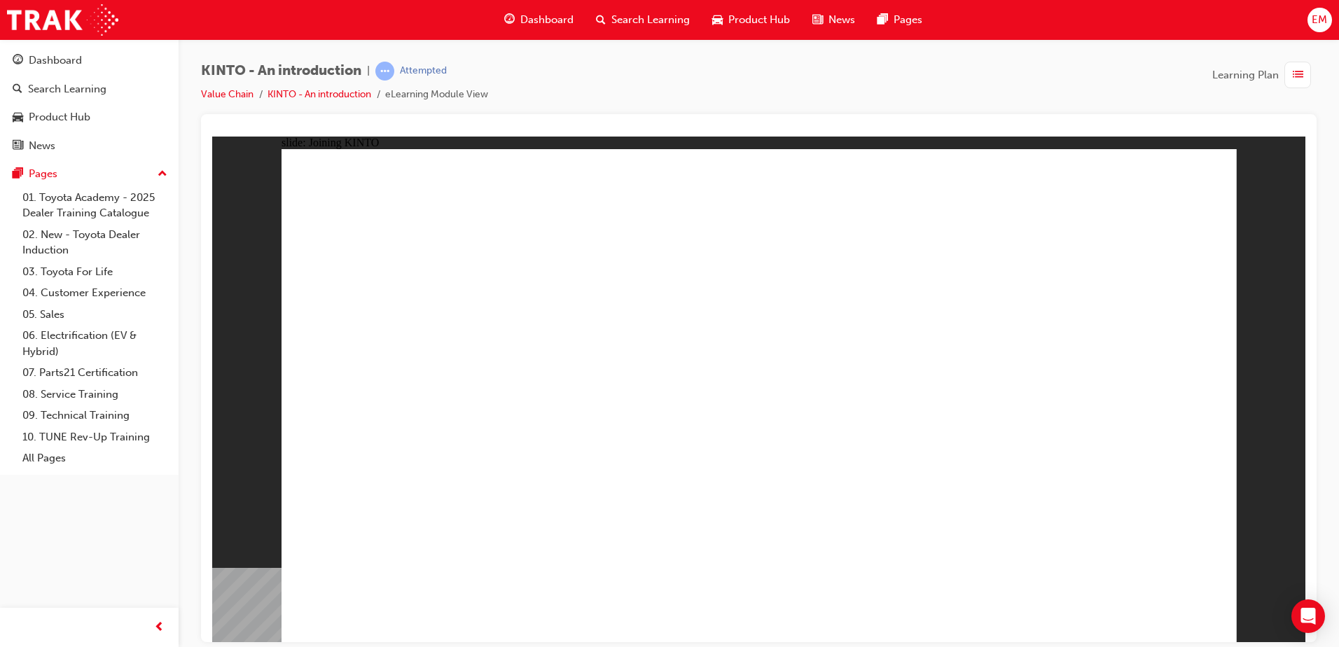
drag, startPoint x: 690, startPoint y: 460, endPoint x: 690, endPoint y: 489, distance: 28.7
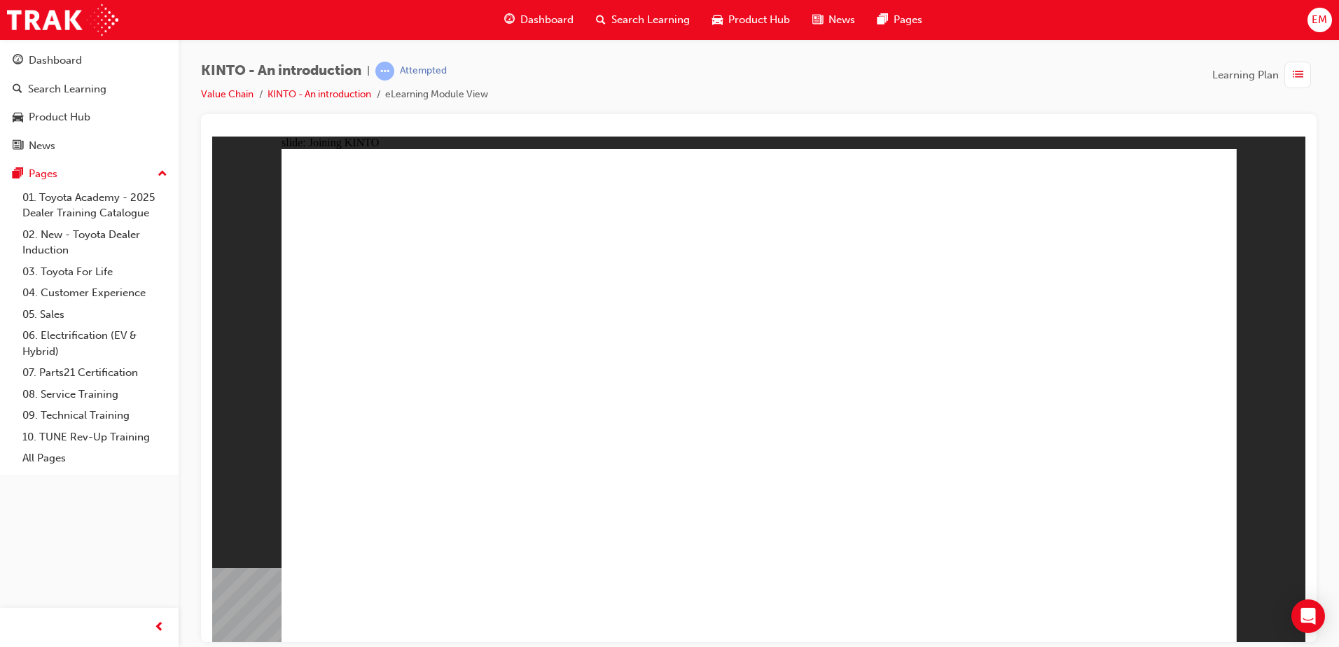
click at [1238, 292] on div "slide: Joining KINTO If customers need help when making a booking, Frequently A…" at bounding box center [758, 388] width 1093 height 505
click at [530, 22] on span "Dashboard" at bounding box center [546, 20] width 53 height 16
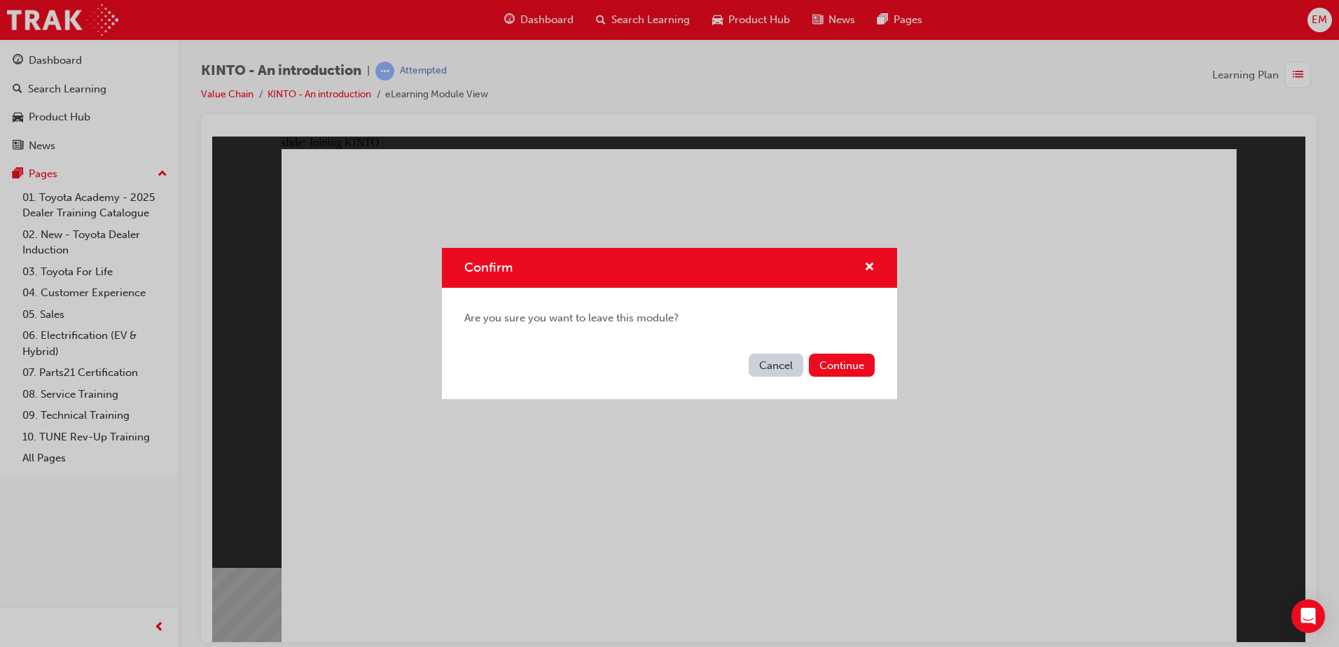
click at [777, 372] on button "Cancel" at bounding box center [775, 365] width 55 height 23
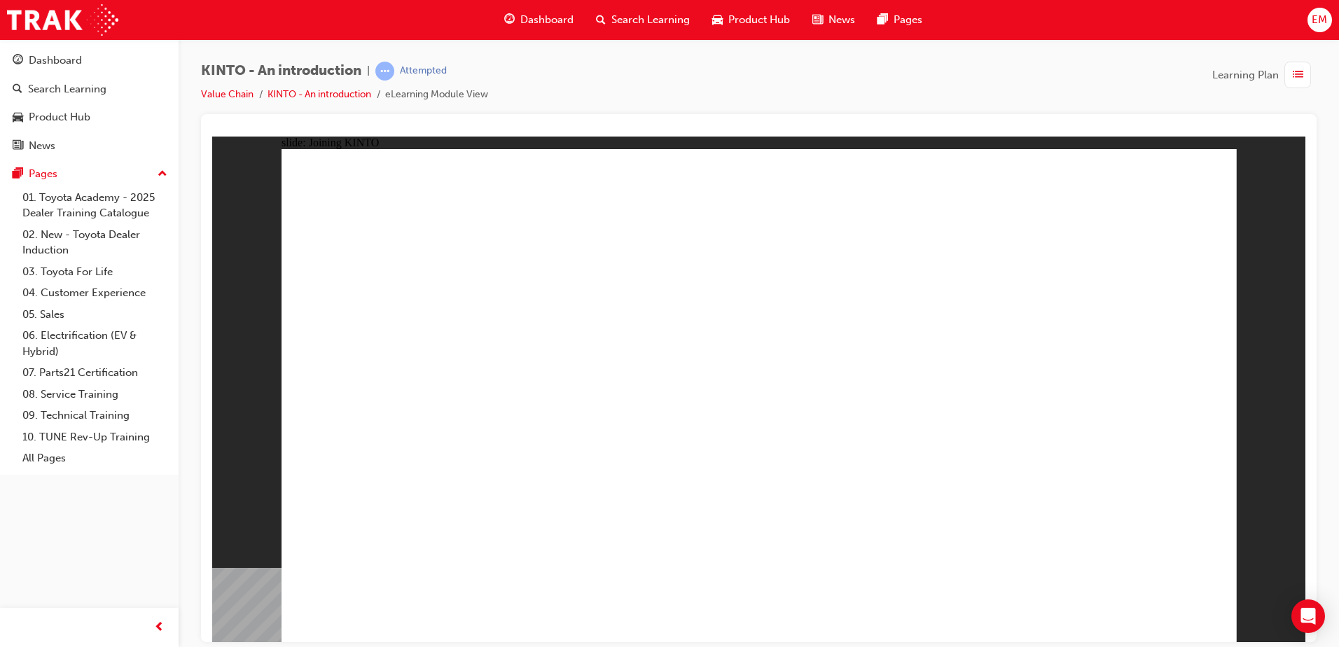
drag, startPoint x: 645, startPoint y: 411, endPoint x: 836, endPoint y: 424, distance: 191.6
drag, startPoint x: 770, startPoint y: 414, endPoint x: 1157, endPoint y: 423, distance: 386.6
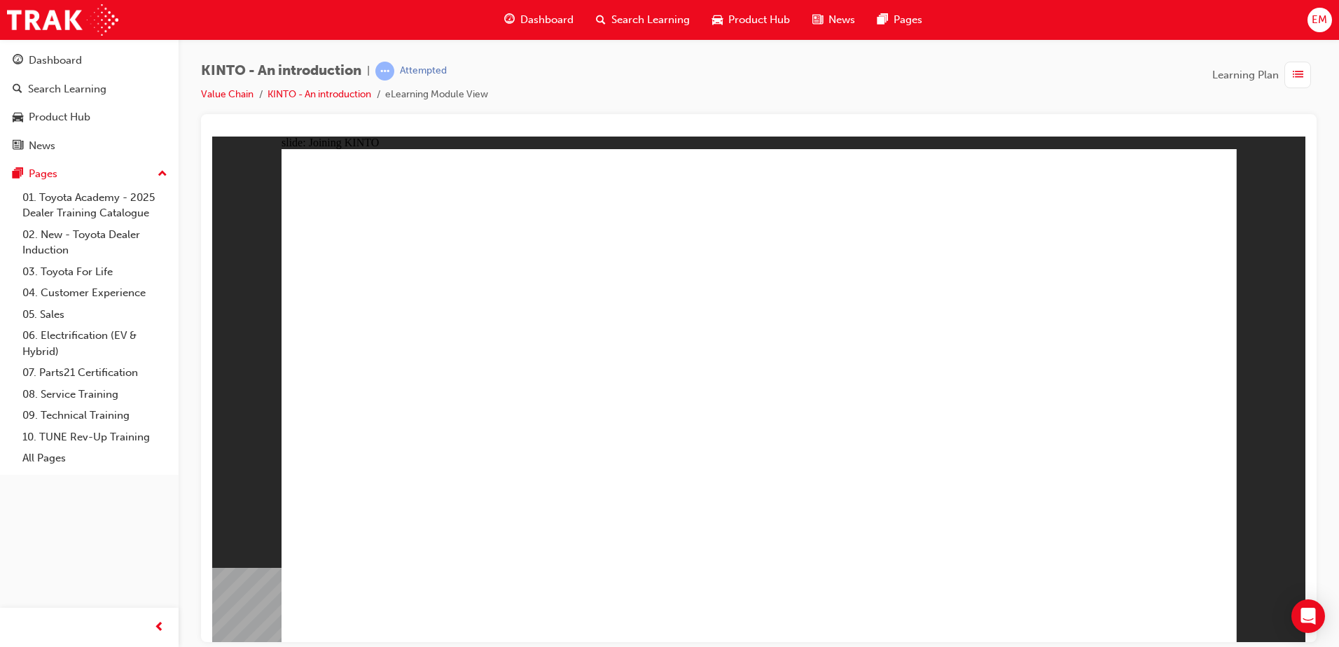
drag, startPoint x: 1153, startPoint y: 423, endPoint x: 1131, endPoint y: 419, distance: 22.7
drag, startPoint x: 1046, startPoint y: 391, endPoint x: 703, endPoint y: 284, distance: 359.2
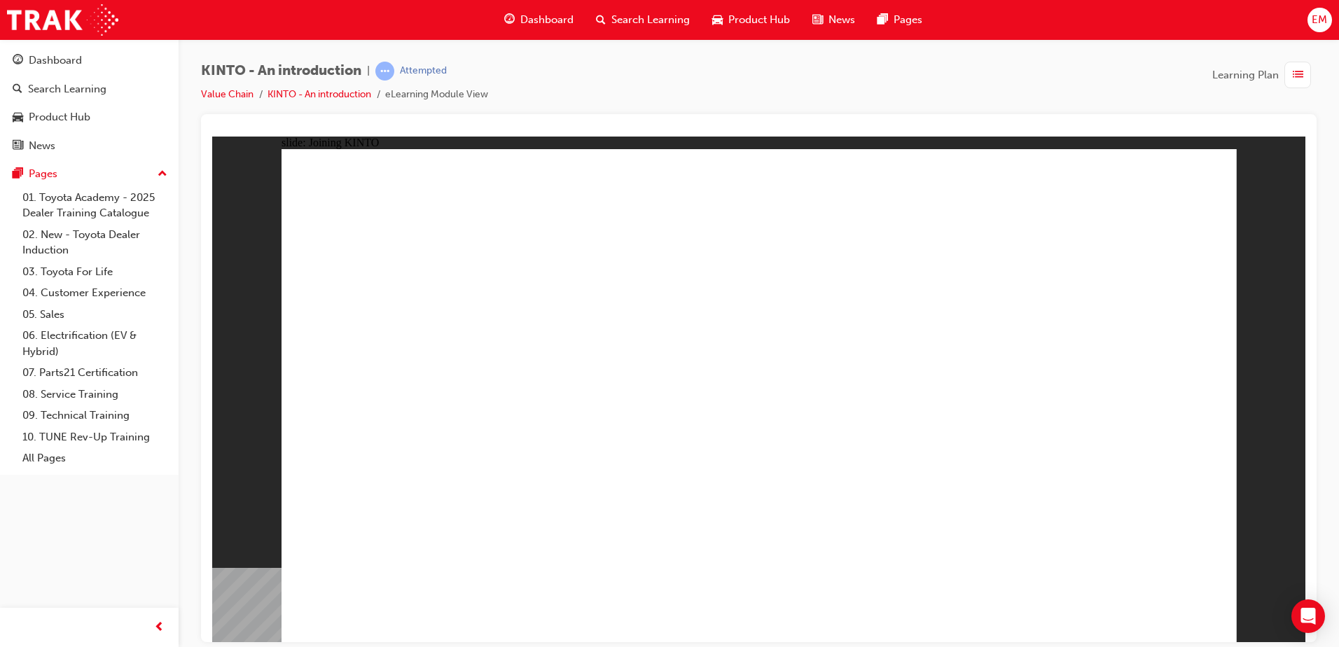
drag, startPoint x: 703, startPoint y: 284, endPoint x: 823, endPoint y: 305, distance: 121.5
drag, startPoint x: 992, startPoint y: 331, endPoint x: 1032, endPoint y: 339, distance: 40.6
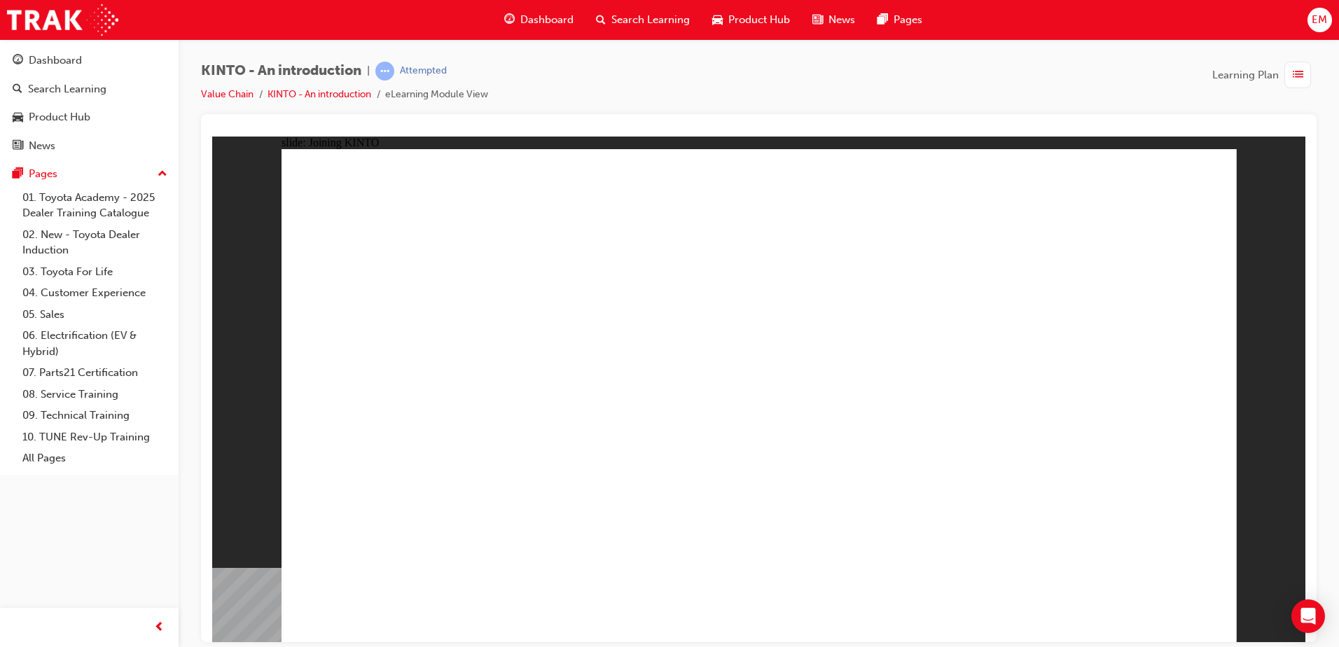
drag, startPoint x: 1029, startPoint y: 454, endPoint x: 1039, endPoint y: 464, distance: 13.9
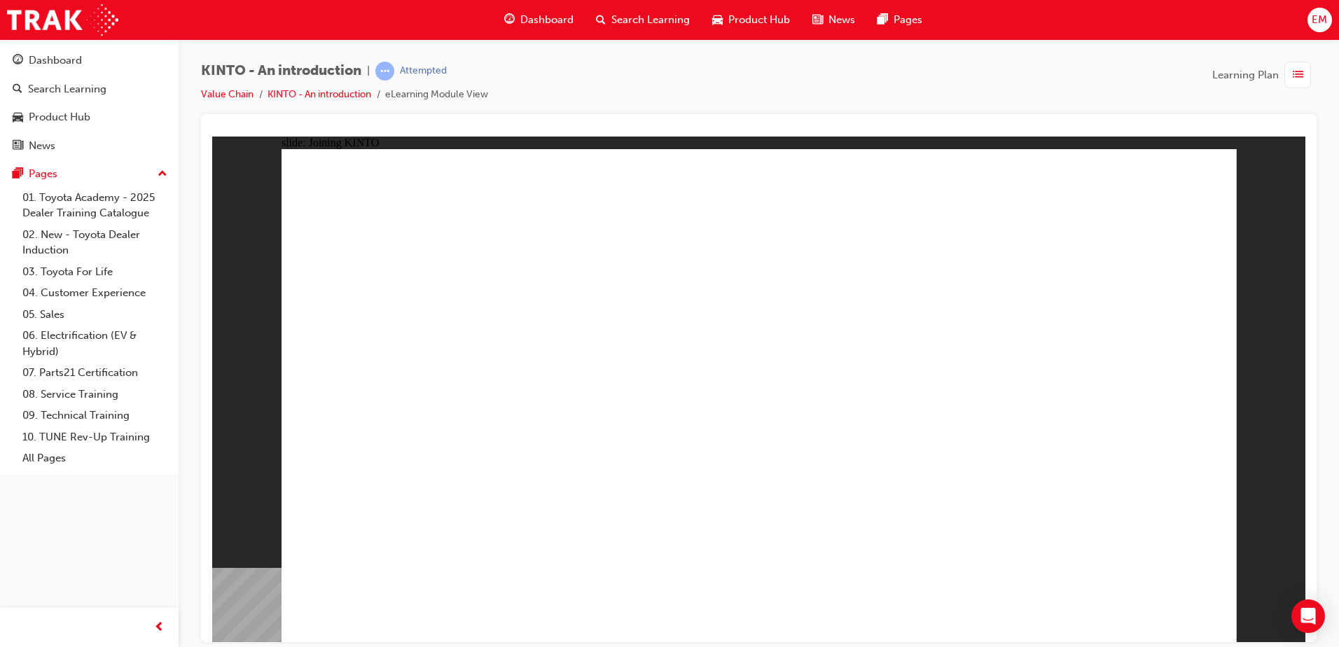
drag, startPoint x: 984, startPoint y: 584, endPoint x: 695, endPoint y: 564, distance: 290.5
drag, startPoint x: 459, startPoint y: 492, endPoint x: 472, endPoint y: 477, distance: 19.9
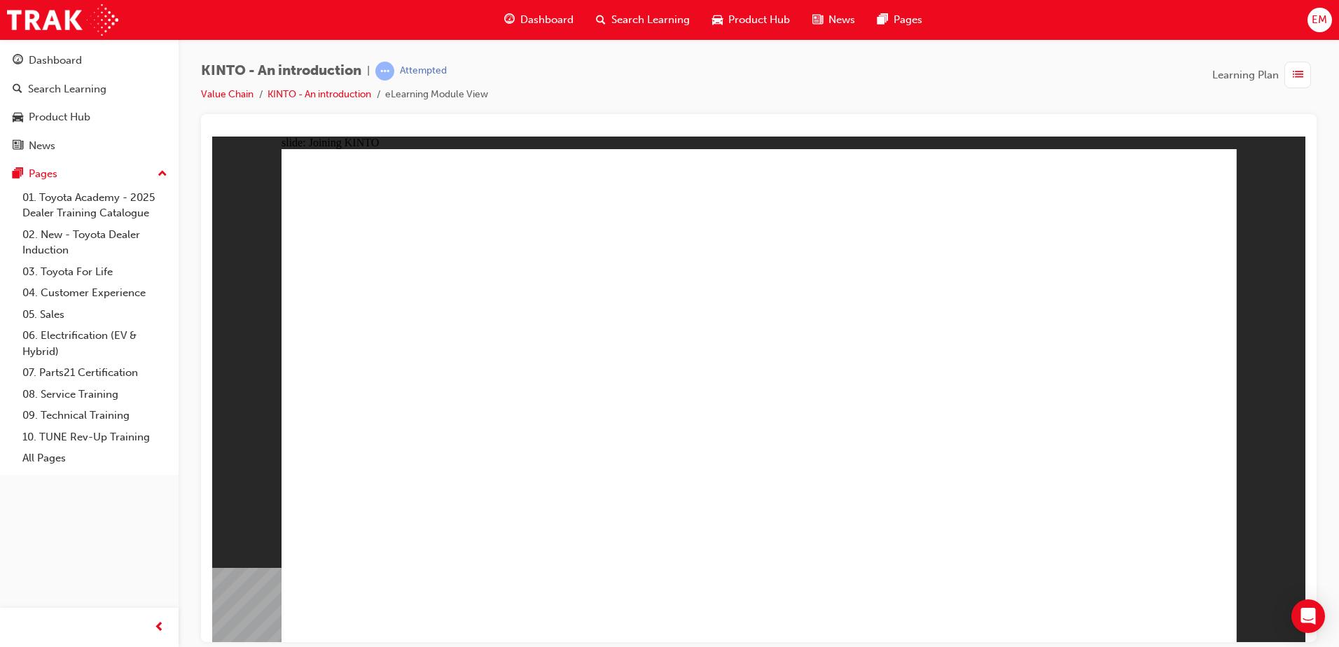
drag, startPoint x: 472, startPoint y: 477, endPoint x: 481, endPoint y: 466, distance: 13.9
drag, startPoint x: 481, startPoint y: 464, endPoint x: 482, endPoint y: 416, distance: 48.3
drag, startPoint x: 482, startPoint y: 416, endPoint x: 477, endPoint y: 389, distance: 27.2
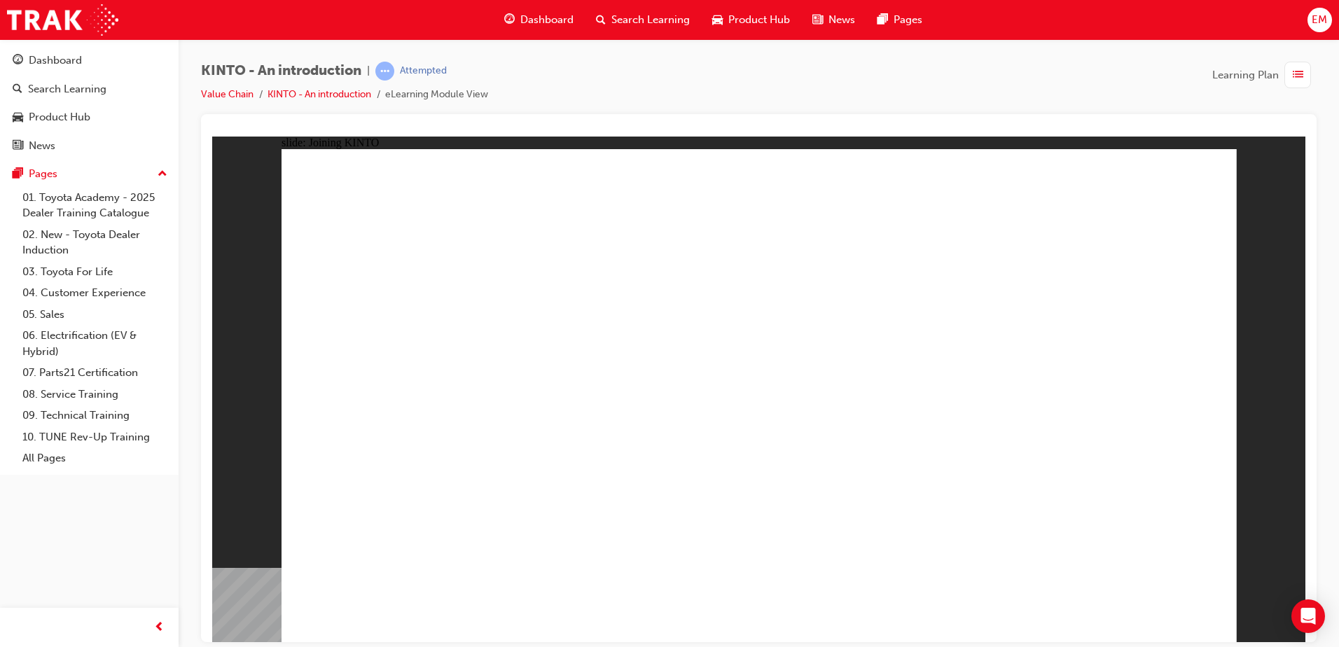
drag, startPoint x: 455, startPoint y: 339, endPoint x: 462, endPoint y: 330, distance: 10.9
drag, startPoint x: 503, startPoint y: 306, endPoint x: 790, endPoint y: 301, distance: 286.4
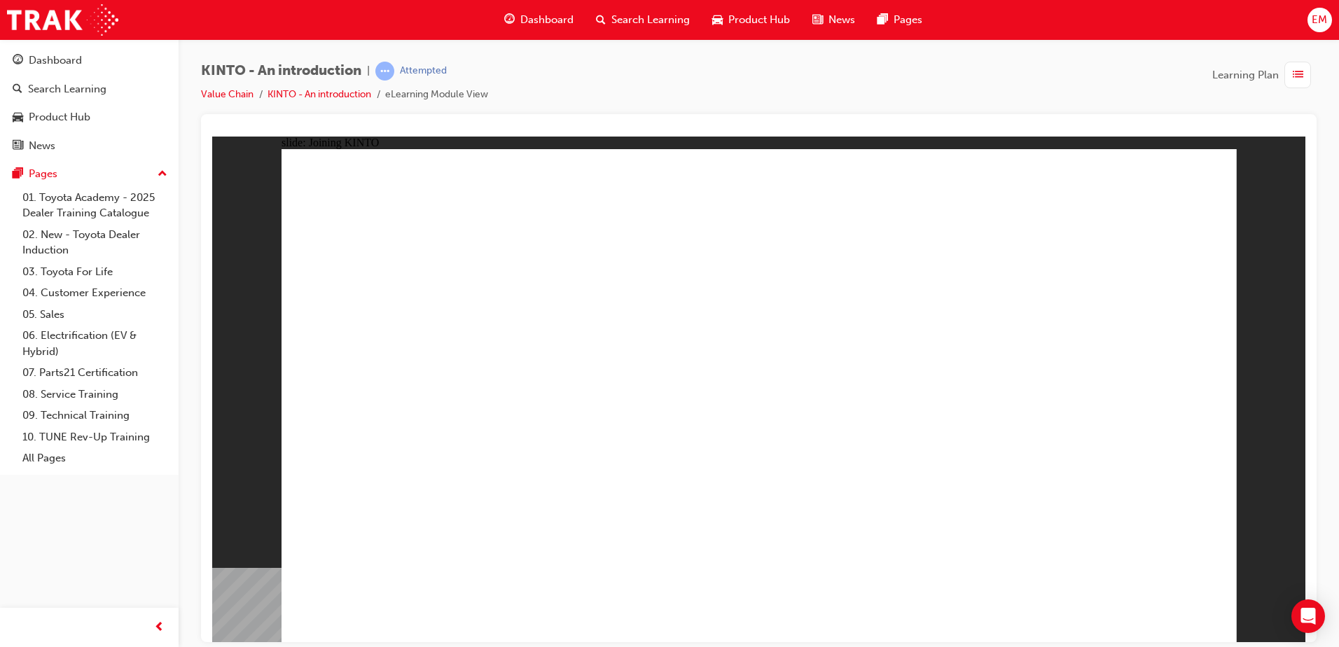
drag, startPoint x: 898, startPoint y: 307, endPoint x: 912, endPoint y: 297, distance: 17.5
drag, startPoint x: 912, startPoint y: 297, endPoint x: 903, endPoint y: 295, distance: 9.3
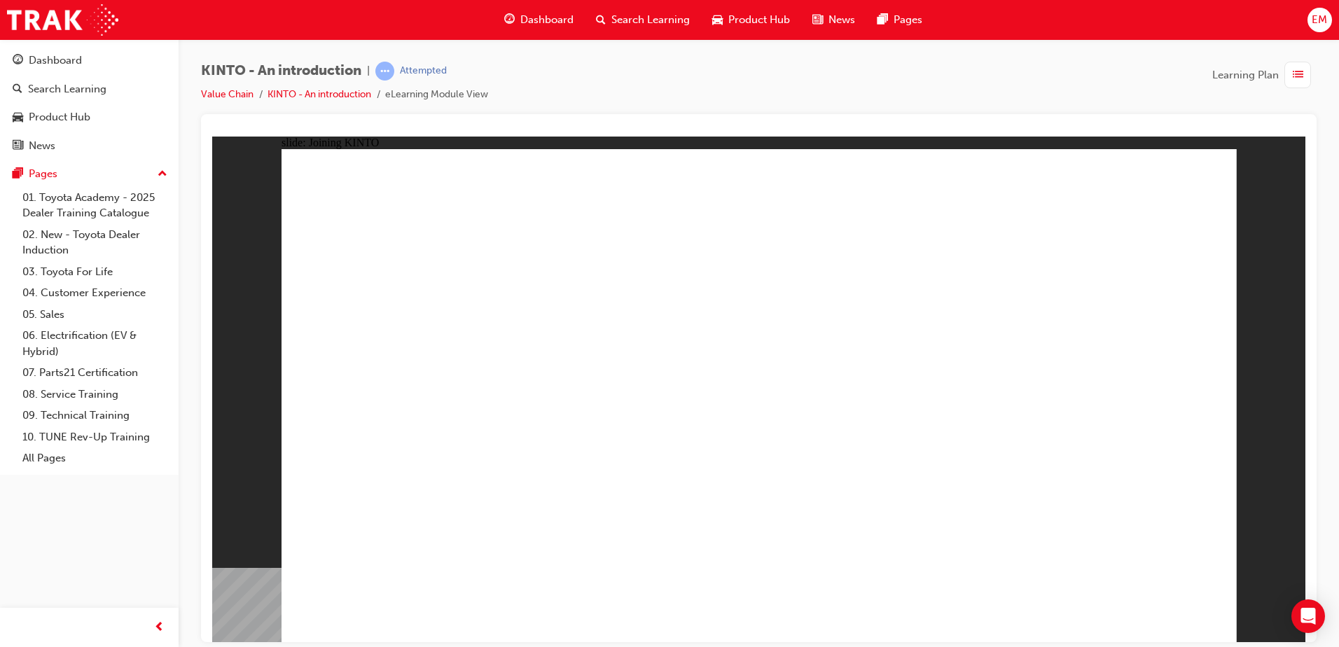
drag, startPoint x: 899, startPoint y: 295, endPoint x: 923, endPoint y: 295, distance: 23.8
drag, startPoint x: 963, startPoint y: 300, endPoint x: 1078, endPoint y: 327, distance: 118.0
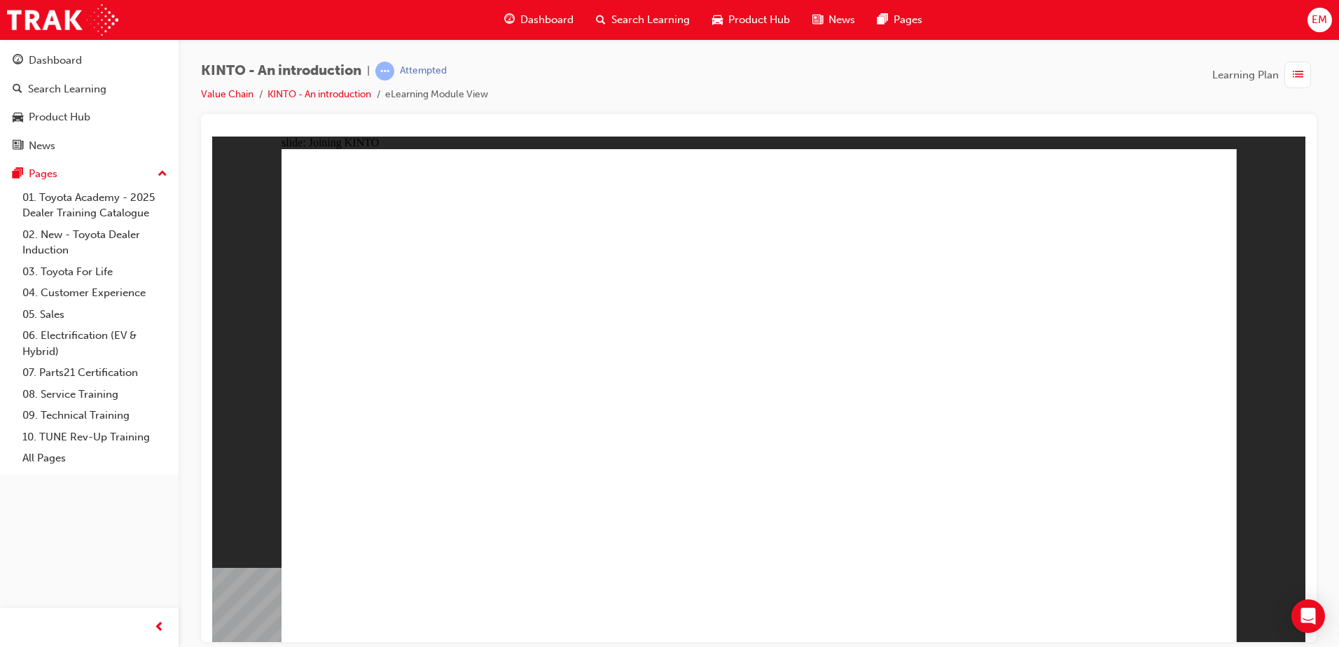
drag, startPoint x: 1112, startPoint y: 327, endPoint x: 1120, endPoint y: 327, distance: 8.4
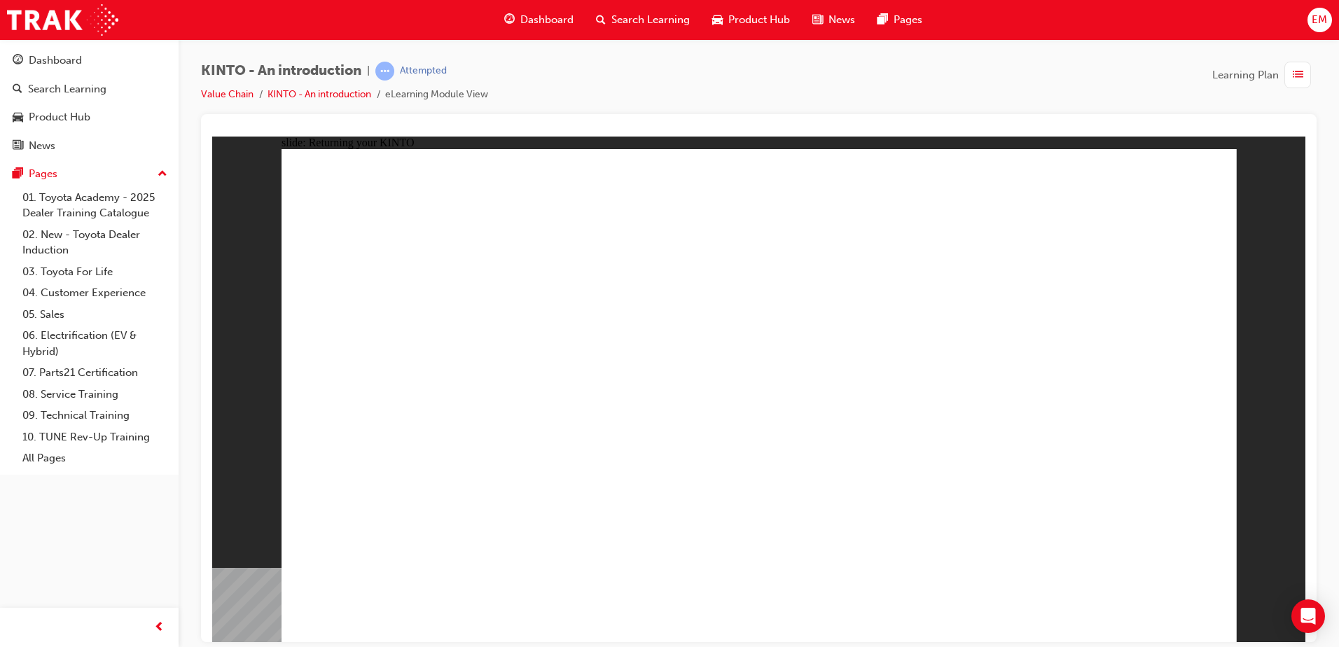
drag, startPoint x: 1019, startPoint y: 432, endPoint x: 821, endPoint y: 478, distance: 204.1
drag, startPoint x: 821, startPoint y: 478, endPoint x: 697, endPoint y: 481, distance: 123.2
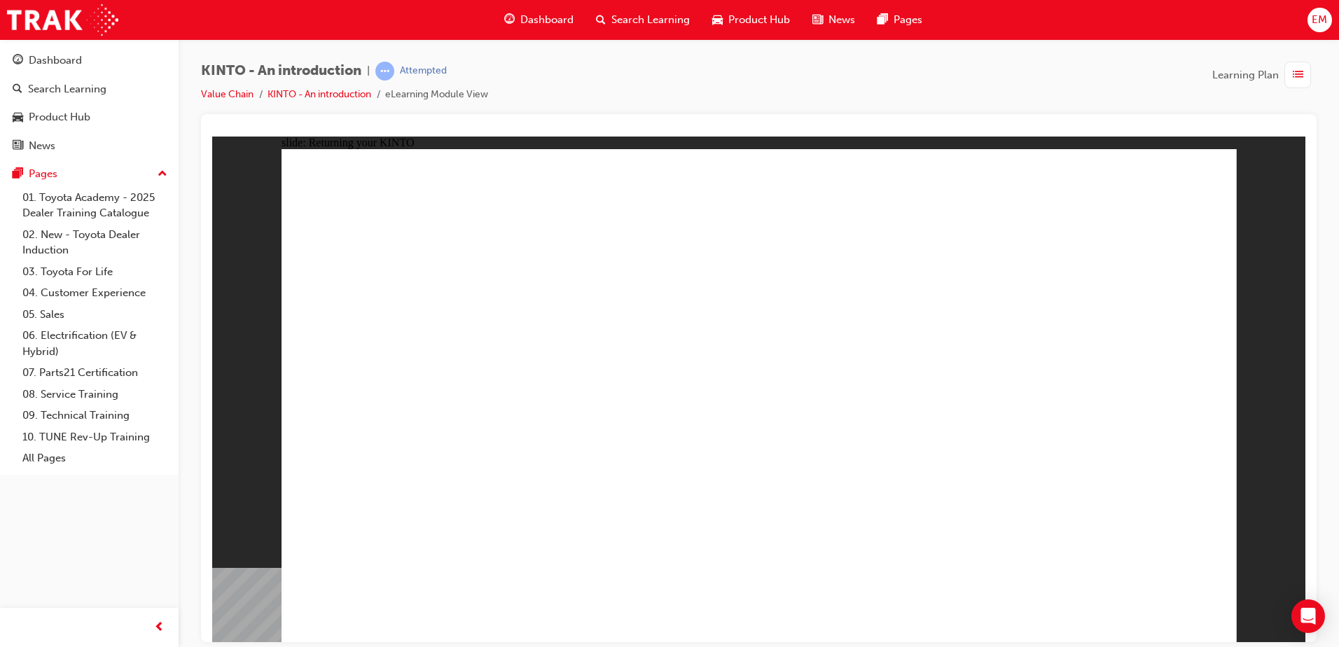
drag, startPoint x: 697, startPoint y: 481, endPoint x: 675, endPoint y: 470, distance: 25.0
drag, startPoint x: 405, startPoint y: 402, endPoint x: 417, endPoint y: 402, distance: 11.2
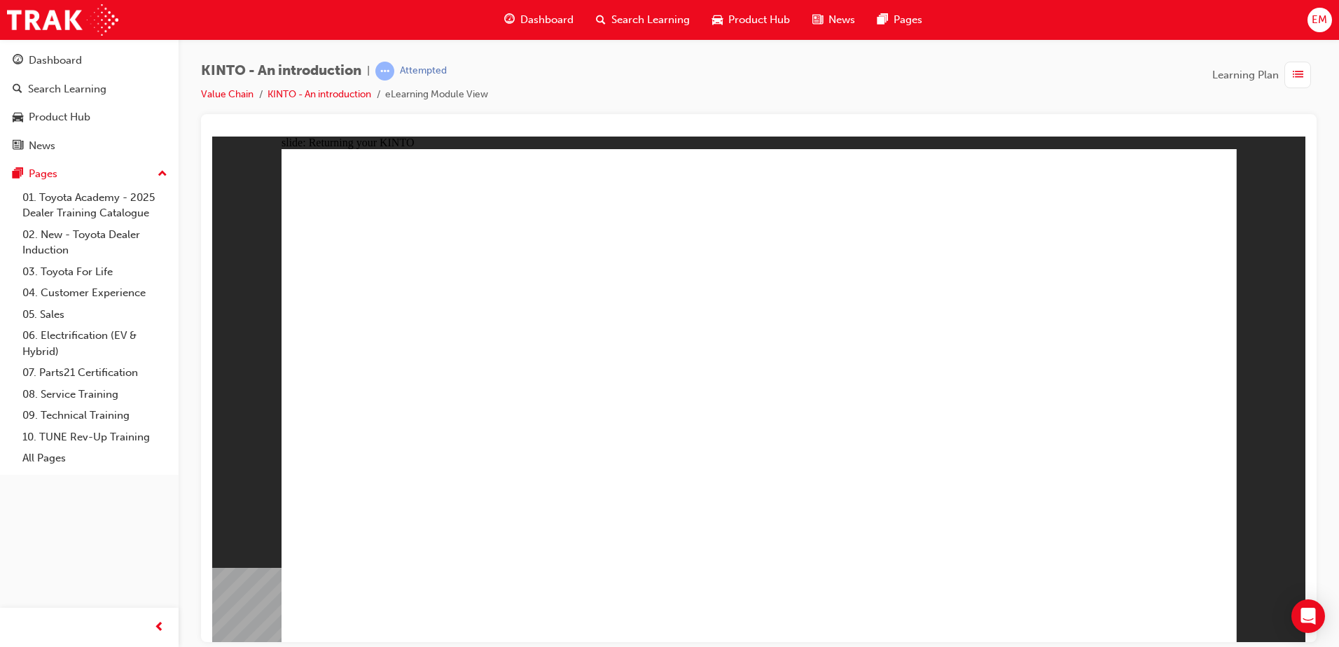
drag, startPoint x: 623, startPoint y: 381, endPoint x: 726, endPoint y: 347, distance: 108.5
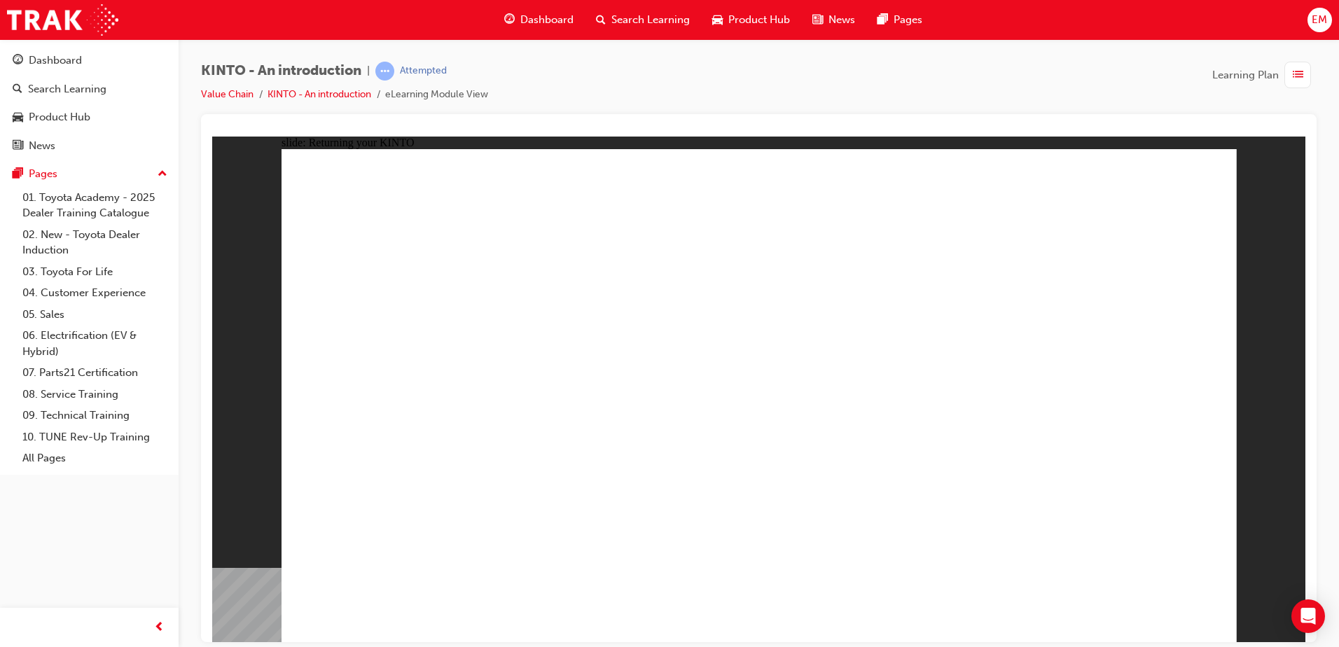
drag, startPoint x: 720, startPoint y: 348, endPoint x: 744, endPoint y: 351, distance: 24.1
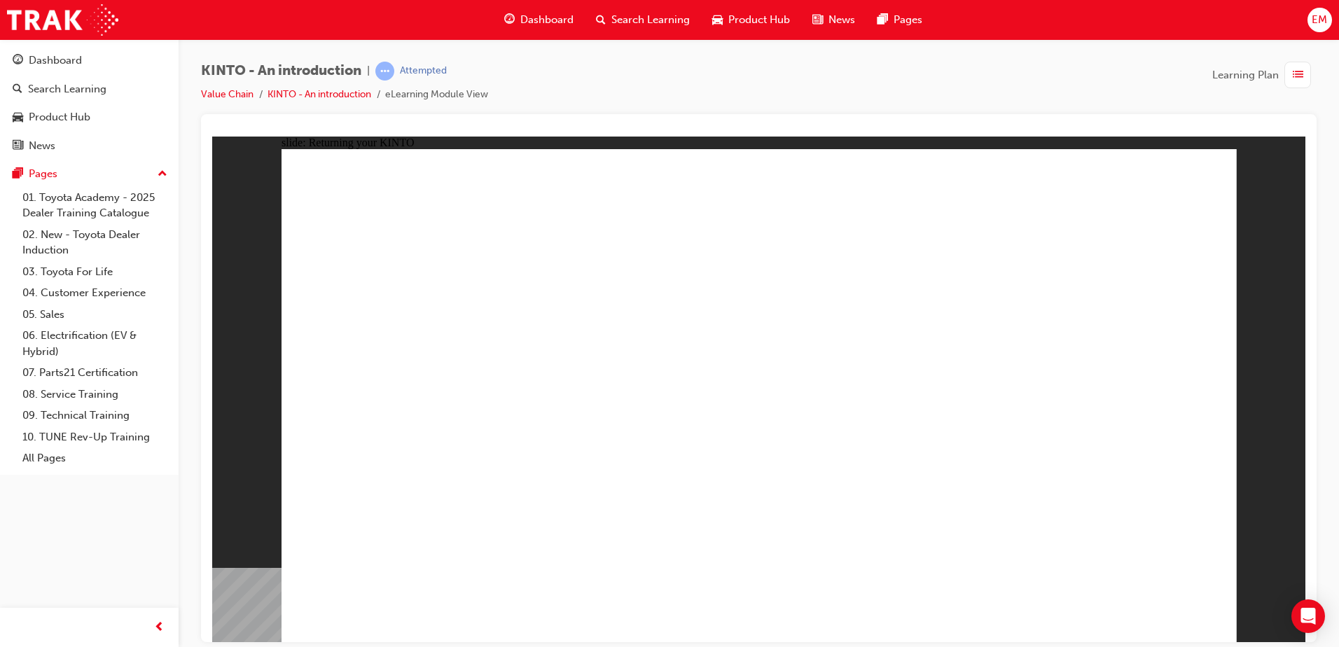
drag, startPoint x: 1103, startPoint y: 300, endPoint x: 972, endPoint y: 302, distance: 130.9
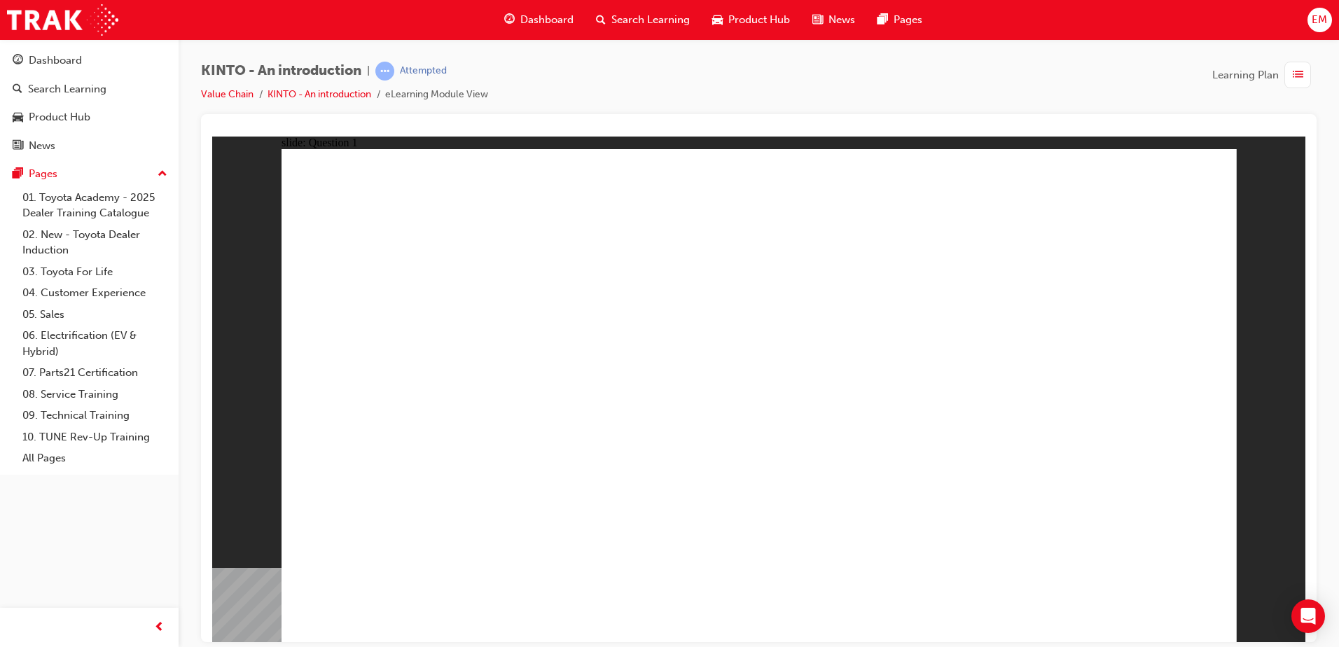
radio input "true"
checkbox input "true"
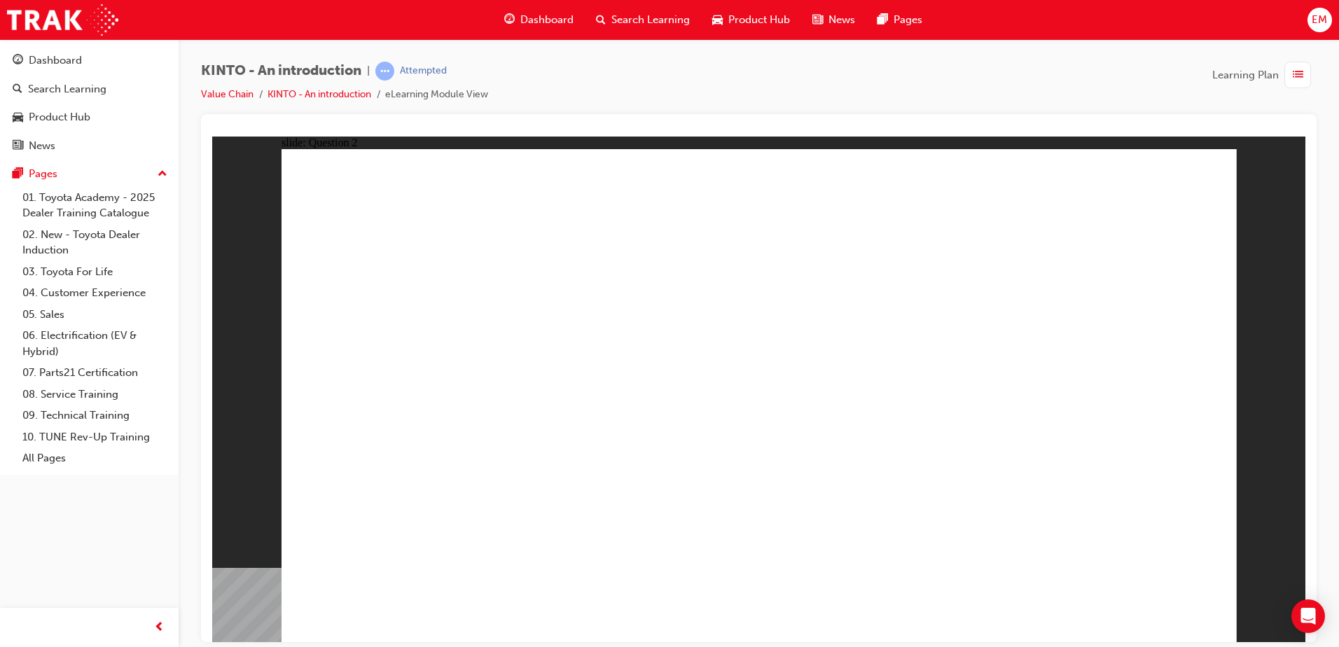
radio input "true"
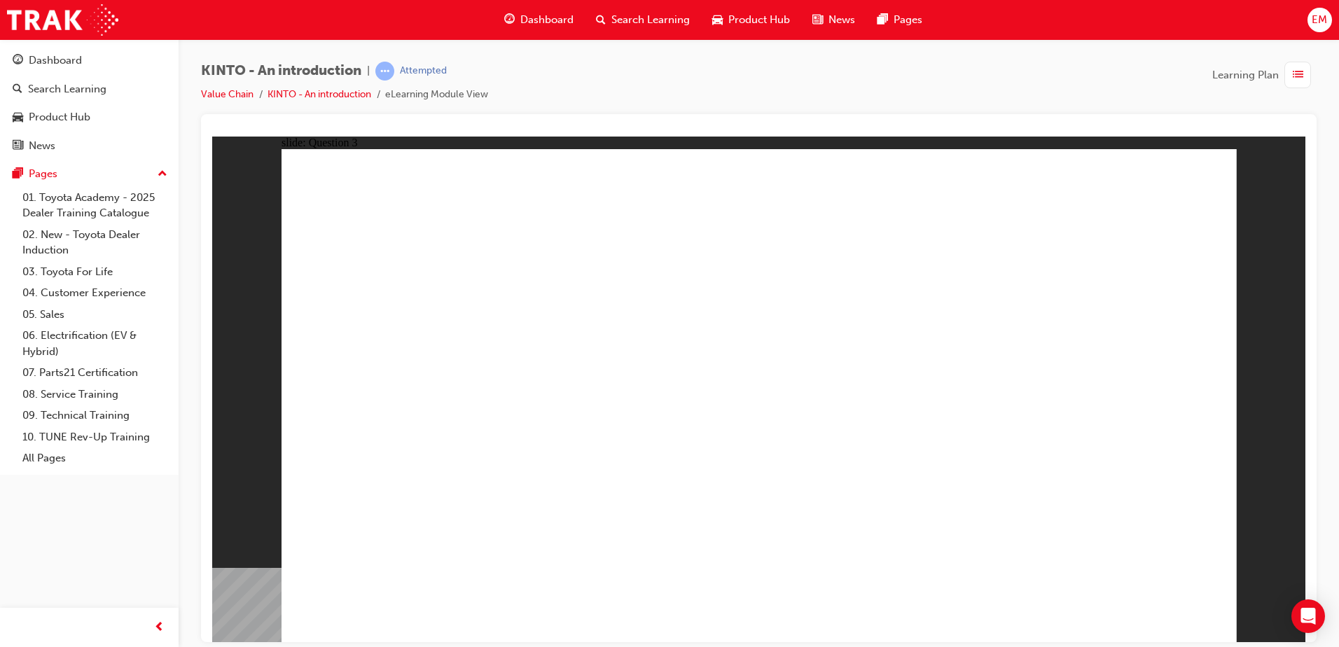
drag, startPoint x: 915, startPoint y: 428, endPoint x: 382, endPoint y: 533, distance: 543.2
drag, startPoint x: 774, startPoint y: 424, endPoint x: 599, endPoint y: 532, distance: 205.6
drag, startPoint x: 570, startPoint y: 524, endPoint x: 561, endPoint y: 536, distance: 14.6
drag, startPoint x: 459, startPoint y: 437, endPoint x: 814, endPoint y: 552, distance: 372.6
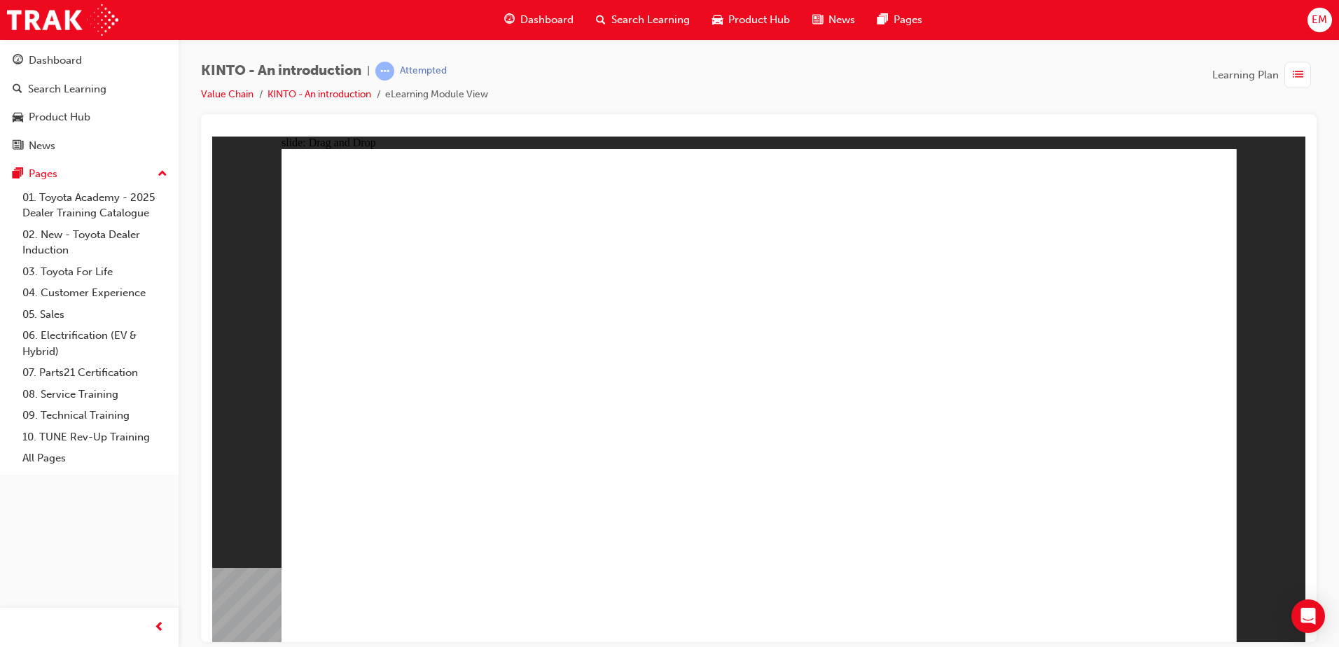
drag, startPoint x: 1116, startPoint y: 450, endPoint x: 930, endPoint y: 566, distance: 219.1
drag, startPoint x: 538, startPoint y: 424, endPoint x: 1059, endPoint y: 525, distance: 530.7
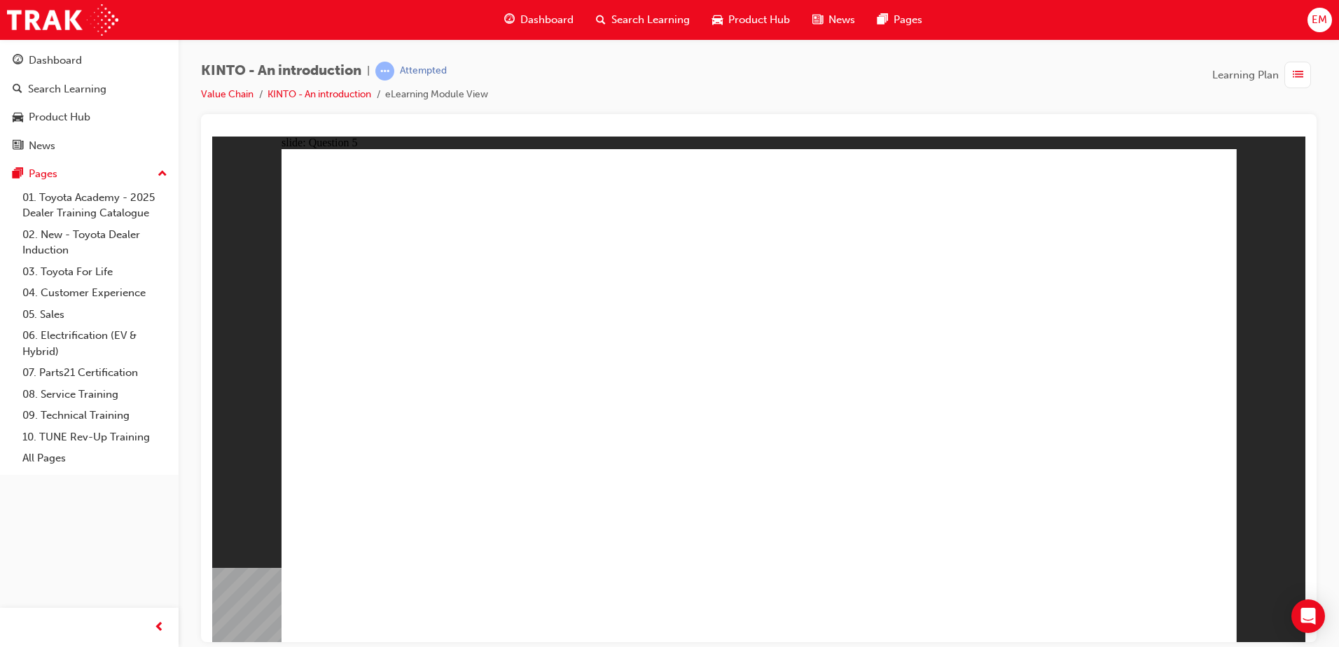
radio input "true"
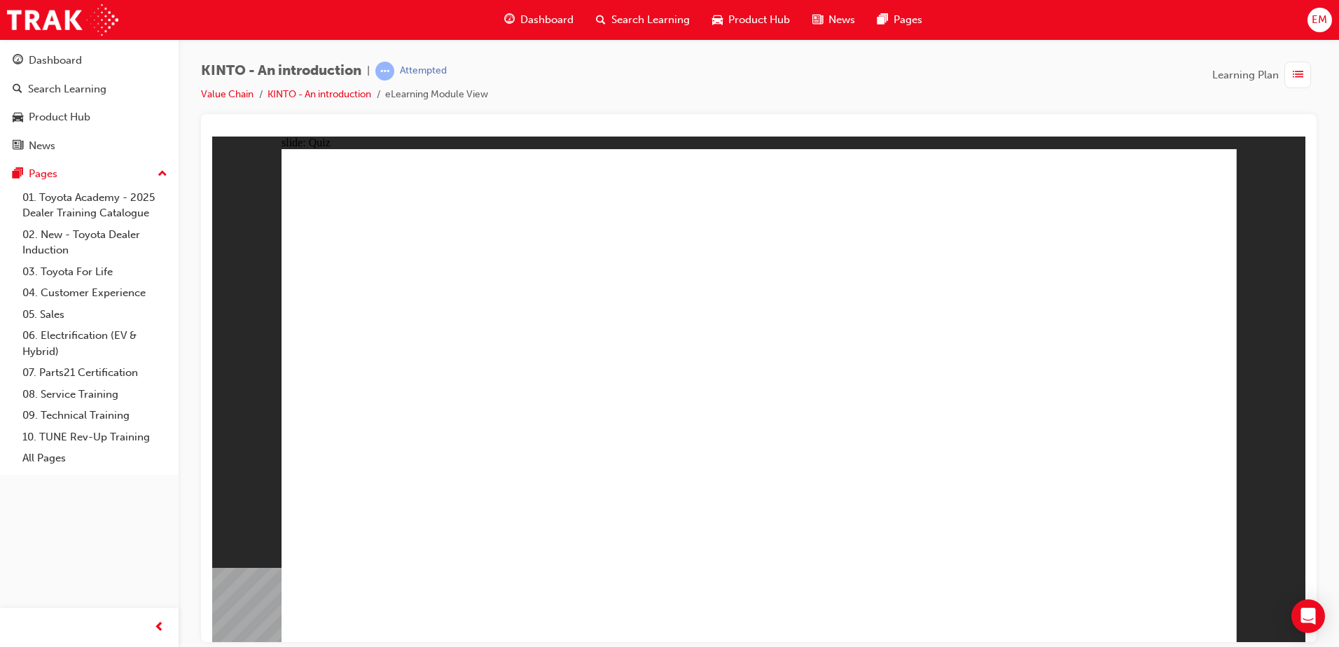
radio input "true"
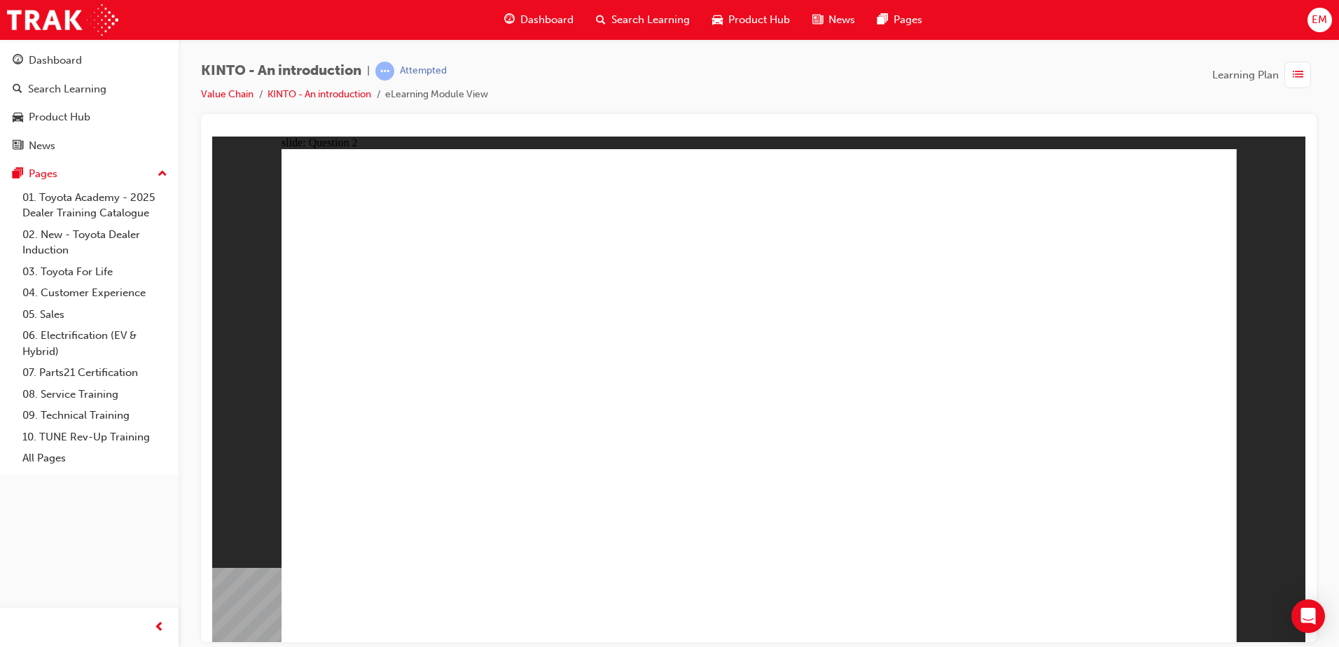
checkbox input "true"
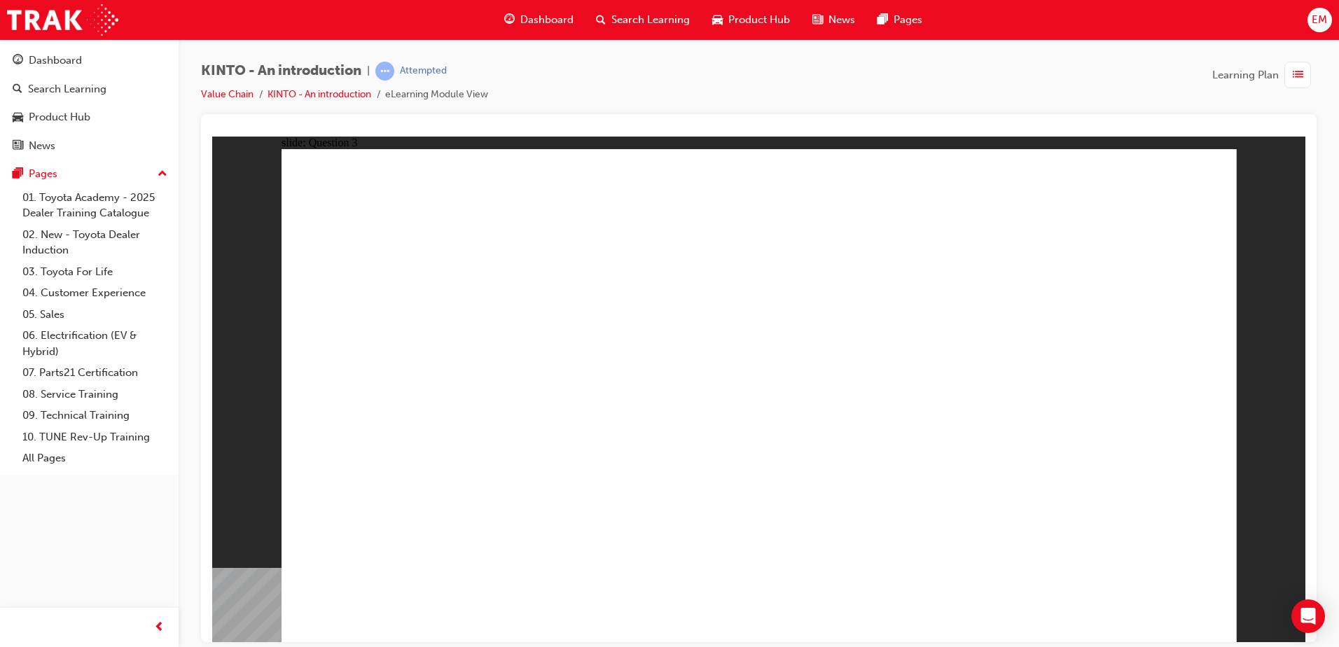
radio input "false"
radio input "true"
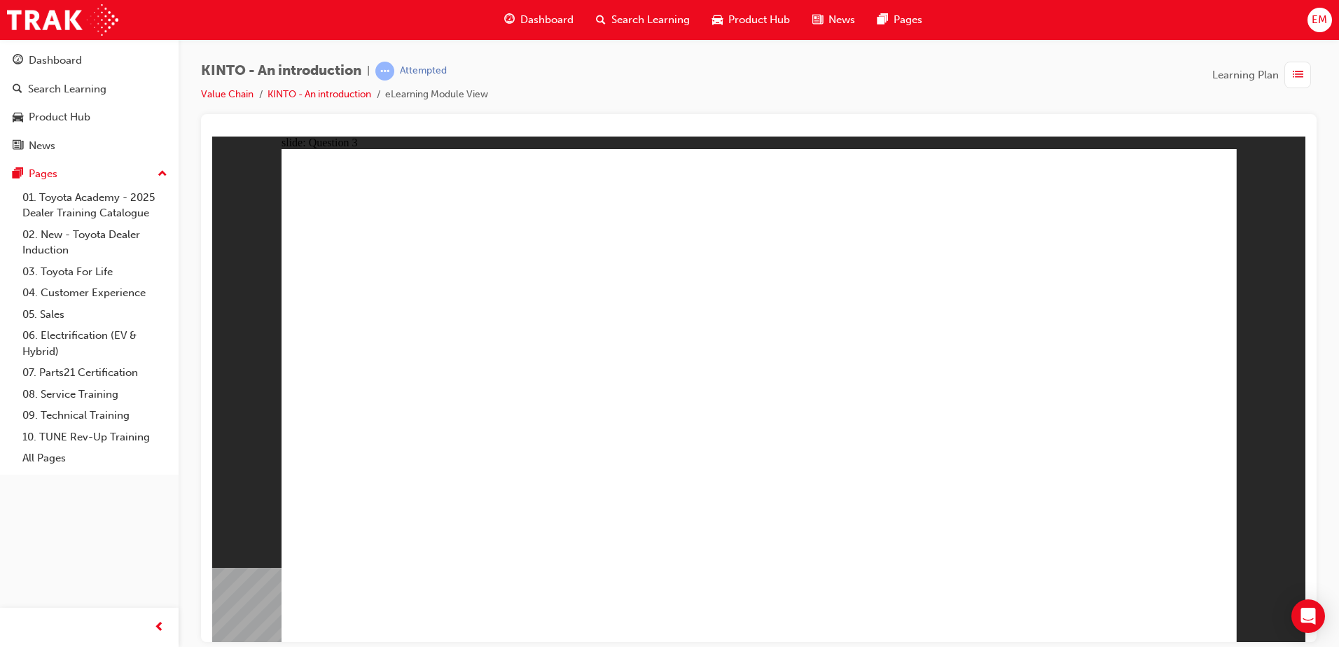
drag, startPoint x: 744, startPoint y: 459, endPoint x: 744, endPoint y: 508, distance: 49.7
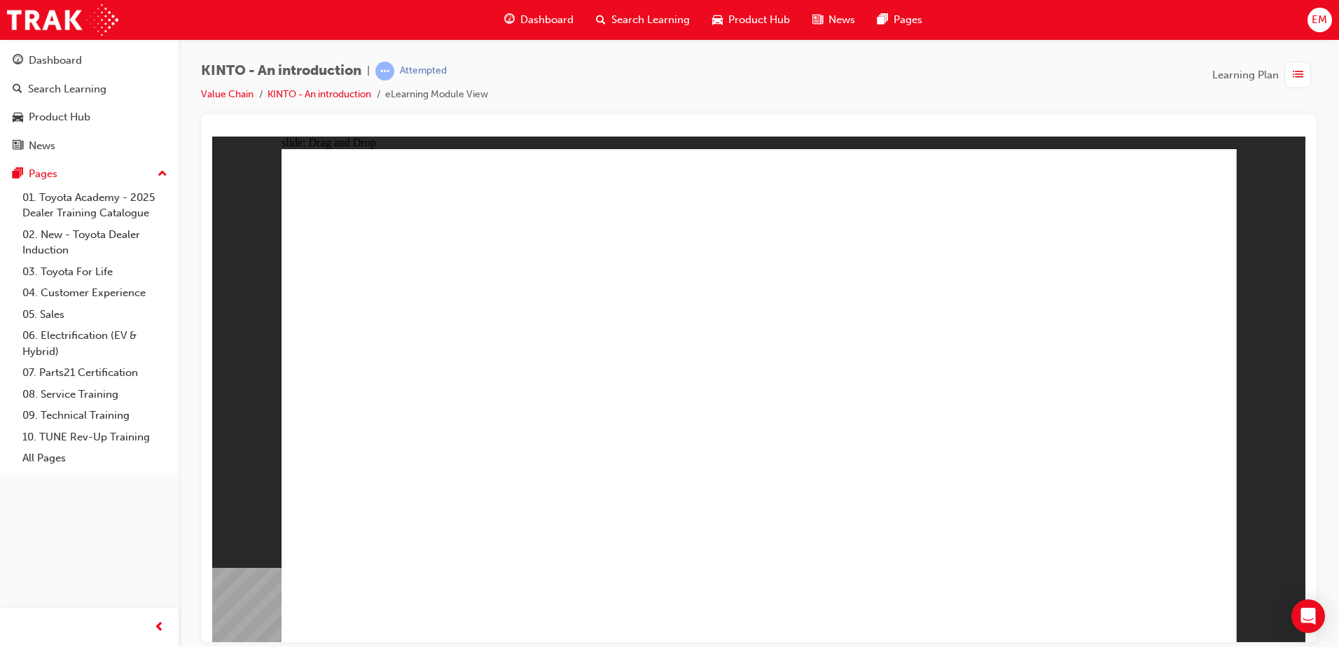
radio input "true"
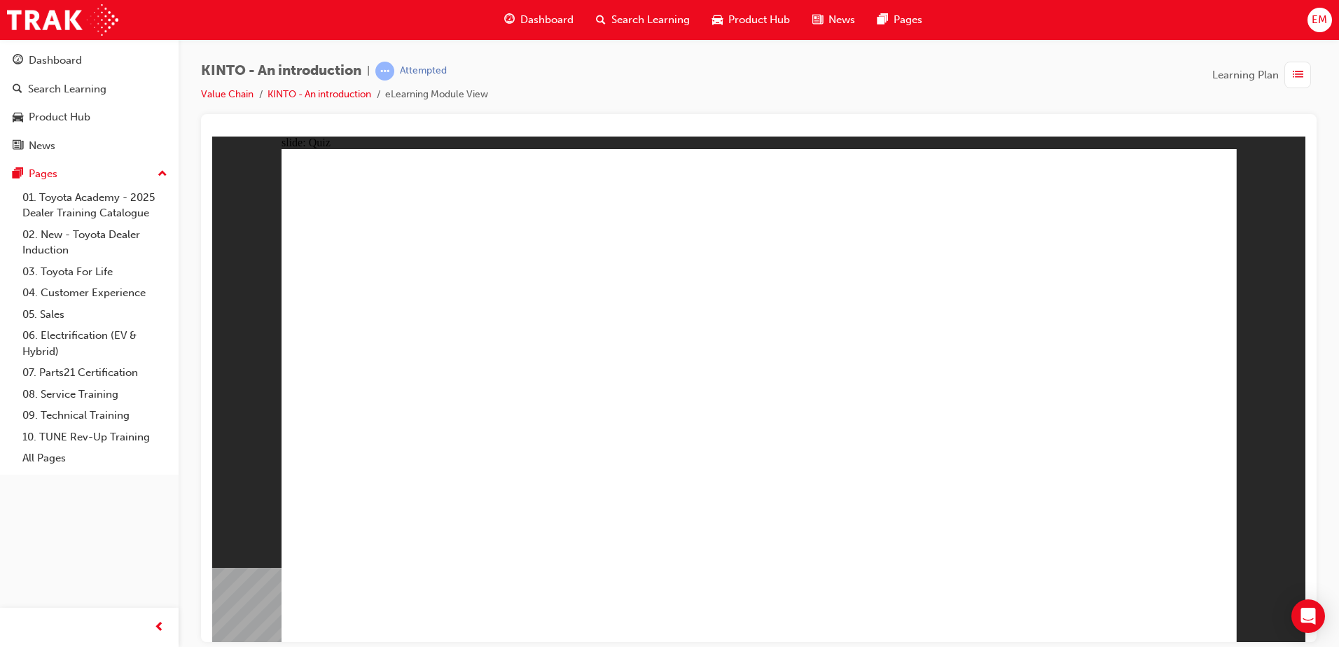
radio input "true"
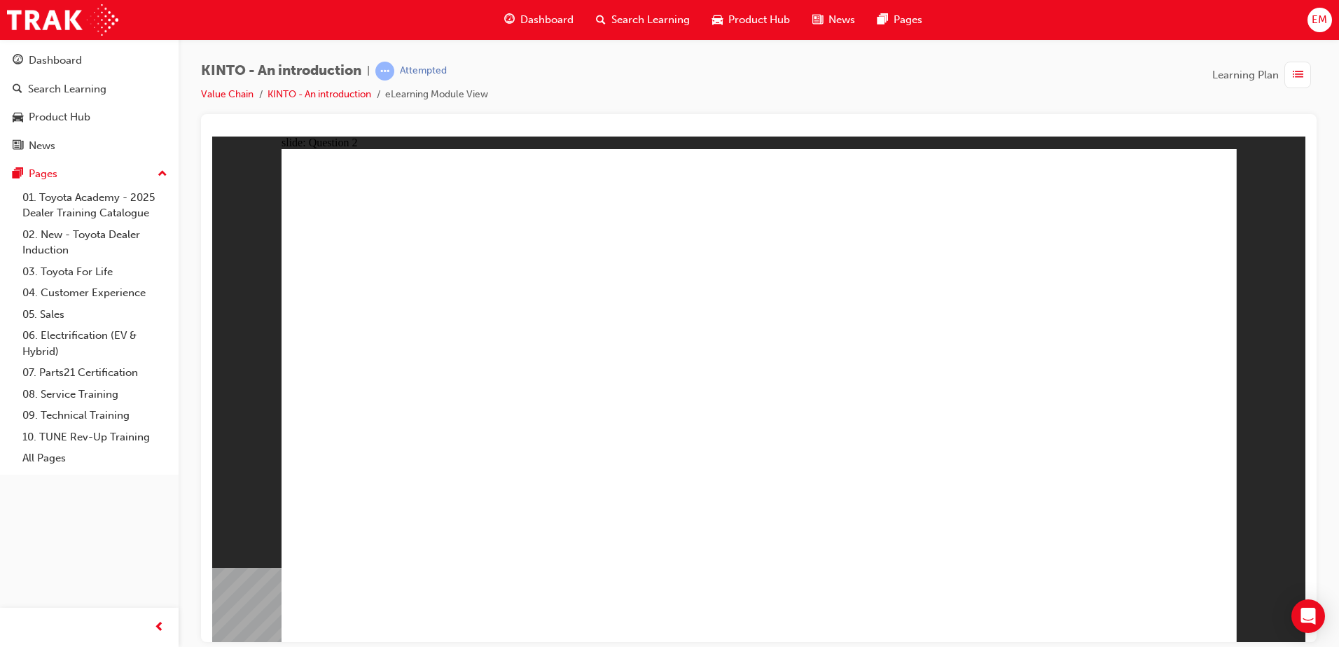
checkbox input "true"
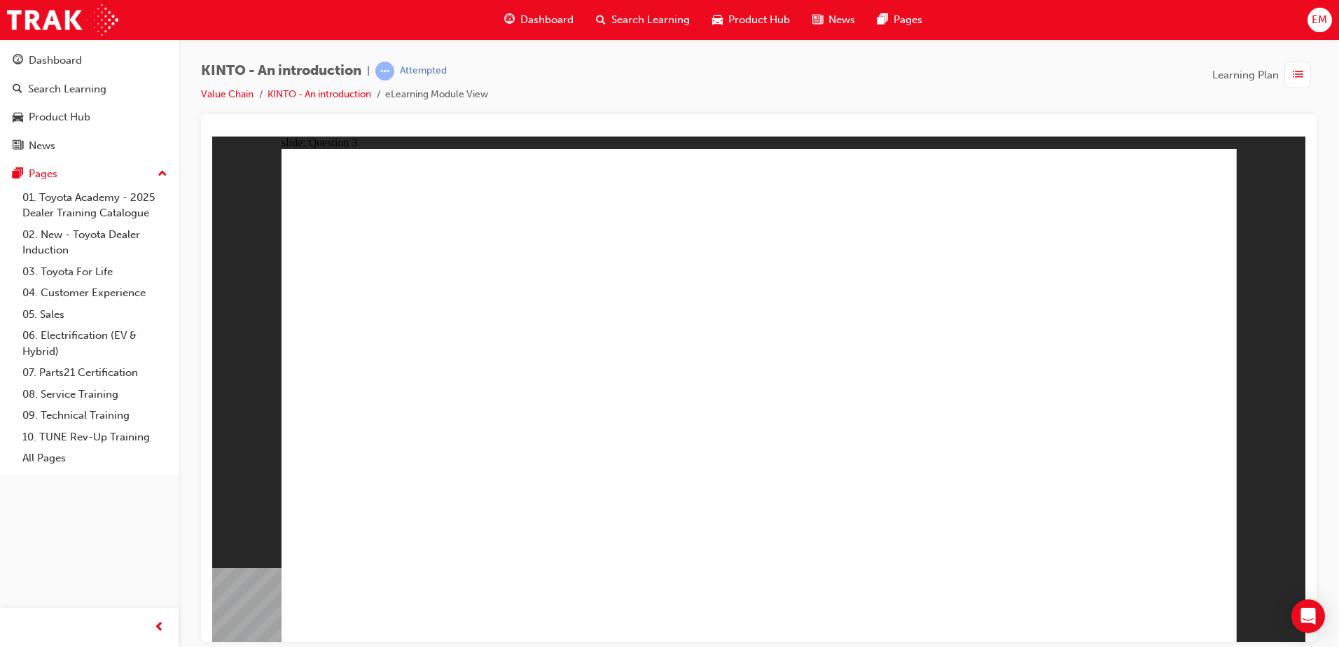
radio input "true"
drag, startPoint x: 790, startPoint y: 418, endPoint x: 772, endPoint y: 480, distance: 64.9
drag, startPoint x: 772, startPoint y: 471, endPoint x: 907, endPoint y: 524, distance: 145.2
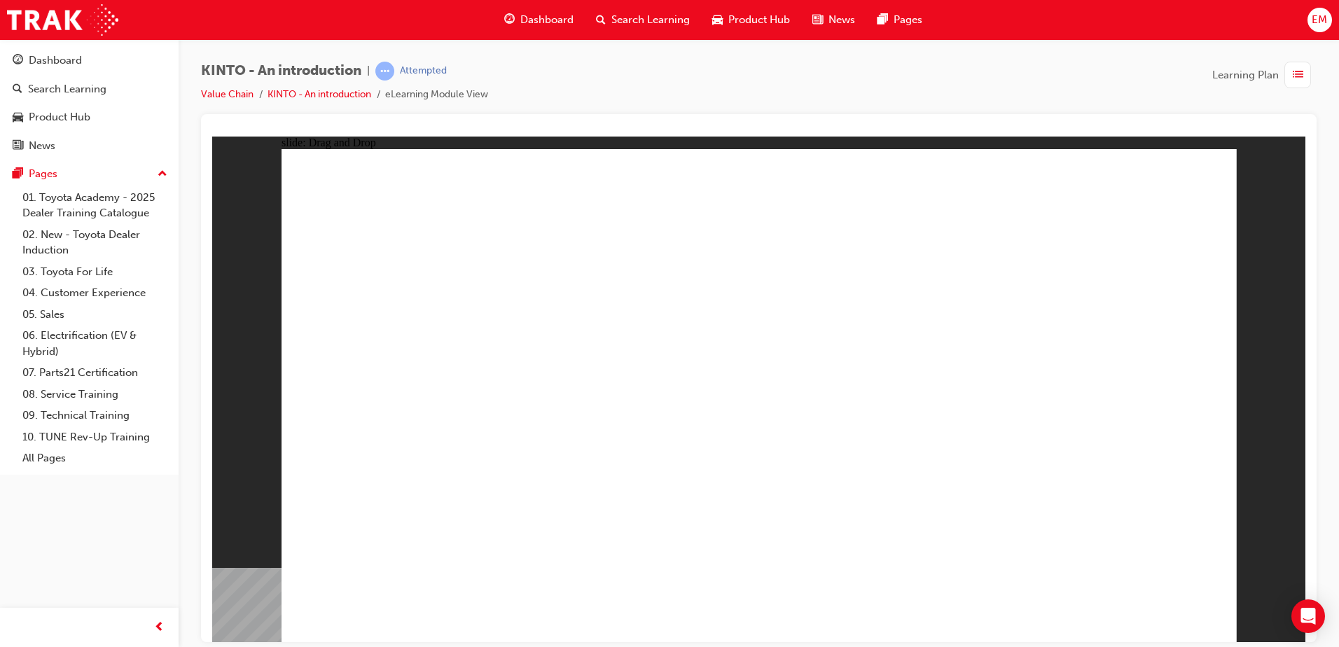
radio input "true"
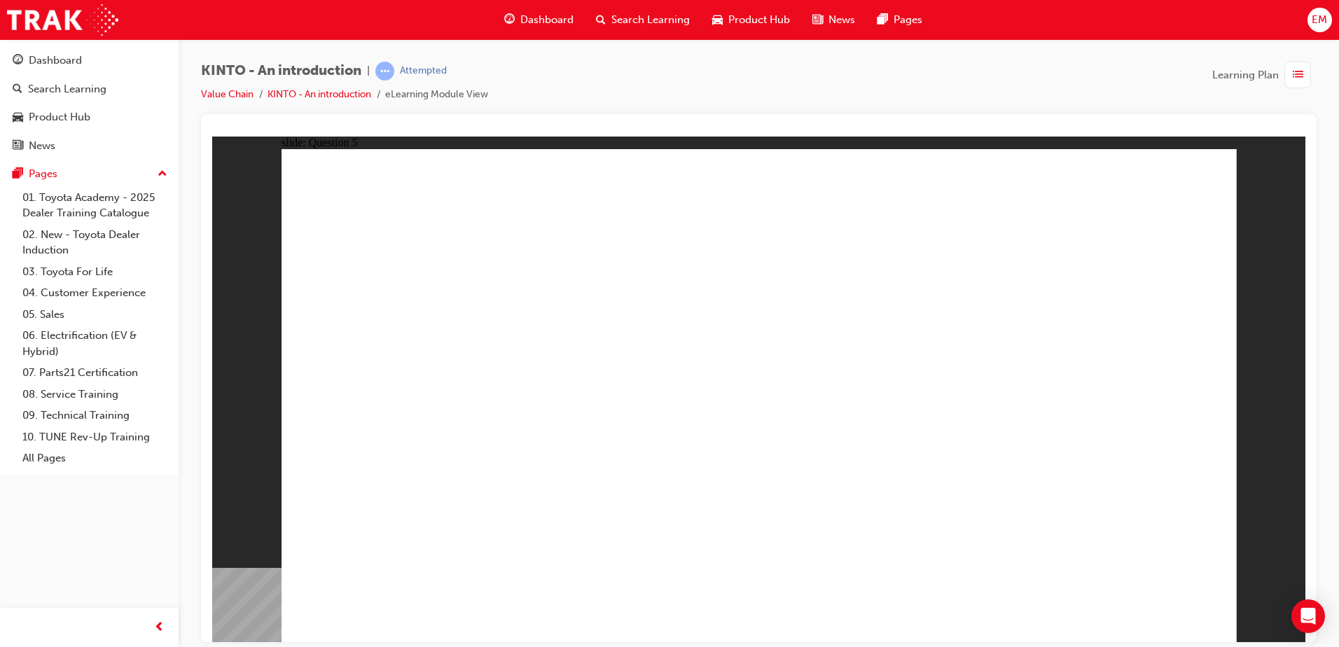
radio input "true"
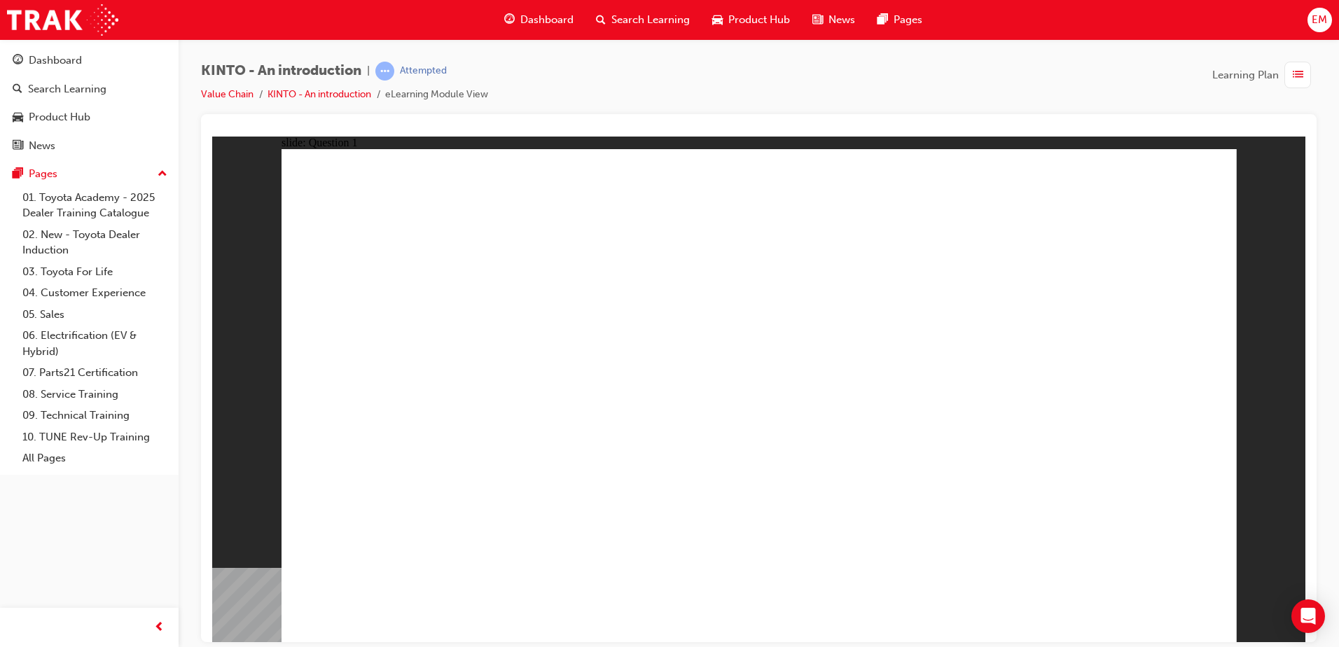
checkbox input "true"
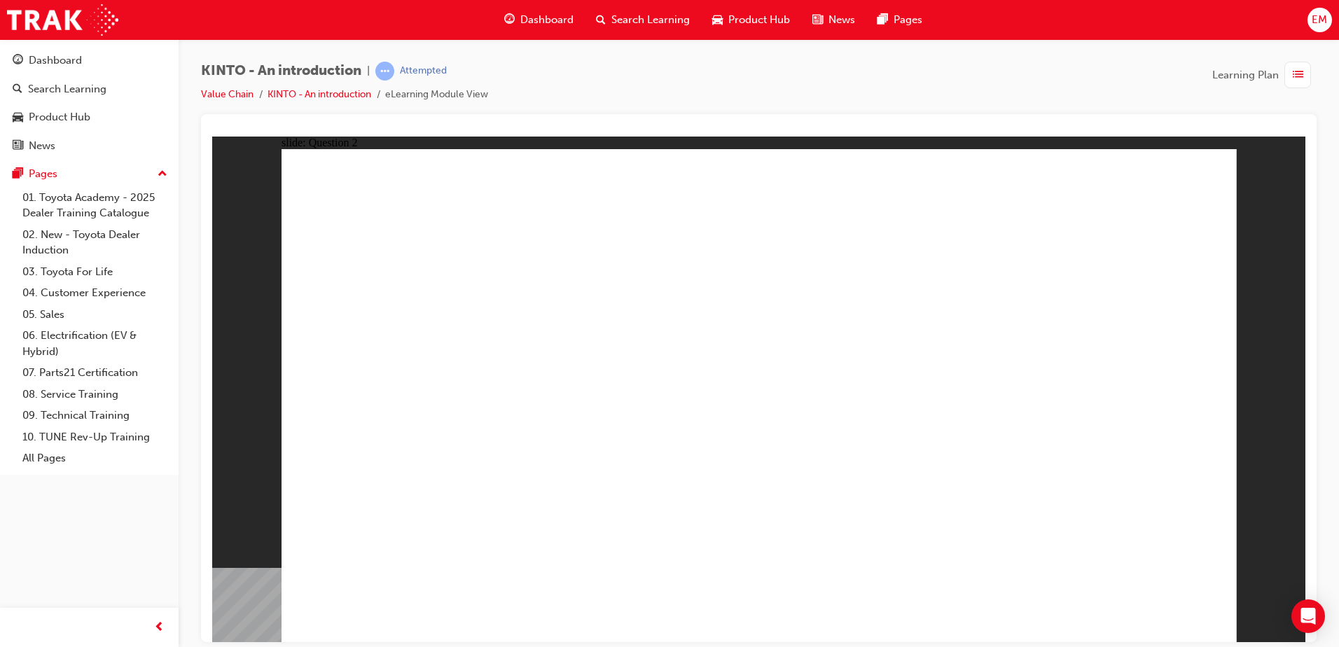
radio input "true"
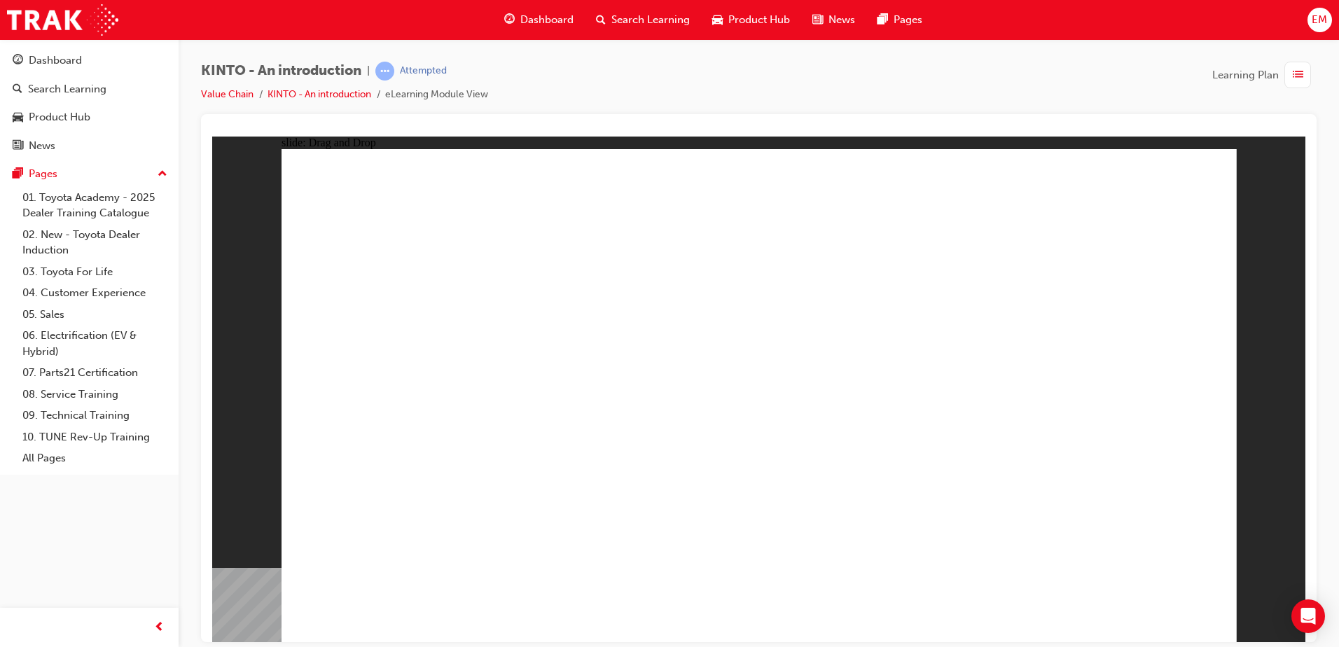
drag, startPoint x: 613, startPoint y: 549, endPoint x: 628, endPoint y: 554, distance: 15.5
radio input "true"
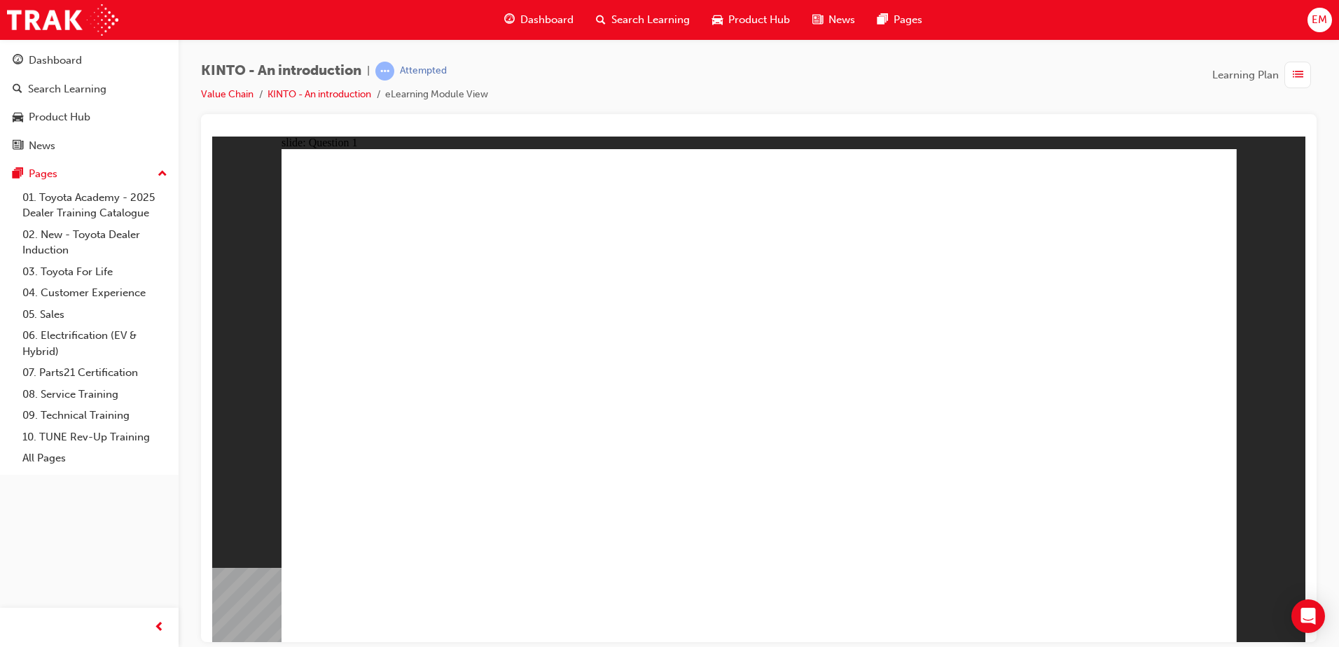
radio input "true"
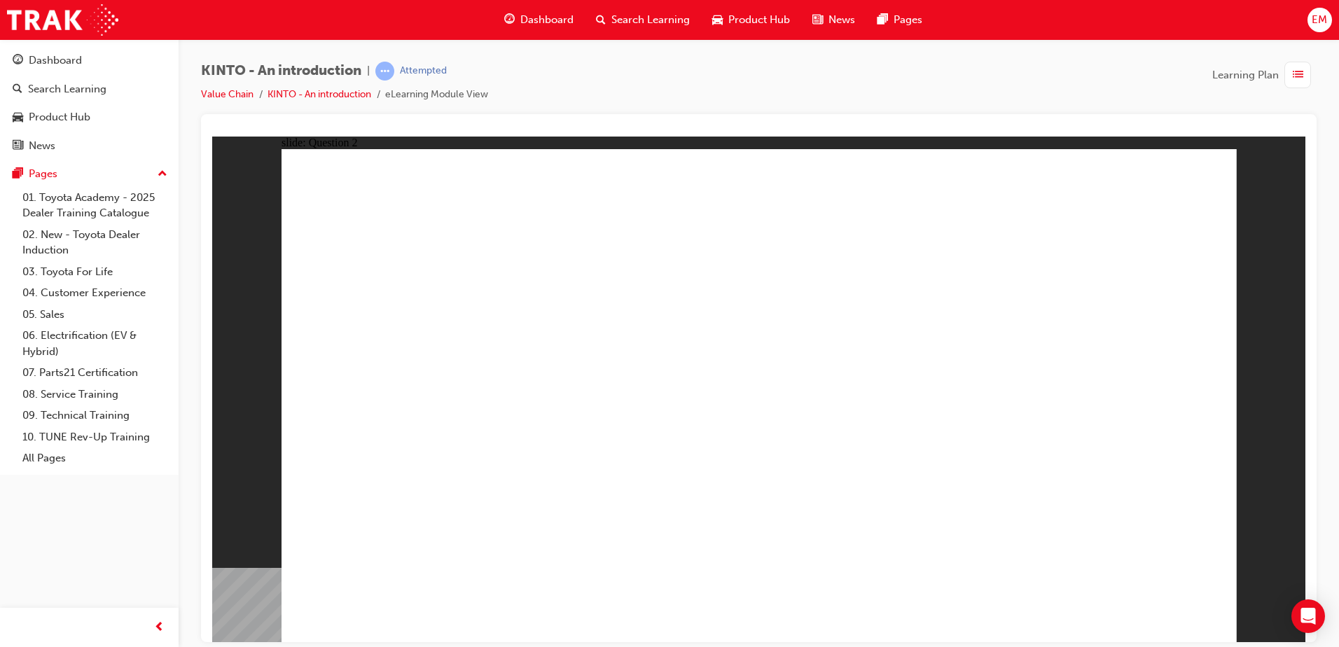
checkbox input "true"
radio input "true"
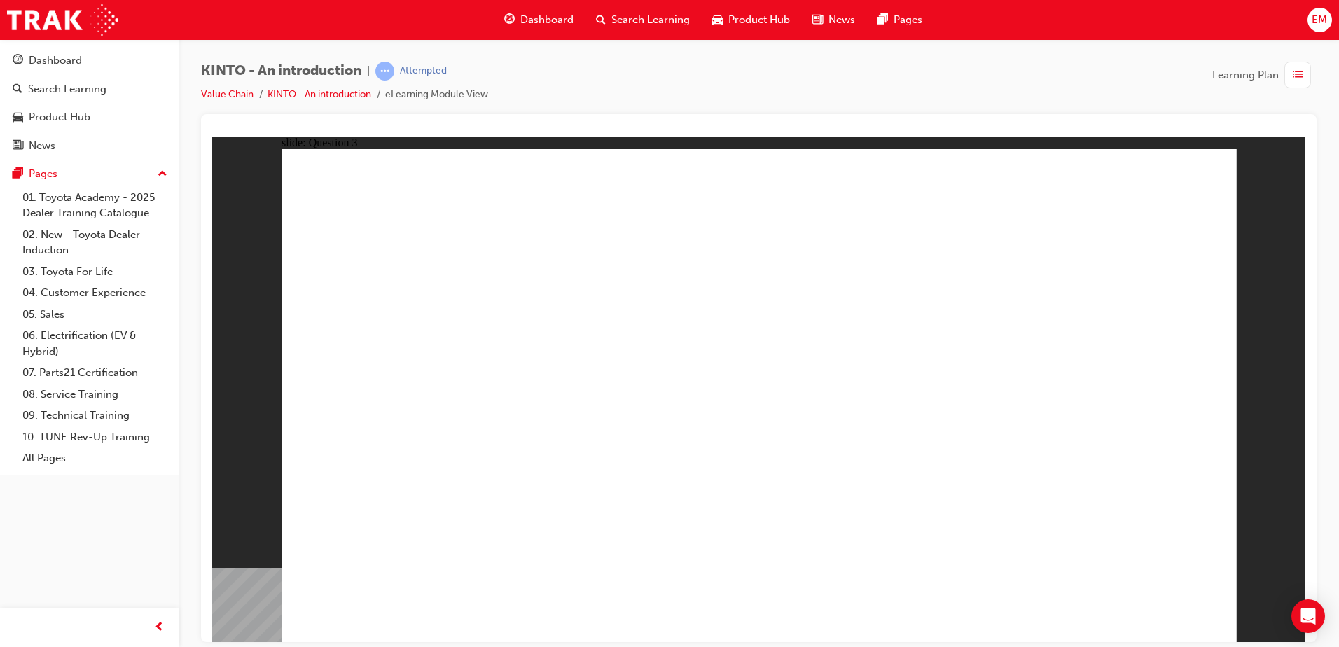
drag, startPoint x: 739, startPoint y: 508, endPoint x: 736, endPoint y: 558, distance: 50.5
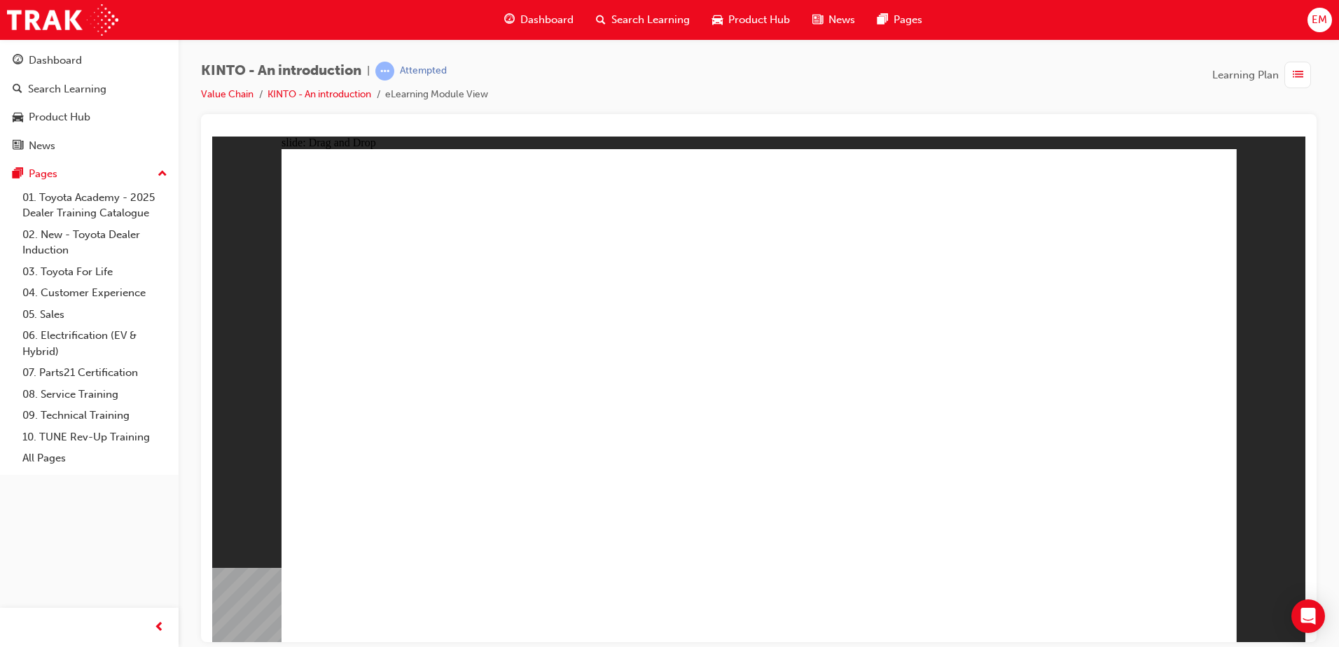
radio input "true"
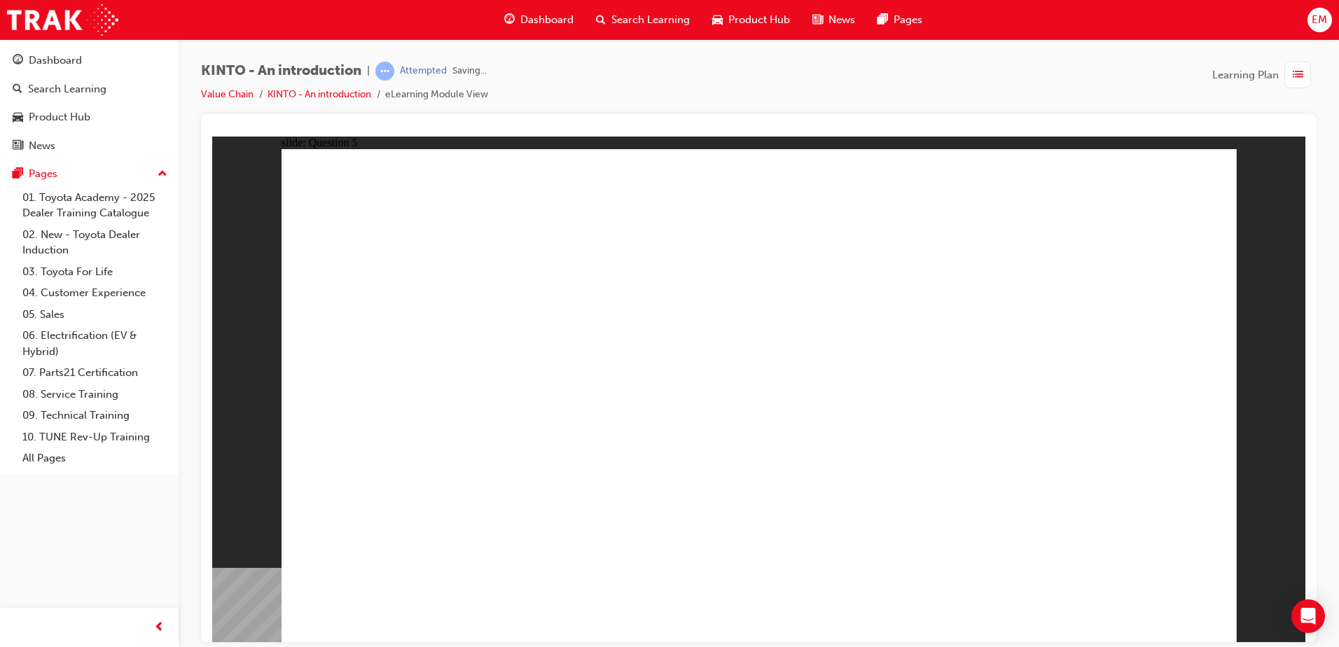
radio input "true"
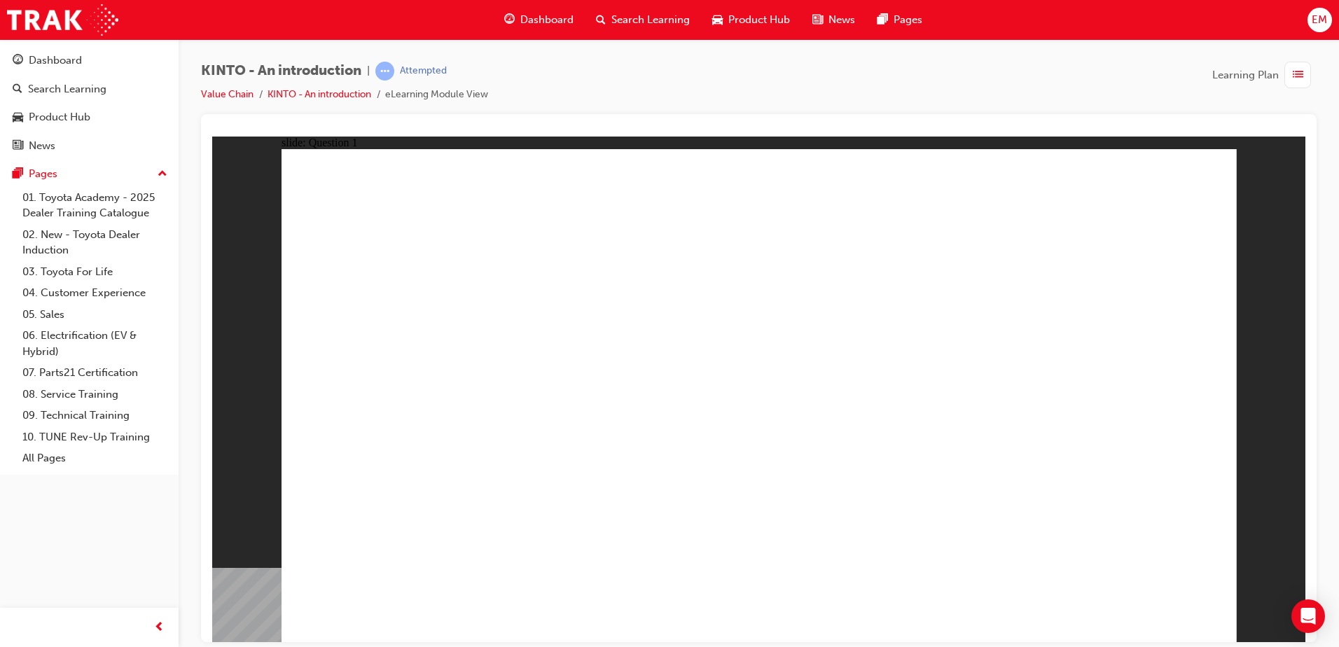
checkbox input "true"
drag, startPoint x: 1164, startPoint y: 585, endPoint x: 1181, endPoint y: 593, distance: 18.5
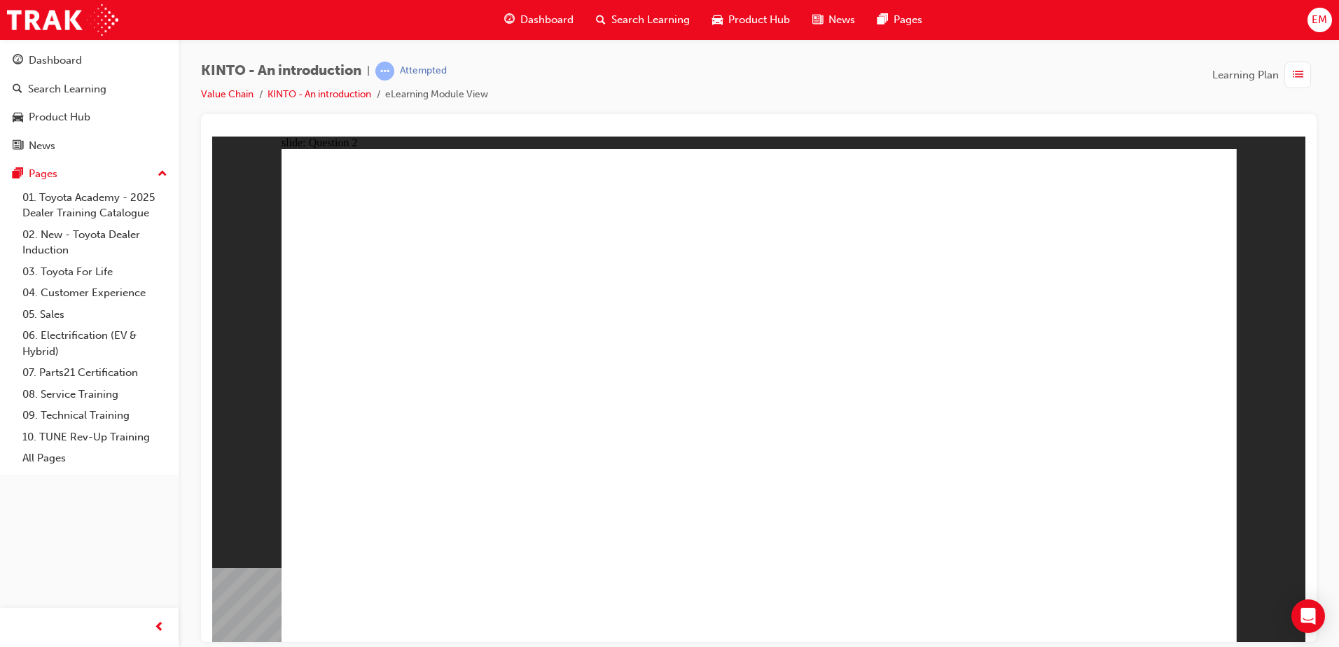
radio input "true"
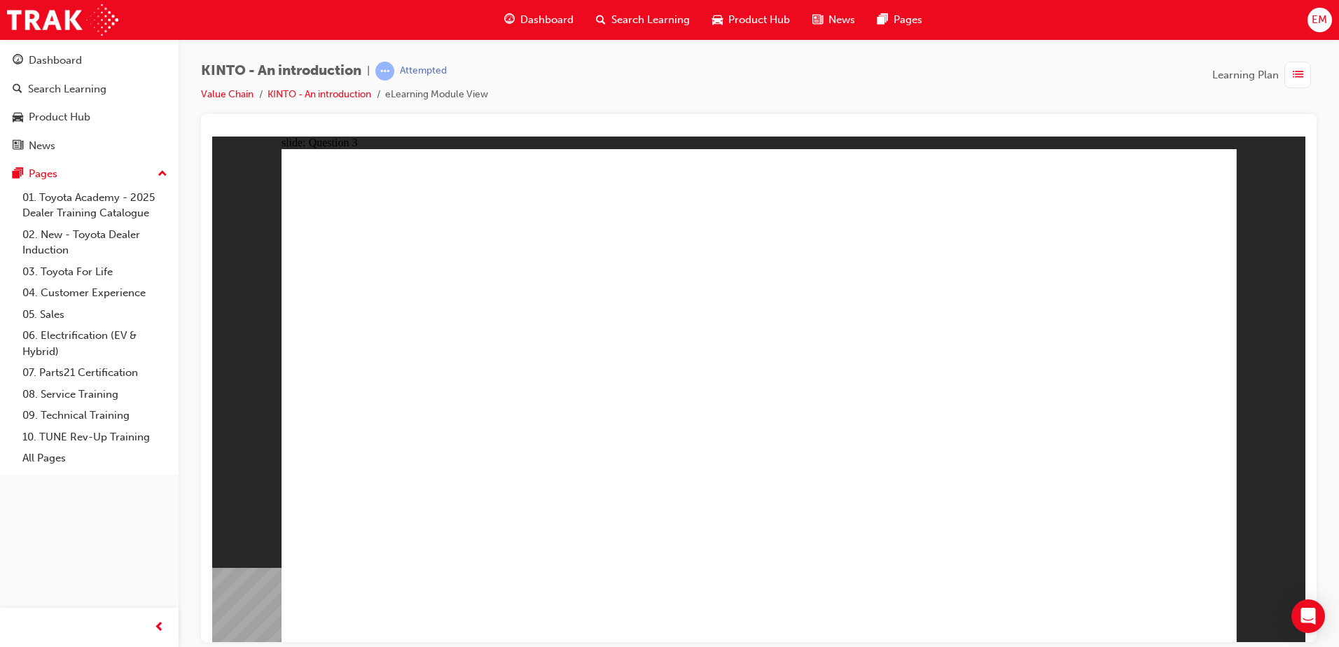
drag, startPoint x: 863, startPoint y: 433, endPoint x: 892, endPoint y: 501, distance: 74.0
drag, startPoint x: 903, startPoint y: 481, endPoint x: 911, endPoint y: 487, distance: 10.0
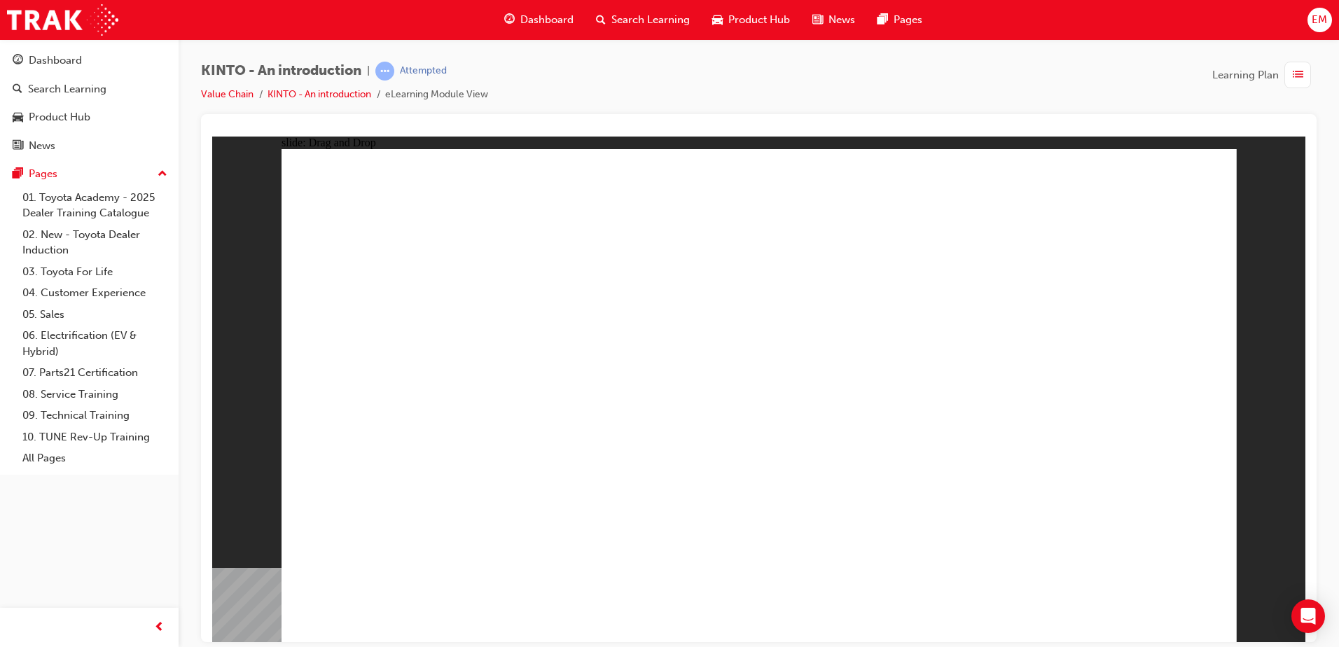
drag, startPoint x: 917, startPoint y: 473, endPoint x: 932, endPoint y: 525, distance: 54.5
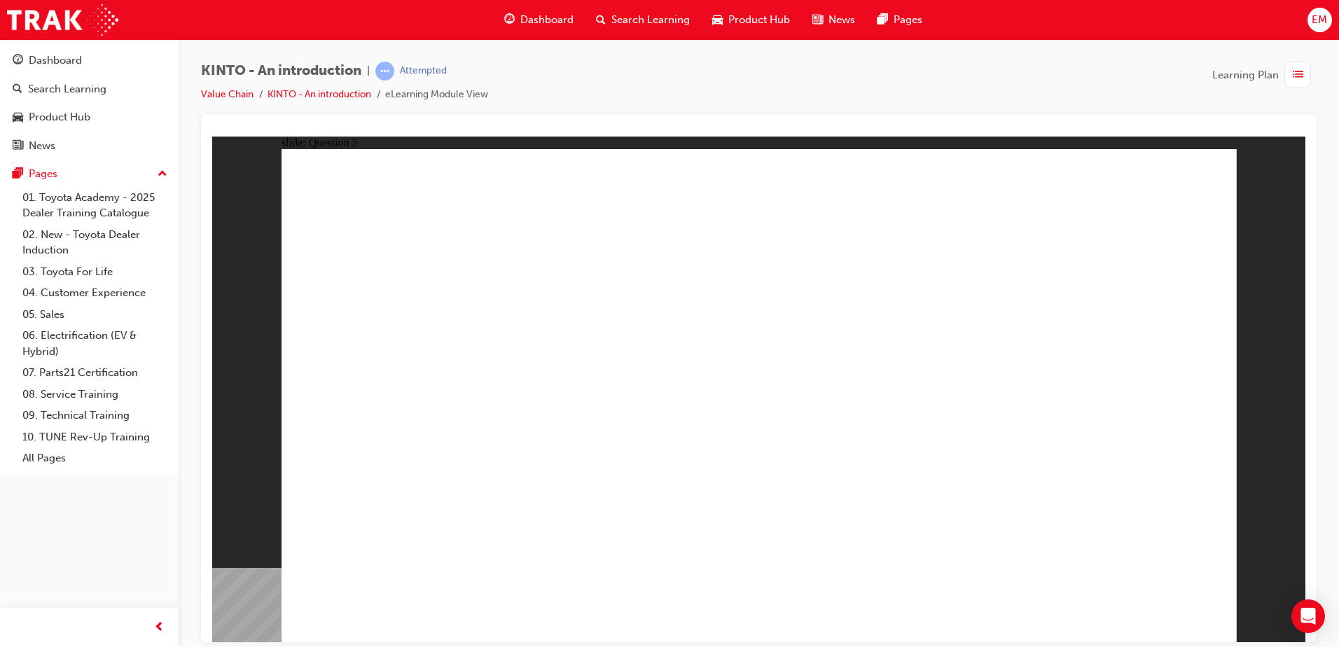
radio input "true"
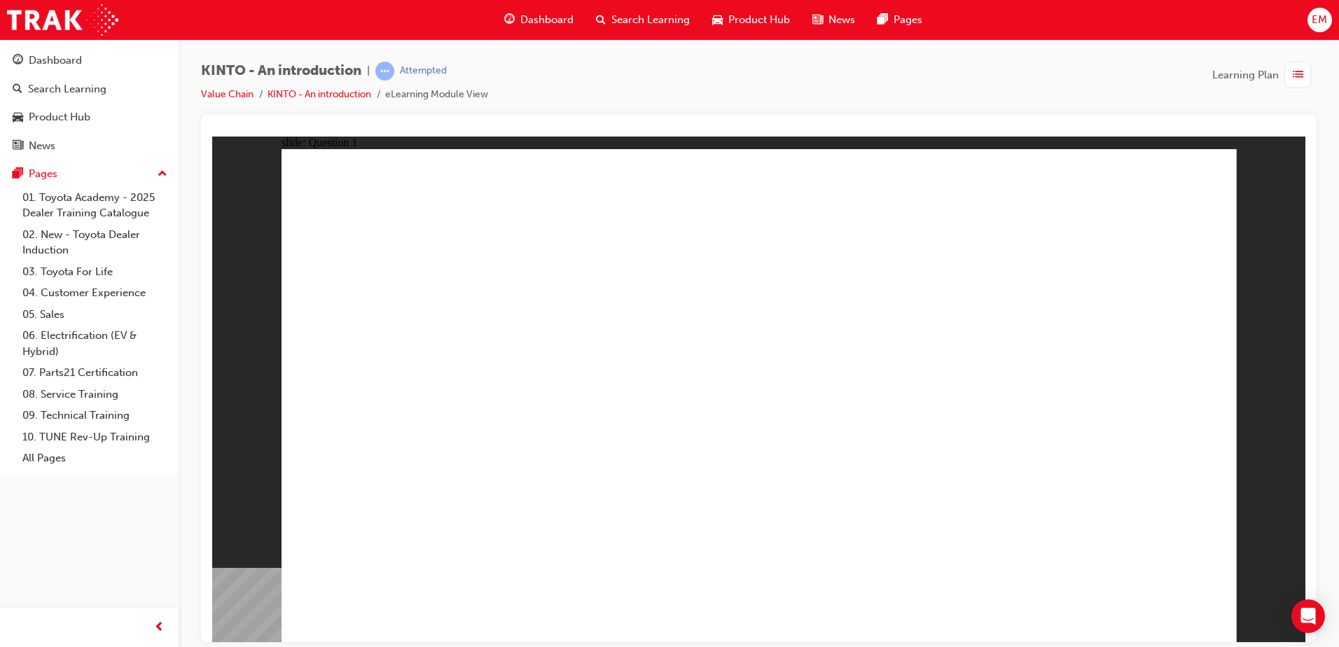
radio input "true"
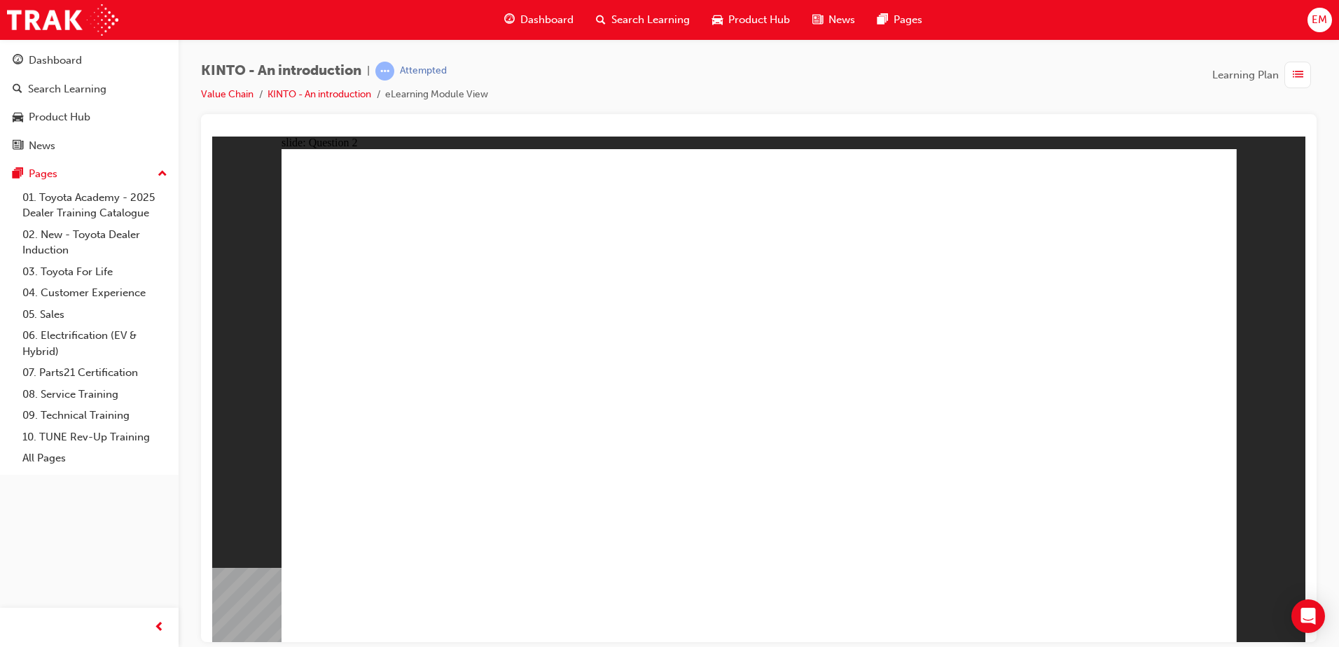
checkbox input "true"
radio input "true"
drag, startPoint x: 849, startPoint y: 461, endPoint x: 1111, endPoint y: 609, distance: 300.6
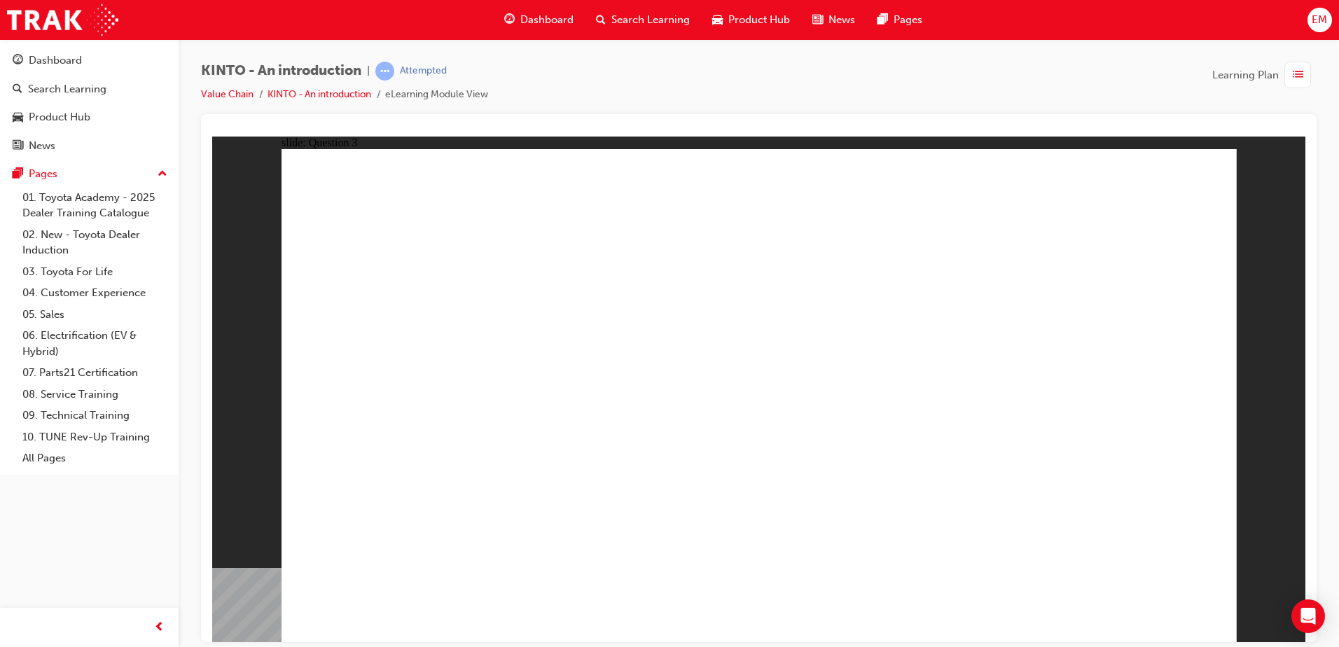
drag, startPoint x: 809, startPoint y: 441, endPoint x: 805, endPoint y: 503, distance: 61.8
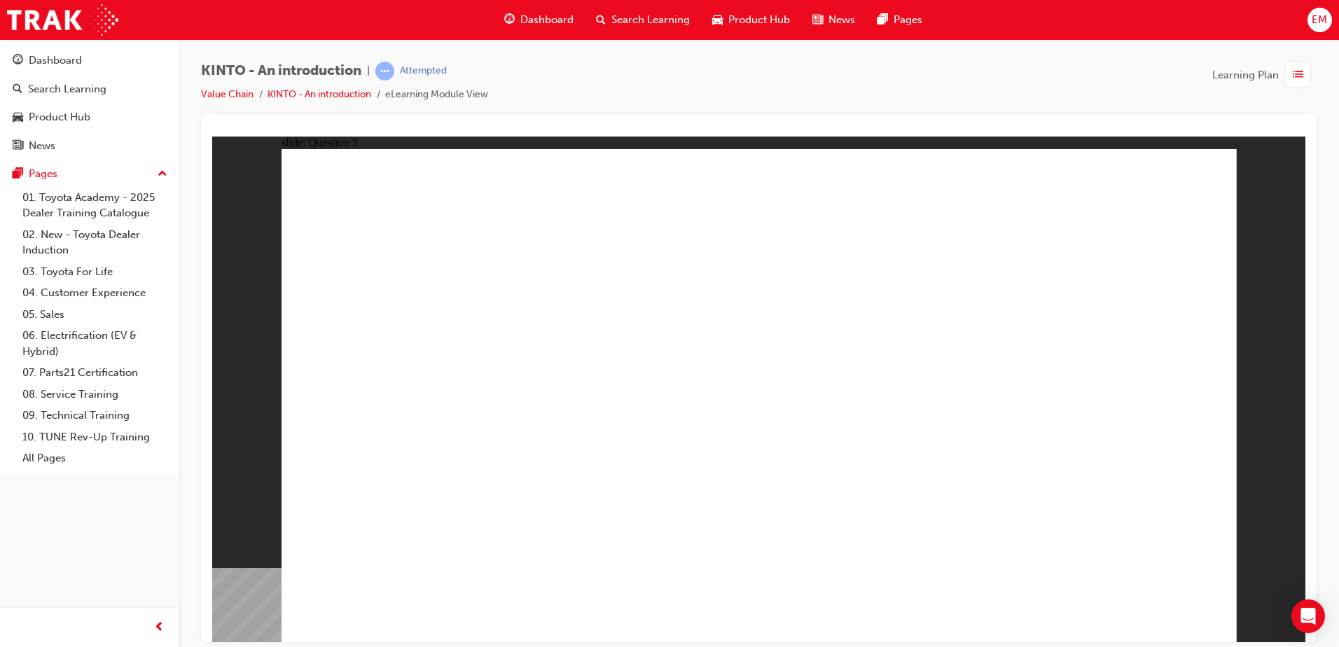
radio input "true"
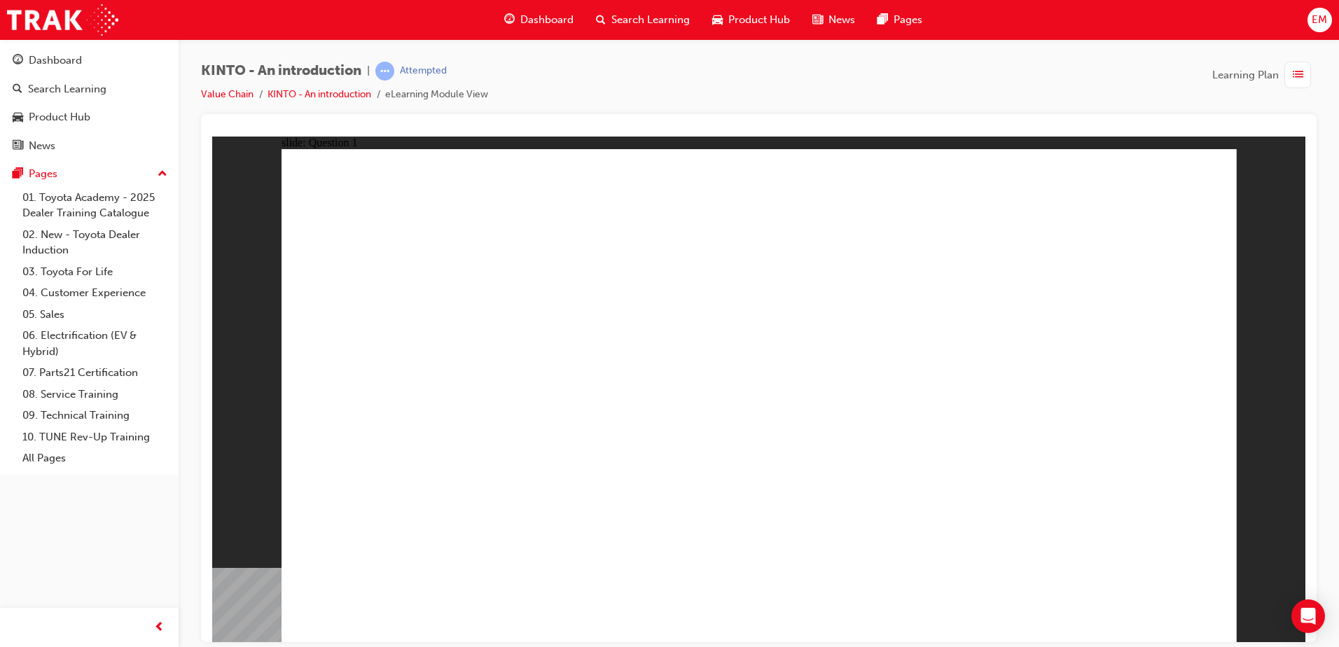
radio input "true"
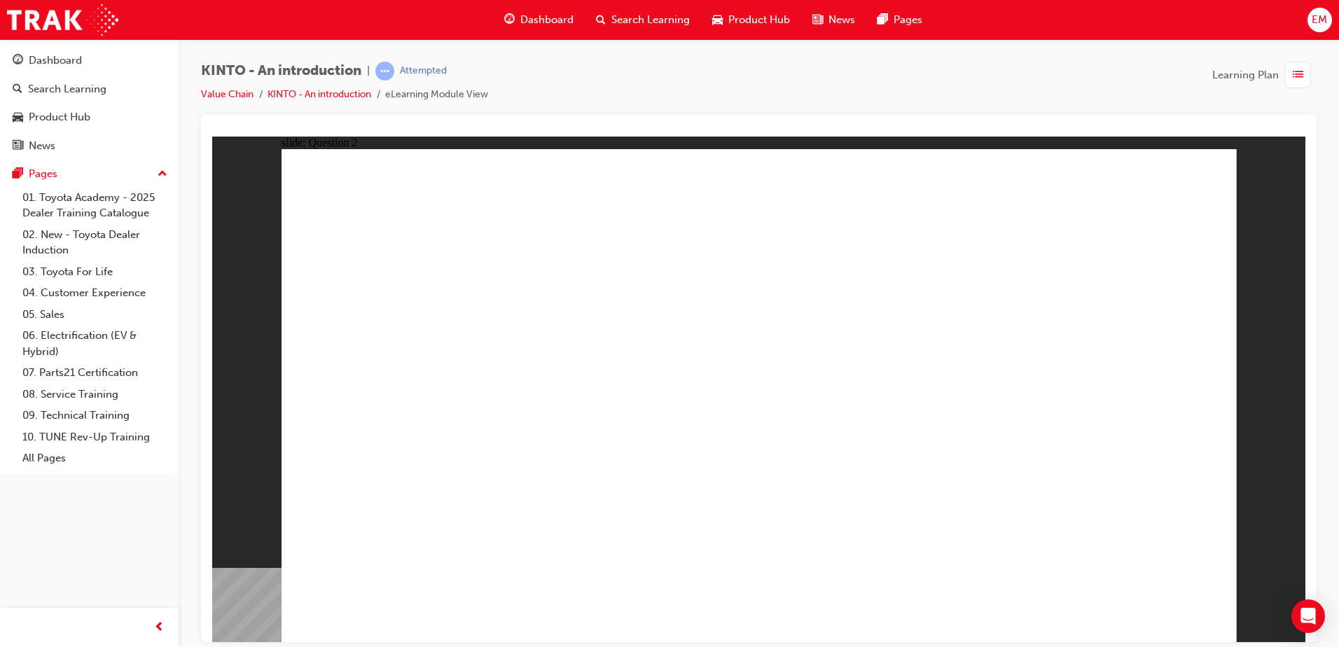
checkbox input "true"
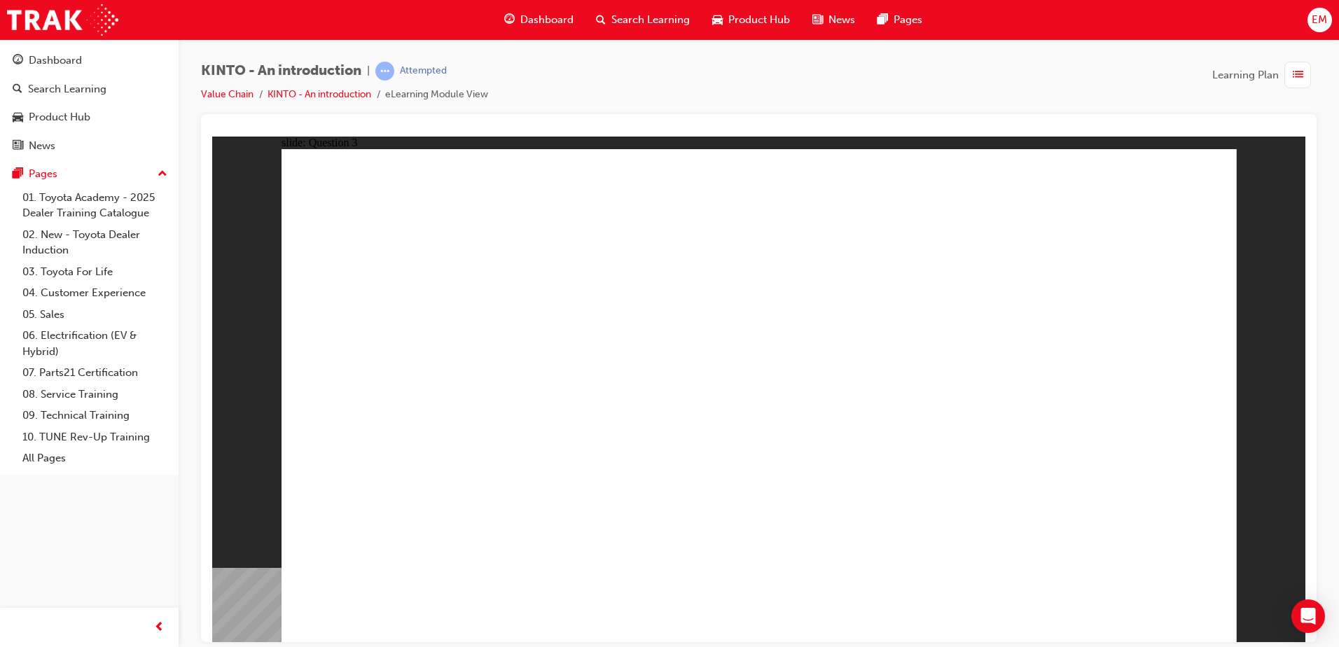
radio input "true"
drag, startPoint x: 708, startPoint y: 477, endPoint x: 711, endPoint y: 517, distance: 39.4
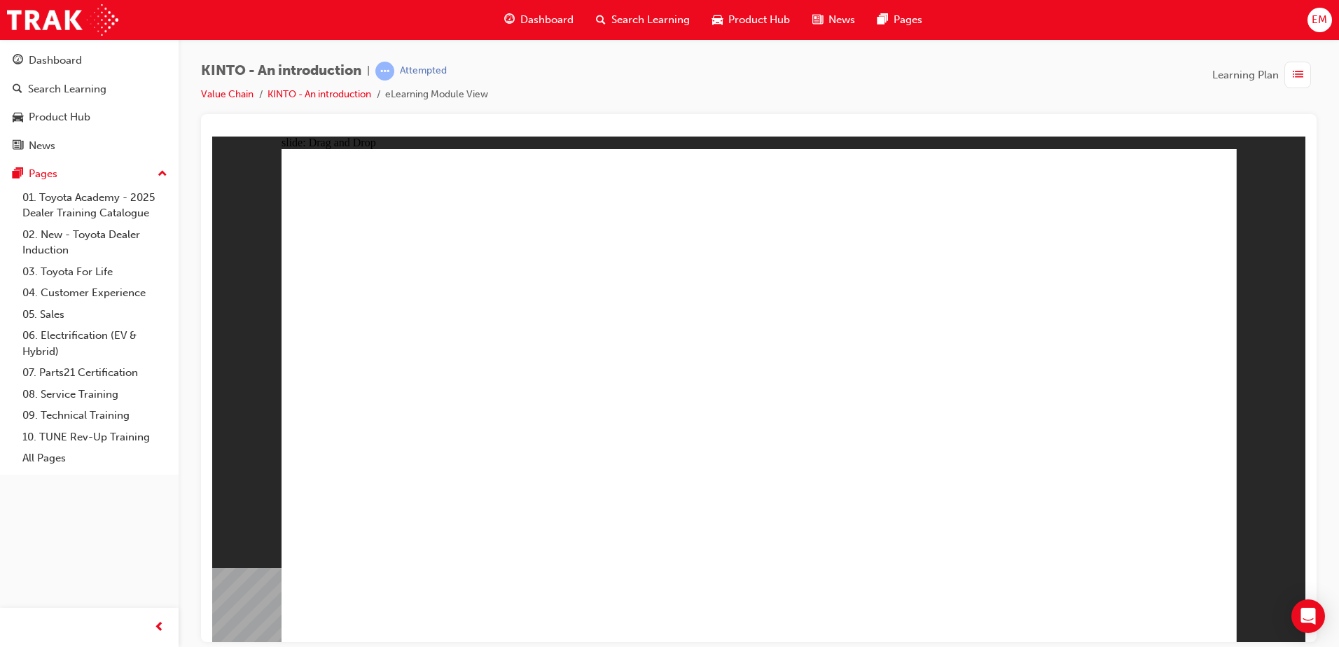
radio input "true"
drag, startPoint x: 815, startPoint y: 479, endPoint x: 790, endPoint y: 466, distance: 27.6
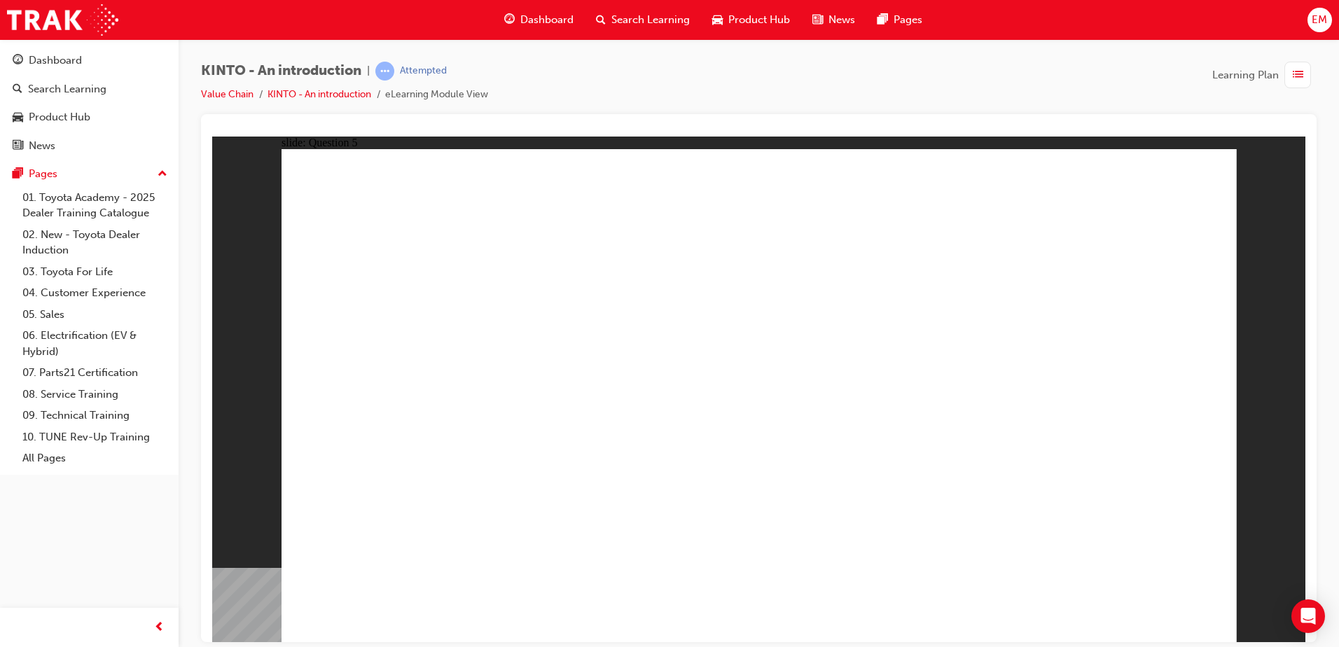
radio input "true"
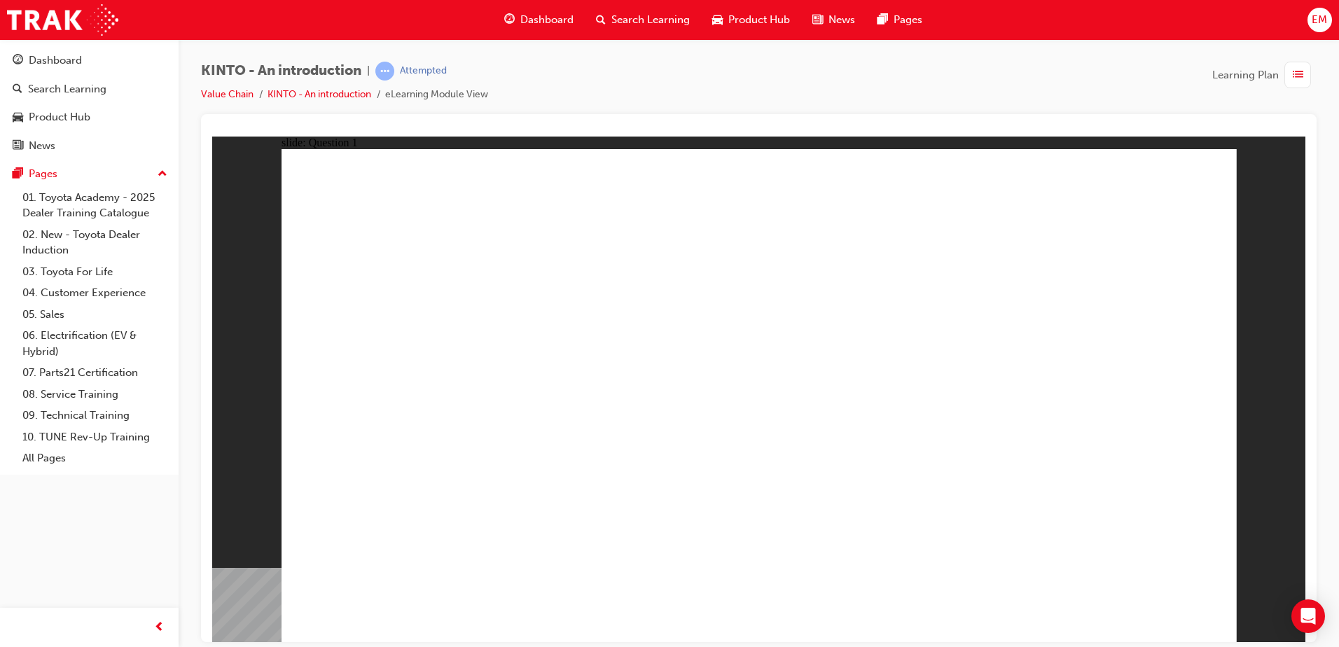
checkbox input "true"
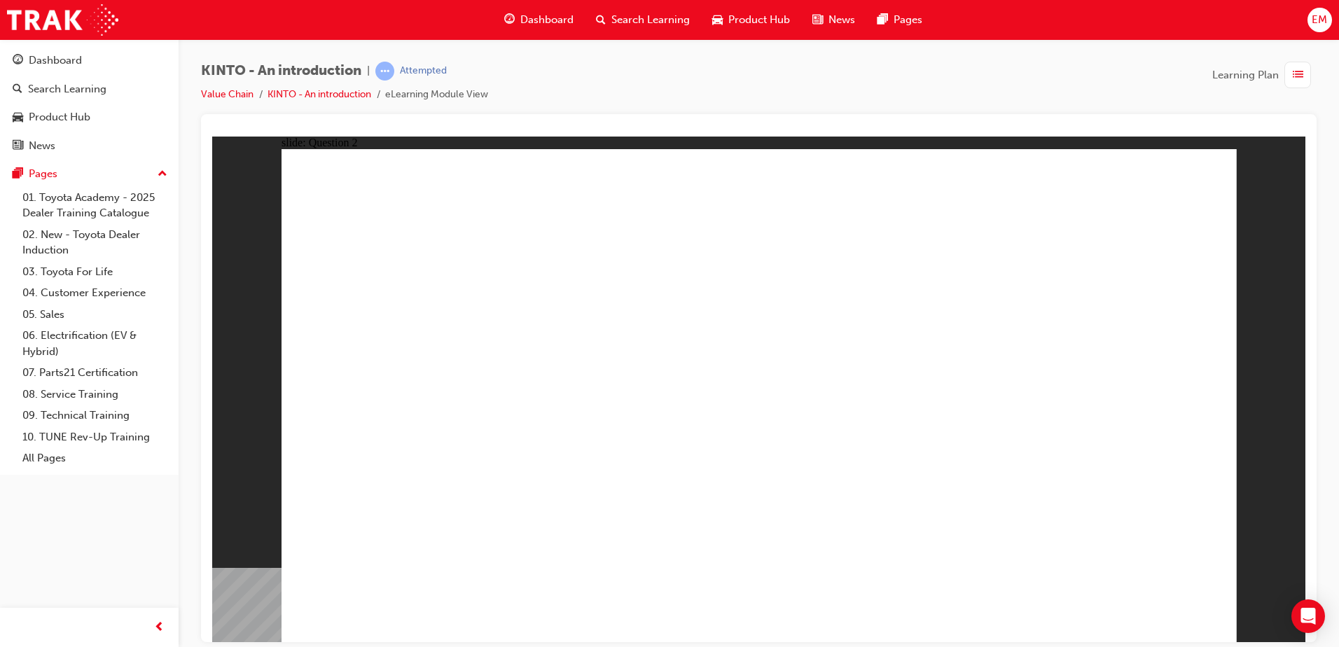
checkbox input "true"
drag, startPoint x: 789, startPoint y: 416, endPoint x: 790, endPoint y: 409, distance: 7.1
checkbox input "true"
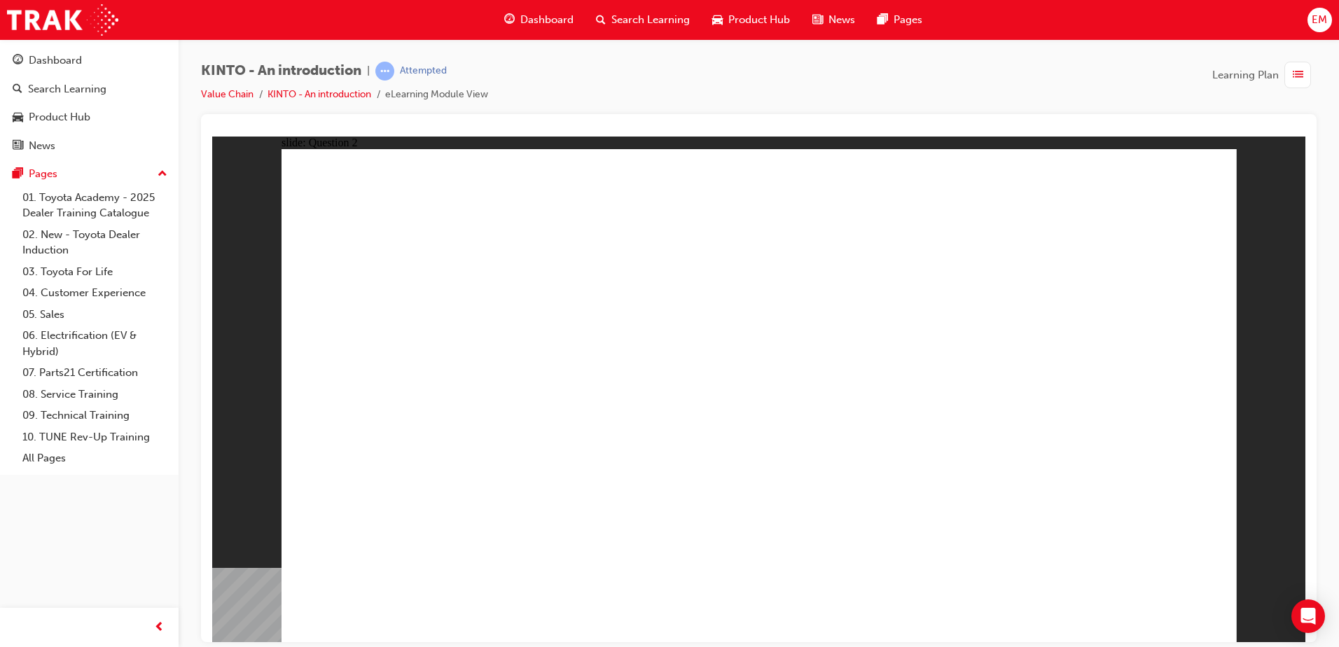
checkbox input "true"
checkbox input "false"
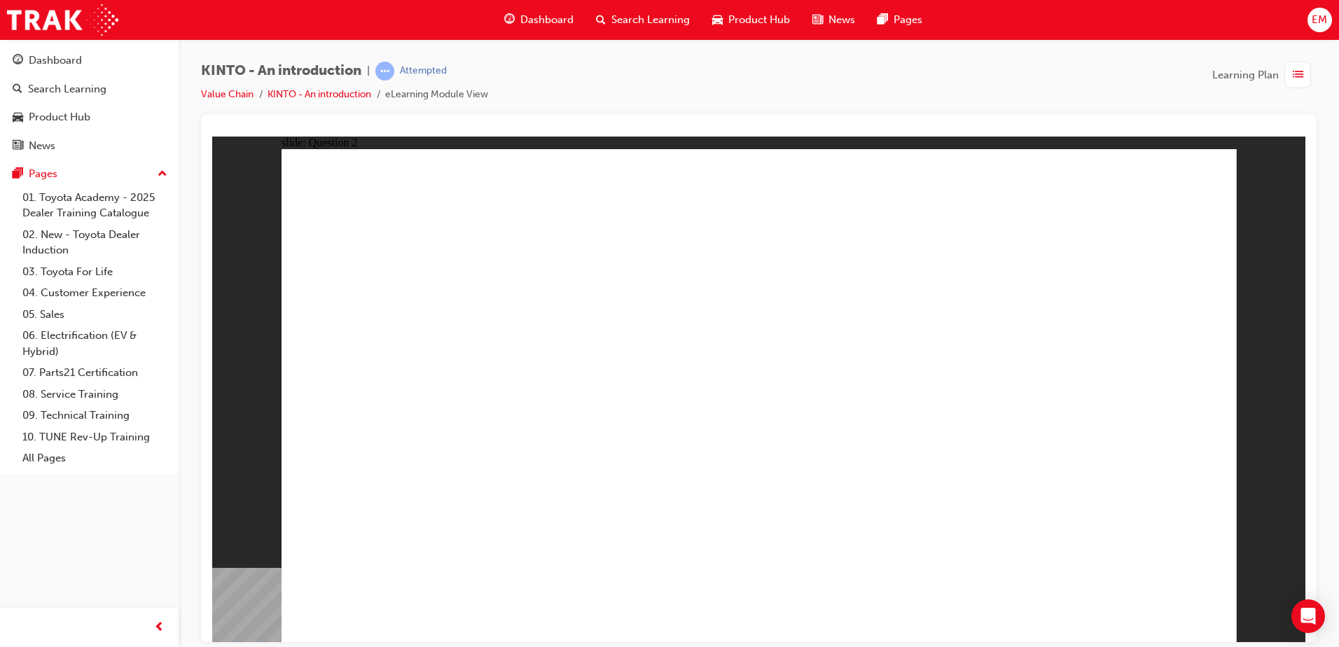
checkbox input "false"
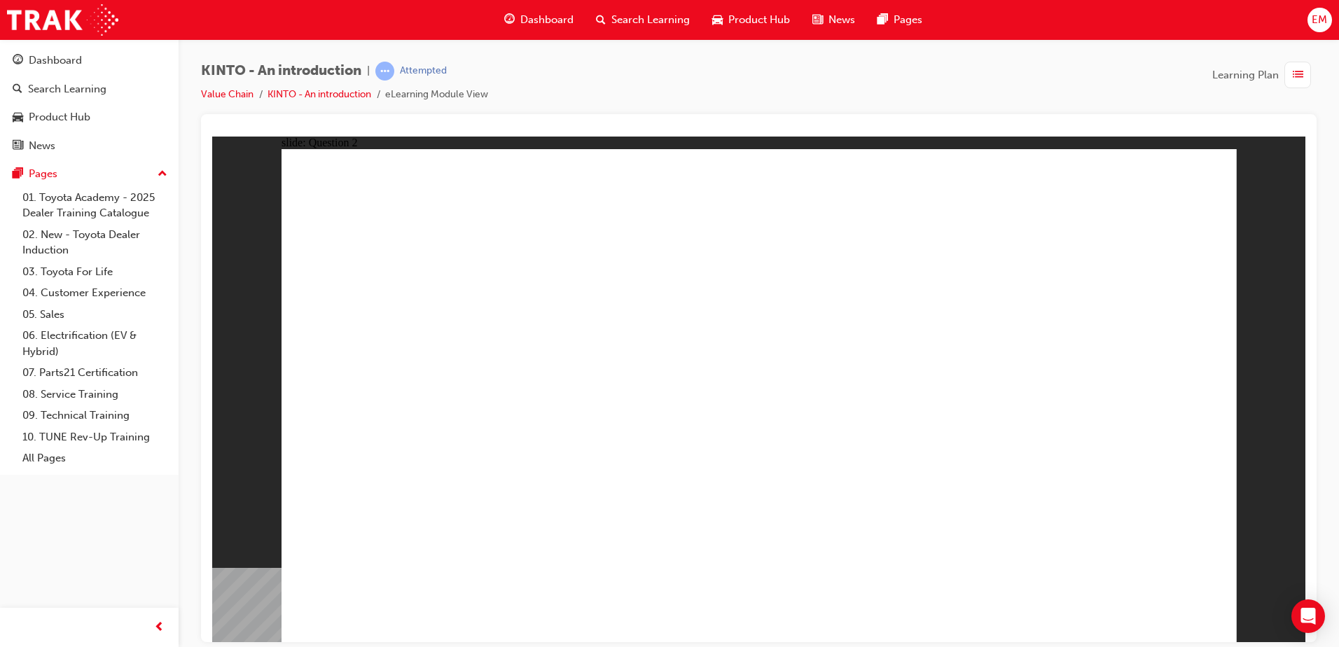
checkbox input "false"
checkbox input "true"
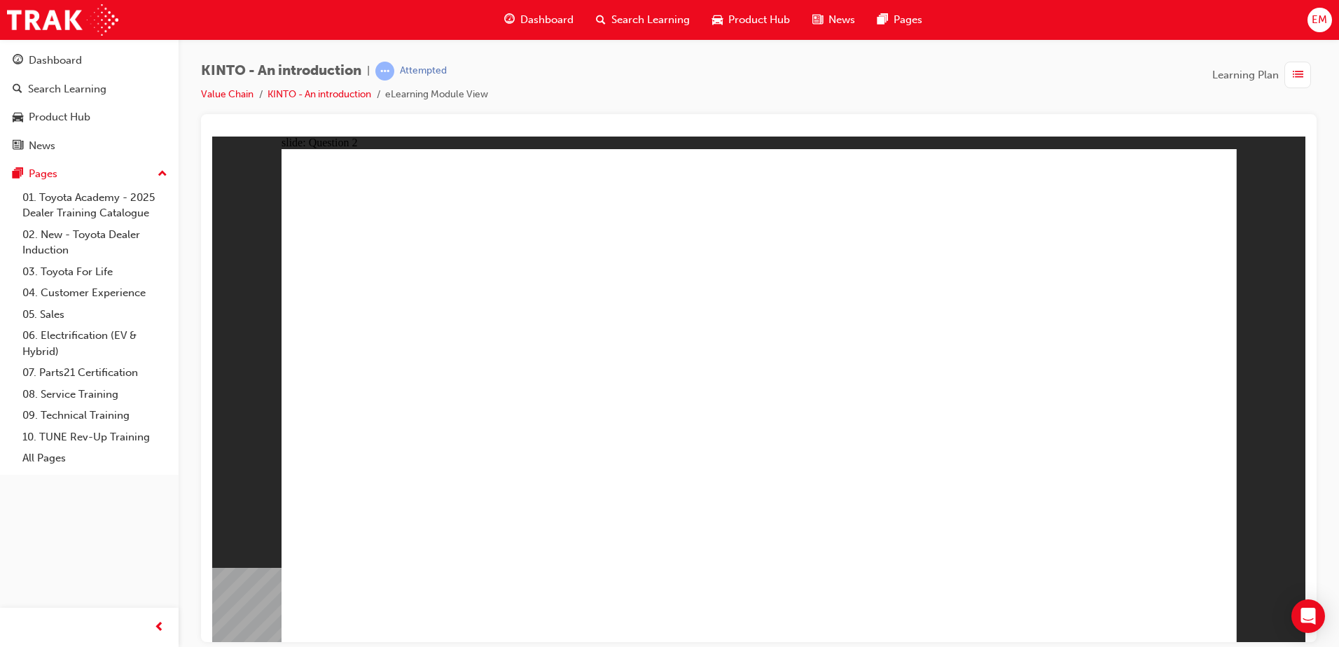
radio input "true"
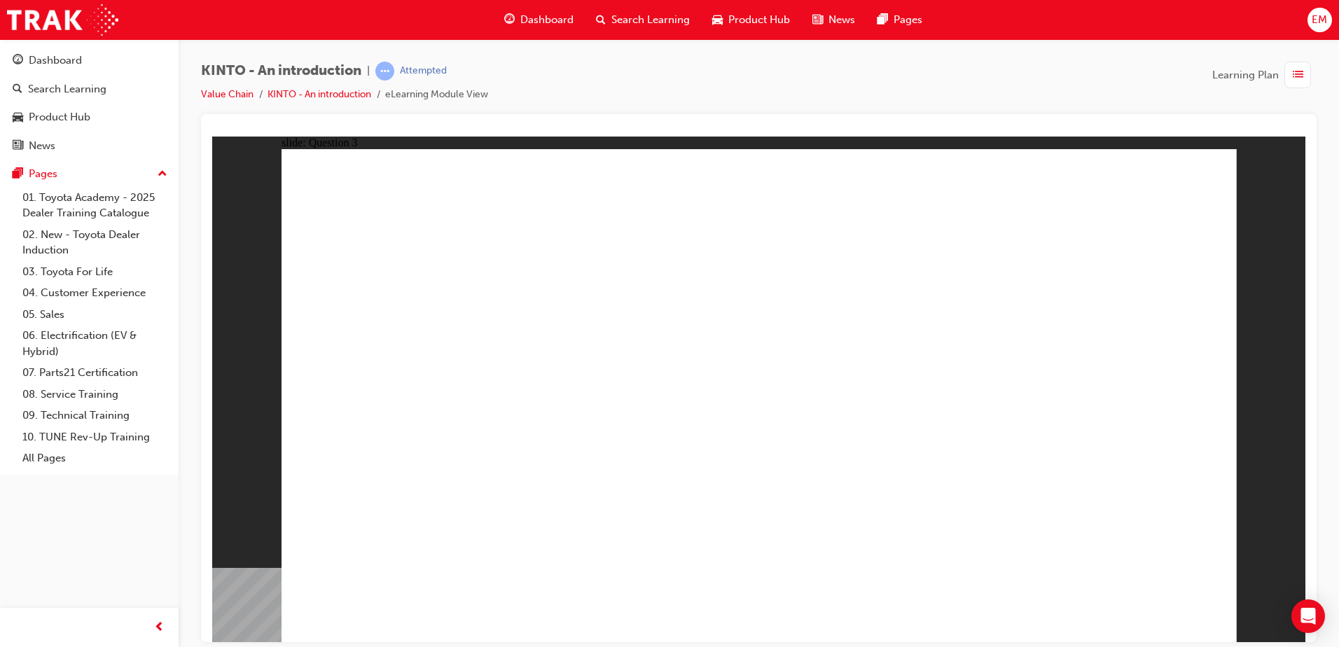
drag, startPoint x: 797, startPoint y: 424, endPoint x: 798, endPoint y: 467, distance: 43.4
drag, startPoint x: 797, startPoint y: 435, endPoint x: 844, endPoint y: 529, distance: 103.9
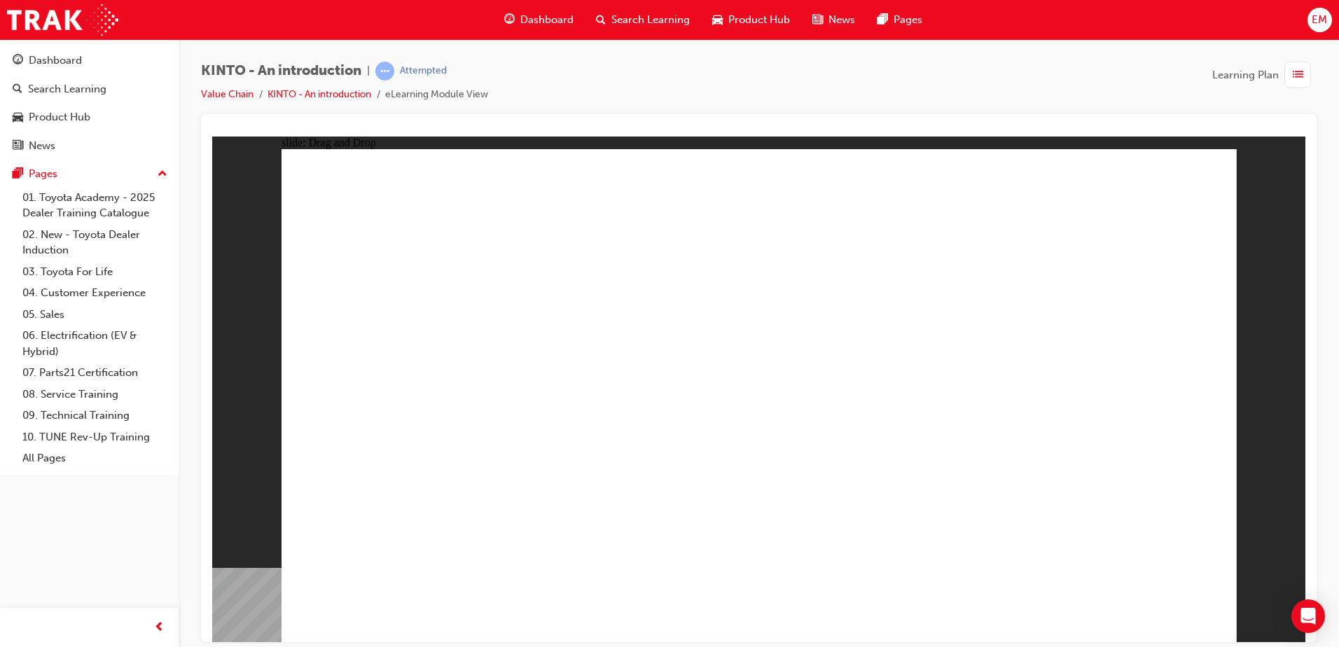
radio input "false"
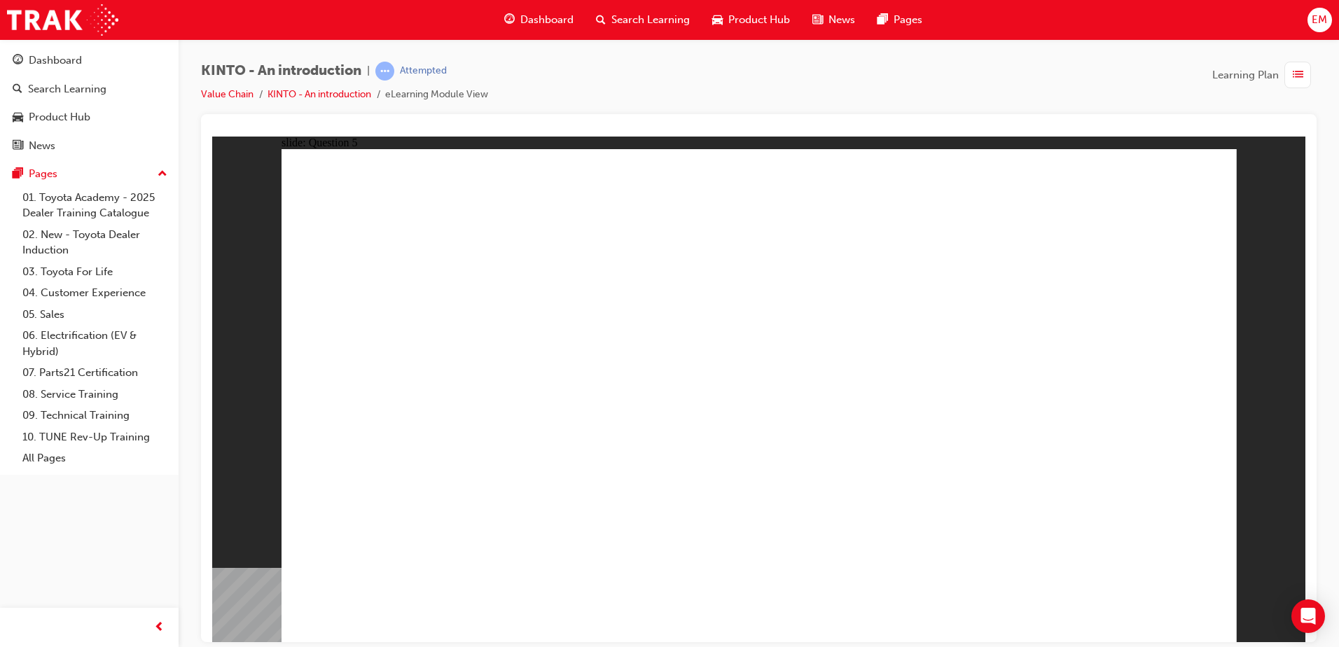
radio input "false"
radio input "true"
radio input "false"
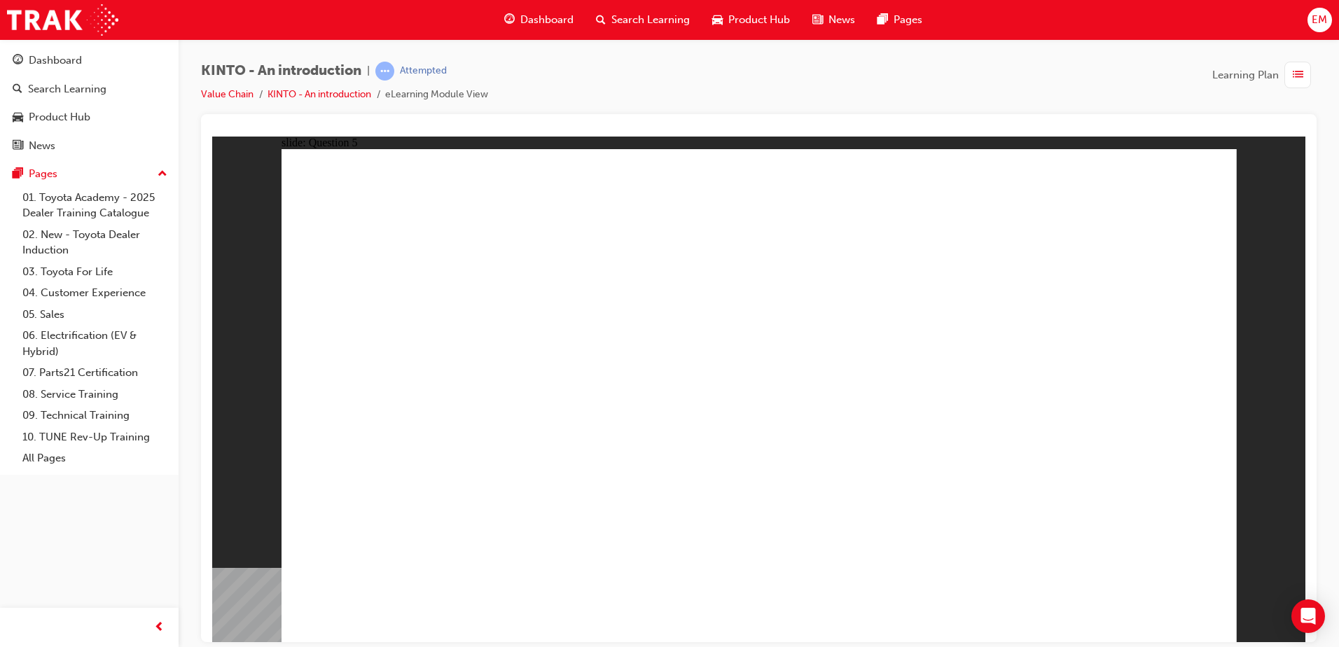
radio input "true"
radio input "false"
radio input "true"
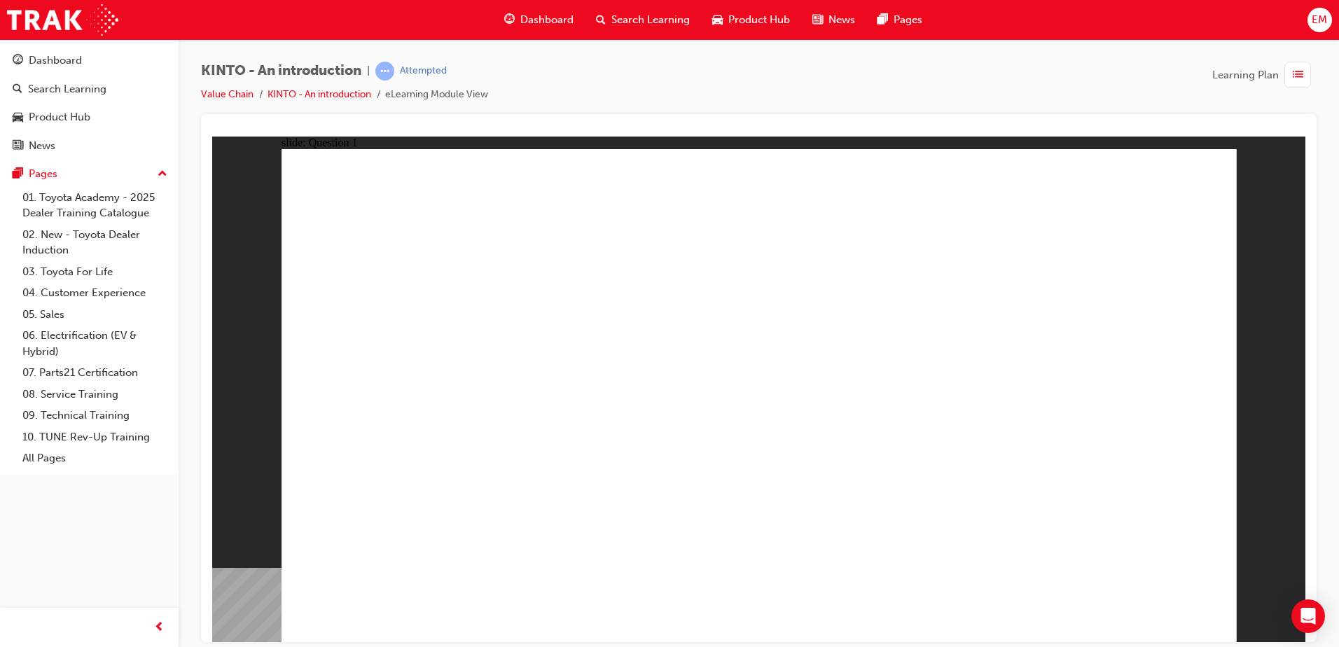
radio input "true"
radio input "false"
radio input "true"
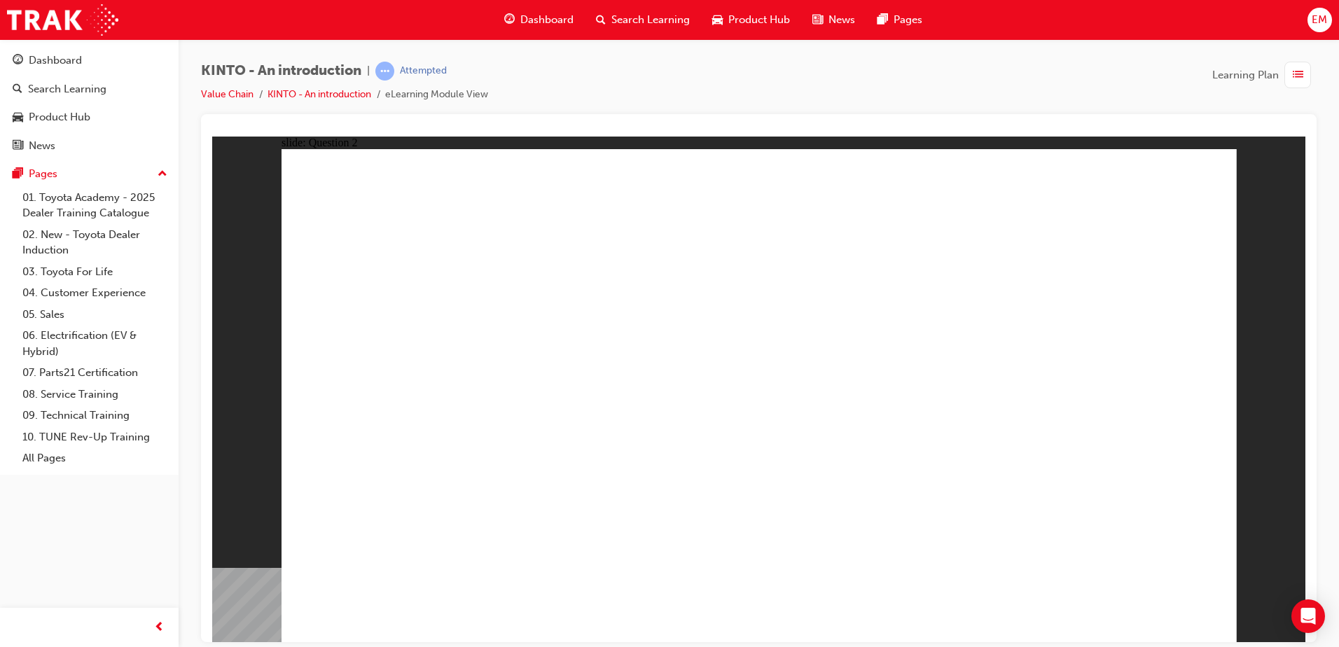
checkbox input "true"
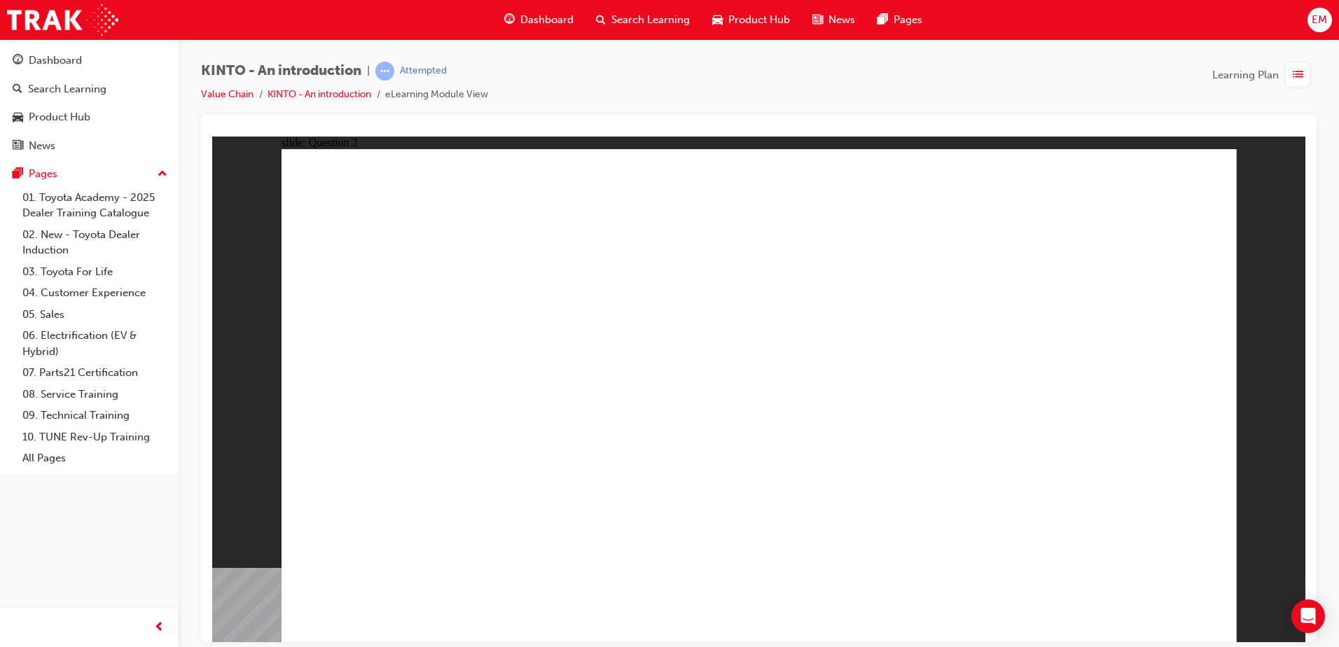
checkbox input "false"
checkbox input "true"
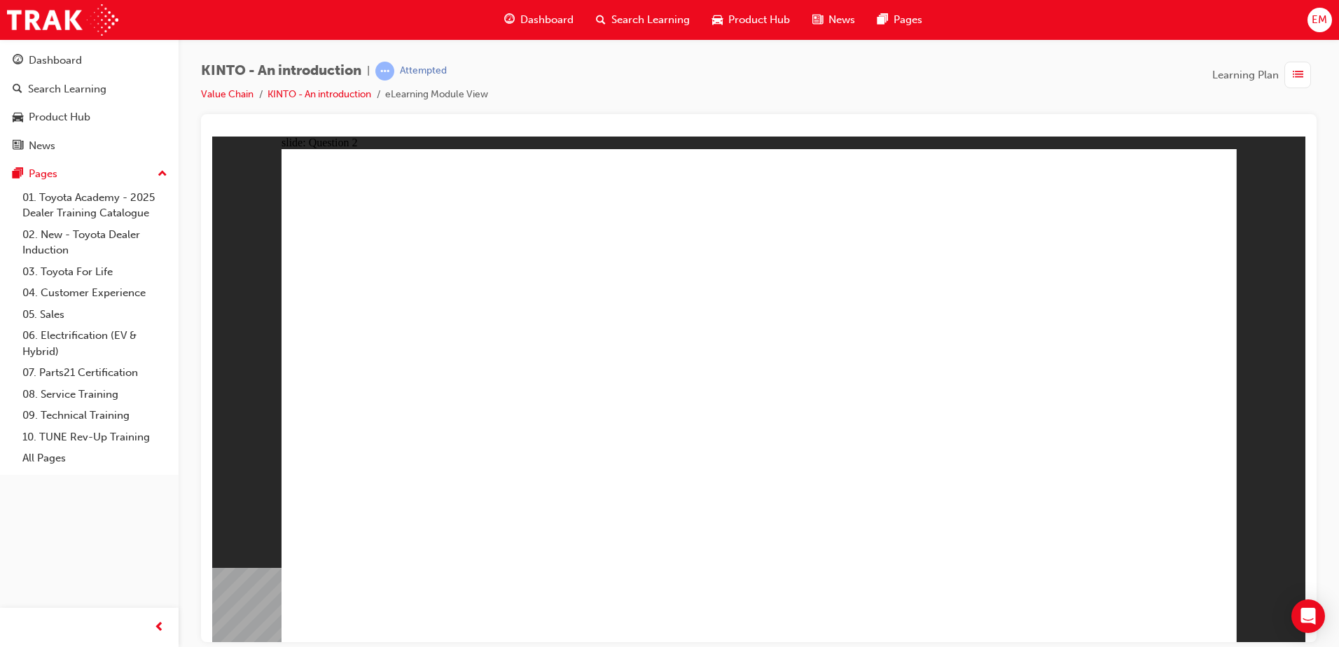
checkbox input "true"
radio input "true"
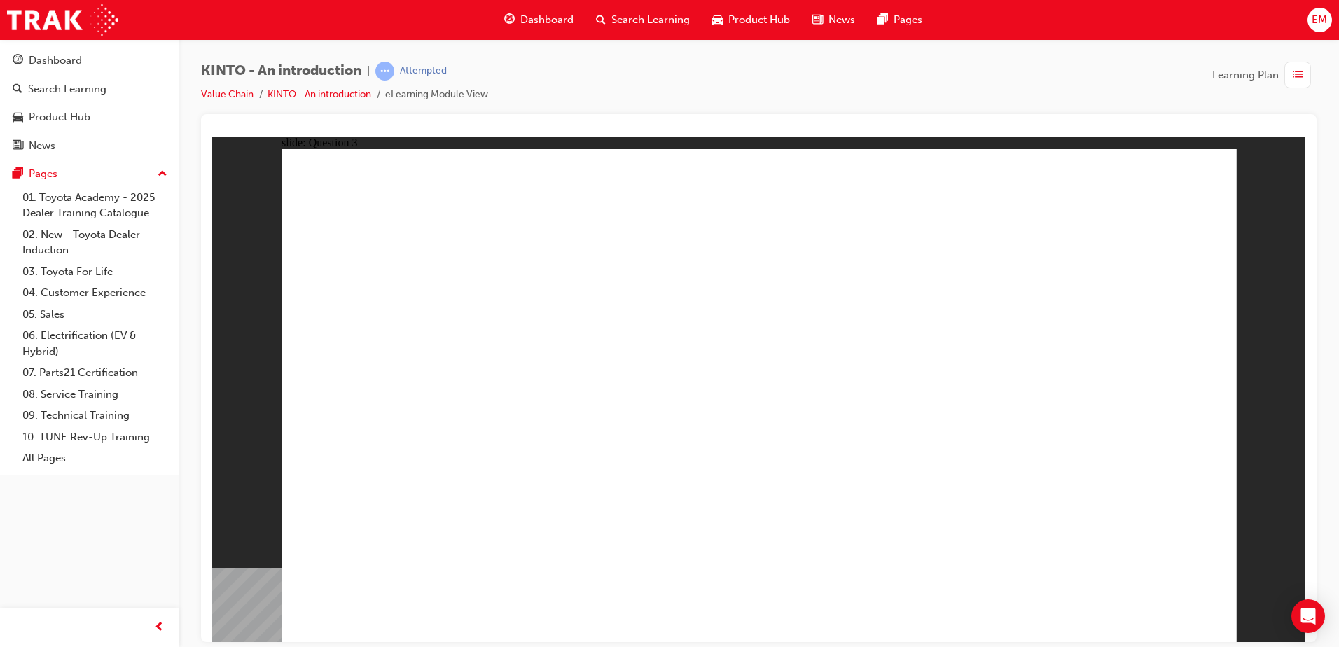
drag, startPoint x: 898, startPoint y: 428, endPoint x: 902, endPoint y: 501, distance: 72.3
drag, startPoint x: 921, startPoint y: 442, endPoint x: 948, endPoint y: 506, distance: 69.3
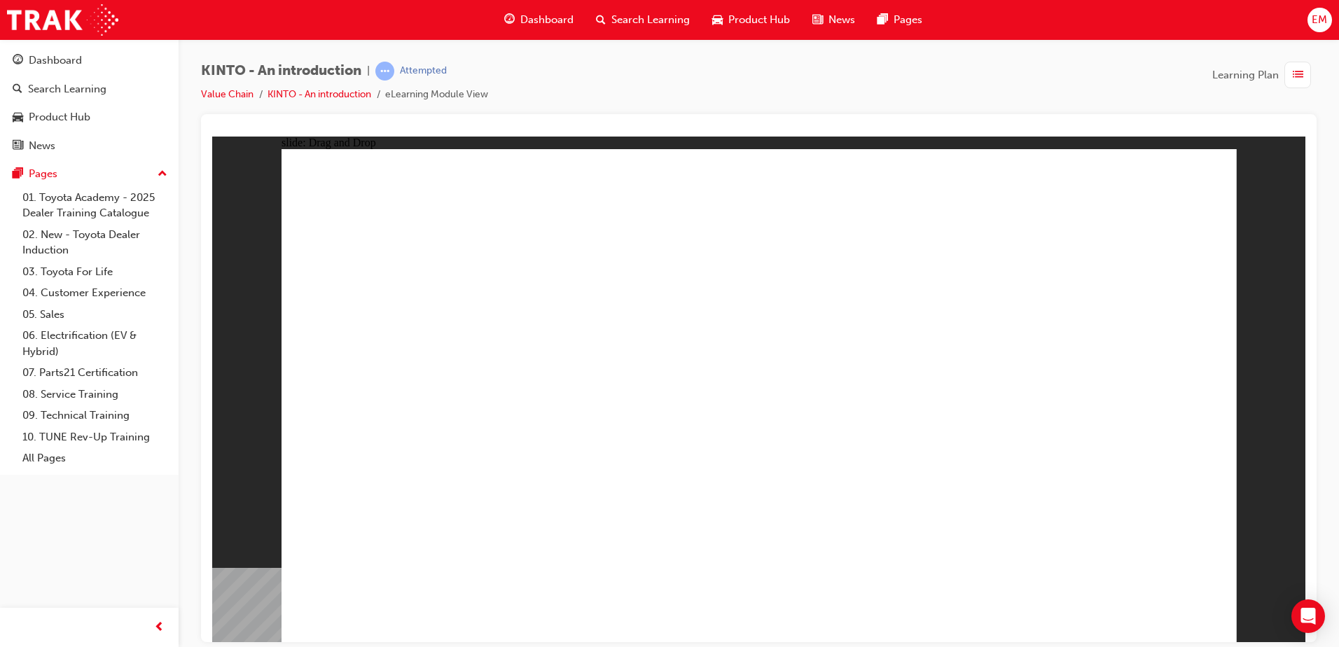
radio input "true"
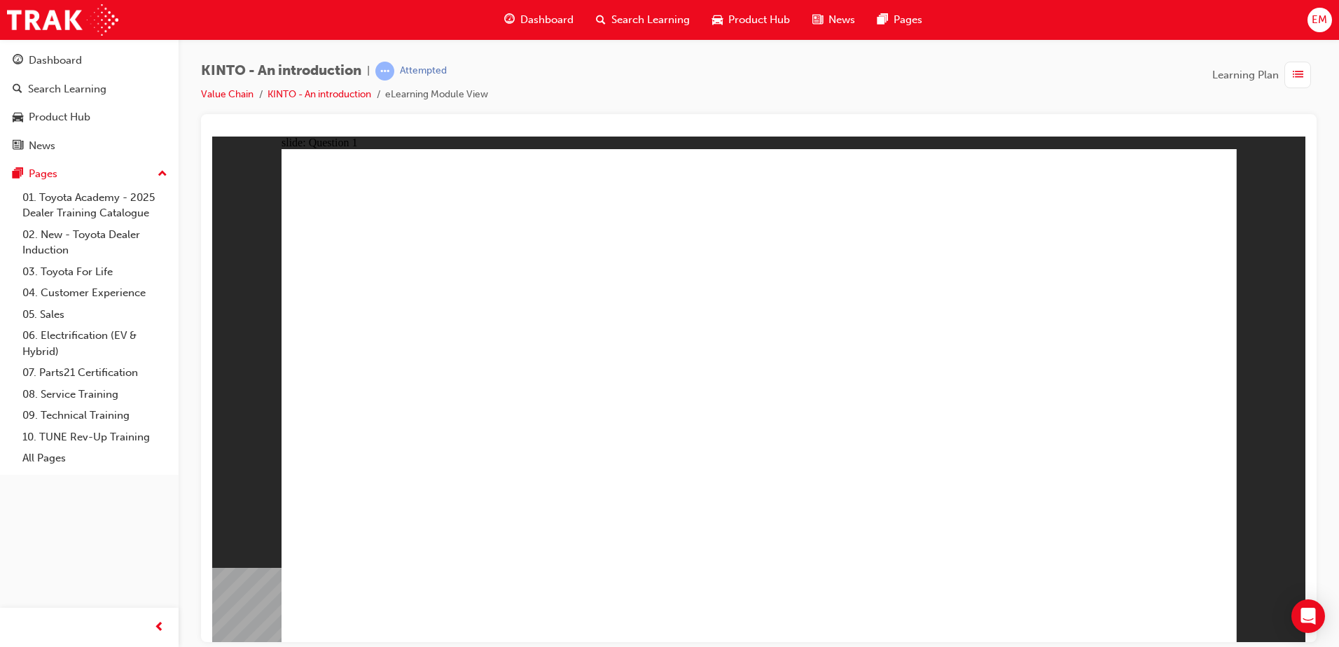
radio input "true"
checkbox input "true"
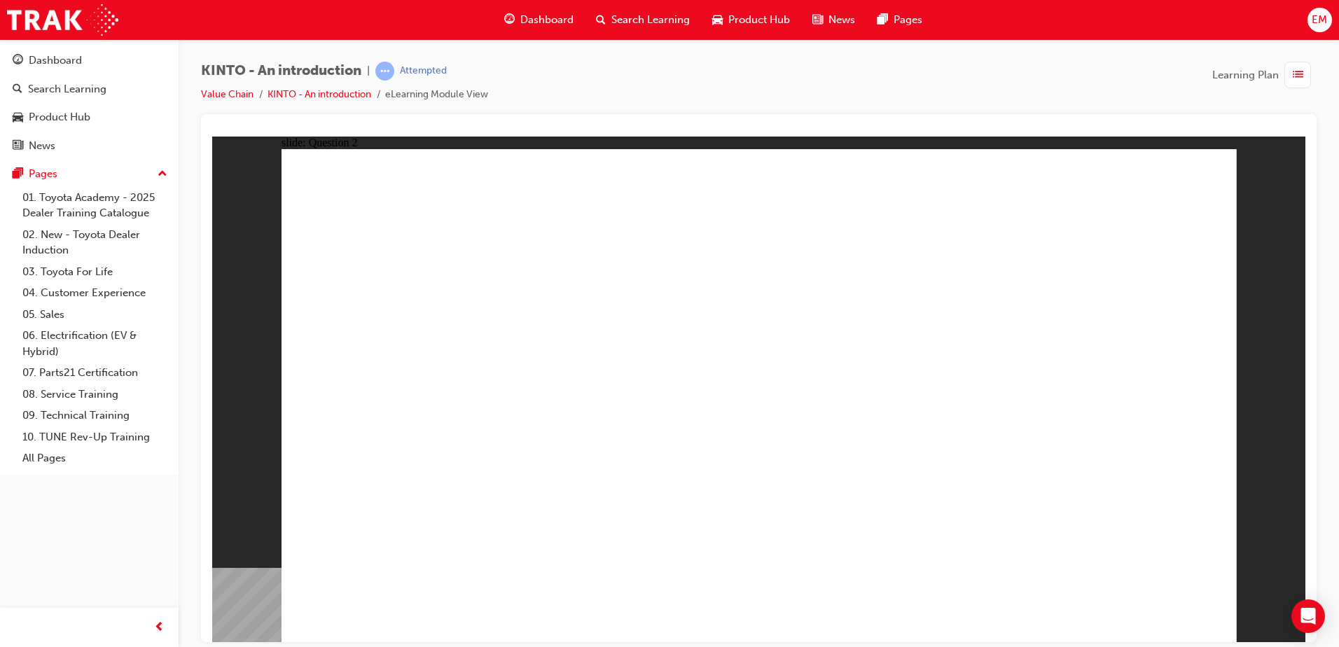
checkbox input "true"
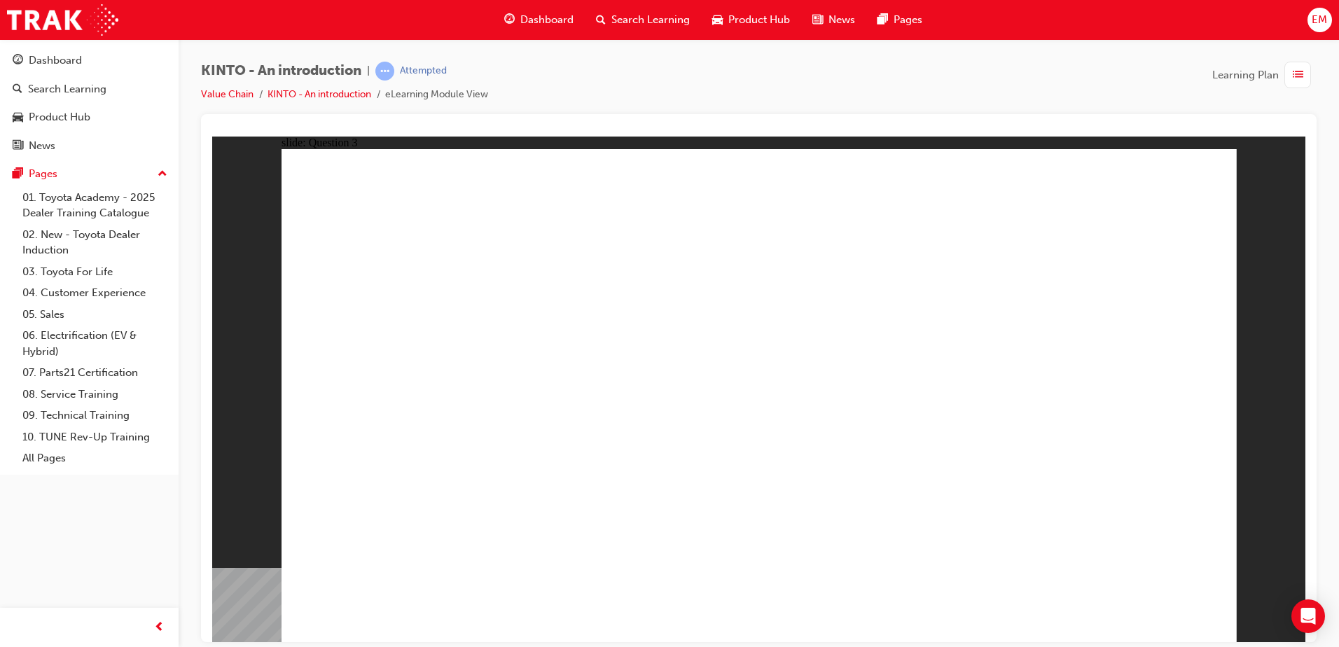
click at [512, 20] on span "guage-icon" at bounding box center [509, 20] width 11 height 18
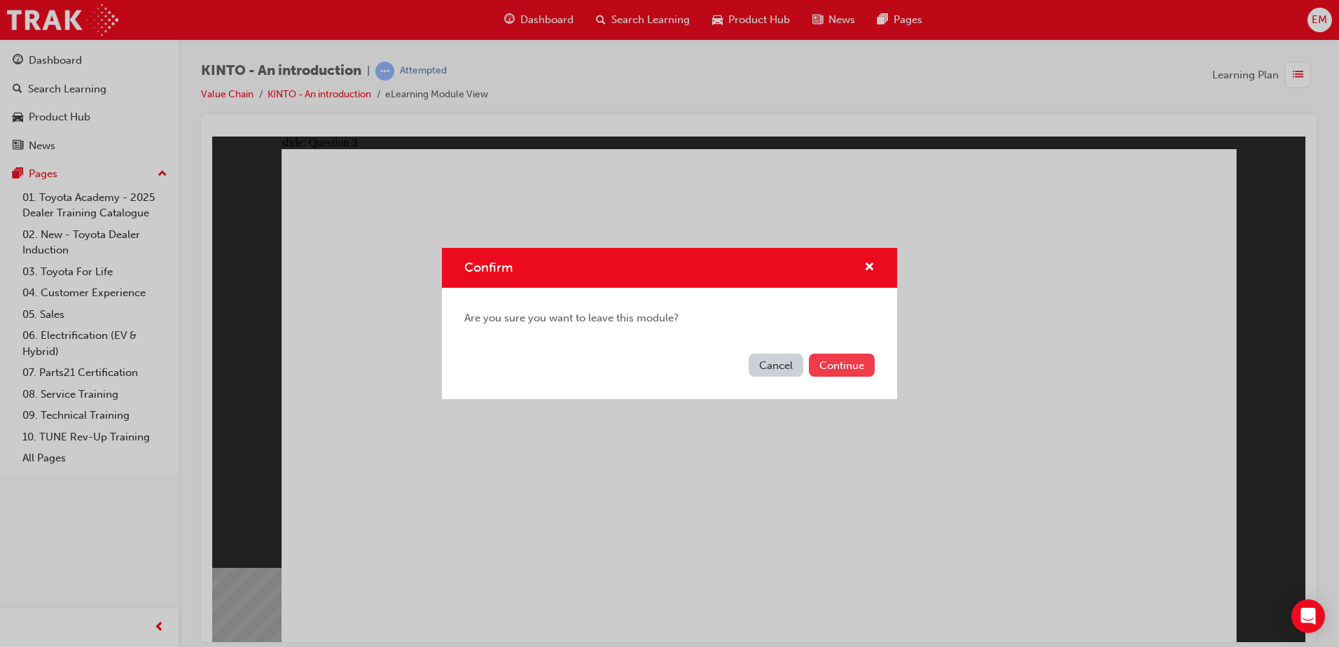
click at [847, 354] on button "Continue" at bounding box center [842, 365] width 66 height 23
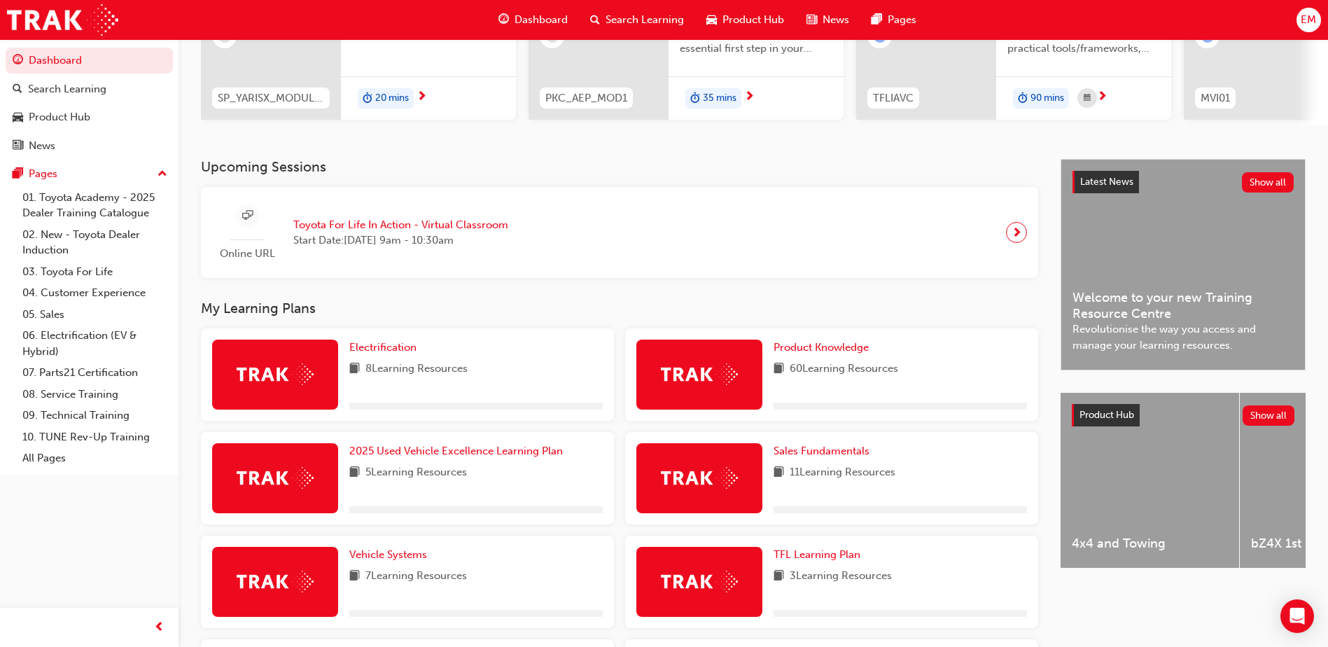
scroll to position [420, 0]
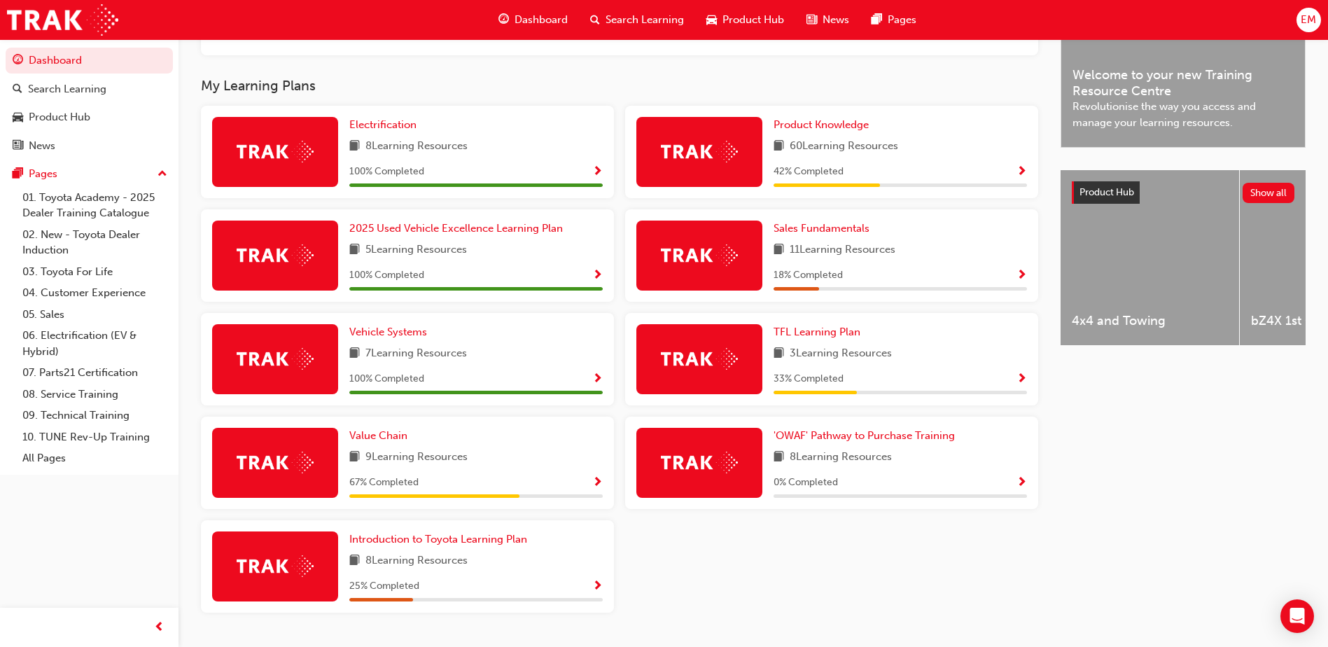
click at [1017, 384] on span "Show Progress" at bounding box center [1022, 379] width 11 height 13
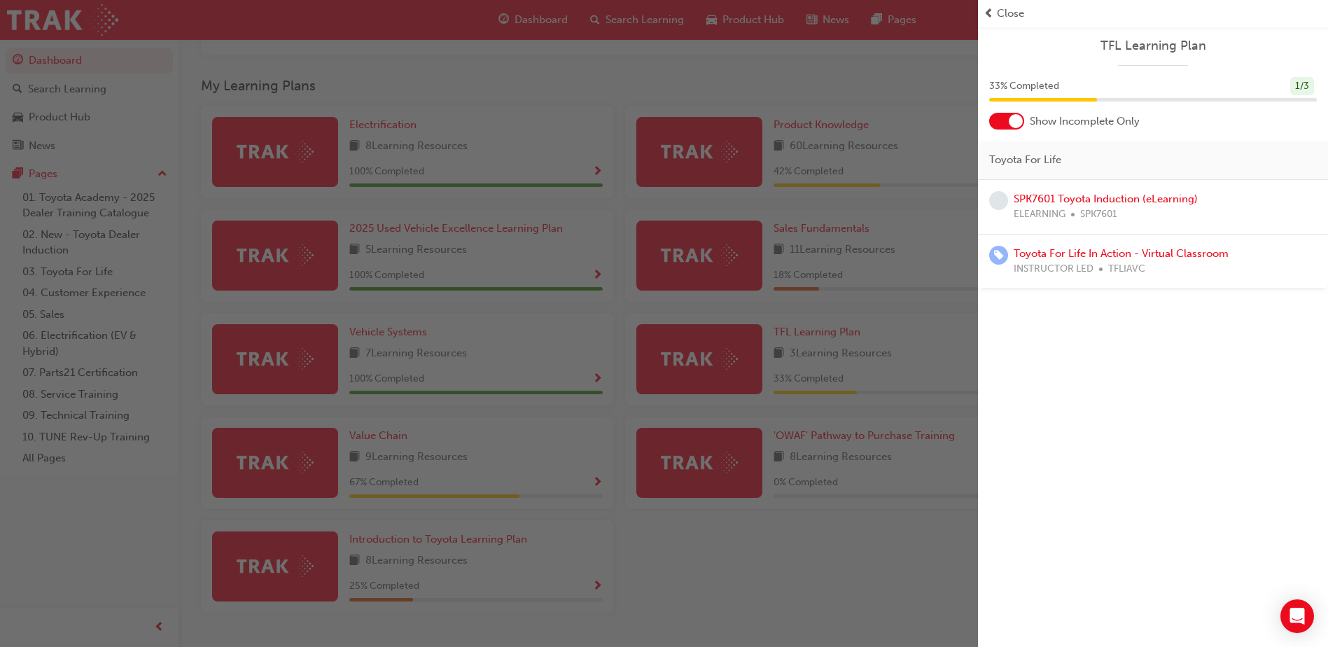
click at [875, 245] on div "button" at bounding box center [489, 323] width 978 height 647
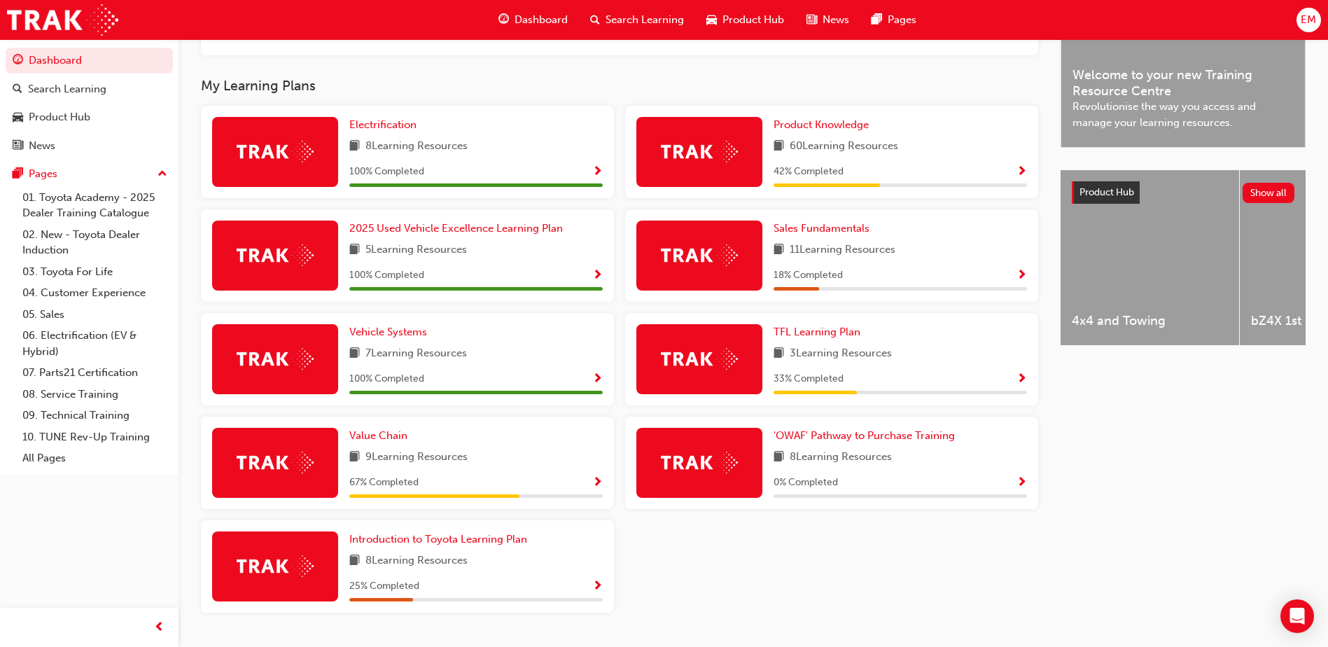
click at [1019, 177] on span "Show Progress" at bounding box center [1022, 172] width 11 height 13
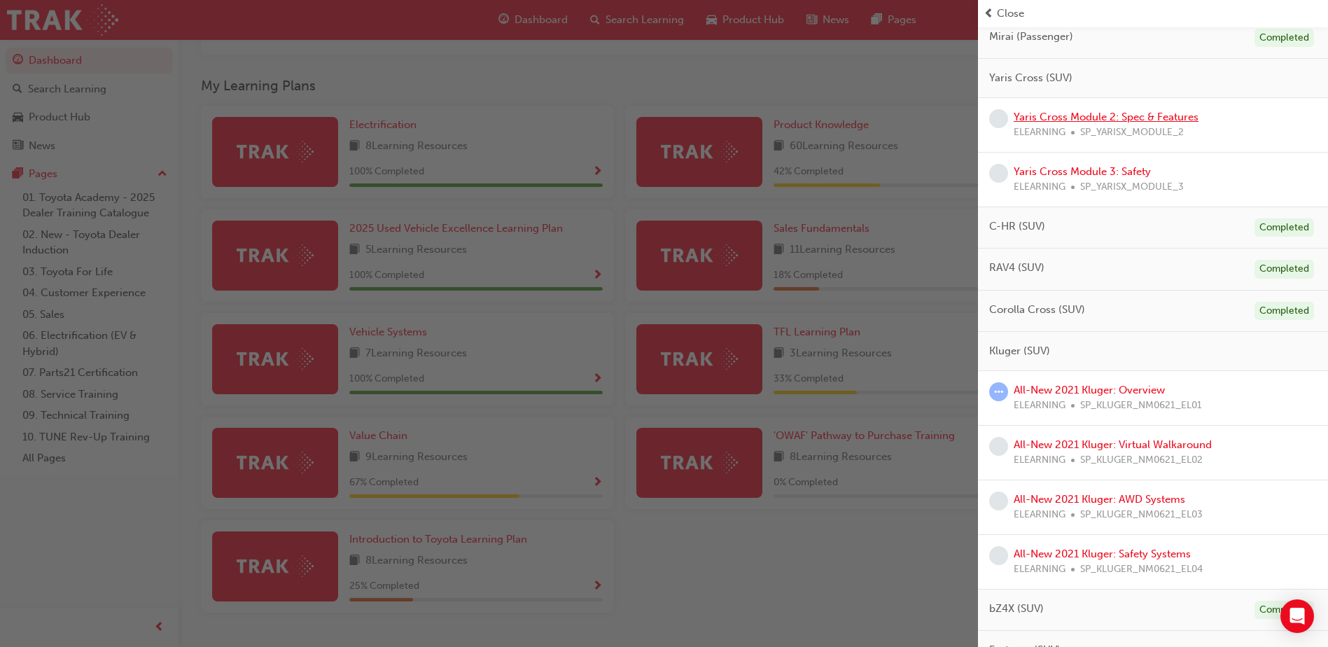
scroll to position [280, 0]
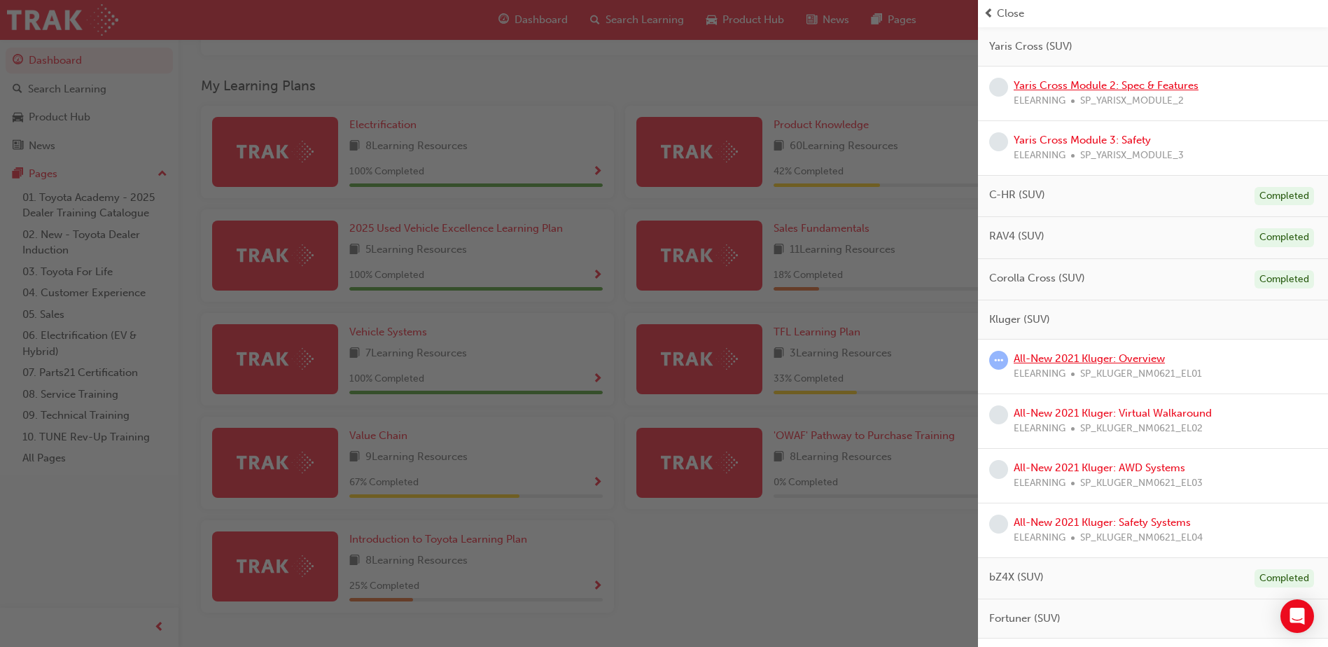
click at [1129, 361] on link "All-New 2021 Kluger: Overview" at bounding box center [1089, 358] width 151 height 13
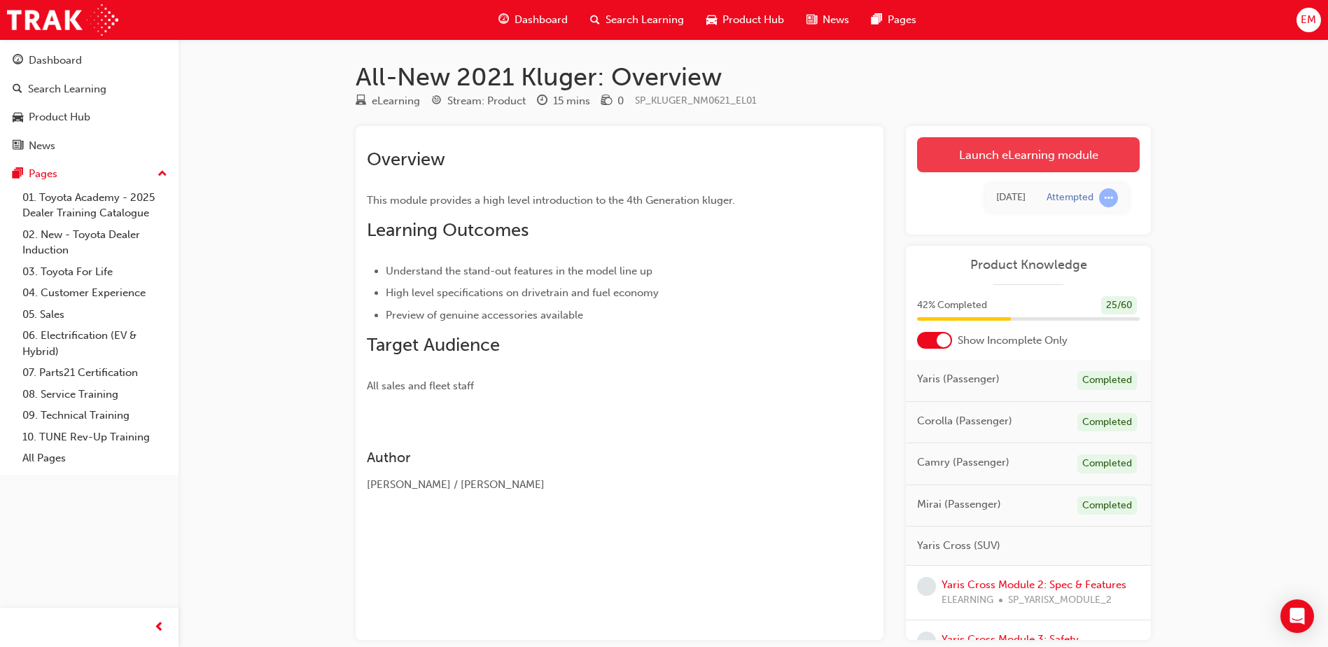
click at [1059, 161] on link "Launch eLearning module" at bounding box center [1028, 154] width 223 height 35
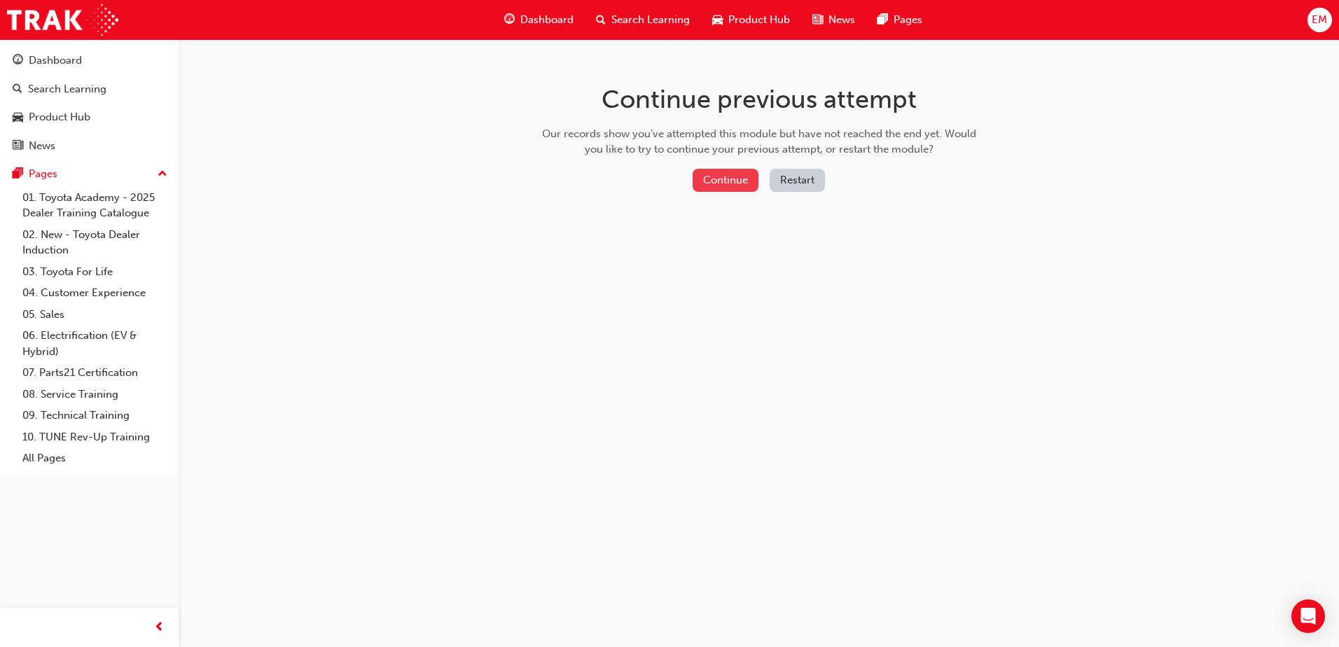
click at [754, 177] on button "Continue" at bounding box center [725, 180] width 66 height 23
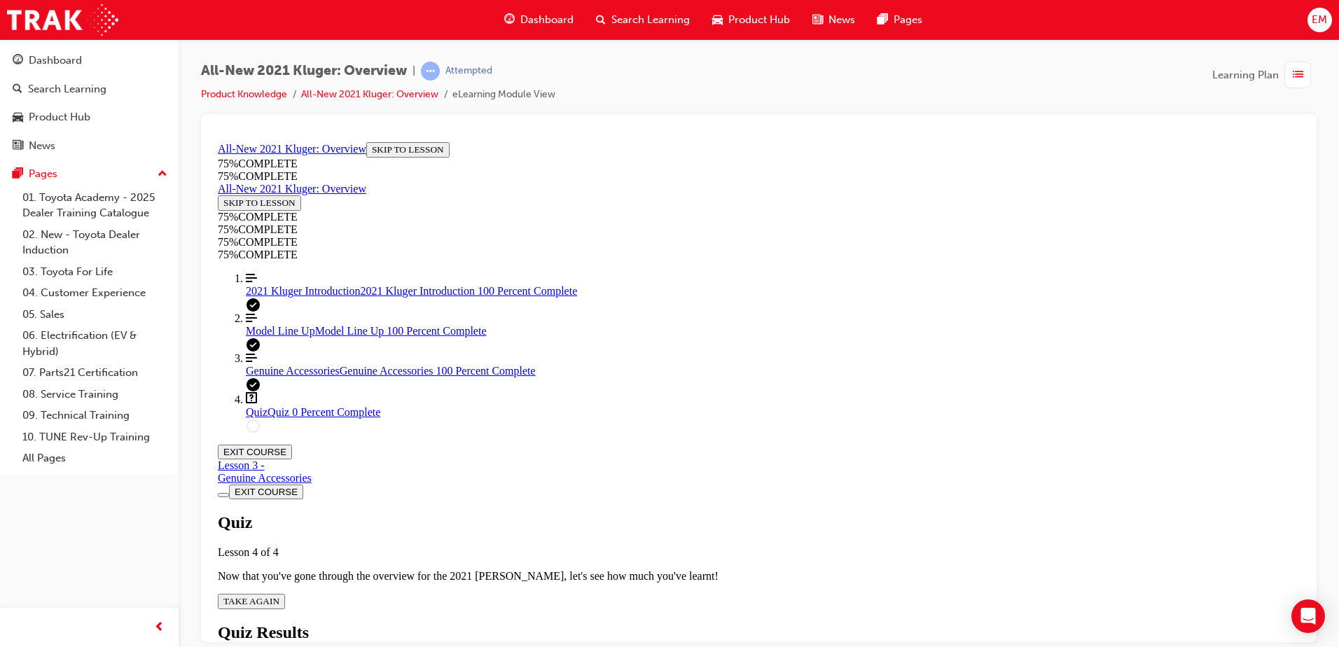
scroll to position [48, 0]
click at [279, 595] on span "TAKE AGAIN" at bounding box center [251, 600] width 56 height 11
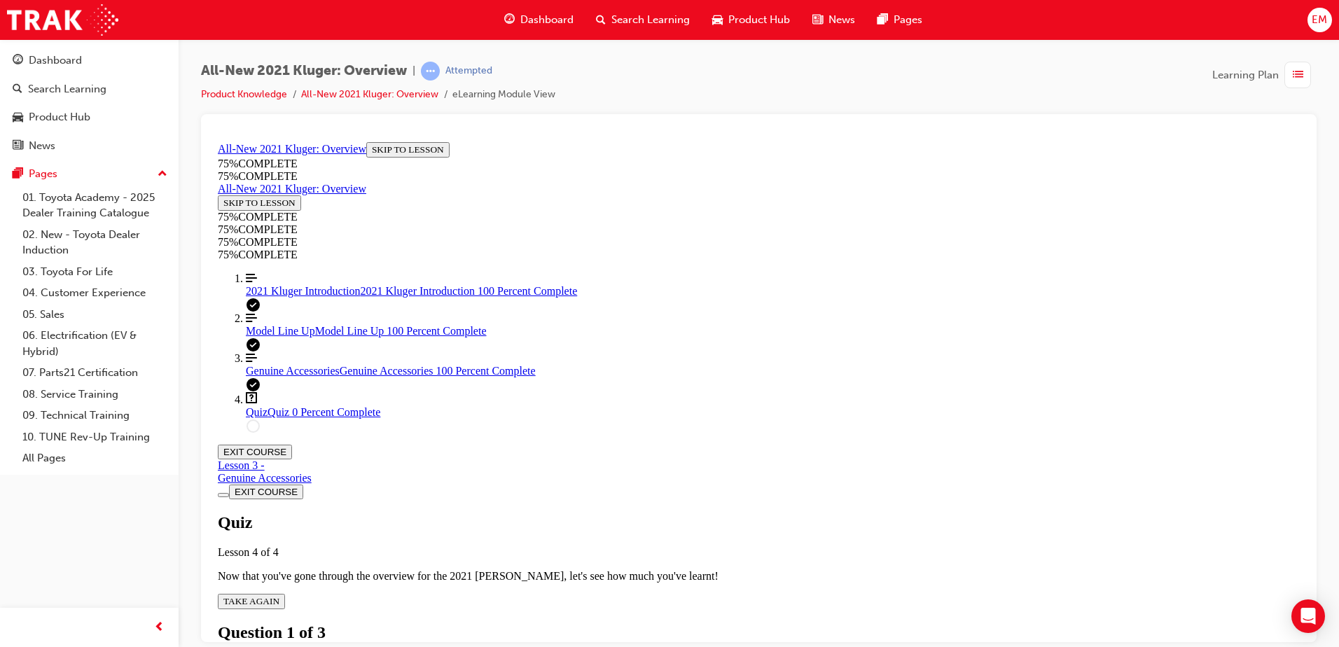
drag, startPoint x: 893, startPoint y: 496, endPoint x: 889, endPoint y: 506, distance: 10.4
drag, startPoint x: 889, startPoint y: 506, endPoint x: 880, endPoint y: 550, distance: 44.4
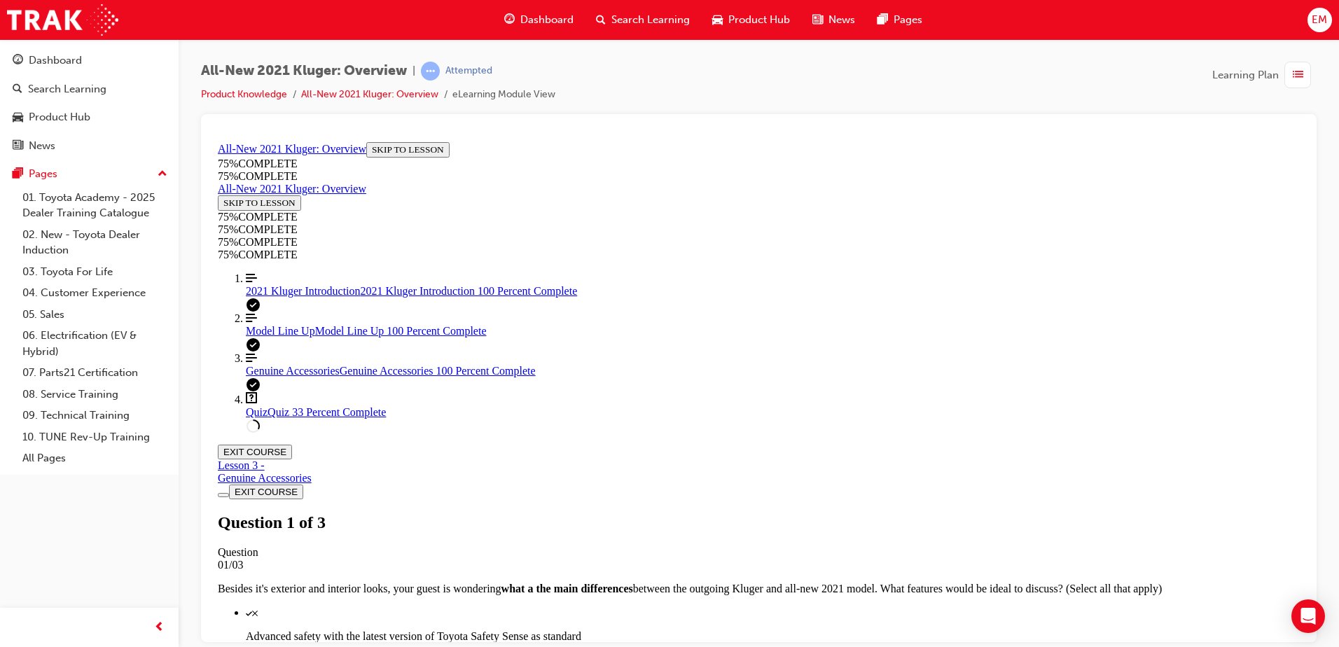
scroll to position [127, 0]
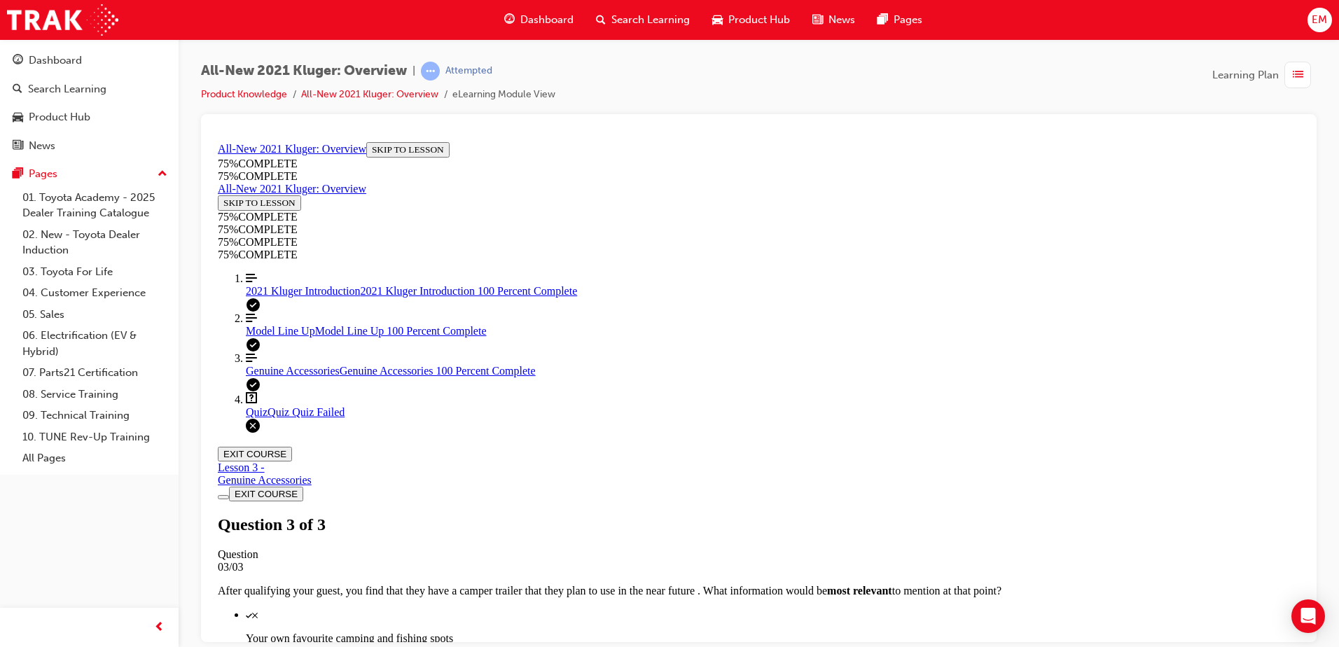
scroll to position [218, 0]
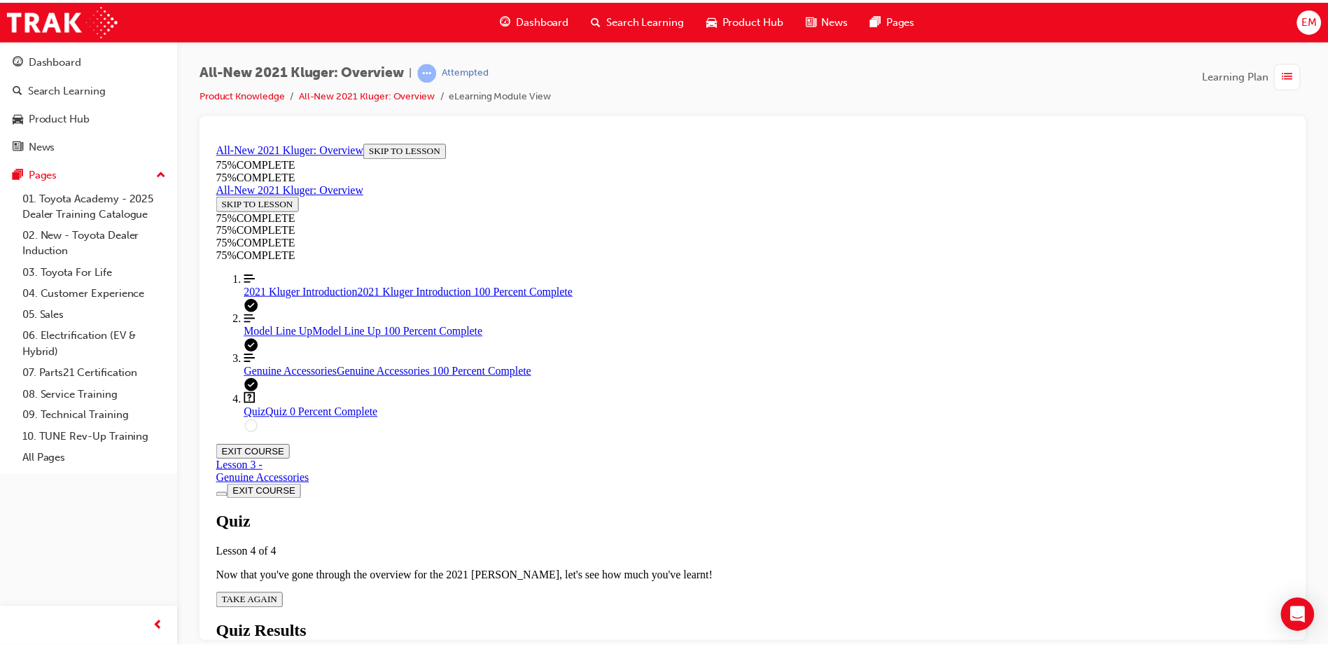
scroll to position [50, 0]
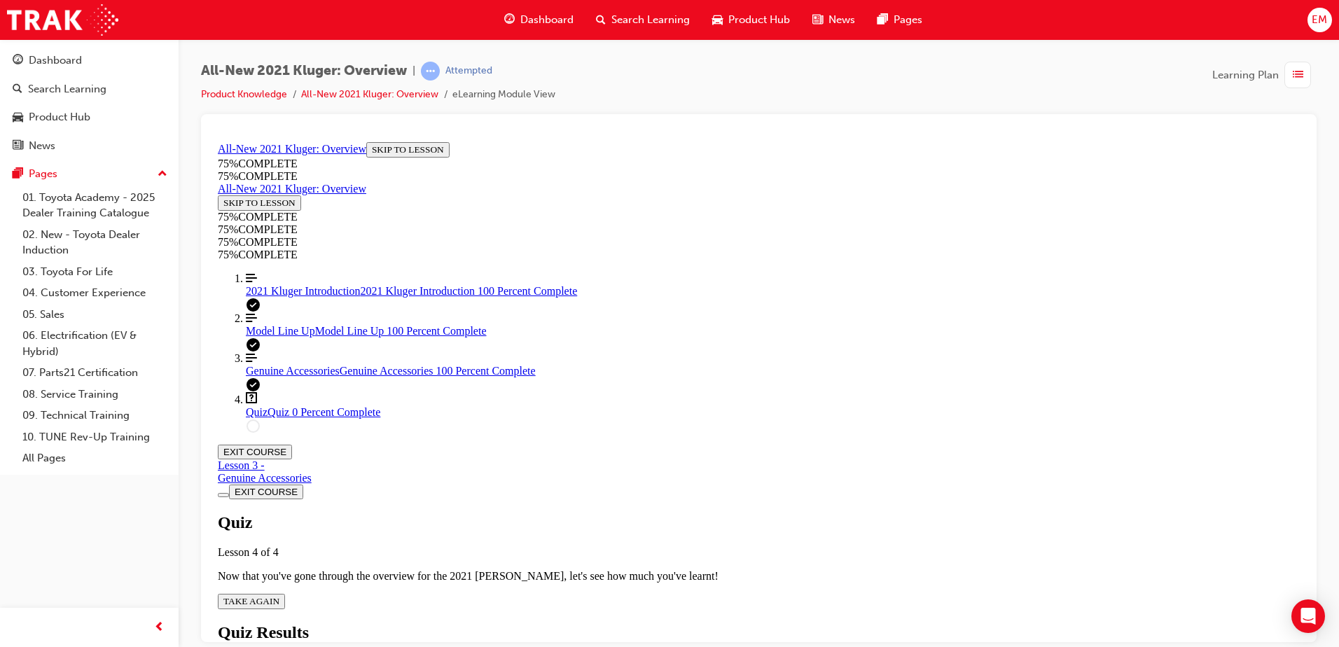
click at [513, 22] on span "guage-icon" at bounding box center [509, 20] width 11 height 18
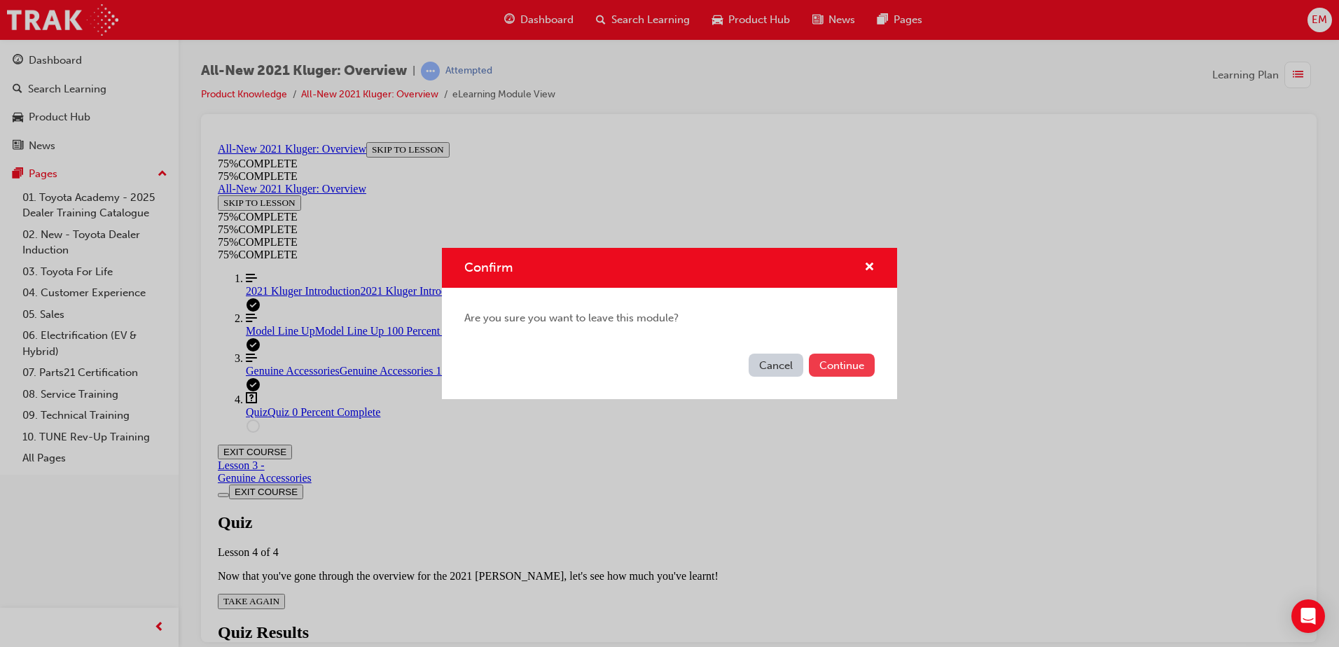
click at [819, 356] on button "Continue" at bounding box center [842, 365] width 66 height 23
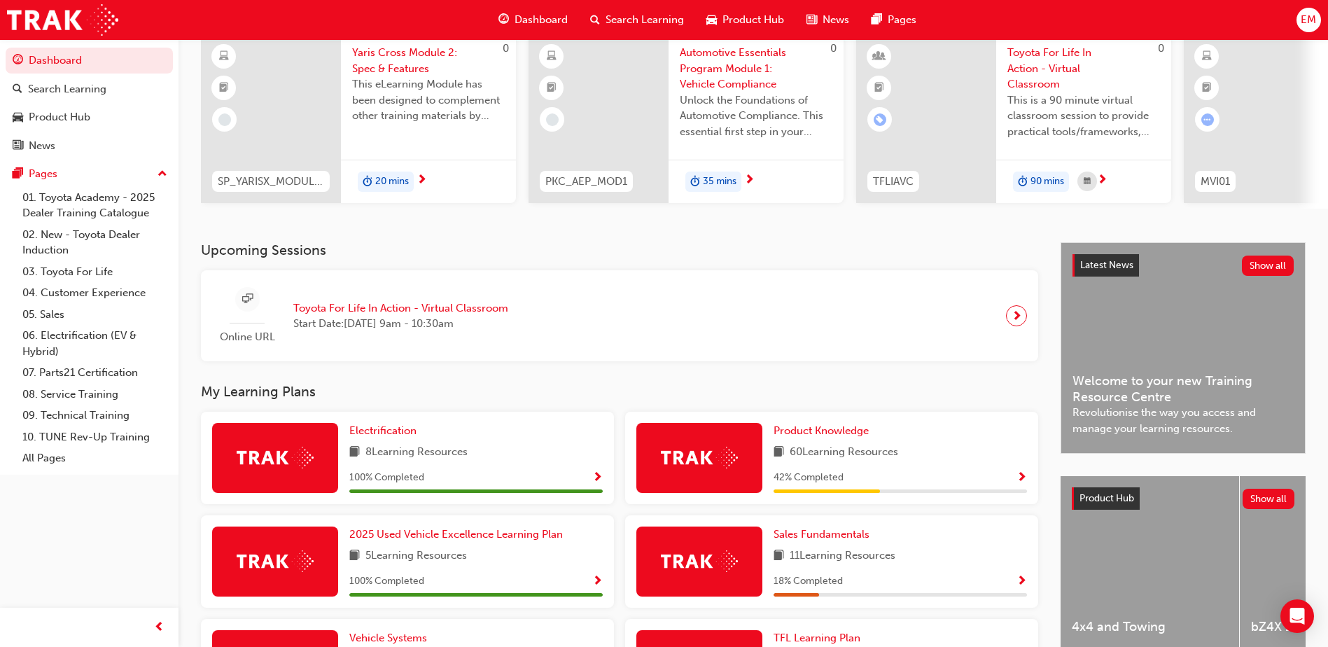
scroll to position [420, 0]
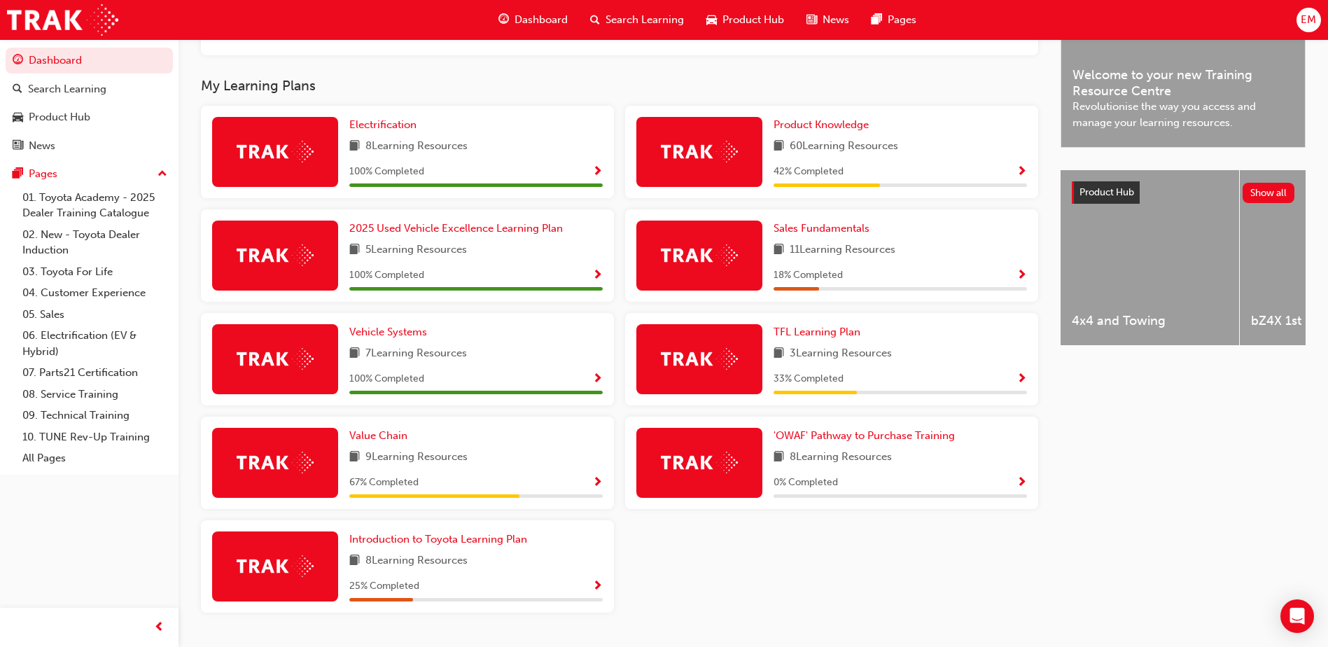
click at [1020, 179] on span "Show Progress" at bounding box center [1022, 172] width 11 height 13
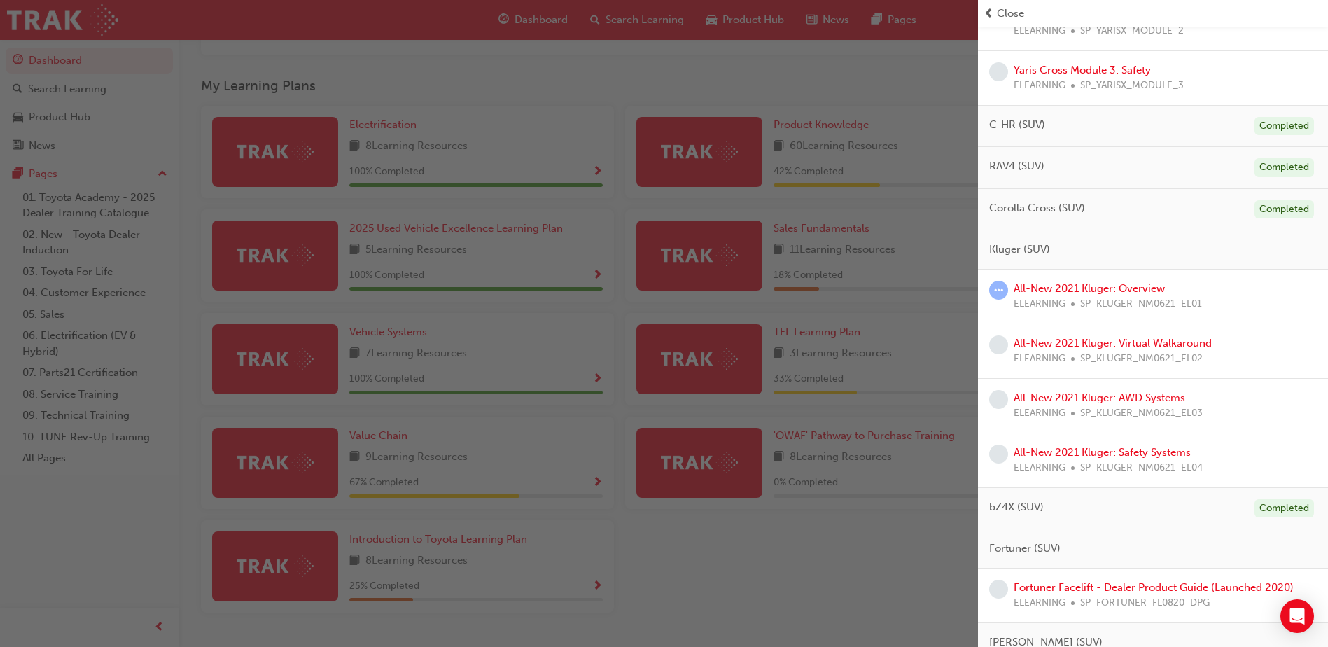
scroll to position [770, 0]
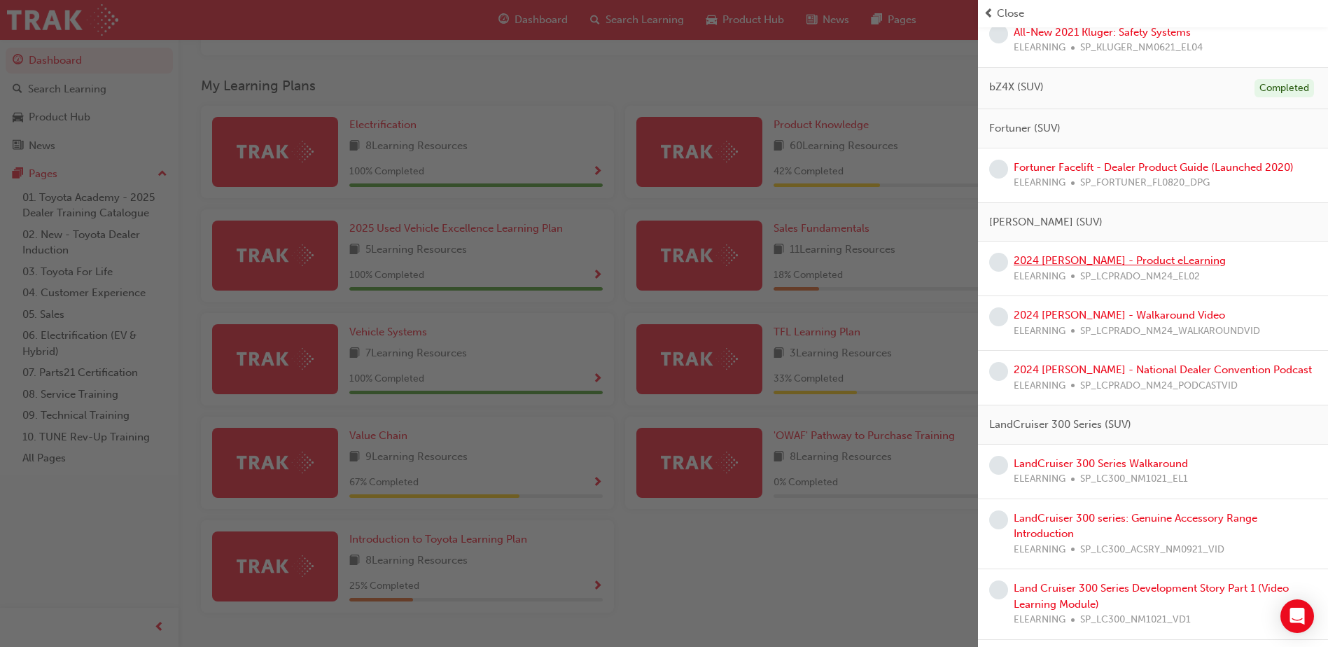
click at [1128, 263] on link "2024 [PERSON_NAME] - Product eLearning" at bounding box center [1120, 260] width 212 height 13
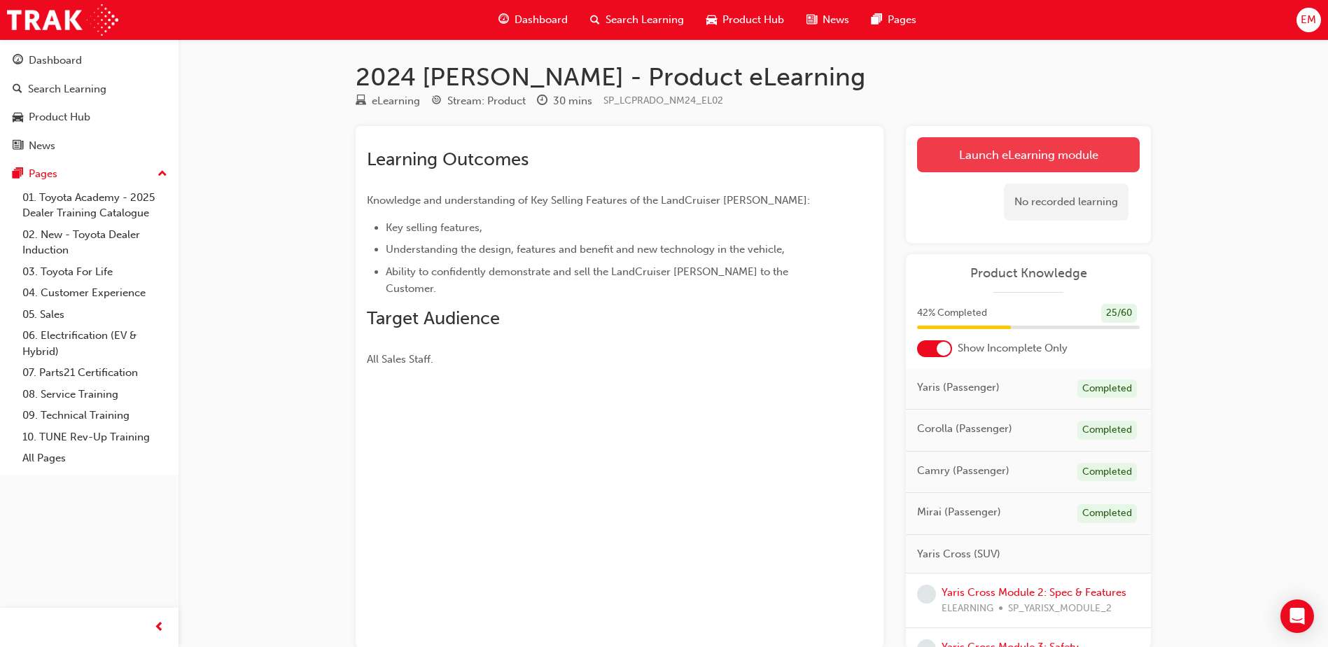
click at [1070, 148] on link "Launch eLearning module" at bounding box center [1028, 154] width 223 height 35
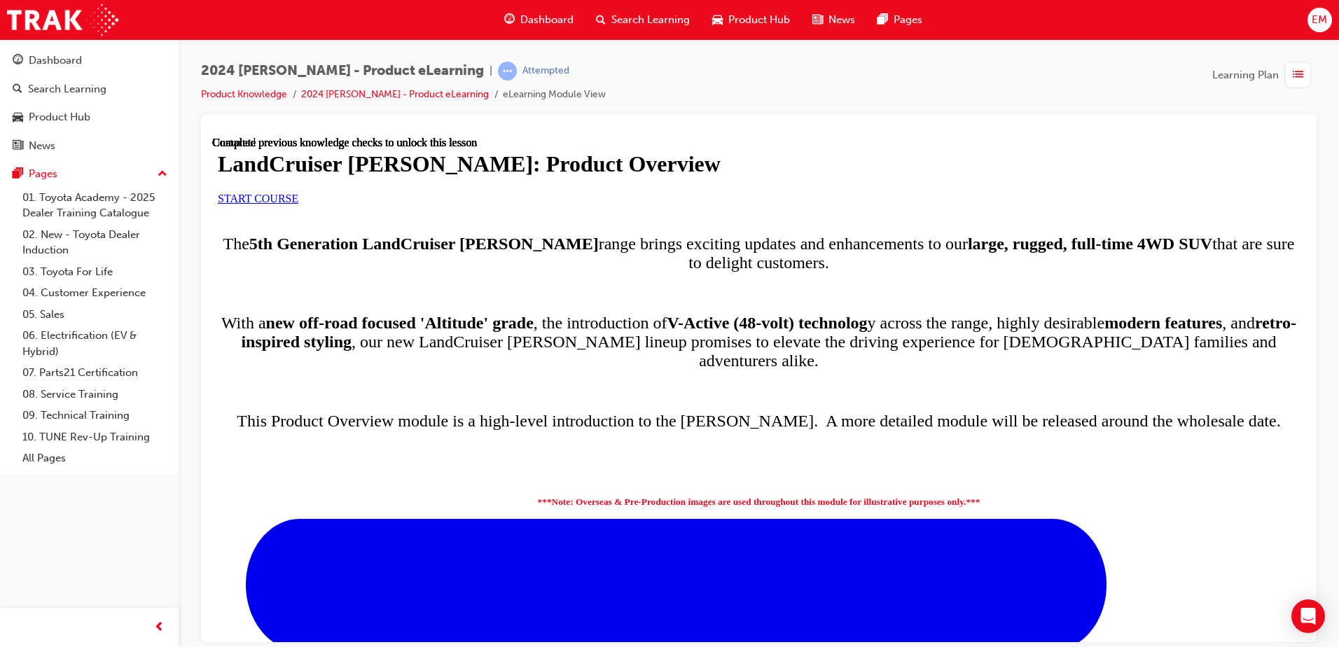
click at [563, 204] on div "START COURSE" at bounding box center [759, 198] width 1082 height 13
click at [298, 204] on span "START COURSE" at bounding box center [258, 198] width 81 height 12
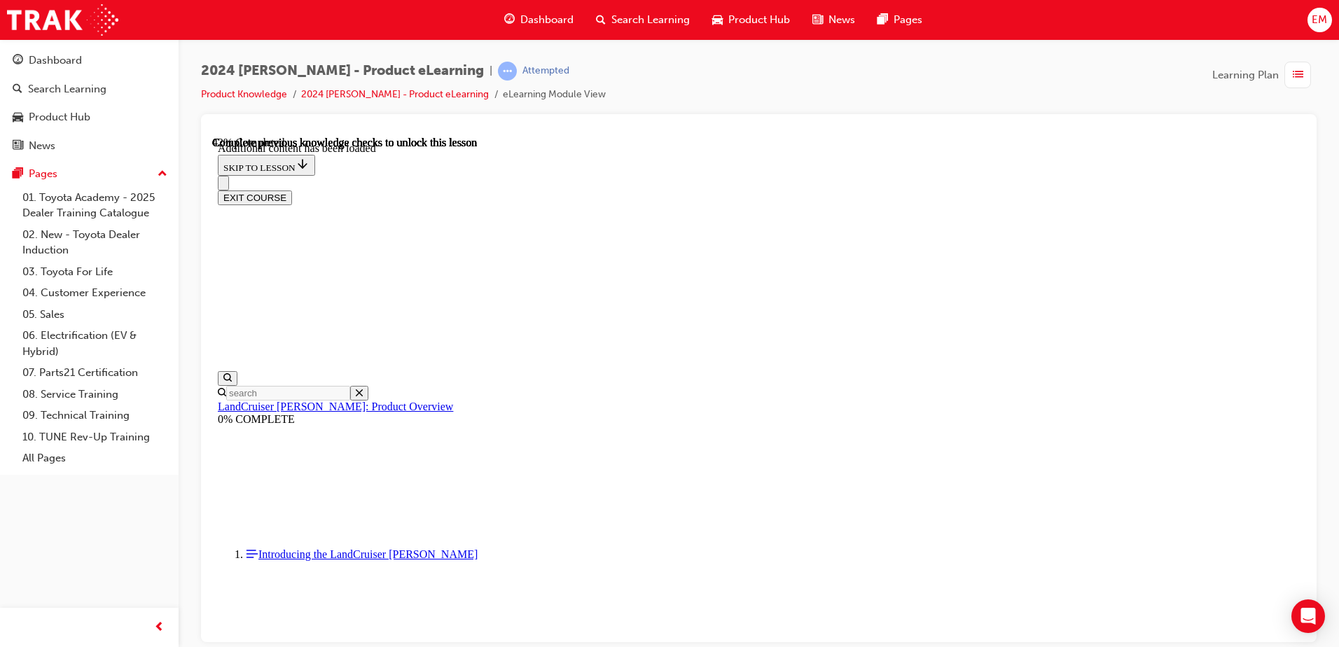
scroll to position [1537, 0]
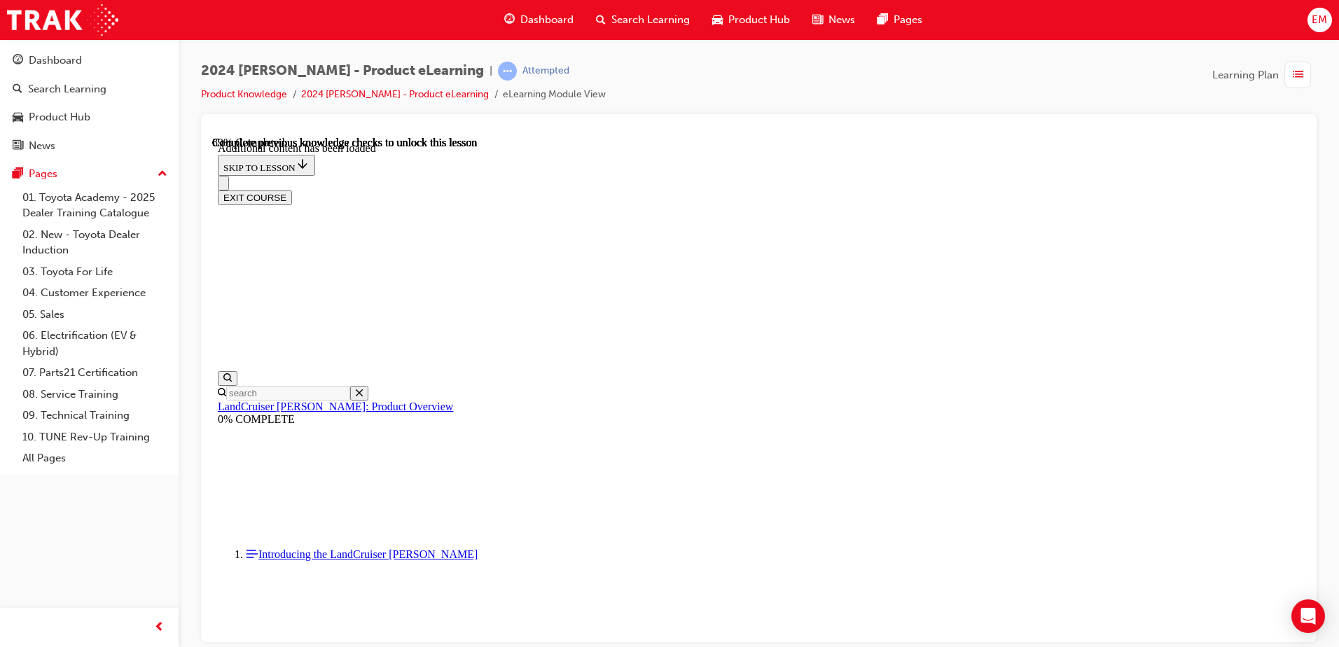
radio input "true"
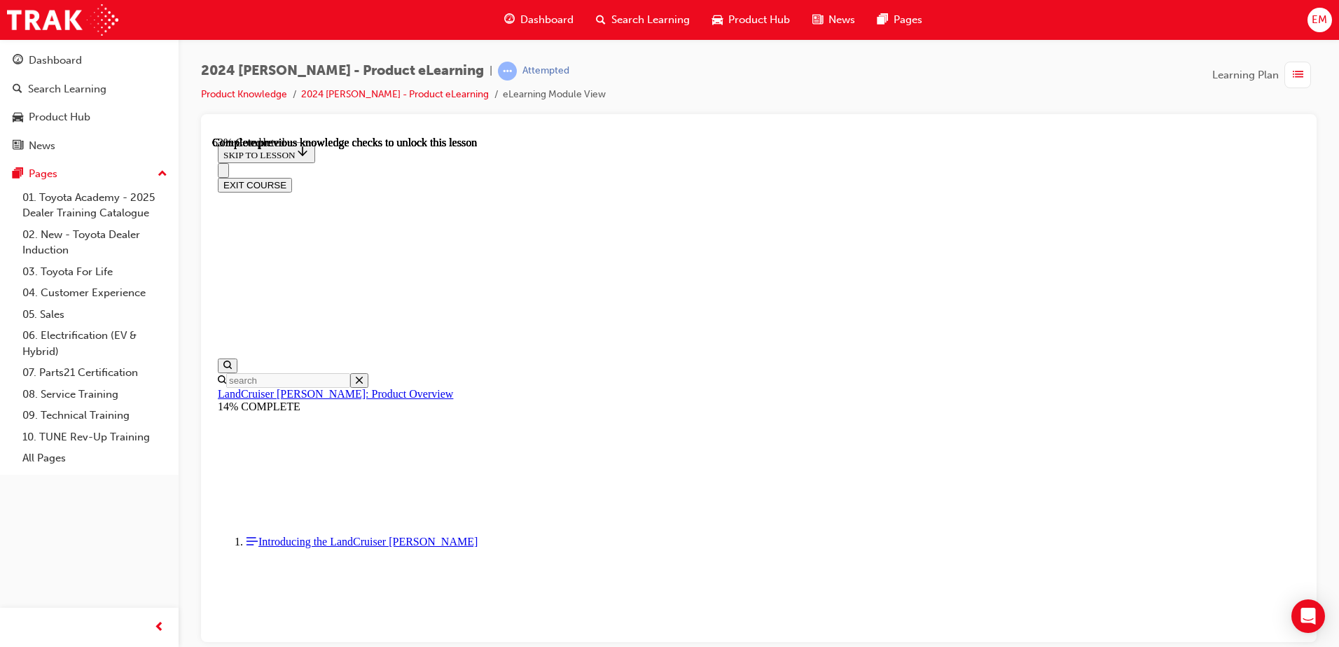
scroll to position [2011, 0]
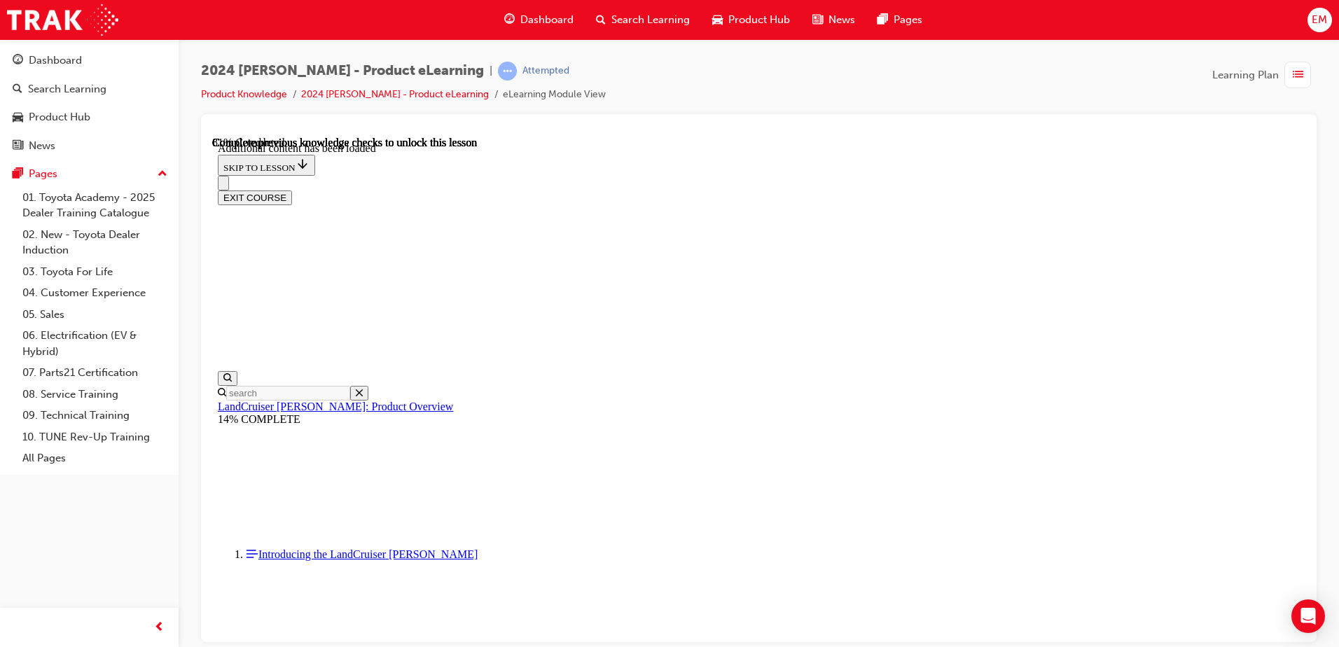
scroll to position [2437, 0]
radio input "true"
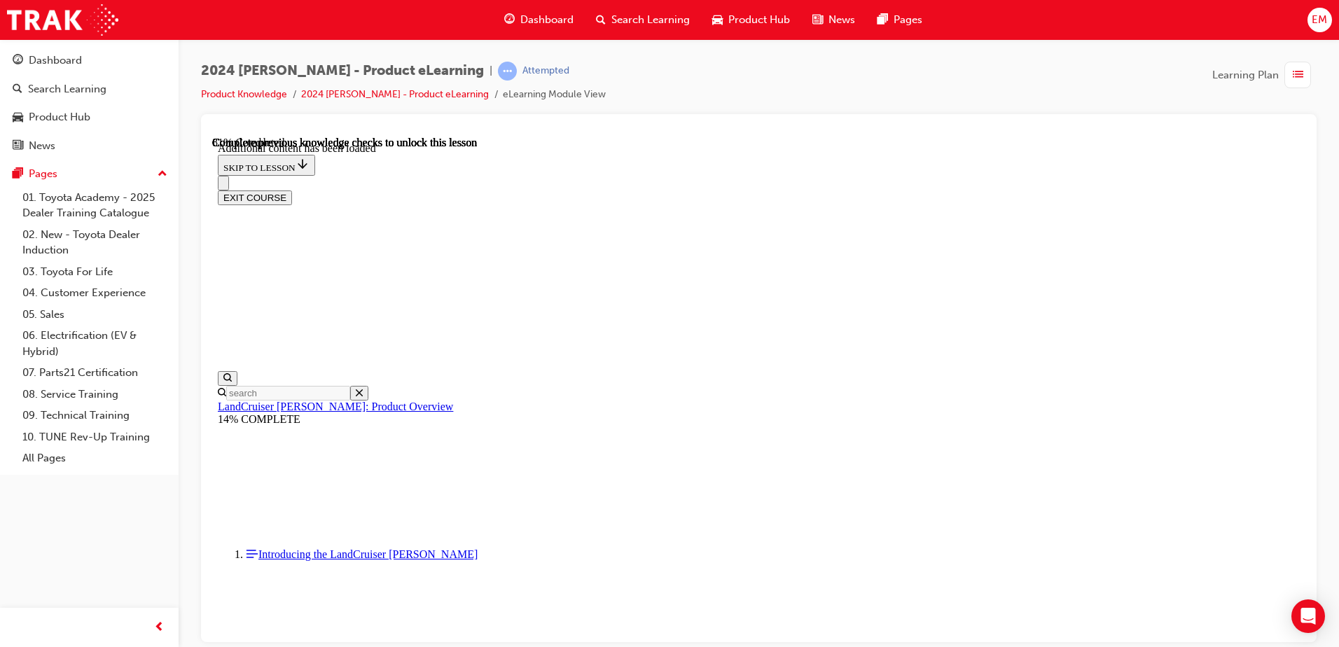
radio input "true"
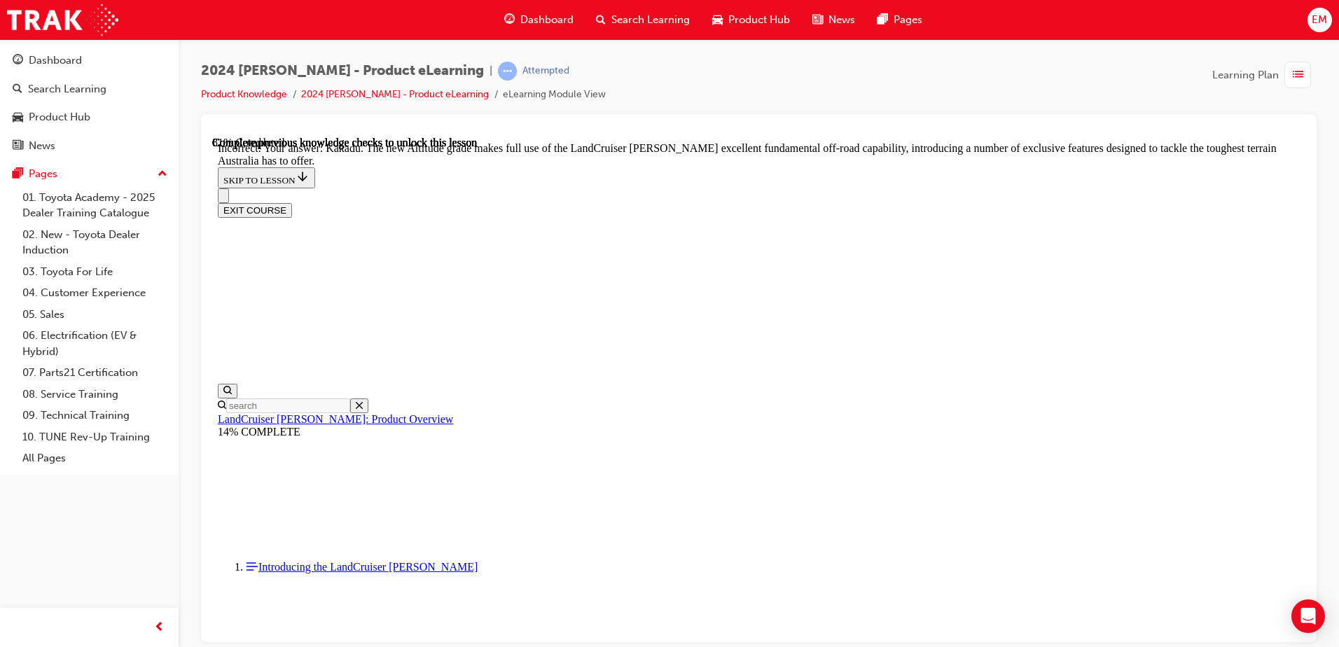
scroll to position [2776, 0]
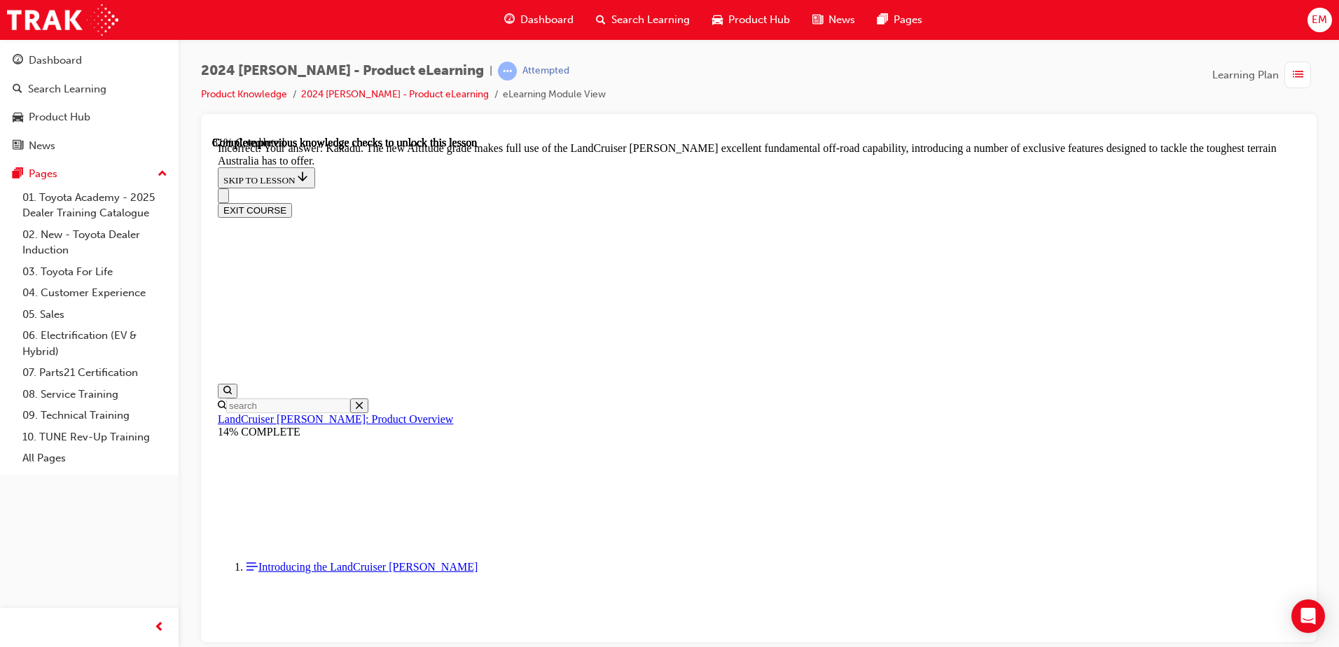
radio input "true"
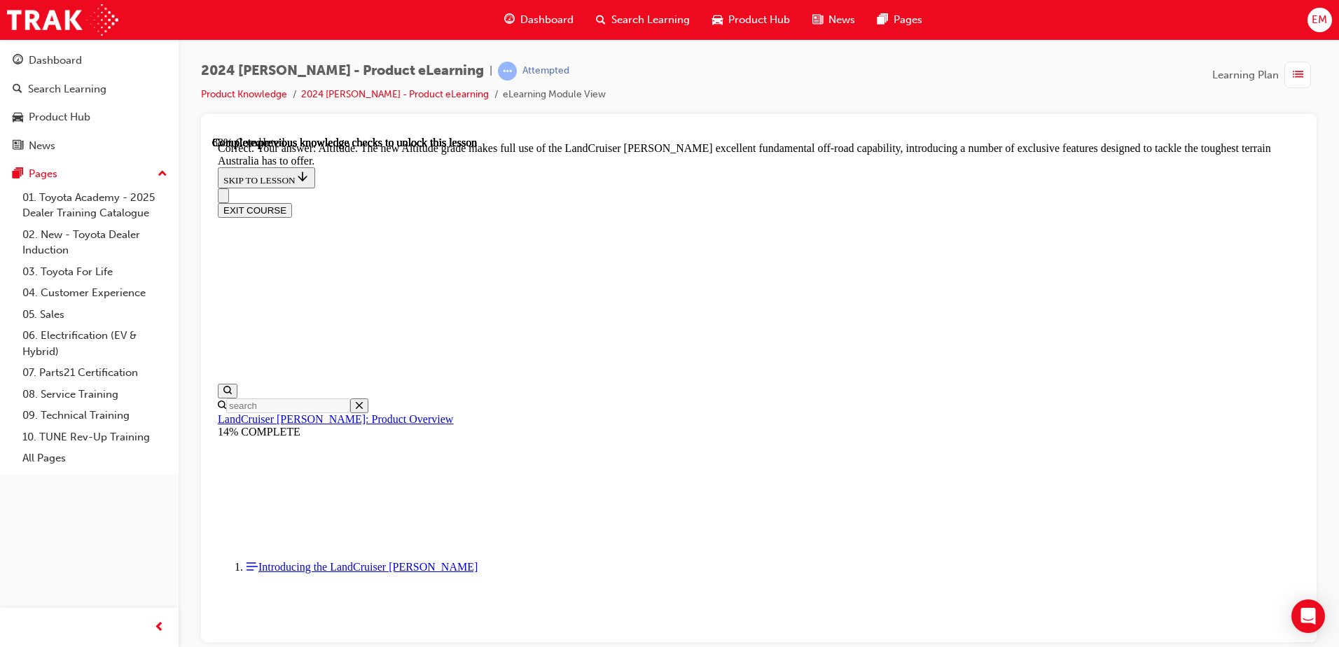
checkbox input "true"
drag, startPoint x: 893, startPoint y: 325, endPoint x: 901, endPoint y: 330, distance: 10.1
checkbox input "true"
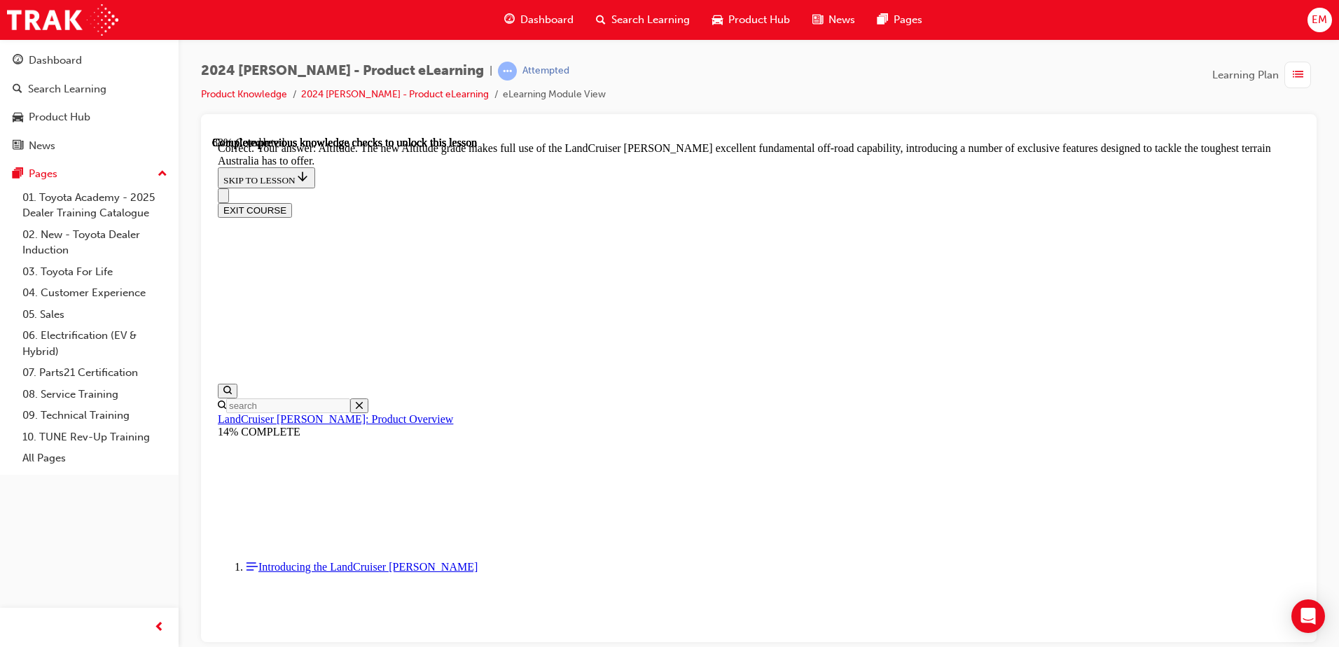
checkbox input "true"
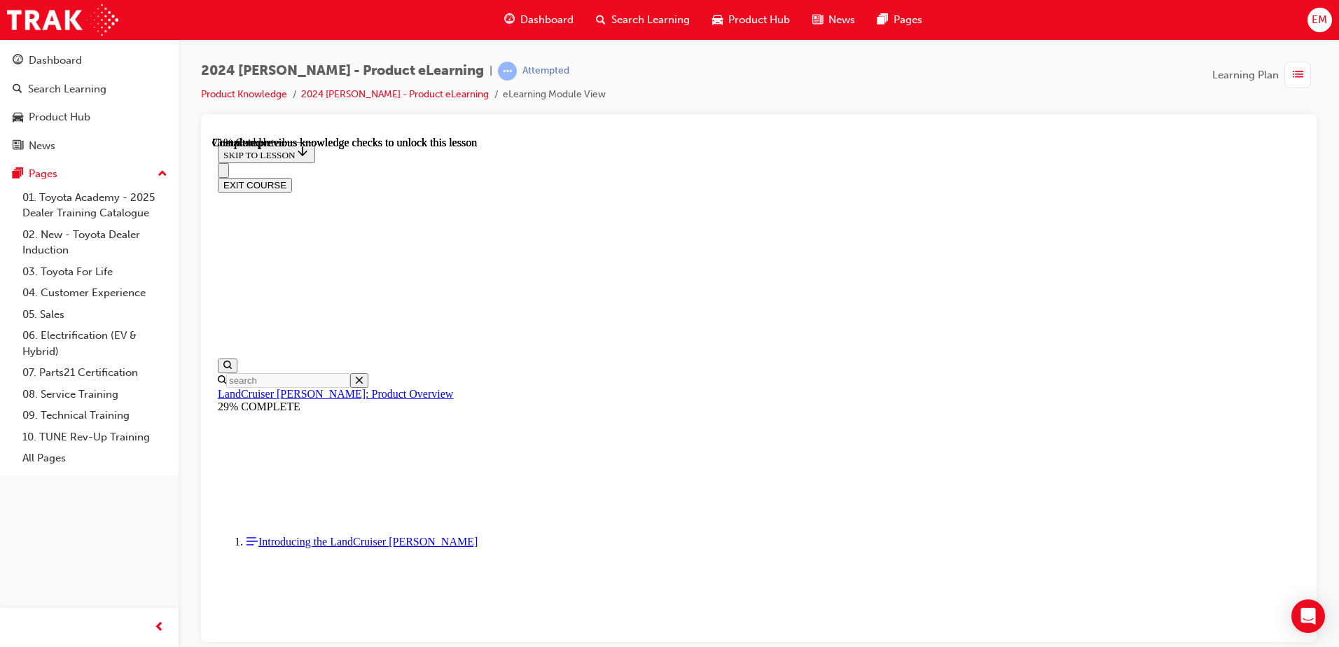
scroll to position [3182, 0]
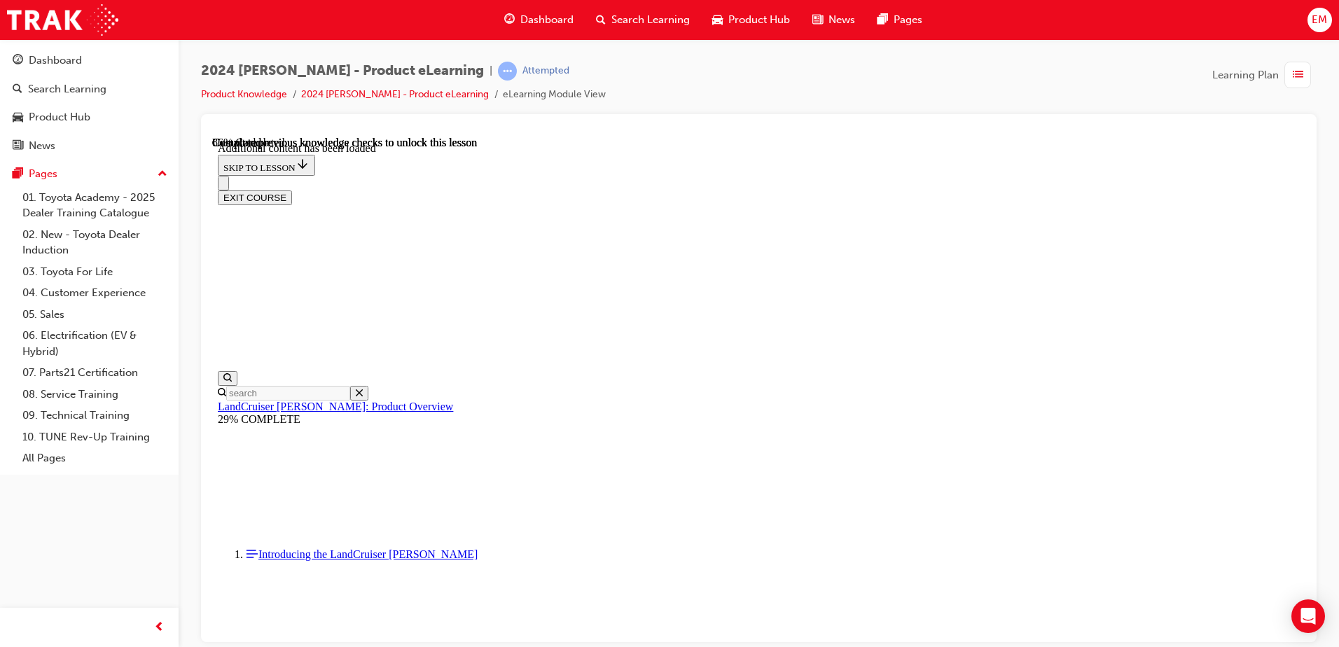
scroll to position [3538, 0]
radio input "true"
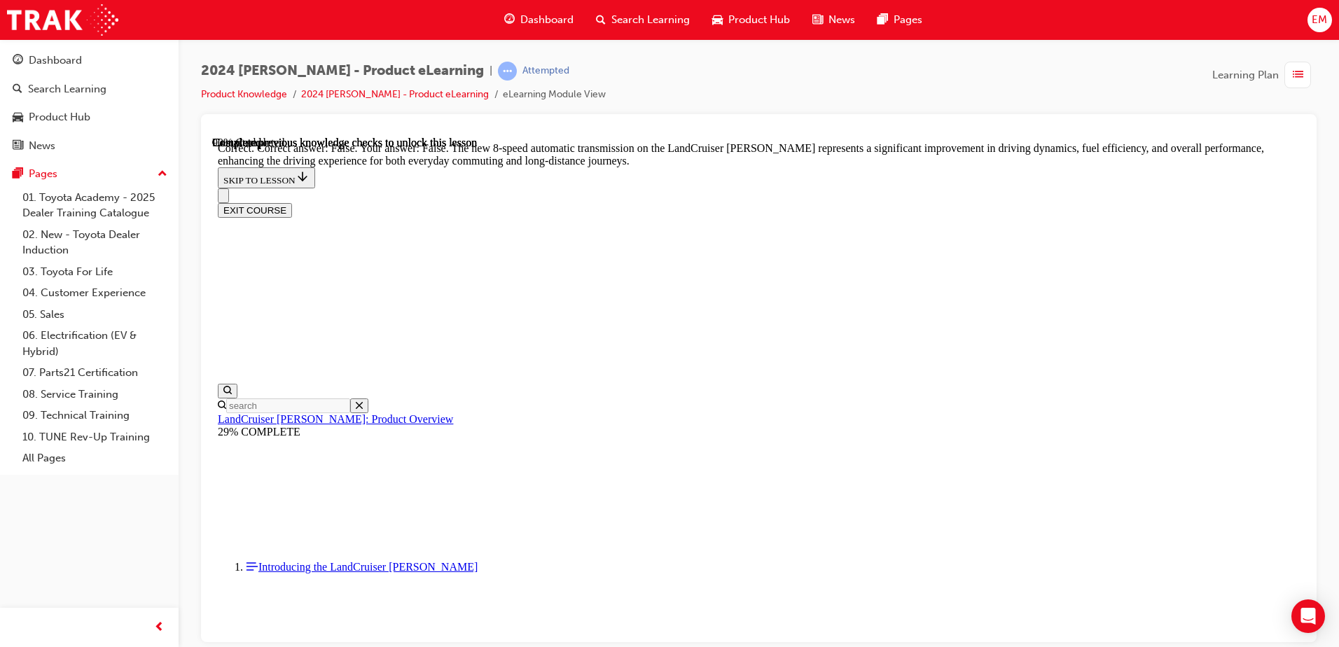
scroll to position [4098, 0]
radio input "true"
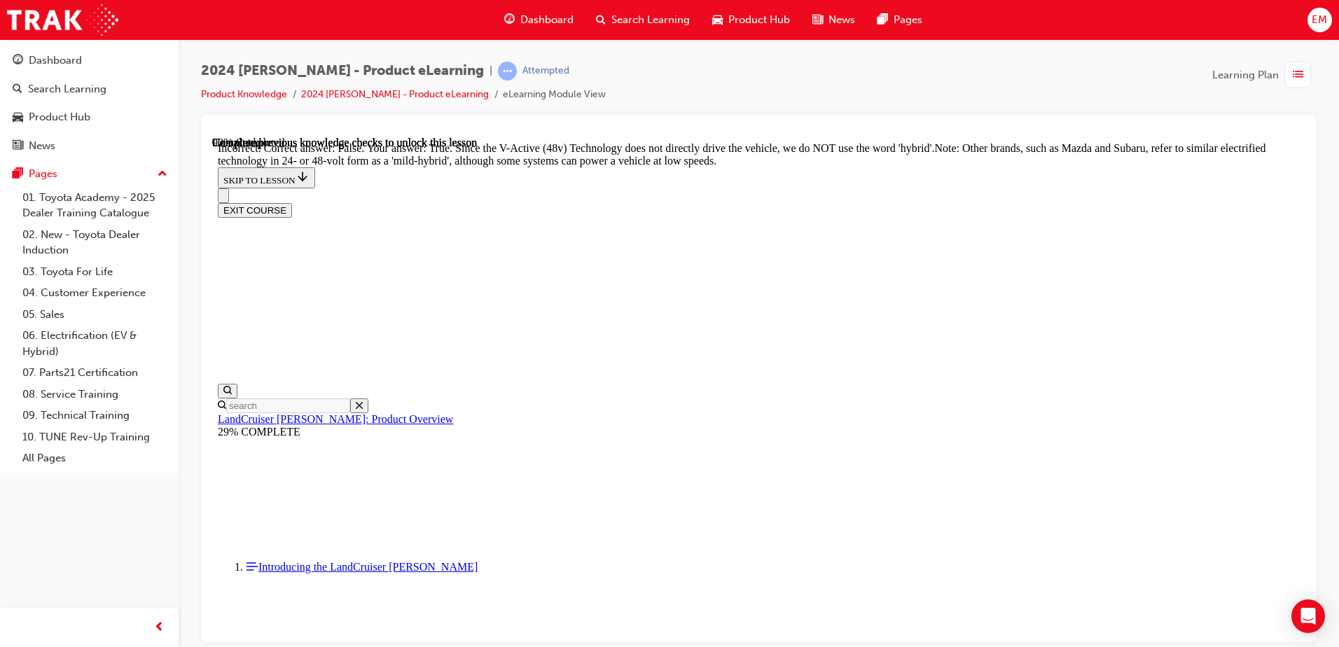
scroll to position [4378, 0]
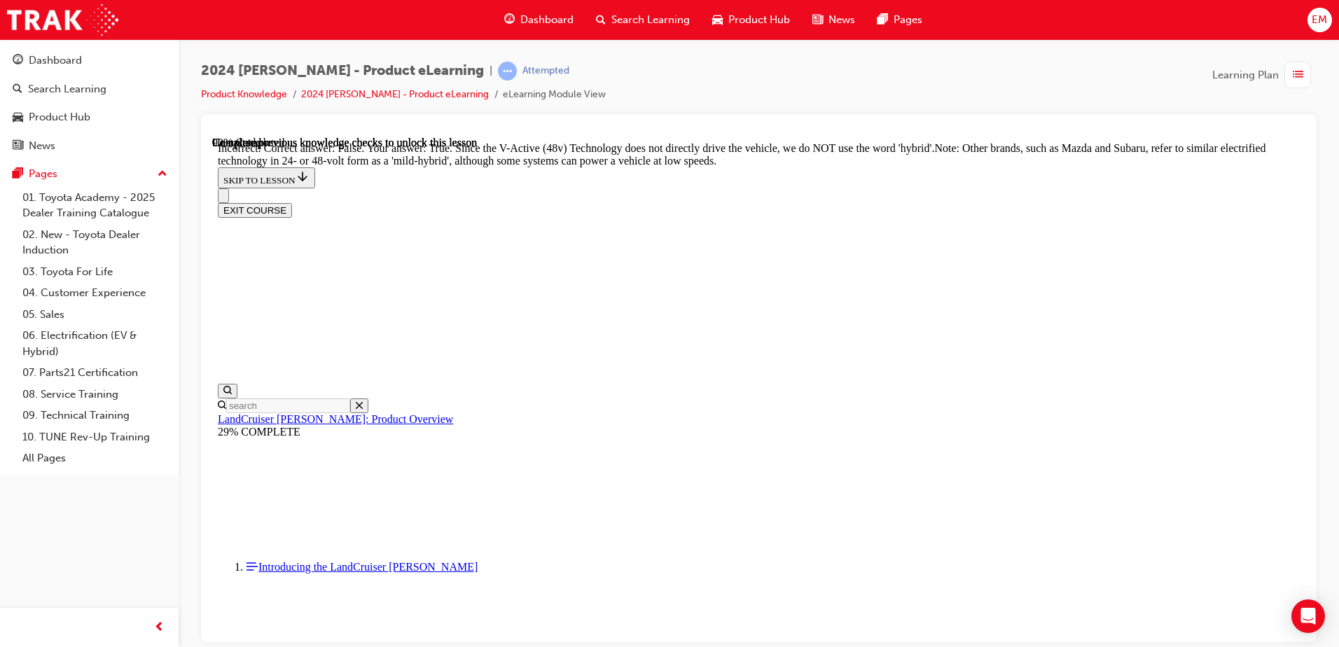
radio input "true"
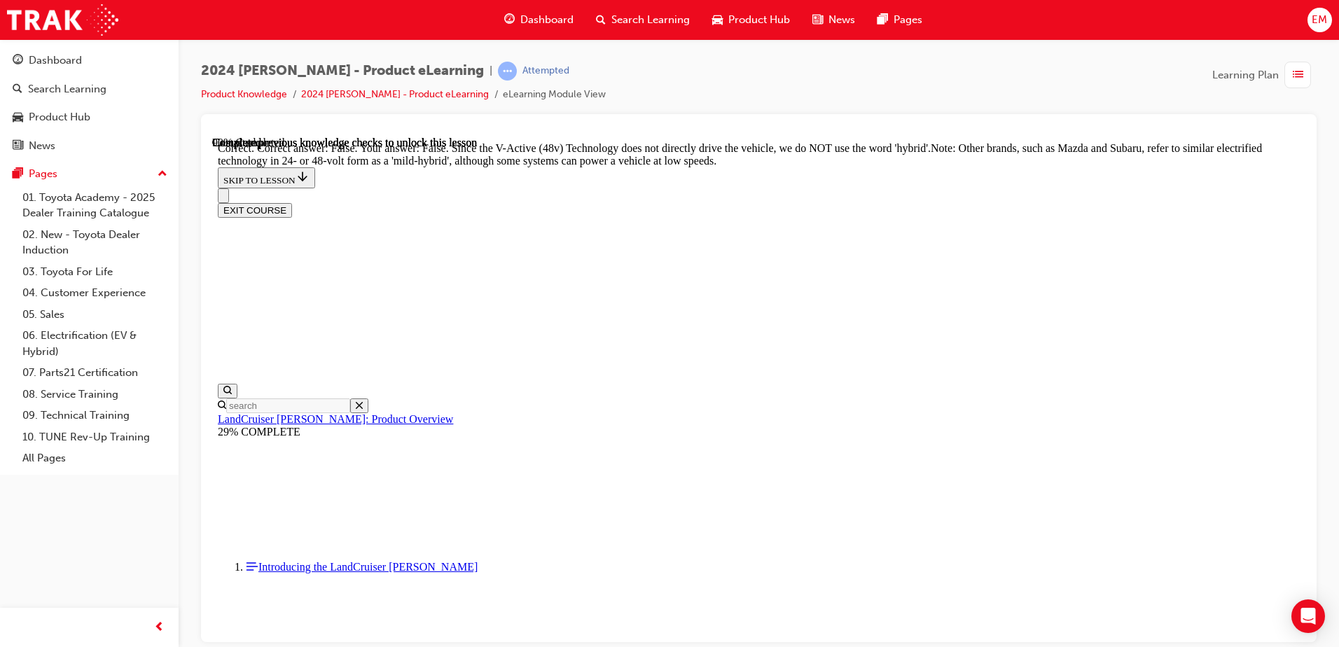
radio input "true"
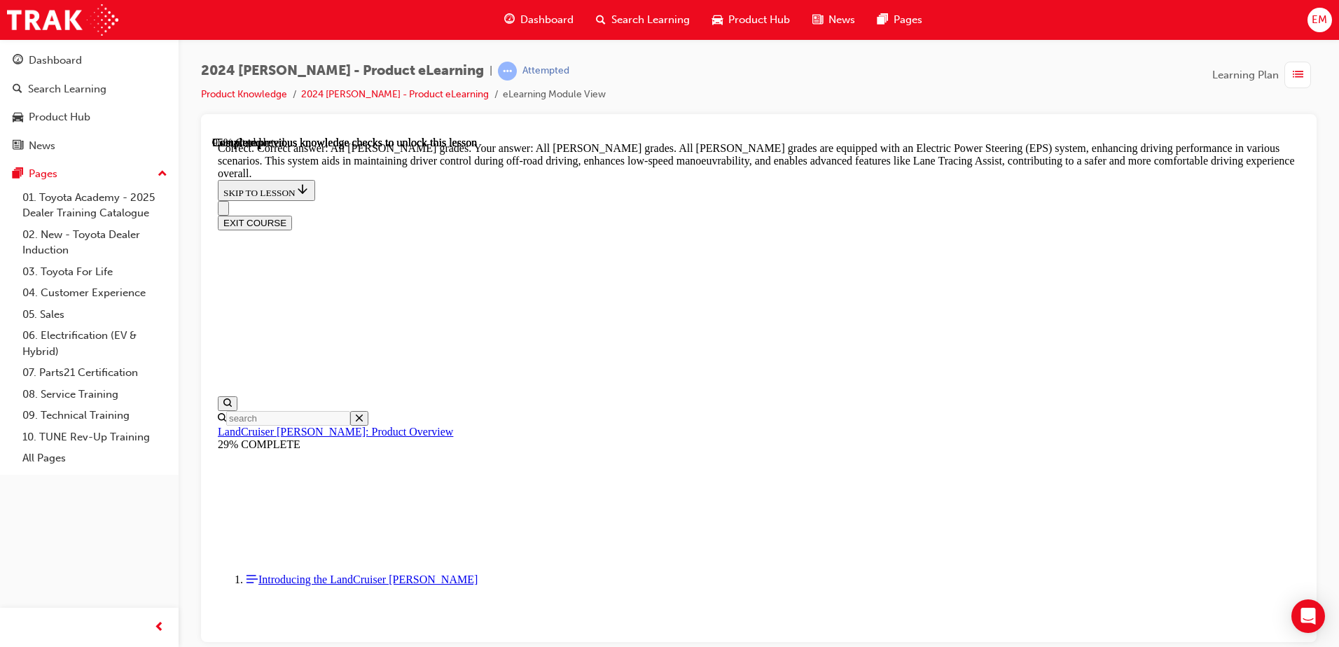
scroll to position [5208, 0]
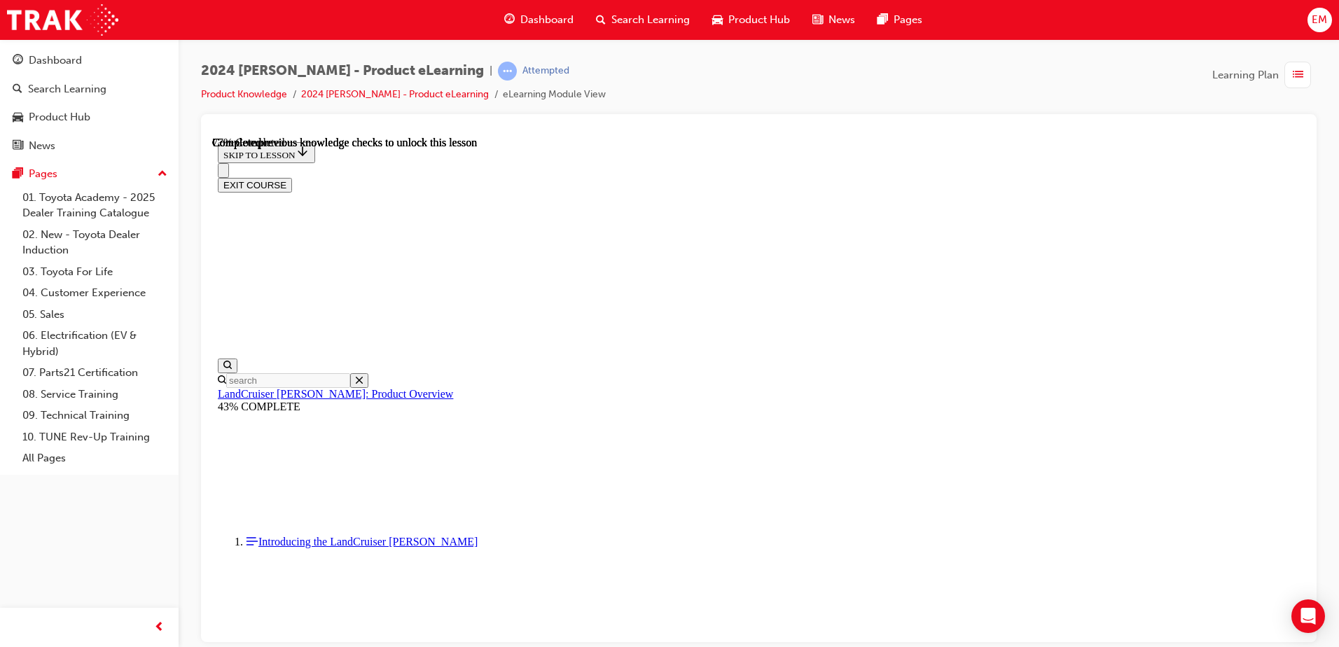
scroll to position [4512, 0]
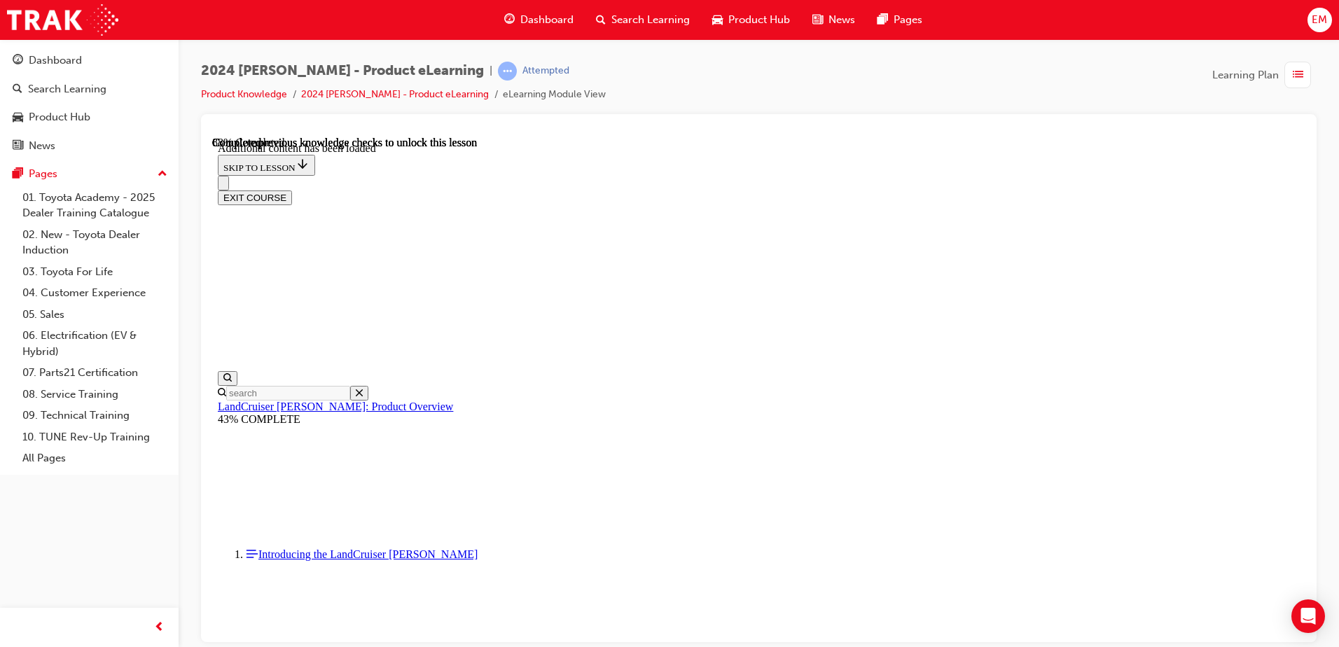
scroll to position [5008, 0]
checkbox input "true"
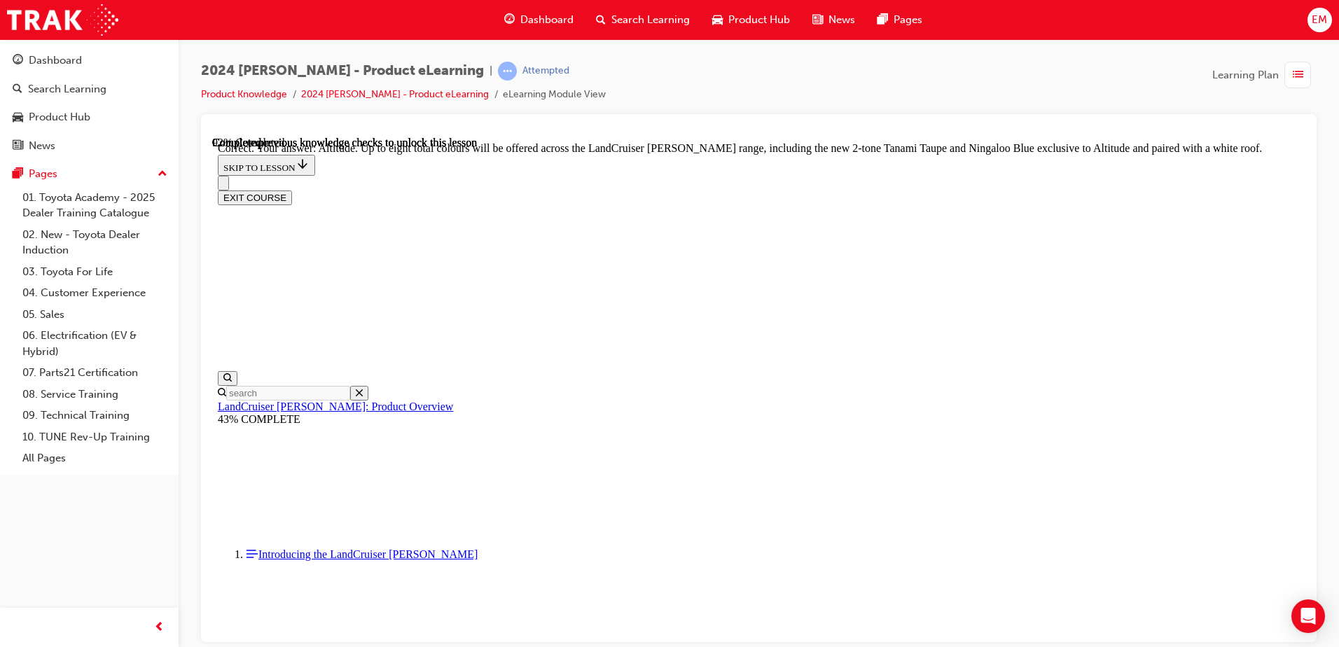
scroll to position [5708, 0]
checkbox input "true"
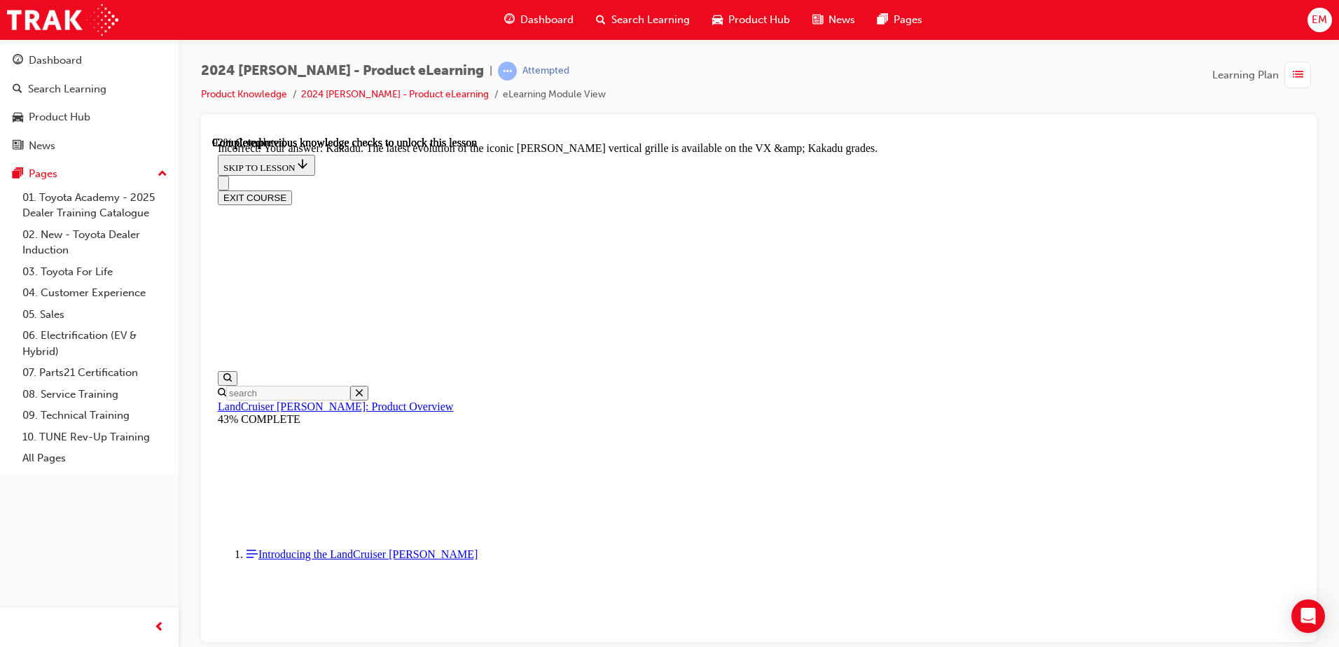
checkbox input "true"
drag, startPoint x: 737, startPoint y: 455, endPoint x: 765, endPoint y: 524, distance: 74.1
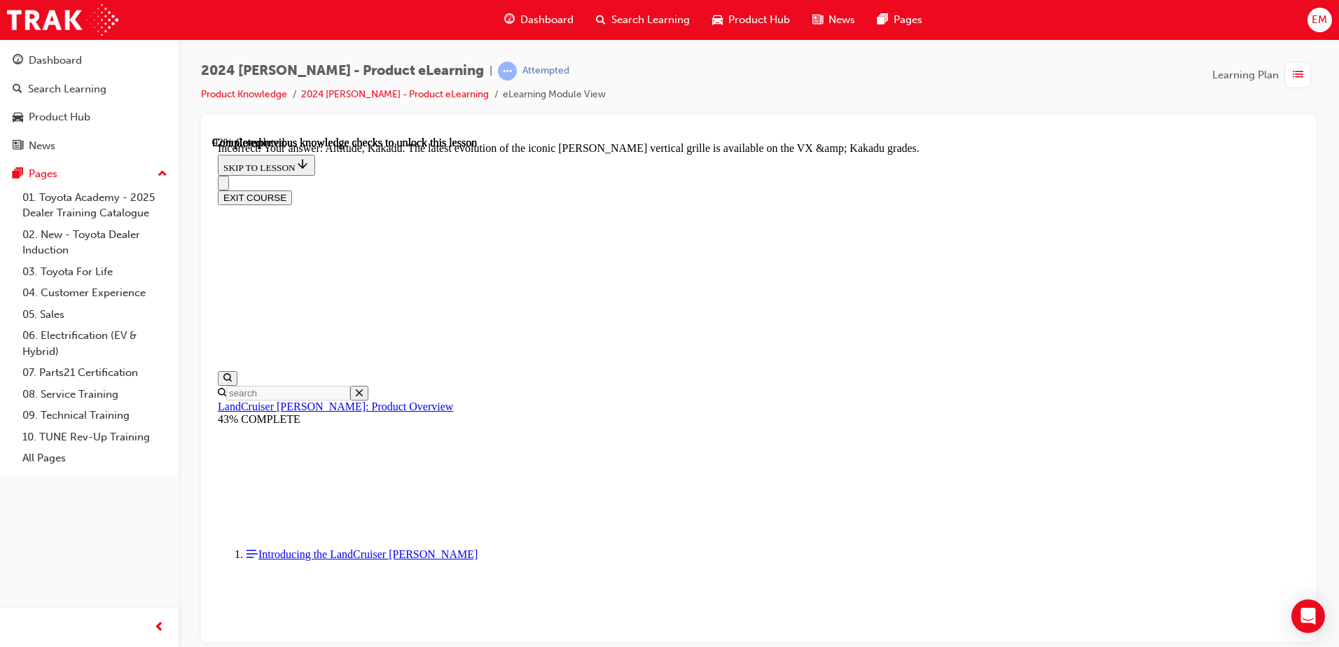
scroll to position [6074, 0]
drag, startPoint x: 777, startPoint y: 547, endPoint x: 773, endPoint y: 480, distance: 66.6
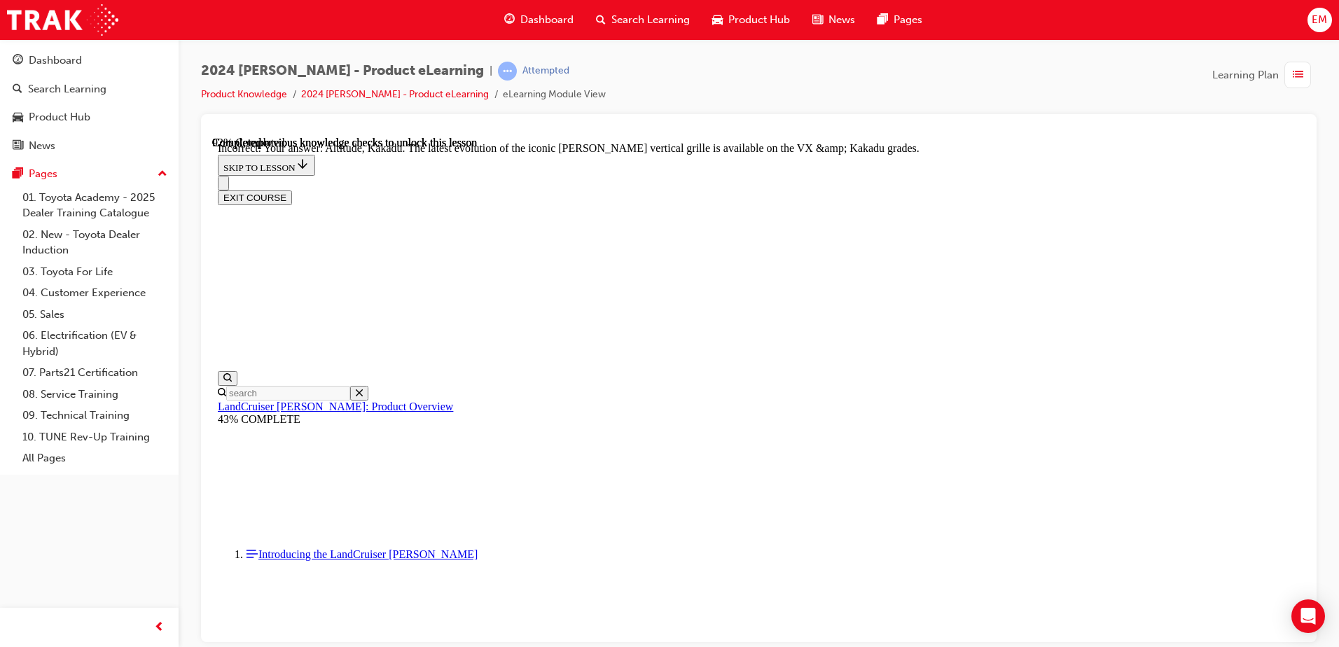
checkbox input "true"
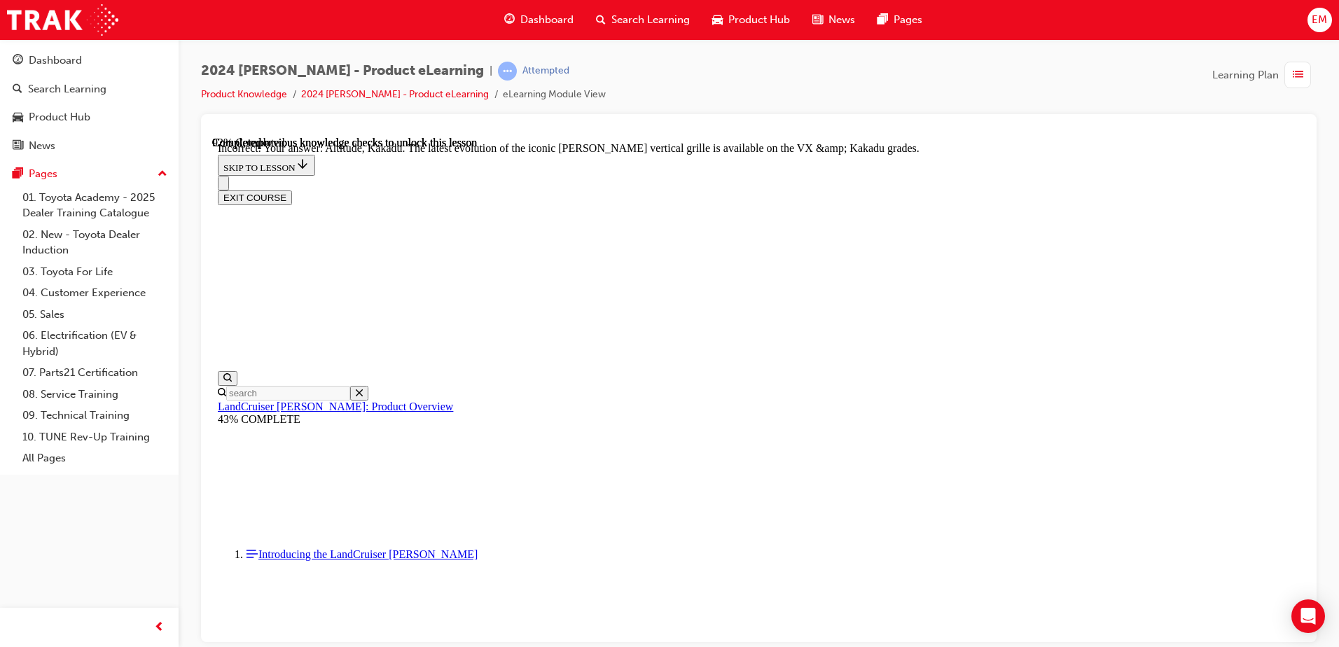
scroll to position [5862, 0]
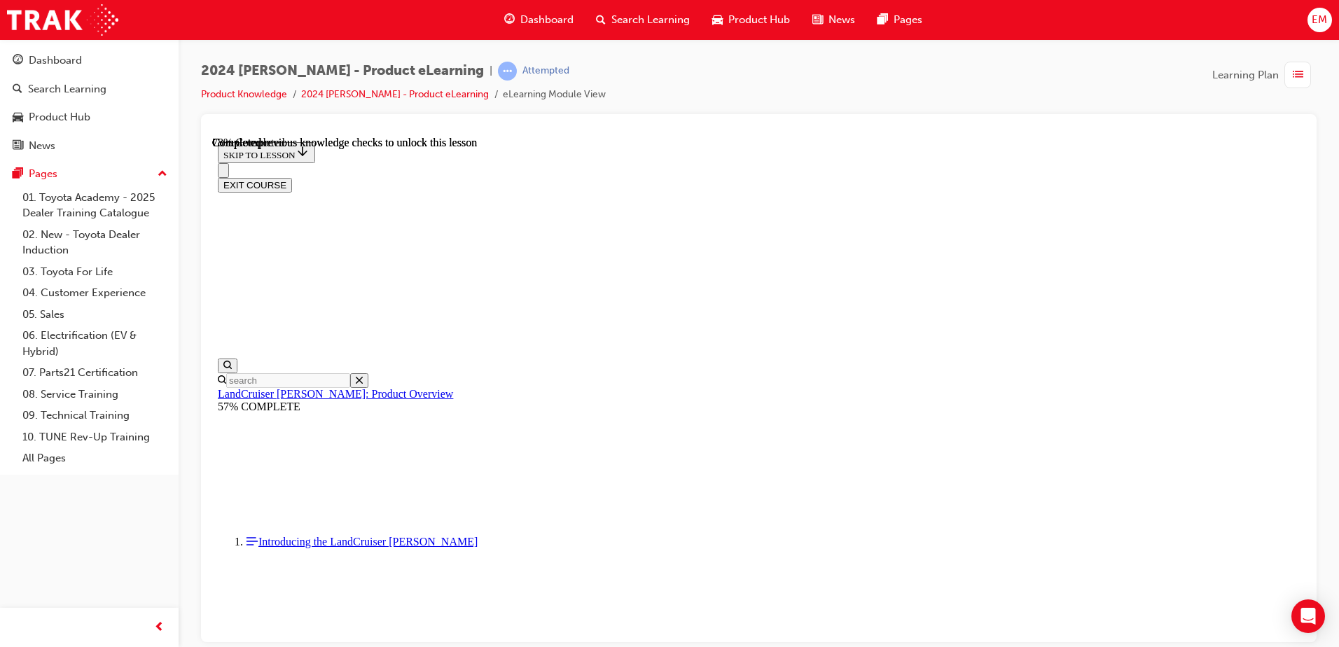
scroll to position [3270, 0]
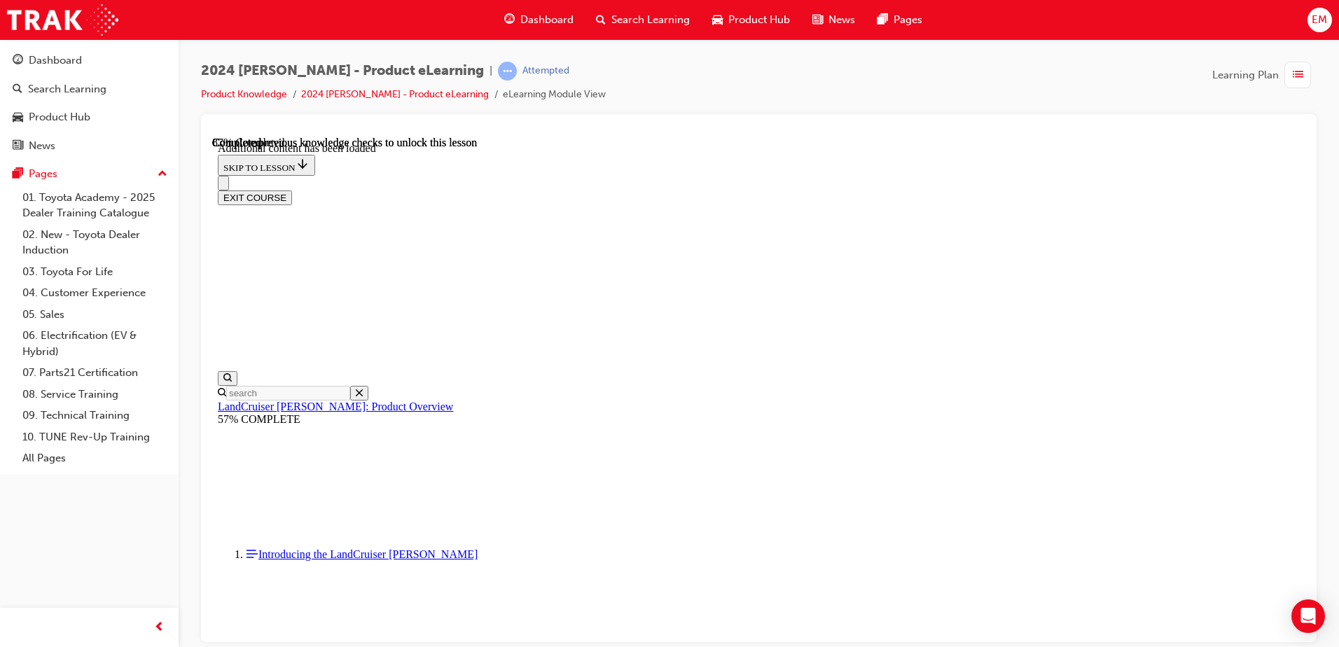
scroll to position [3626, 0]
radio input "true"
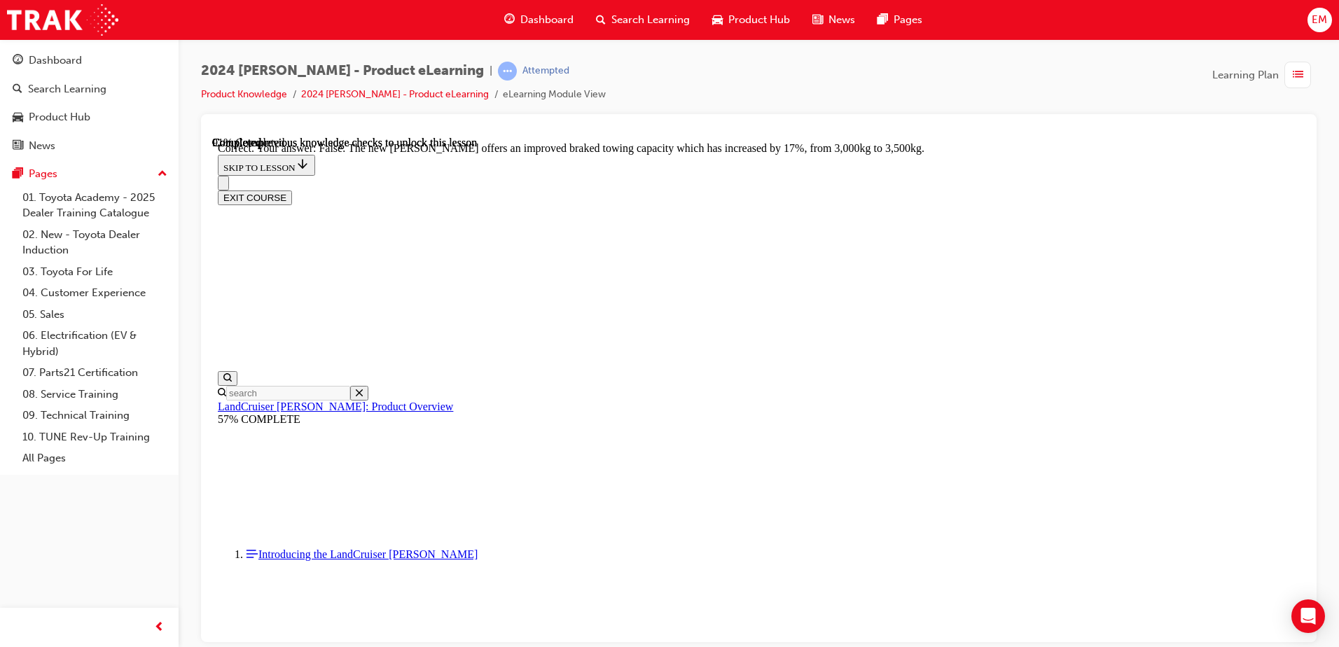
scroll to position [4256, 0]
radio input "true"
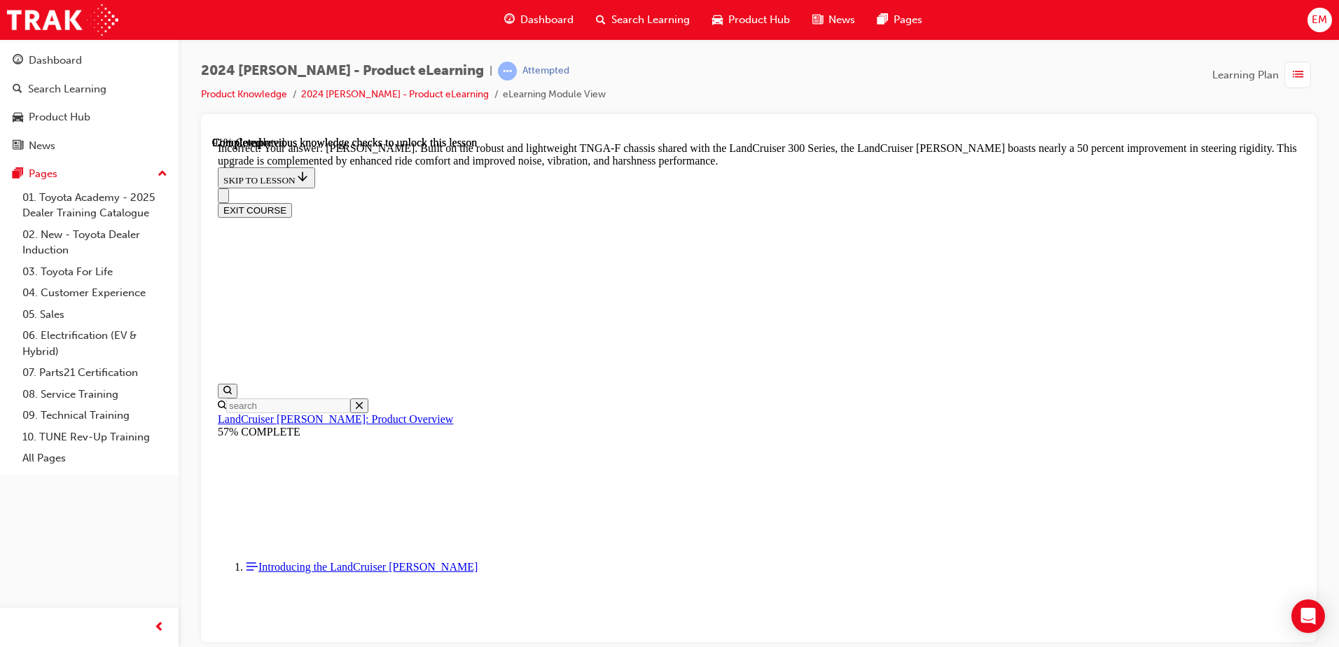
scroll to position [4466, 0]
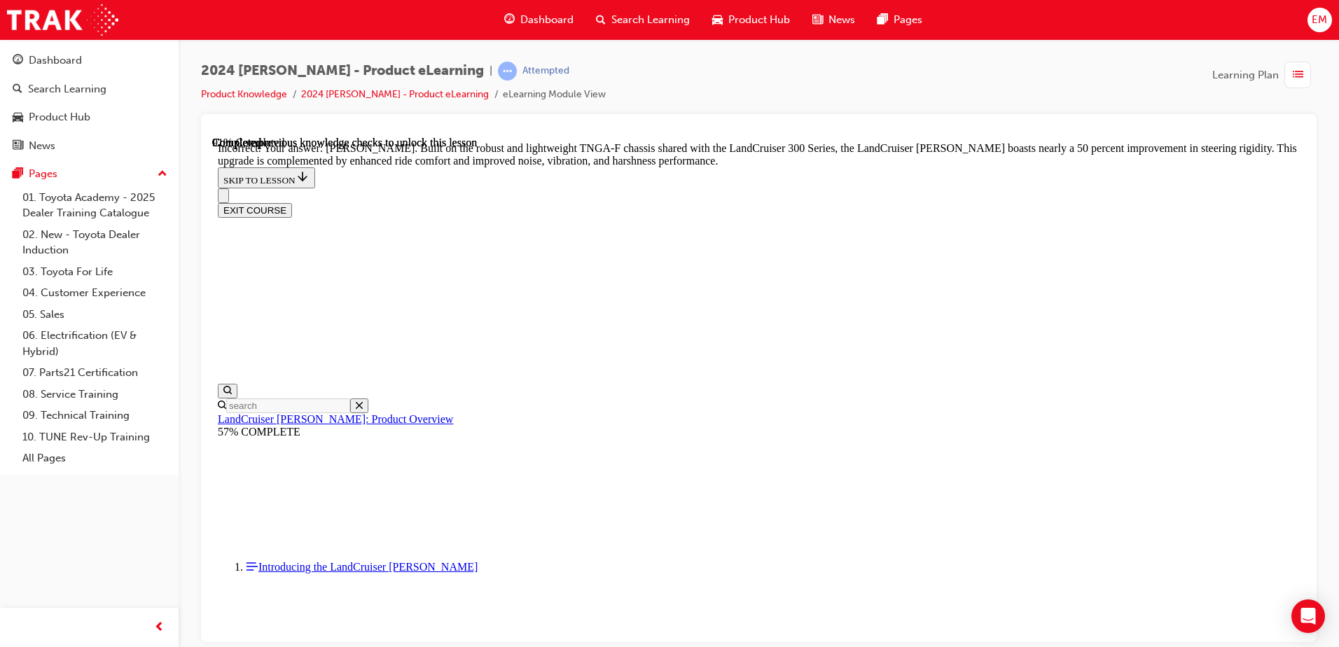
radio input "true"
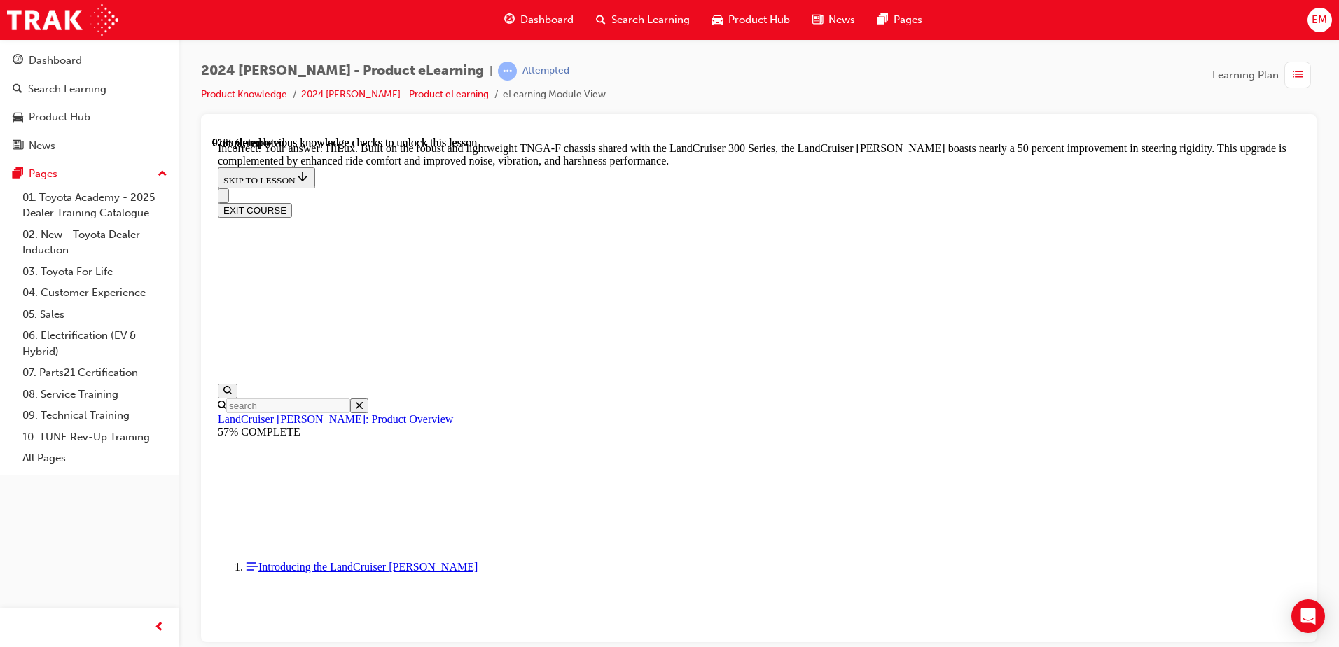
scroll to position [4273, 0]
radio input "true"
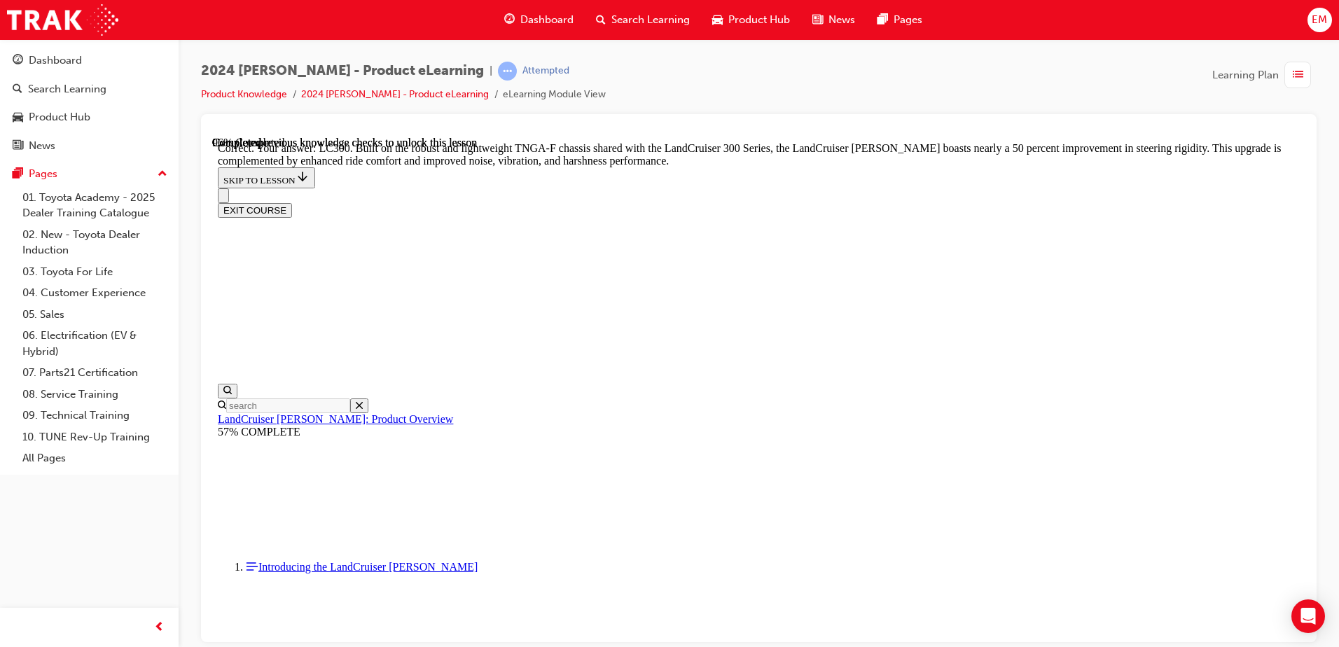
scroll to position [4581, 0]
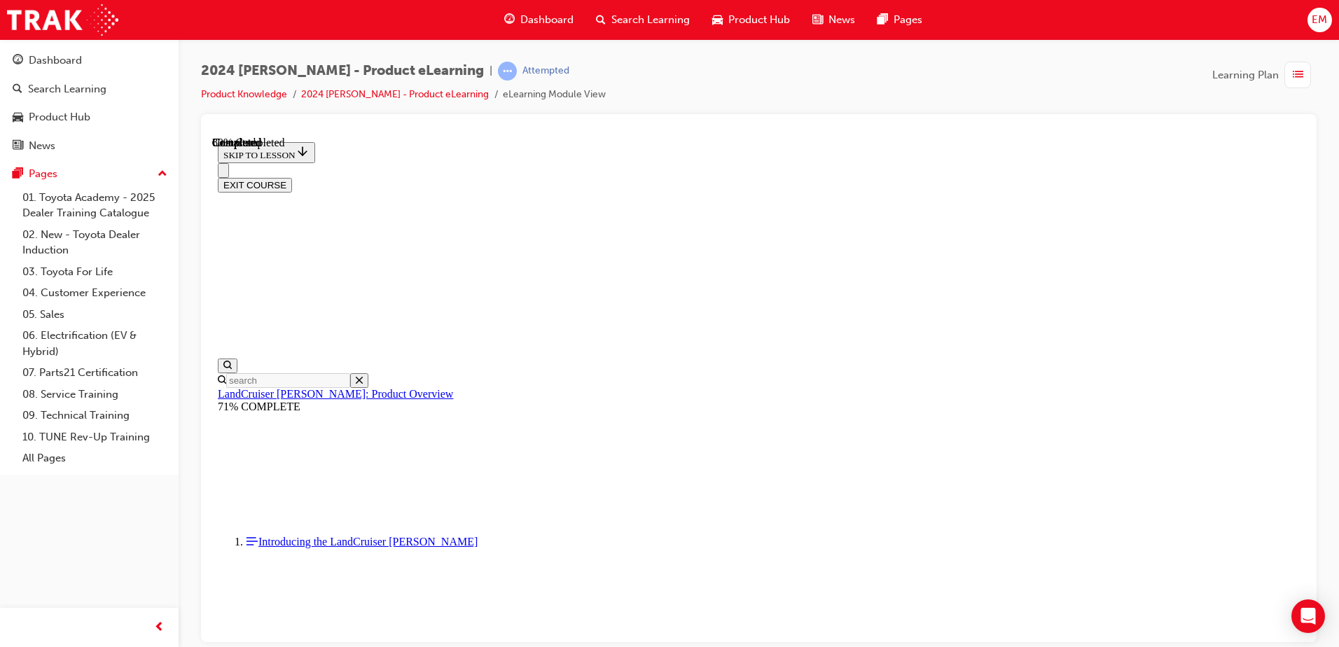
scroll to position [1556, 0]
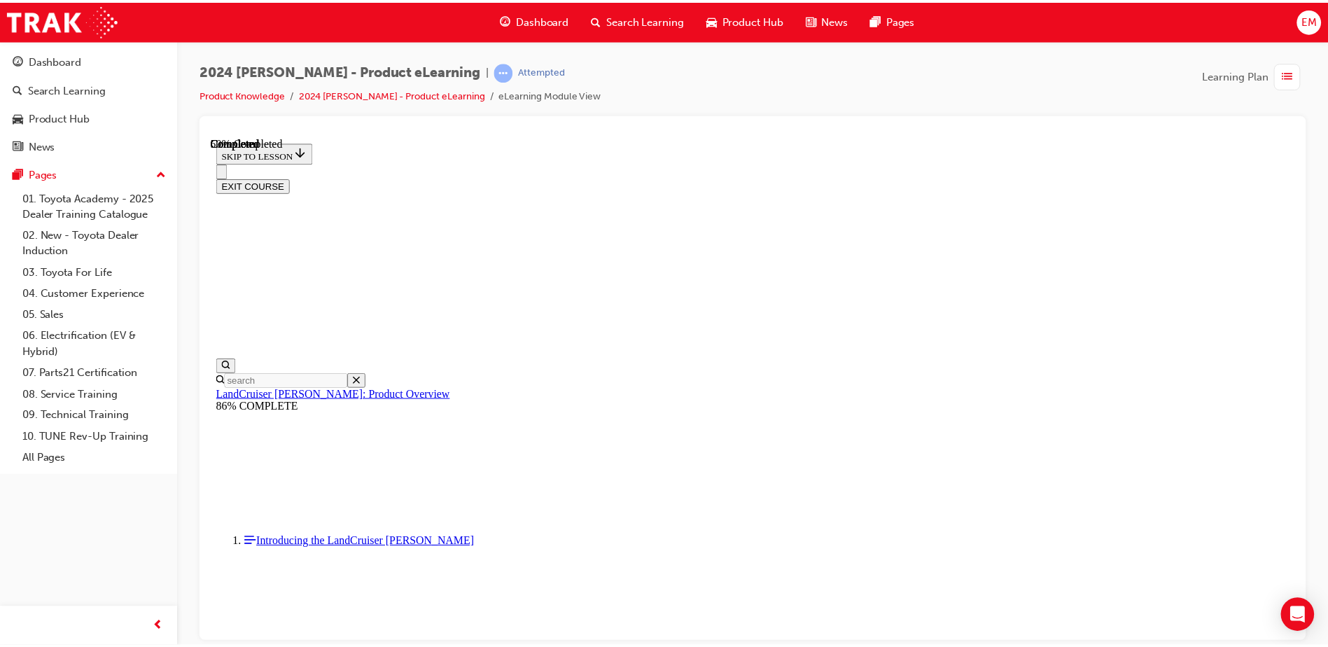
scroll to position [646, 0]
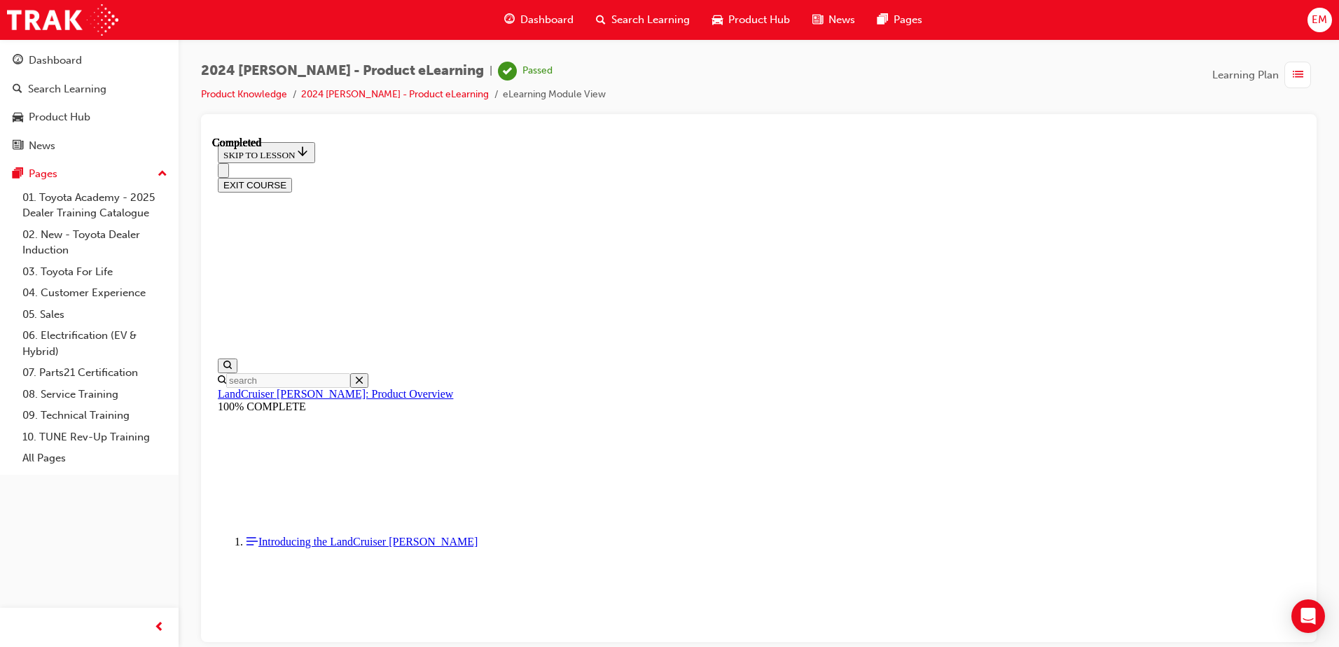
click at [543, 18] on span "Dashboard" at bounding box center [546, 20] width 53 height 16
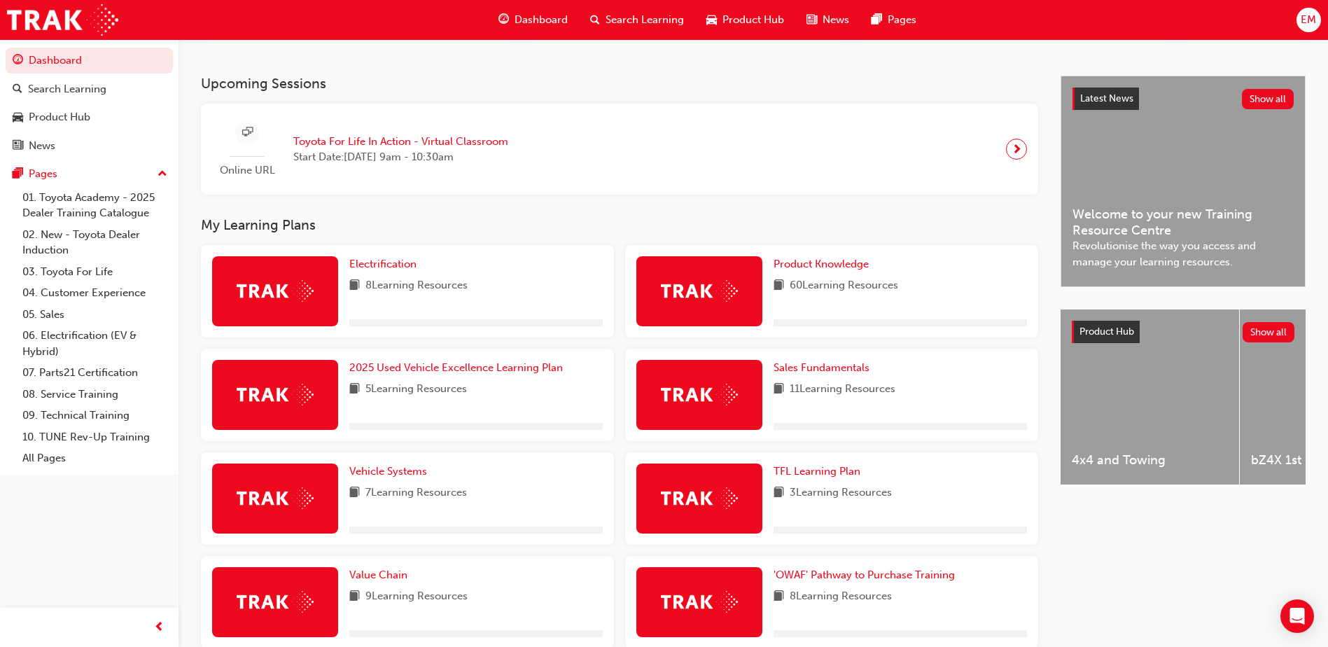
scroll to position [280, 0]
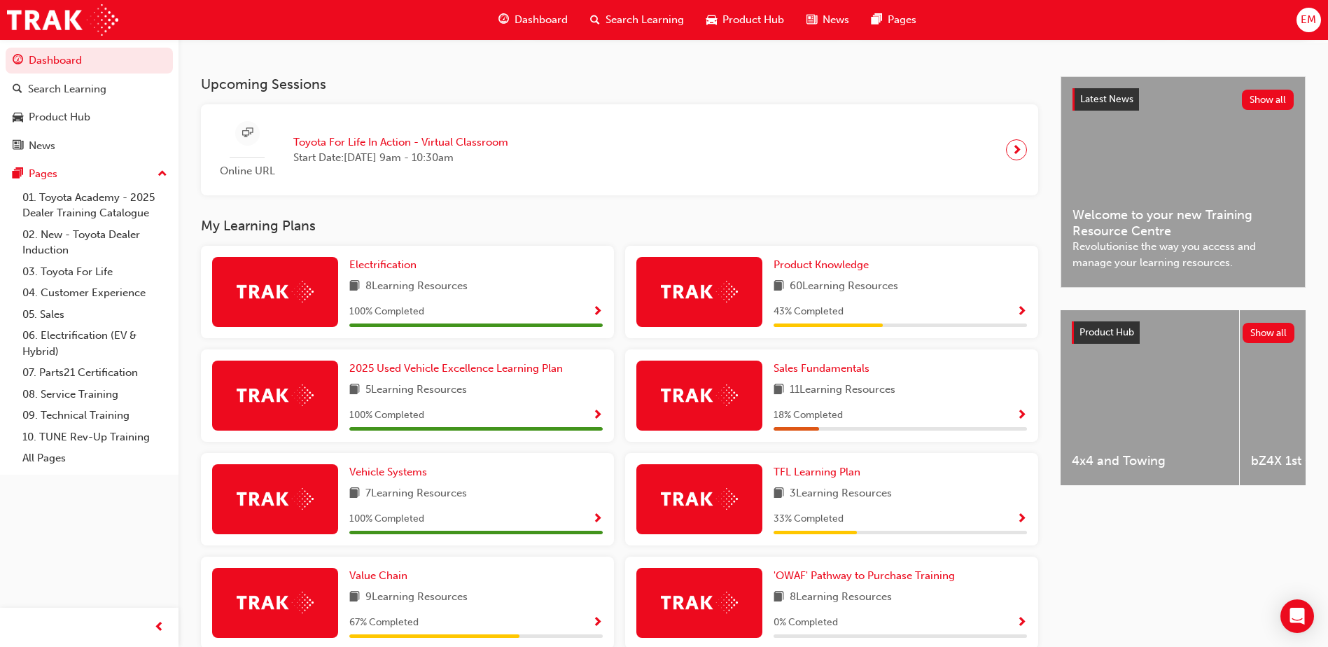
click at [1019, 316] on span "Show Progress" at bounding box center [1022, 312] width 11 height 13
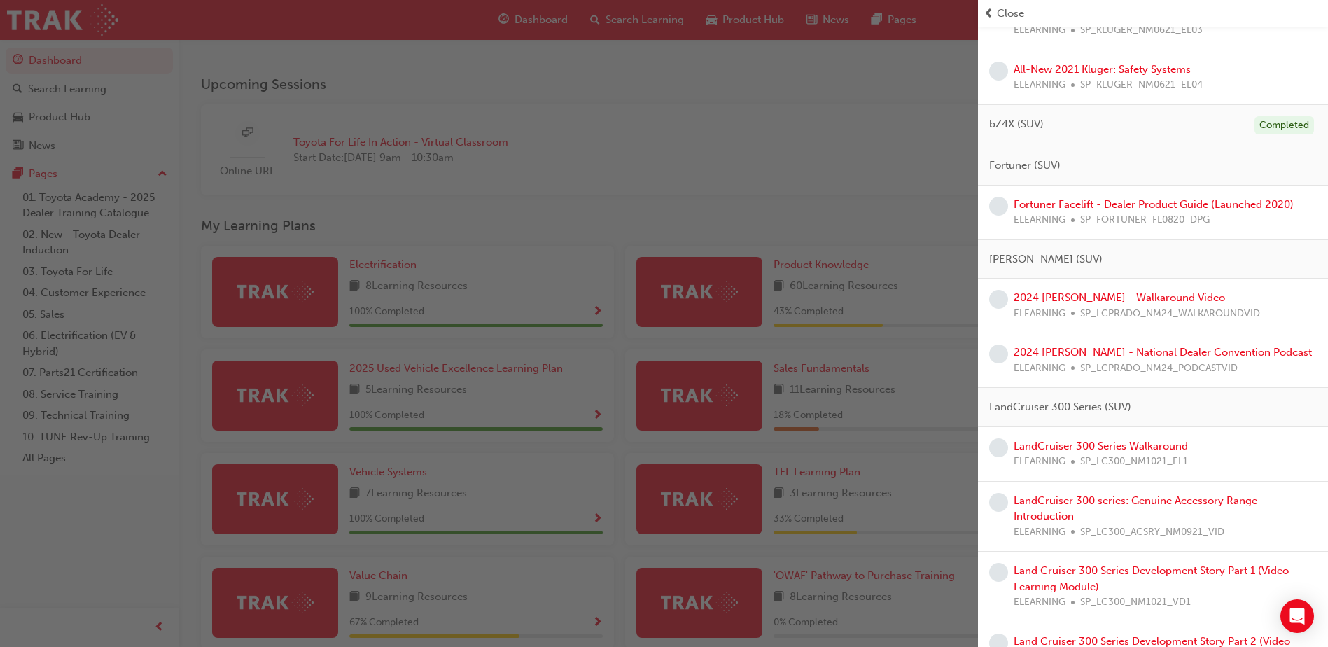
scroll to position [770, 0]
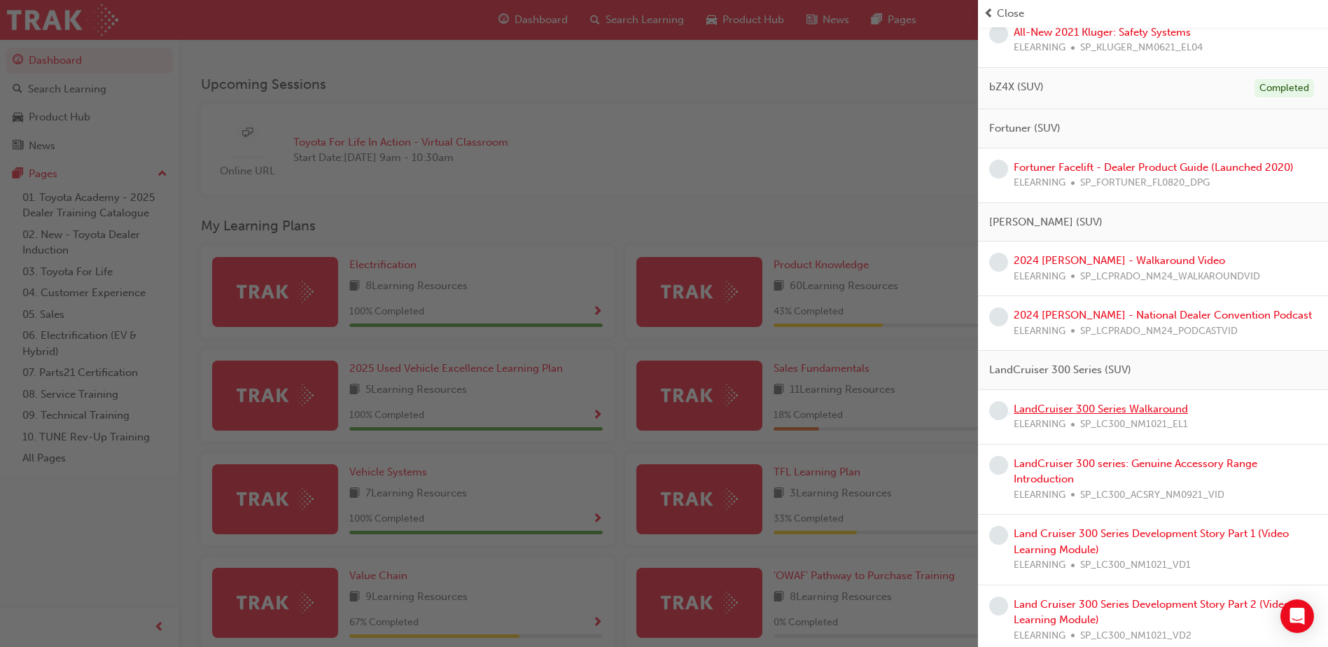
click at [1149, 407] on link "LandCruiser 300 Series Walkaround" at bounding box center [1101, 409] width 174 height 13
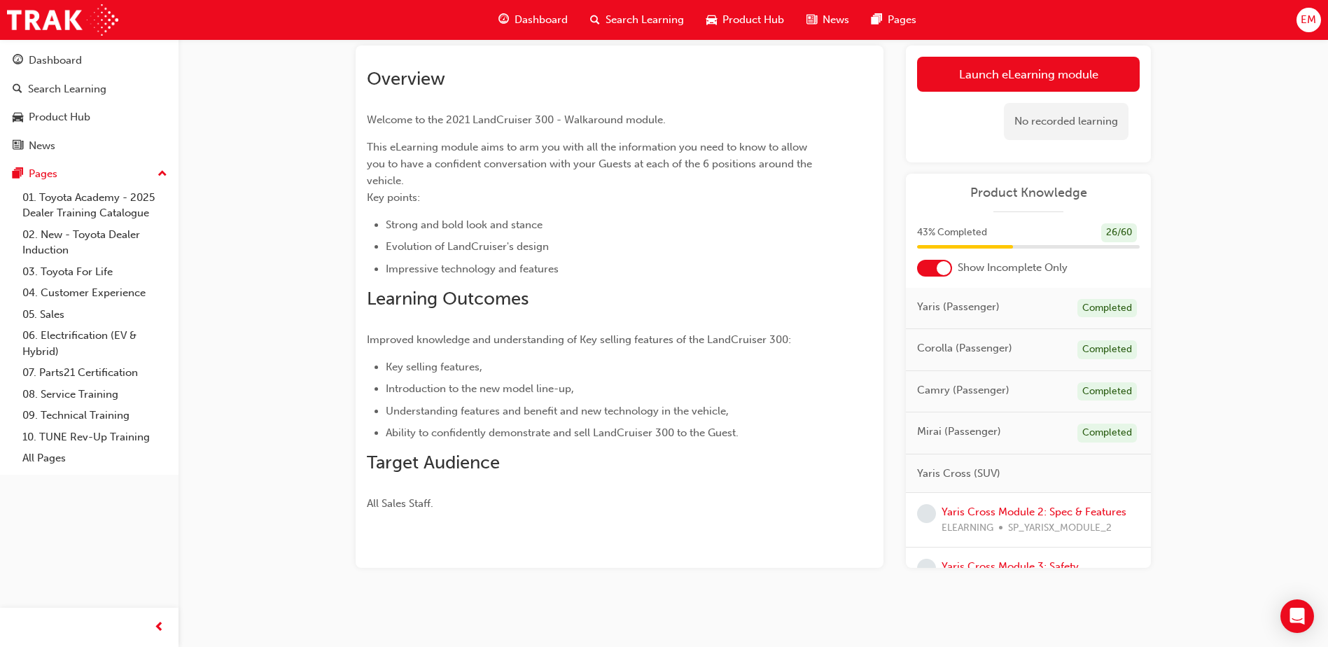
scroll to position [81, 0]
click at [1021, 85] on link "Launch eLearning module" at bounding box center [1028, 73] width 223 height 35
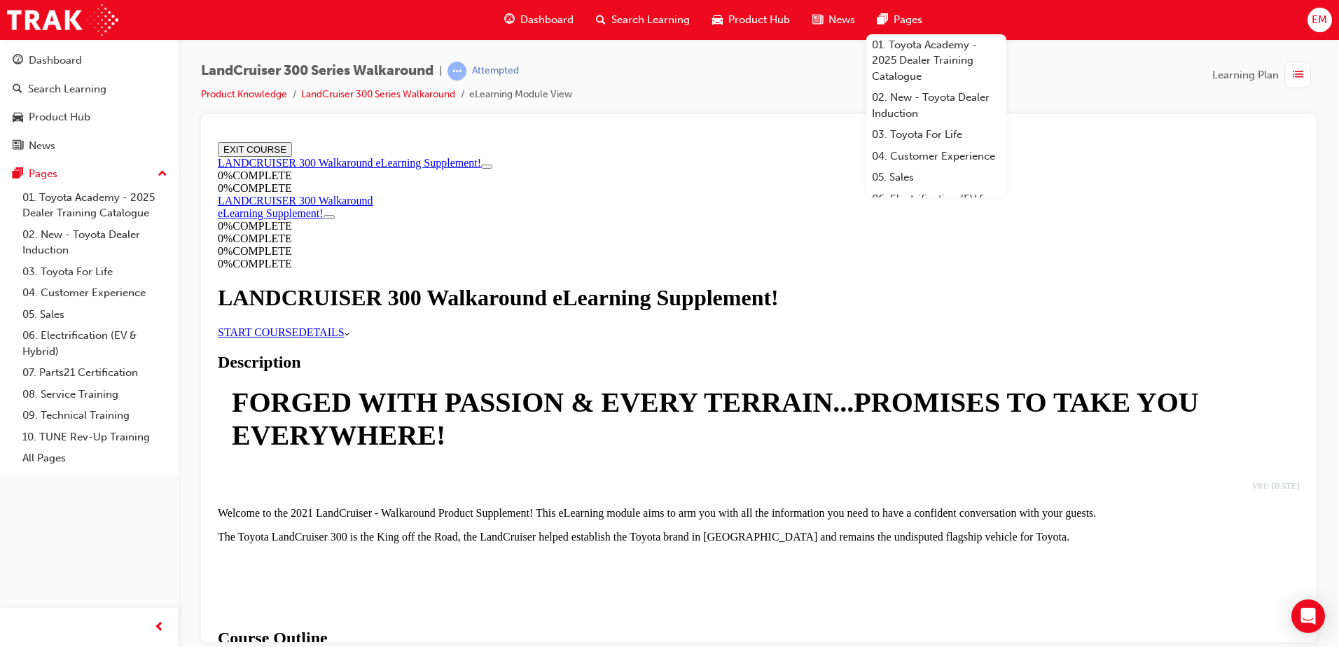
click at [298, 337] on link "START COURSE" at bounding box center [258, 332] width 81 height 12
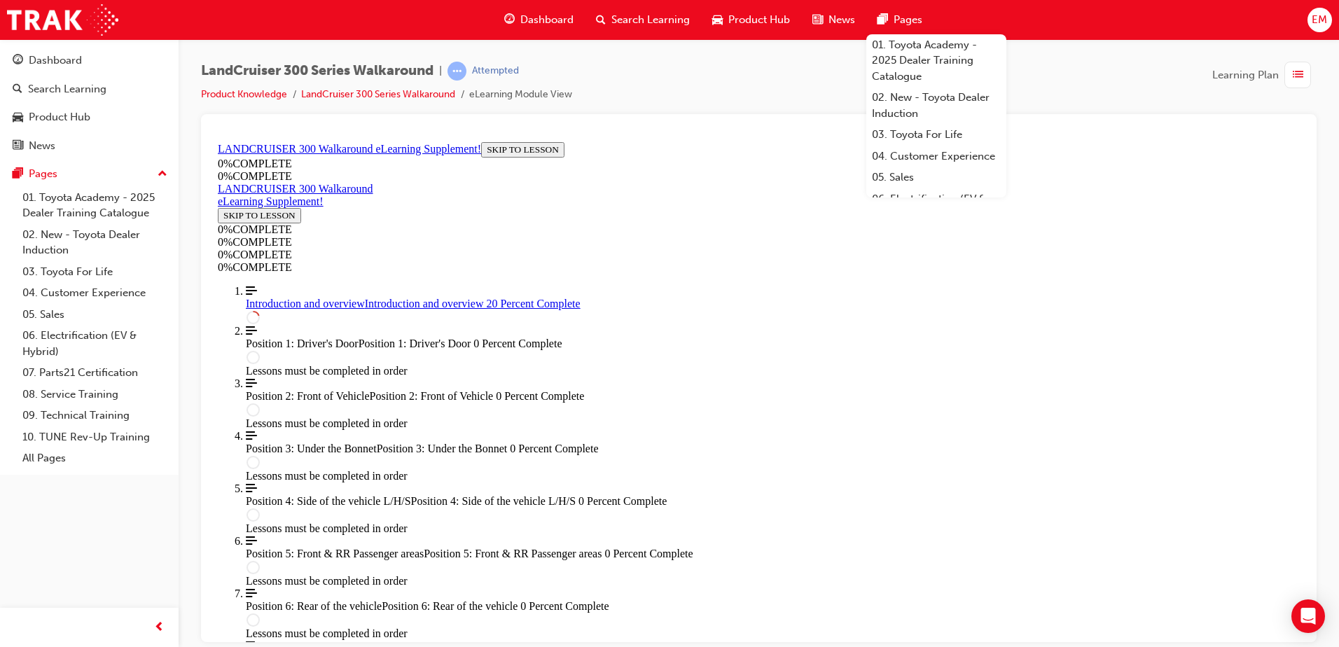
scroll to position [888, 0]
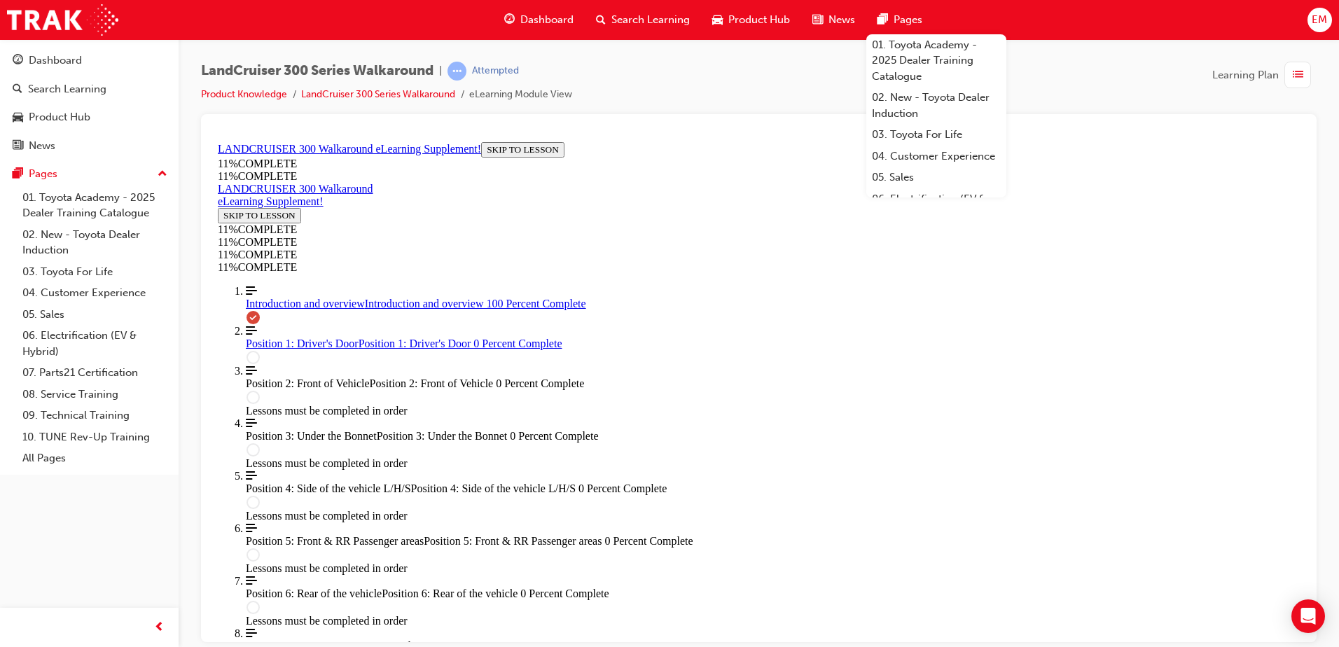
scroll to position [796, 0]
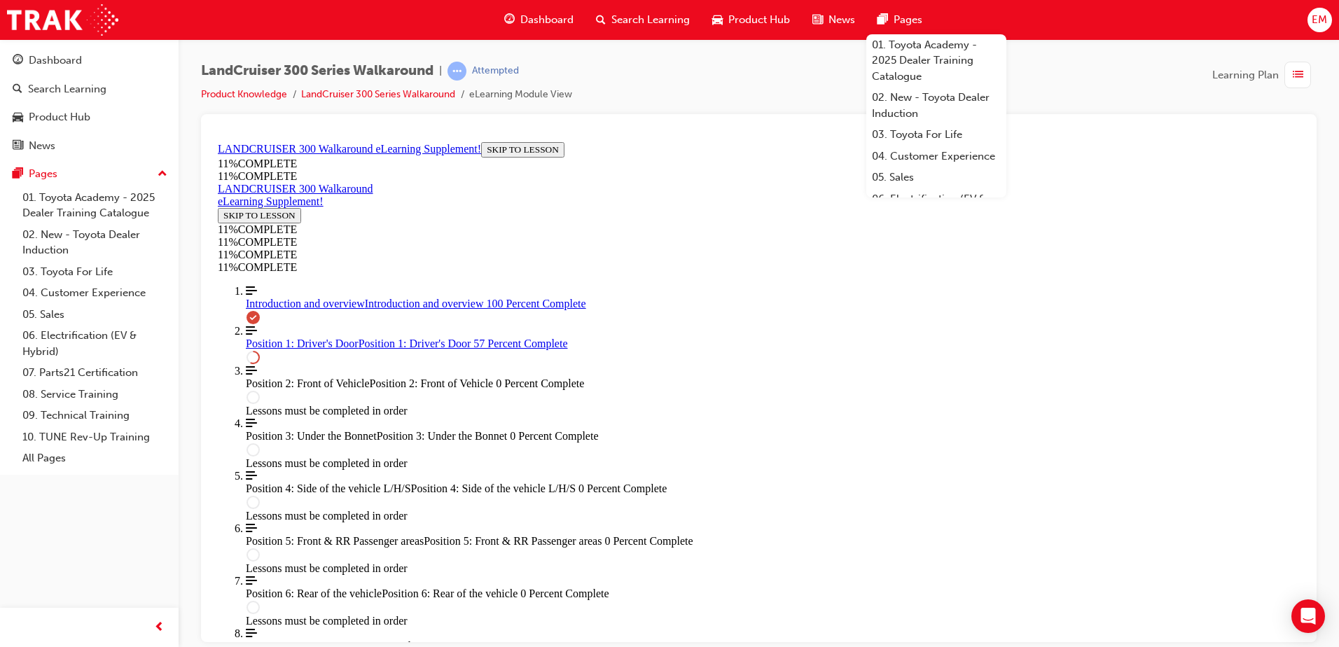
scroll to position [1143, 0]
drag, startPoint x: 804, startPoint y: 454, endPoint x: 856, endPoint y: 456, distance: 51.8
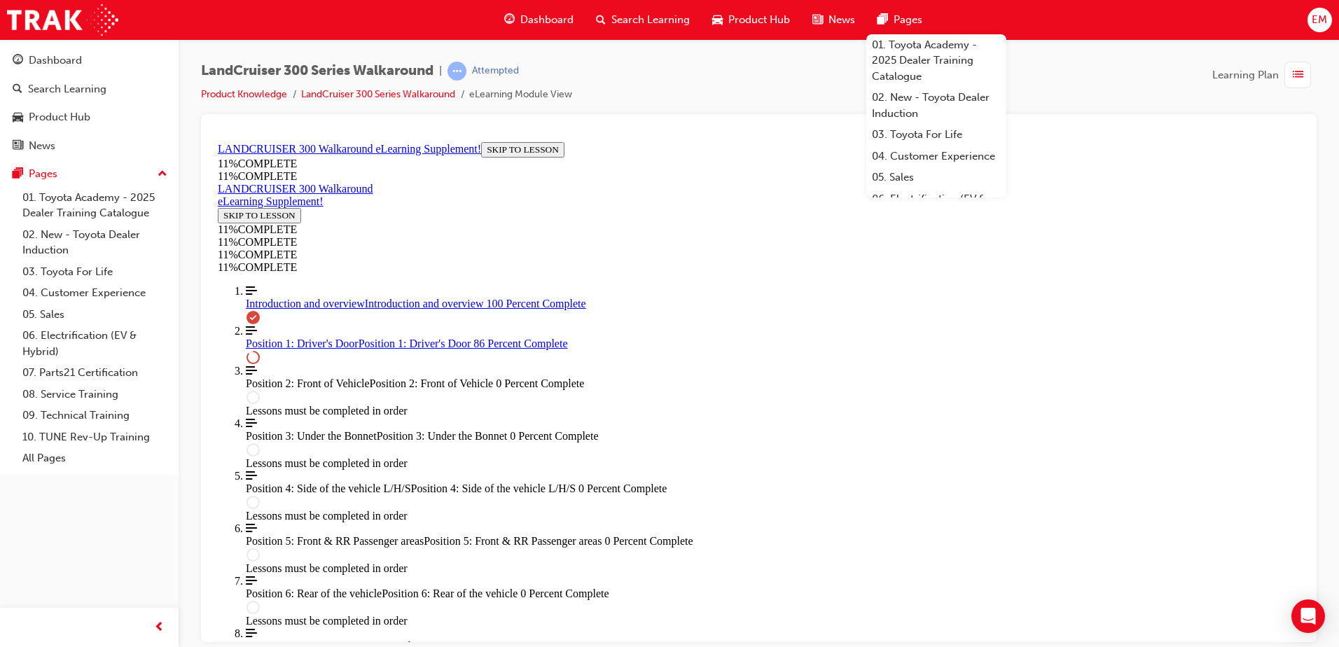
drag, startPoint x: 718, startPoint y: 389, endPoint x: 776, endPoint y: 321, distance: 89.4
drag, startPoint x: 695, startPoint y: 378, endPoint x: 739, endPoint y: 372, distance: 44.5
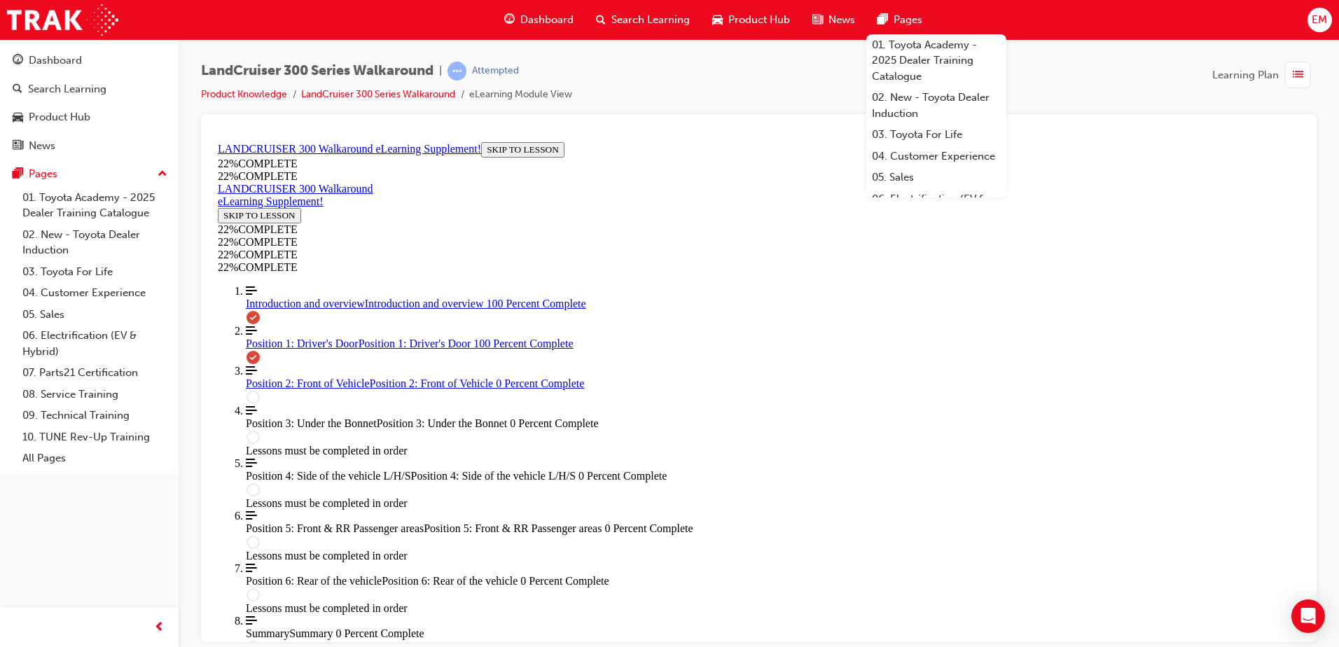
scroll to position [2062, 0]
click at [1047, 24] on div "Dashboard Search Learning Product Hub News Pages 01. Toyota Academy - 2025 Deal…" at bounding box center [669, 20] width 1339 height 40
click at [964, 22] on div "Dashboard Search Learning Product Hub News Pages 01. Toyota Academy - 2025 Deal…" at bounding box center [669, 20] width 1339 height 40
click at [907, 20] on span "Pages" at bounding box center [907, 20] width 29 height 16
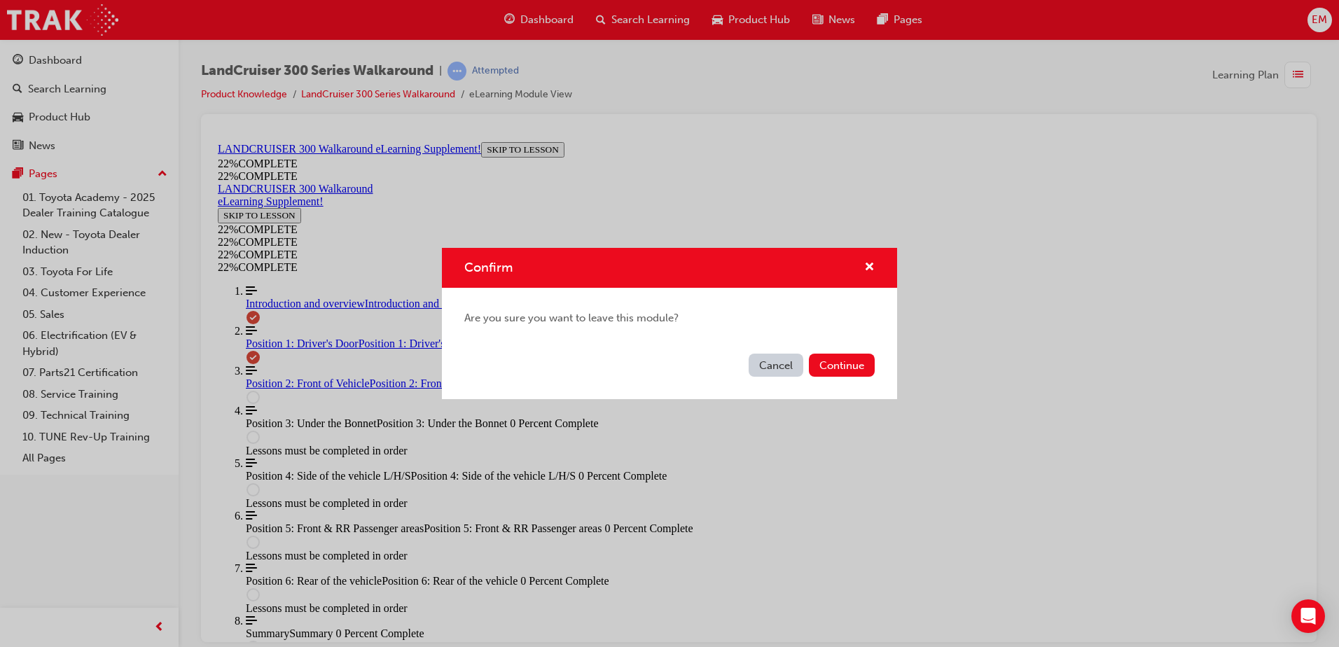
drag, startPoint x: 776, startPoint y: 365, endPoint x: 564, endPoint y: 229, distance: 251.9
click at [776, 365] on button "Cancel" at bounding box center [775, 365] width 55 height 23
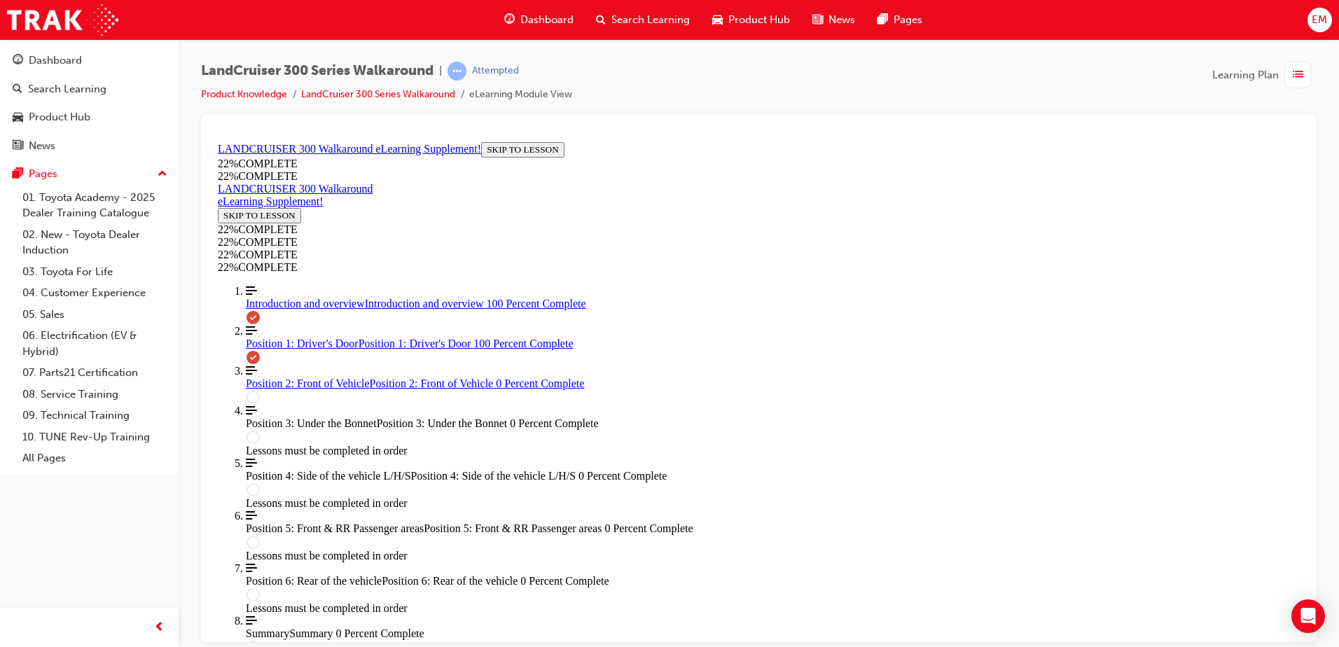
drag, startPoint x: 807, startPoint y: 533, endPoint x: 807, endPoint y: 517, distance: 15.4
drag, startPoint x: 807, startPoint y: 517, endPoint x: 789, endPoint y: 410, distance: 108.5
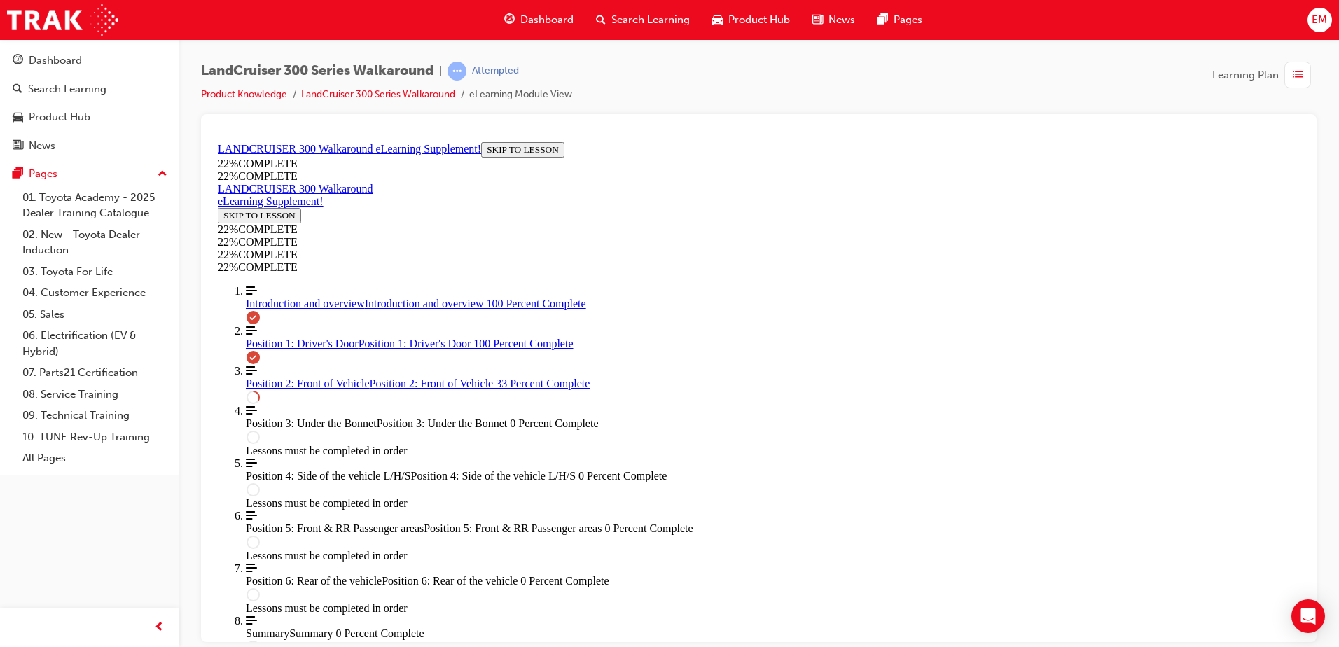
scroll to position [608, 0]
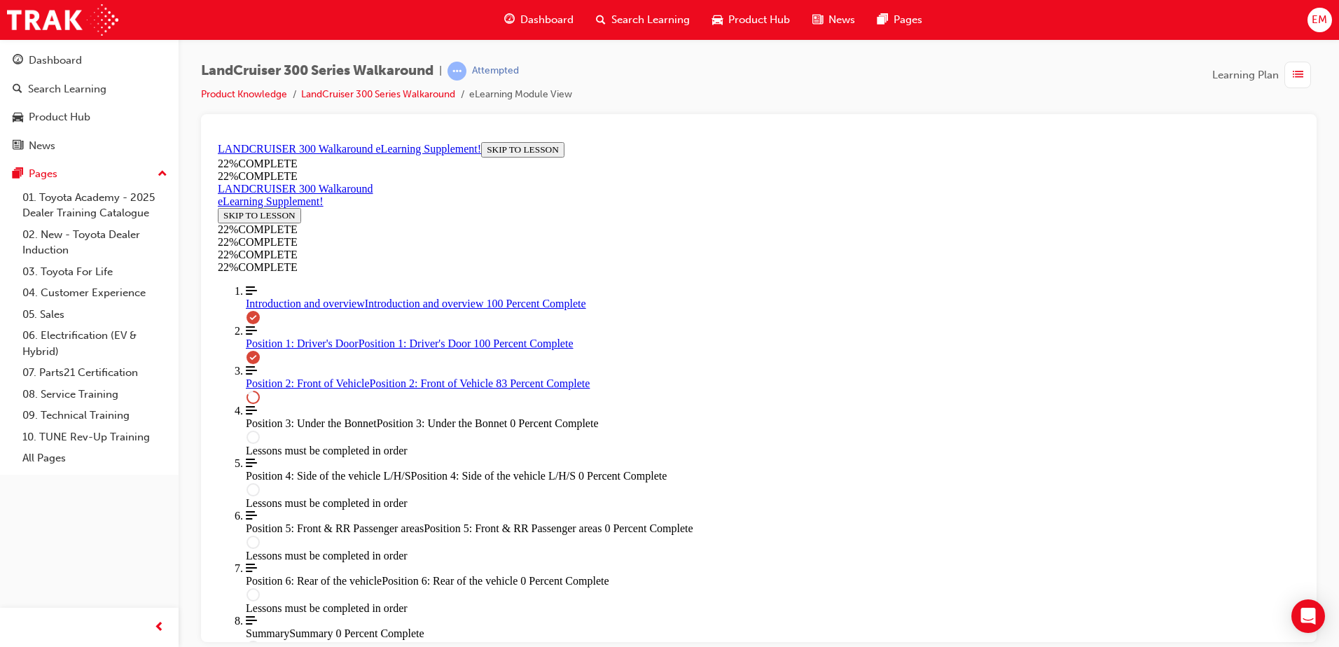
scroll to position [1166, 0]
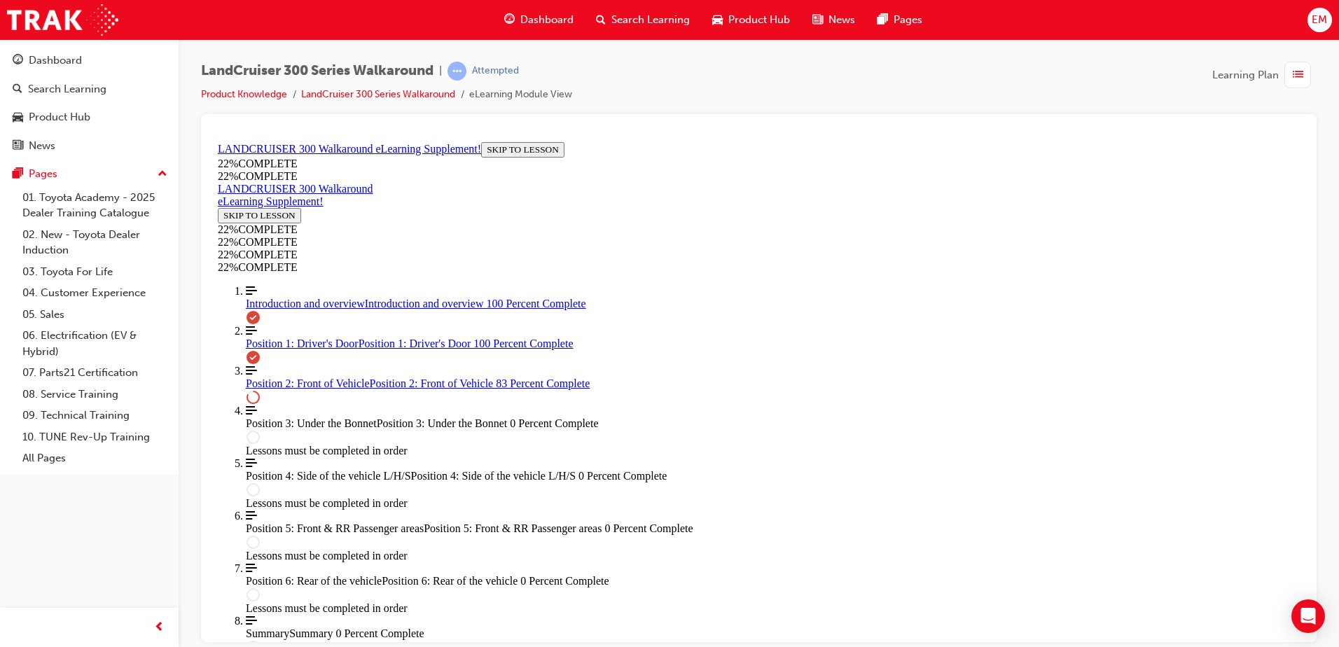
drag, startPoint x: 813, startPoint y: 438, endPoint x: 820, endPoint y: 438, distance: 7.0
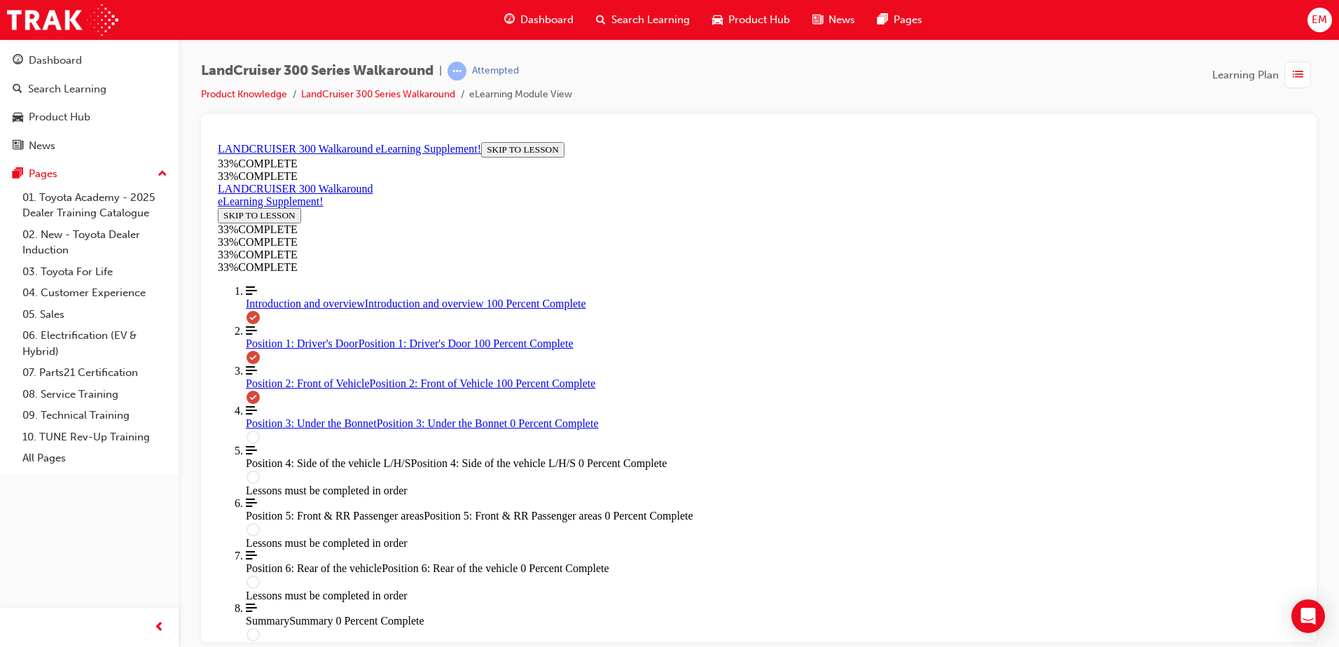
scroll to position [1855, 0]
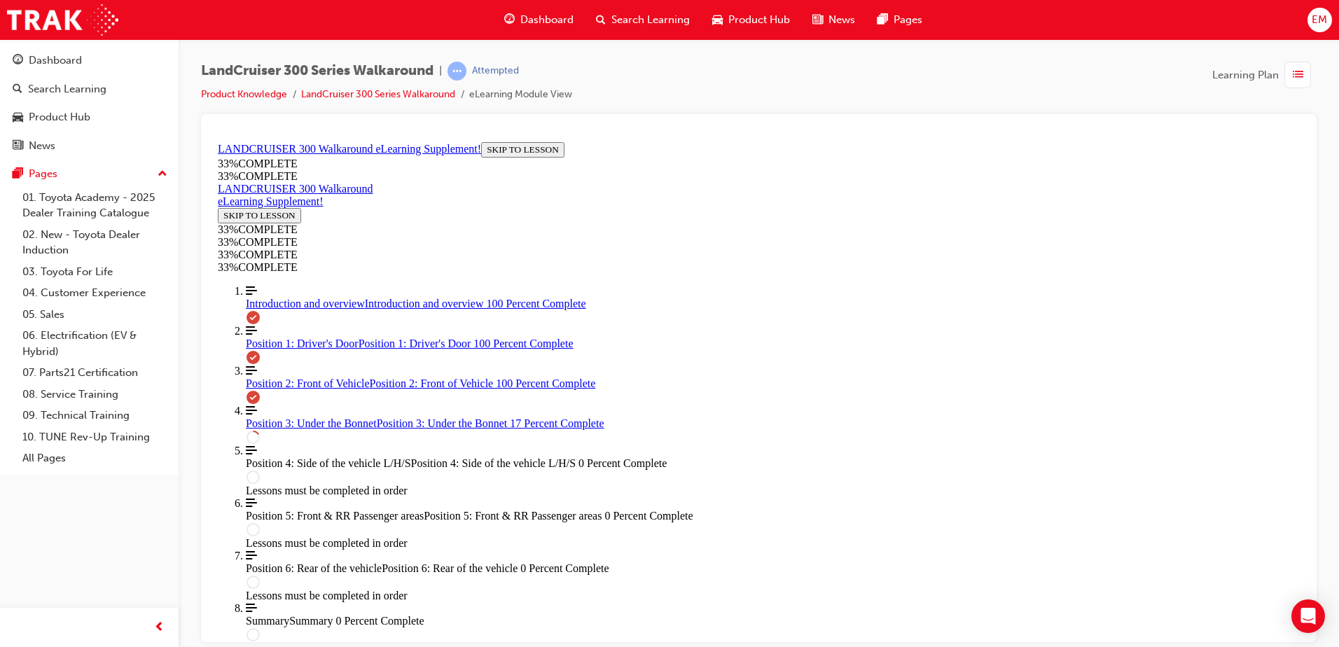
scroll to position [608, 0]
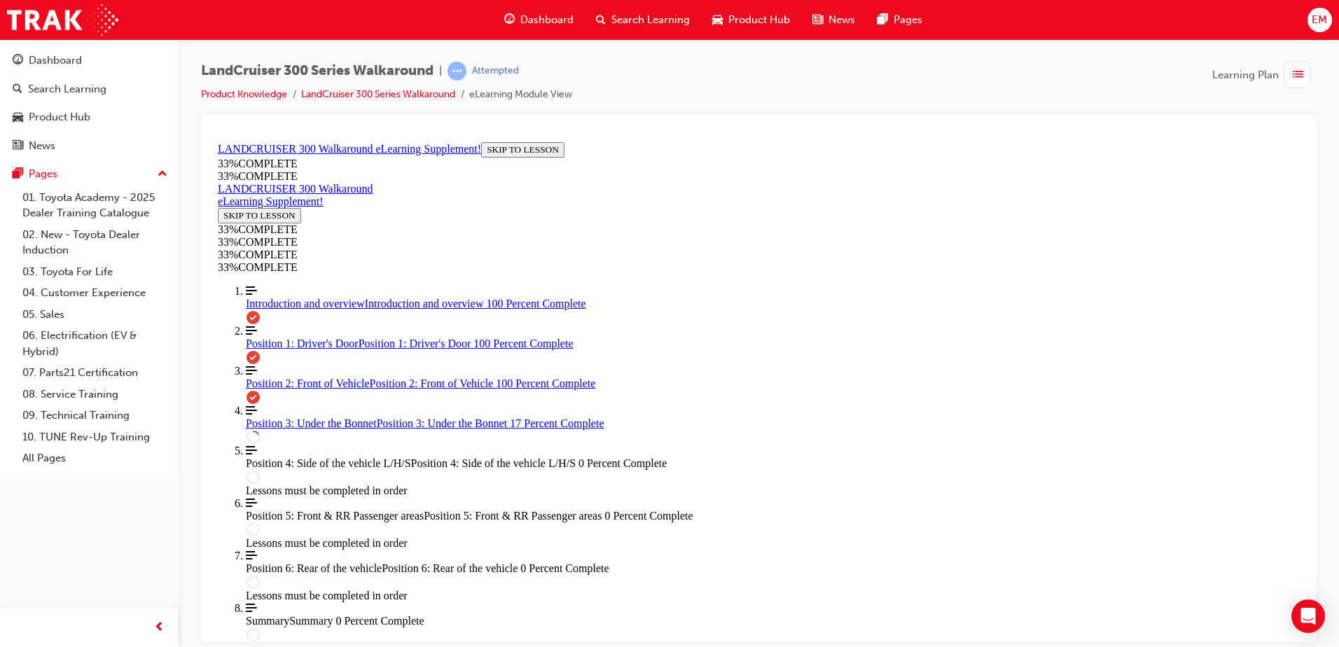
scroll to position [540, 0]
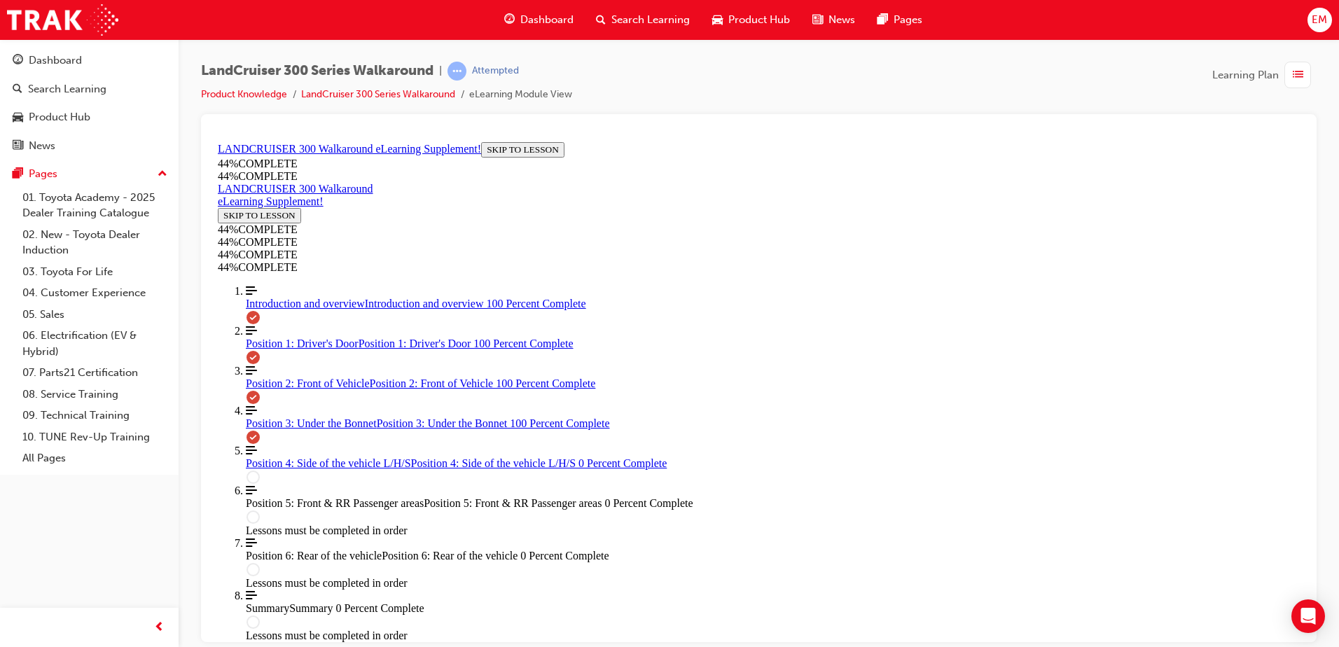
scroll to position [2490, 0]
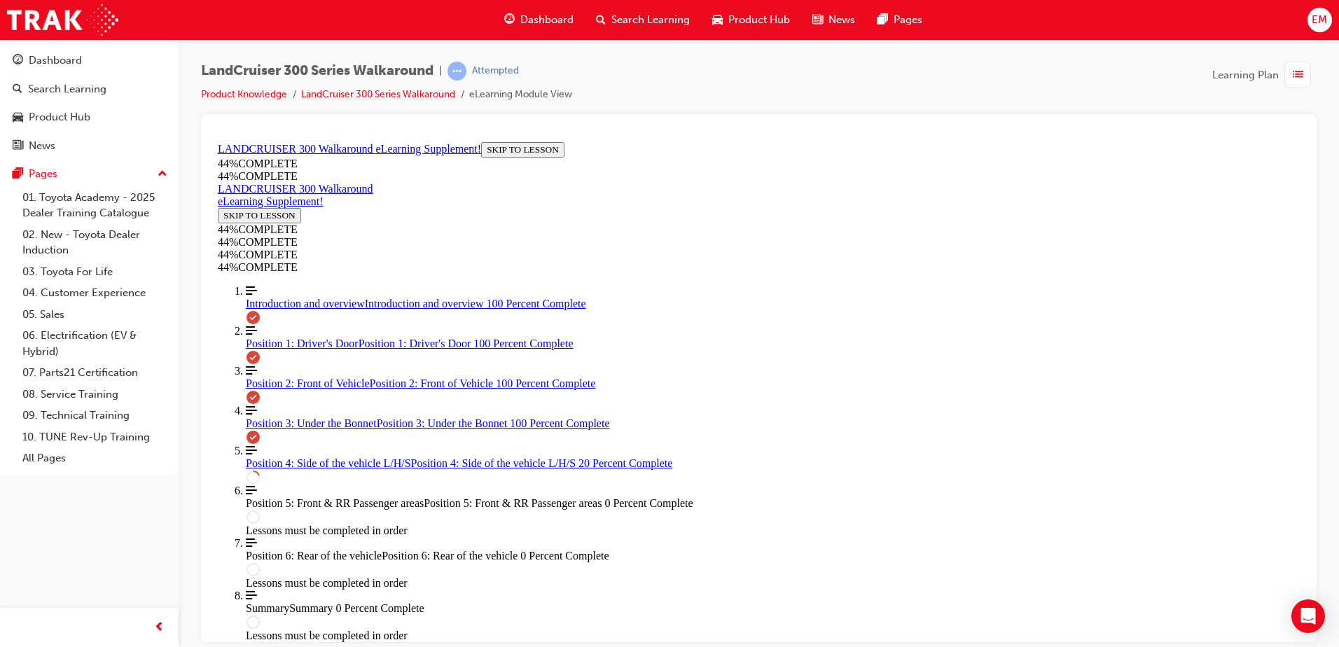
scroll to position [398, 0]
